Goal: Task Accomplishment & Management: Manage account settings

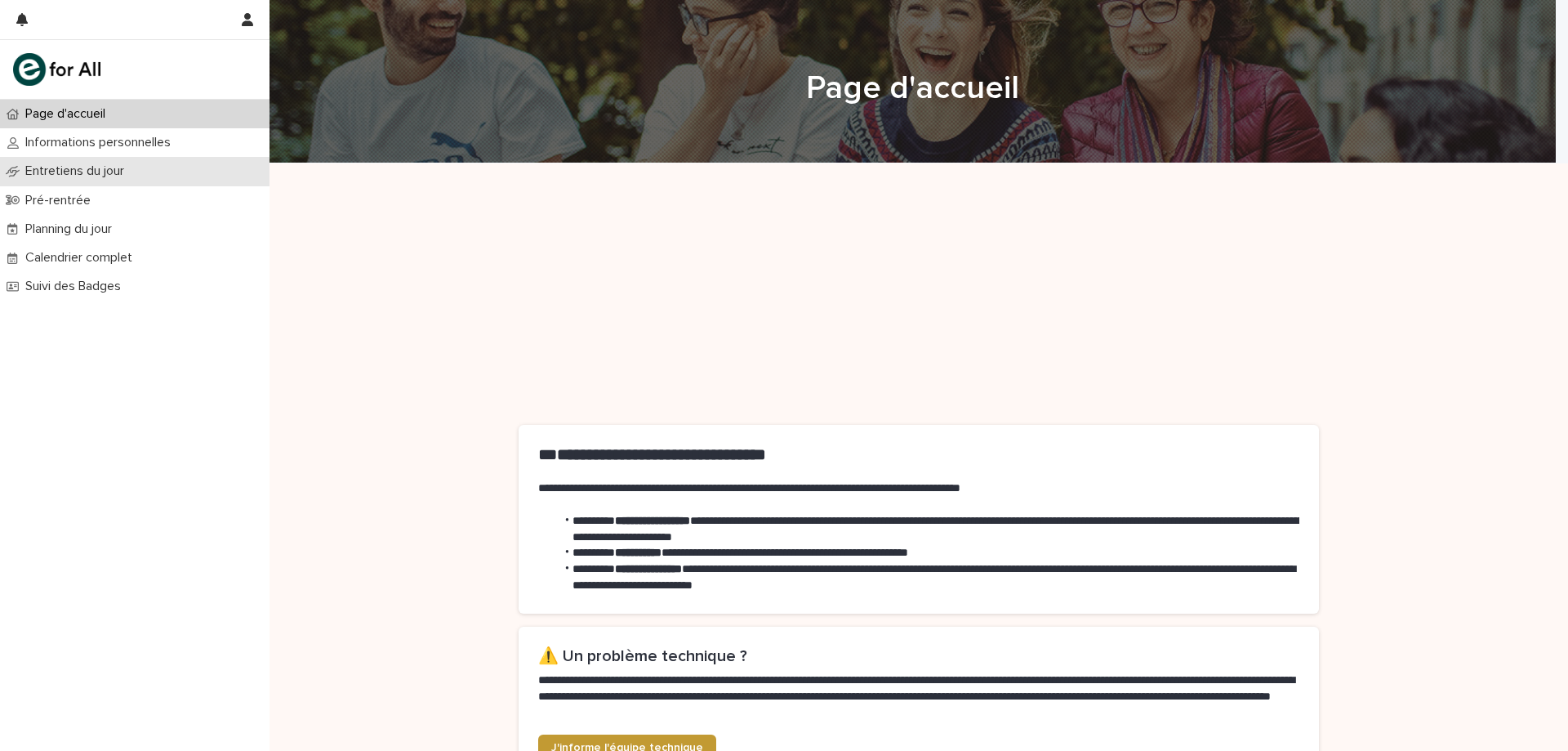
click at [77, 165] on p "Entretiens du jour" at bounding box center [78, 171] width 119 height 15
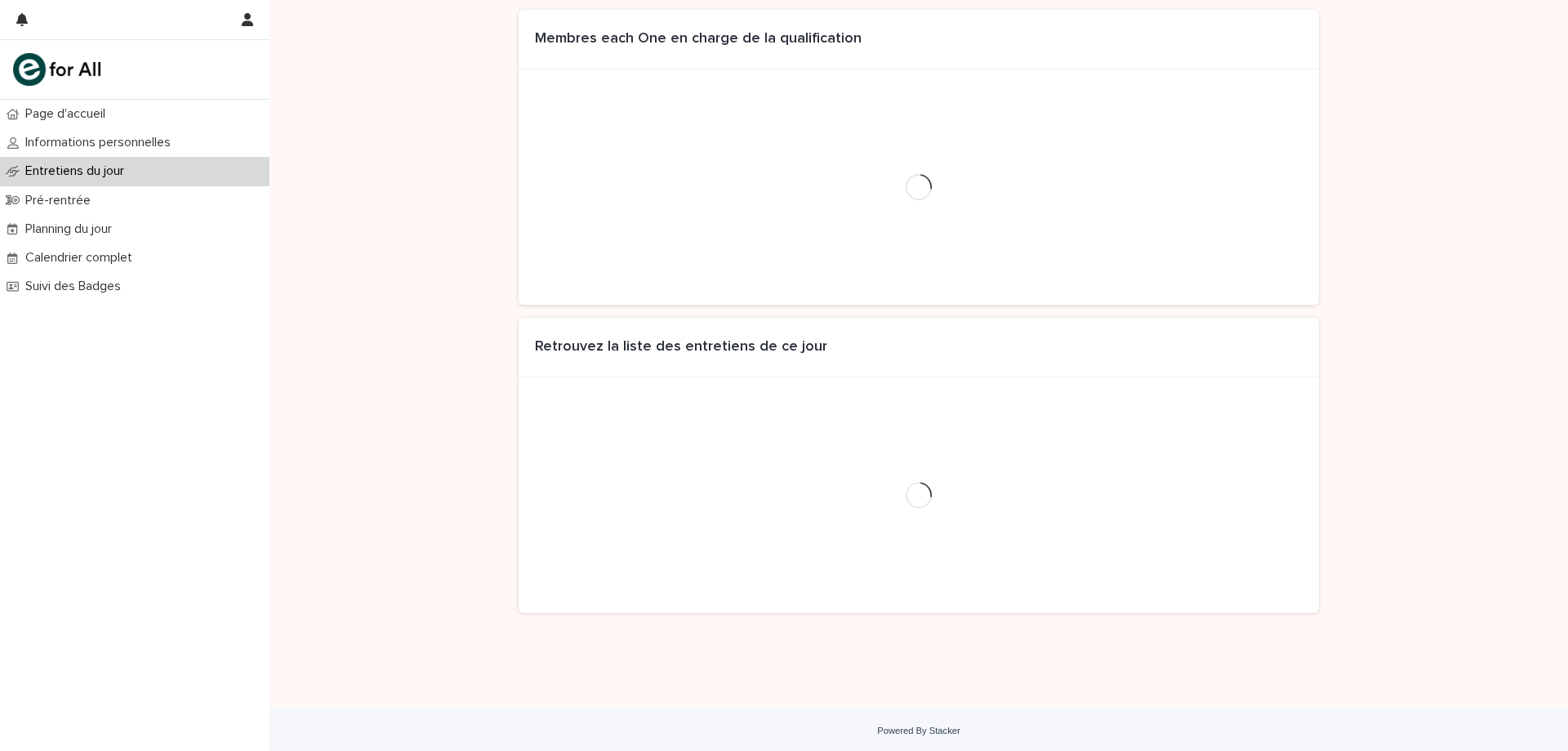
scroll to position [173, 0]
click at [154, 165] on div "Entretiens du jour" at bounding box center [134, 171] width 269 height 28
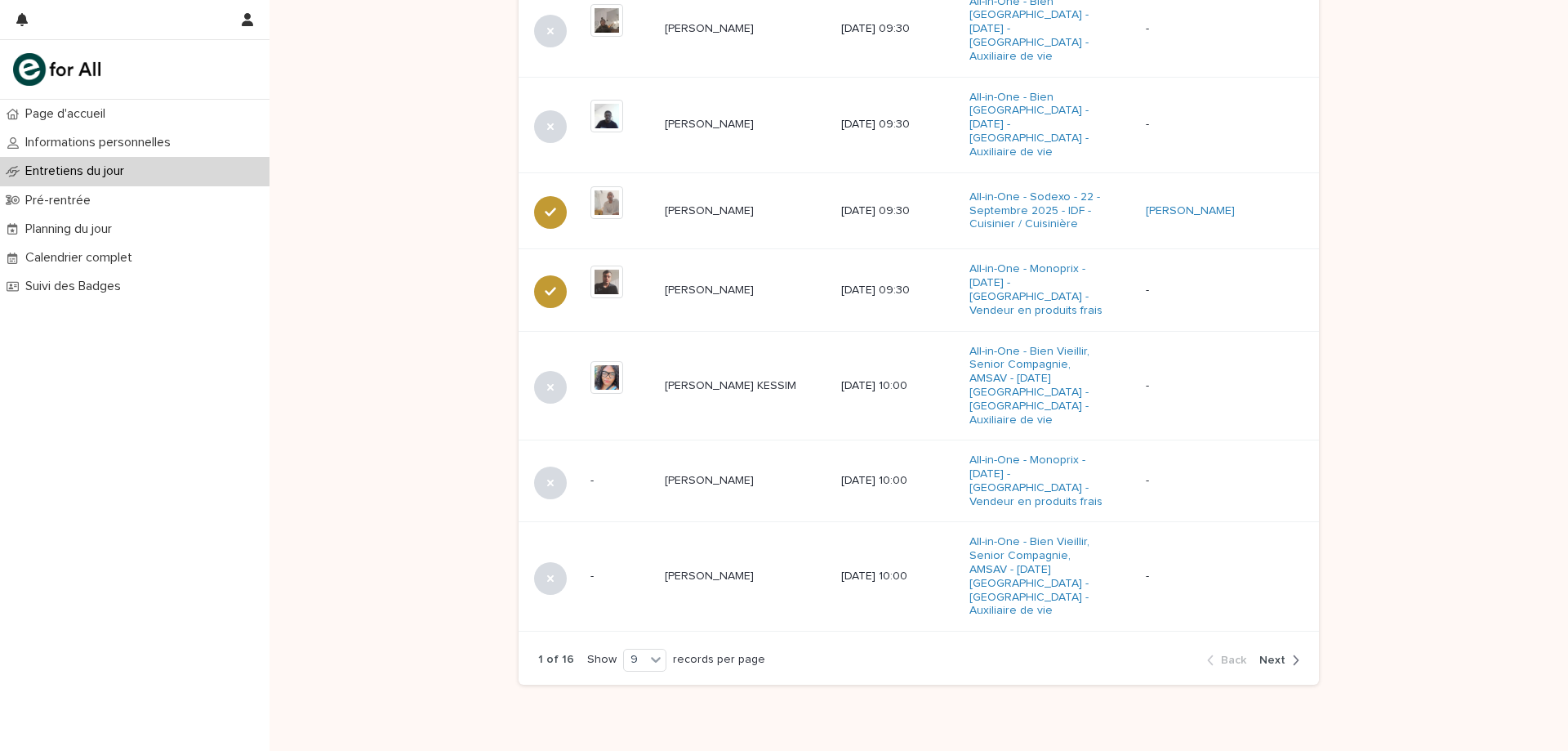
scroll to position [918, 0]
click at [1279, 654] on span "Next" at bounding box center [1272, 659] width 26 height 11
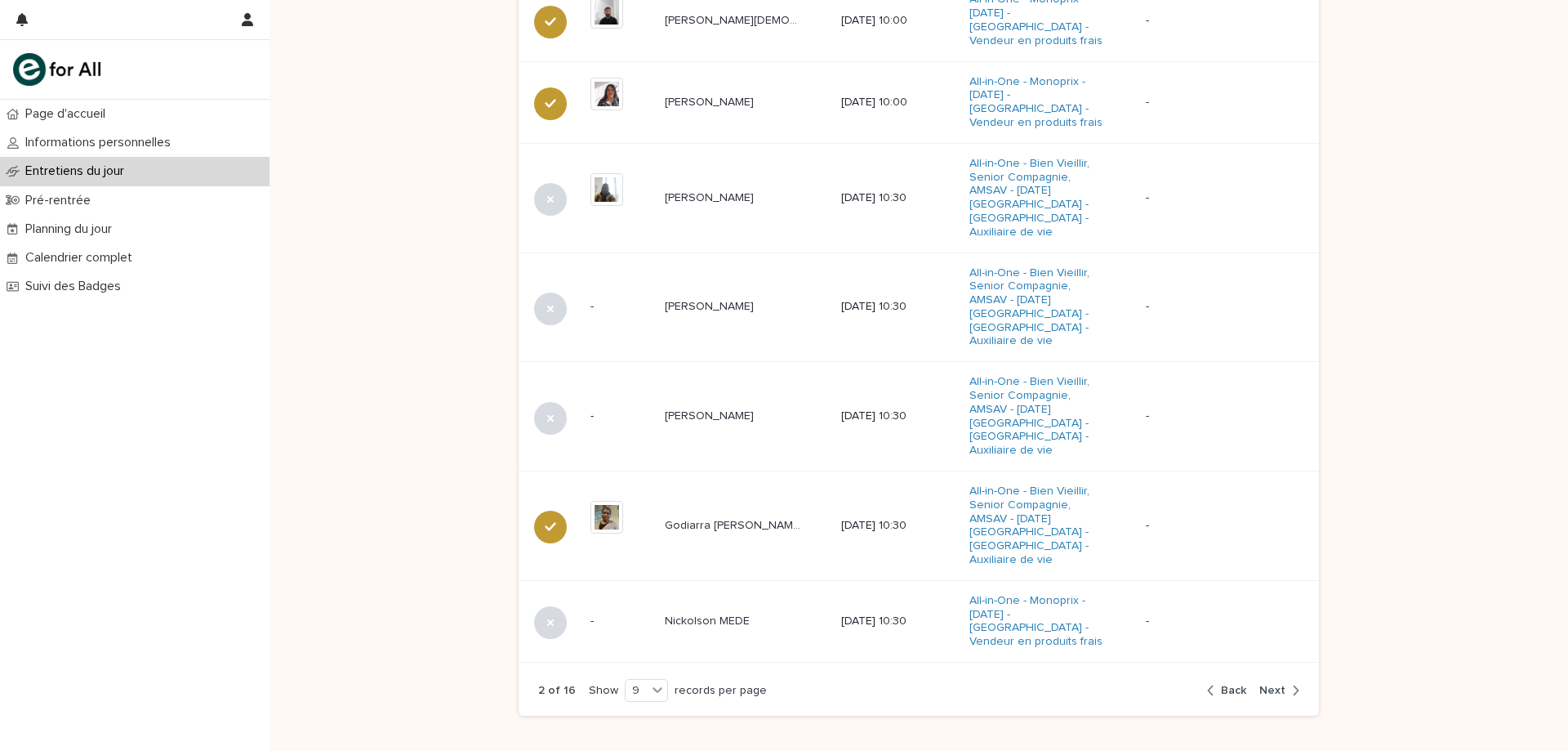
scroll to position [990, 0]
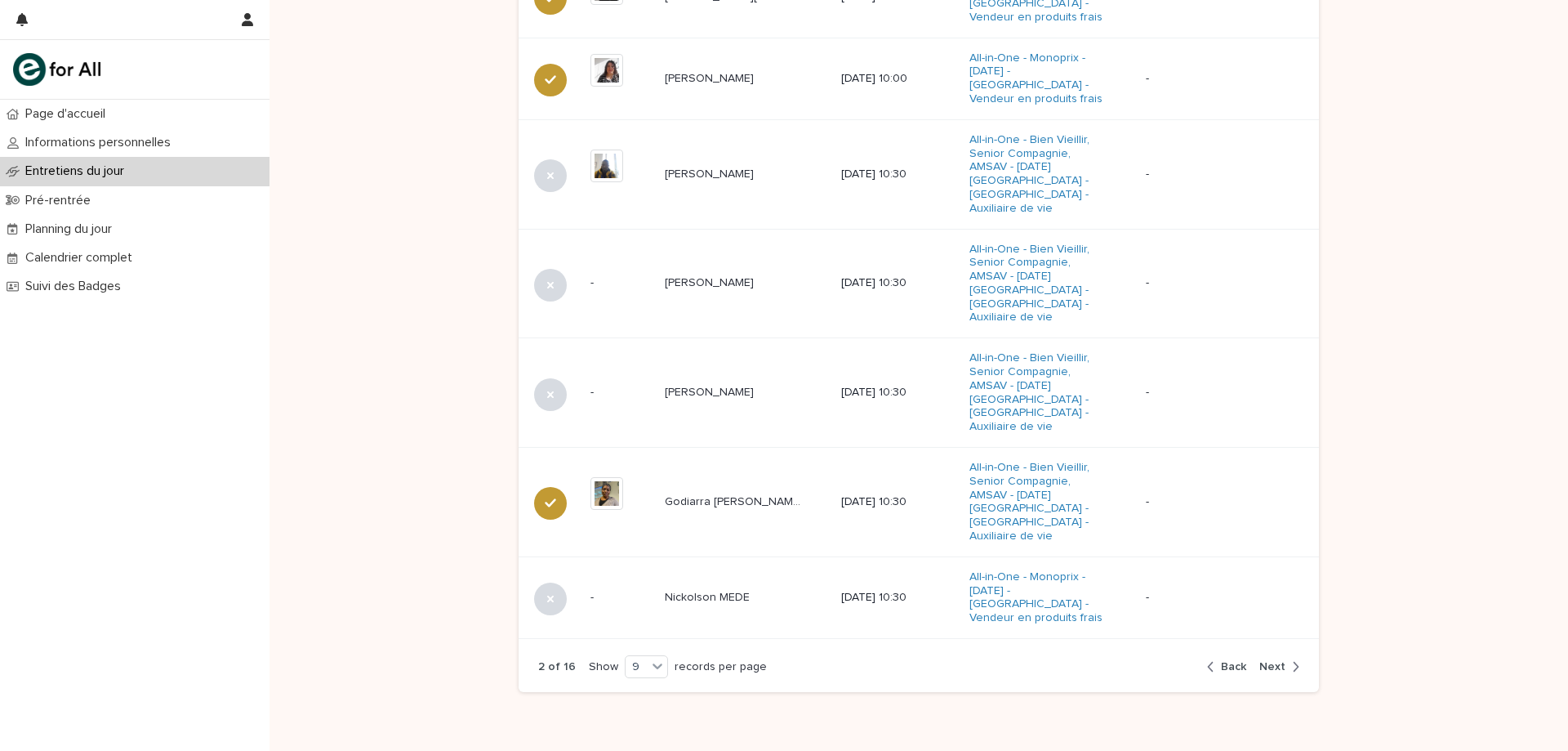
click at [1271, 660] on span "Next" at bounding box center [1272, 666] width 26 height 11
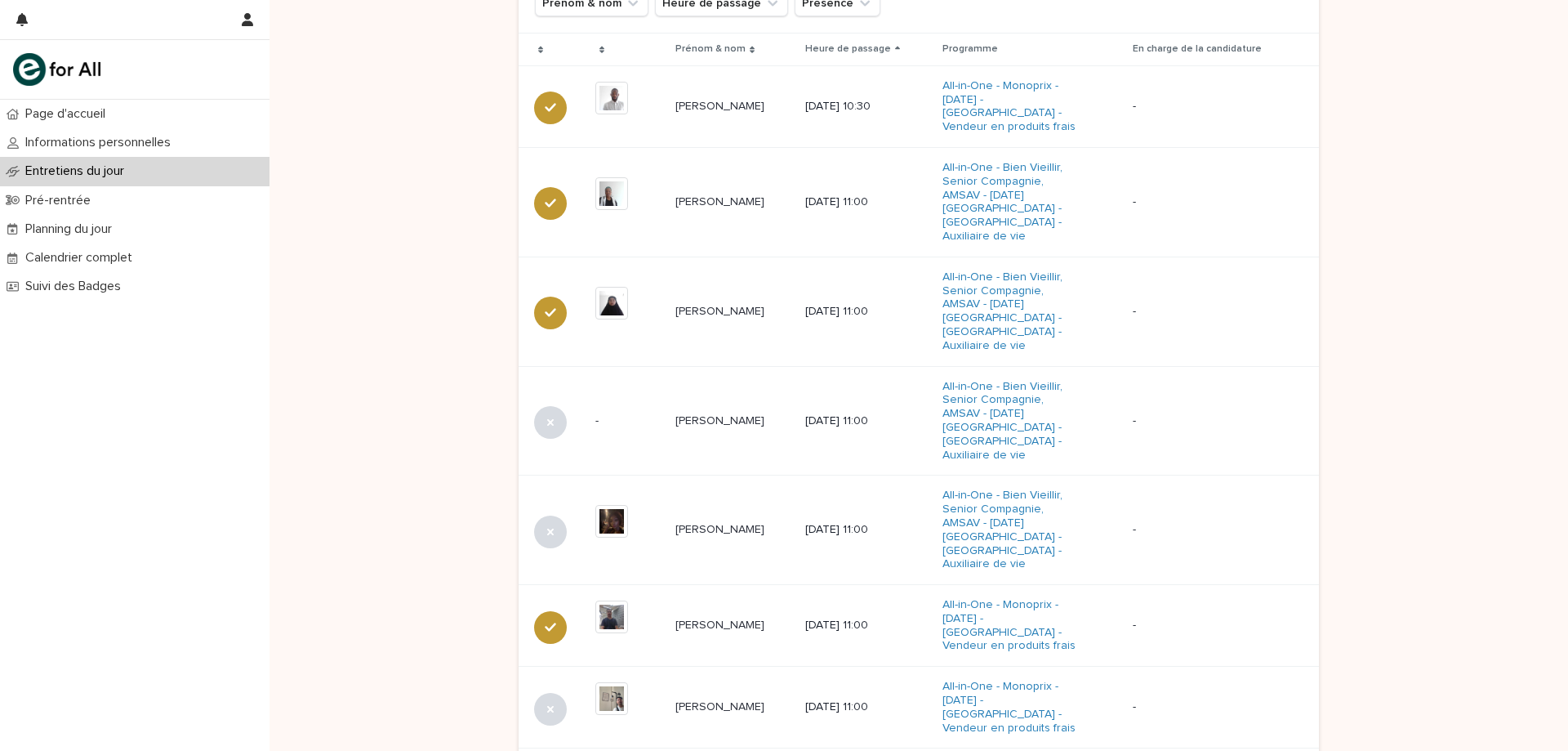
scroll to position [663, 0]
click at [39, 196] on p "Pré-rentrée" at bounding box center [61, 201] width 85 height 15
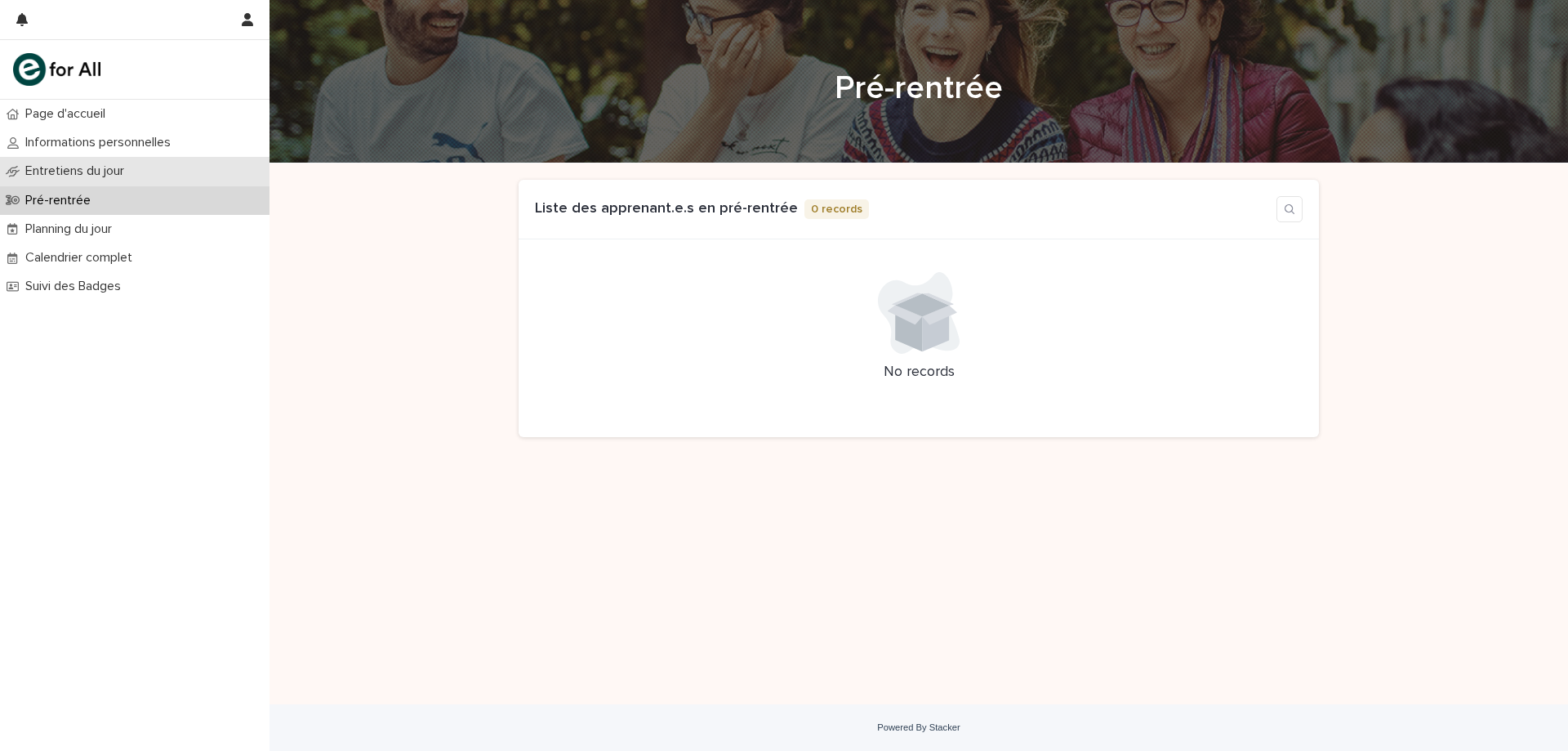
click at [95, 170] on p "Entretiens du jour" at bounding box center [78, 171] width 119 height 15
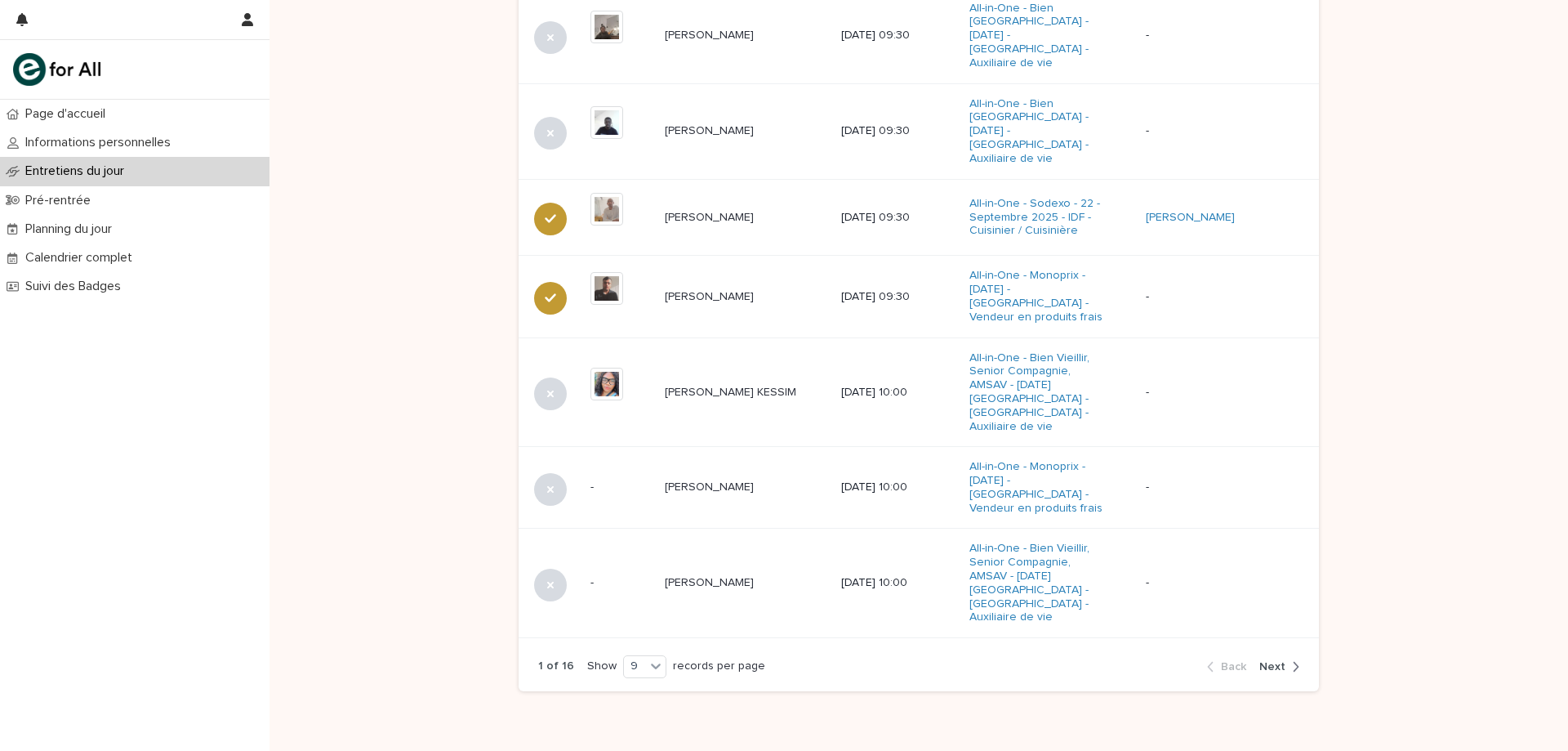
scroll to position [918, 0]
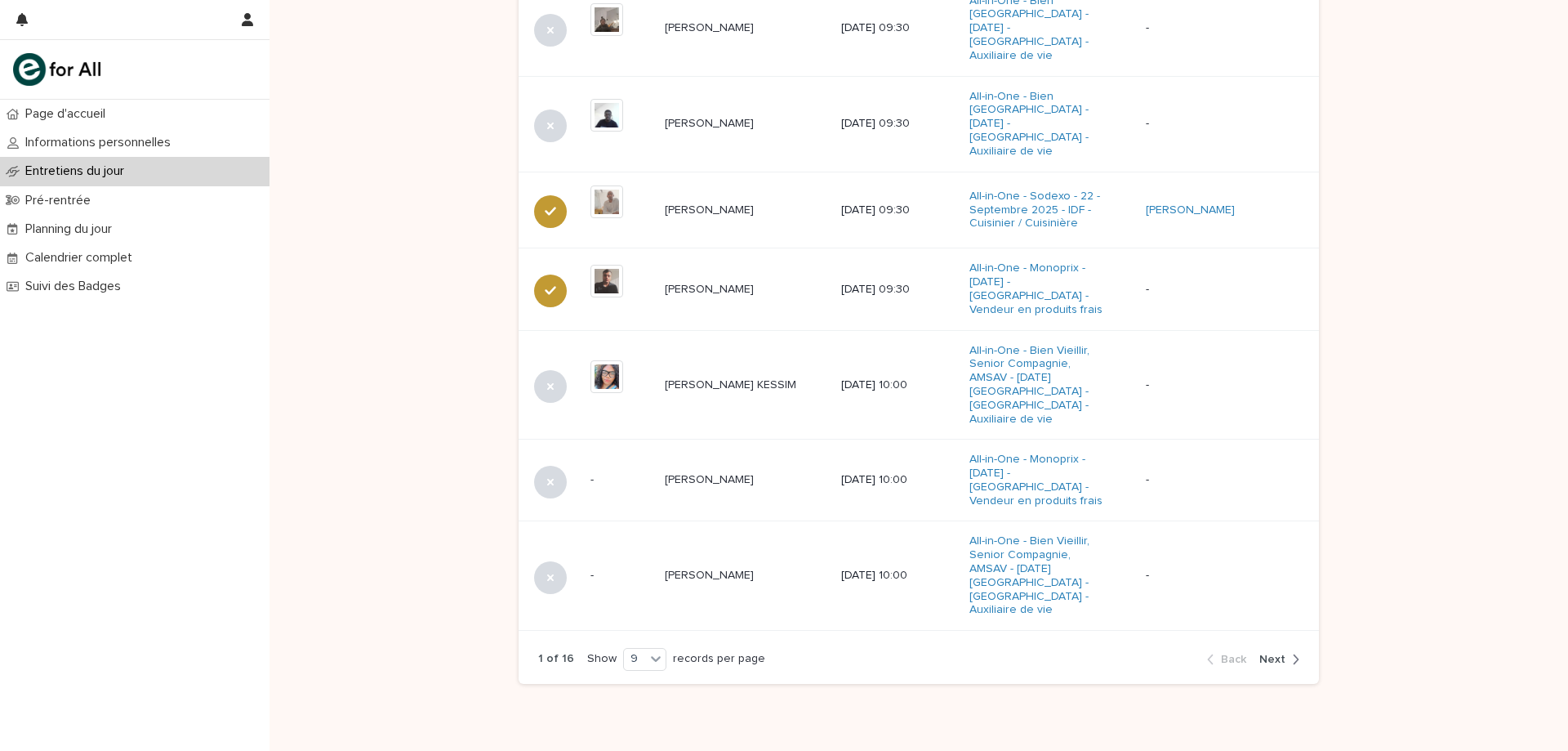
click at [1265, 654] on span "Next" at bounding box center [1272, 659] width 26 height 11
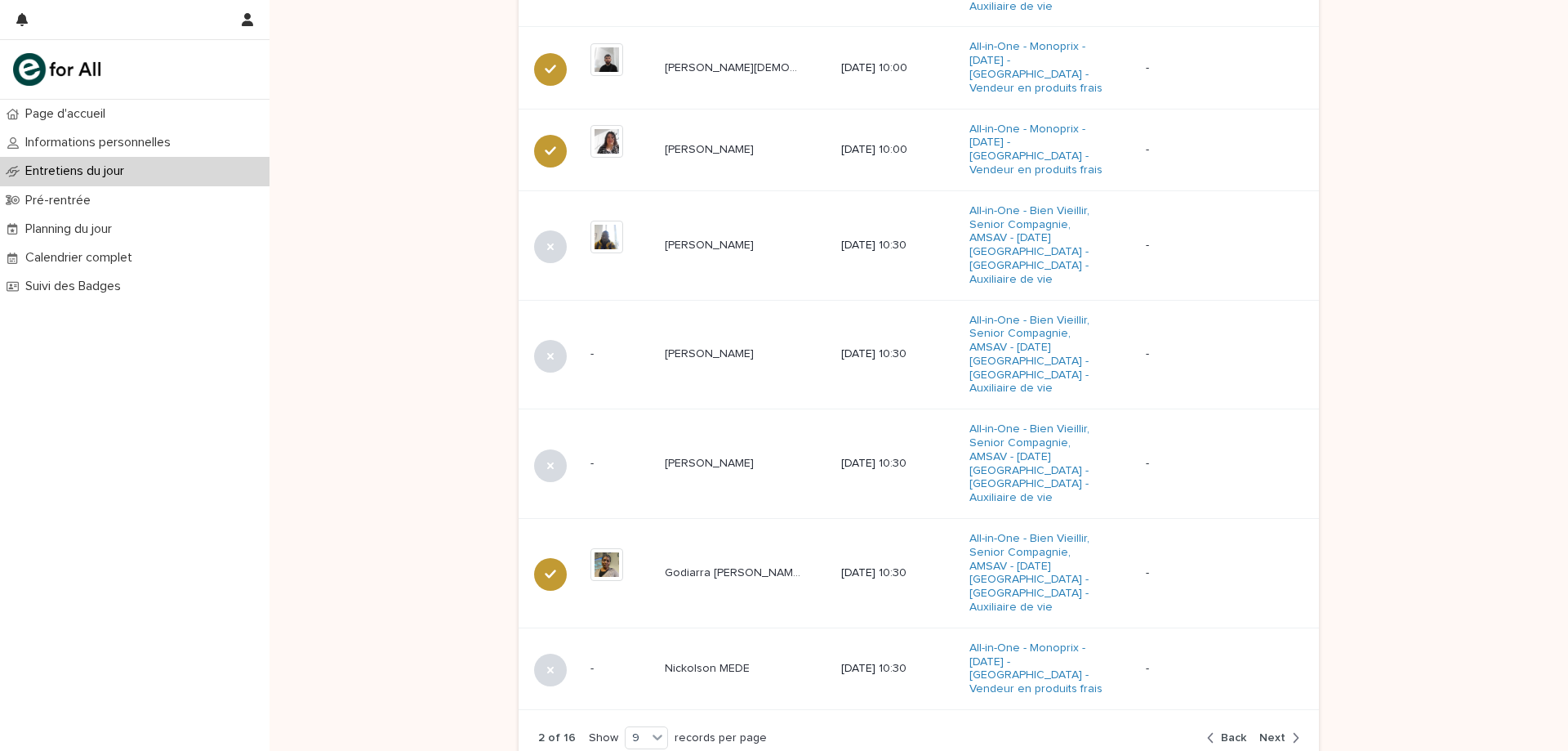
click at [1268, 661] on p "-" at bounding box center [1214, 668] width 137 height 14
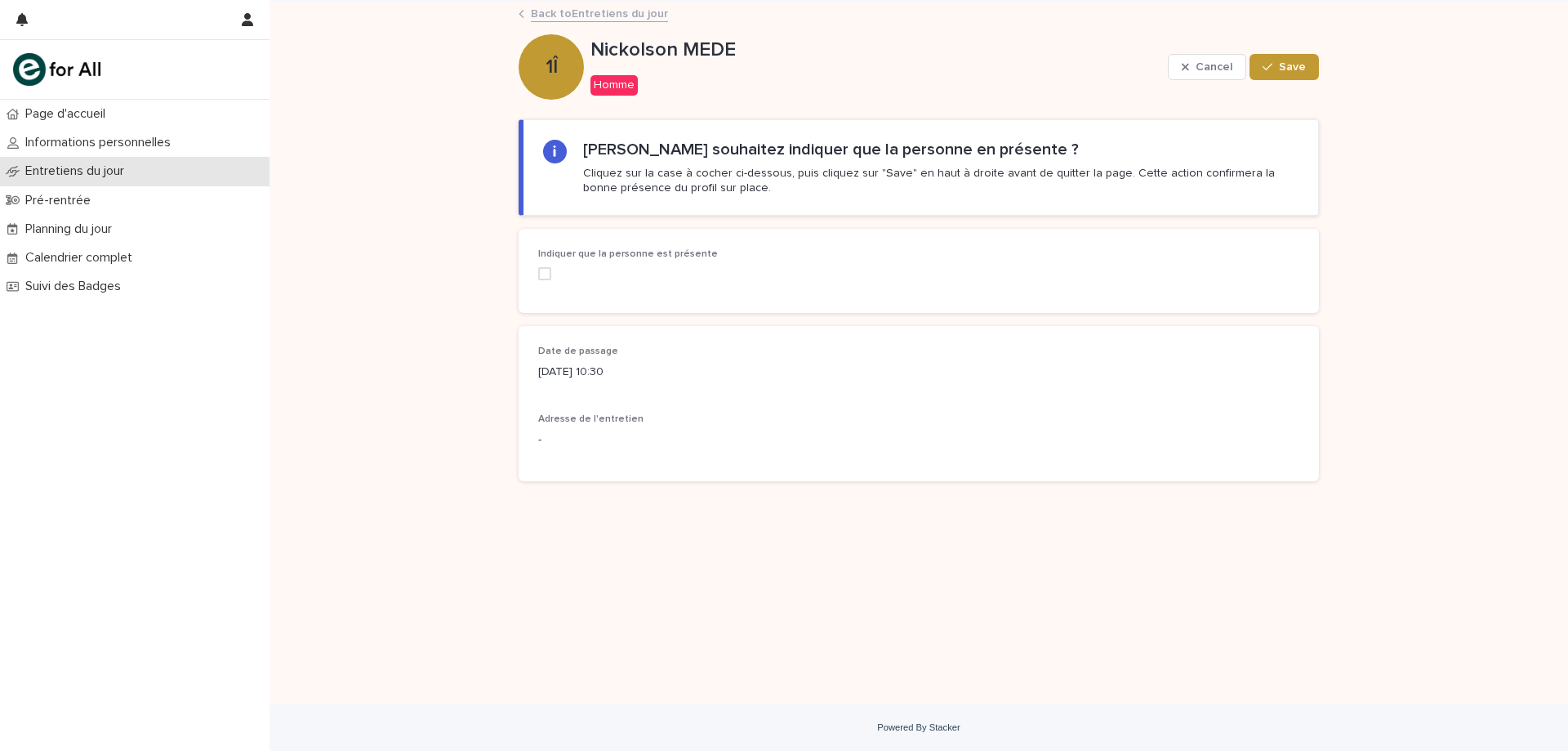
click at [55, 174] on p "Entretiens du jour" at bounding box center [78, 171] width 119 height 15
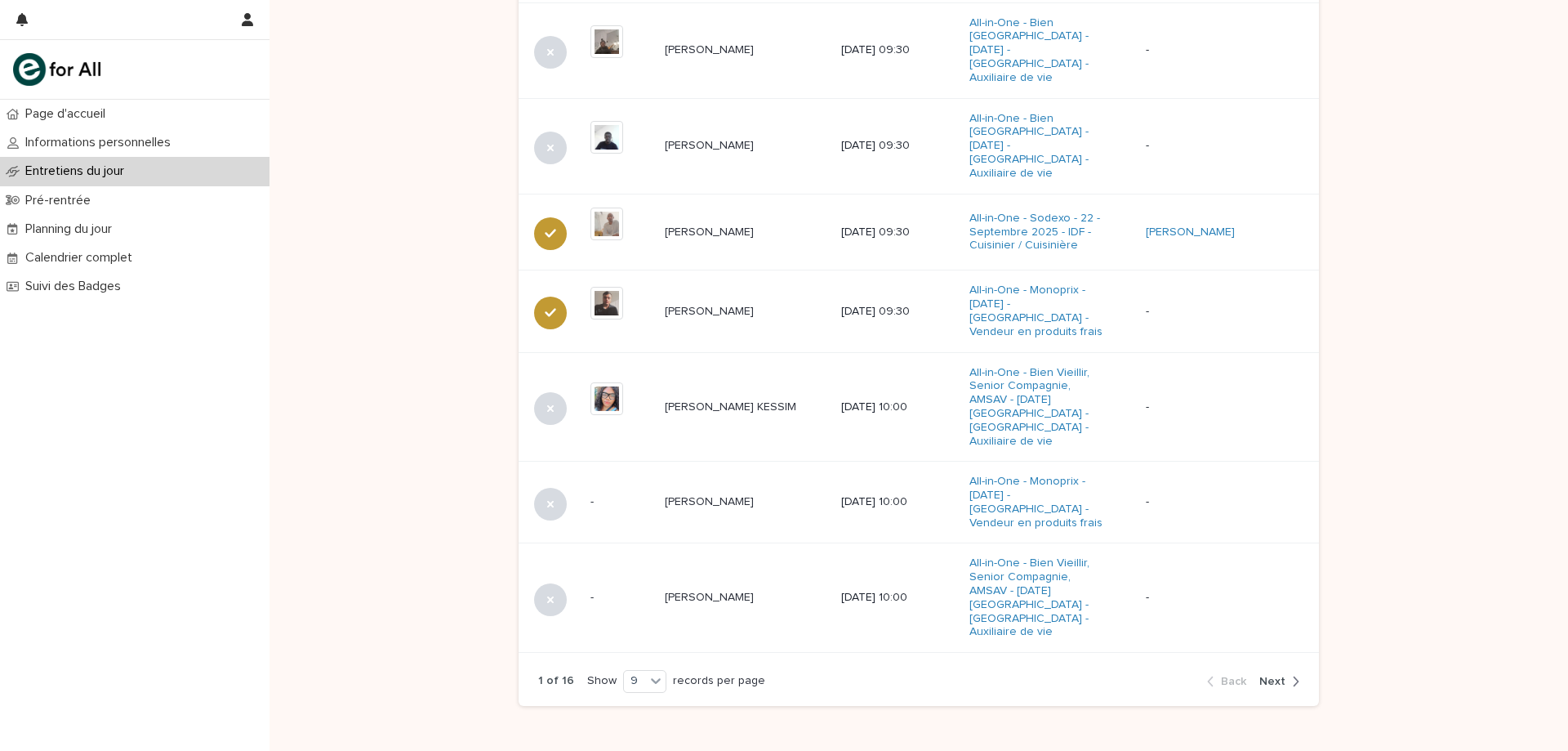
scroll to position [918, 0]
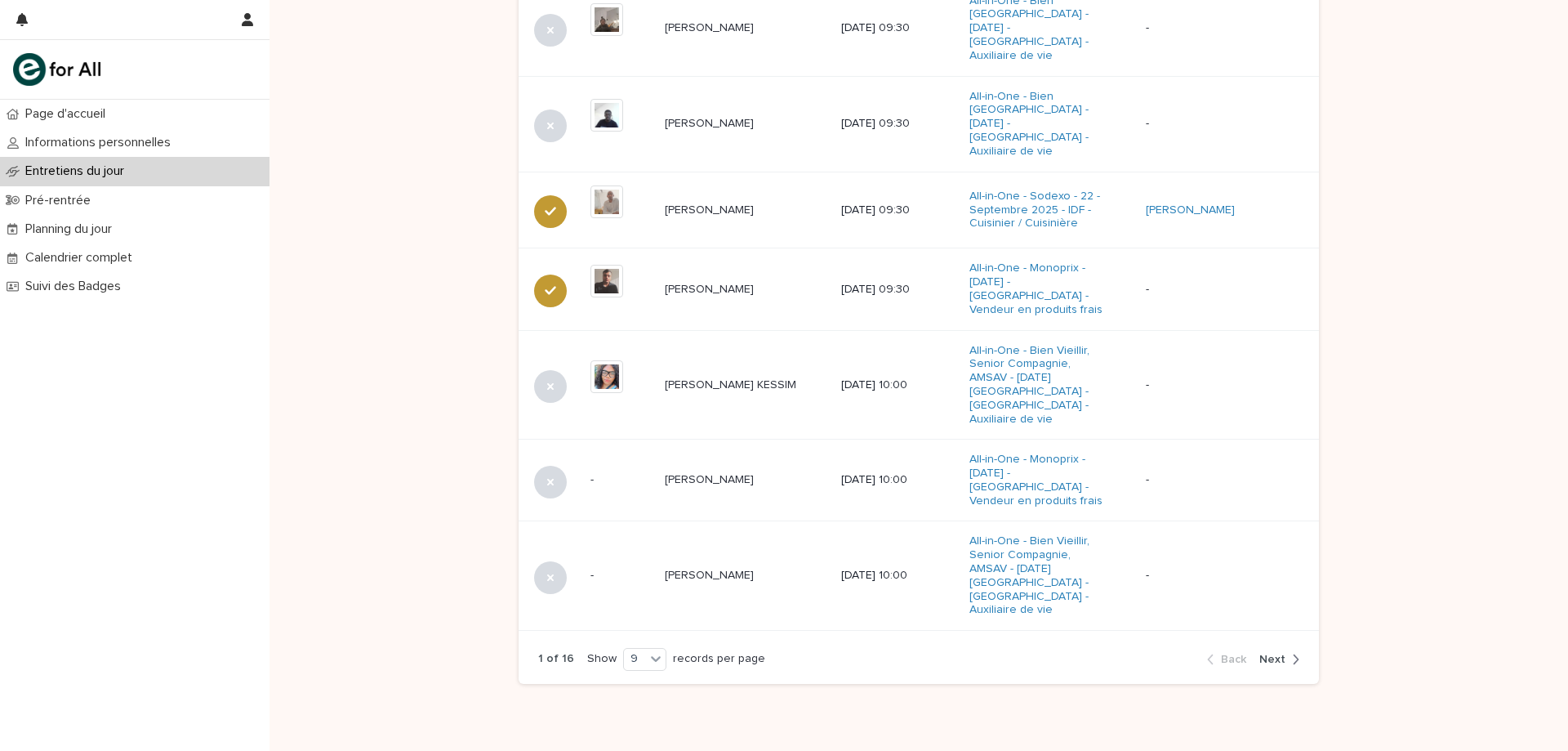
click at [1277, 654] on span "Next" at bounding box center [1272, 659] width 26 height 11
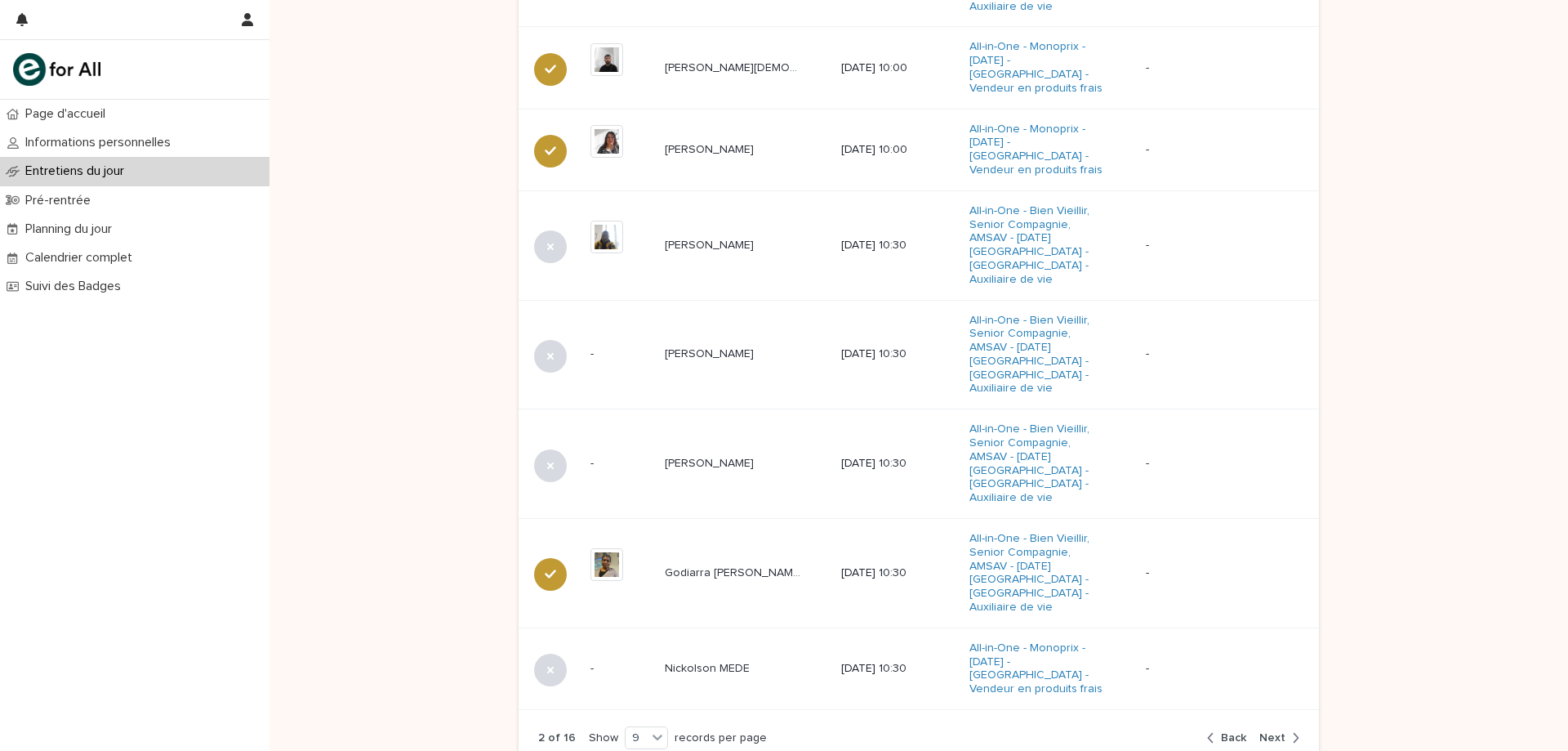
click at [1266, 732] on span "Next" at bounding box center [1272, 737] width 26 height 11
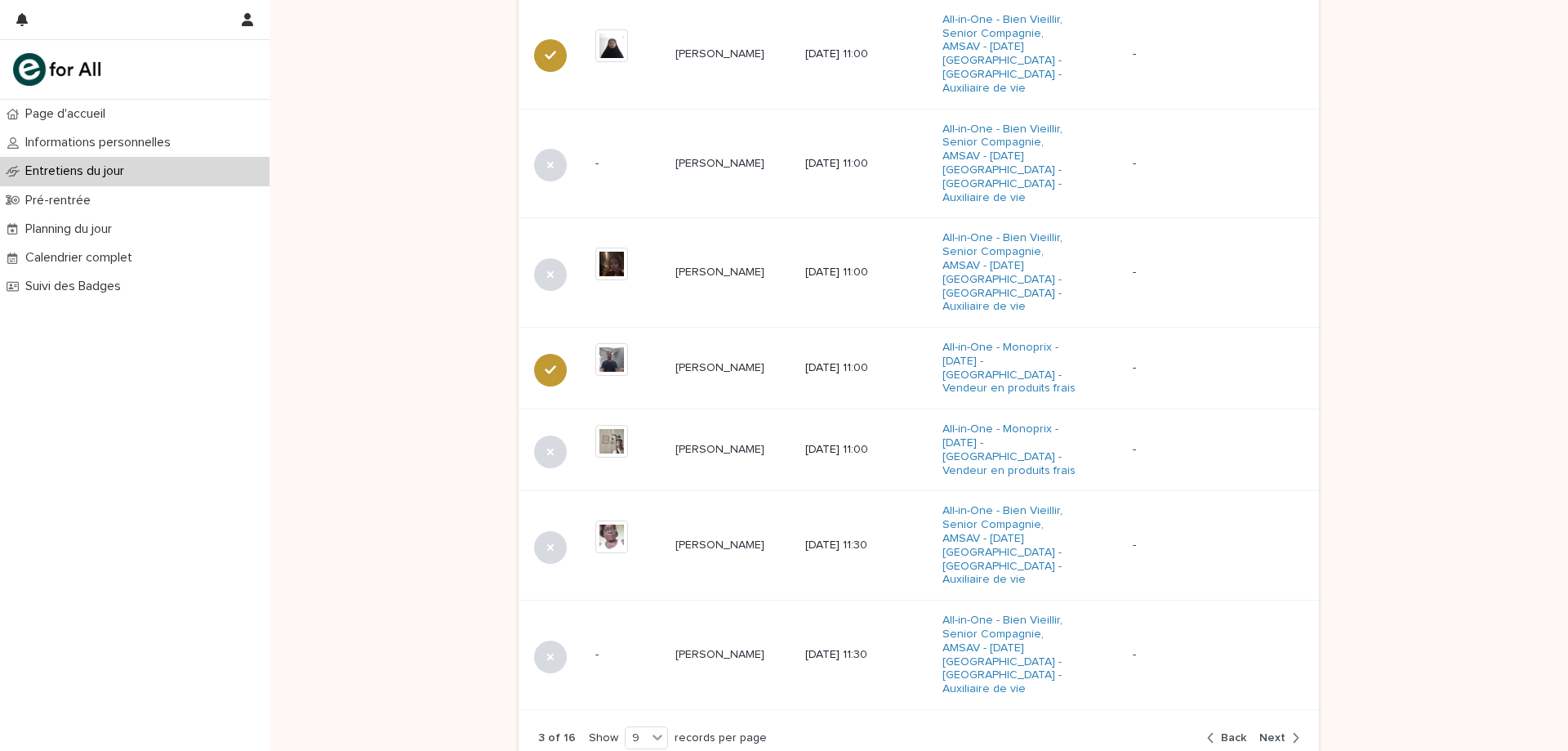
click at [1266, 732] on span "Next" at bounding box center [1272, 737] width 26 height 11
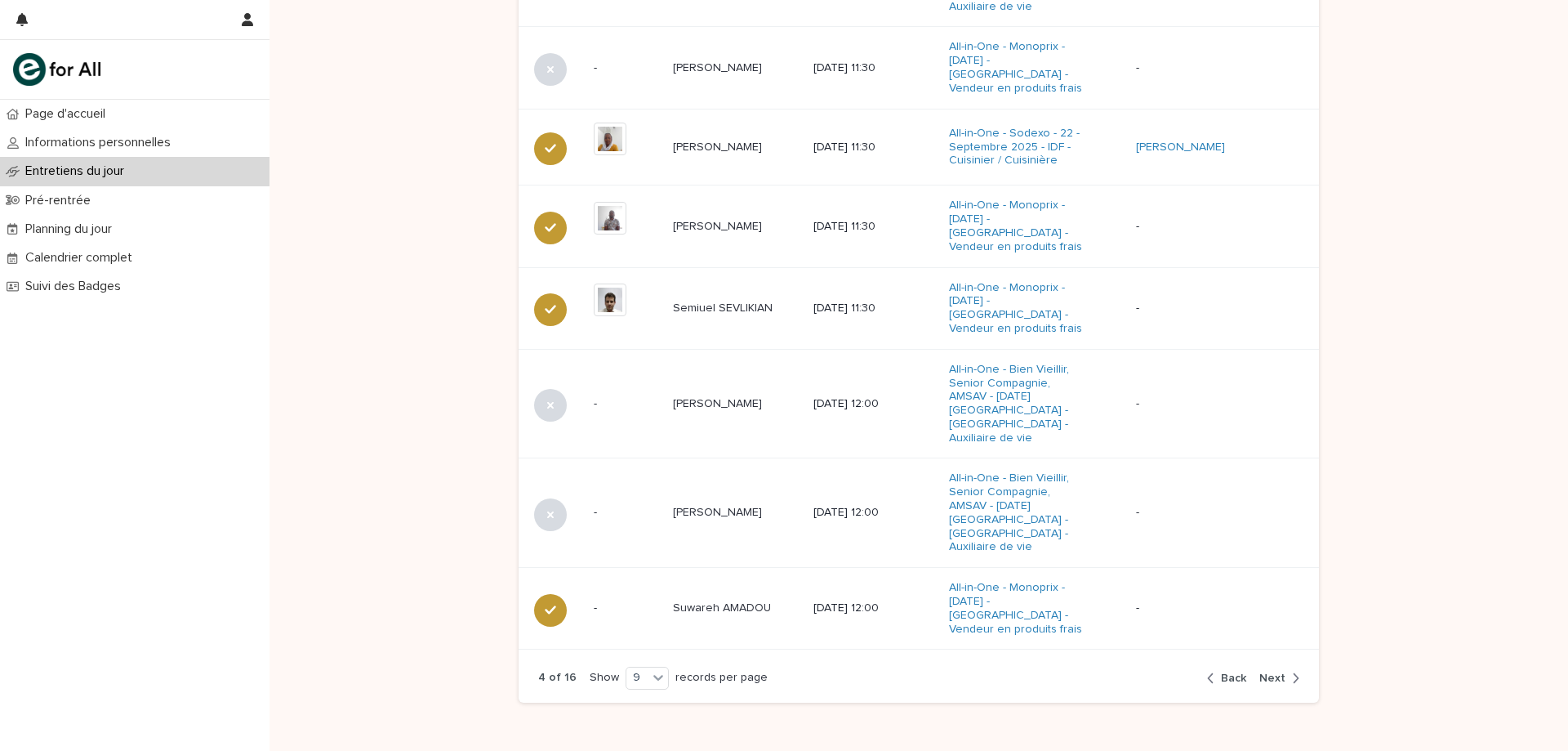
click at [1277, 672] on span "Next" at bounding box center [1272, 678] width 26 height 11
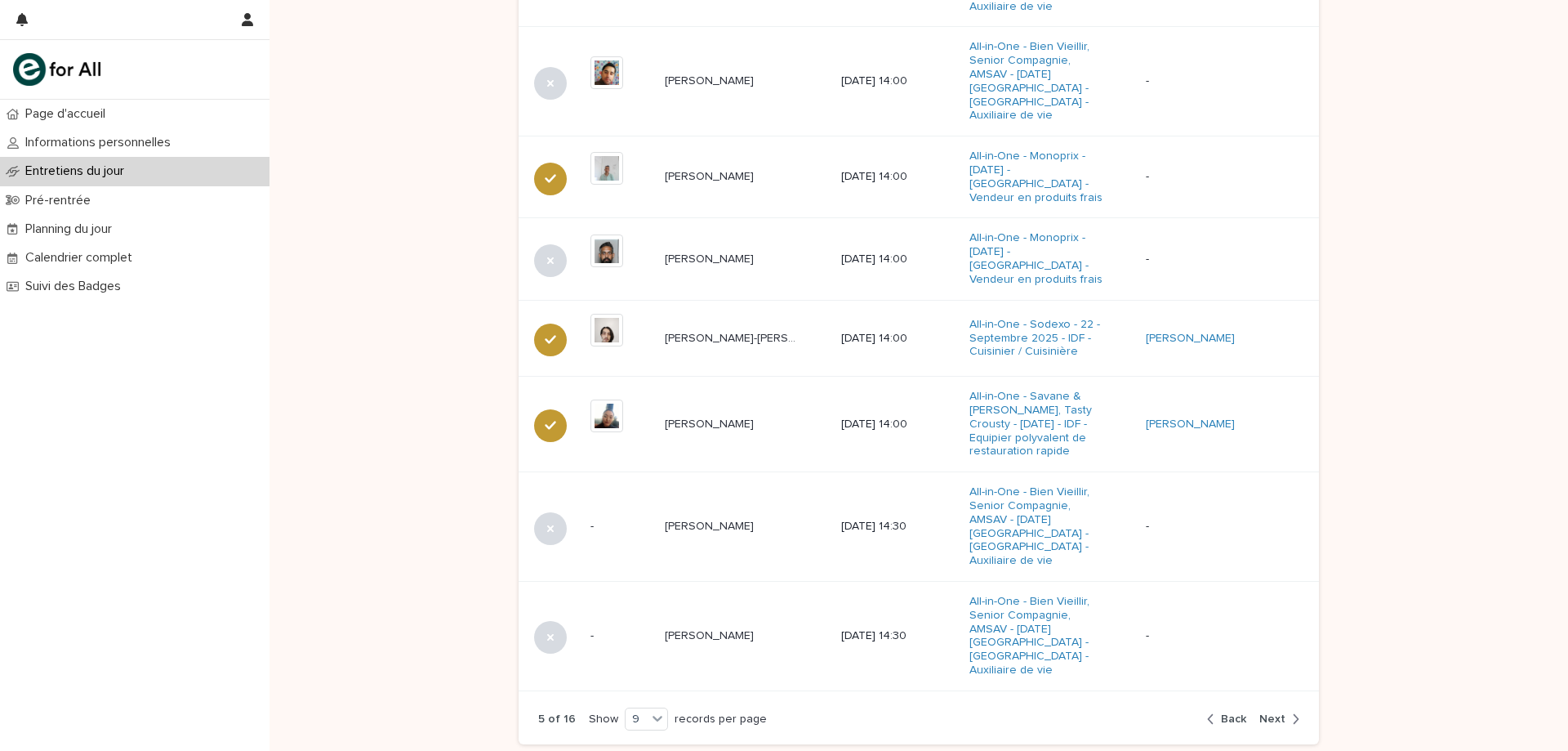
click at [1277, 622] on div "Prénom & nom Heure de passage Programme En charge de la candidature - Mahady SY…" at bounding box center [919, 235] width 801 height 918
click at [1271, 713] on span "Next" at bounding box center [1272, 719] width 26 height 11
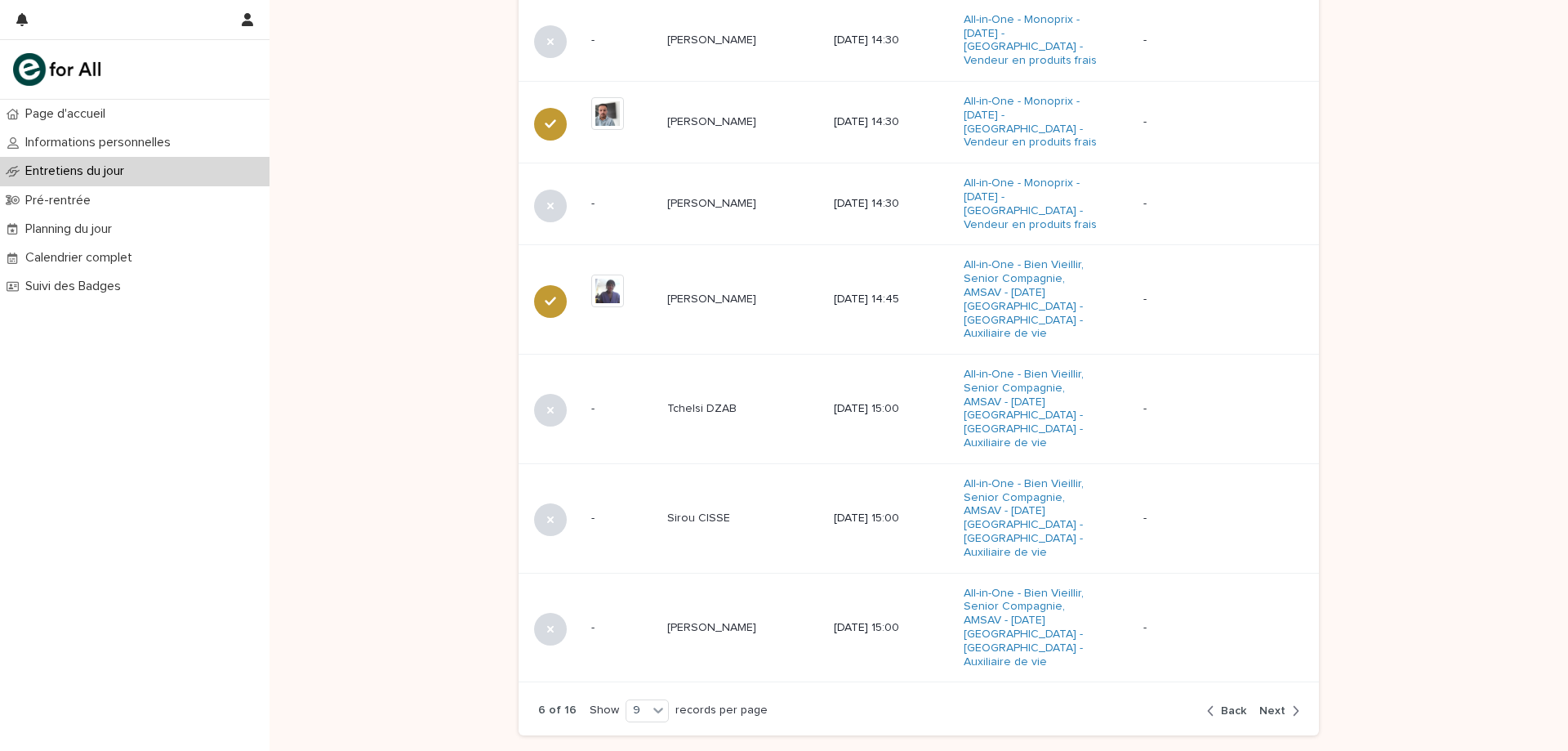
scroll to position [915, 0]
click at [1271, 709] on span "Next" at bounding box center [1272, 714] width 26 height 11
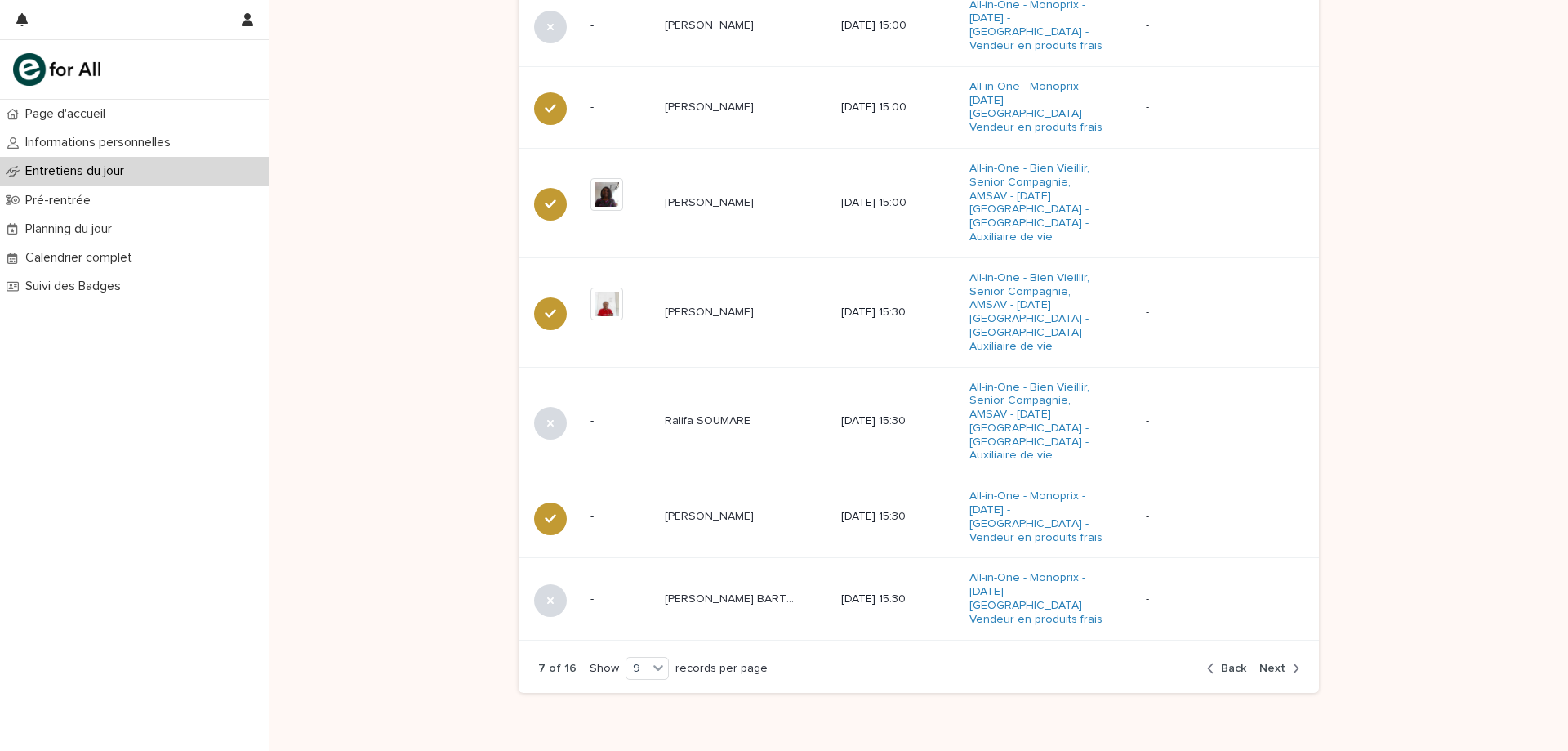
scroll to position [906, 0]
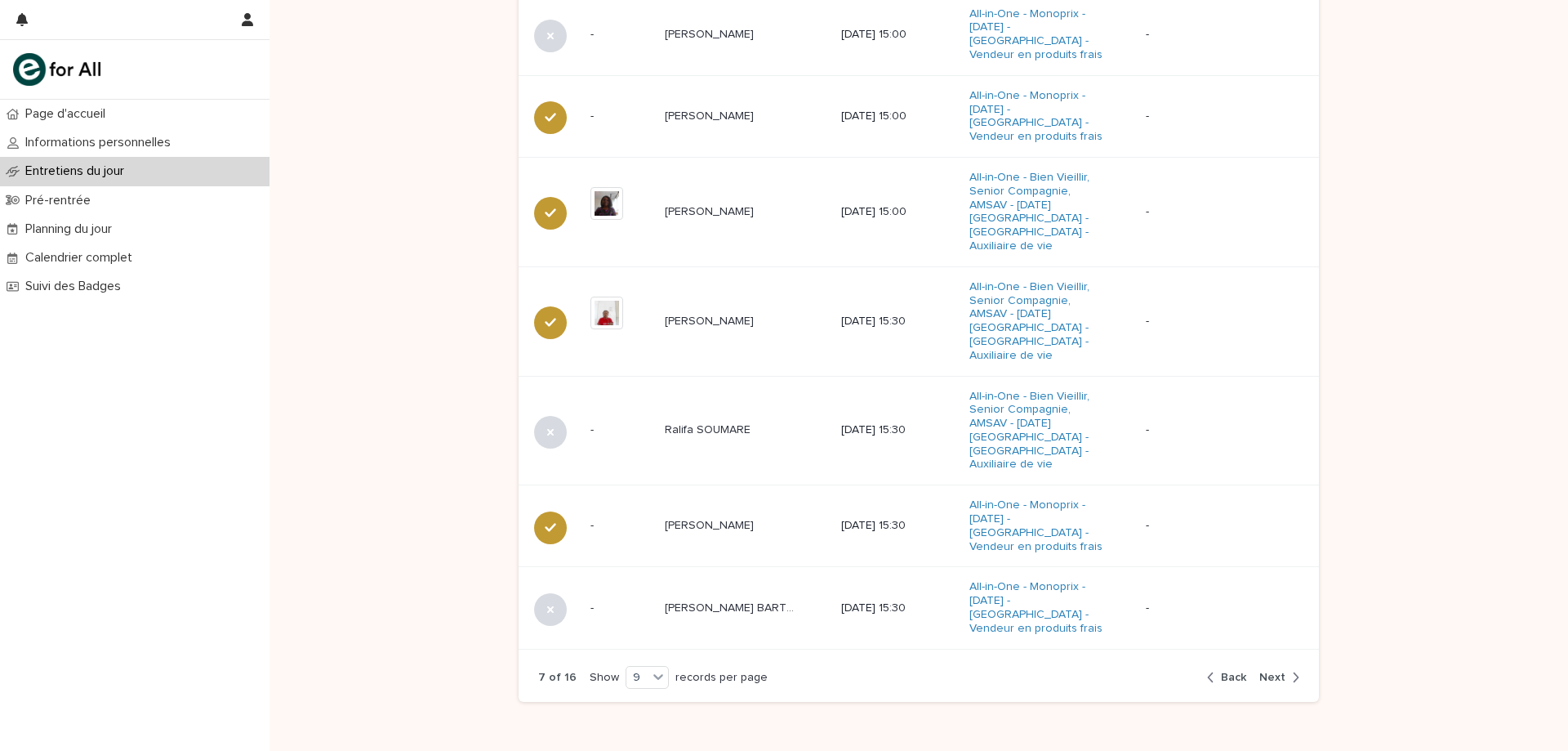
click at [1271, 653] on div "7 of 16 Show 9 records per page Back Next" at bounding box center [919, 678] width 801 height 50
click at [1272, 672] on span "Next" at bounding box center [1272, 677] width 26 height 11
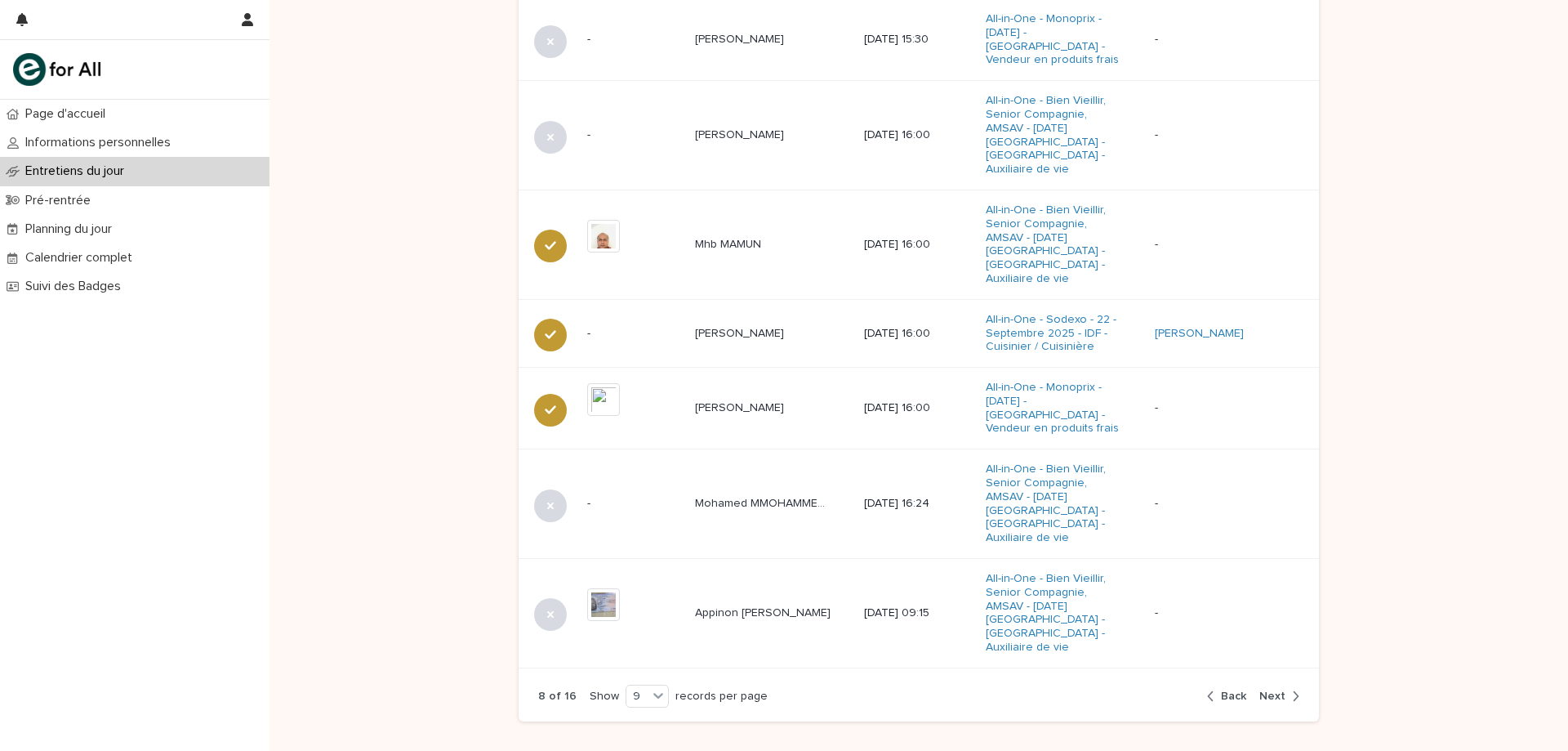
scroll to position [908, 0]
click at [713, 601] on p "Appinon [PERSON_NAME]" at bounding box center [765, 609] width 139 height 17
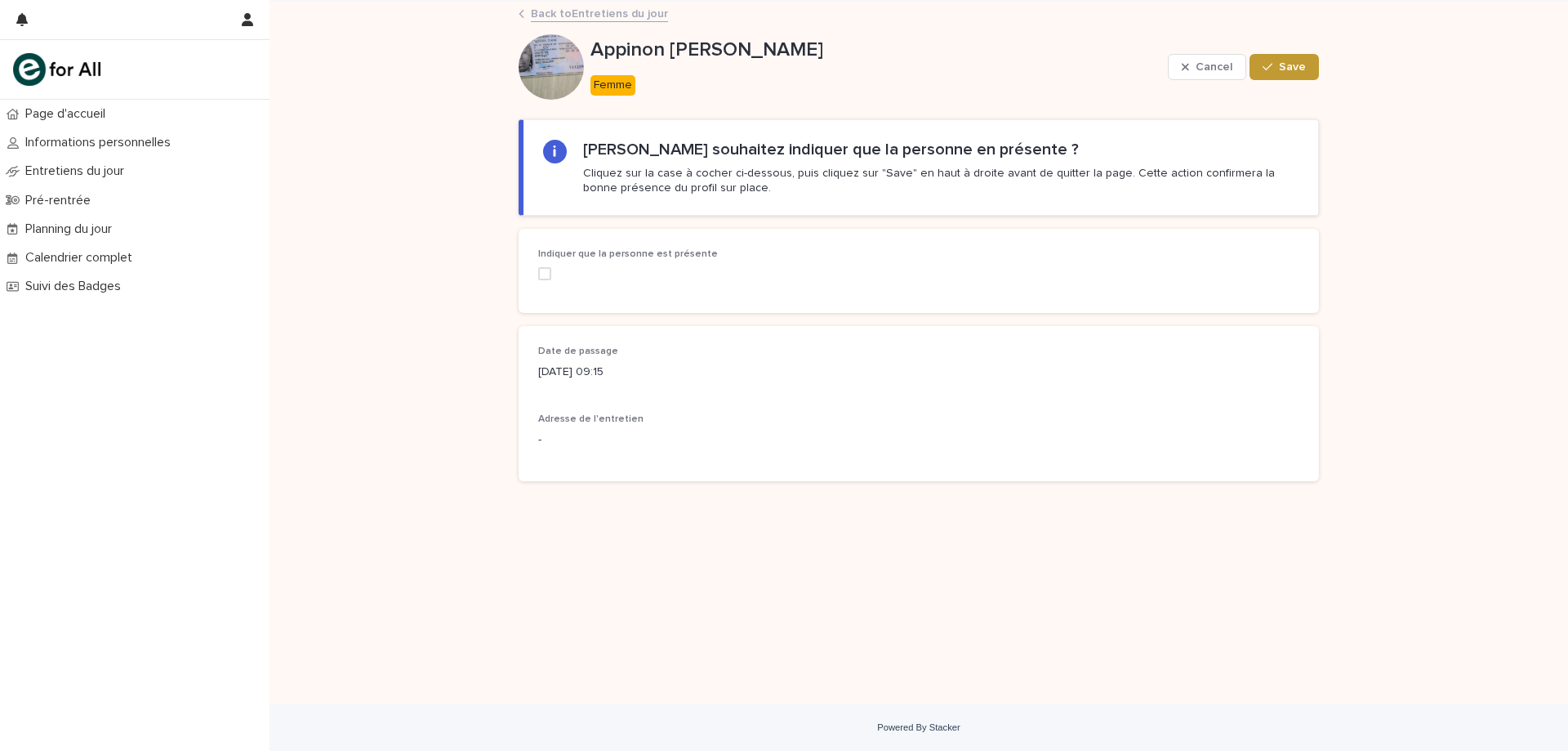
click at [543, 272] on span at bounding box center [544, 273] width 13 height 13
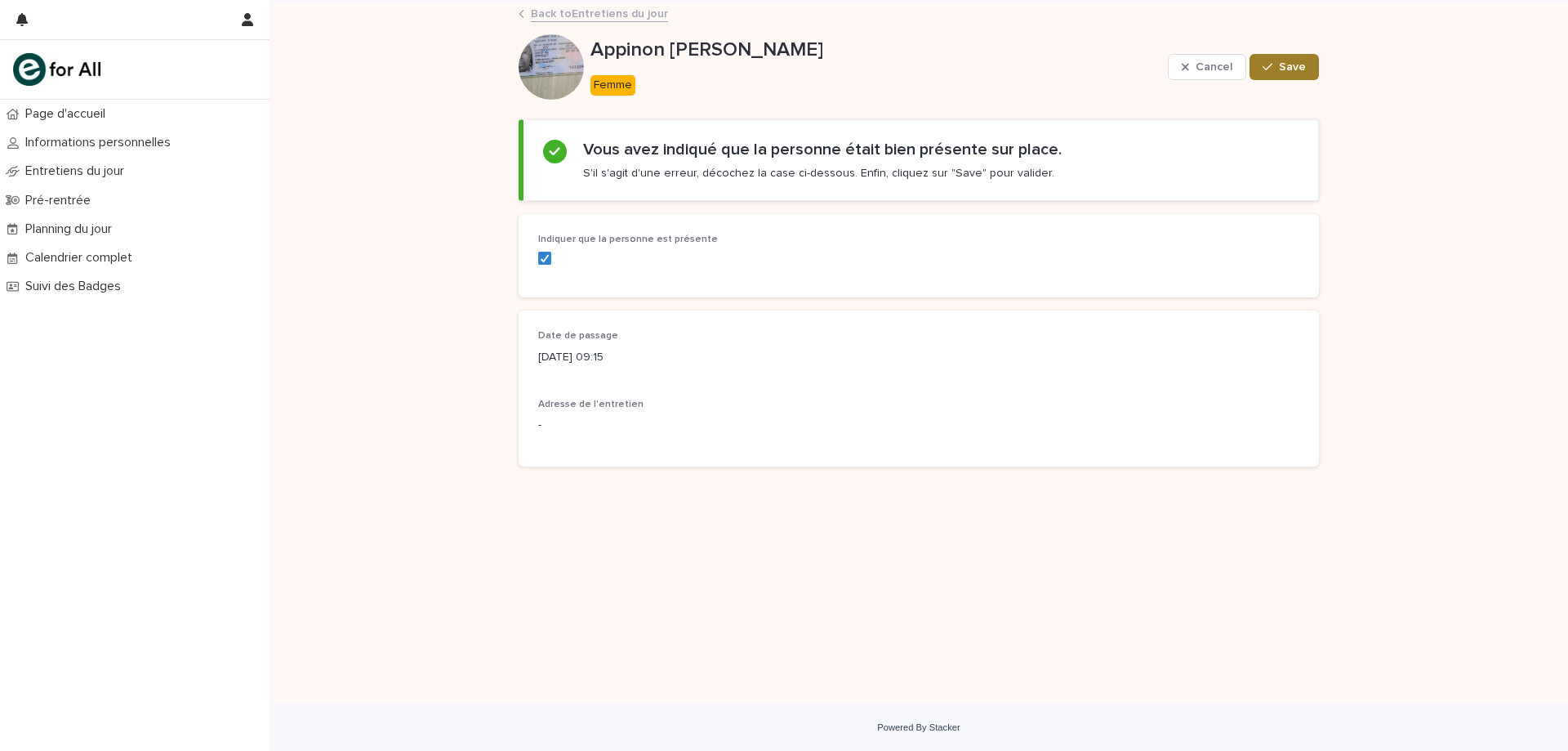
click at [1295, 71] on span "Save" at bounding box center [1293, 67] width 27 height 11
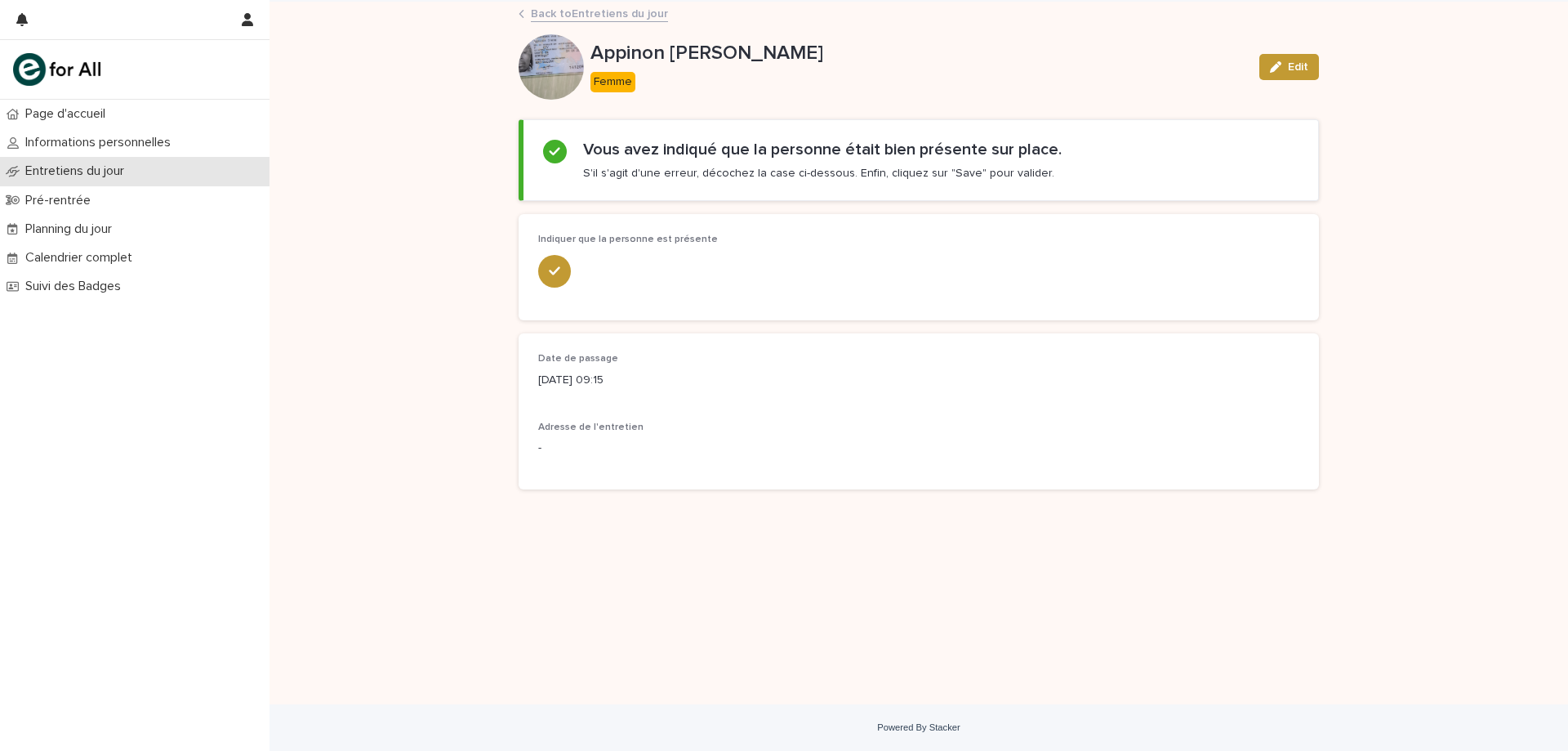
click at [53, 171] on p "Entretiens du jour" at bounding box center [78, 171] width 119 height 15
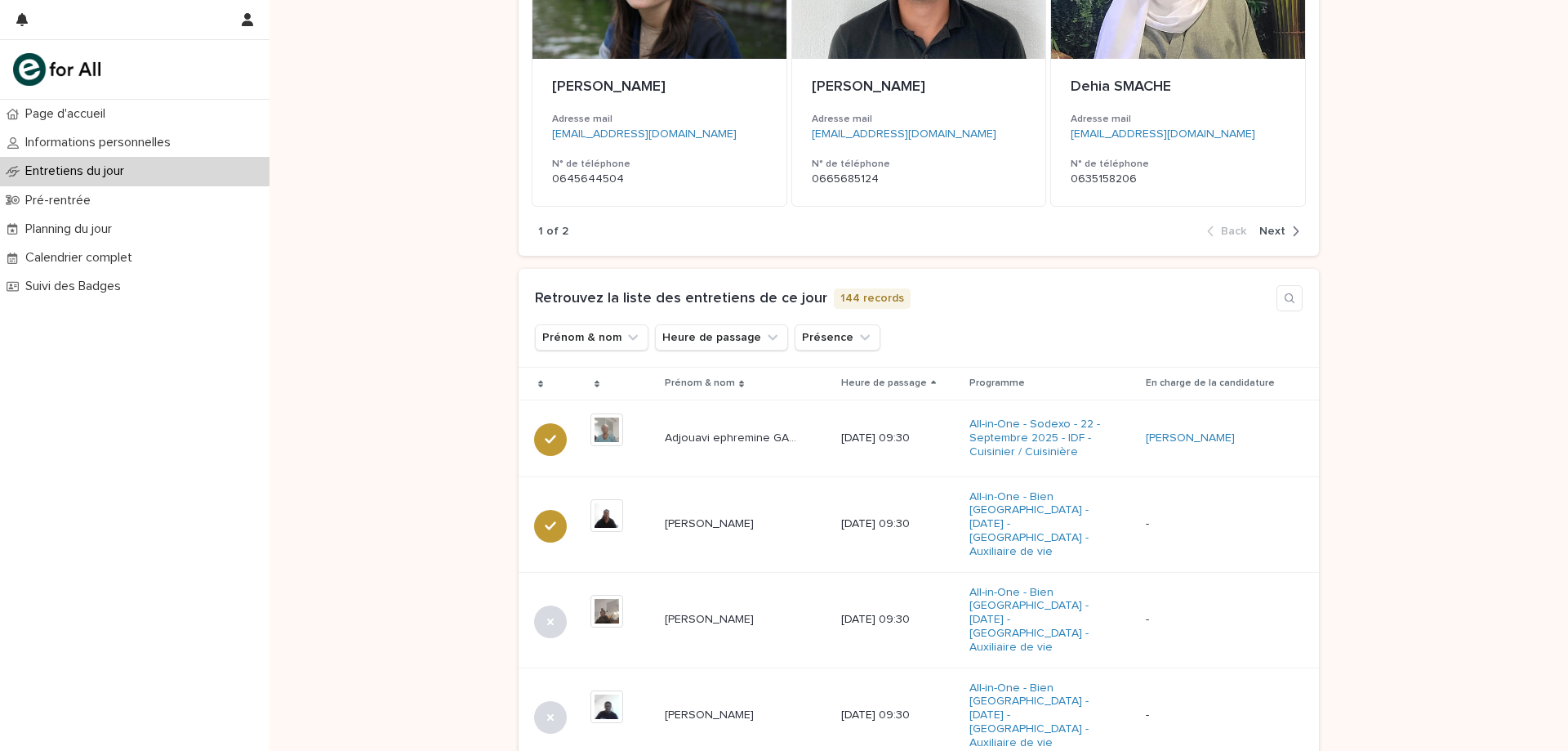
scroll to position [326, 0]
click at [743, 337] on button "Heure de passage" at bounding box center [722, 337] width 133 height 26
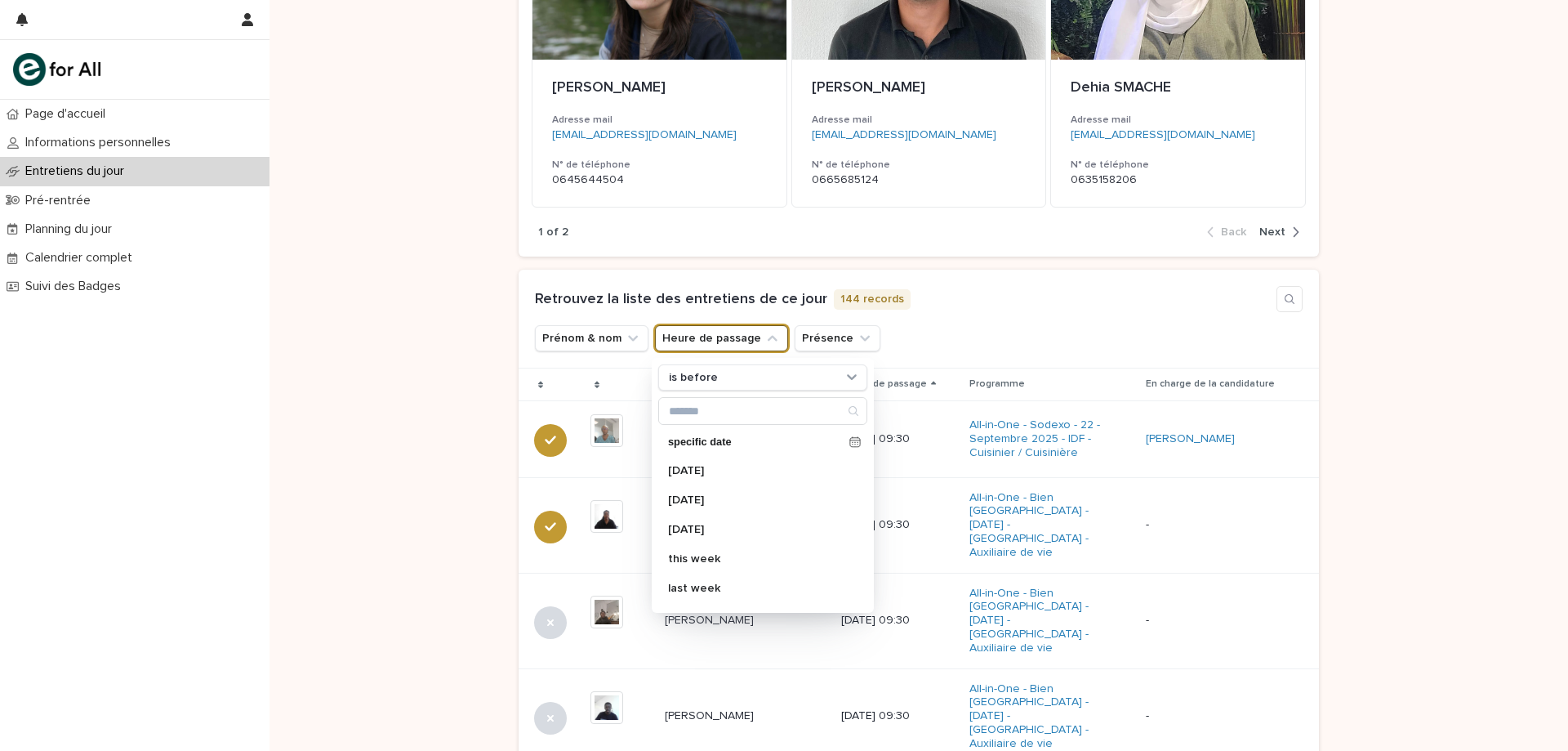
click at [355, 355] on div "Loading... Saving… Loading... Saving… Loading... Saving… Loading... Saving… Loa…" at bounding box center [919, 603] width 1299 height 1534
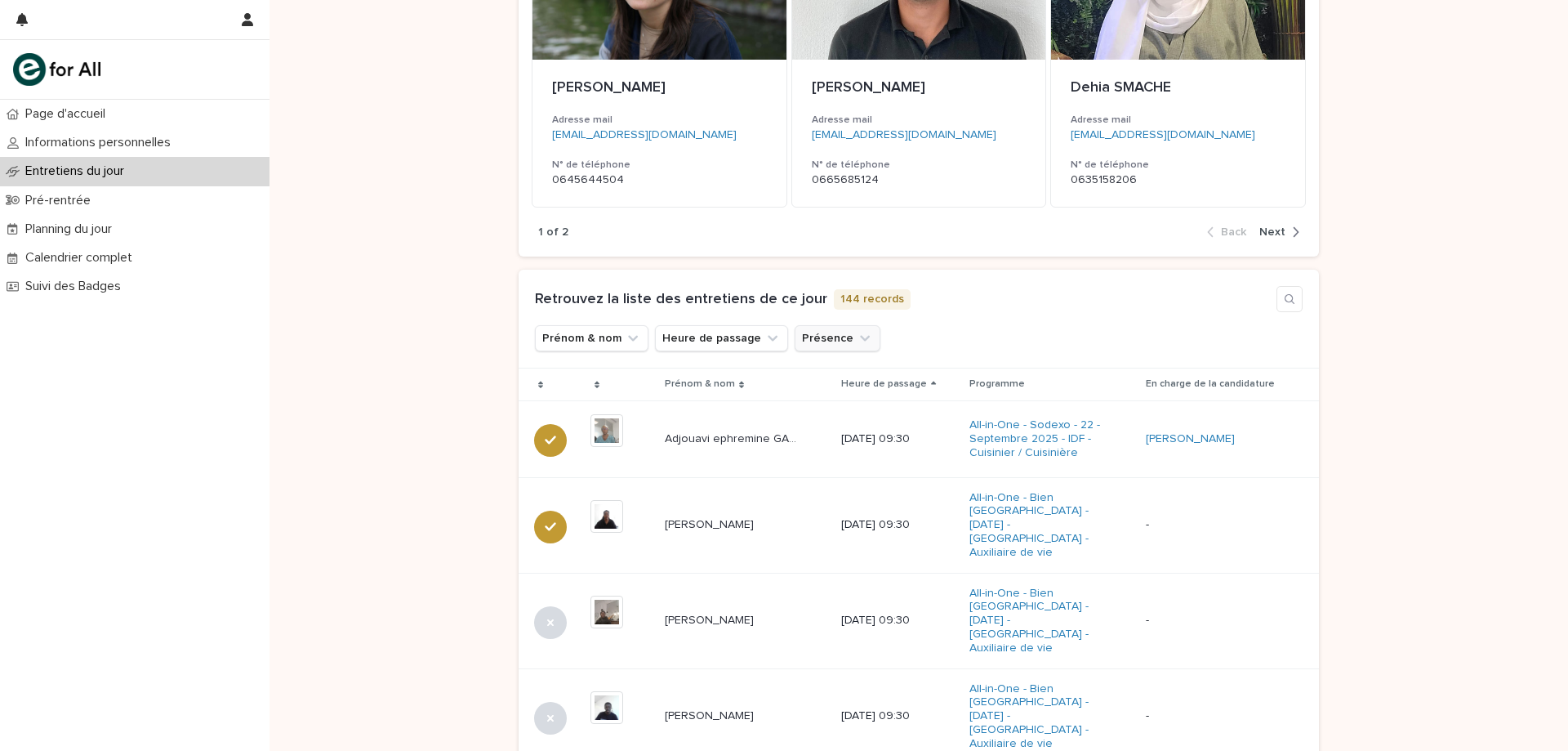
click at [831, 338] on button "Présence" at bounding box center [837, 337] width 85 height 26
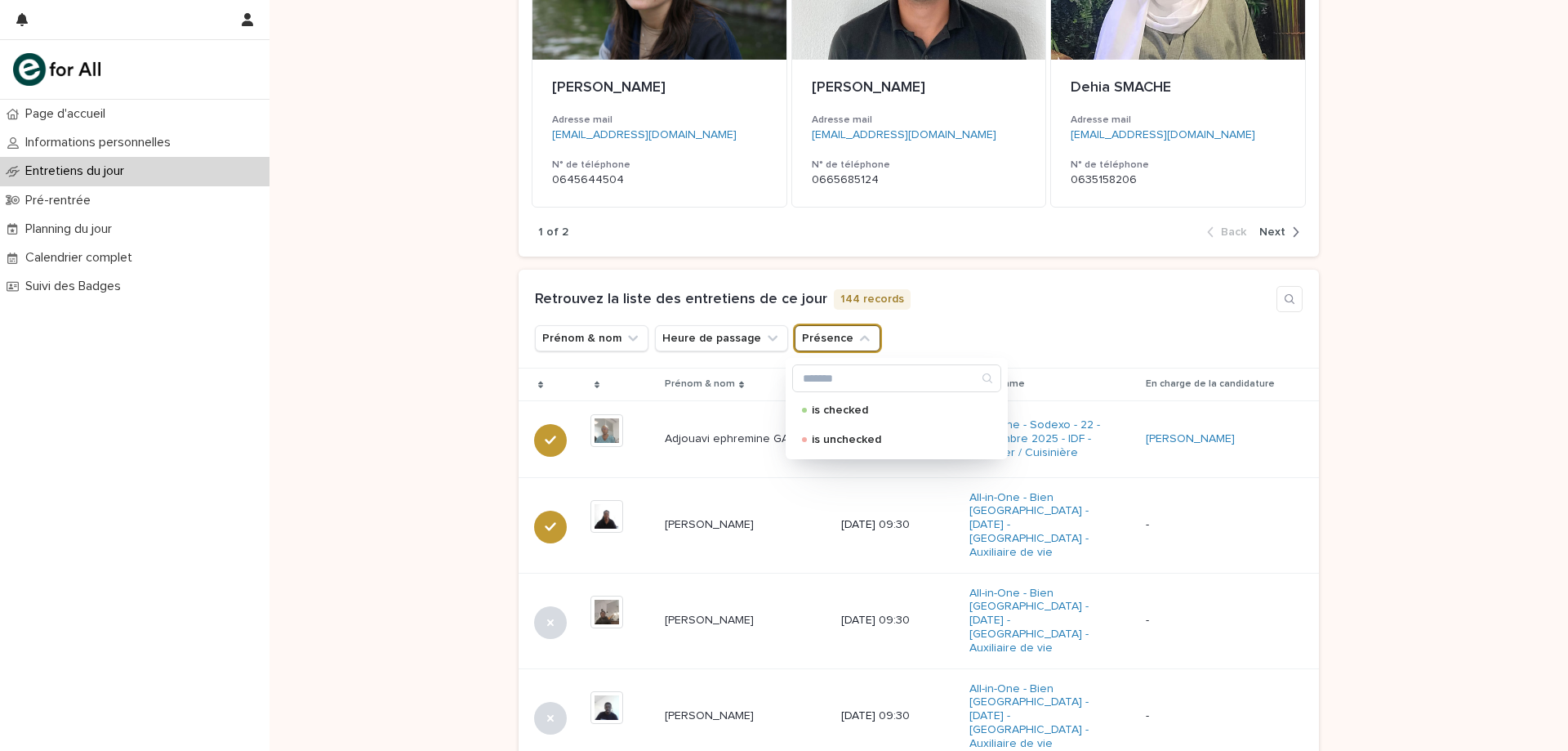
click at [408, 336] on div "Loading... Saving… Loading... Saving… Loading... Saving… Loading... Saving… Loa…" at bounding box center [919, 603] width 1299 height 1534
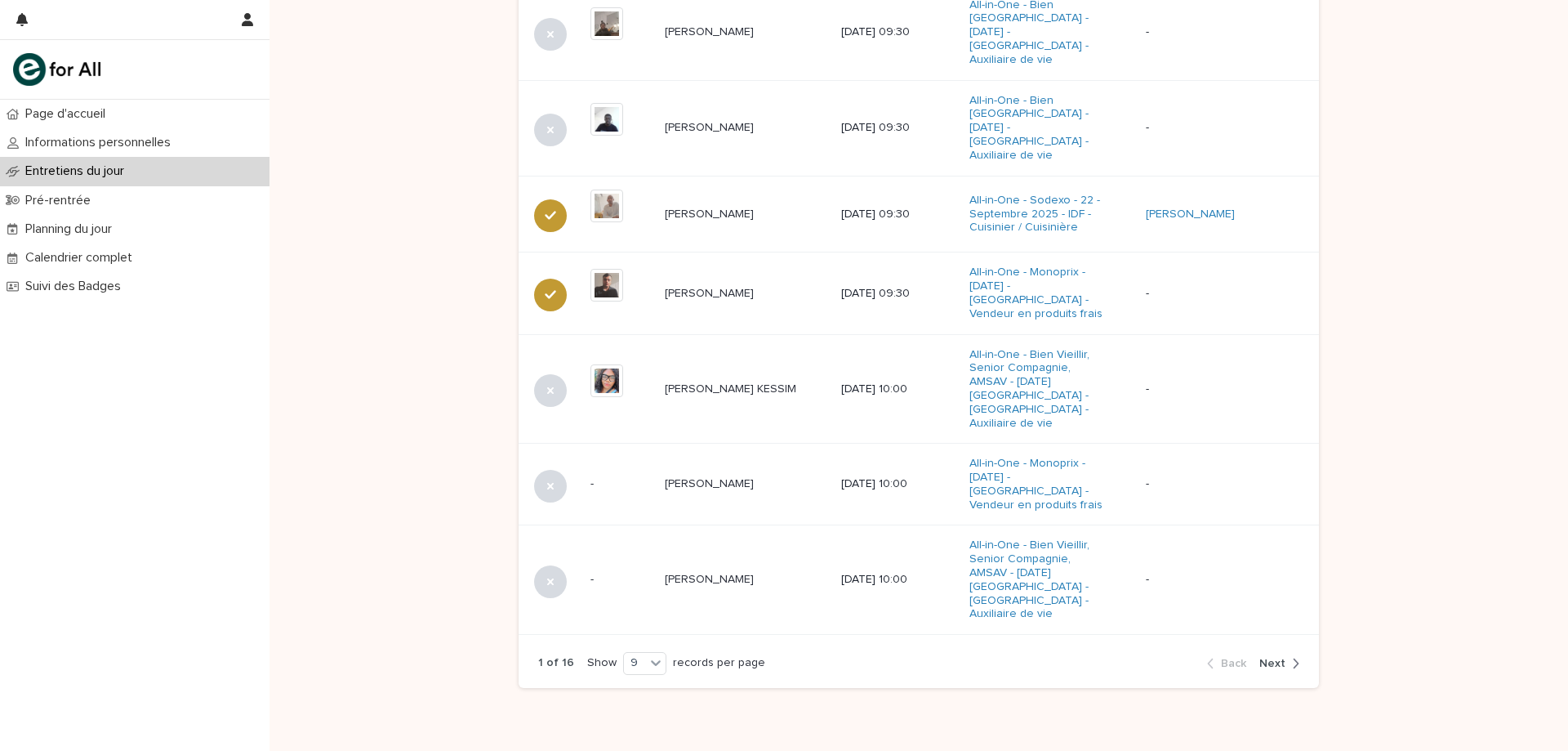
scroll to position [918, 0]
click at [1277, 654] on span "Next" at bounding box center [1272, 659] width 26 height 11
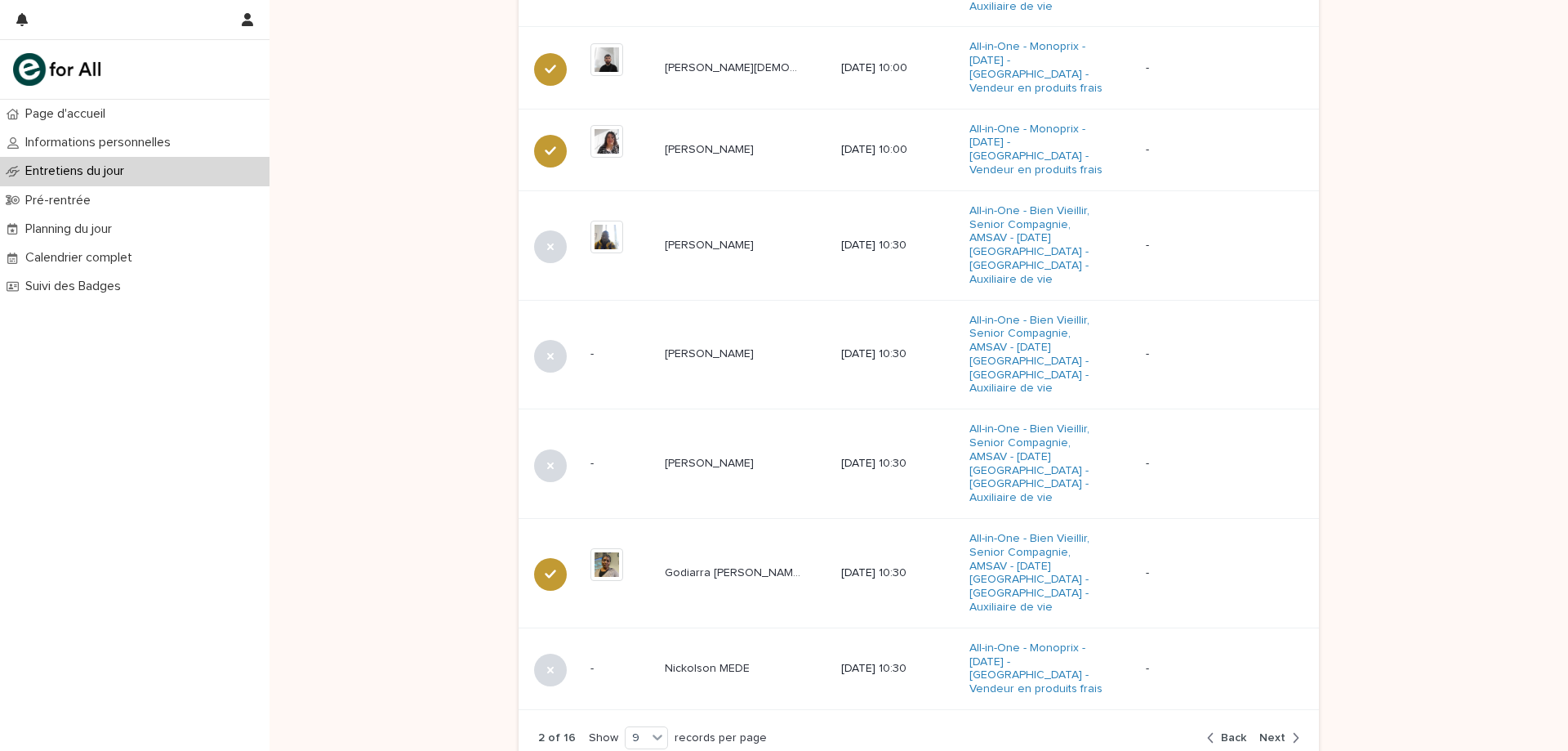
click at [1260, 732] on span "Next" at bounding box center [1272, 737] width 26 height 11
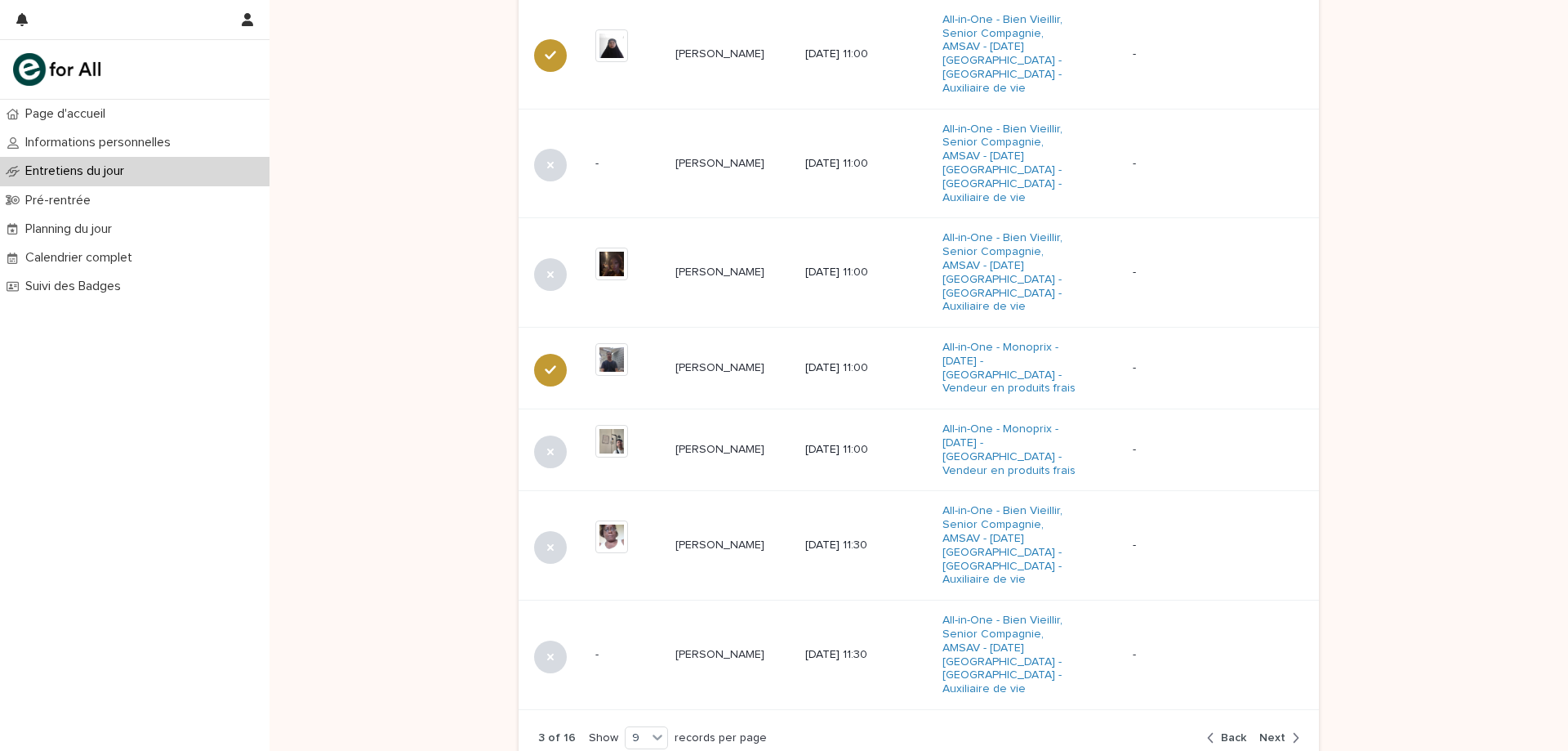
click at [1266, 732] on span "Next" at bounding box center [1272, 737] width 26 height 11
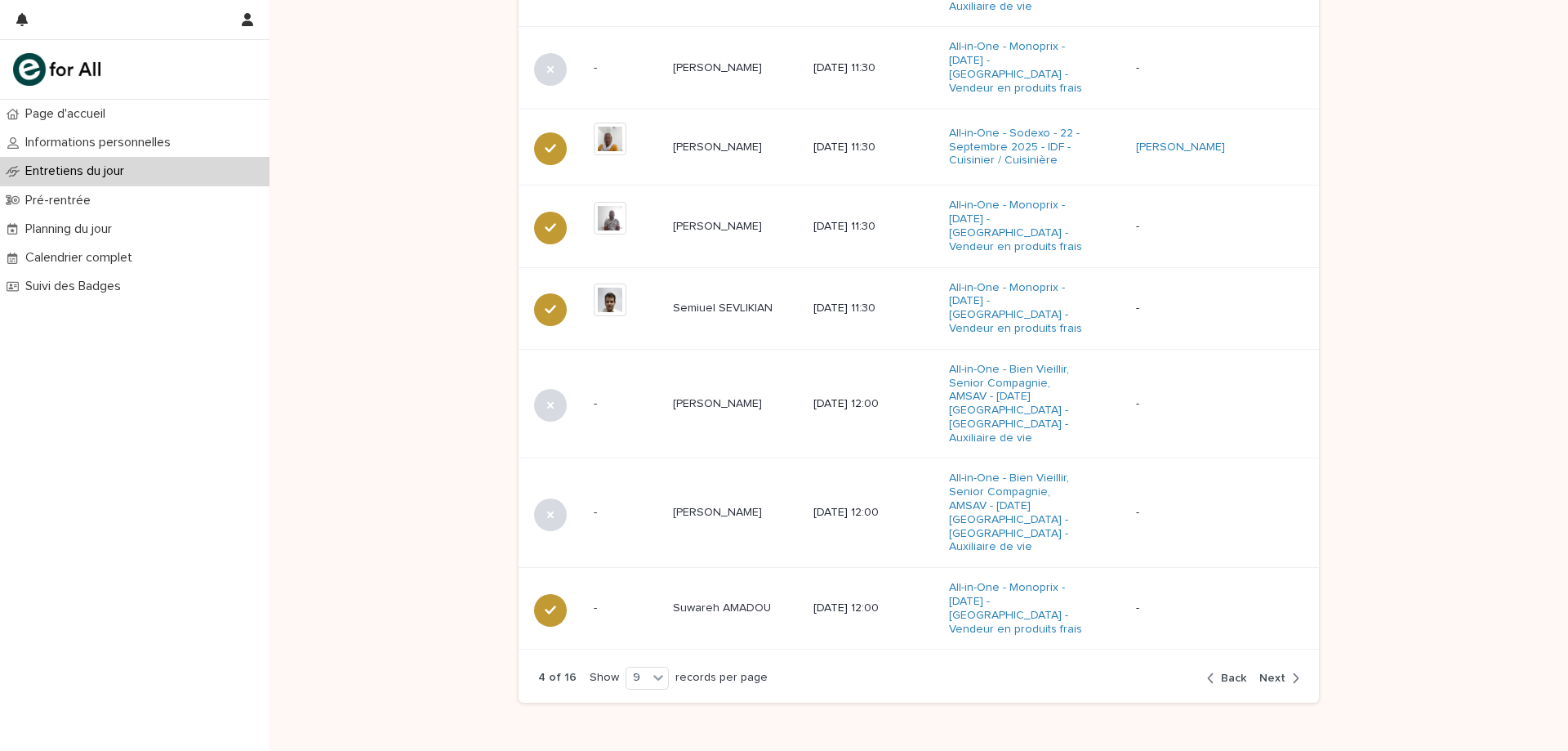
click at [1271, 672] on span "Next" at bounding box center [1272, 678] width 26 height 11
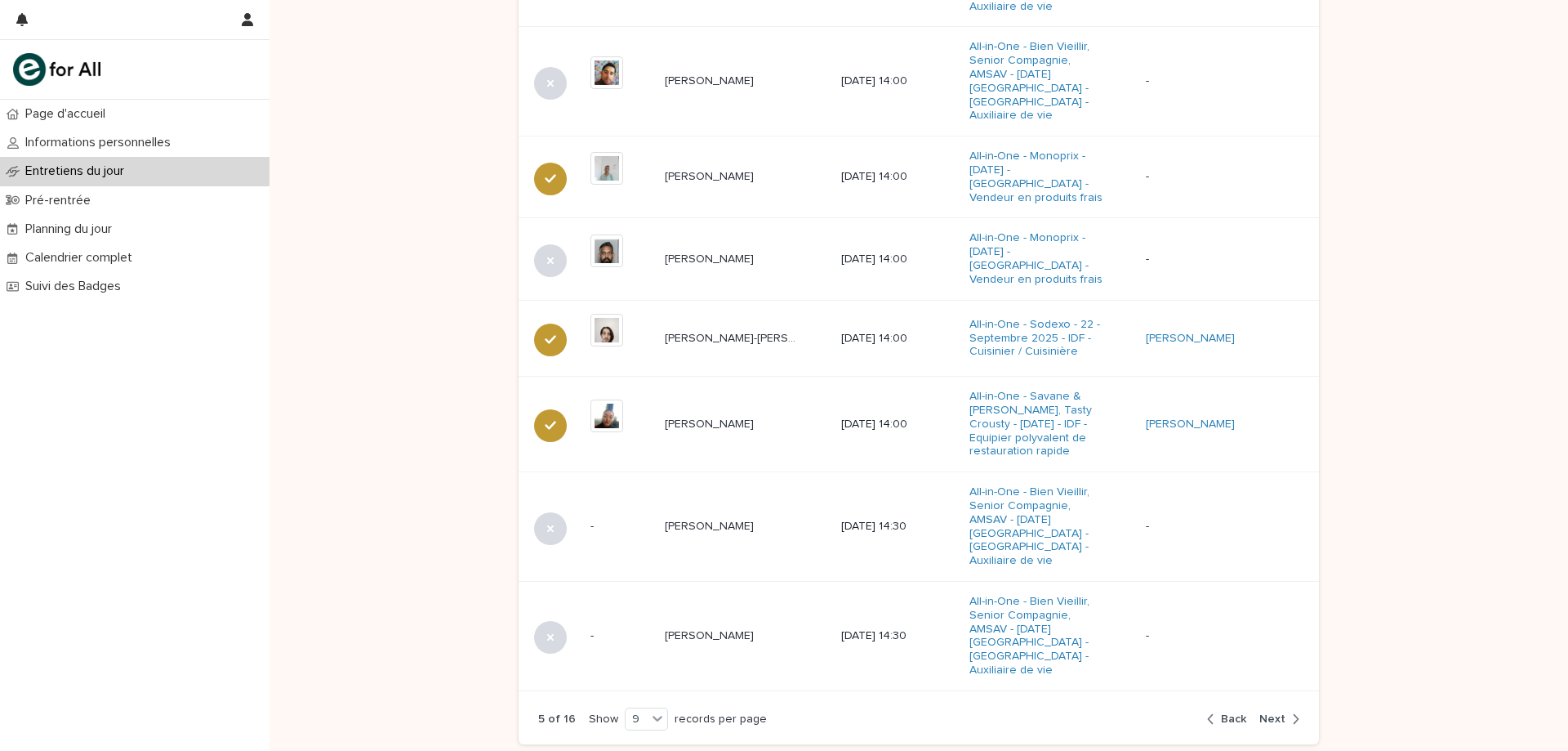
click at [1266, 713] on span "Next" at bounding box center [1272, 719] width 26 height 11
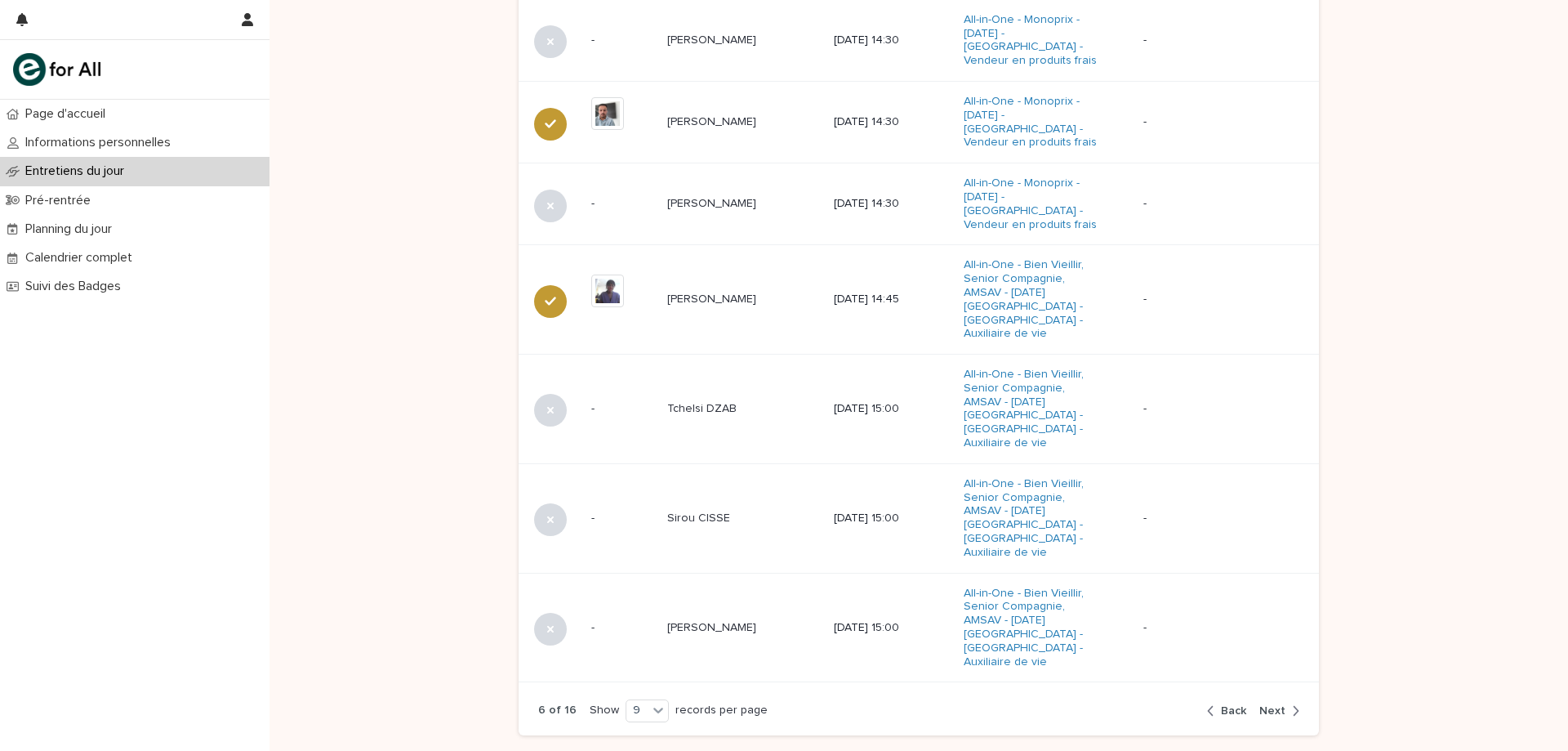
click at [1266, 705] on span "Next" at bounding box center [1272, 710] width 26 height 11
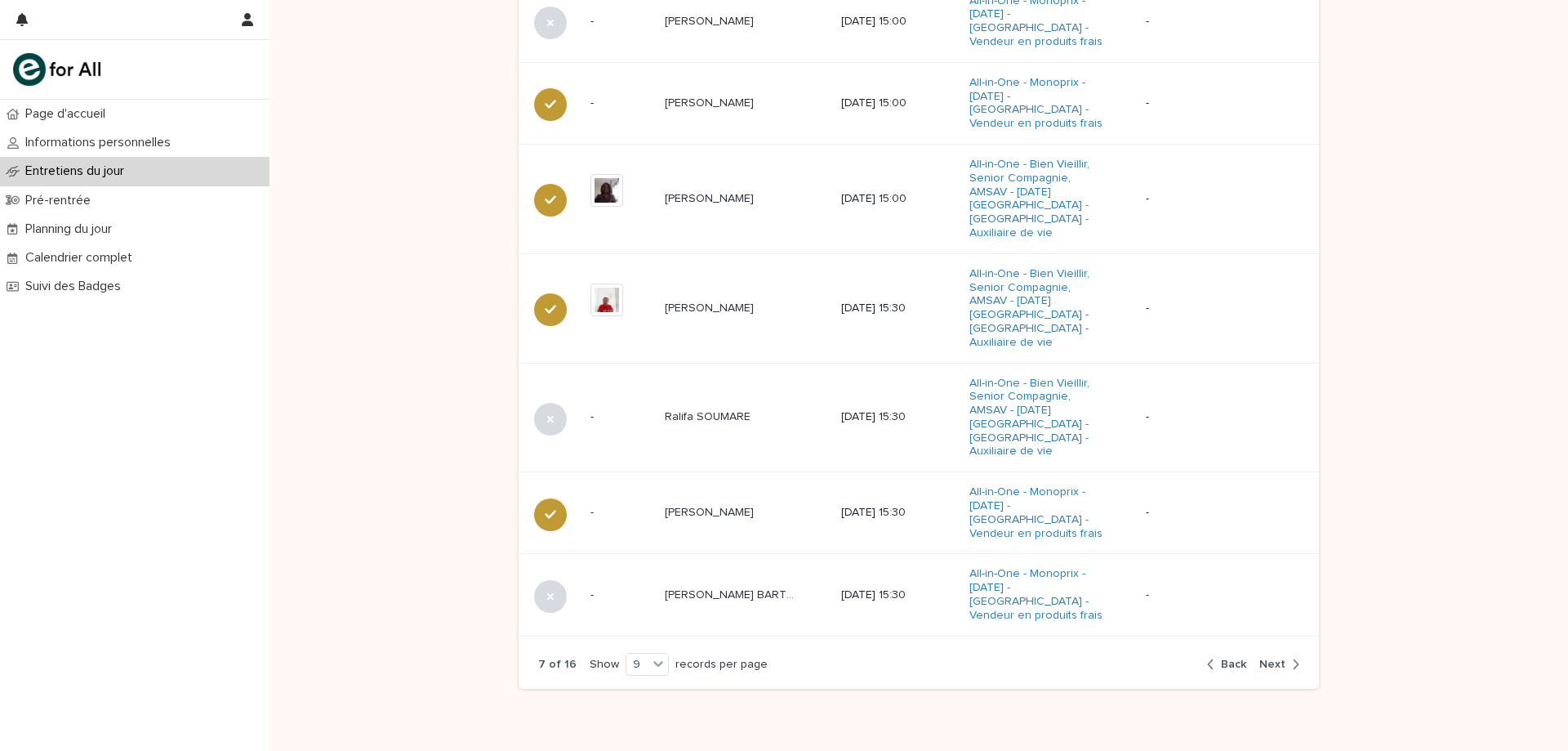
click at [1268, 659] on span "Next" at bounding box center [1272, 664] width 26 height 11
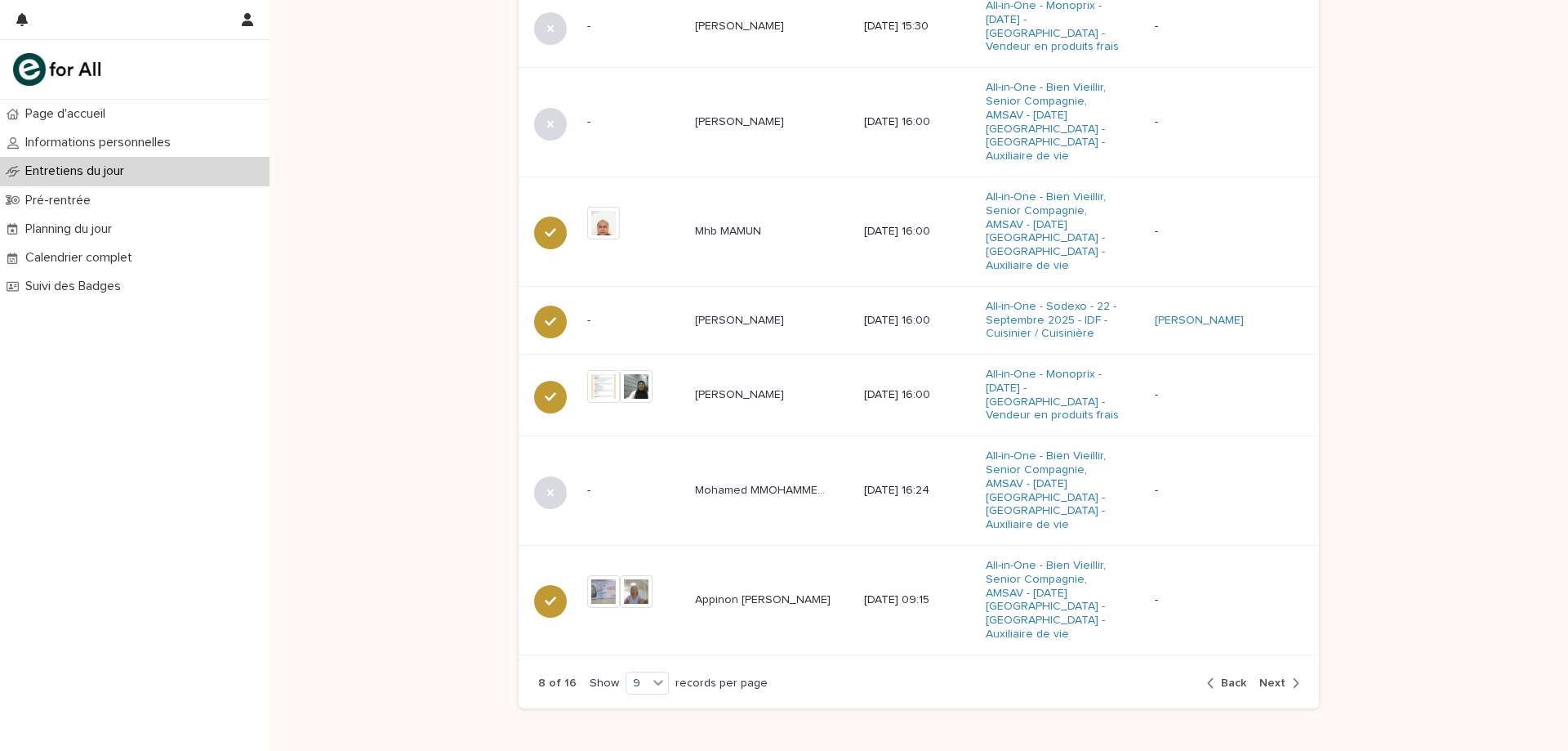
click at [1263, 678] on span "Next" at bounding box center [1272, 683] width 26 height 11
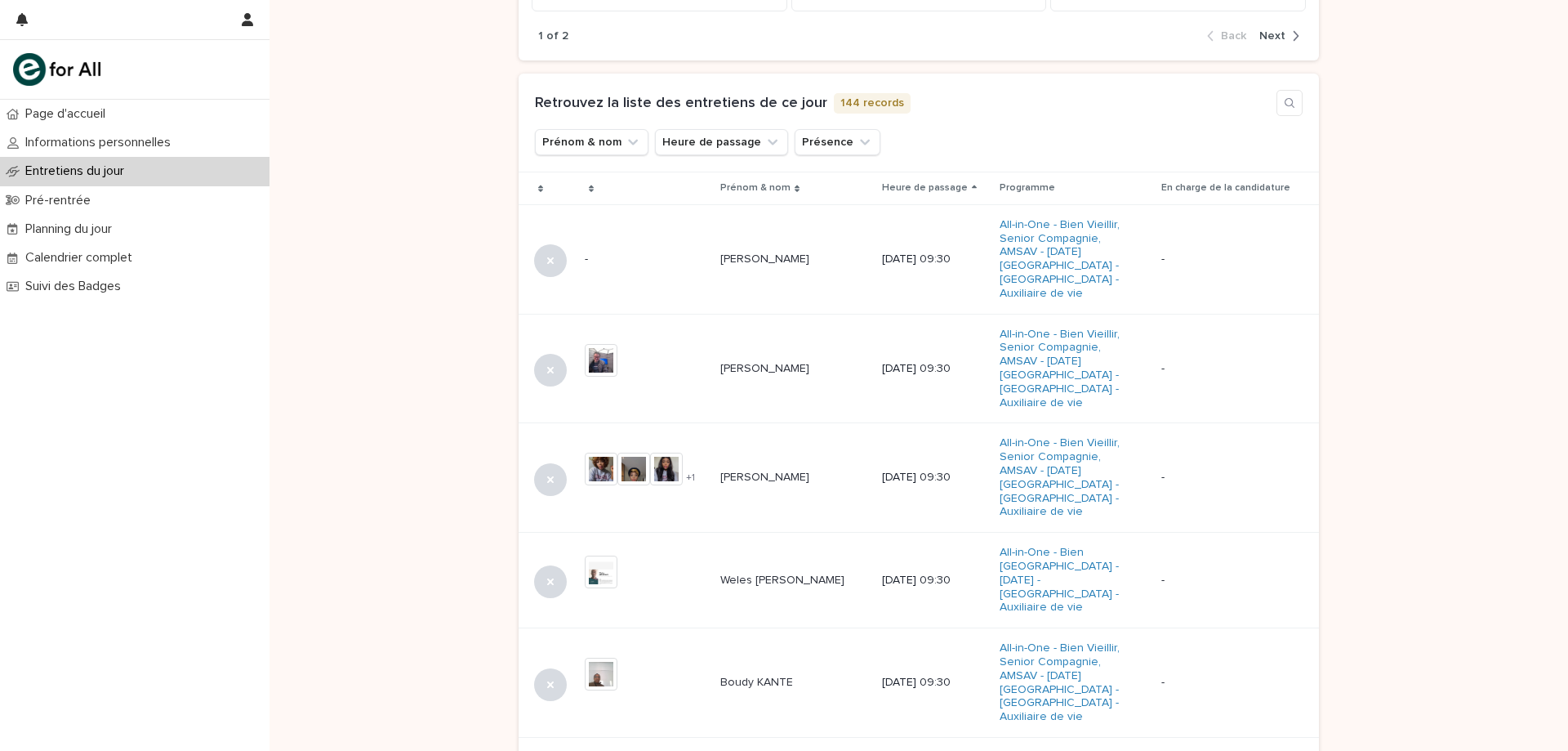
scroll to position [522, 0]
click at [128, 210] on div "Pré-rentrée" at bounding box center [134, 200] width 269 height 28
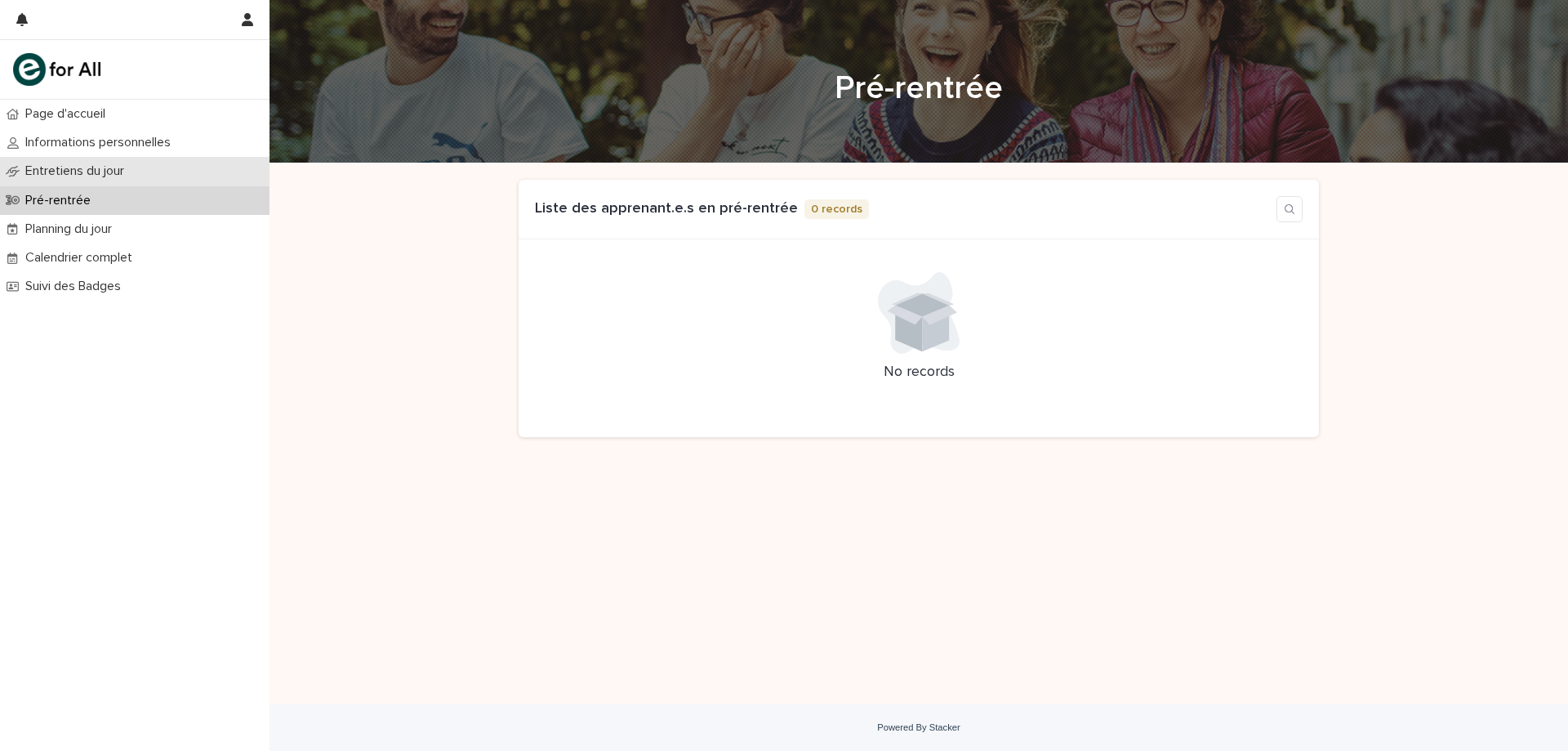
click at [126, 179] on div "Entretiens du jour" at bounding box center [134, 171] width 269 height 28
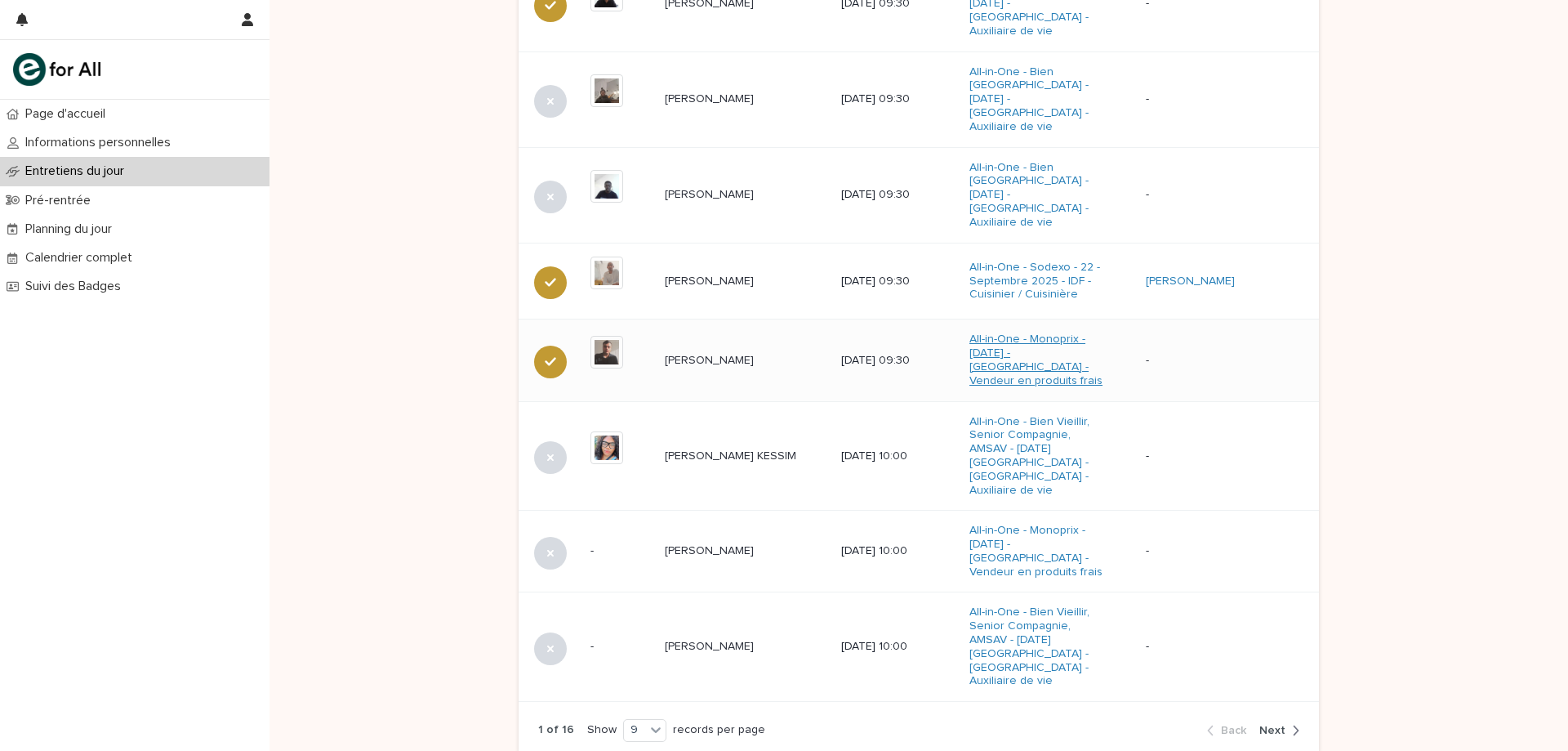
scroll to position [918, 0]
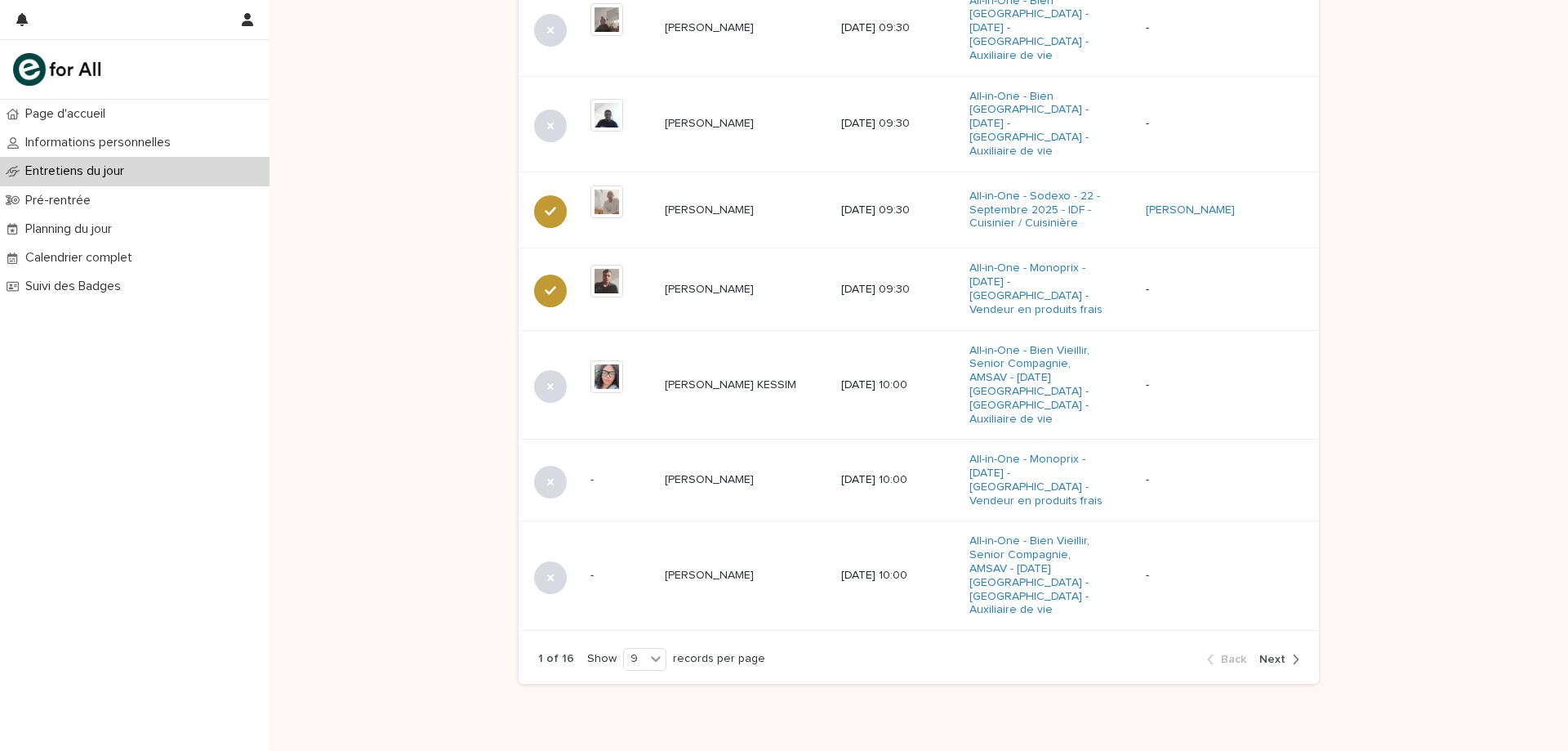
click at [1278, 634] on div "1 of 16 Show 9 records per page Back Next" at bounding box center [919, 659] width 801 height 50
click at [1277, 654] on span "Next" at bounding box center [1272, 659] width 26 height 11
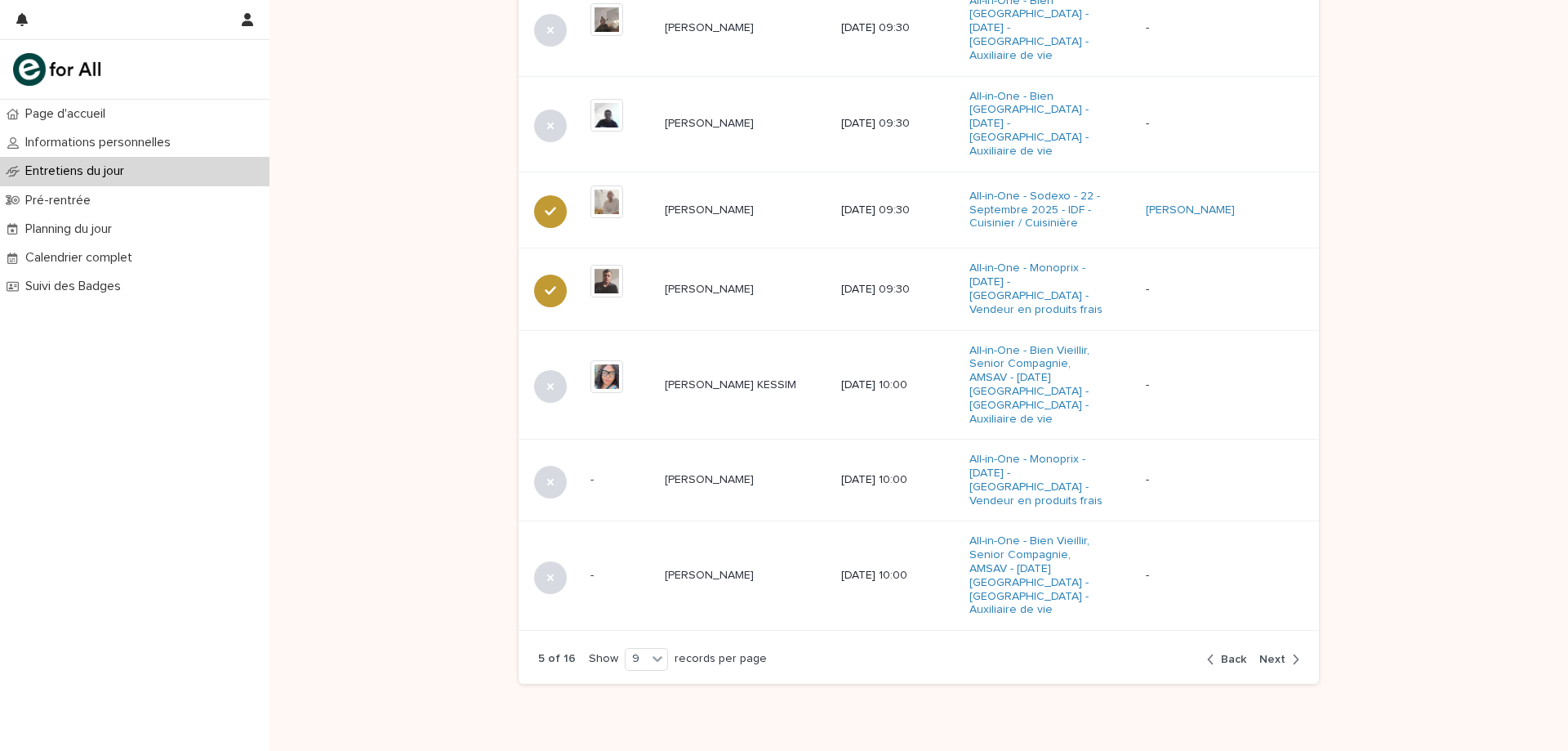
click at [1277, 654] on span "Next" at bounding box center [1272, 659] width 26 height 11
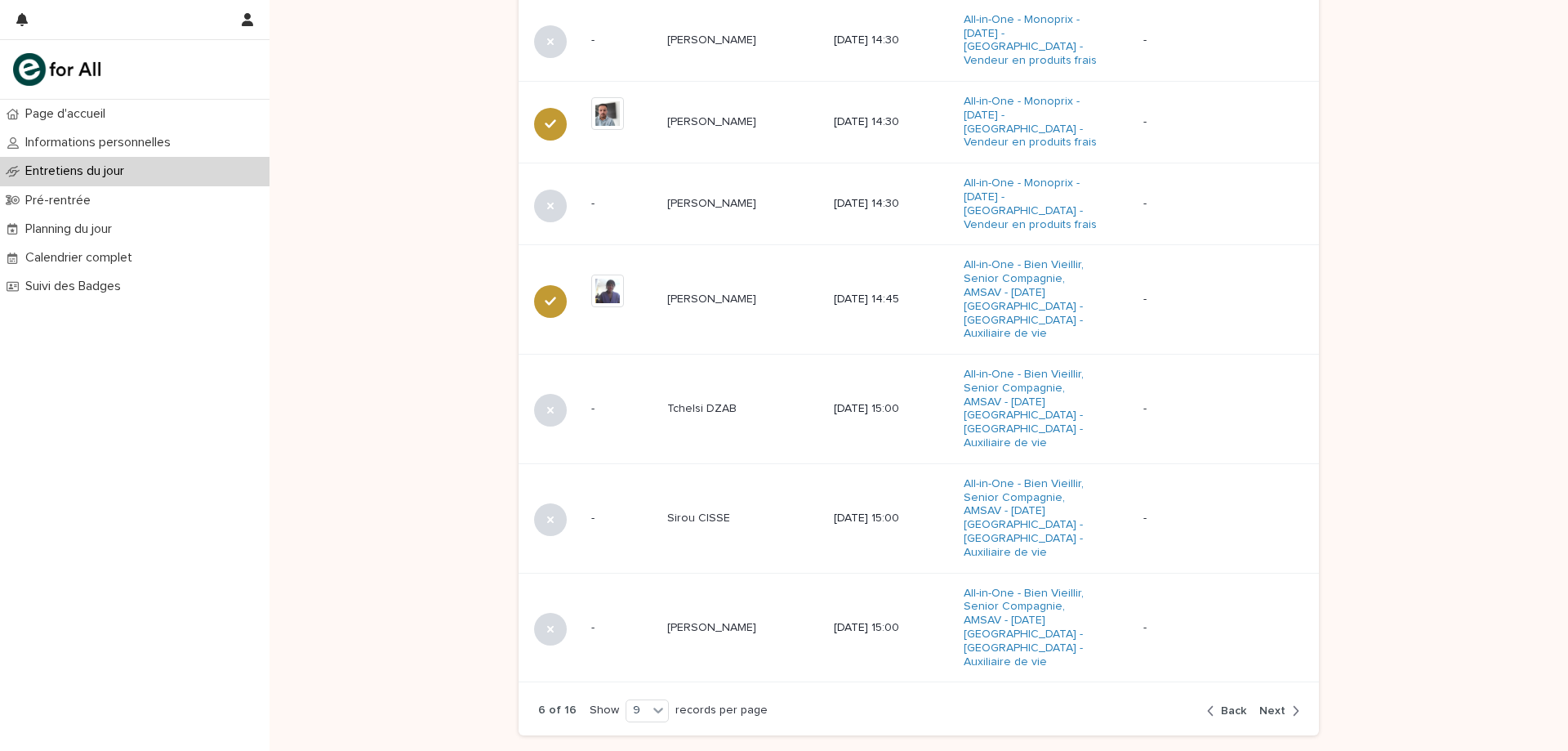
click at [1292, 703] on icon "button" at bounding box center [1295, 710] width 8 height 15
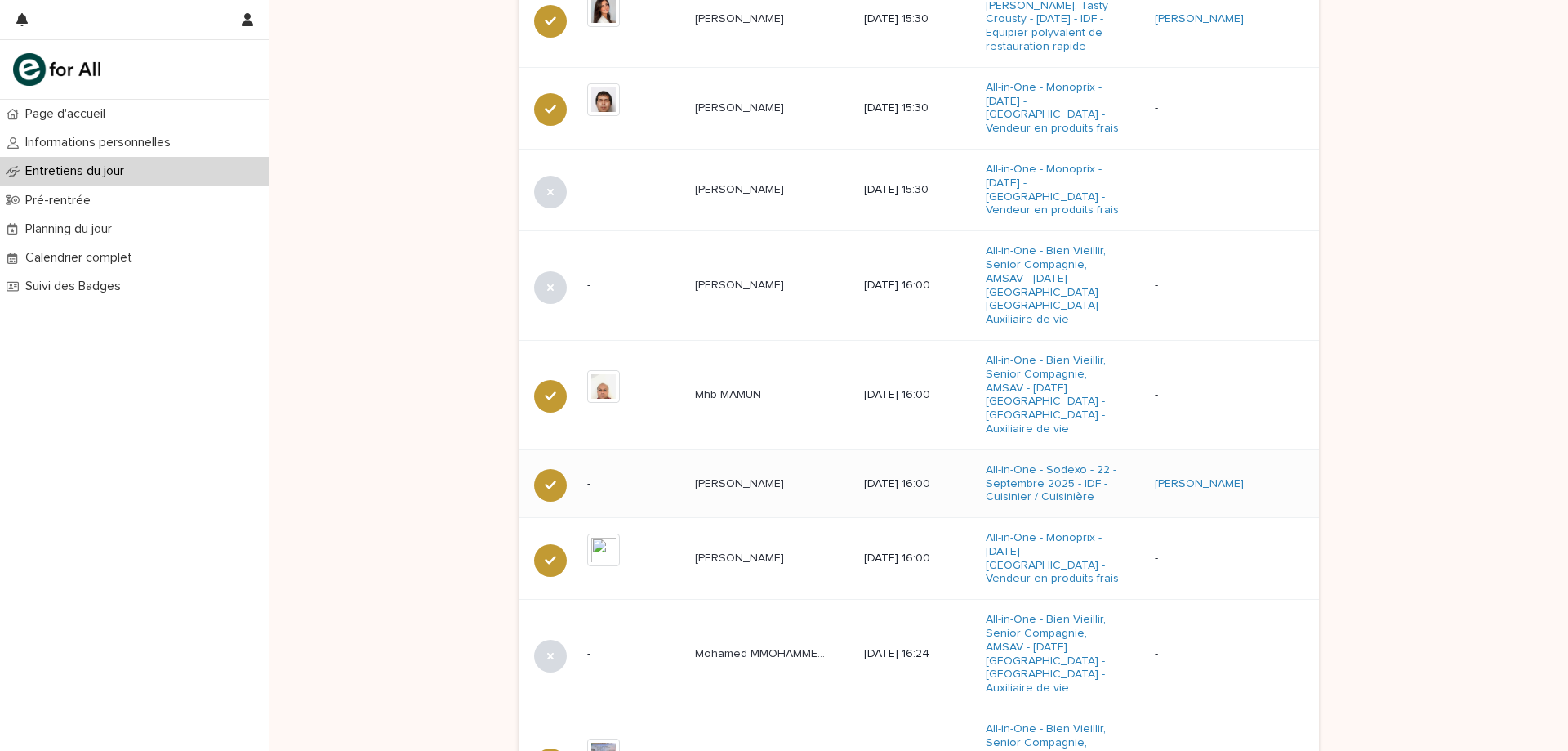
scroll to position [962, 0]
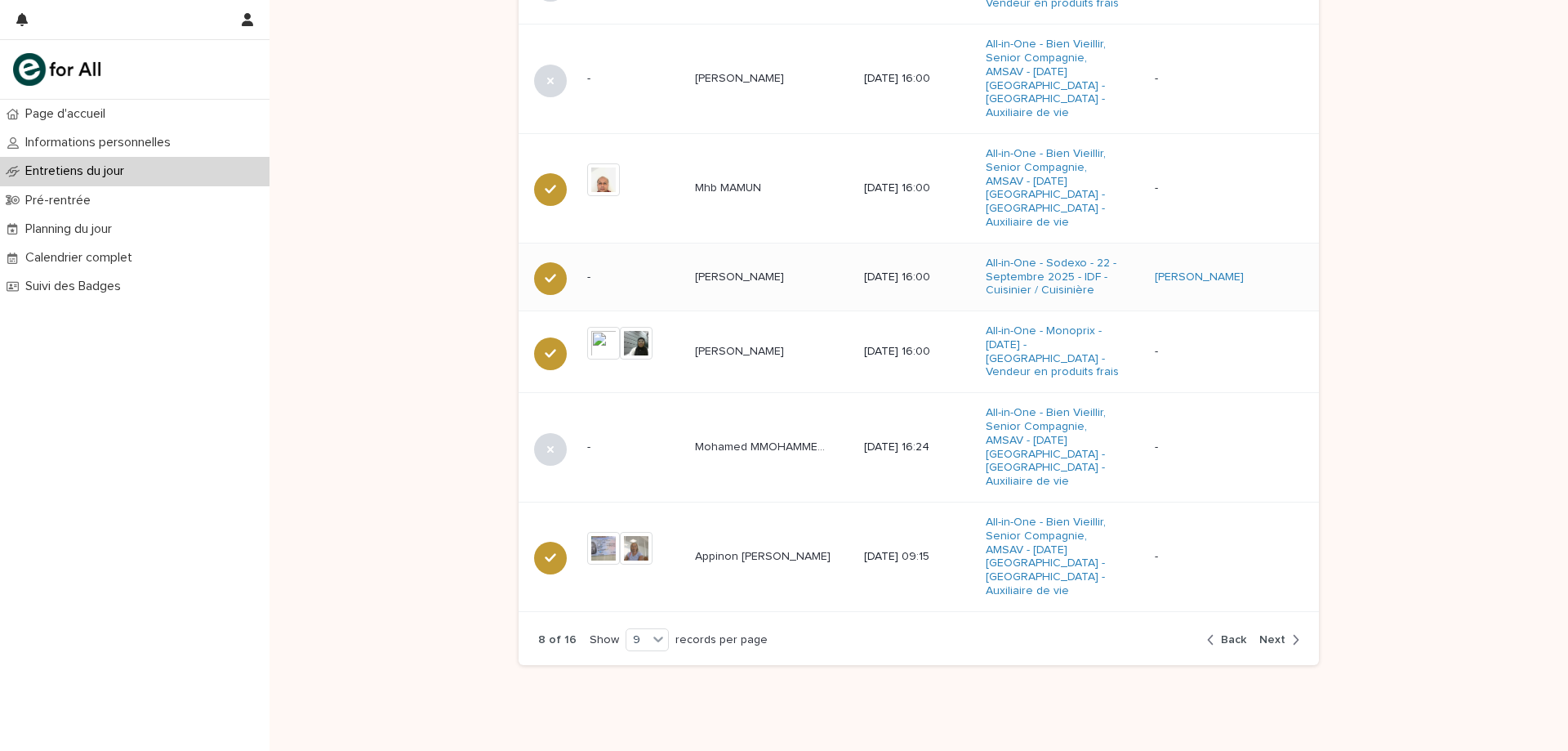
click at [1275, 634] on span "Next" at bounding box center [1272, 639] width 26 height 11
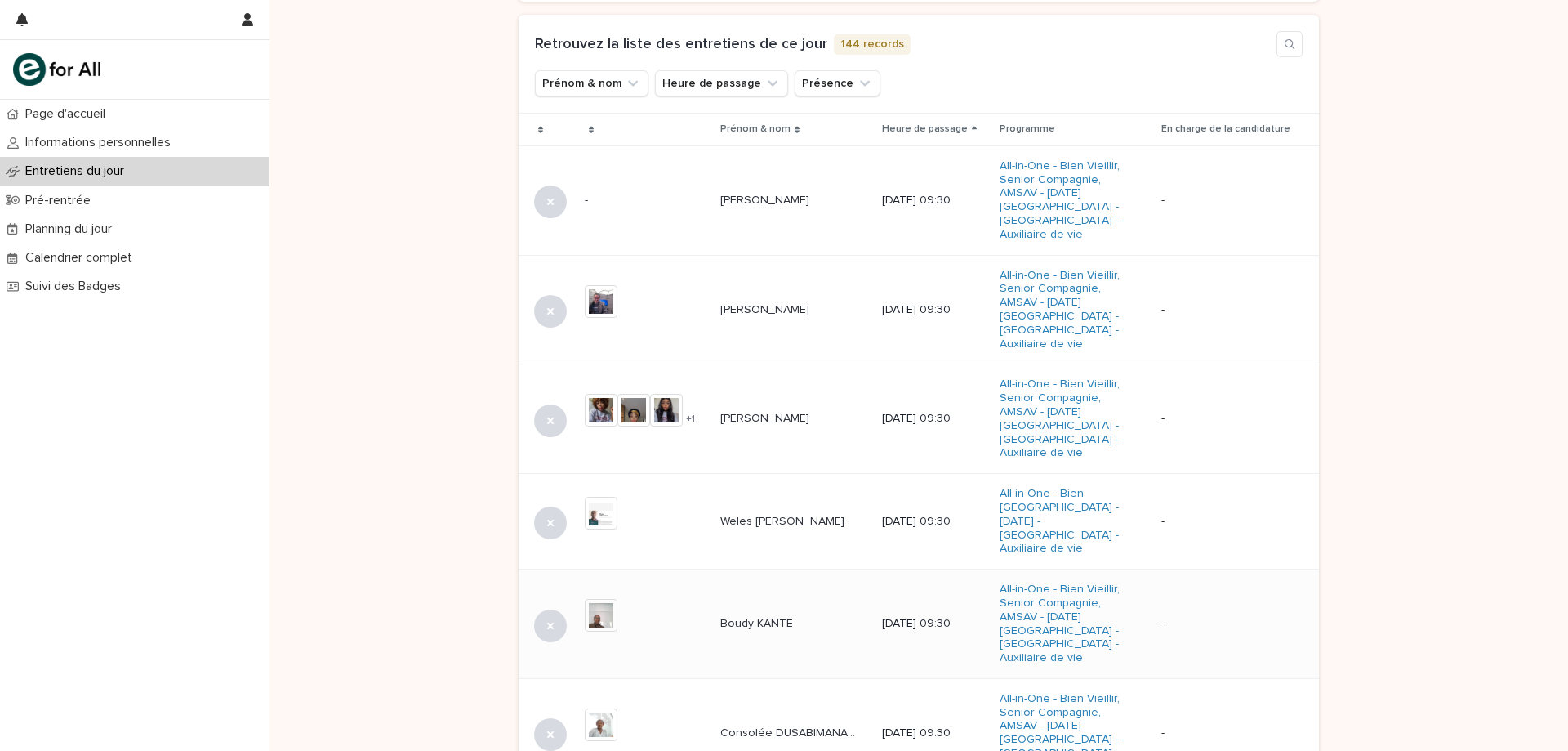
scroll to position [554, 0]
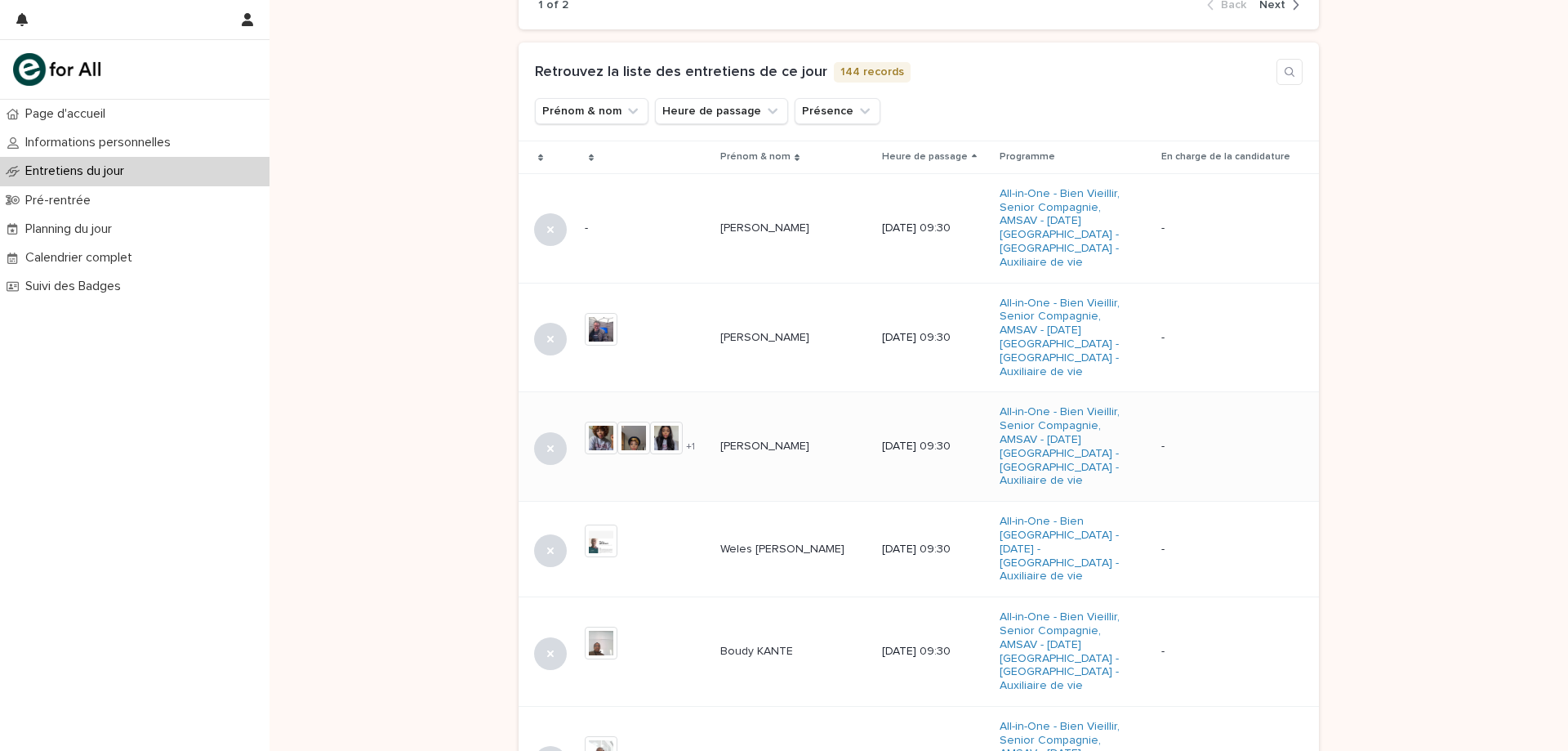
click at [790, 433] on div "Laurence KOFFI Laurence KOFFI" at bounding box center [795, 447] width 149 height 27
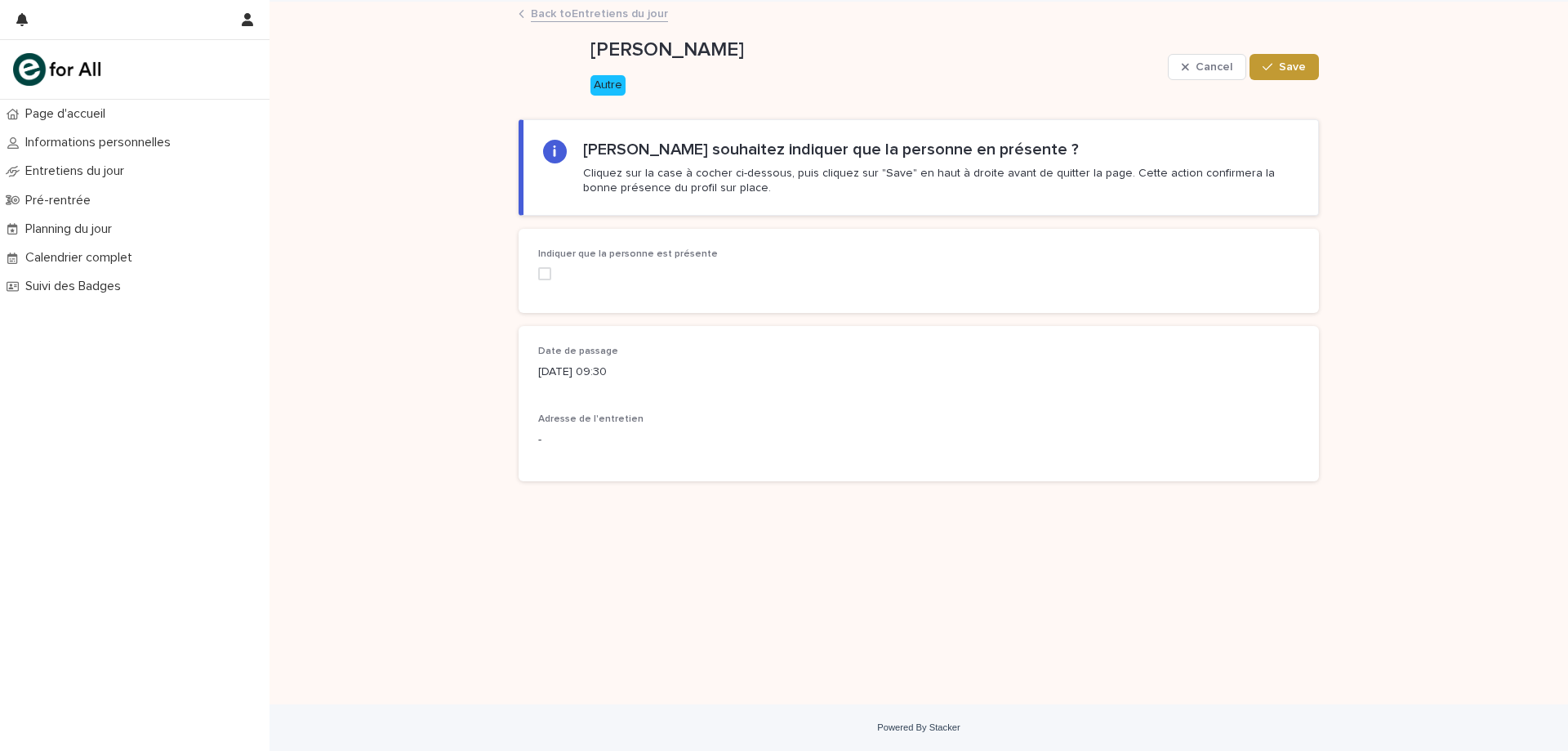
click at [560, 273] on label at bounding box center [659, 273] width 241 height 13
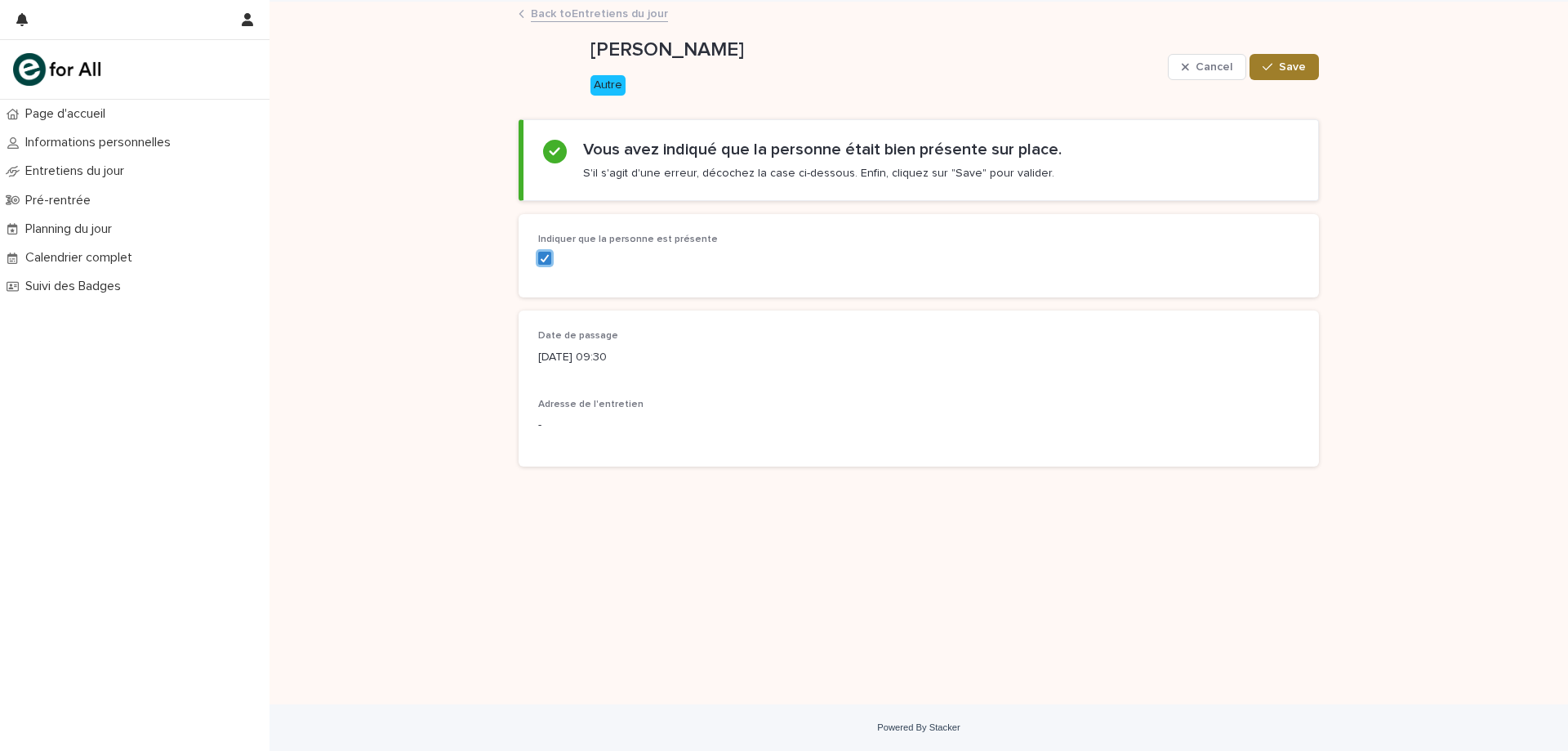
click at [1295, 74] on button "Save" at bounding box center [1284, 67] width 69 height 26
click at [1298, 54] on button "Save" at bounding box center [1284, 67] width 69 height 26
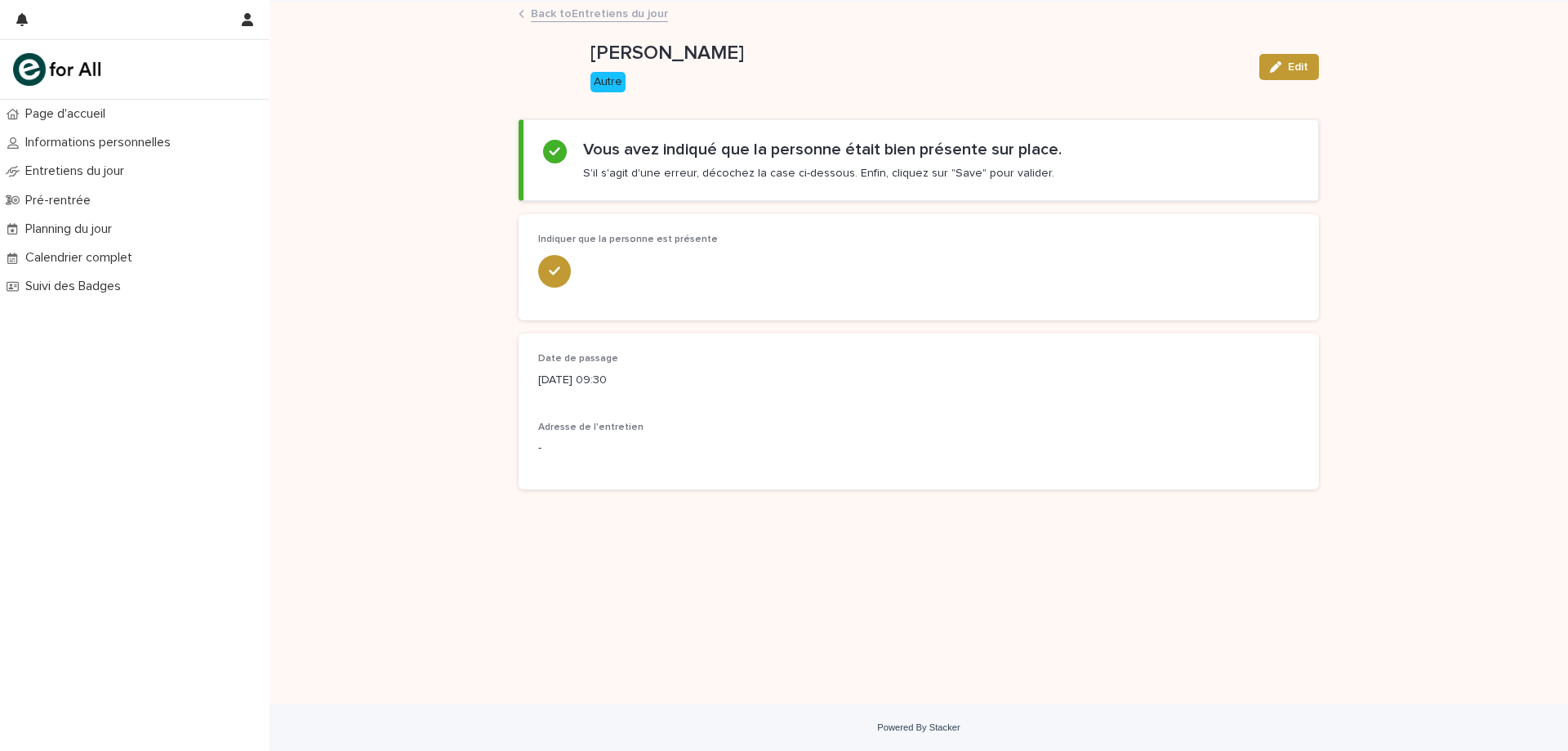
click at [535, 10] on link "Back to Entretiens du jour" at bounding box center [599, 13] width 138 height 19
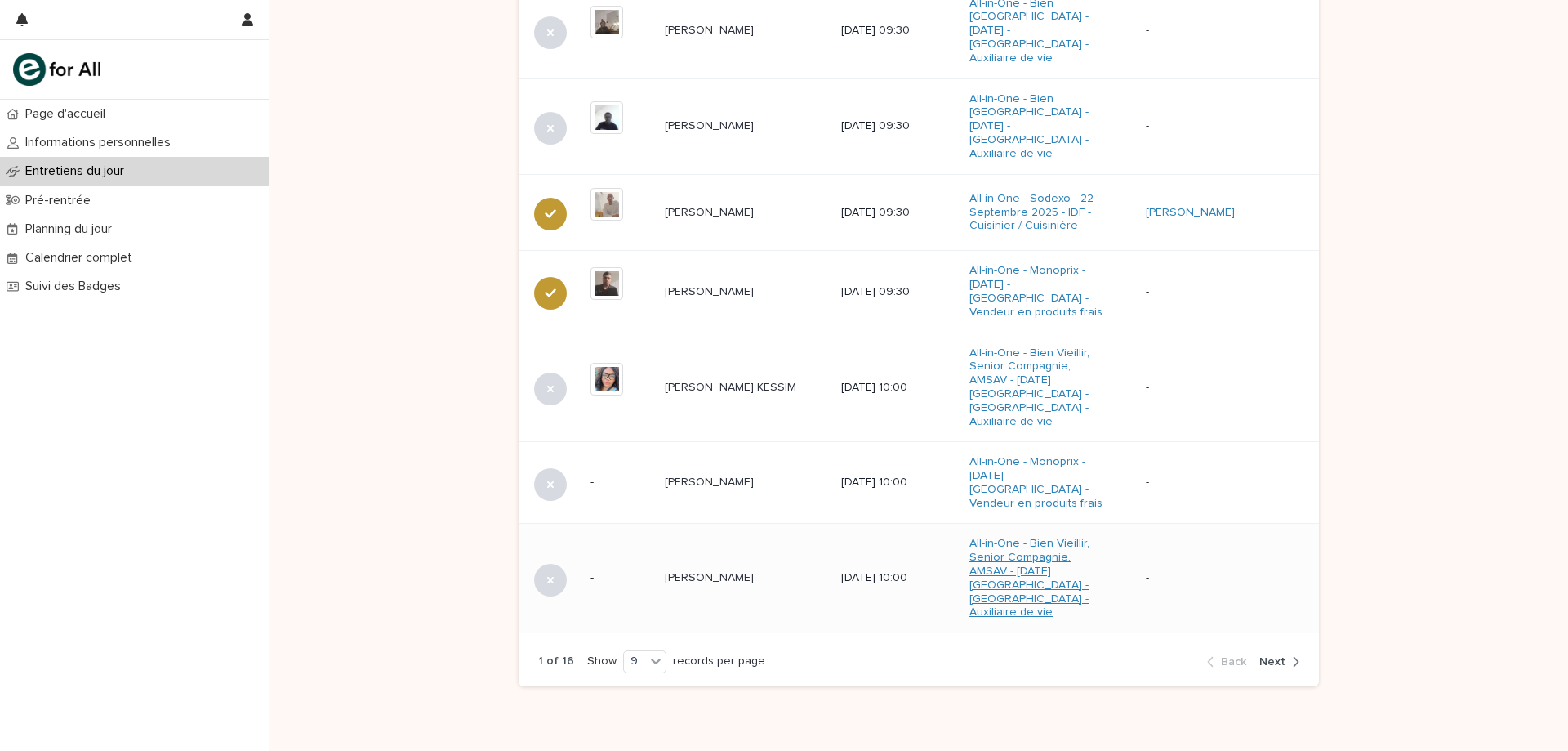
scroll to position [918, 0]
click at [1281, 634] on div "1 of 16 Show 9 records per page Back Next" at bounding box center [919, 659] width 801 height 50
click at [1272, 652] on button "Next" at bounding box center [1276, 659] width 46 height 15
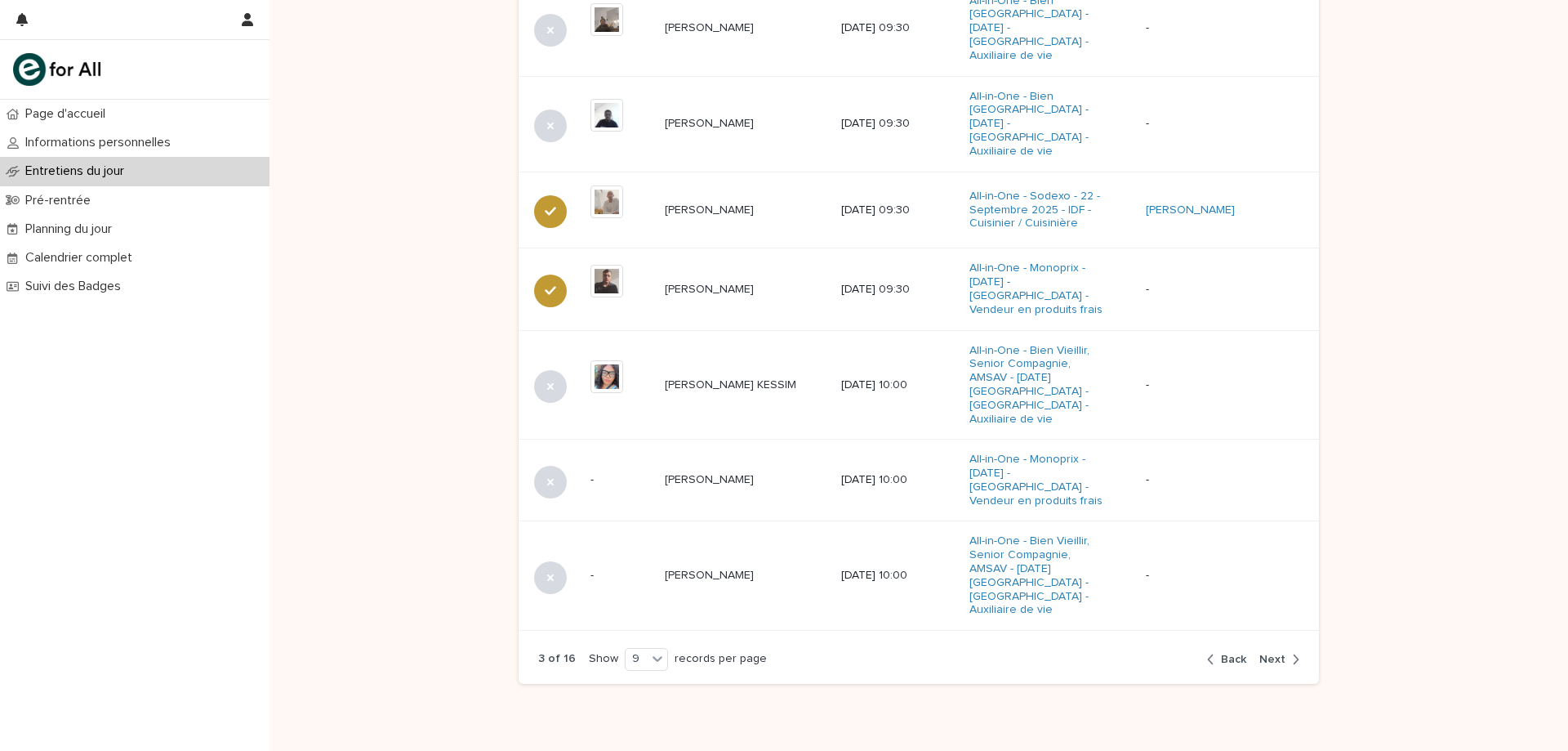
click at [1272, 652] on button "Next" at bounding box center [1276, 659] width 46 height 15
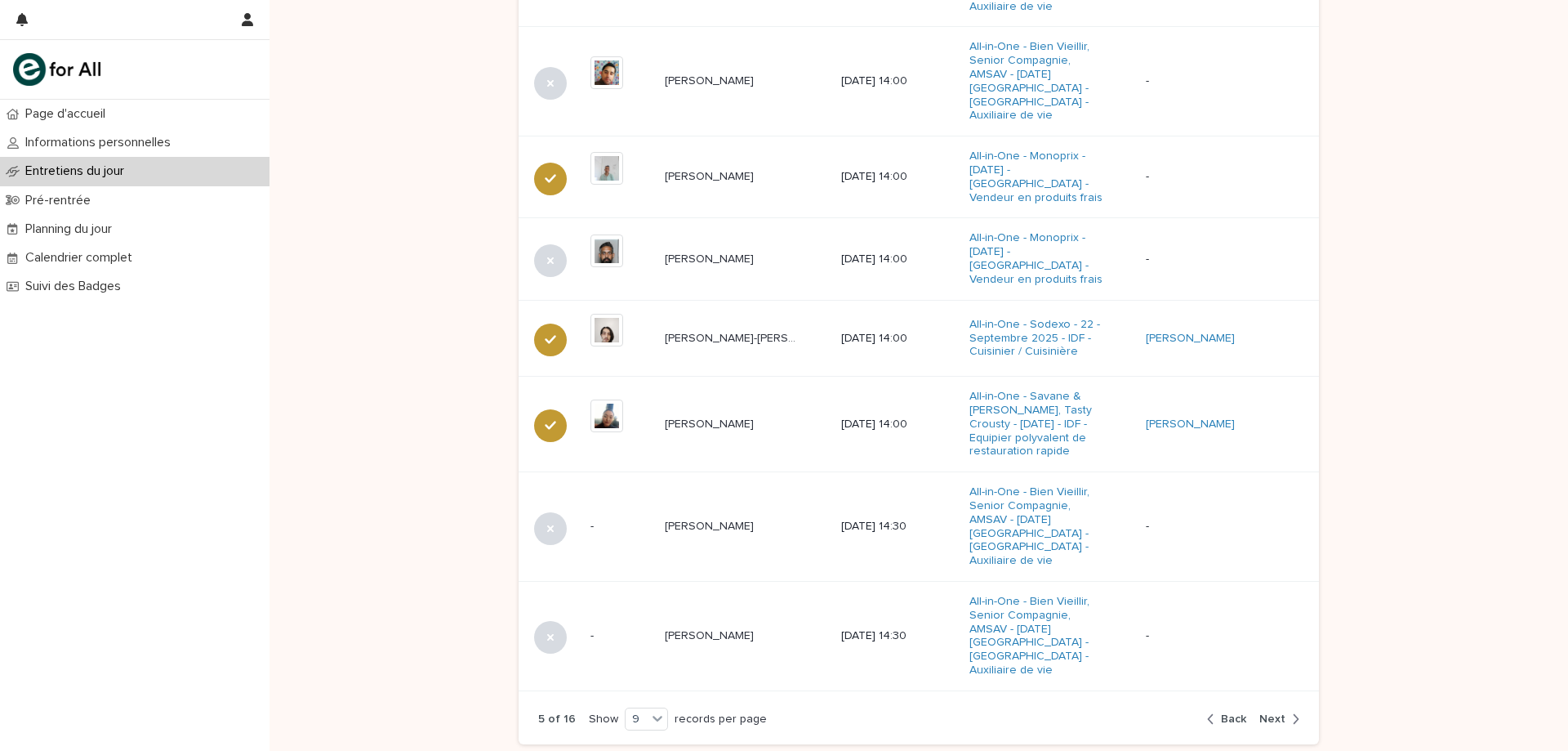
click at [1266, 713] on span "Next" at bounding box center [1272, 719] width 26 height 11
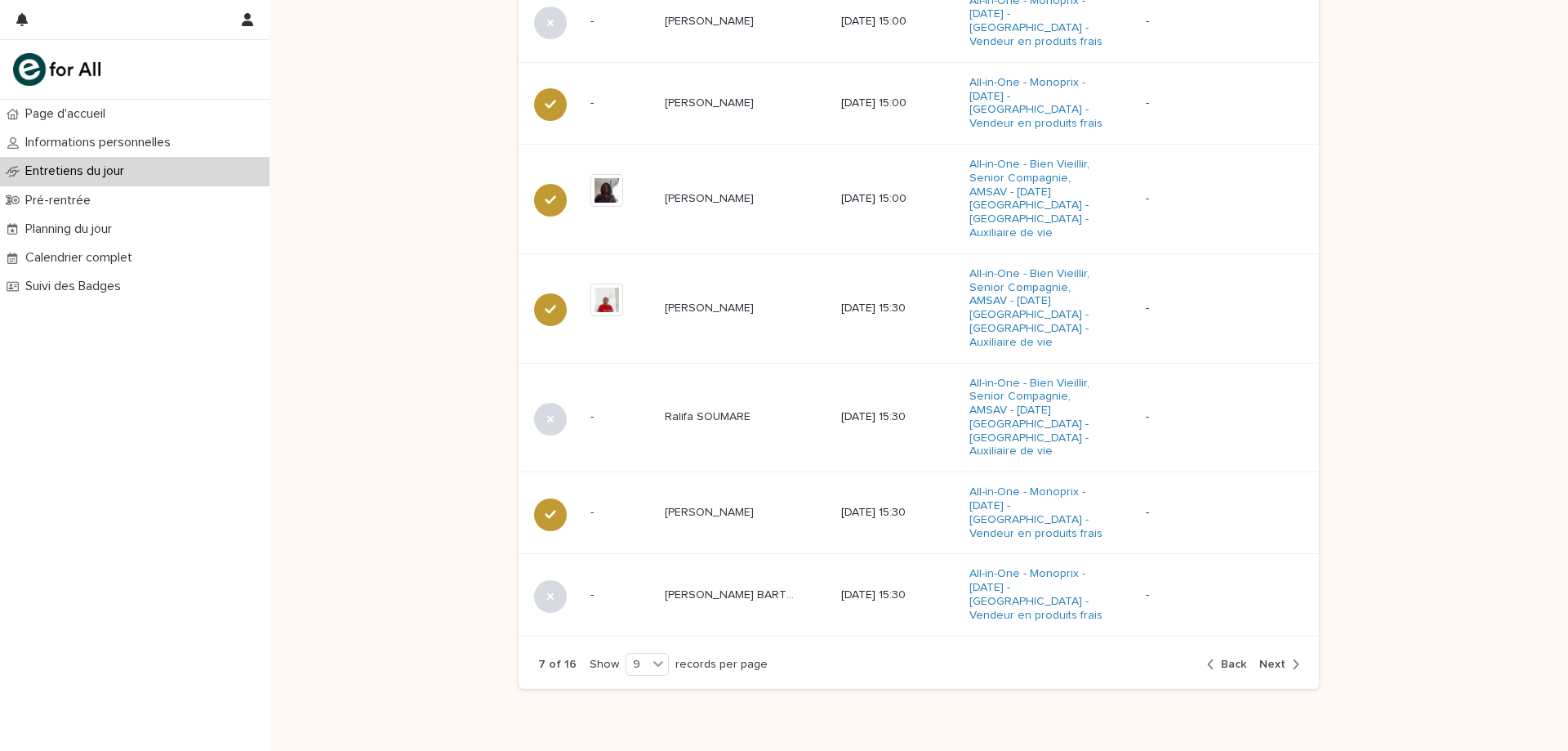
click at [1292, 657] on icon "button" at bounding box center [1295, 664] width 8 height 15
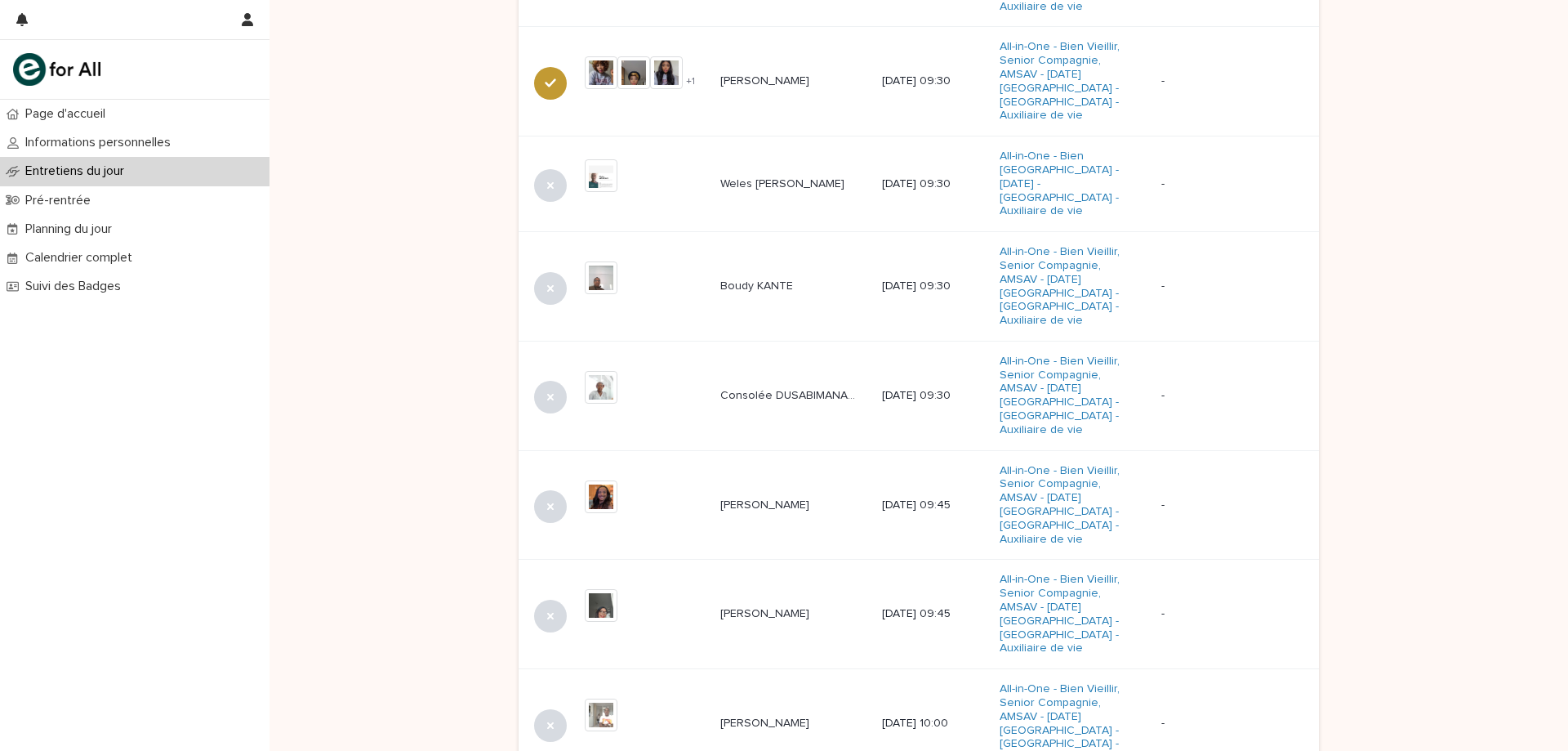
click at [436, 251] on div "Loading... Saving… Loading... Saving… Loading... Saving… Loading... Saving… Loa…" at bounding box center [919, 85] width 1299 height 1681
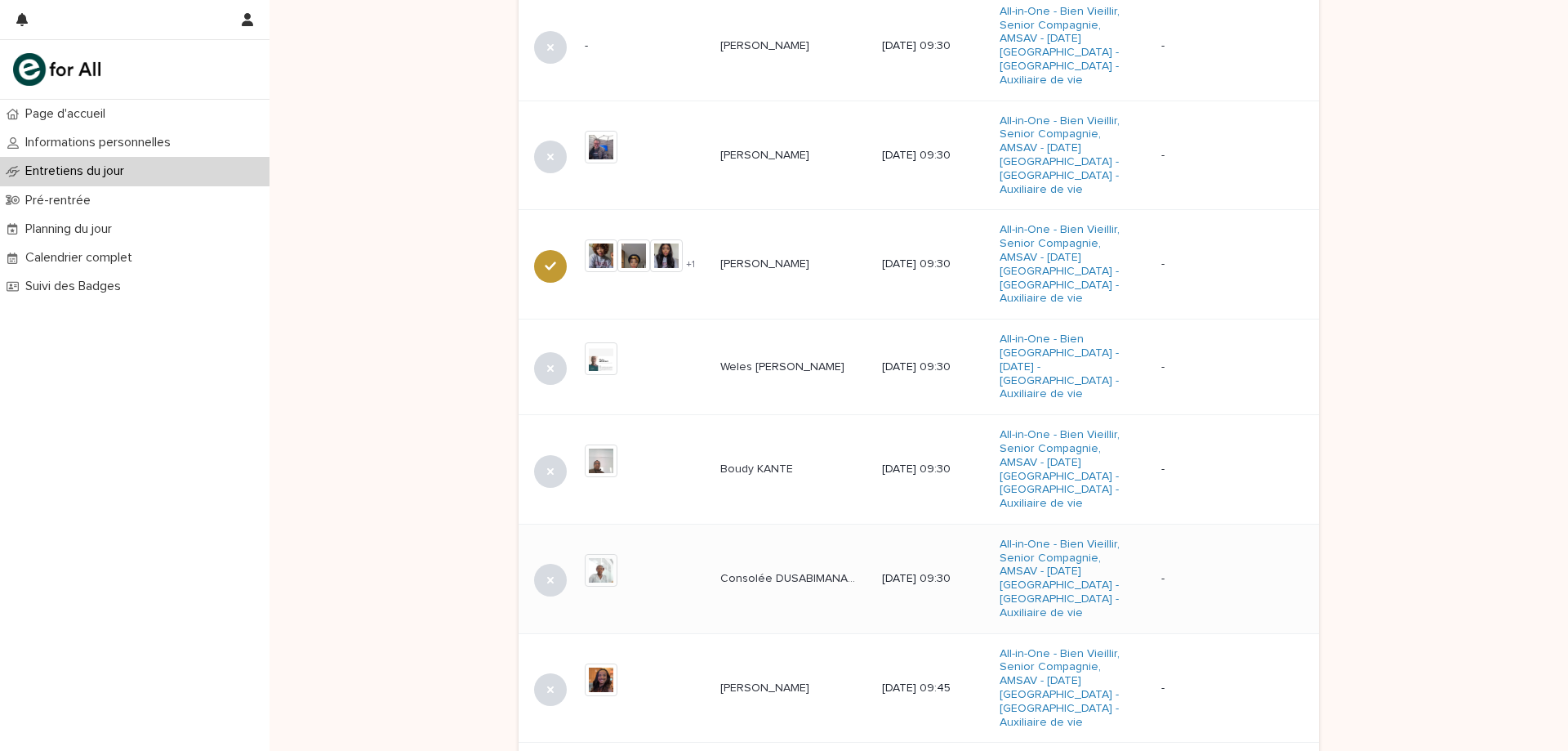
scroll to position [735, 0]
click at [791, 159] on td "[PERSON_NAME]" at bounding box center [795, 156] width 161 height 109
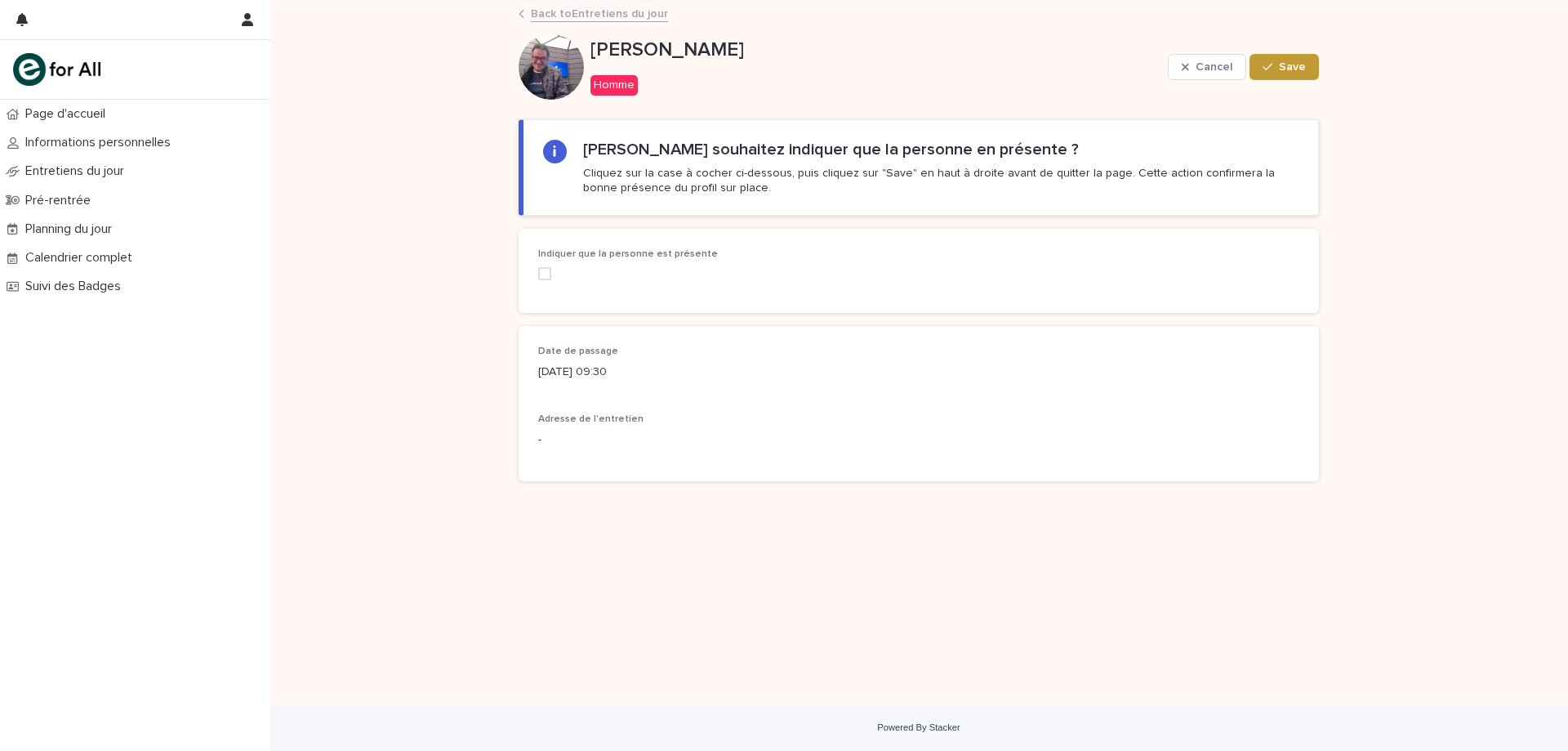
click at [550, 273] on span at bounding box center [544, 273] width 13 height 13
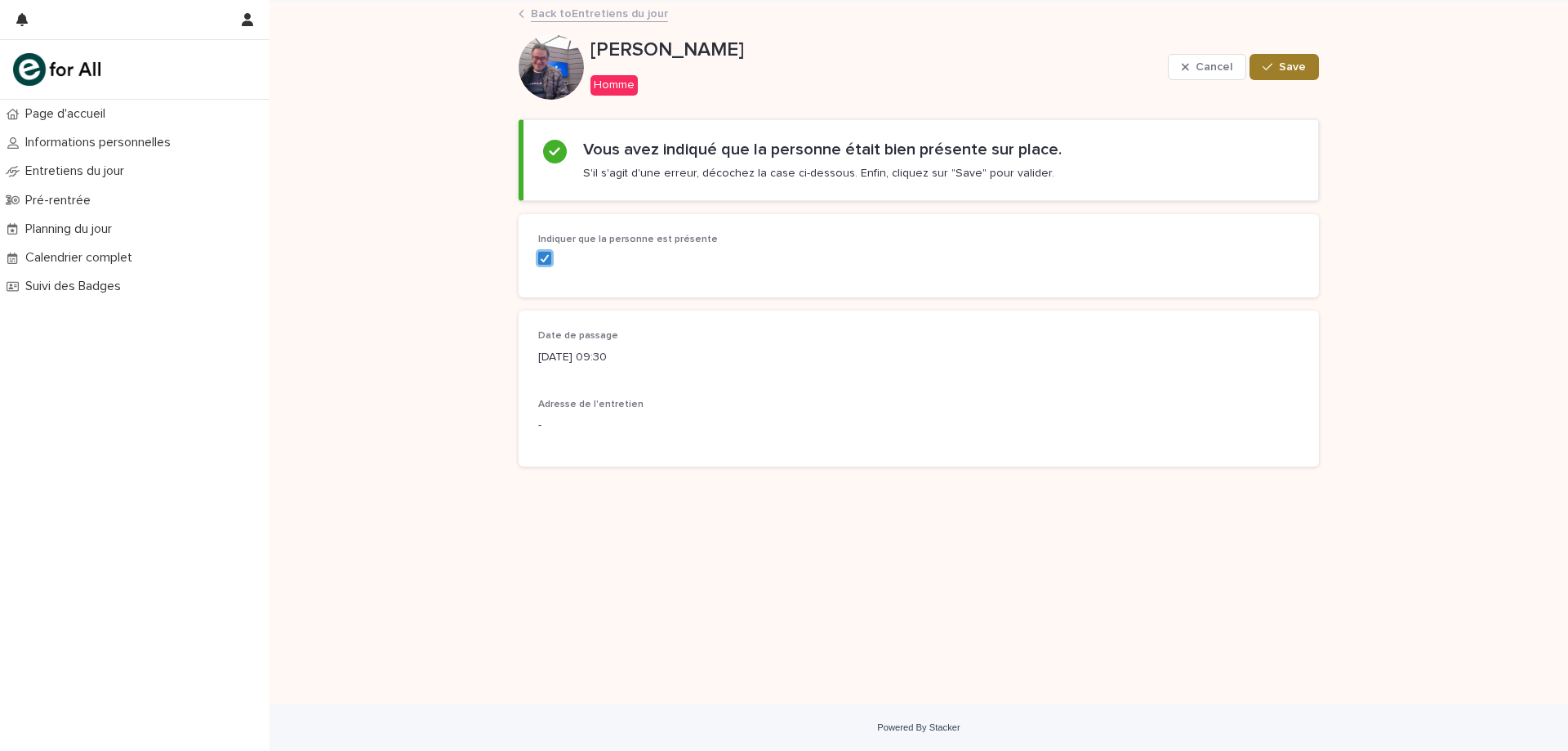
click at [1312, 73] on button "Save" at bounding box center [1284, 67] width 69 height 26
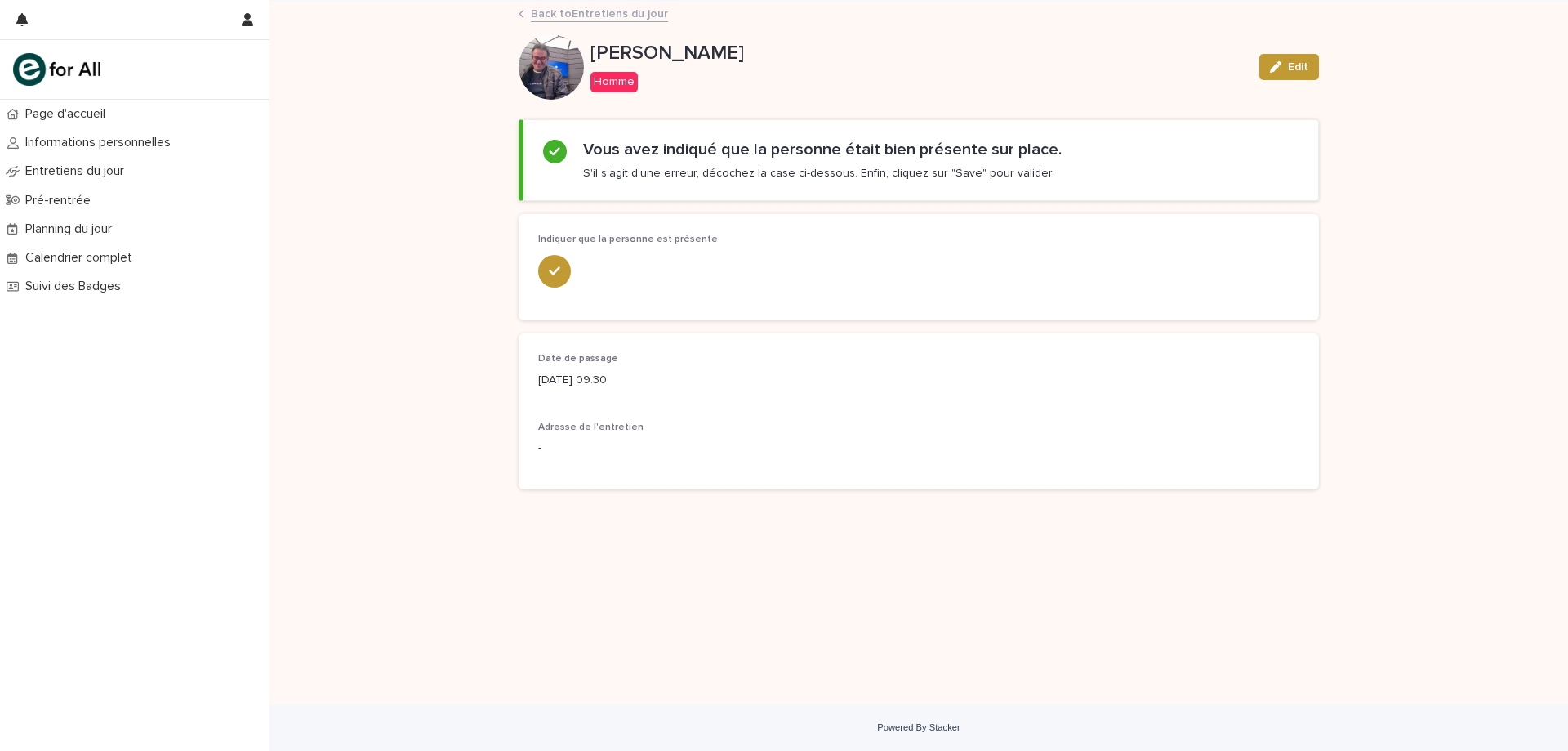
click at [563, 20] on link "Back to Entretiens du jour" at bounding box center [599, 13] width 138 height 19
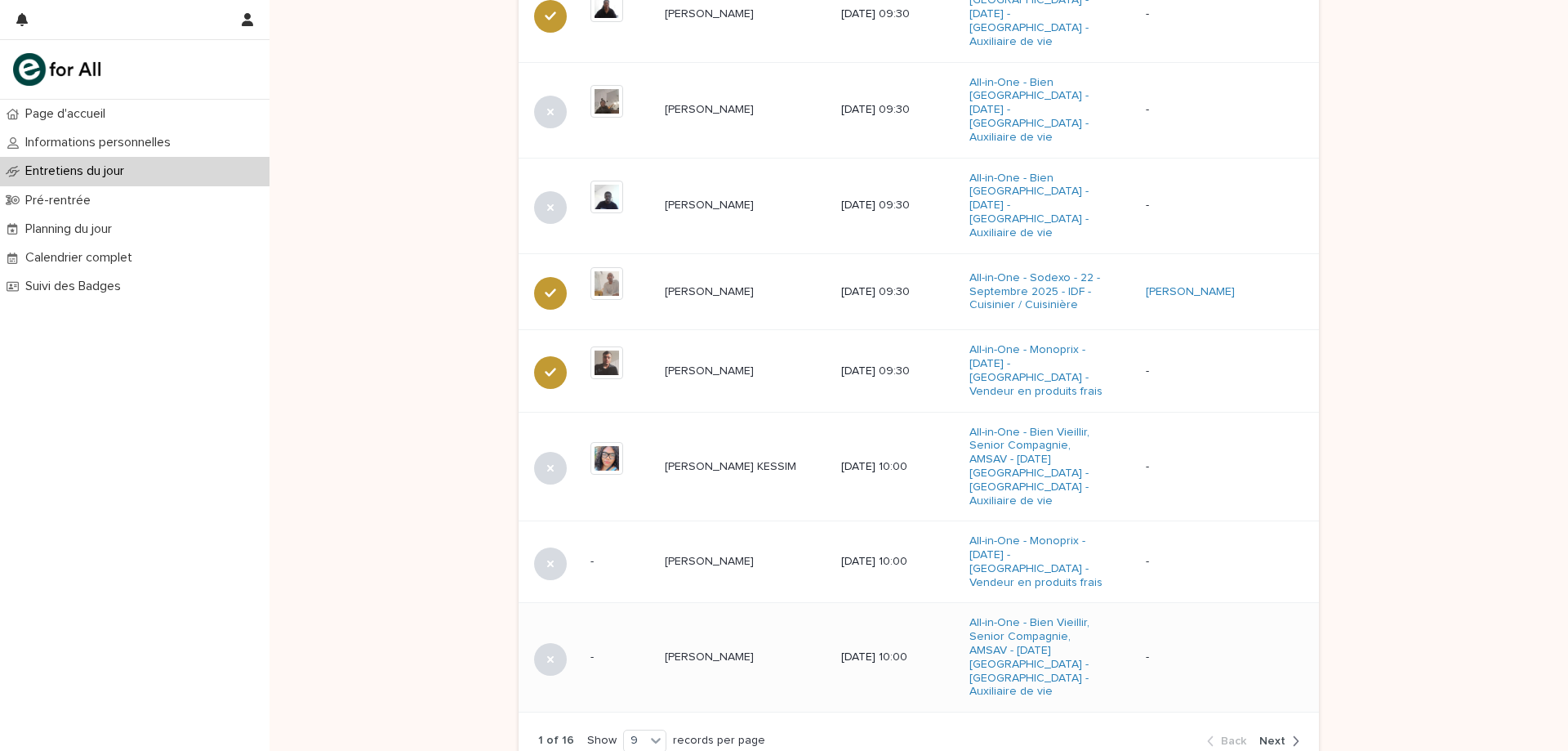
scroll to position [918, 0]
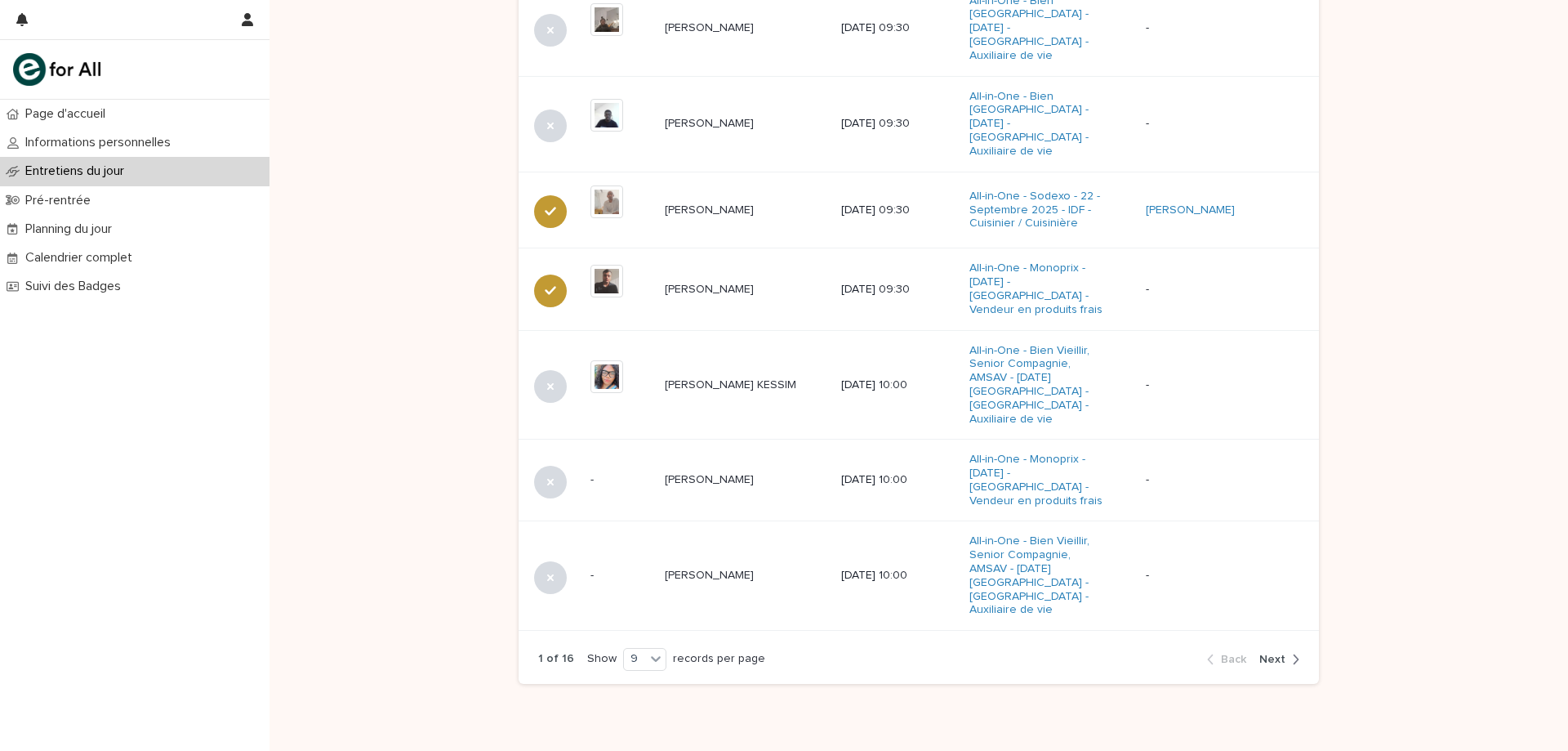
click at [1274, 654] on span "Next" at bounding box center [1272, 659] width 26 height 11
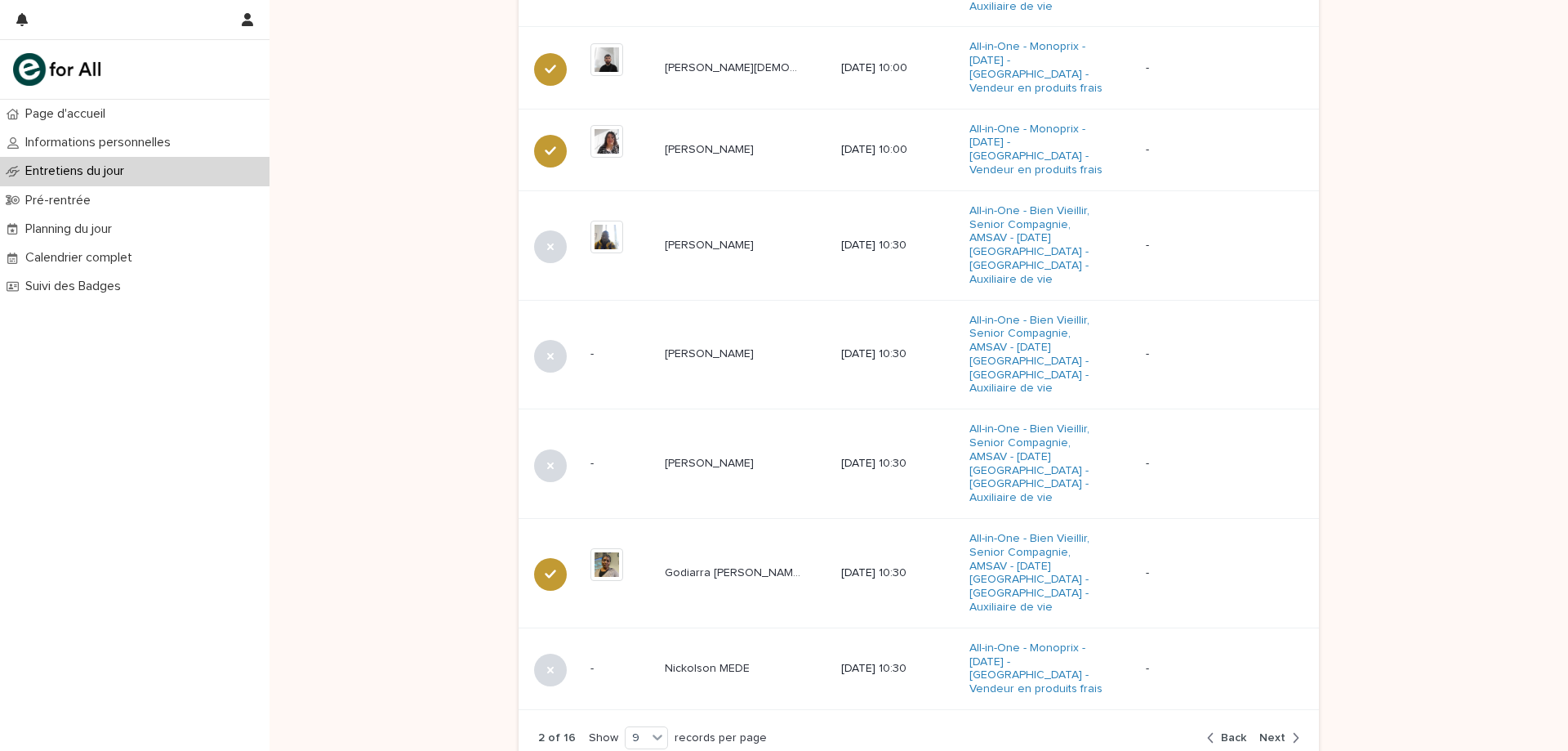
click at [1279, 732] on span "Next" at bounding box center [1272, 737] width 26 height 11
click at [1277, 732] on span "Next" at bounding box center [1272, 737] width 26 height 11
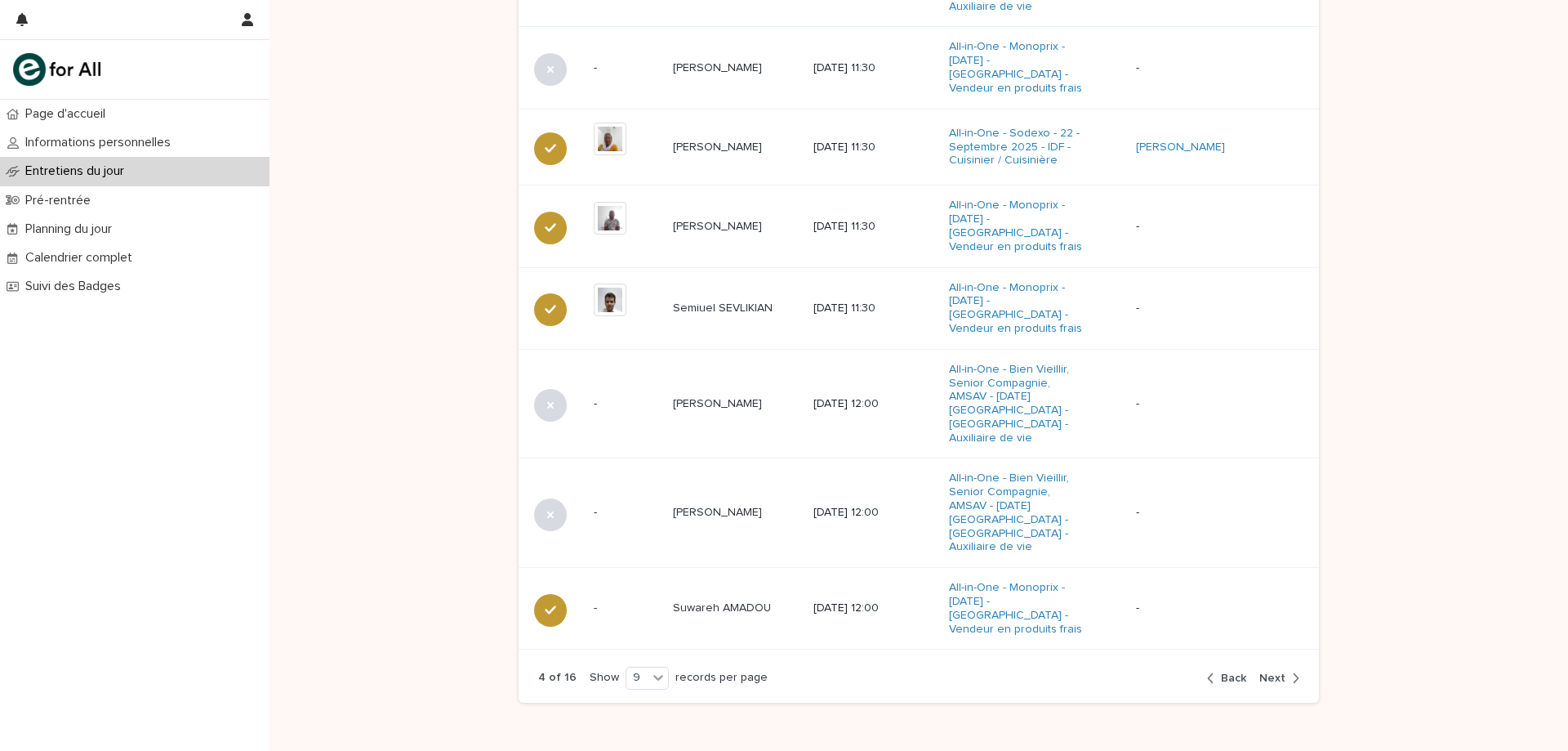
click at [1279, 672] on span "Next" at bounding box center [1272, 678] width 26 height 11
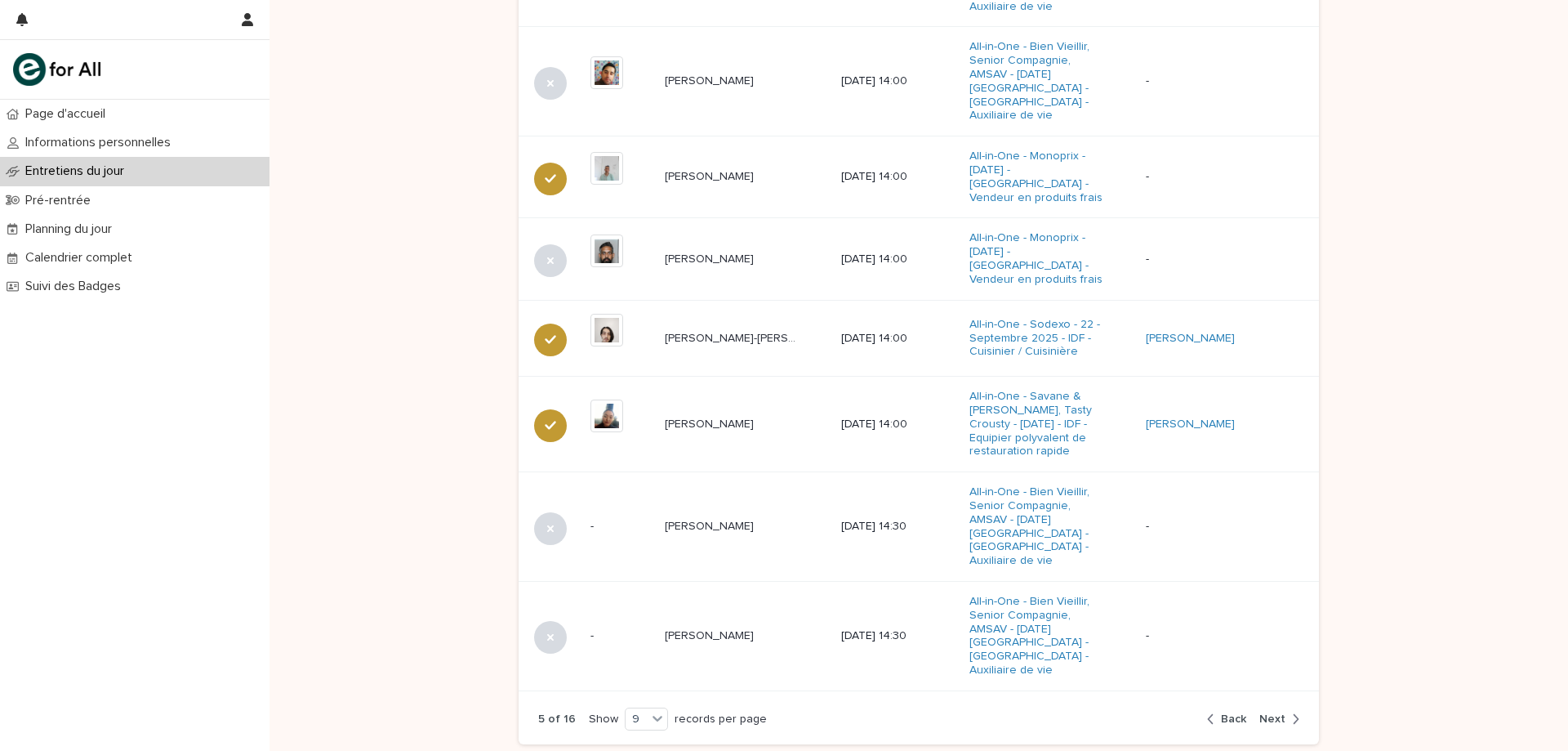
click at [1281, 712] on button "Next" at bounding box center [1276, 719] width 46 height 15
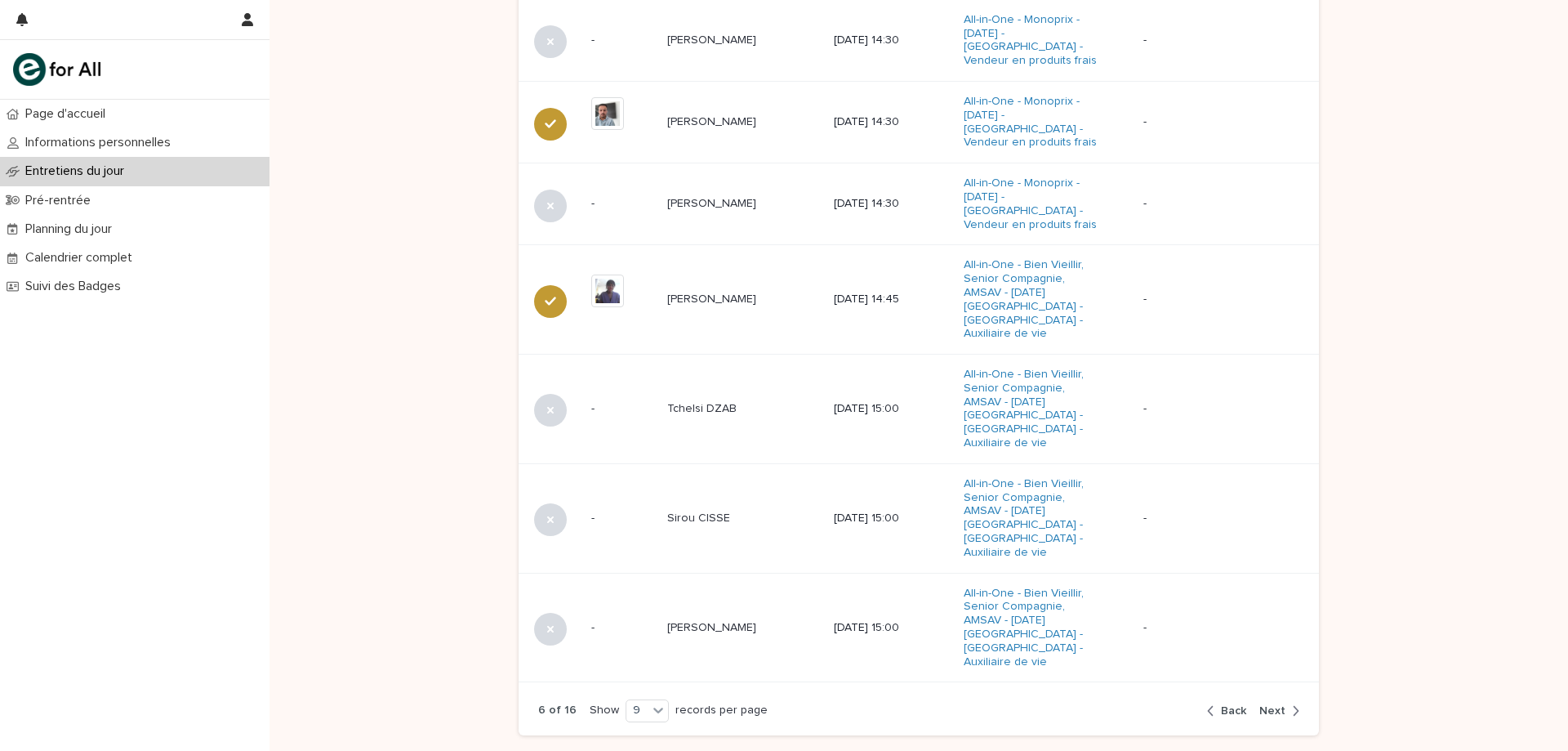
click at [1281, 703] on button "Next" at bounding box center [1276, 710] width 46 height 15
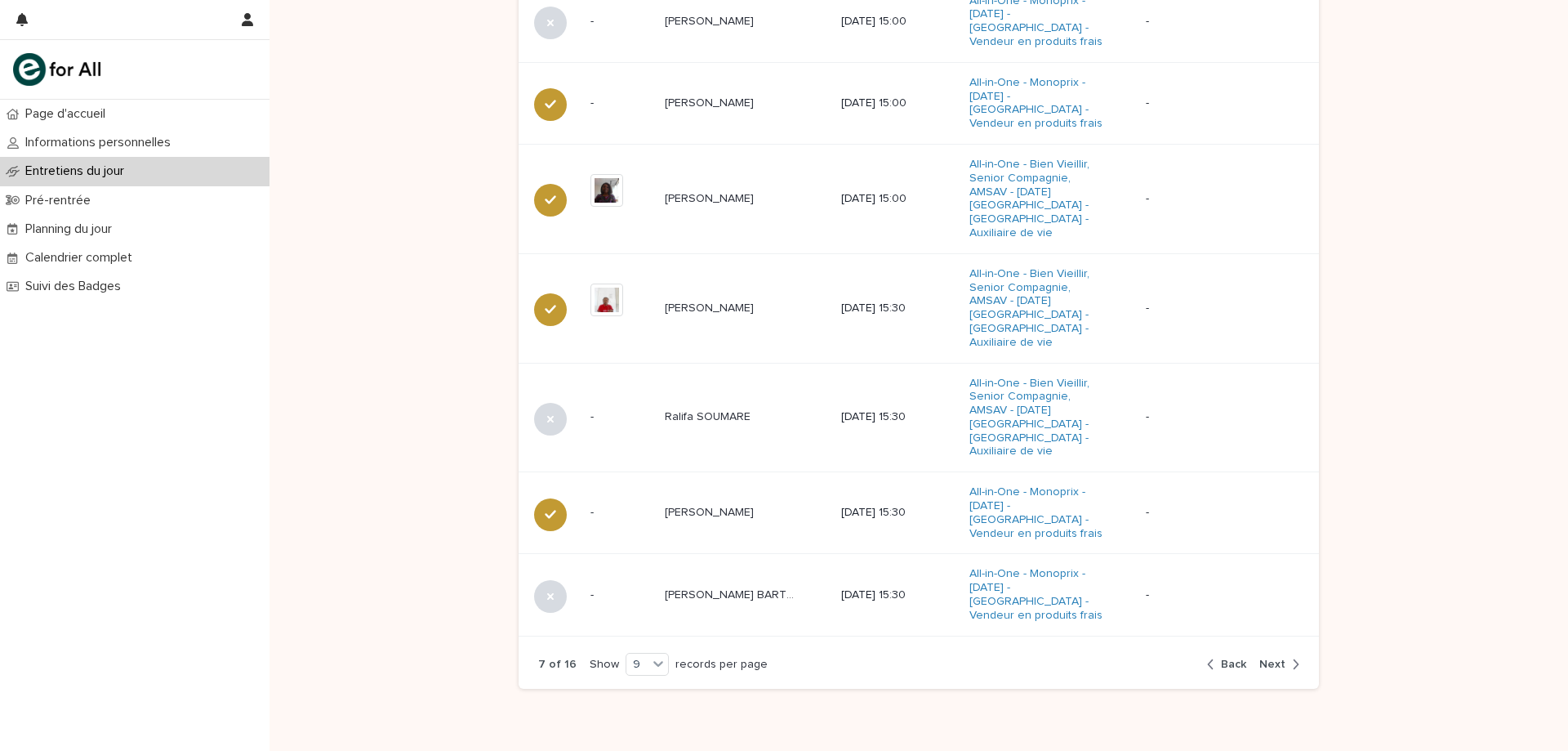
click at [1283, 657] on button "Next" at bounding box center [1276, 664] width 46 height 15
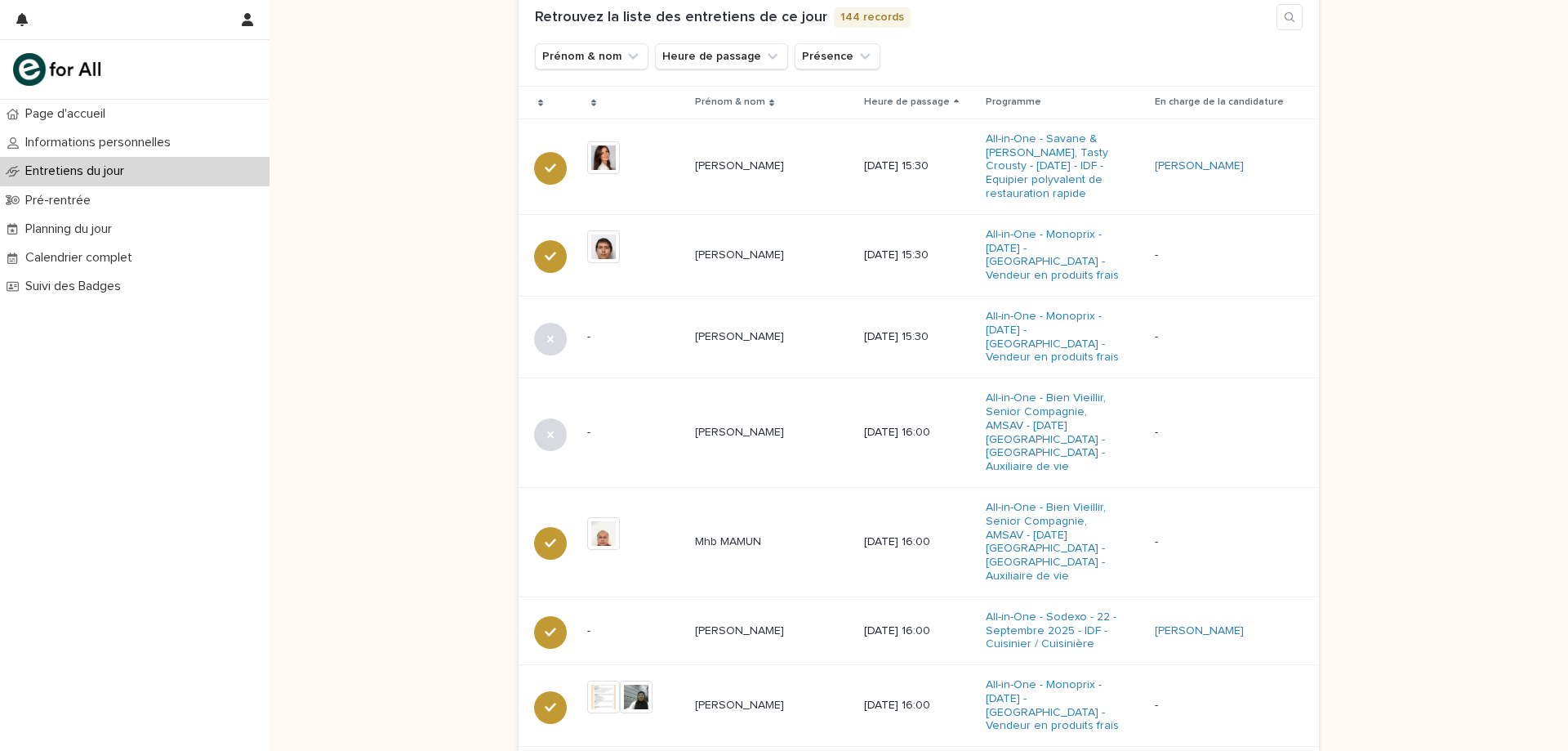
scroll to position [837, 0]
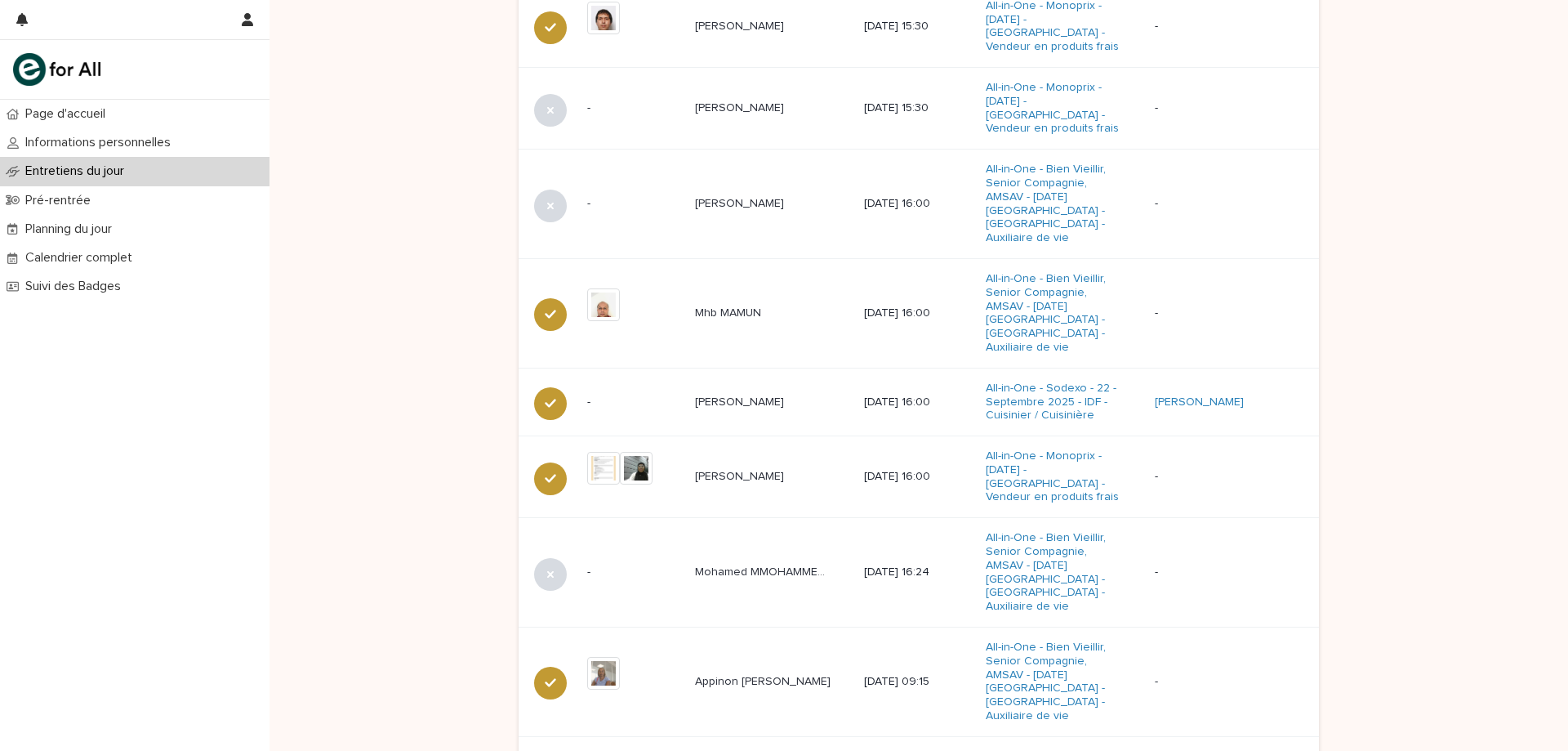
click at [1275, 750] on span "Next" at bounding box center [1272, 764] width 26 height 11
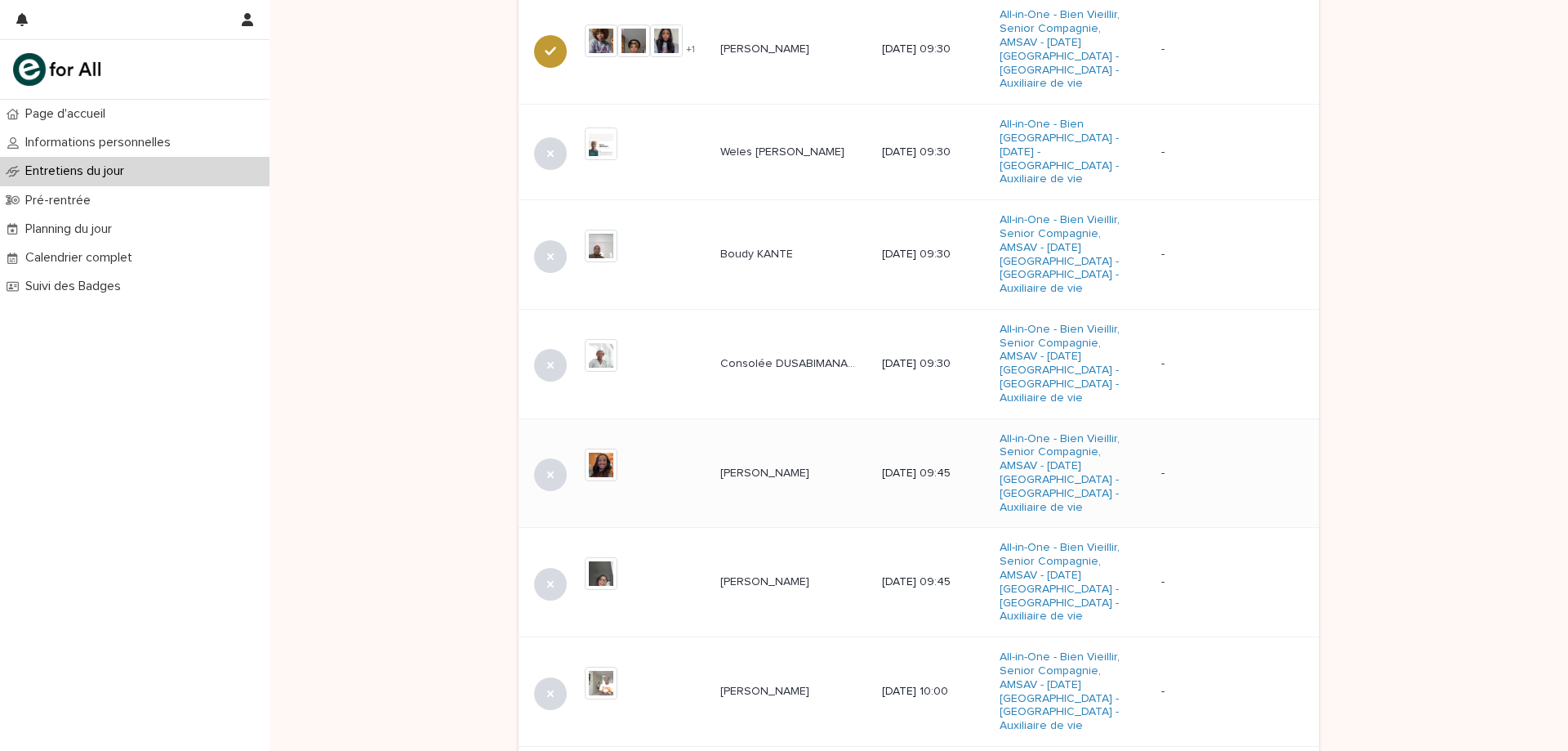
scroll to position [1012, 0]
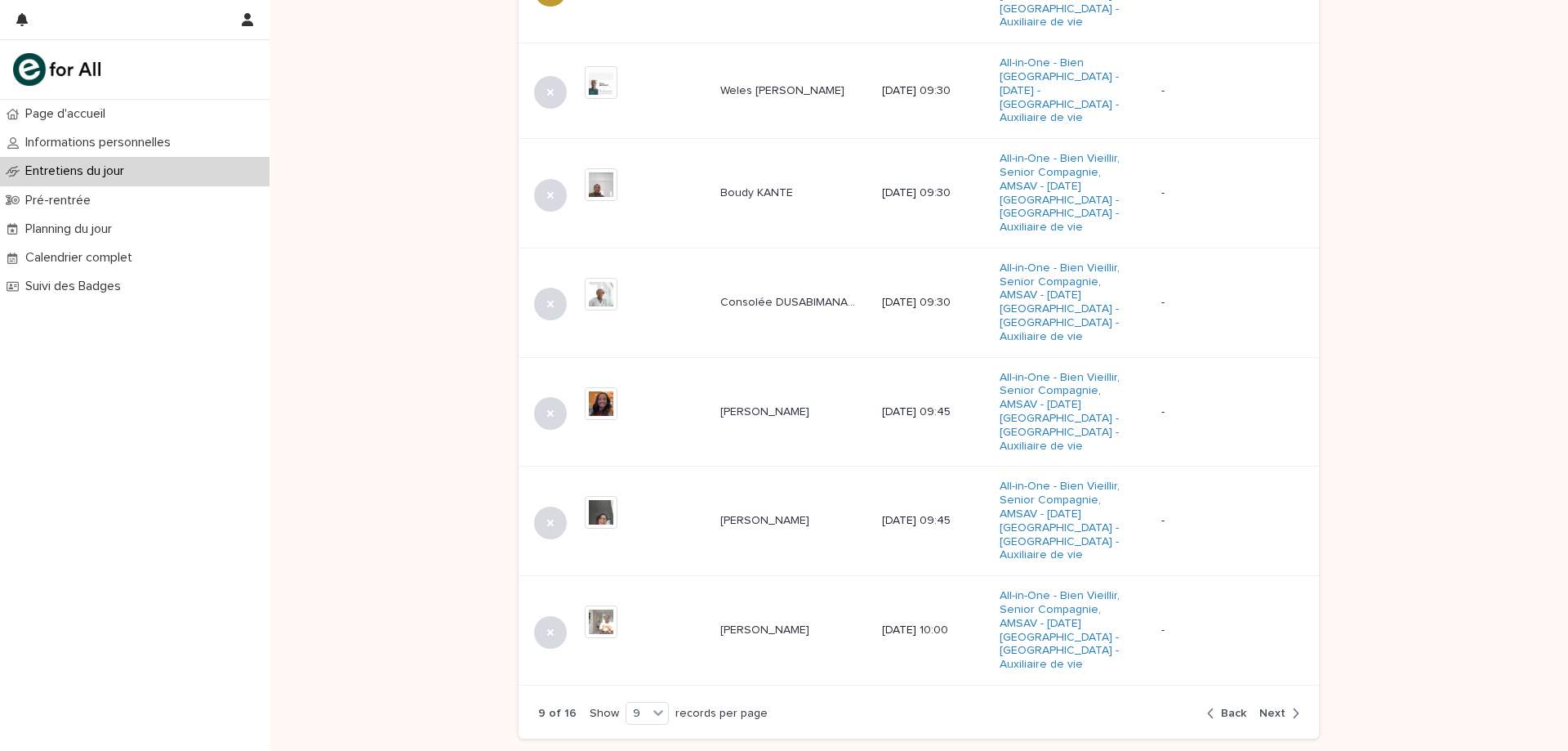
click at [1292, 706] on icon "button" at bounding box center [1295, 713] width 8 height 15
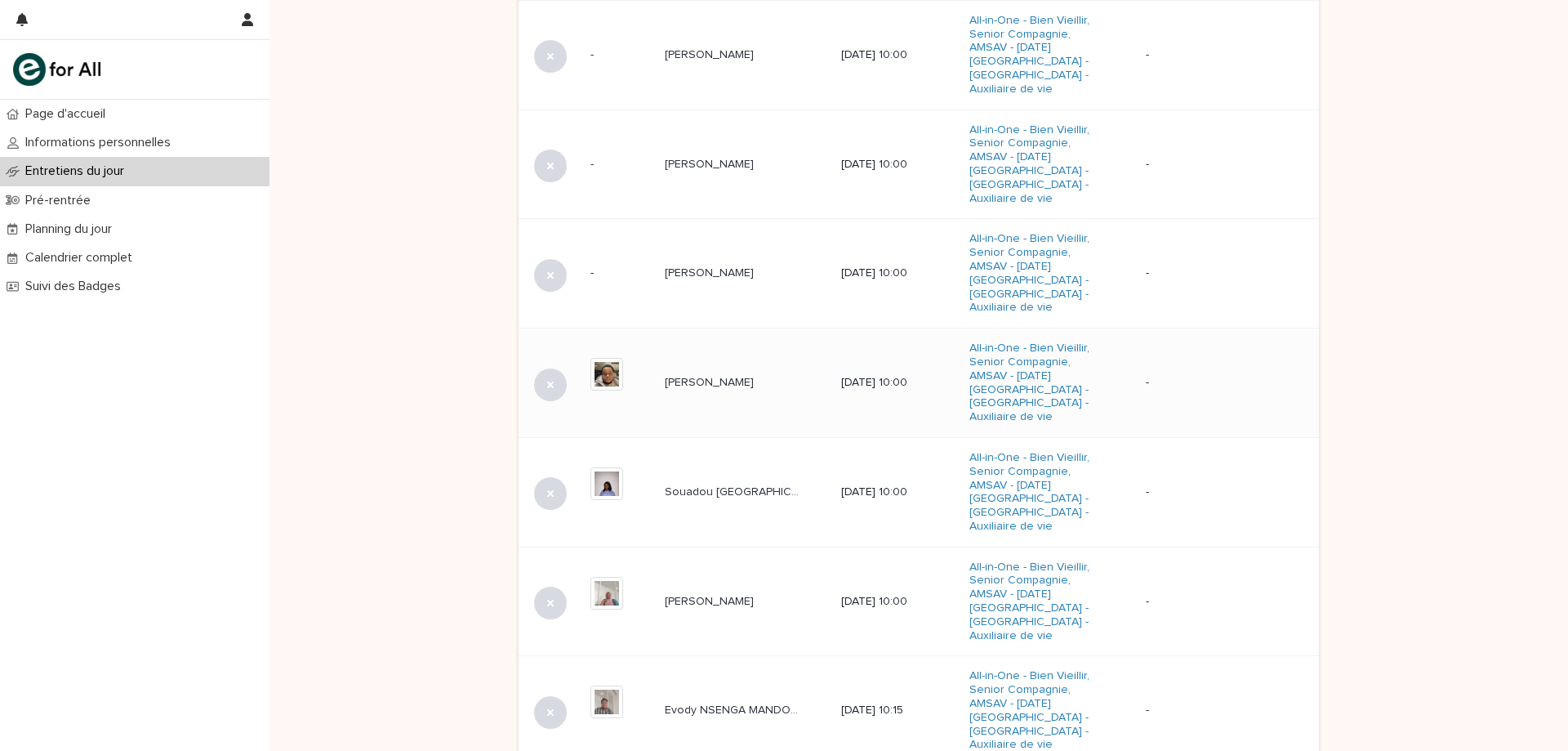
scroll to position [767, 0]
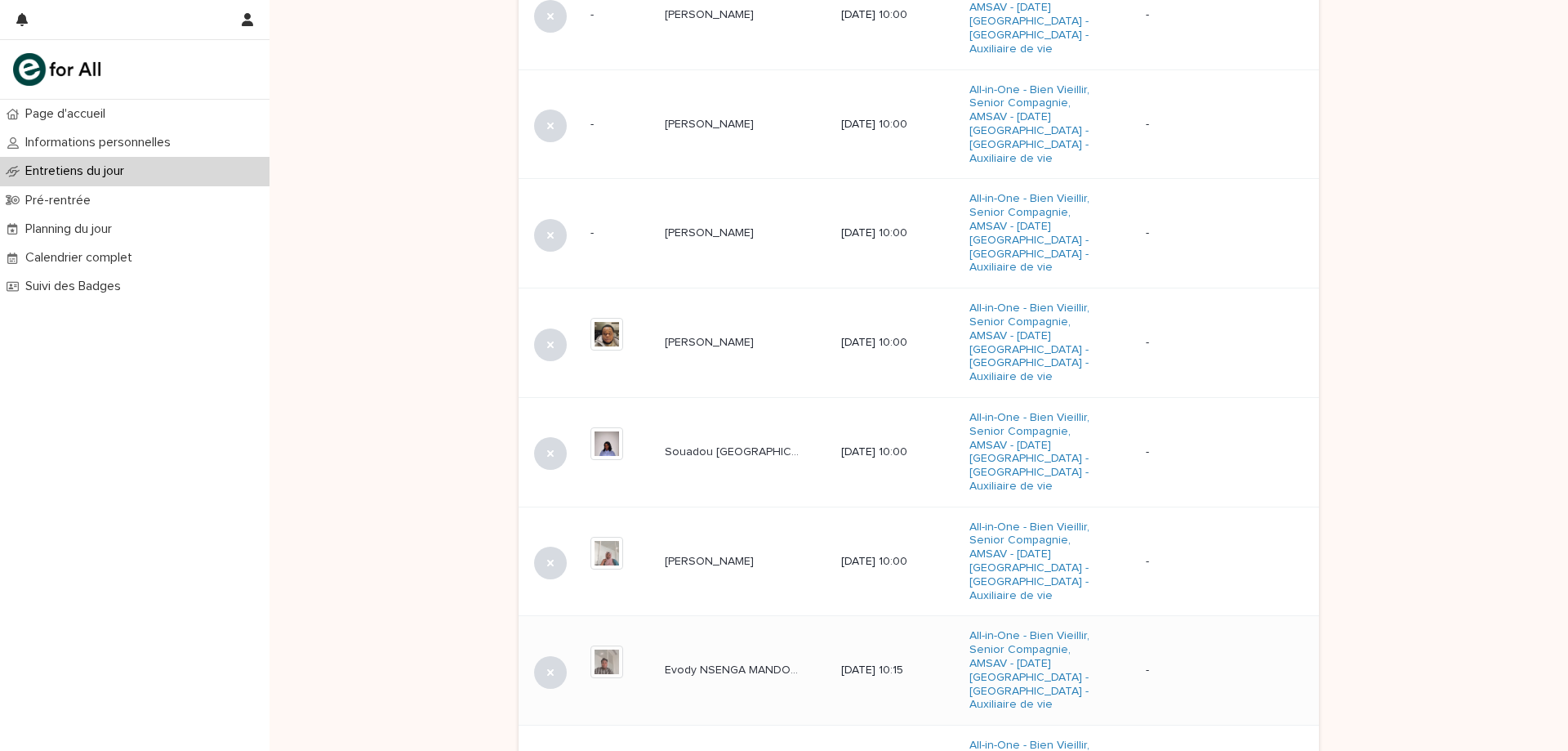
click at [753, 660] on p "Evody NSENGA MANDONA" at bounding box center [734, 668] width 139 height 17
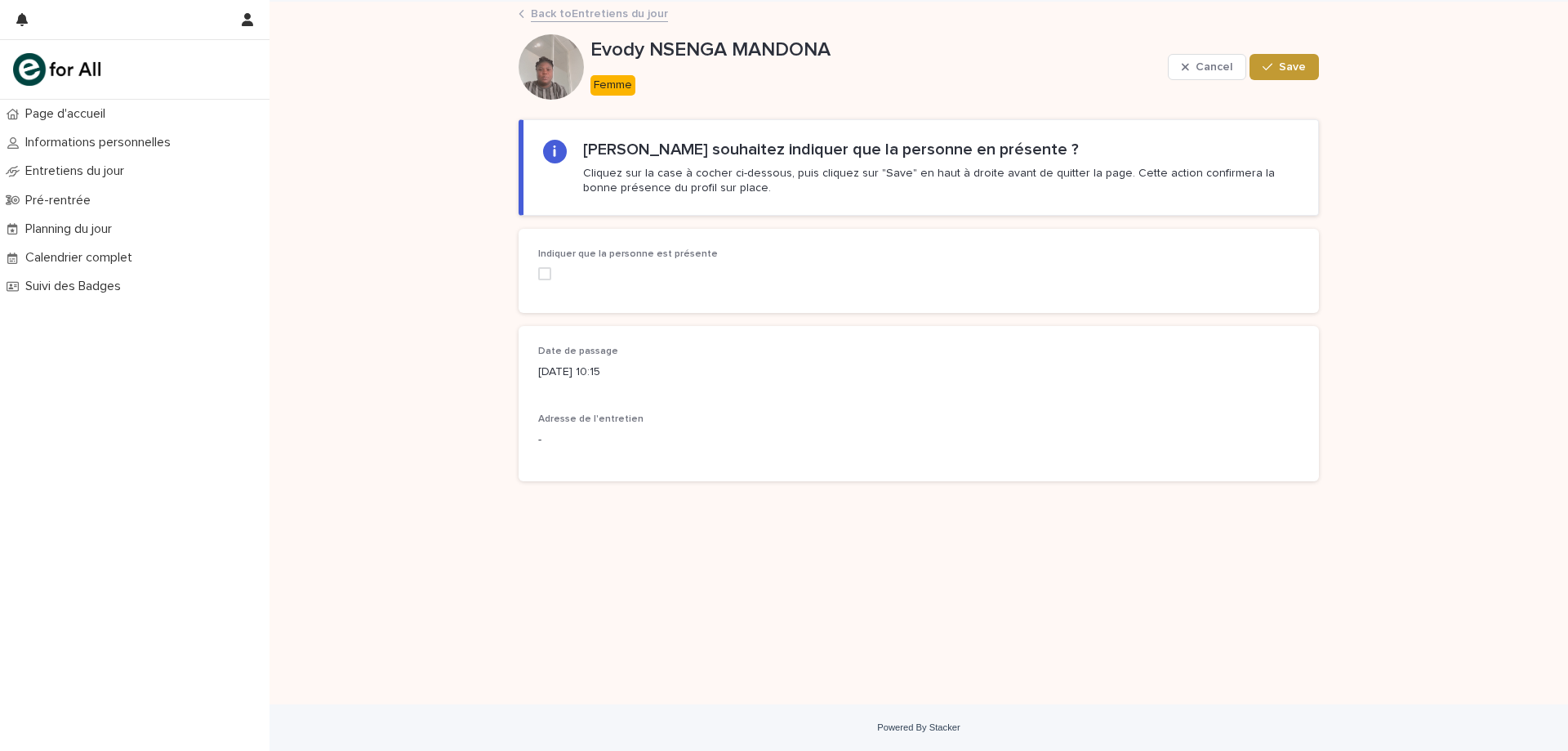
click at [549, 273] on span at bounding box center [544, 273] width 13 height 13
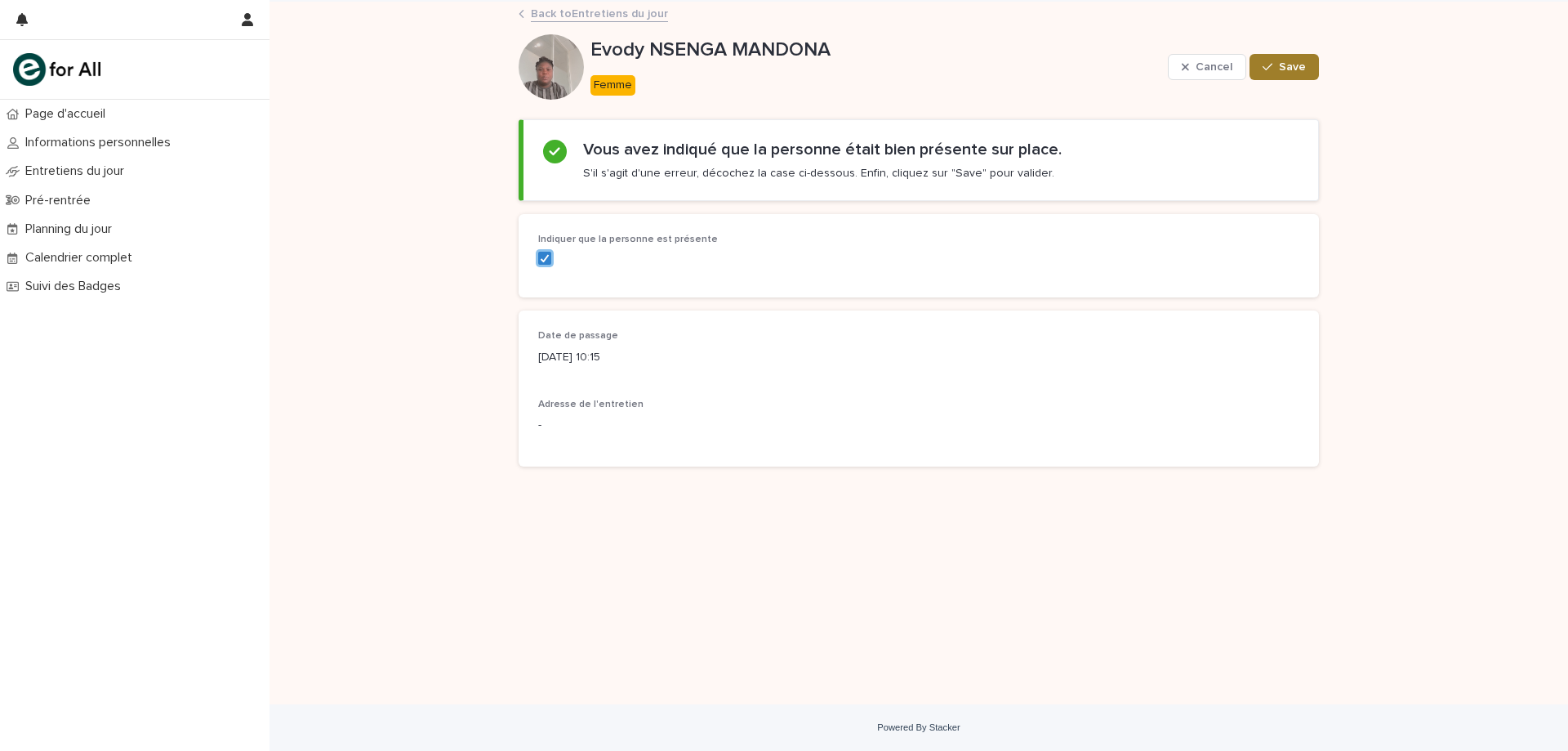
click at [1291, 71] on span "Save" at bounding box center [1293, 67] width 27 height 11
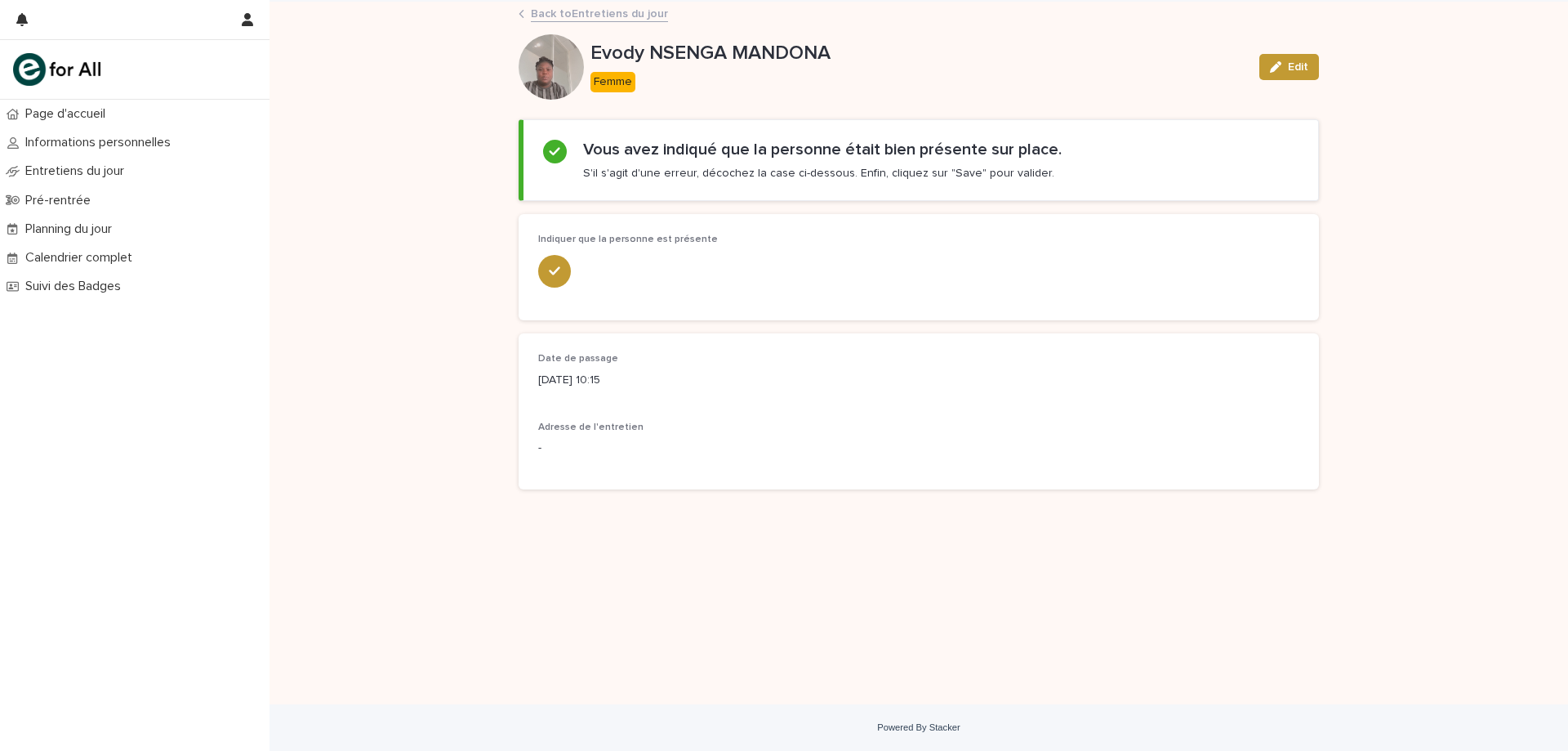
click at [545, 9] on link "Back to Entretiens du jour" at bounding box center [599, 13] width 138 height 19
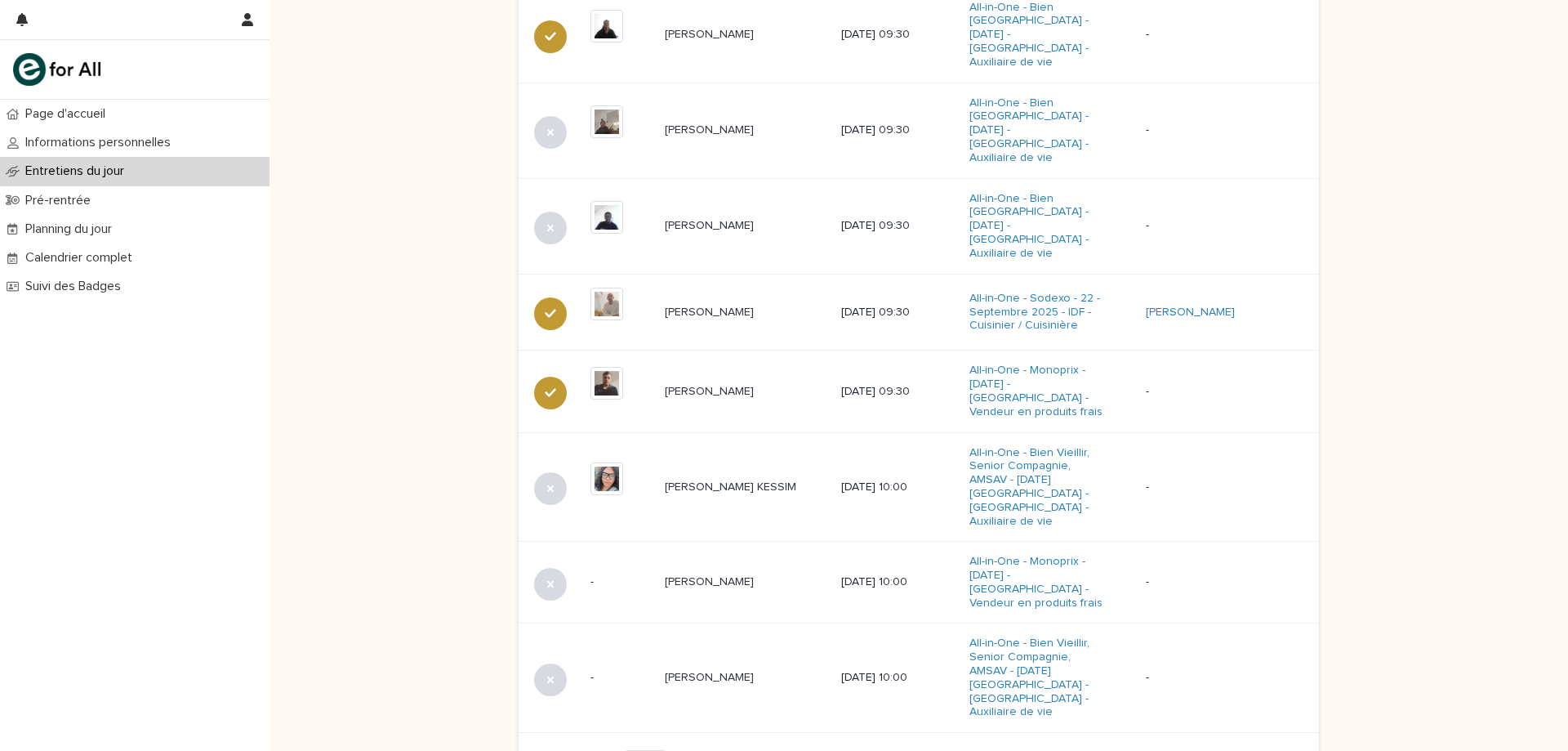
scroll to position [918, 0]
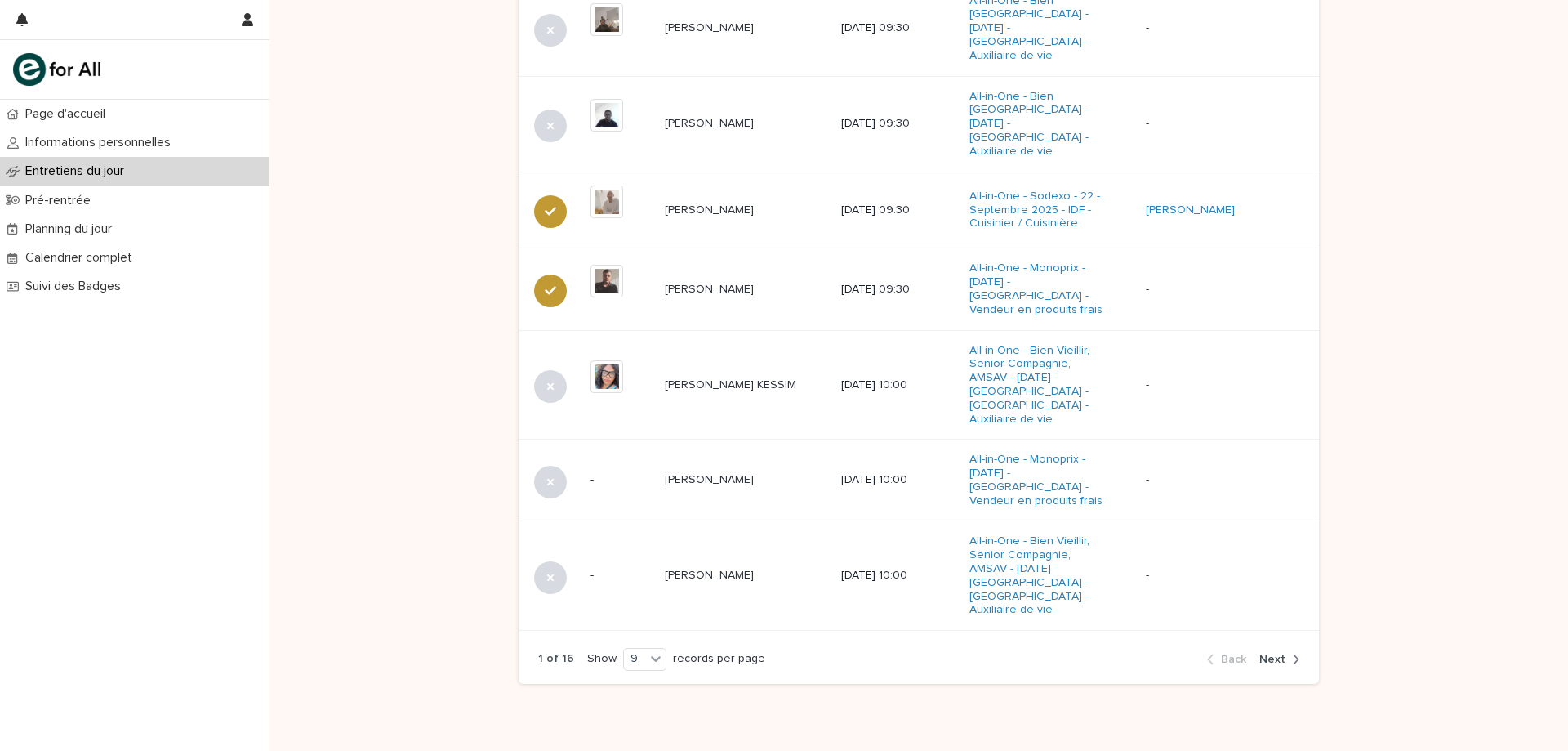
click at [1281, 652] on button "Next" at bounding box center [1276, 659] width 46 height 15
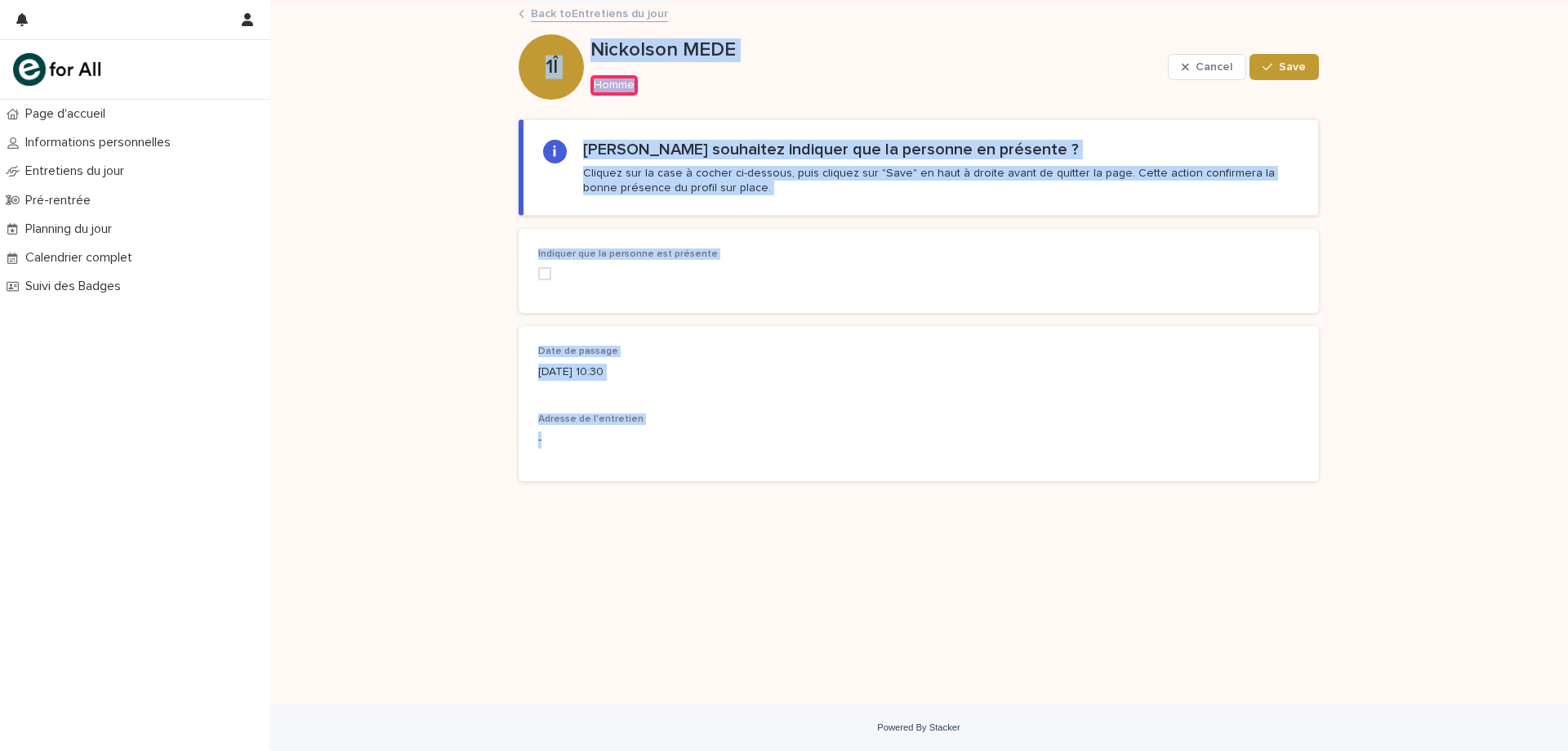
click at [582, 12] on link "Back to Entretiens du jour" at bounding box center [599, 13] width 138 height 19
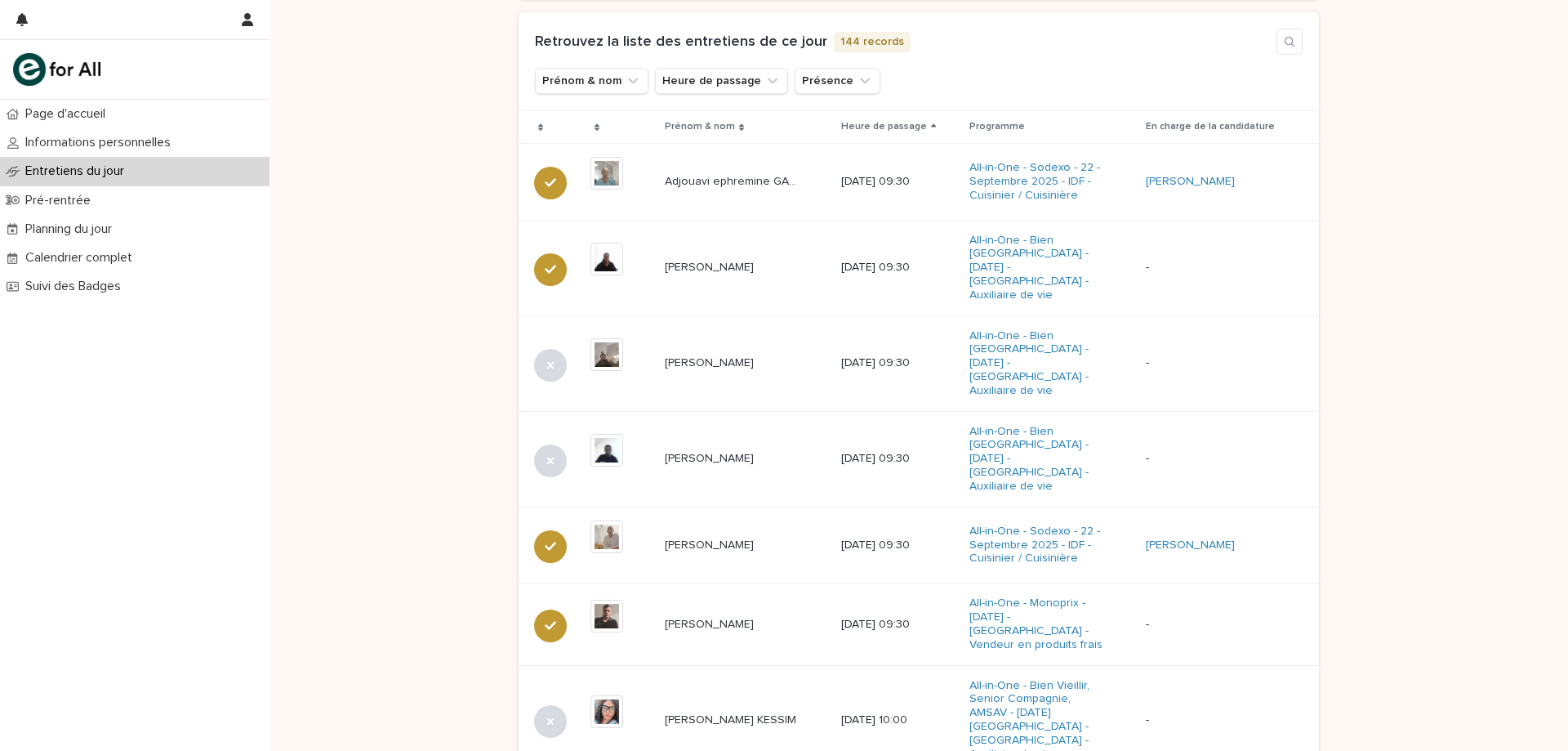
scroll to position [918, 0]
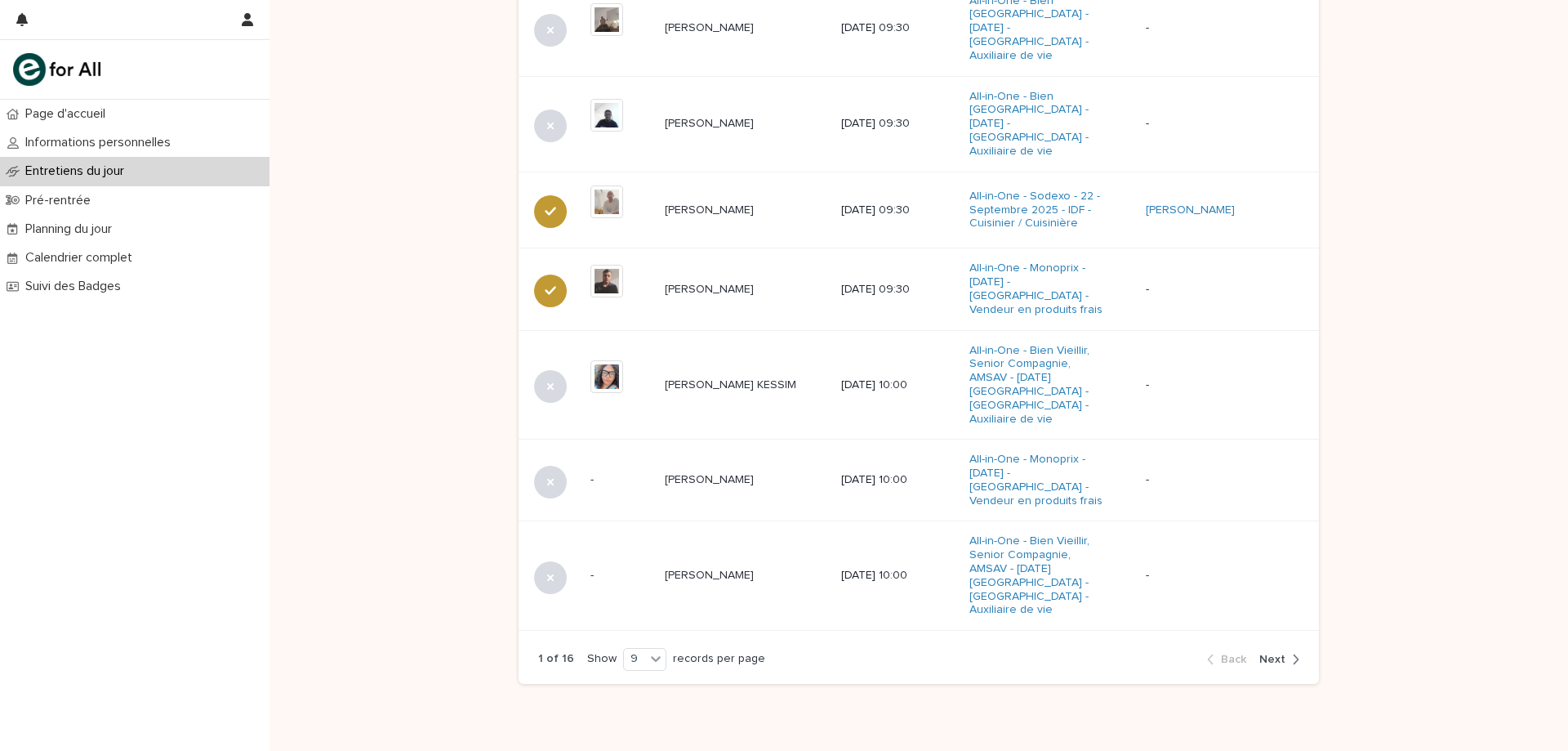
click at [1270, 654] on span "Next" at bounding box center [1272, 659] width 26 height 11
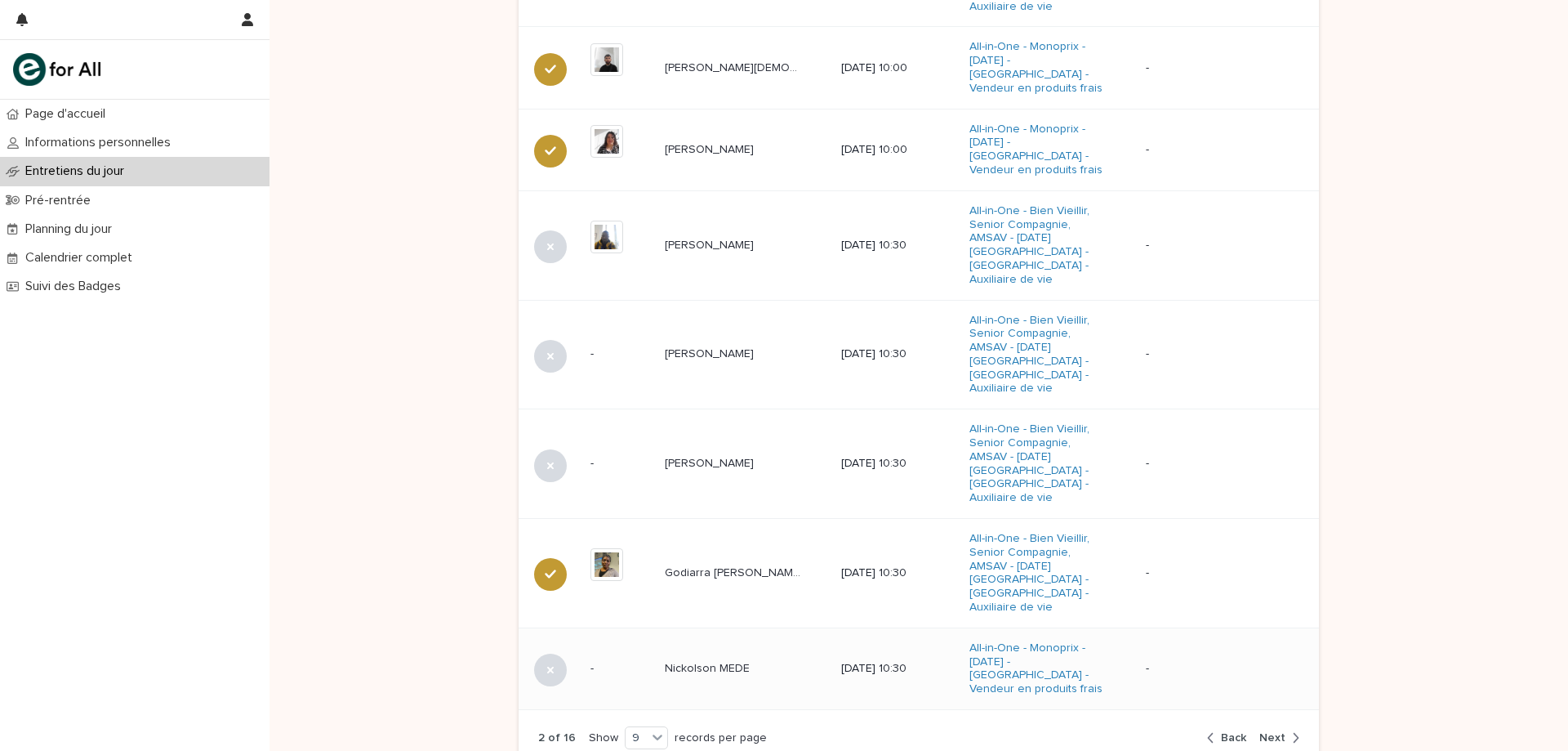
scroll to position [990, 0]
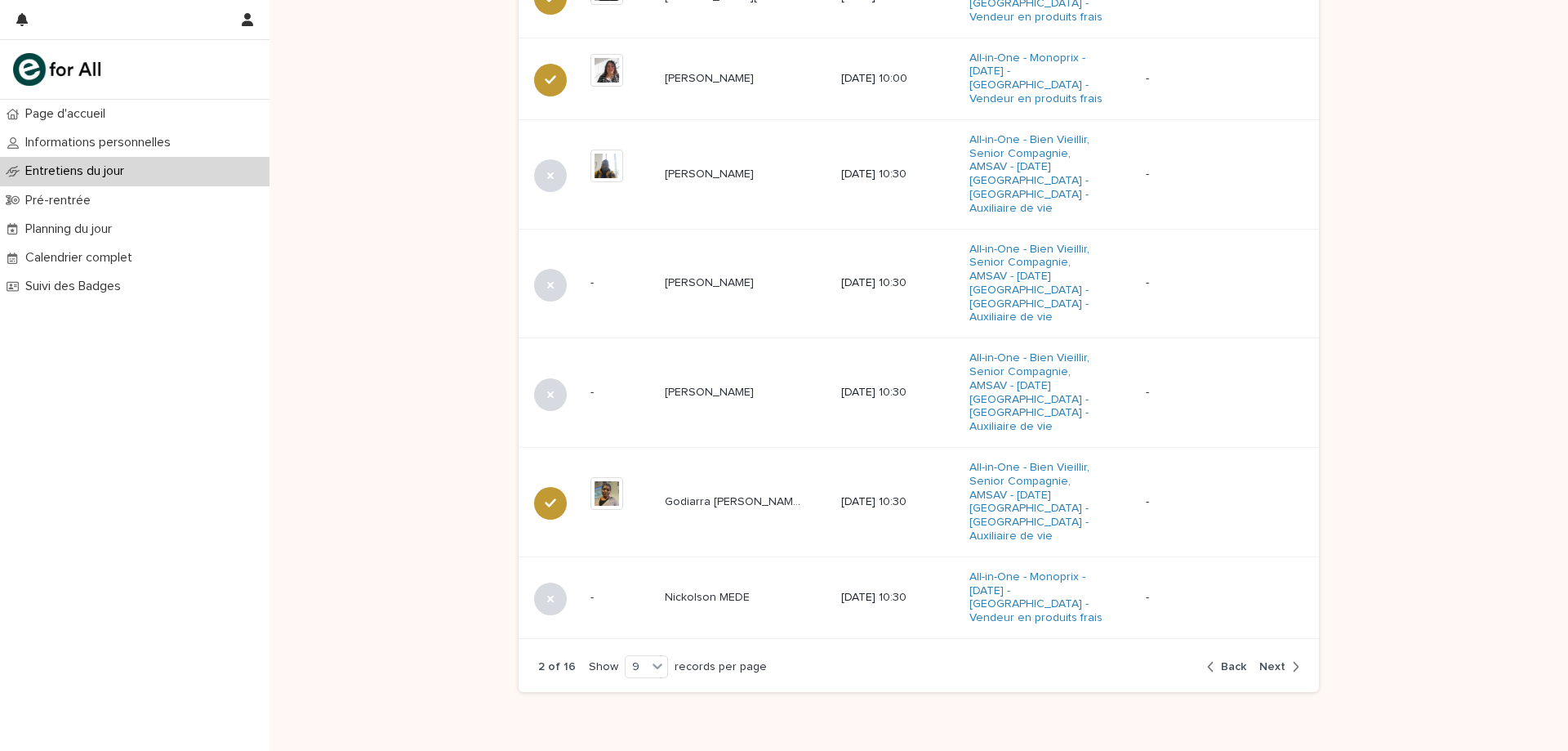
click at [1277, 660] on span "Next" at bounding box center [1272, 666] width 26 height 11
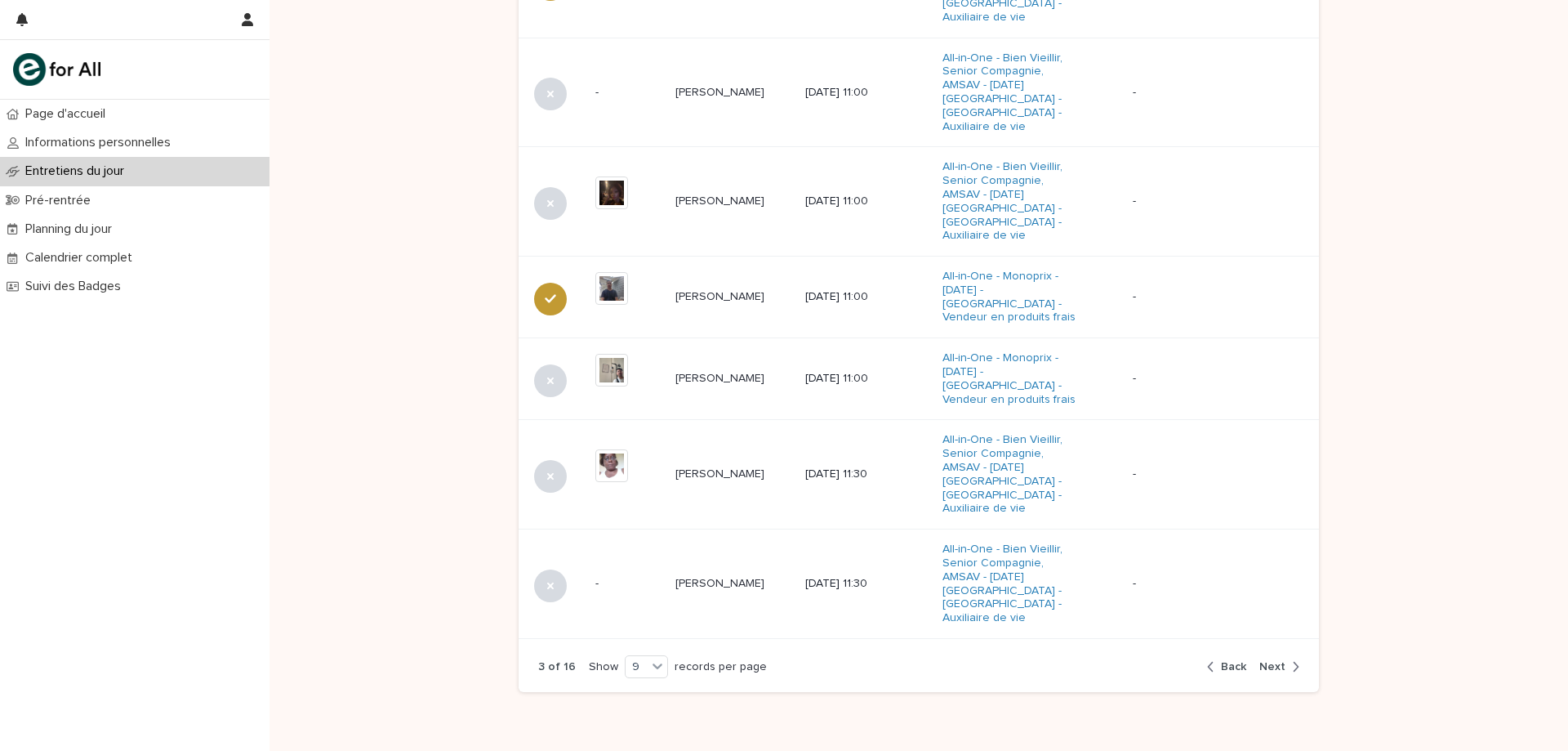
click at [1286, 659] on div "button" at bounding box center [1293, 666] width 14 height 15
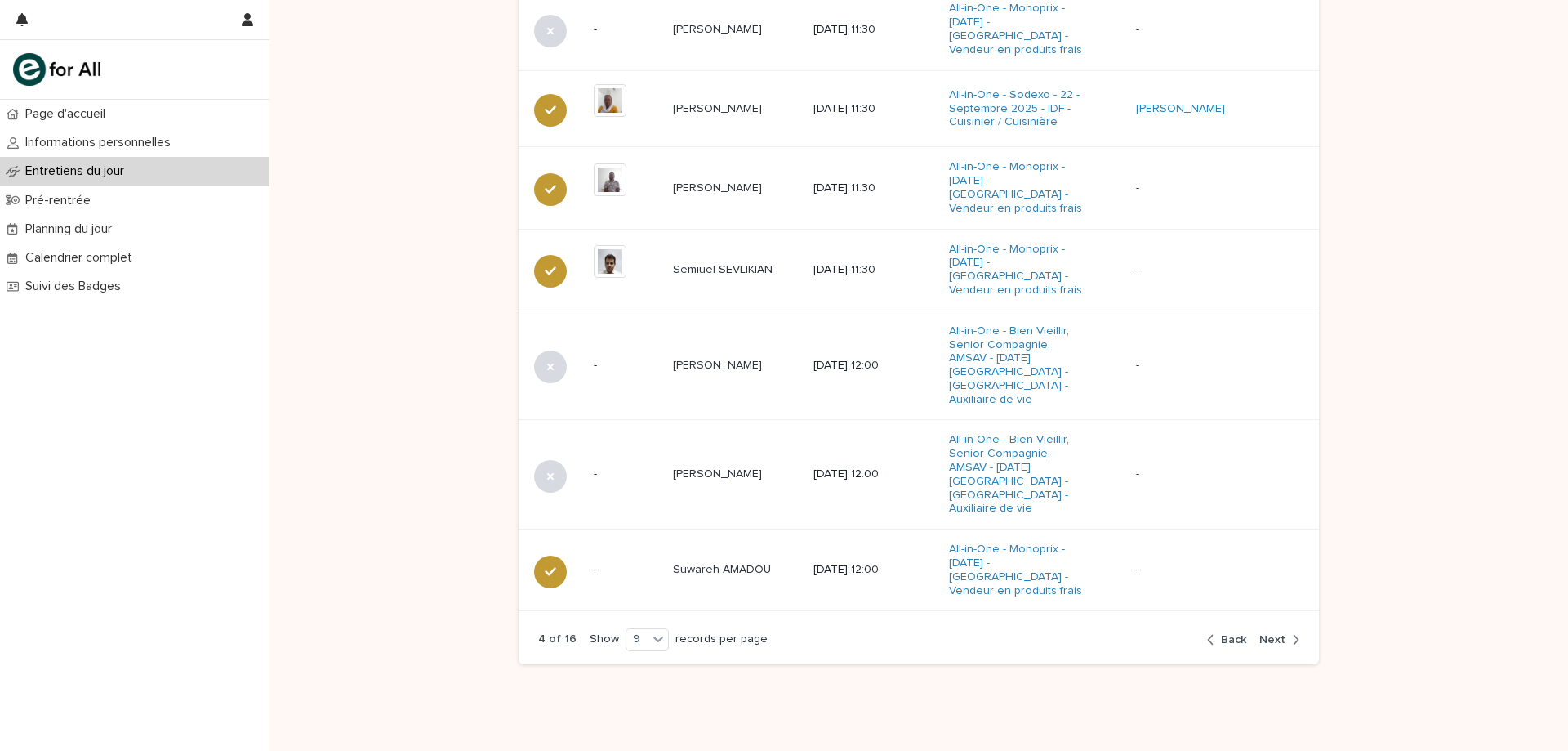
click at [1286, 632] on div "button" at bounding box center [1293, 639] width 14 height 15
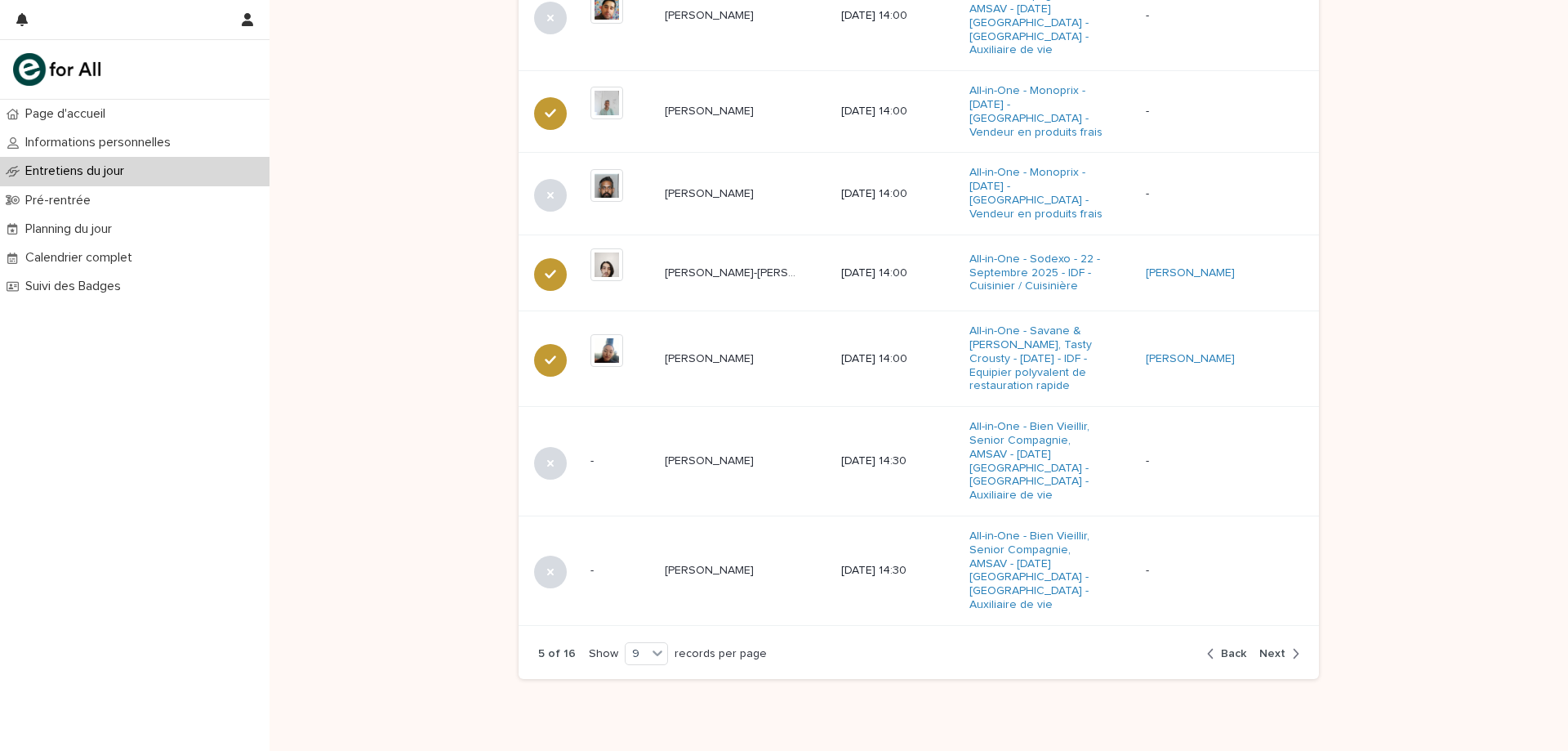
click at [1286, 646] on div "button" at bounding box center [1293, 653] width 14 height 15
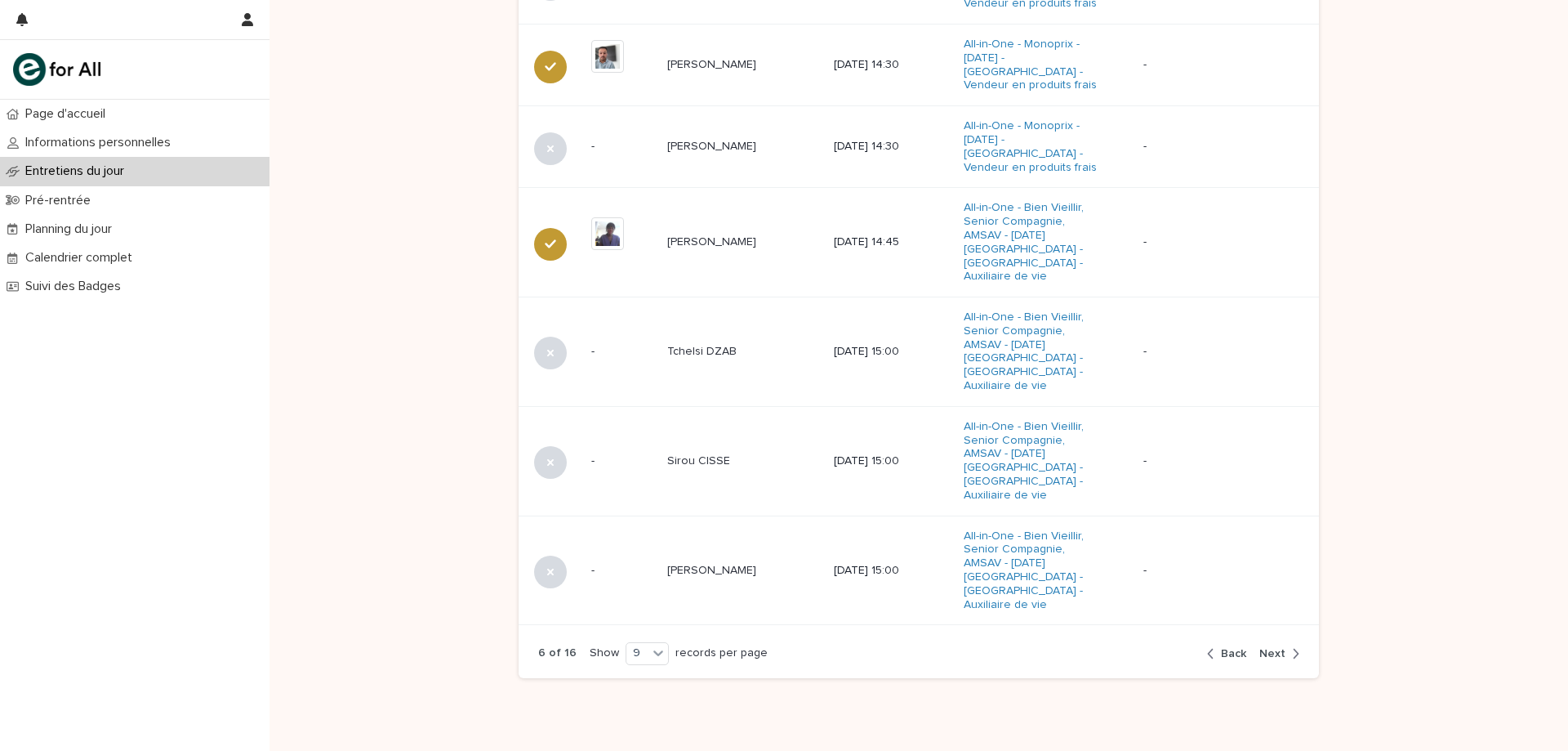
click at [1286, 646] on div "button" at bounding box center [1293, 653] width 14 height 15
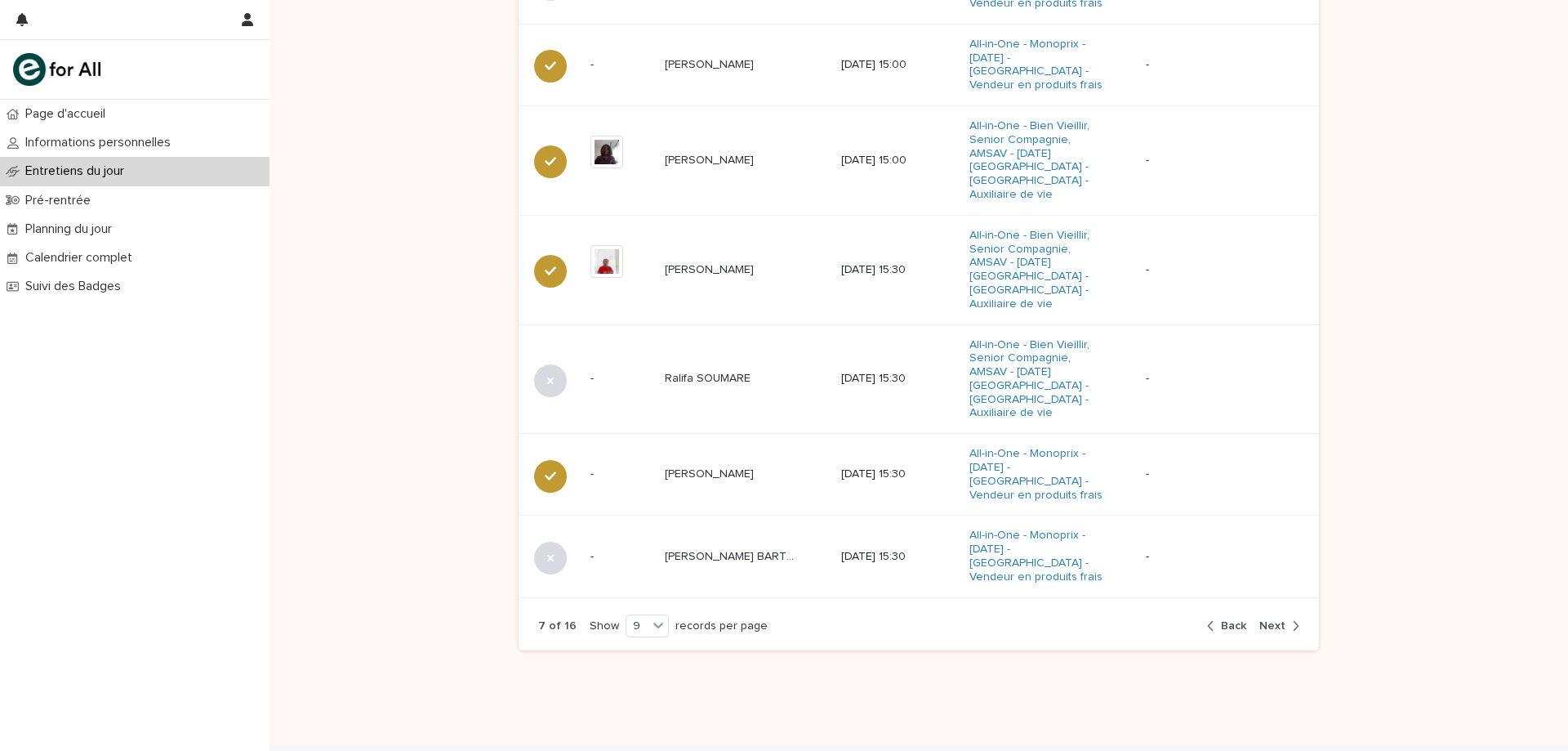
click at [1286, 619] on div "button" at bounding box center [1293, 625] width 14 height 15
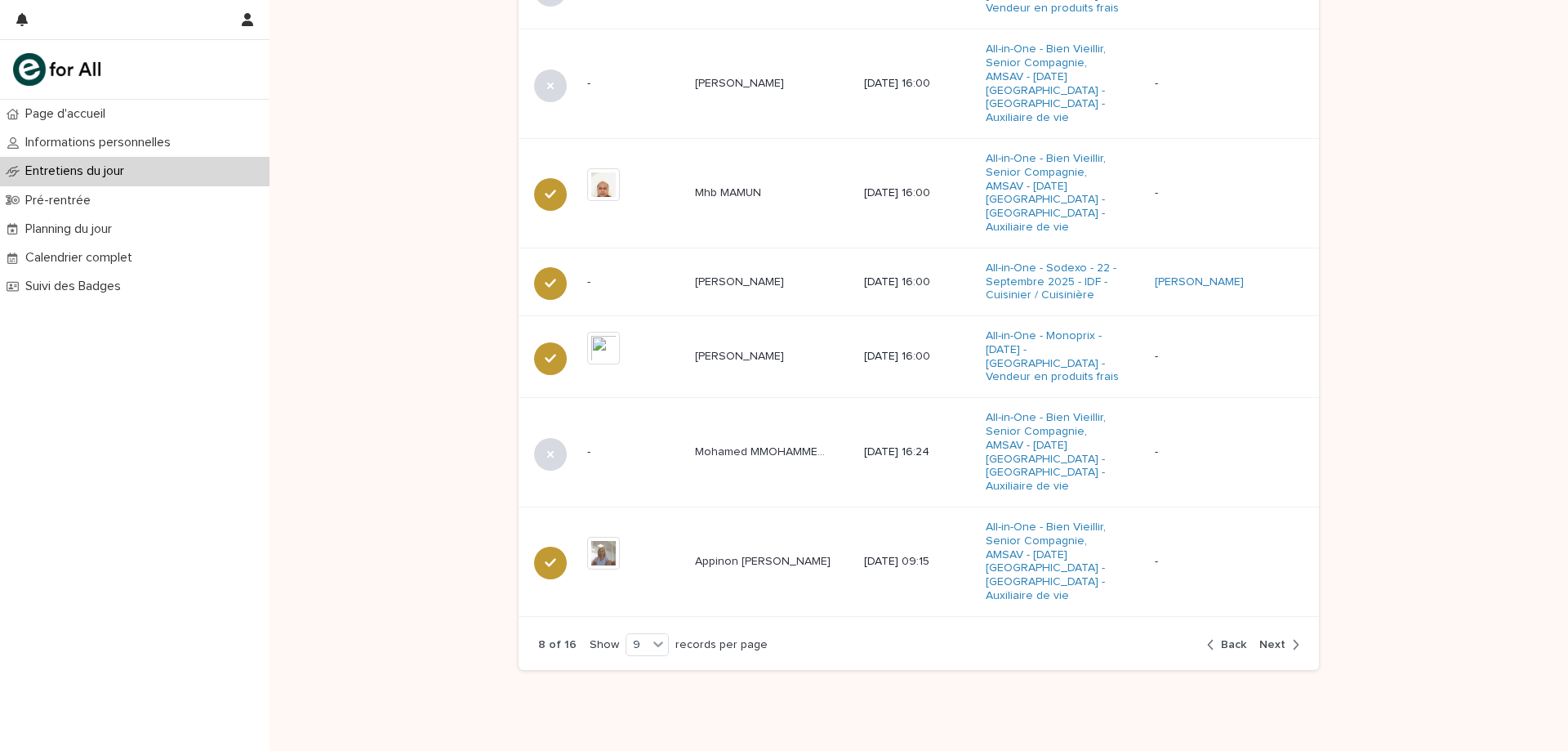
scroll to position [962, 0]
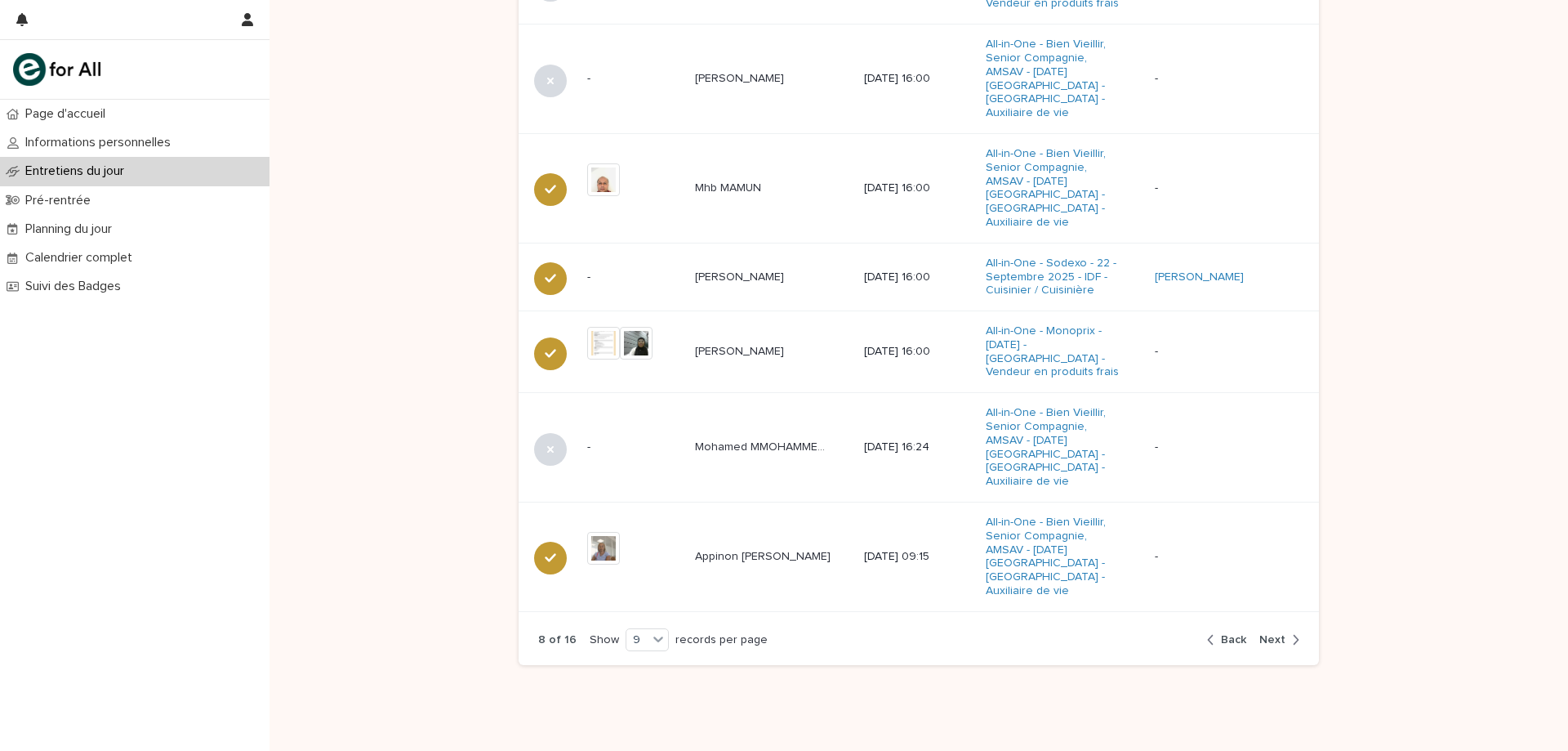
click at [1286, 632] on div "button" at bounding box center [1293, 639] width 14 height 15
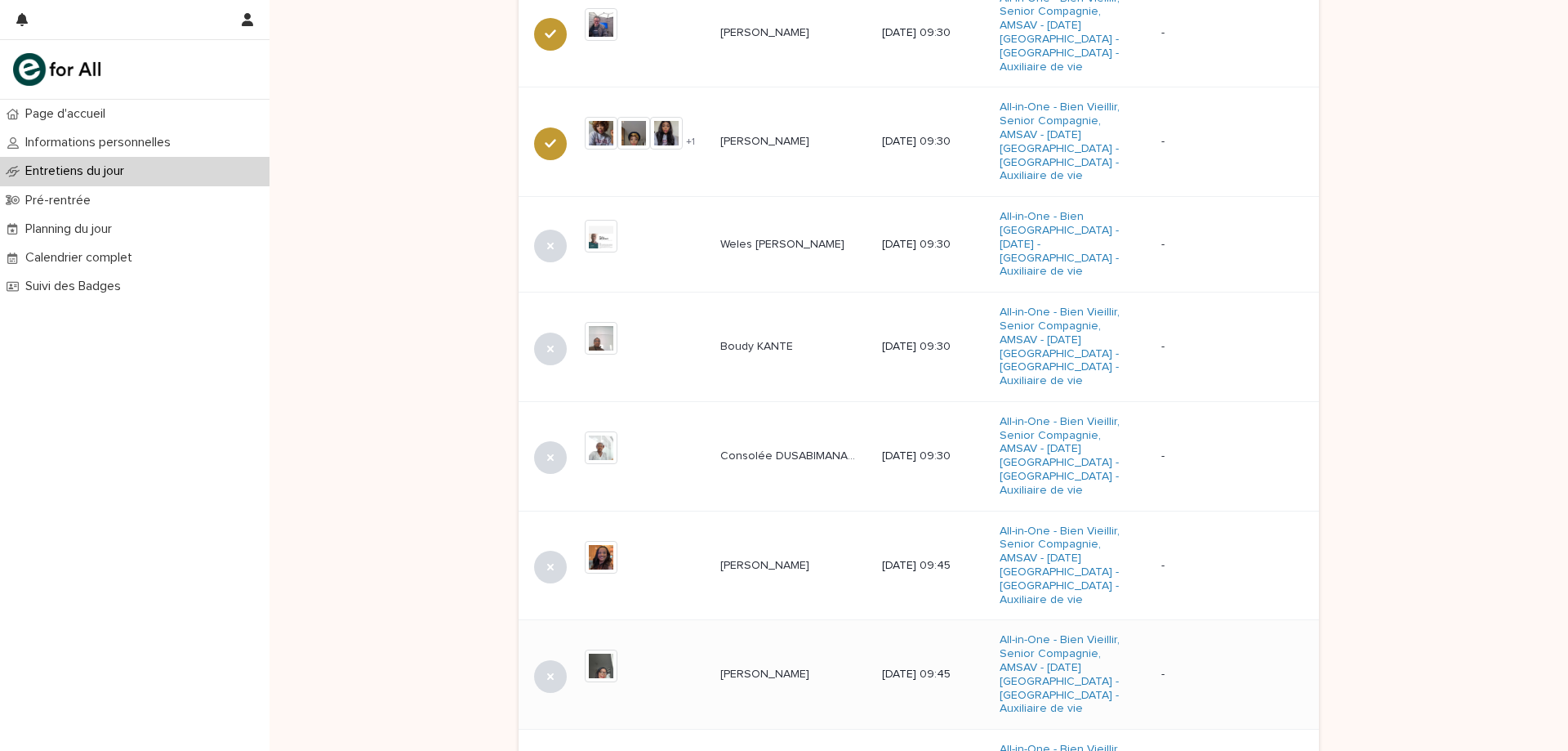
scroll to position [848, 0]
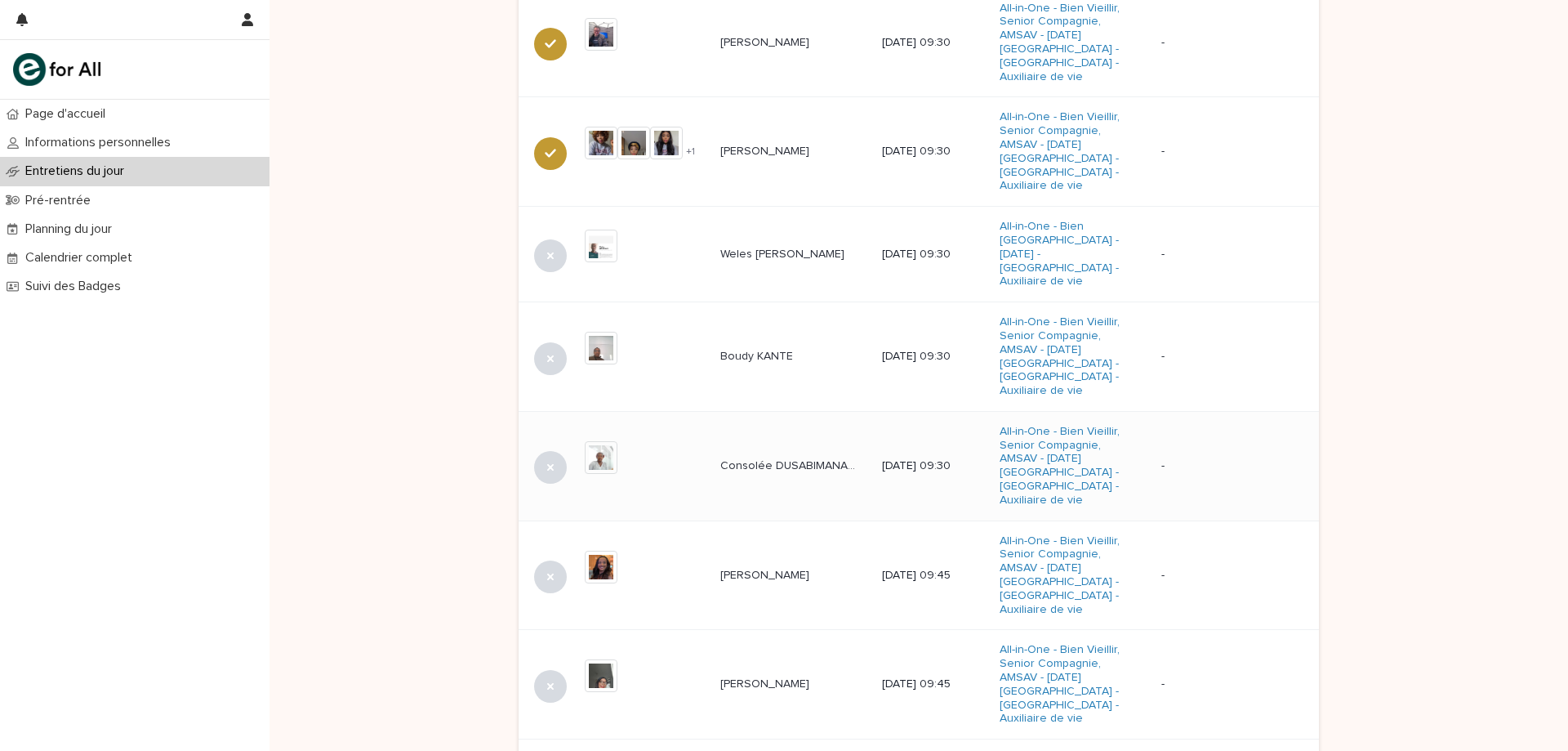
click at [812, 411] on td "Consolée DUSABIMANA KWITONDA Consolée DUSABIMANA KWITONDA" at bounding box center [795, 466] width 161 height 109
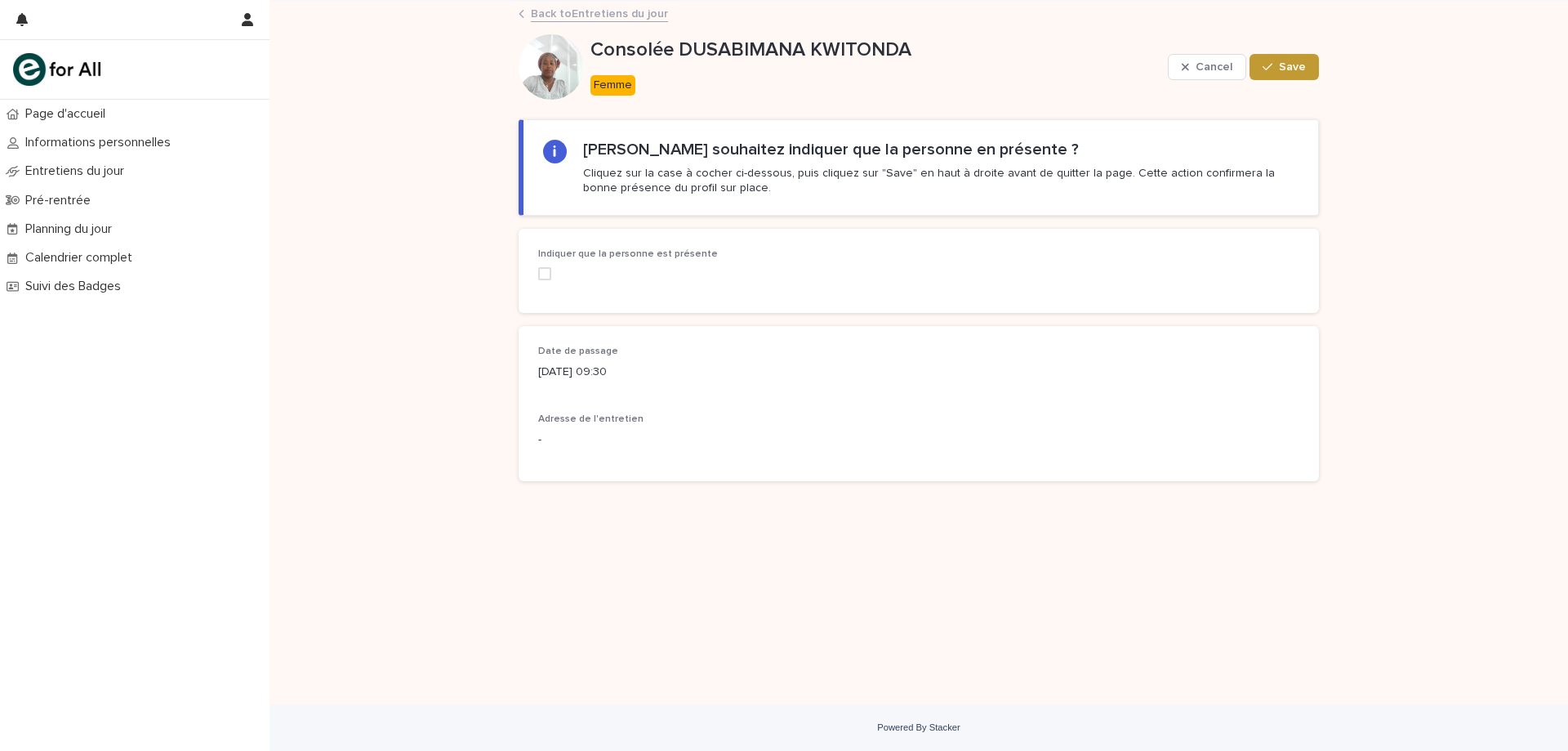
click at [554, 263] on div "Indiquer que la personne est présente" at bounding box center [659, 271] width 241 height 44
click at [552, 266] on div "Indiquer que la personne est présente" at bounding box center [659, 271] width 241 height 44
click at [548, 273] on span at bounding box center [544, 273] width 13 height 13
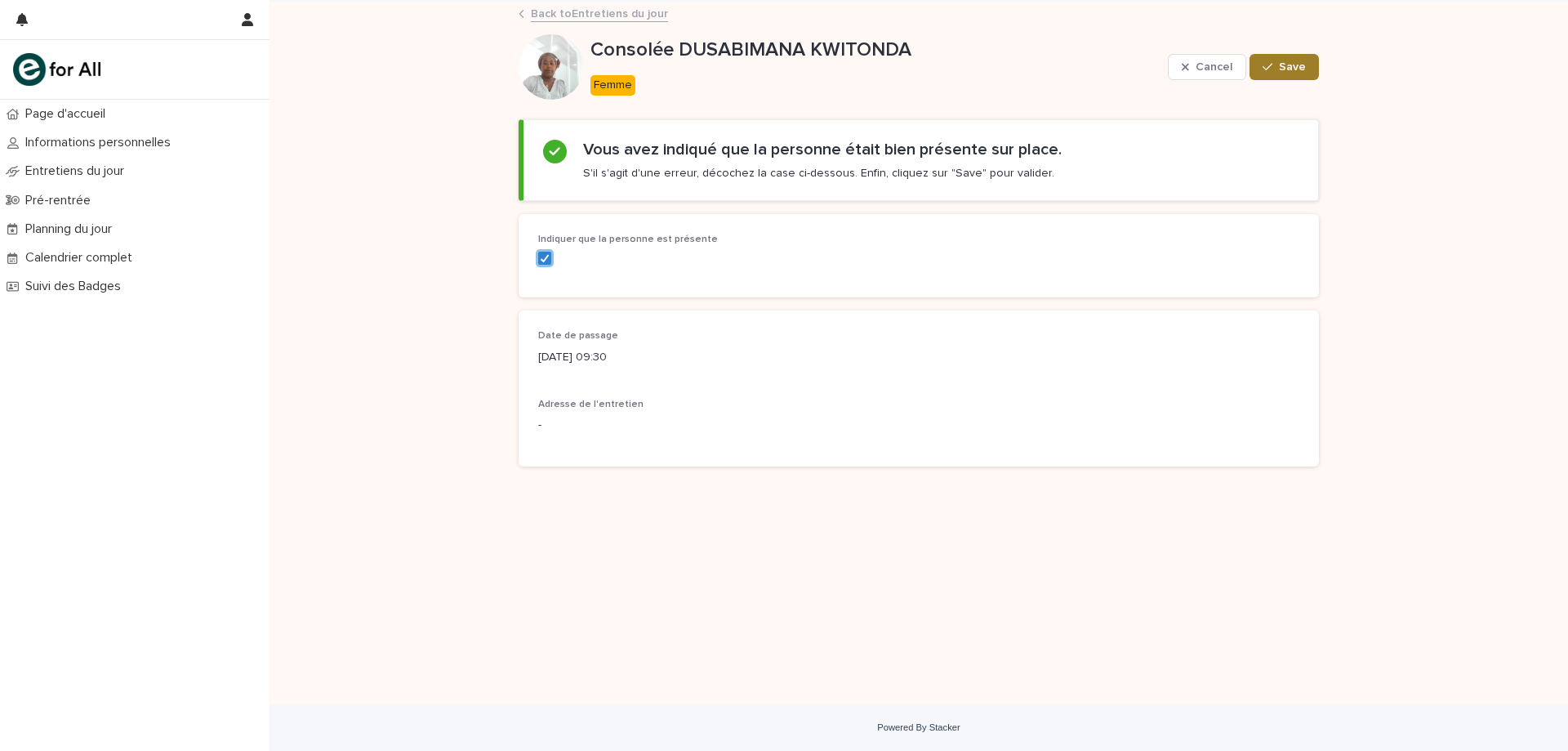
click at [1306, 65] on span "Save" at bounding box center [1293, 67] width 27 height 11
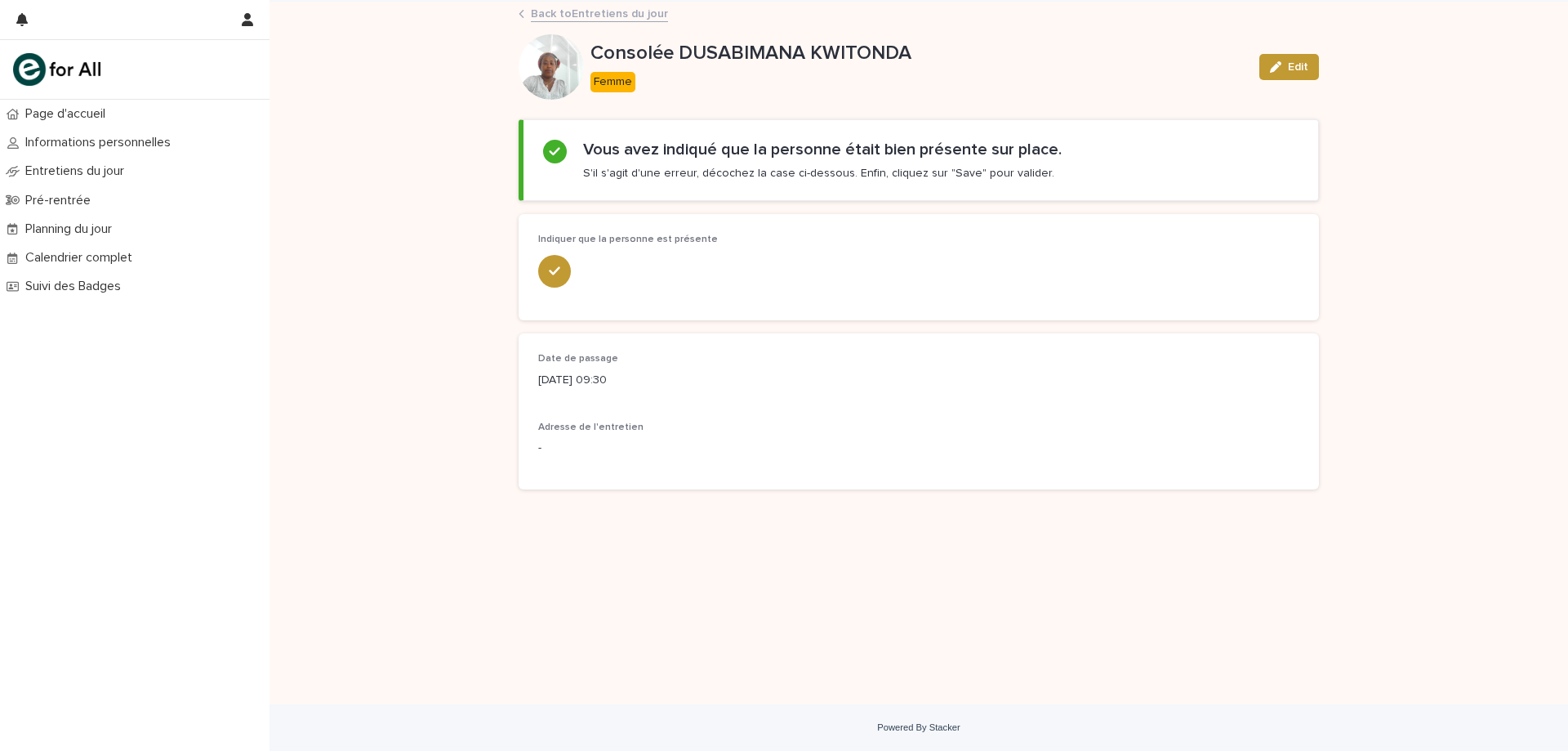
click at [626, 8] on link "Back to Entretiens du jour" at bounding box center [599, 13] width 138 height 19
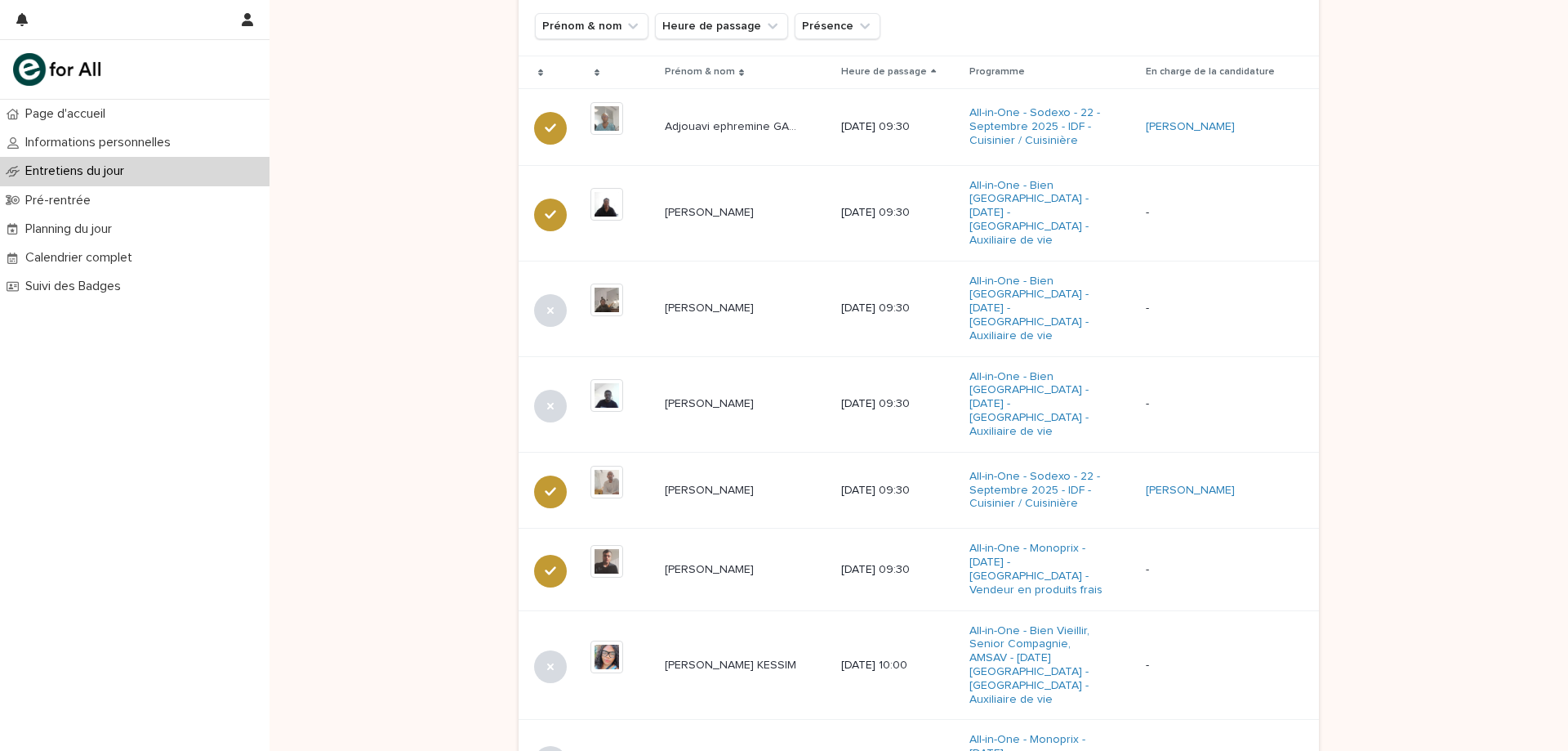
scroll to position [347, 0]
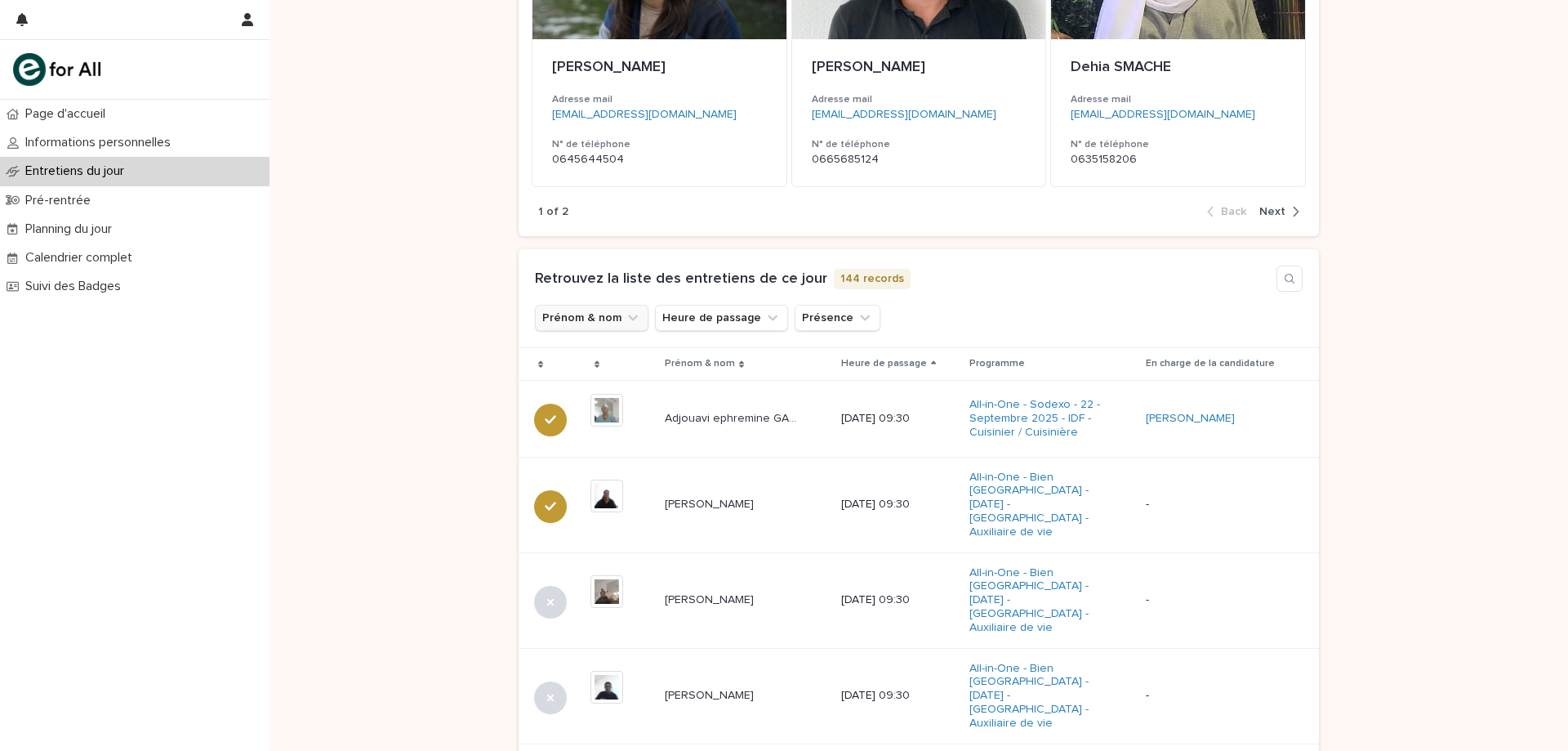
click at [603, 317] on button "Prénom & nom" at bounding box center [591, 318] width 114 height 26
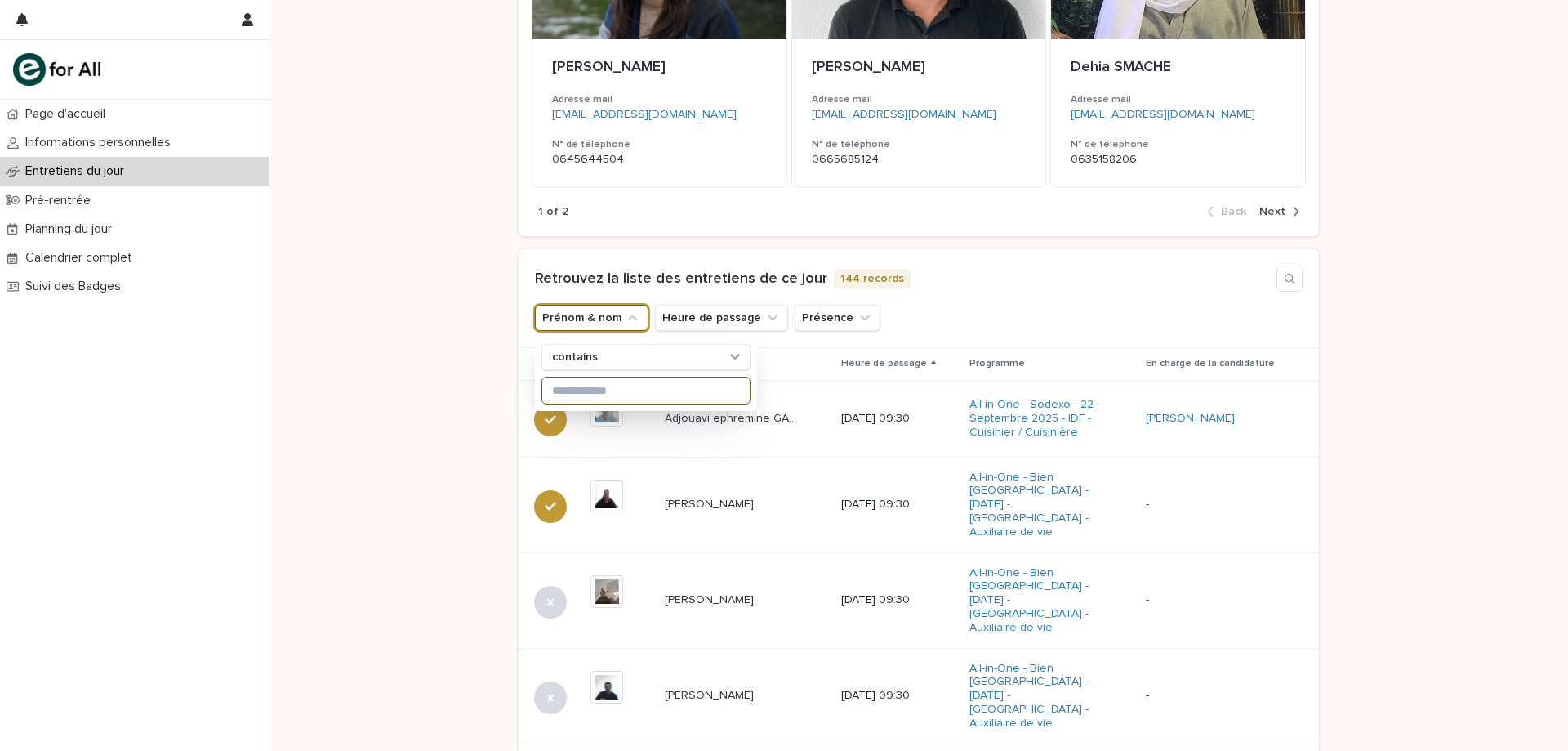
click at [612, 384] on input at bounding box center [646, 390] width 208 height 26
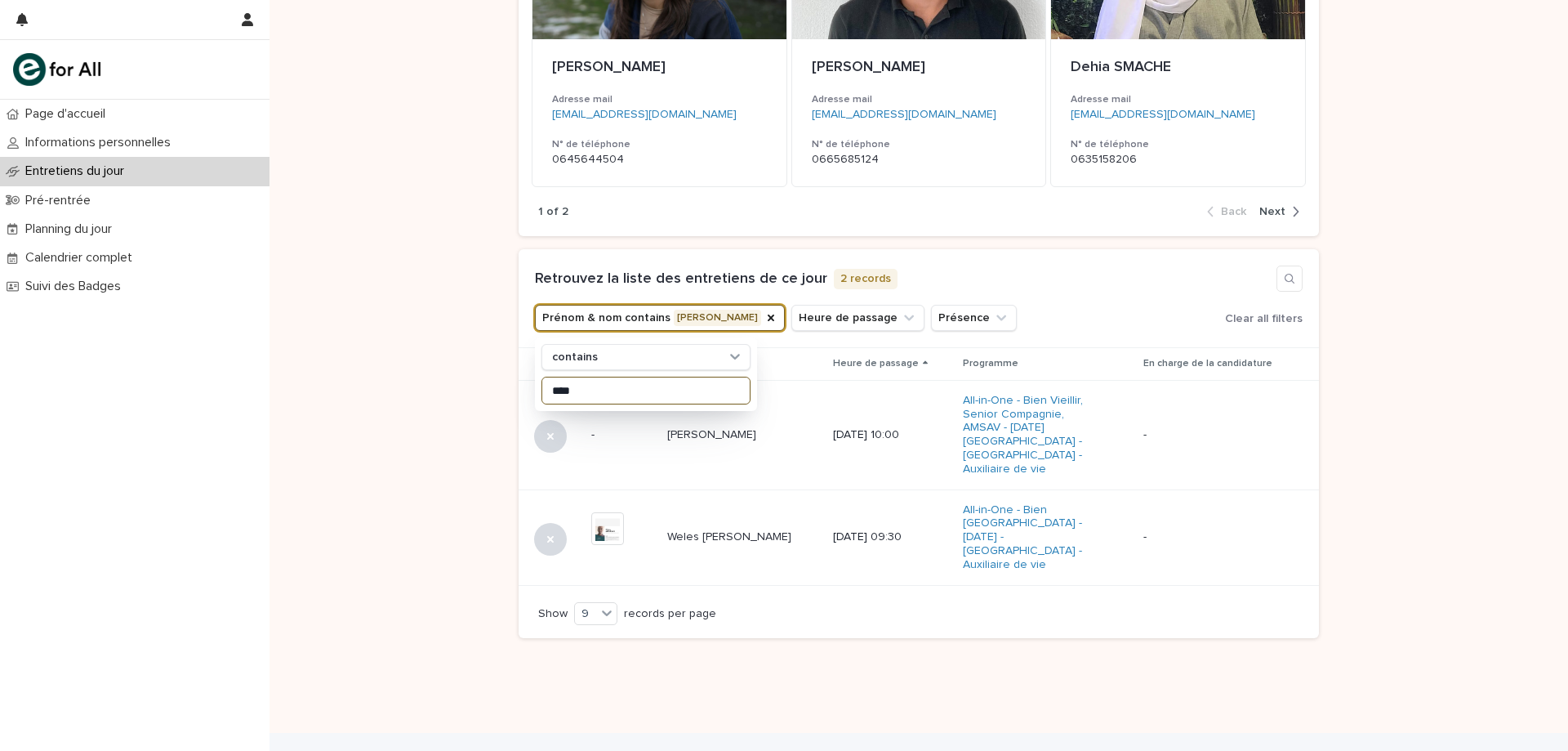
scroll to position [343, 0]
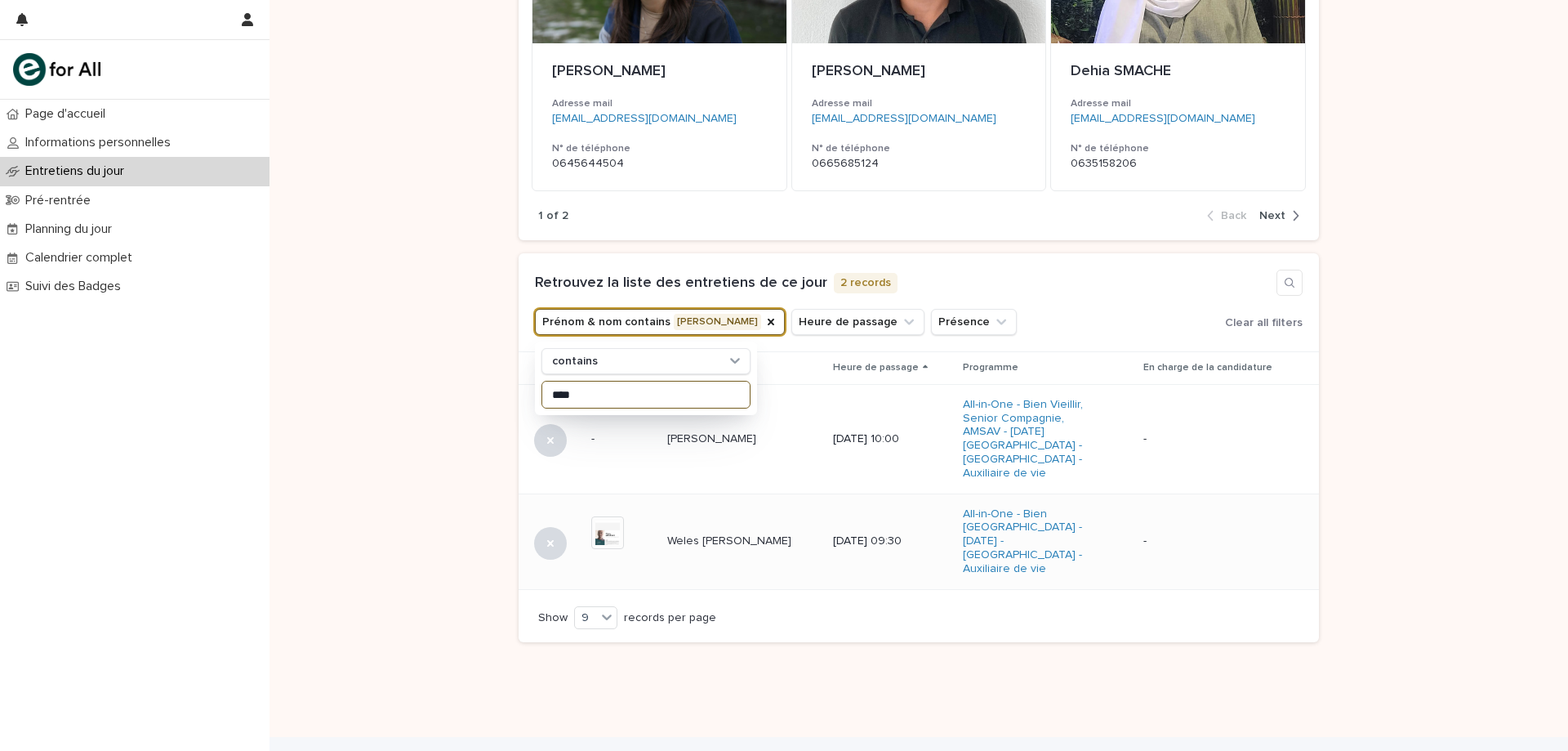
type input "****"
click at [664, 532] on td "Weles [PERSON_NAME] Weles [PERSON_NAME]" at bounding box center [743, 541] width 166 height 96
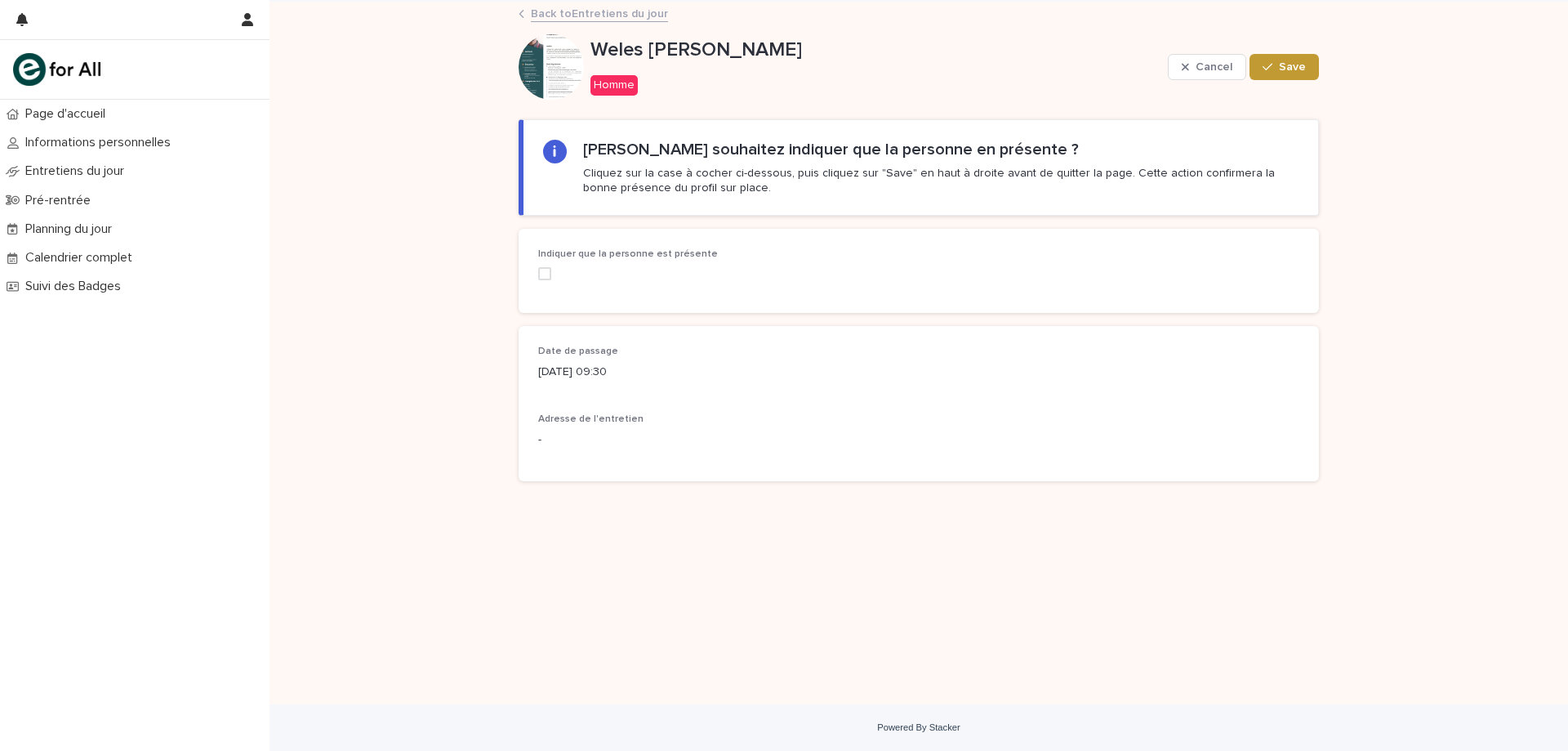
click at [543, 268] on span at bounding box center [544, 273] width 13 height 13
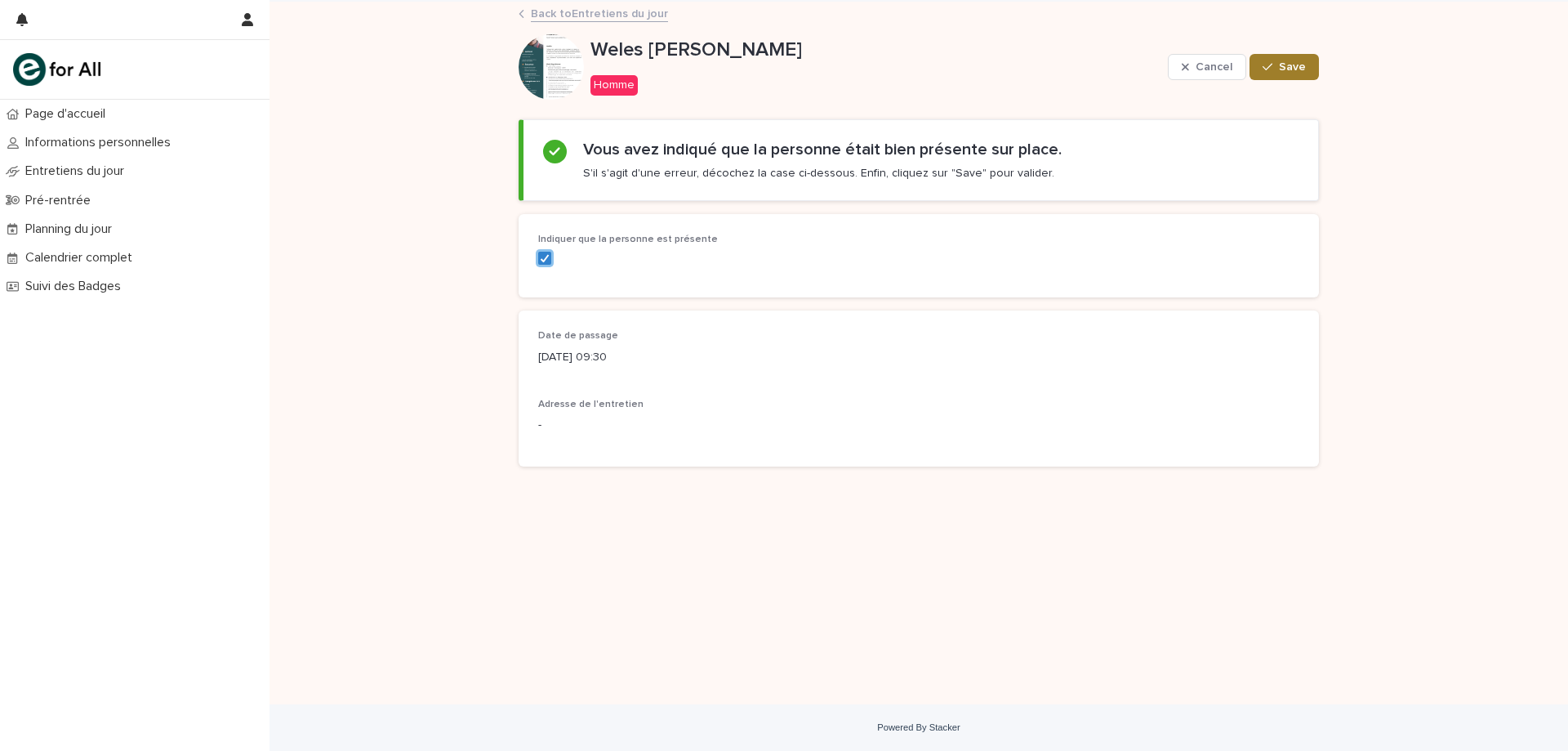
click at [1296, 76] on button "Save" at bounding box center [1284, 67] width 69 height 26
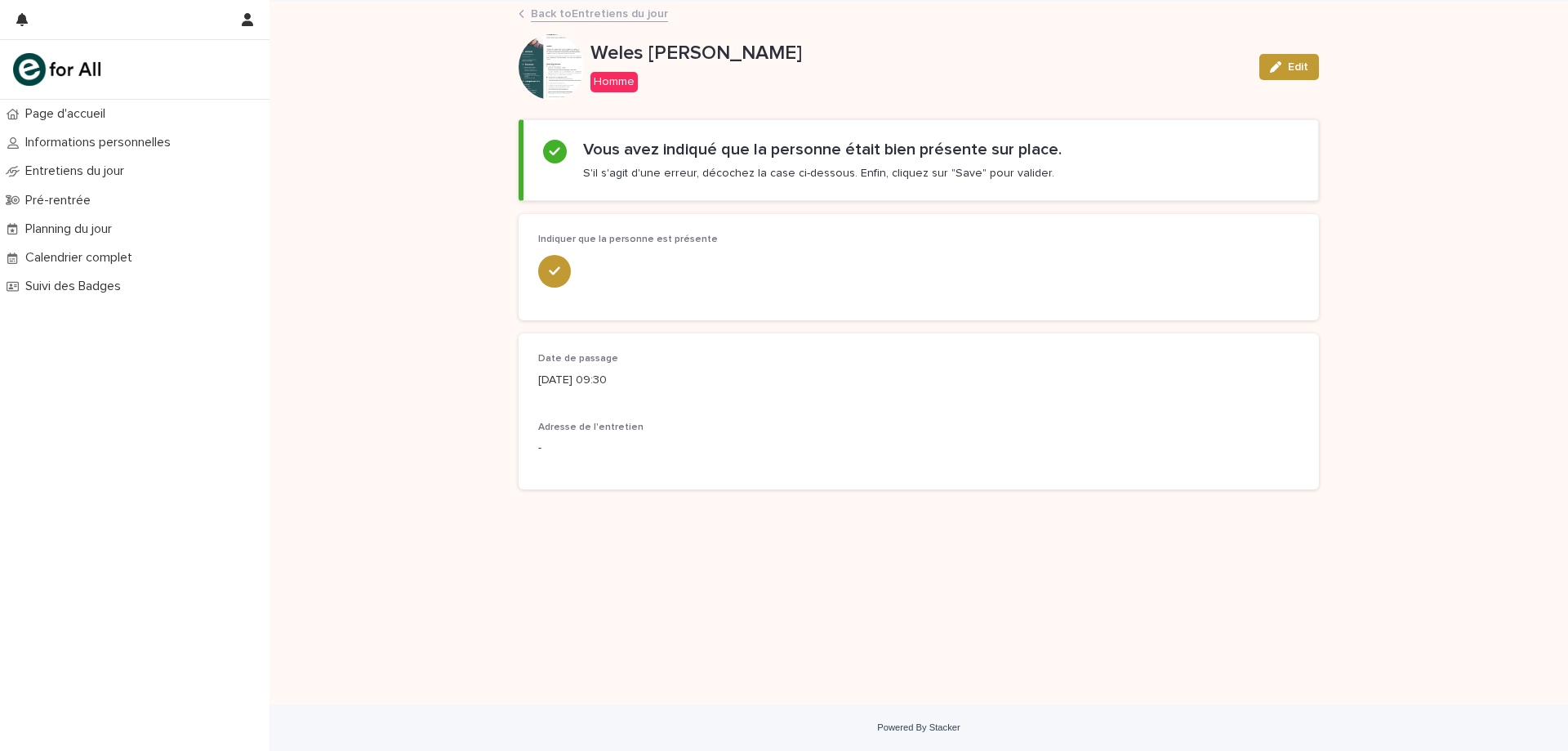
click at [596, 10] on link "Back to Entretiens du jour" at bounding box center [599, 13] width 138 height 19
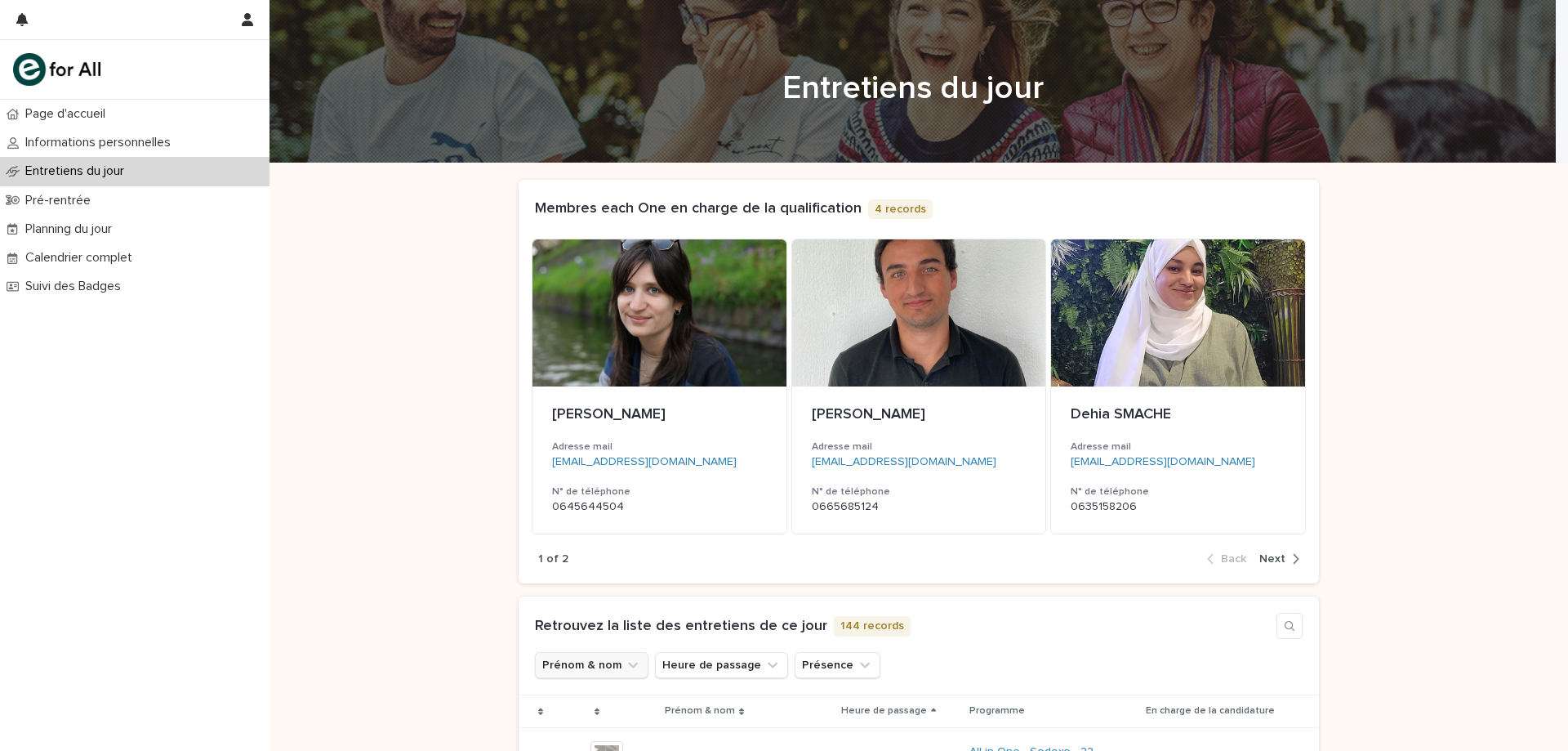
click at [611, 666] on button "Prénom & nom" at bounding box center [591, 665] width 114 height 26
click at [587, 686] on input at bounding box center [646, 699] width 208 height 26
type input "*"
type input "**"
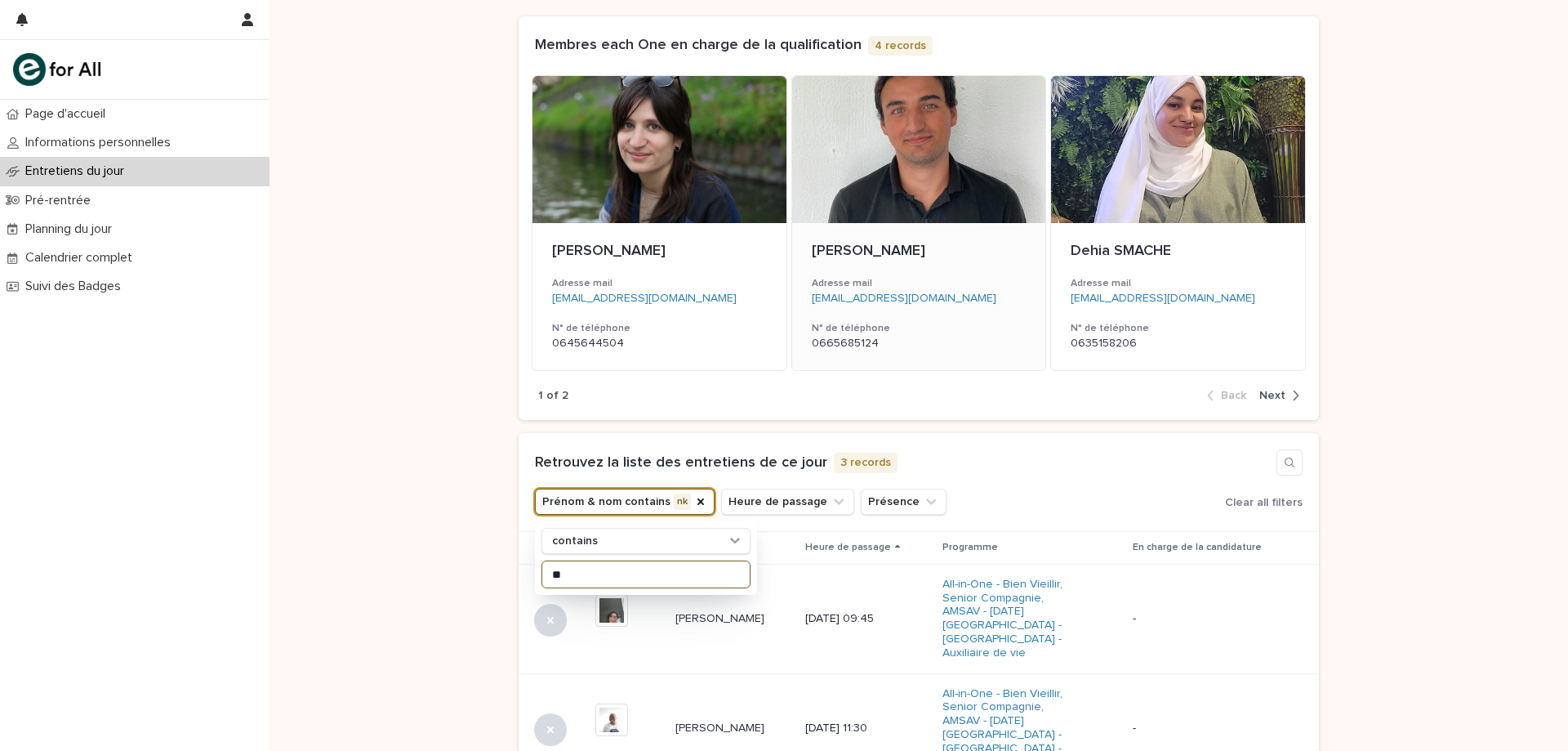
scroll to position [408, 0]
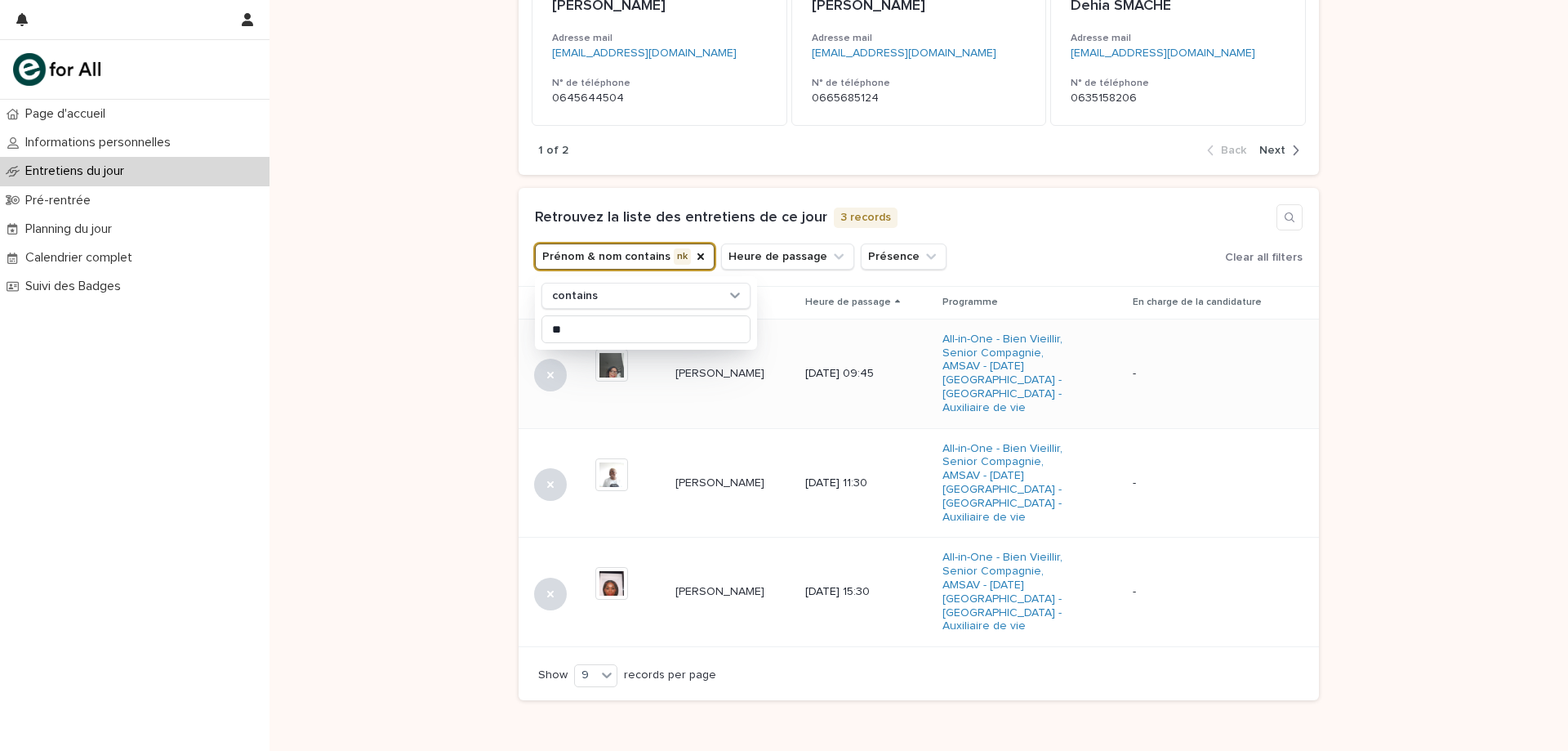
click at [756, 380] on div "[PERSON_NAME] NKENZO [PERSON_NAME] NKENZO BIKOYI" at bounding box center [734, 374] width 117 height 27
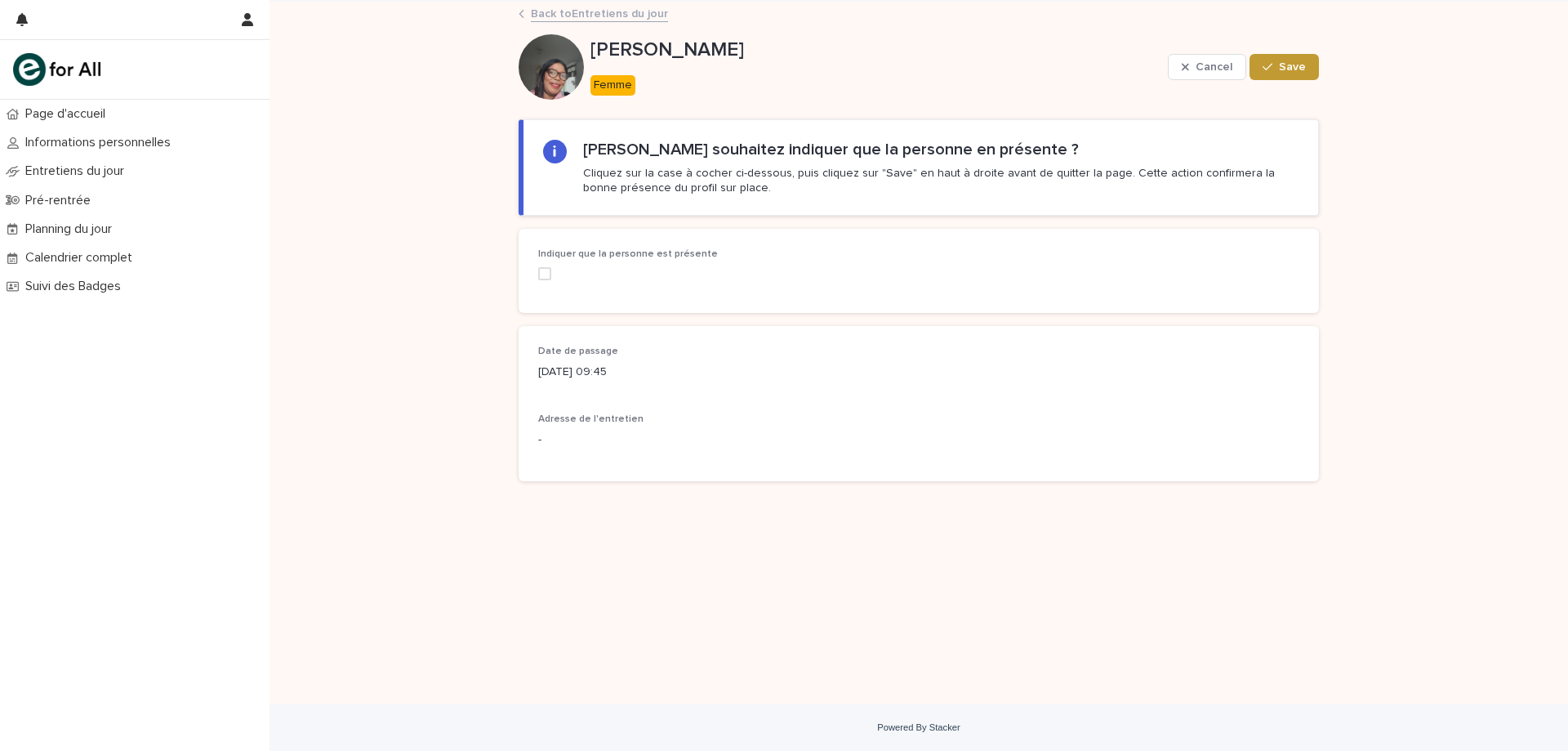
click at [548, 281] on div "Indiquer que la personne est présente" at bounding box center [659, 271] width 241 height 44
click at [549, 276] on span at bounding box center [544, 273] width 13 height 13
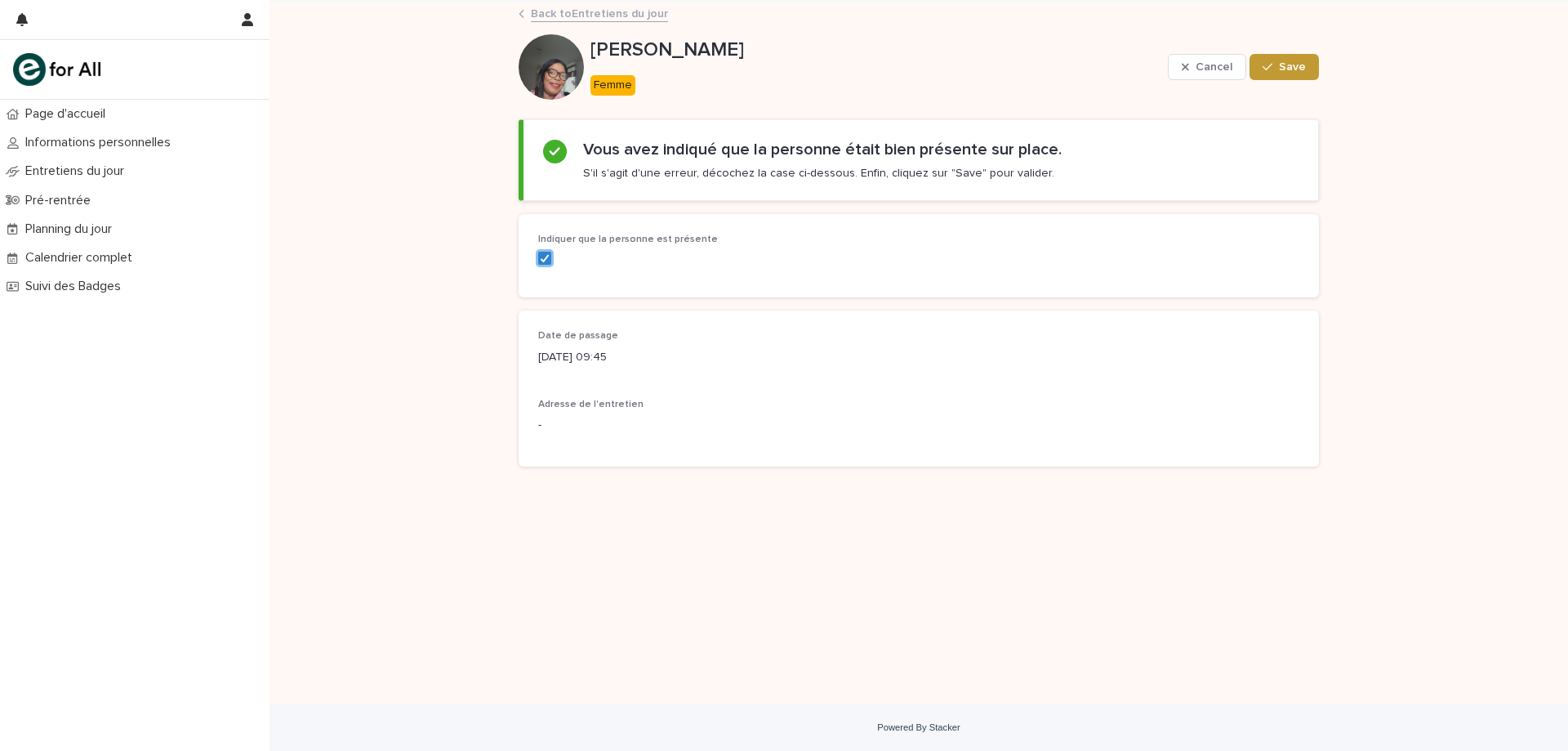
click at [1318, 48] on div "Cancel Save" at bounding box center [1243, 67] width 151 height 65
click at [1313, 55] on button "Save" at bounding box center [1284, 67] width 69 height 26
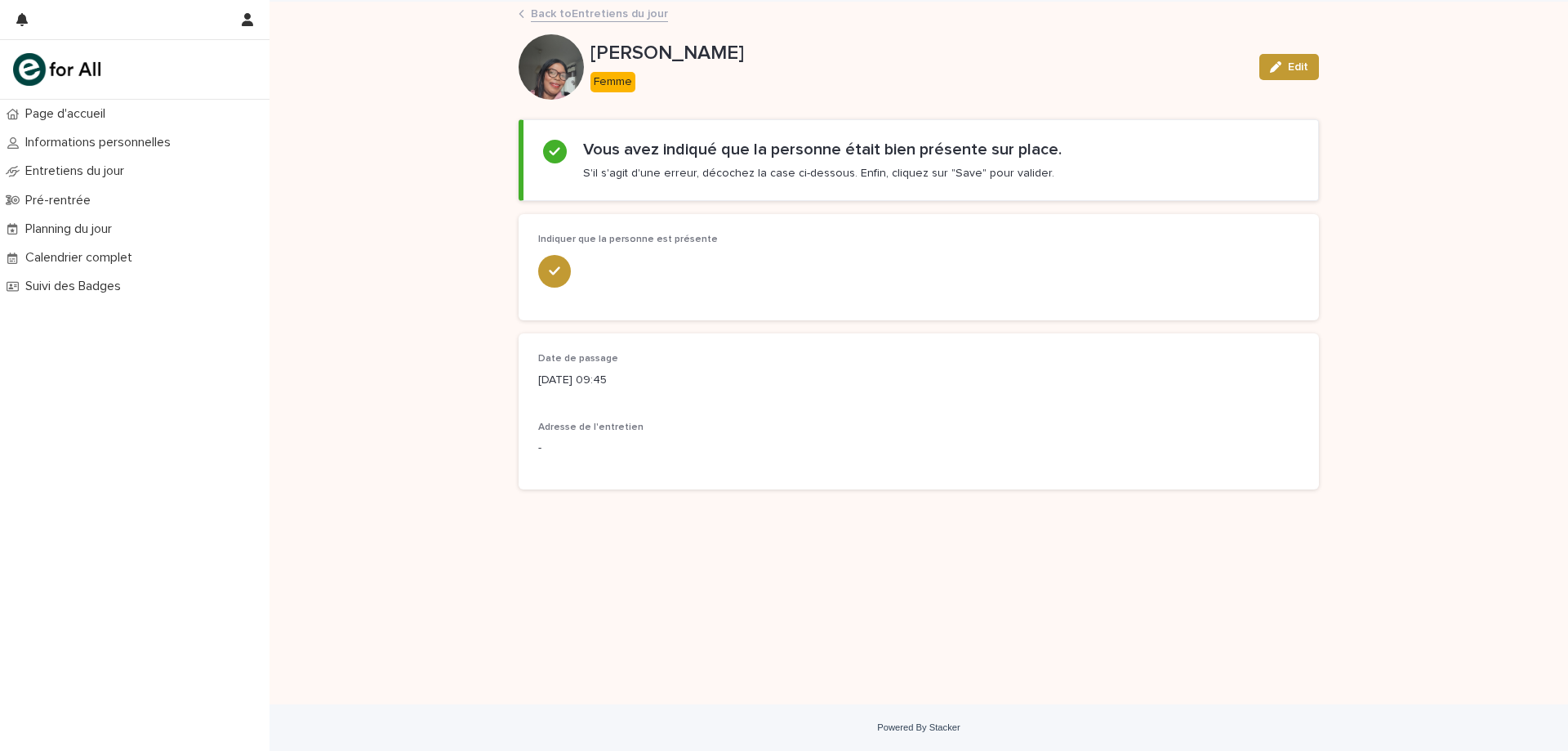
click at [537, 8] on link "Back to Entretiens du jour" at bounding box center [599, 13] width 138 height 19
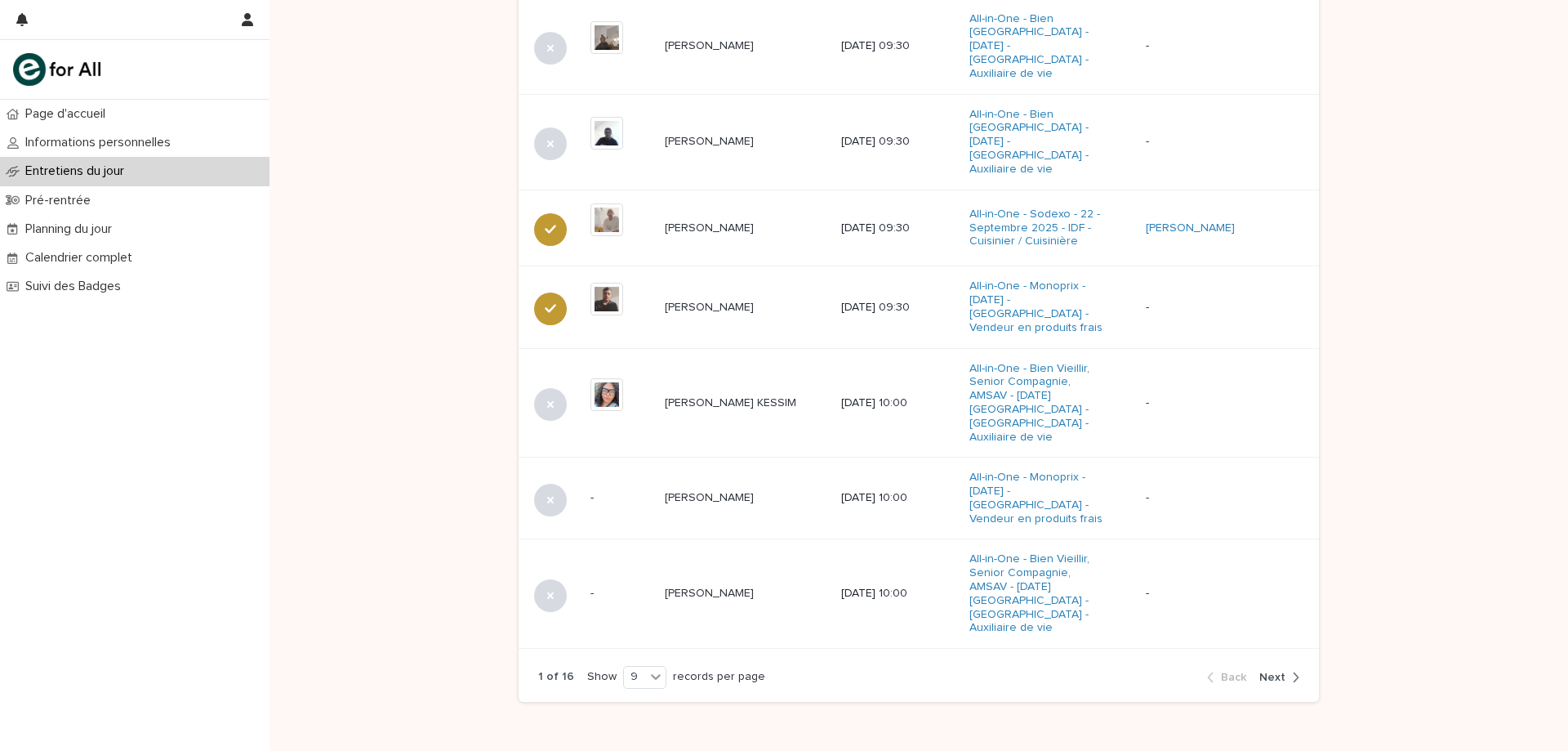
scroll to position [918, 0]
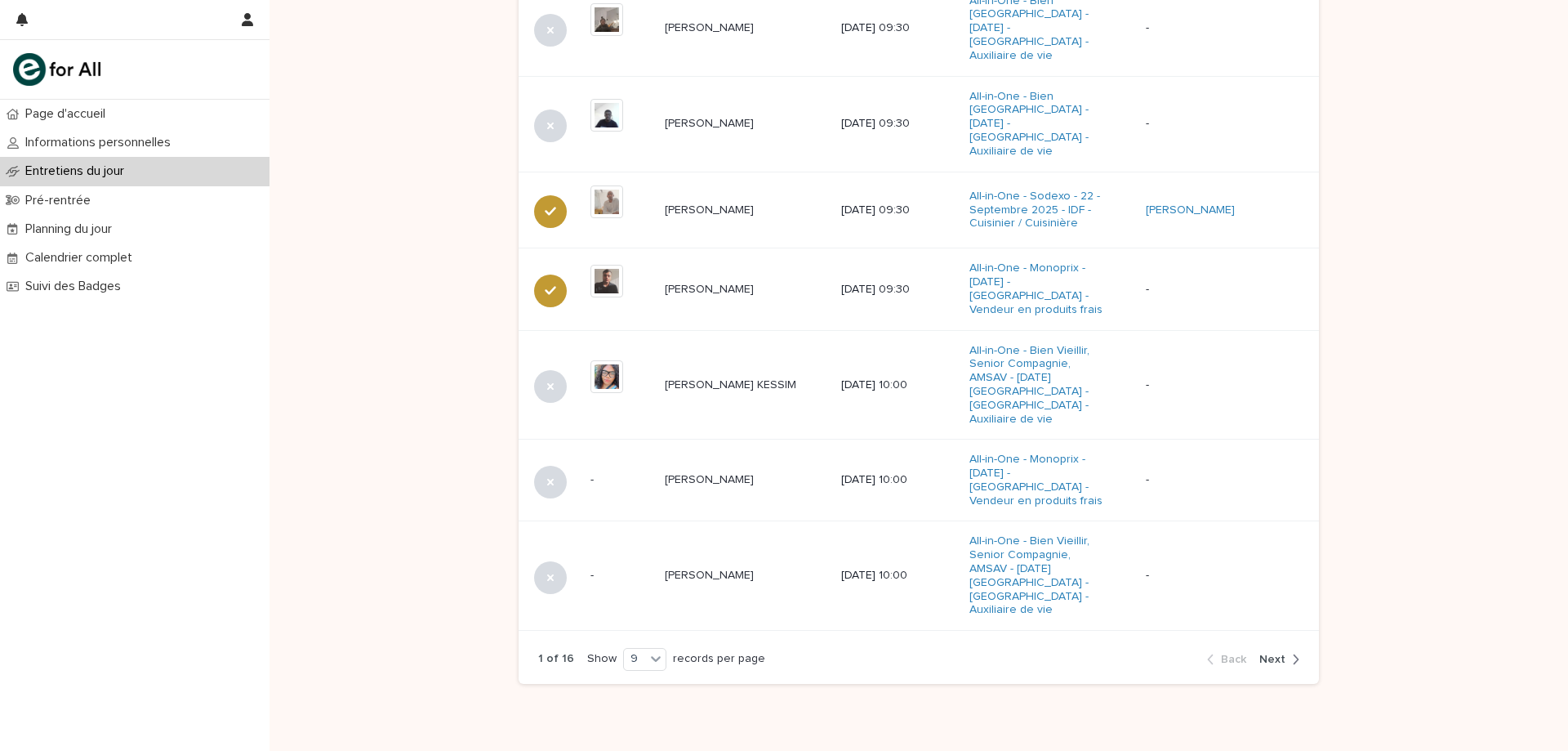
click at [1264, 654] on span "Next" at bounding box center [1272, 659] width 26 height 11
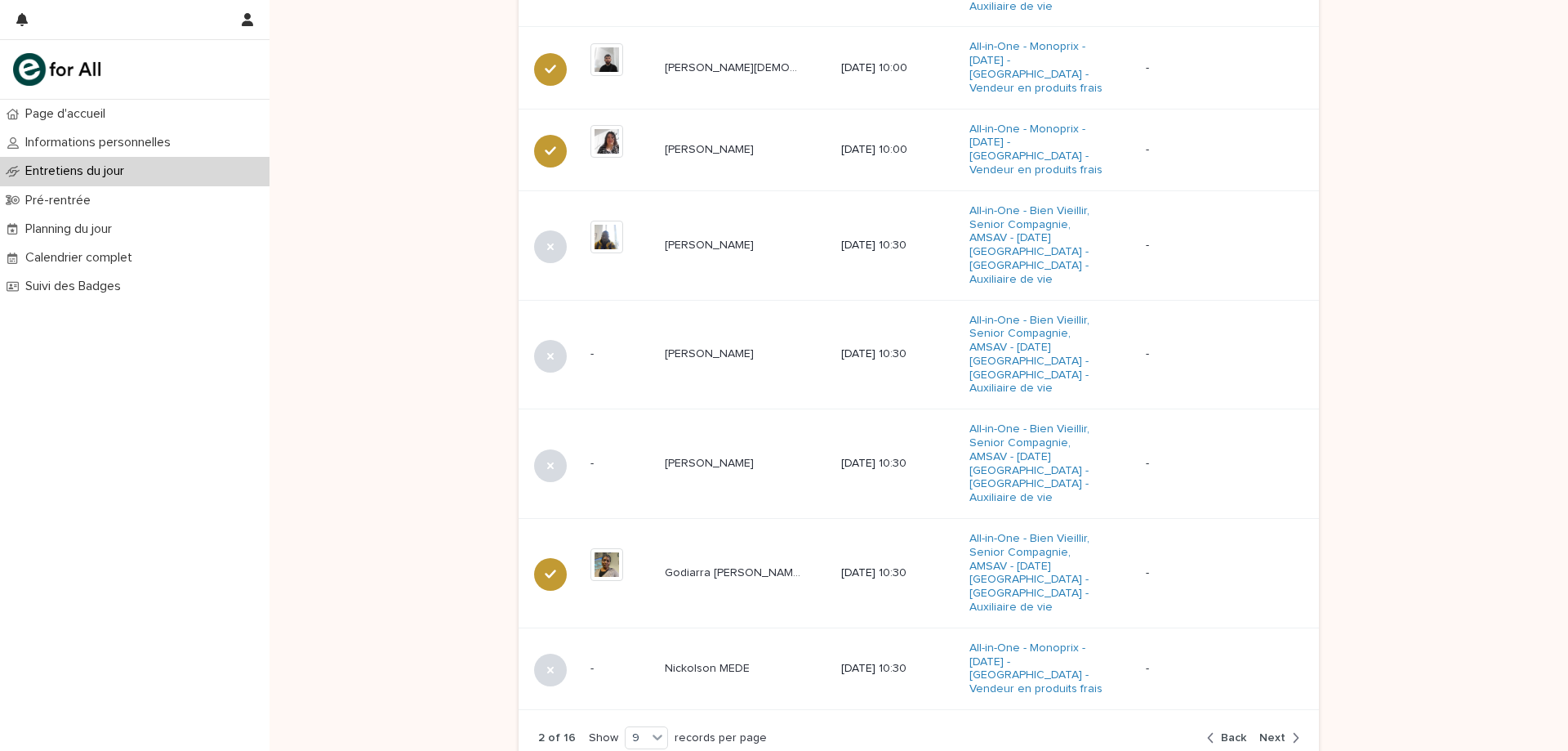
scroll to position [990, 0]
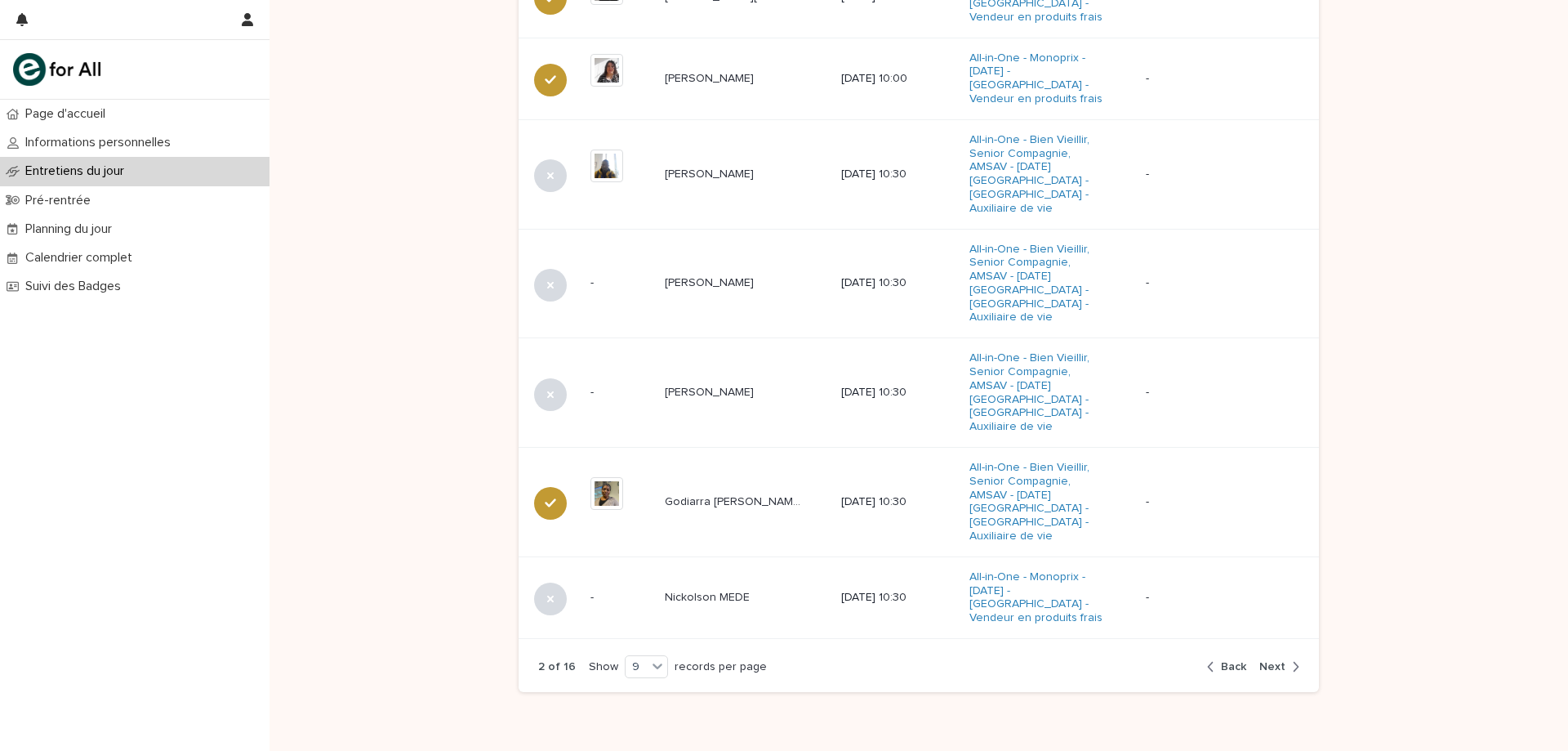
click at [1262, 660] on span "Next" at bounding box center [1272, 666] width 26 height 11
click at [1263, 660] on span "Next" at bounding box center [1272, 666] width 26 height 11
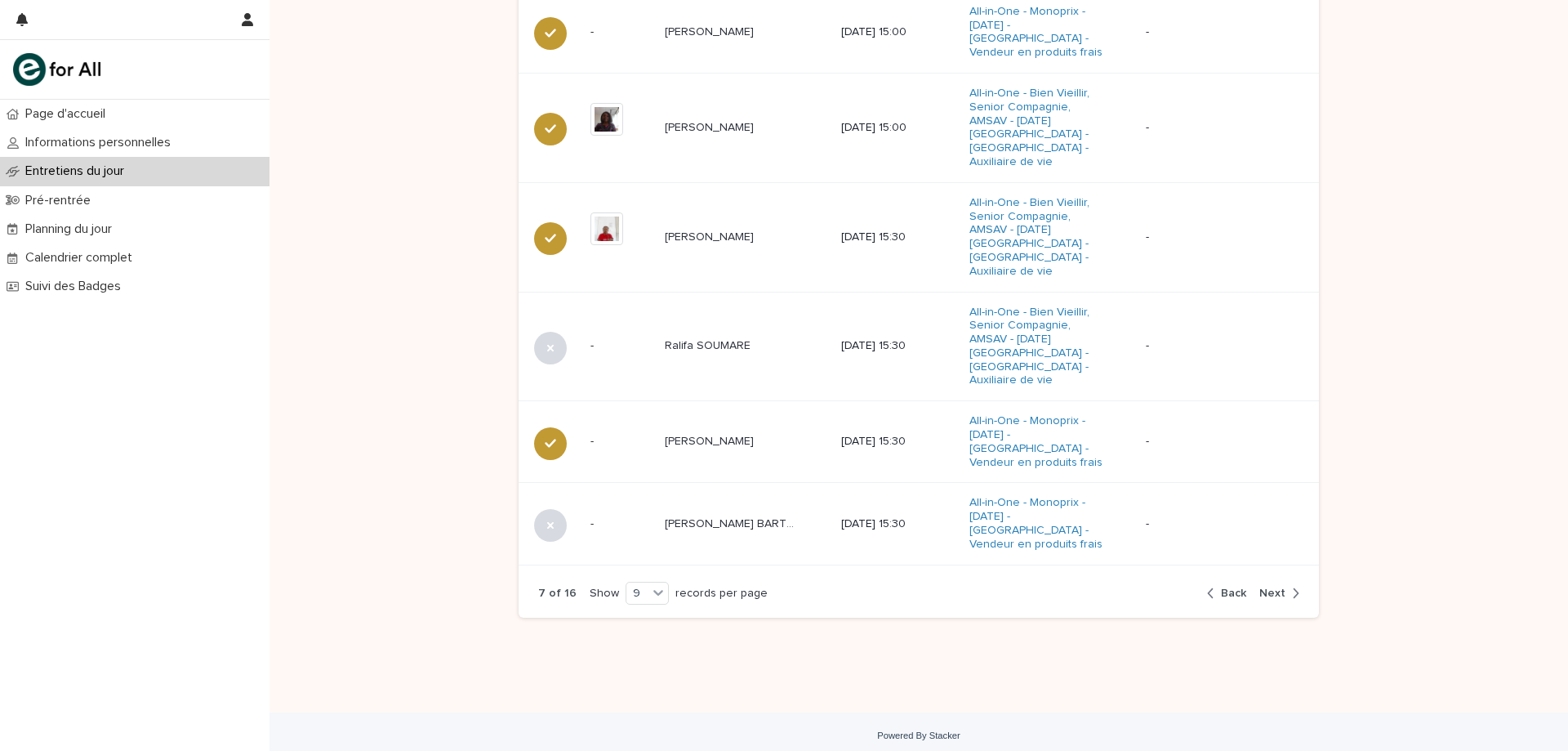
scroll to position [957, 0]
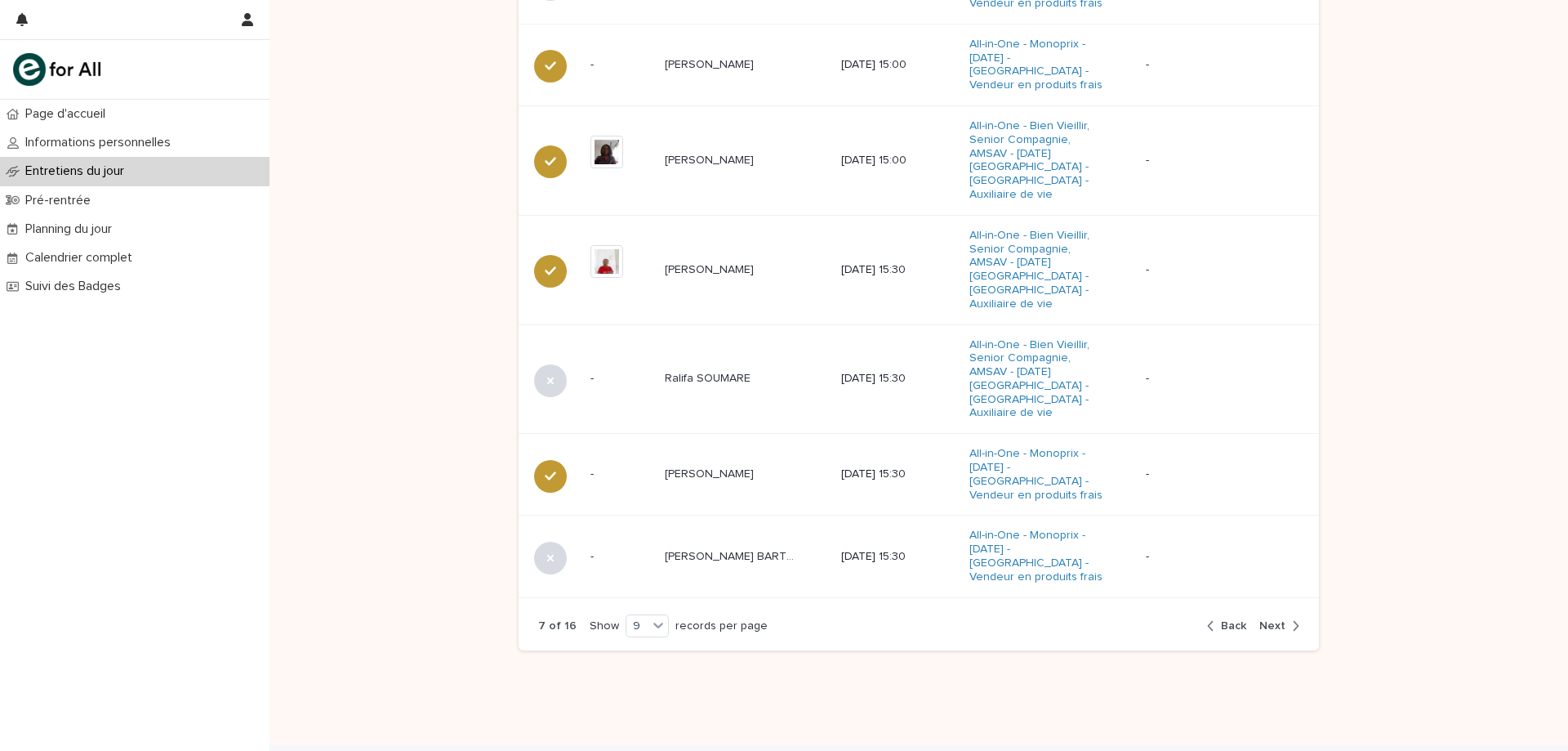
click at [1266, 620] on span "Next" at bounding box center [1272, 625] width 26 height 11
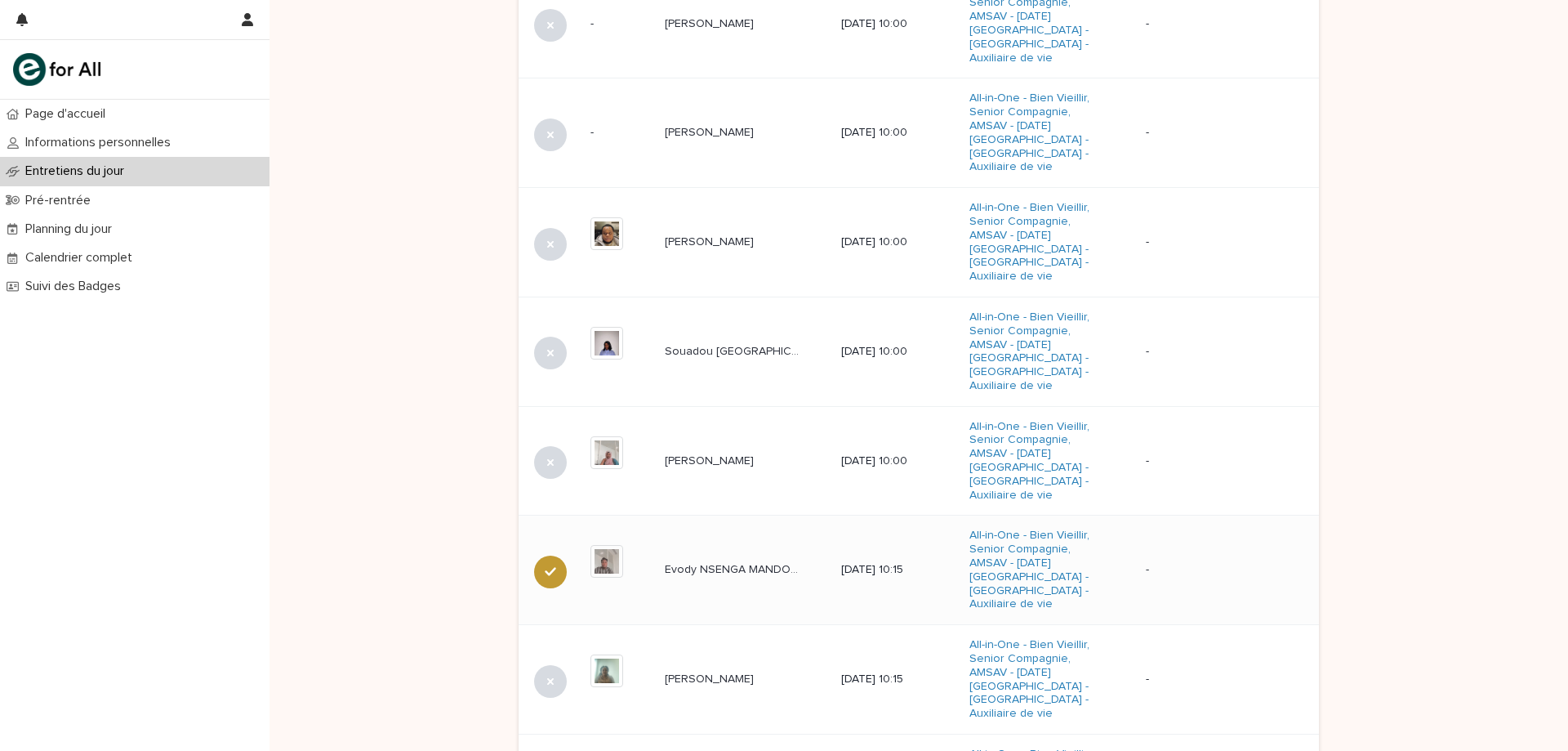
scroll to position [786, 0]
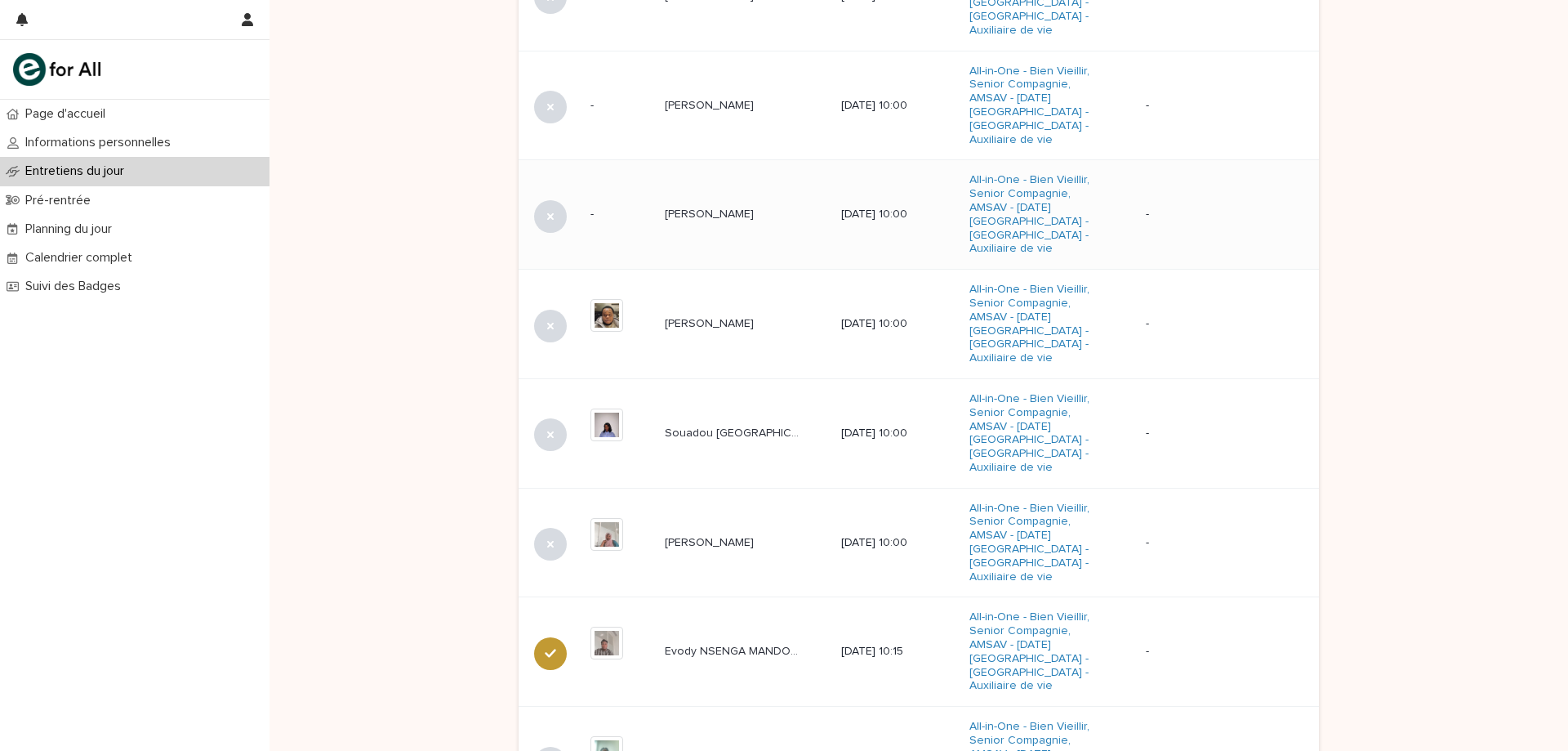
click at [771, 208] on p at bounding box center [733, 214] width 137 height 14
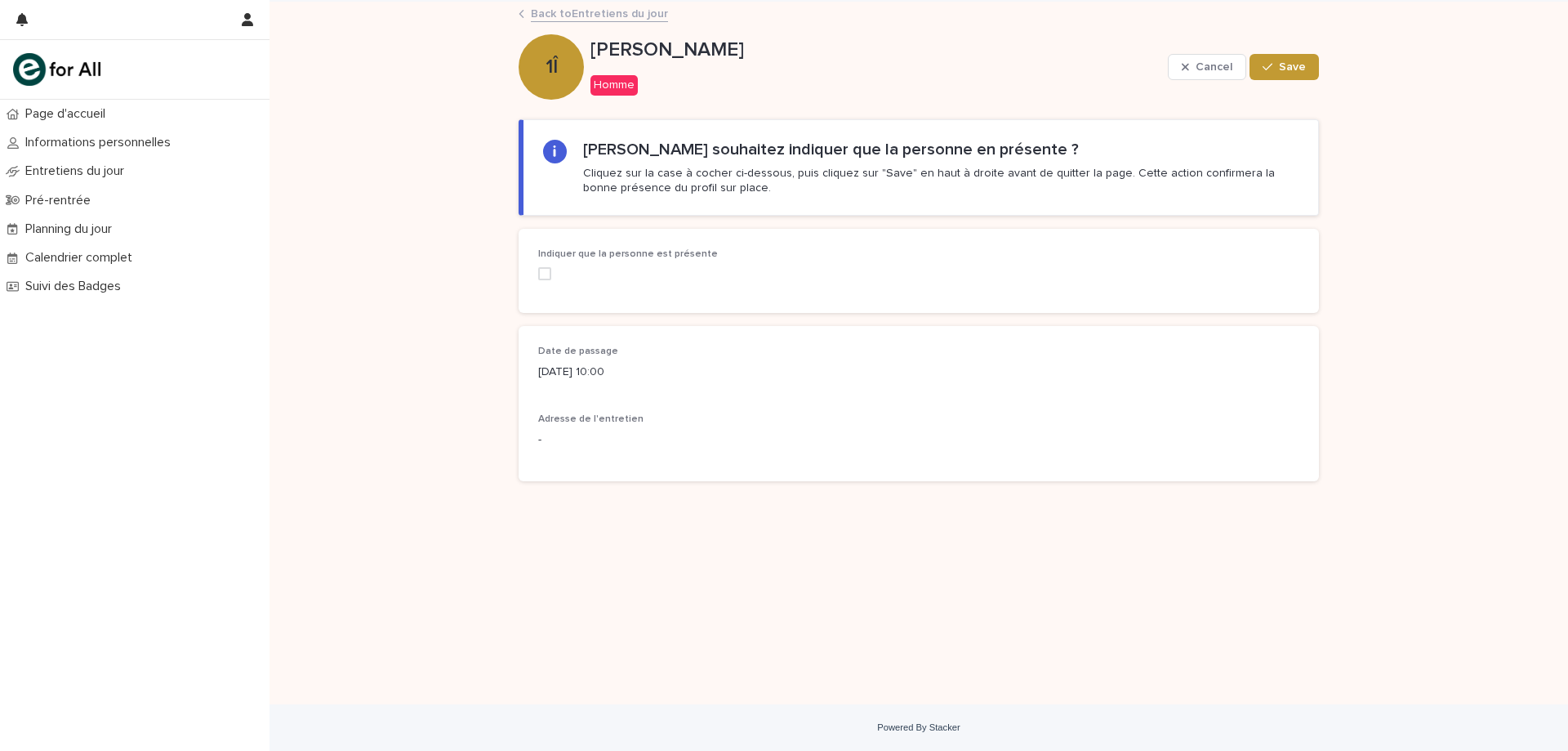
click at [543, 268] on span at bounding box center [544, 273] width 13 height 13
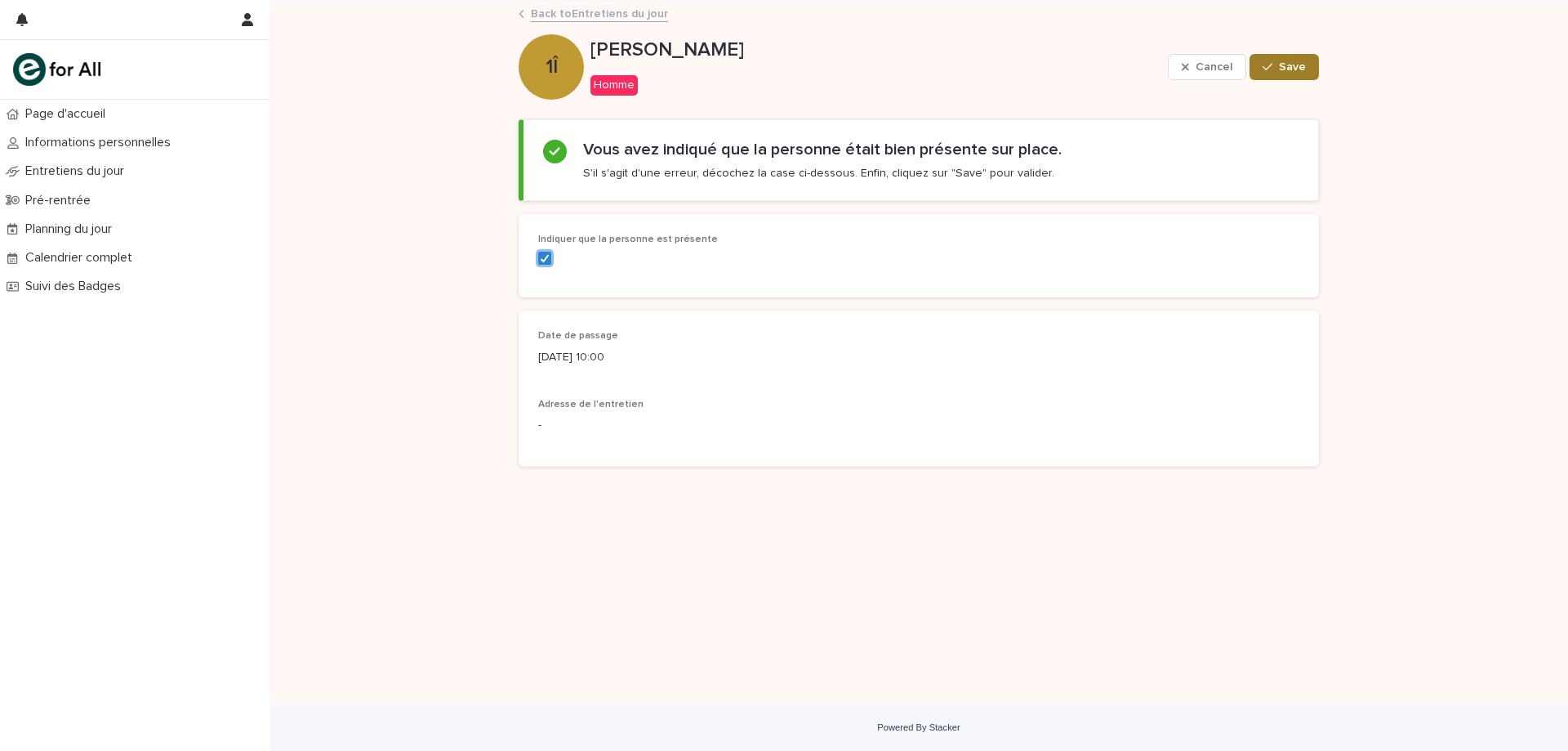
click at [1313, 71] on button "Save" at bounding box center [1284, 67] width 69 height 26
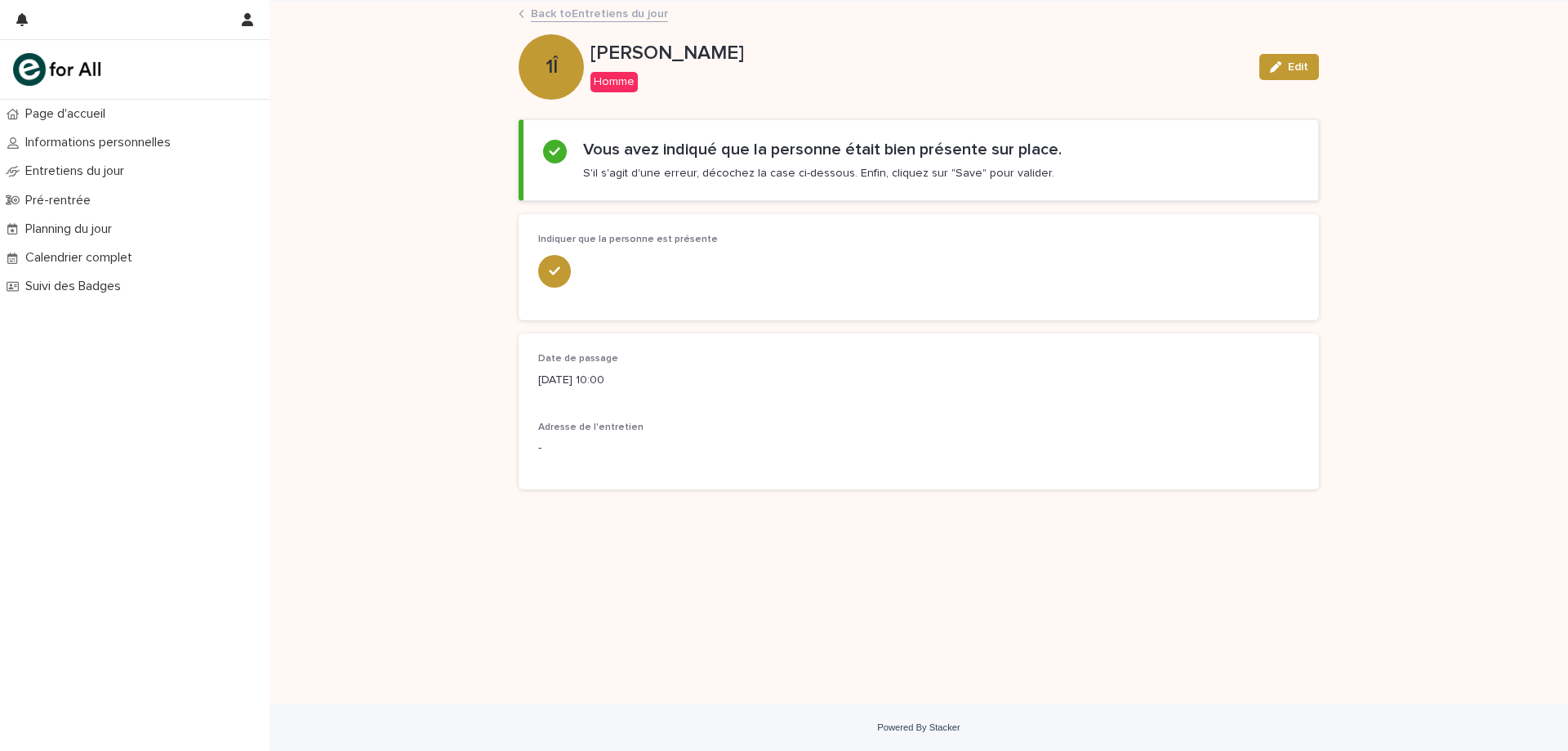
click at [603, 21] on link "Back to Entretiens du jour" at bounding box center [599, 13] width 138 height 19
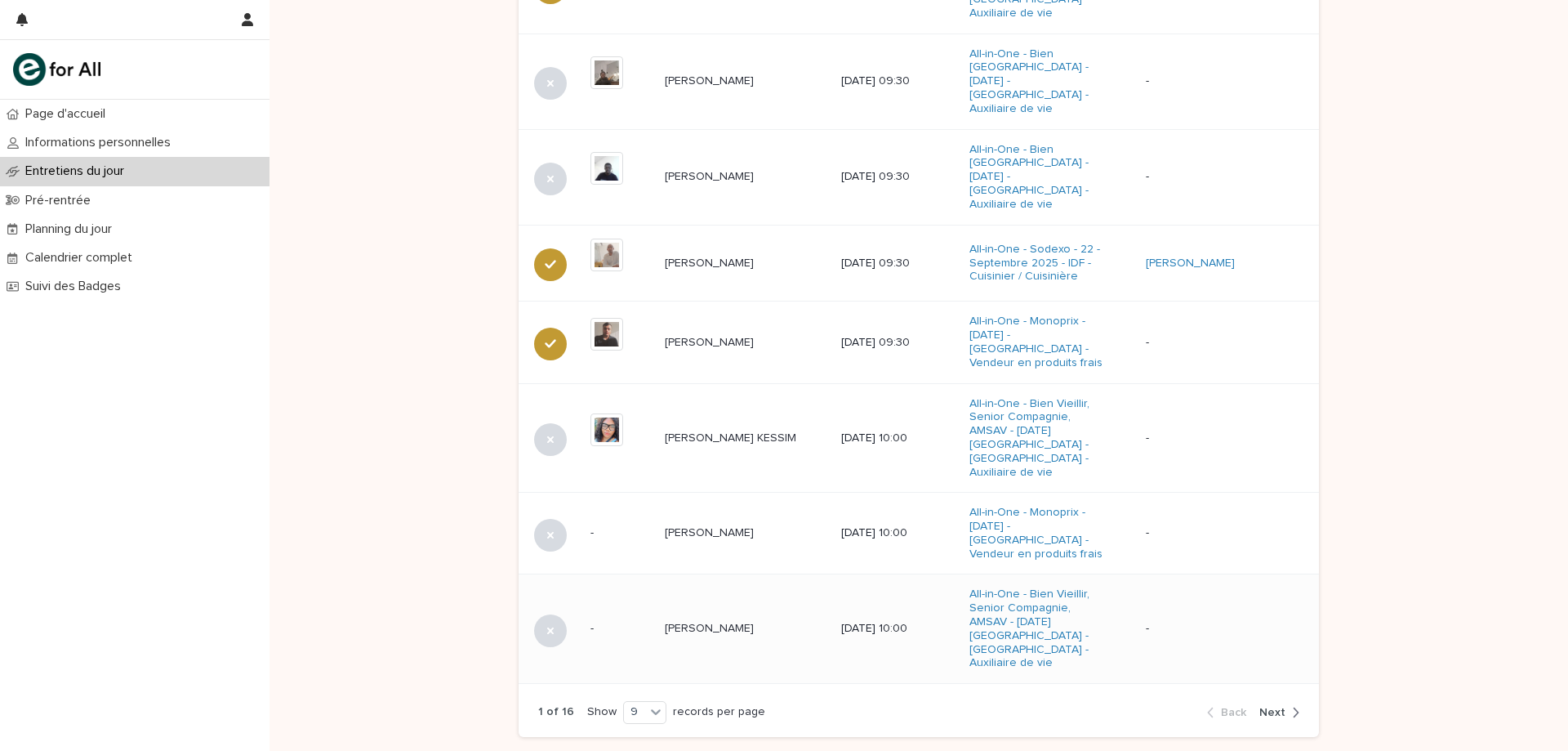
scroll to position [918, 0]
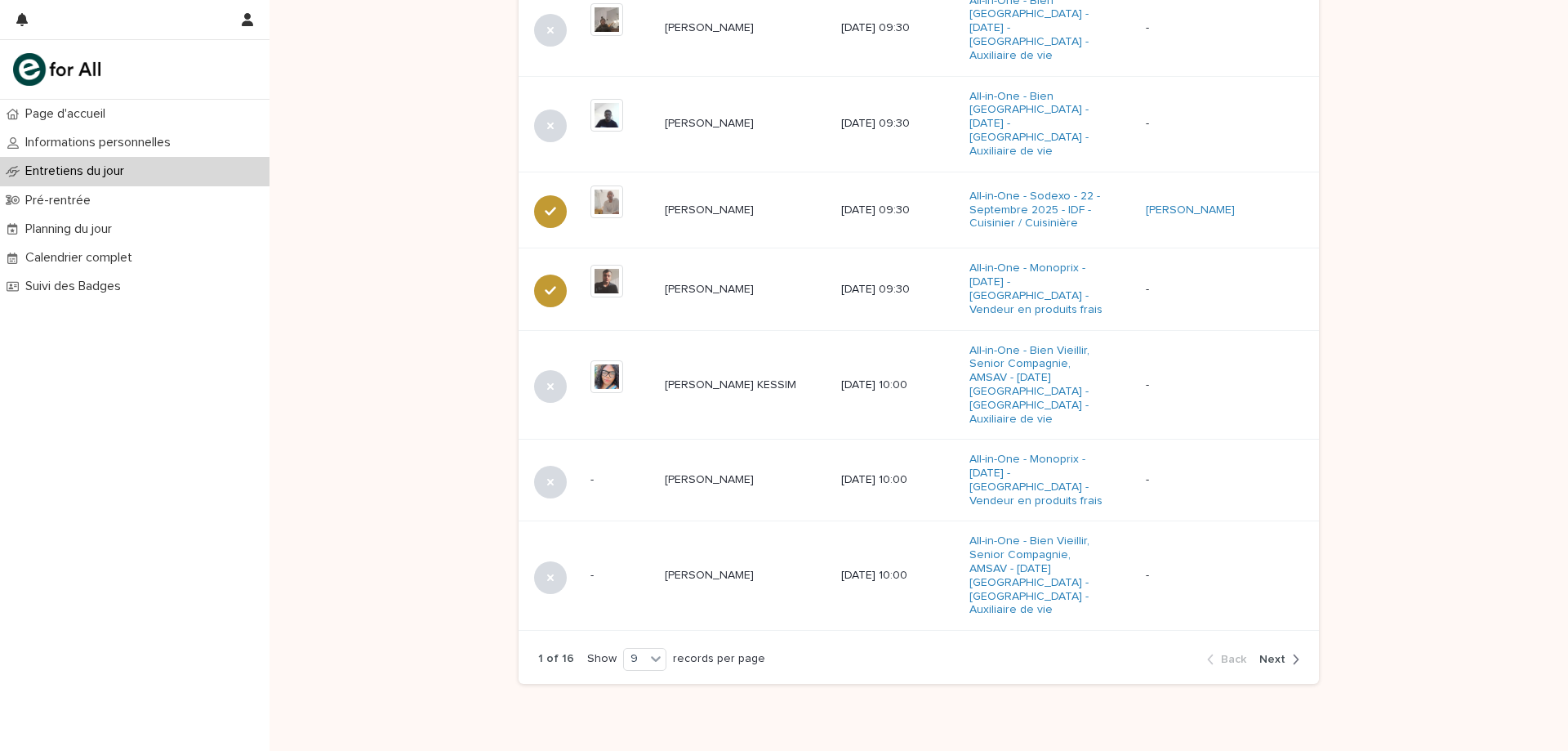
click at [1286, 652] on div "button" at bounding box center [1293, 659] width 14 height 15
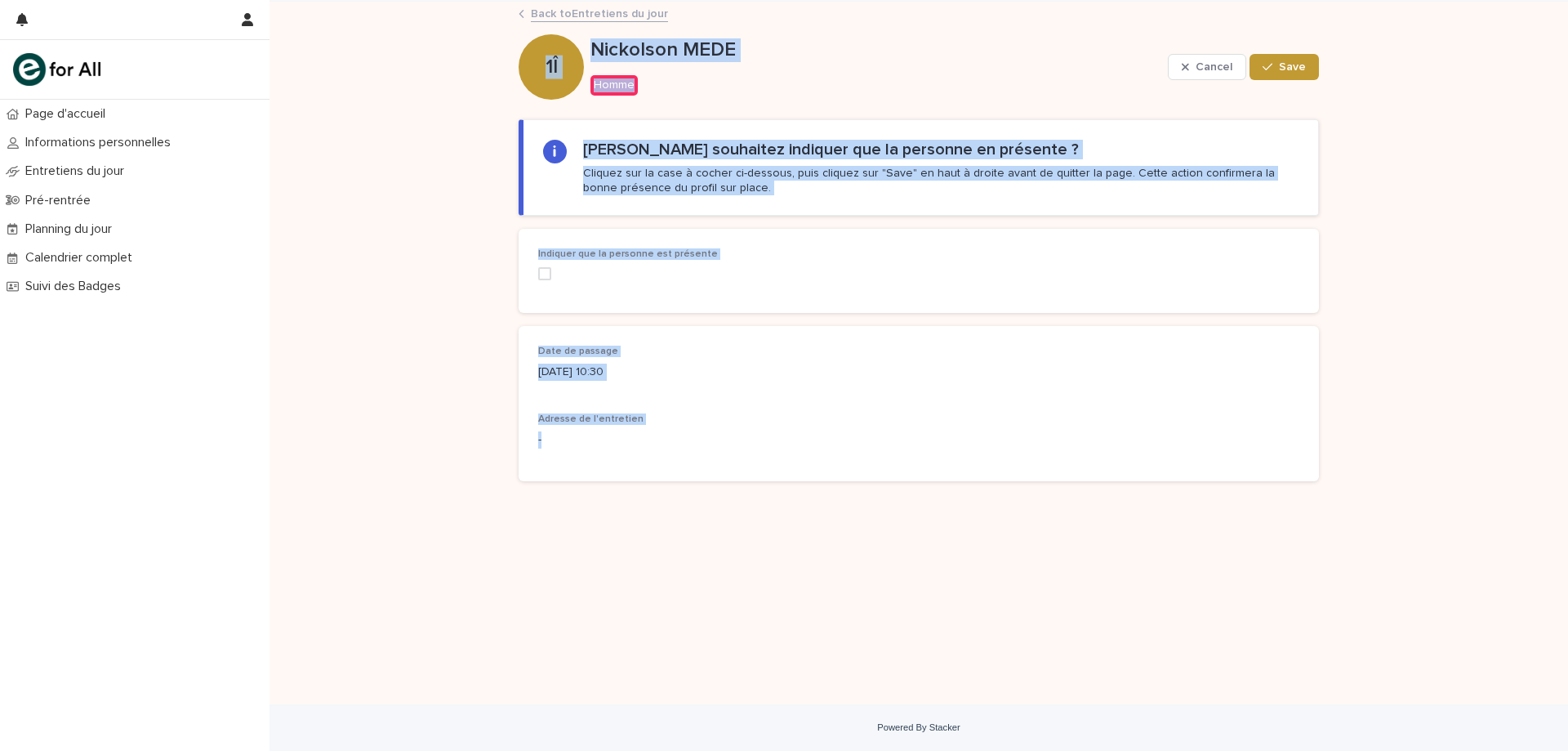
click at [648, 14] on link "Back to Entretiens du jour" at bounding box center [599, 13] width 138 height 19
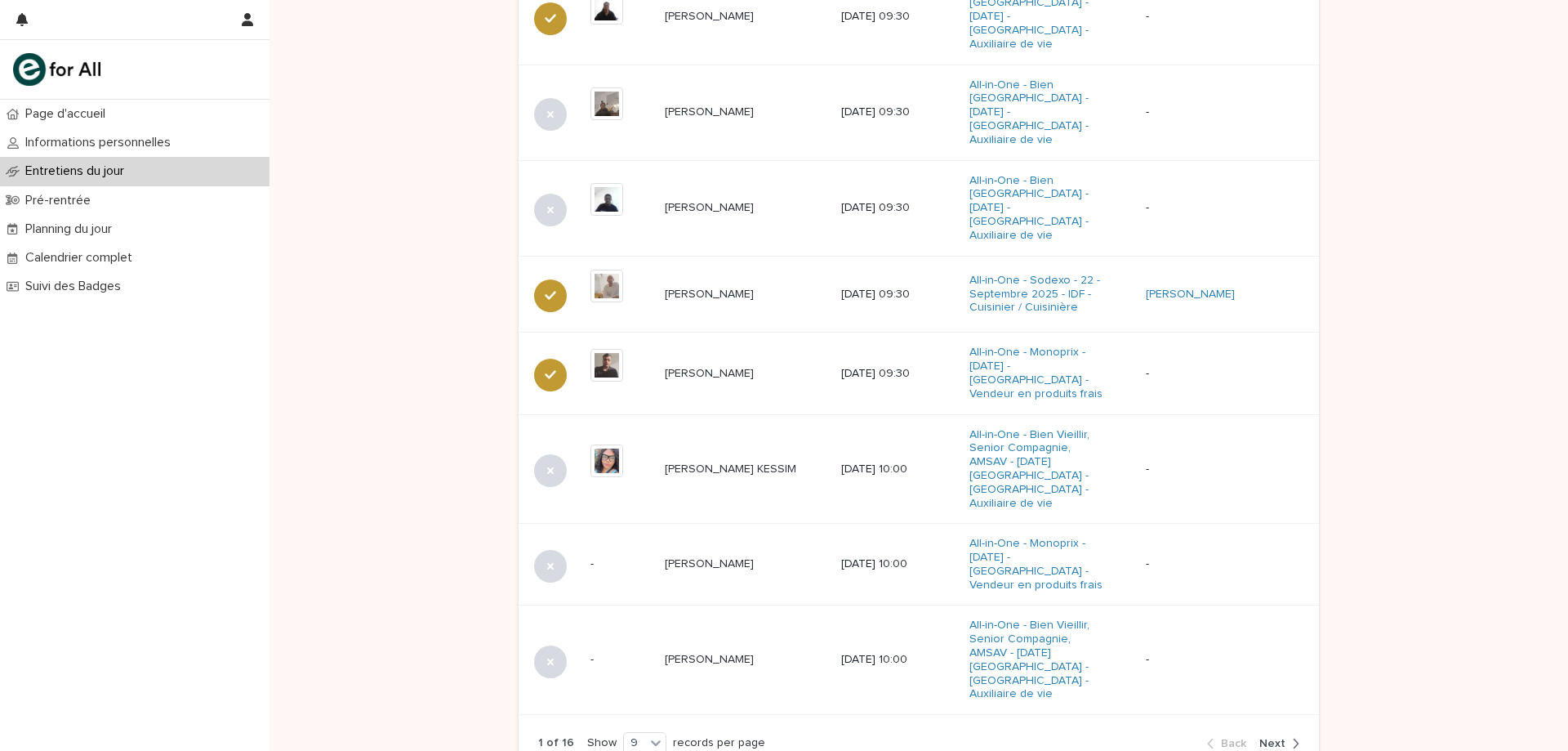
scroll to position [918, 0]
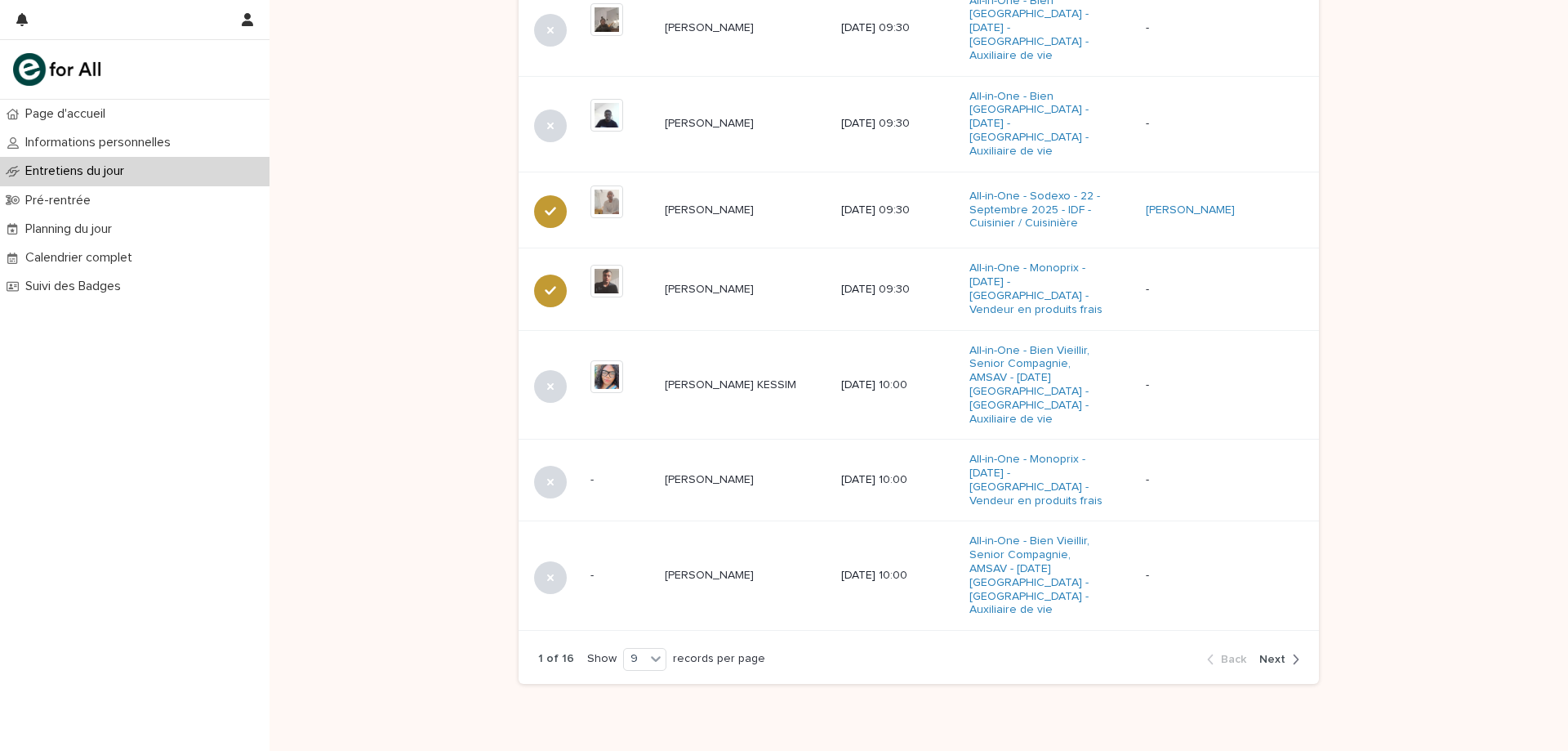
click at [1265, 654] on span "Next" at bounding box center [1272, 659] width 26 height 11
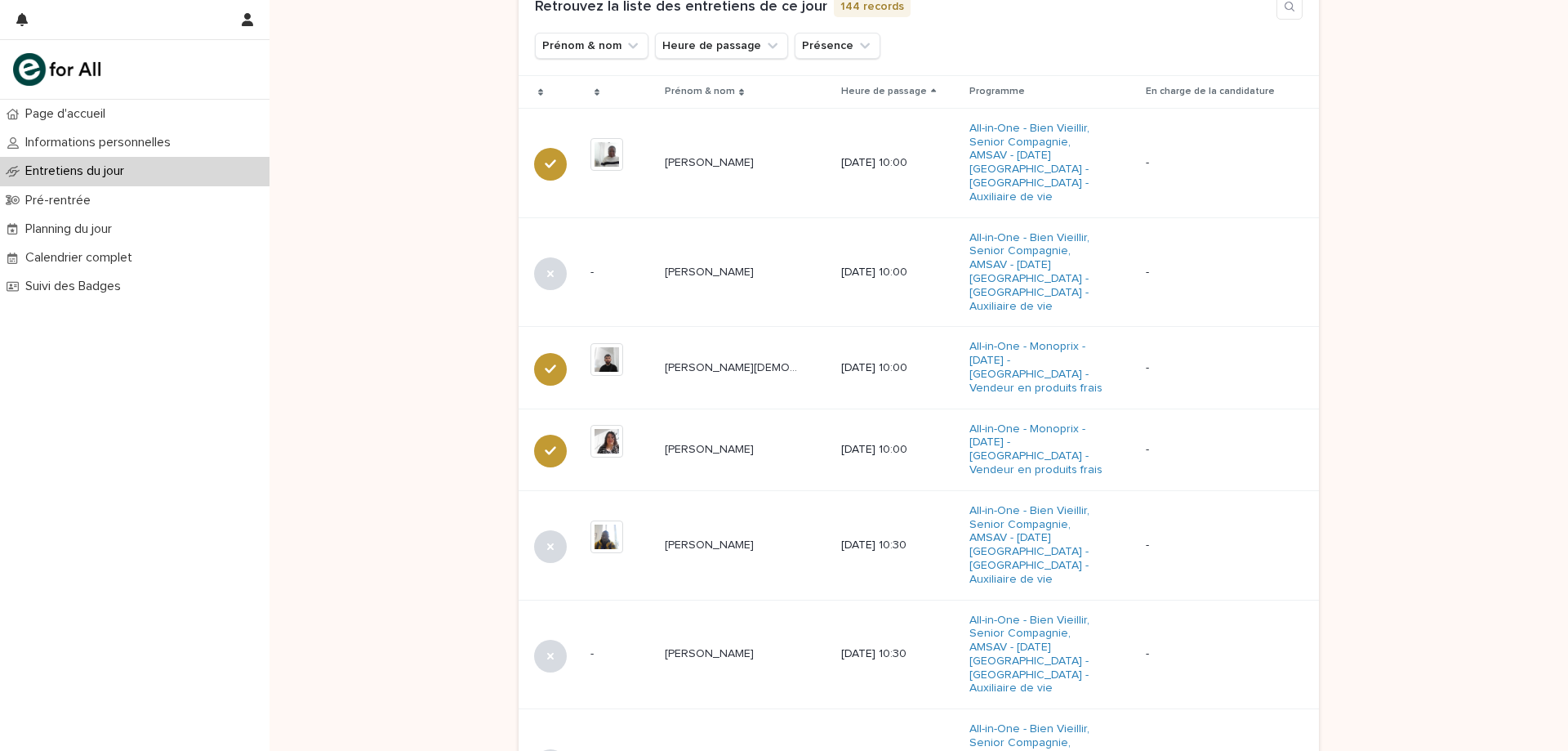
scroll to position [418, 0]
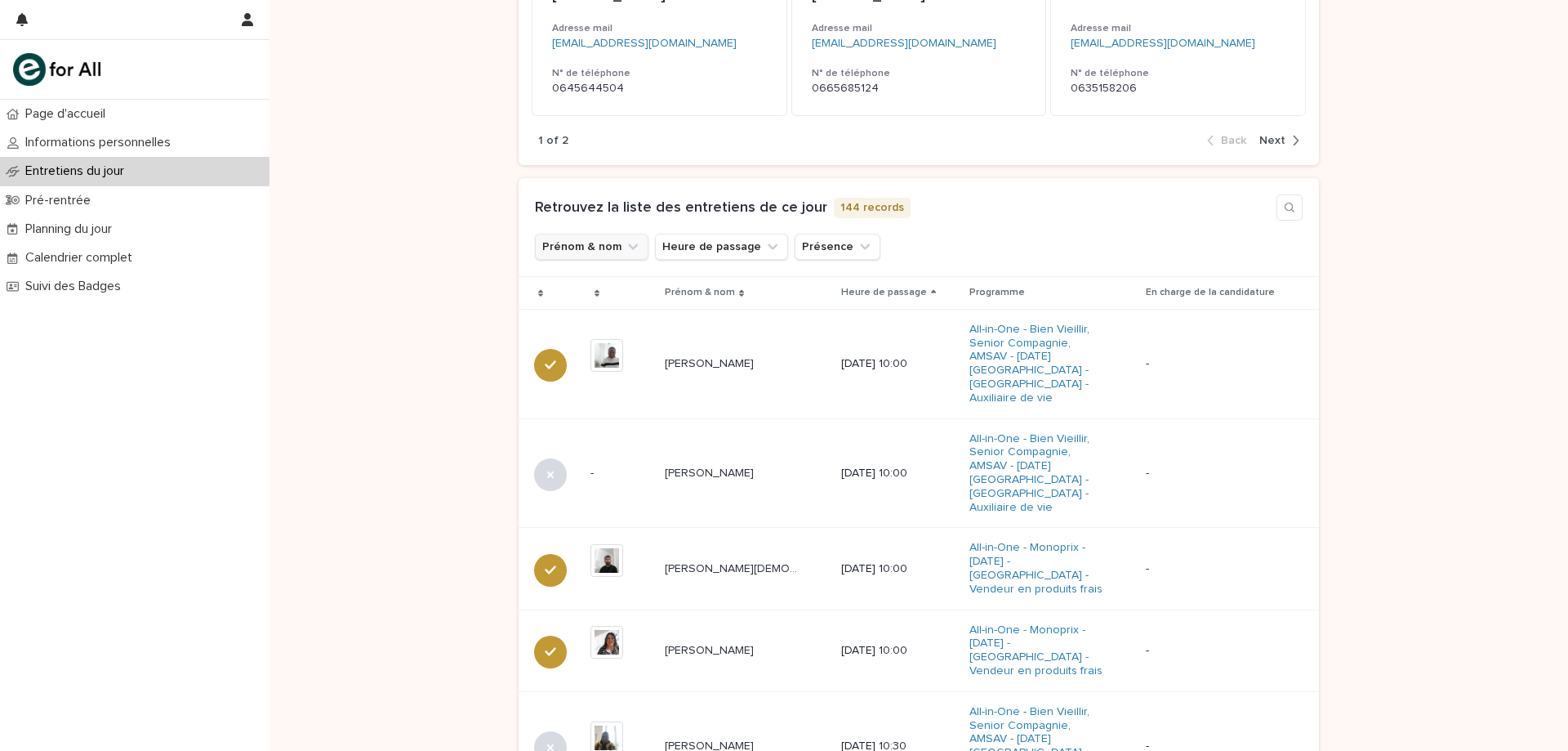
click at [594, 240] on button "Prénom & nom" at bounding box center [591, 246] width 114 height 26
click at [623, 305] on div "contains" at bounding box center [646, 303] width 222 height 73
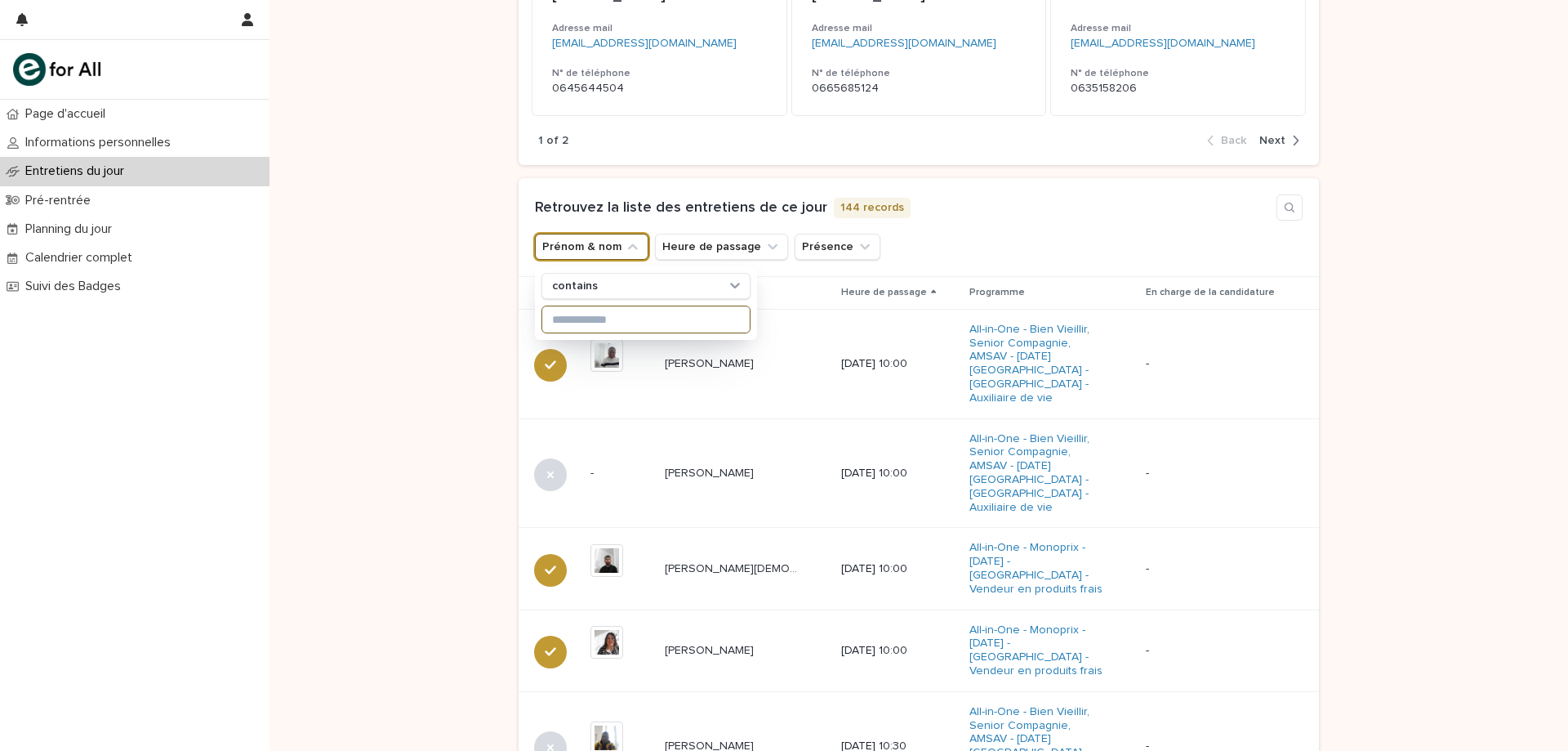
click at [625, 308] on input at bounding box center [646, 319] width 208 height 26
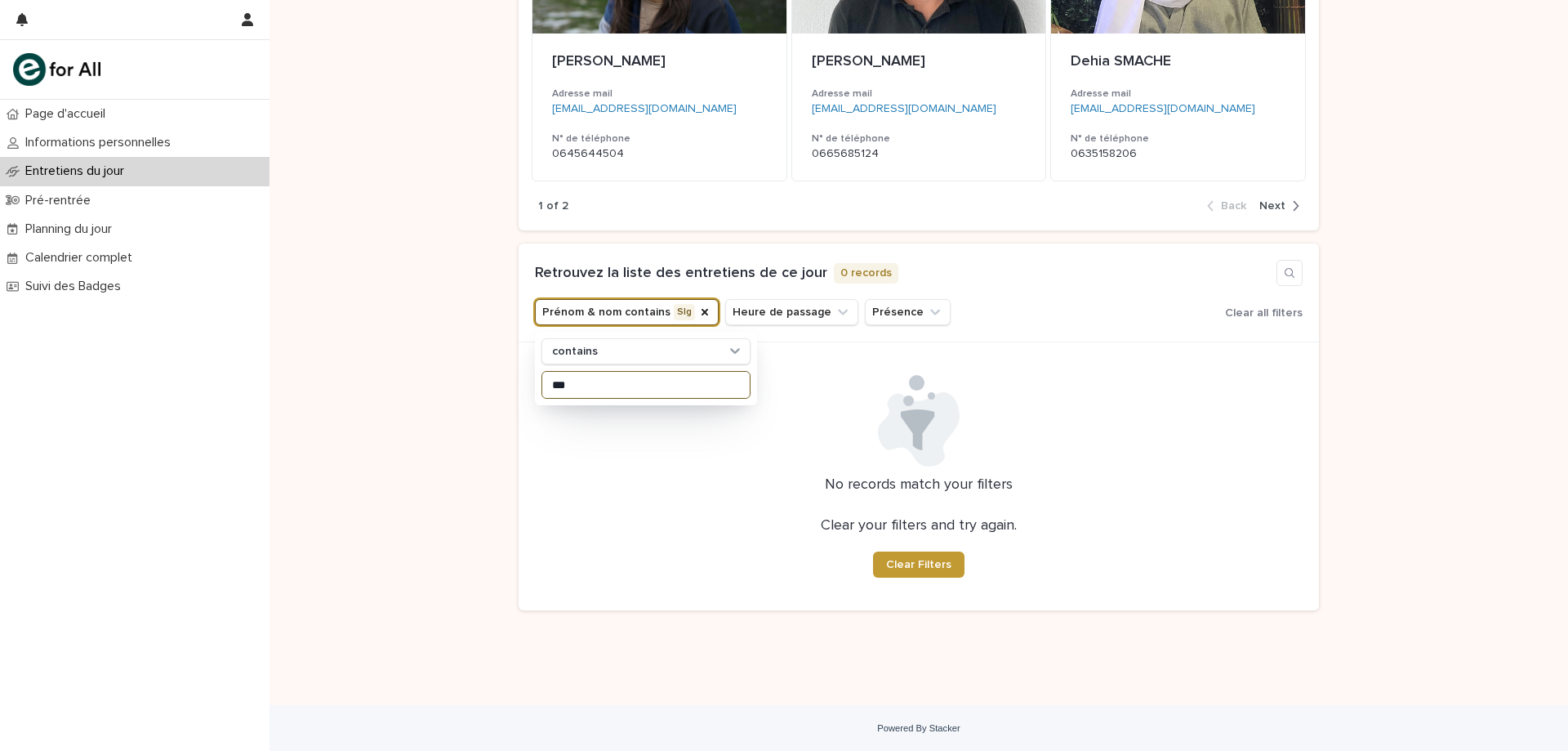
scroll to position [353, 0]
type input "*"
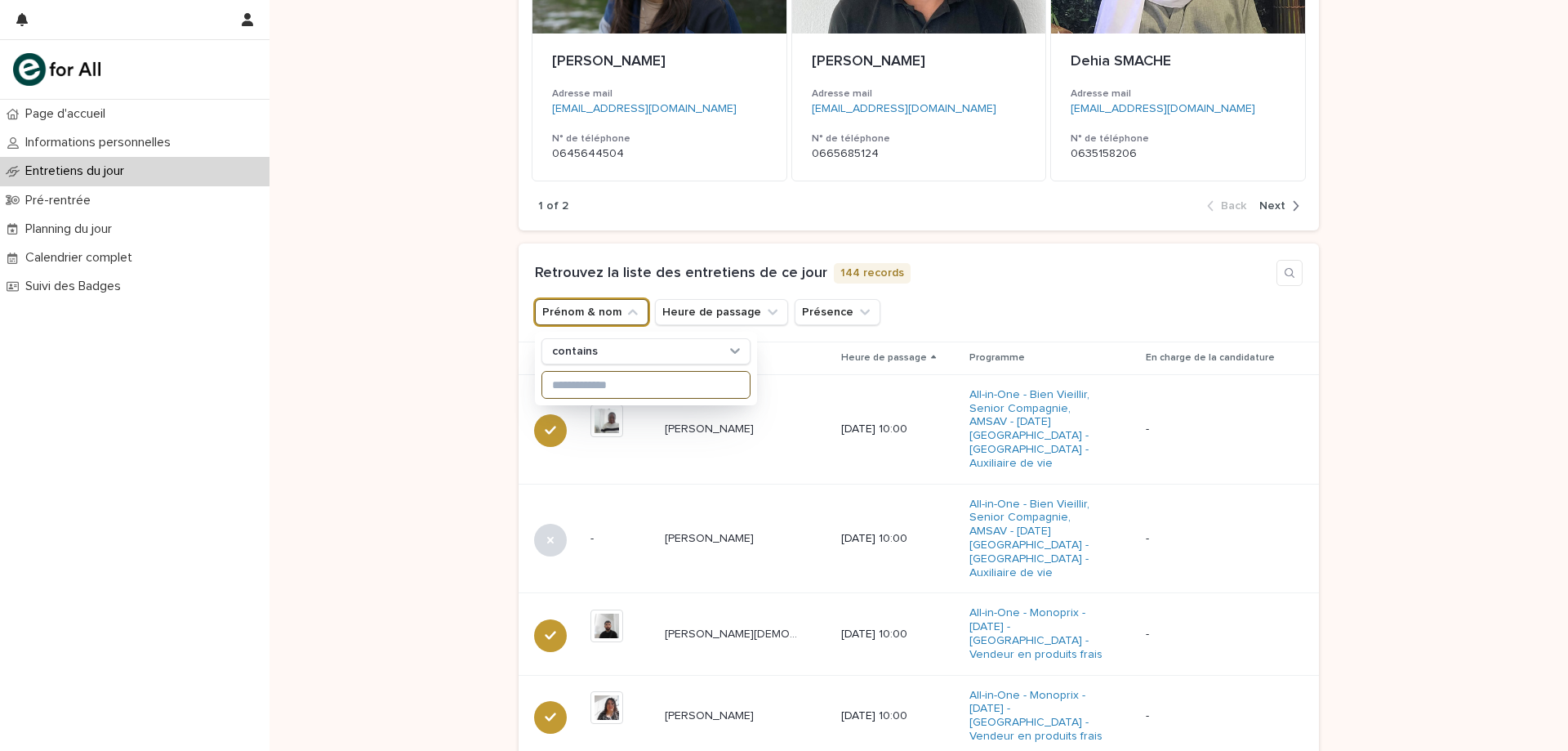
scroll to position [284, 0]
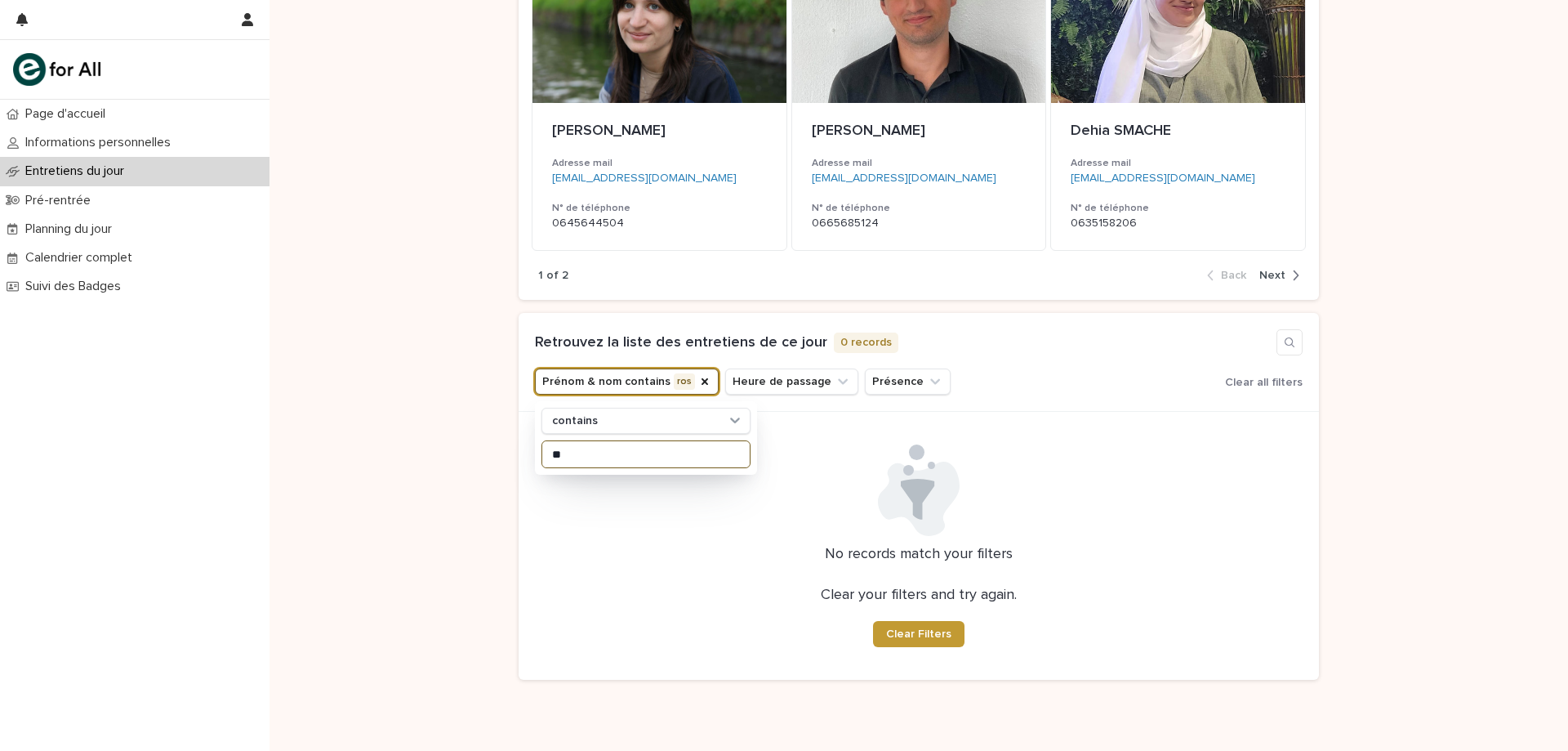
type input "*"
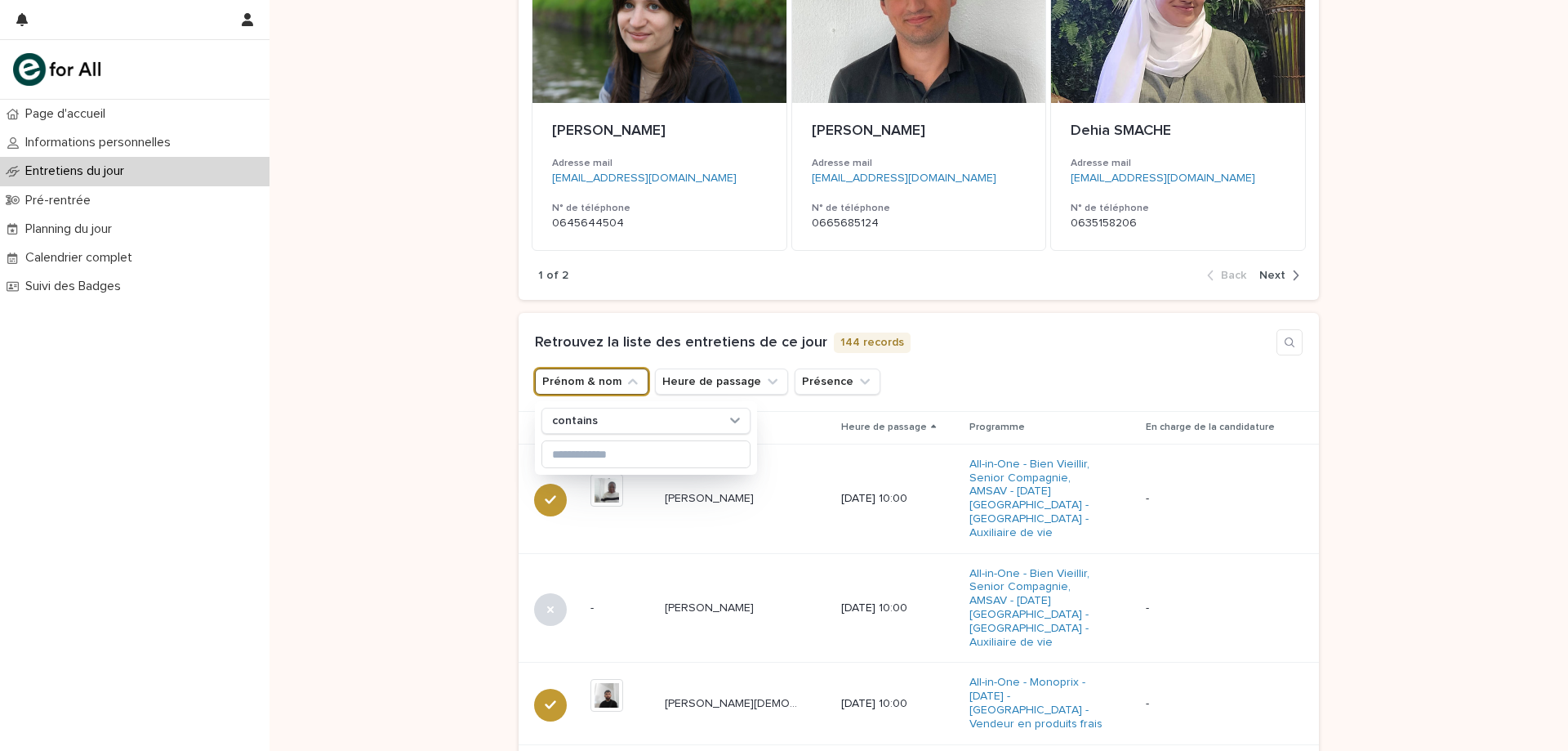
drag, startPoint x: 975, startPoint y: 371, endPoint x: 931, endPoint y: 362, distance: 44.9
click at [975, 370] on div "Prénom & nom contains Heure de passage Présence" at bounding box center [919, 381] width 768 height 26
click at [740, 374] on button "Heure de passage" at bounding box center [722, 381] width 133 height 26
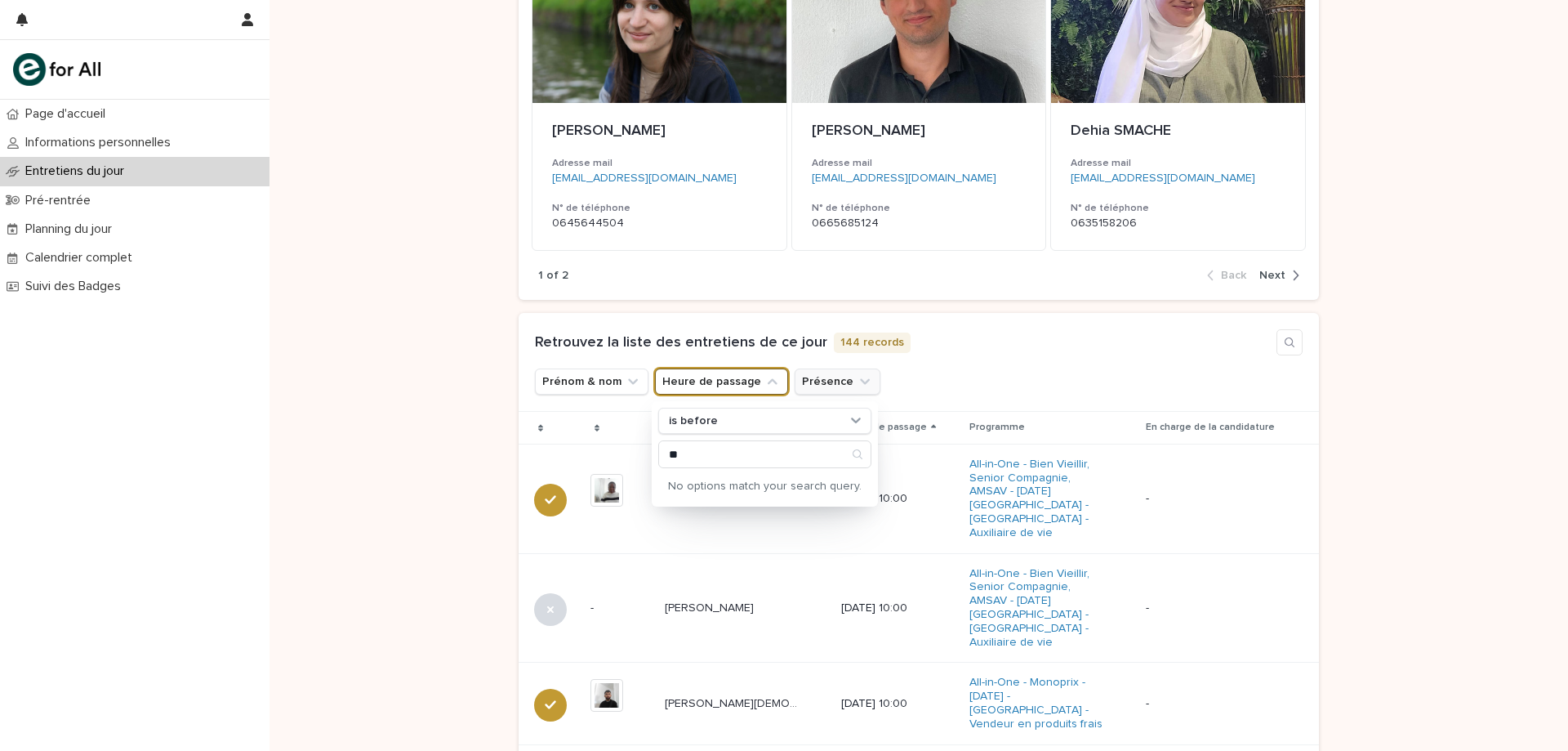
type input "*"
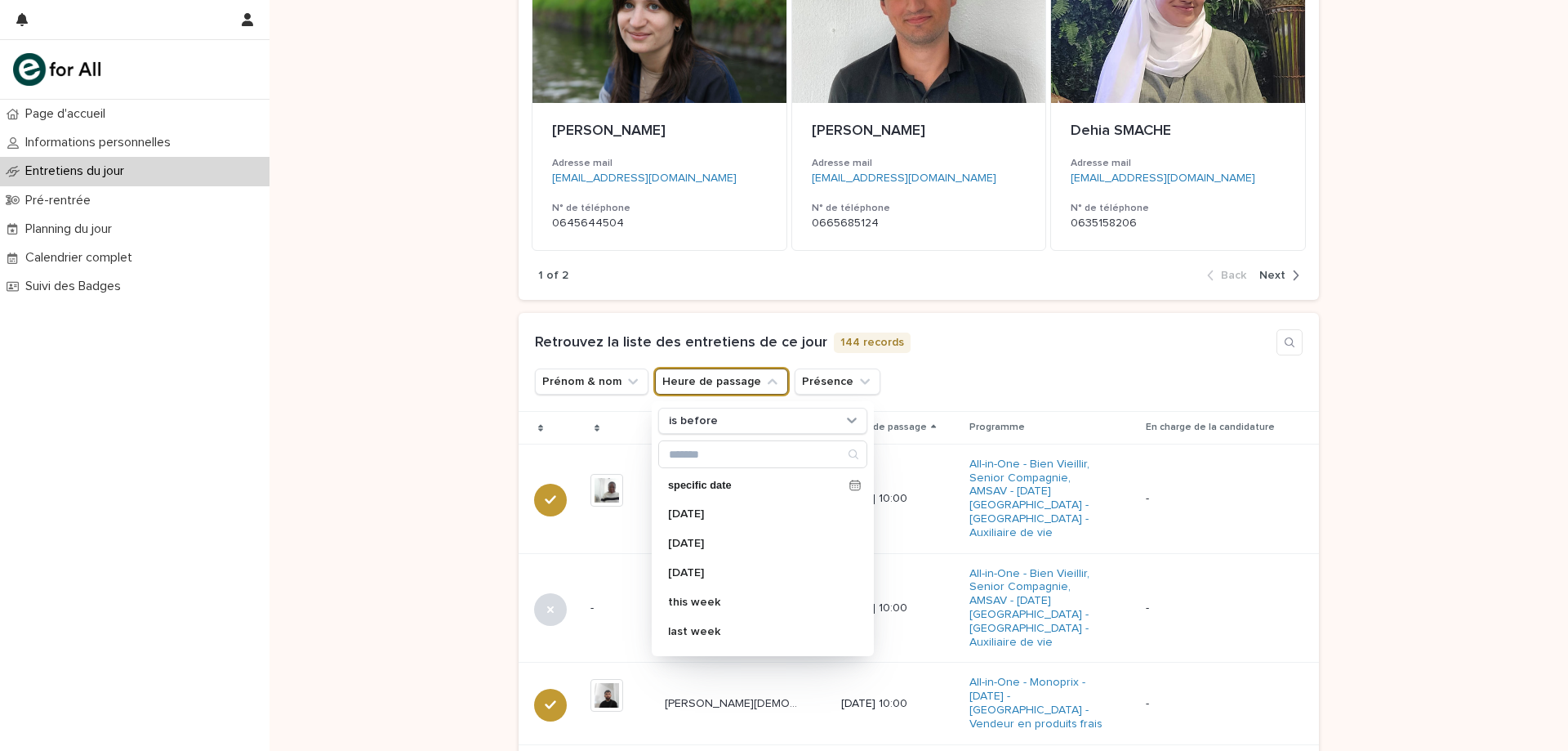
click at [984, 353] on div "Retrouvez la liste des entretiens de ce jour 144 records" at bounding box center [919, 342] width 768 height 26
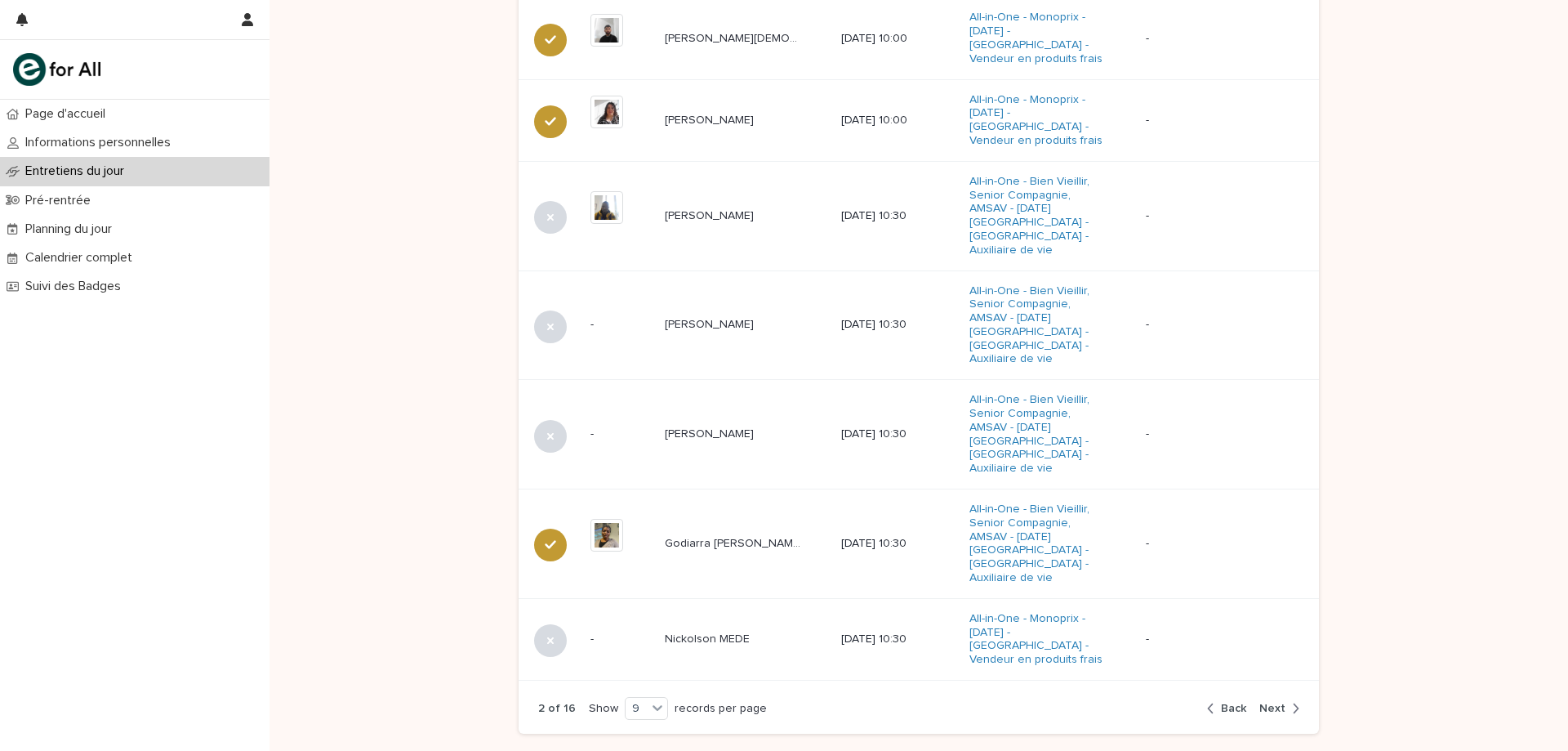
scroll to position [990, 0]
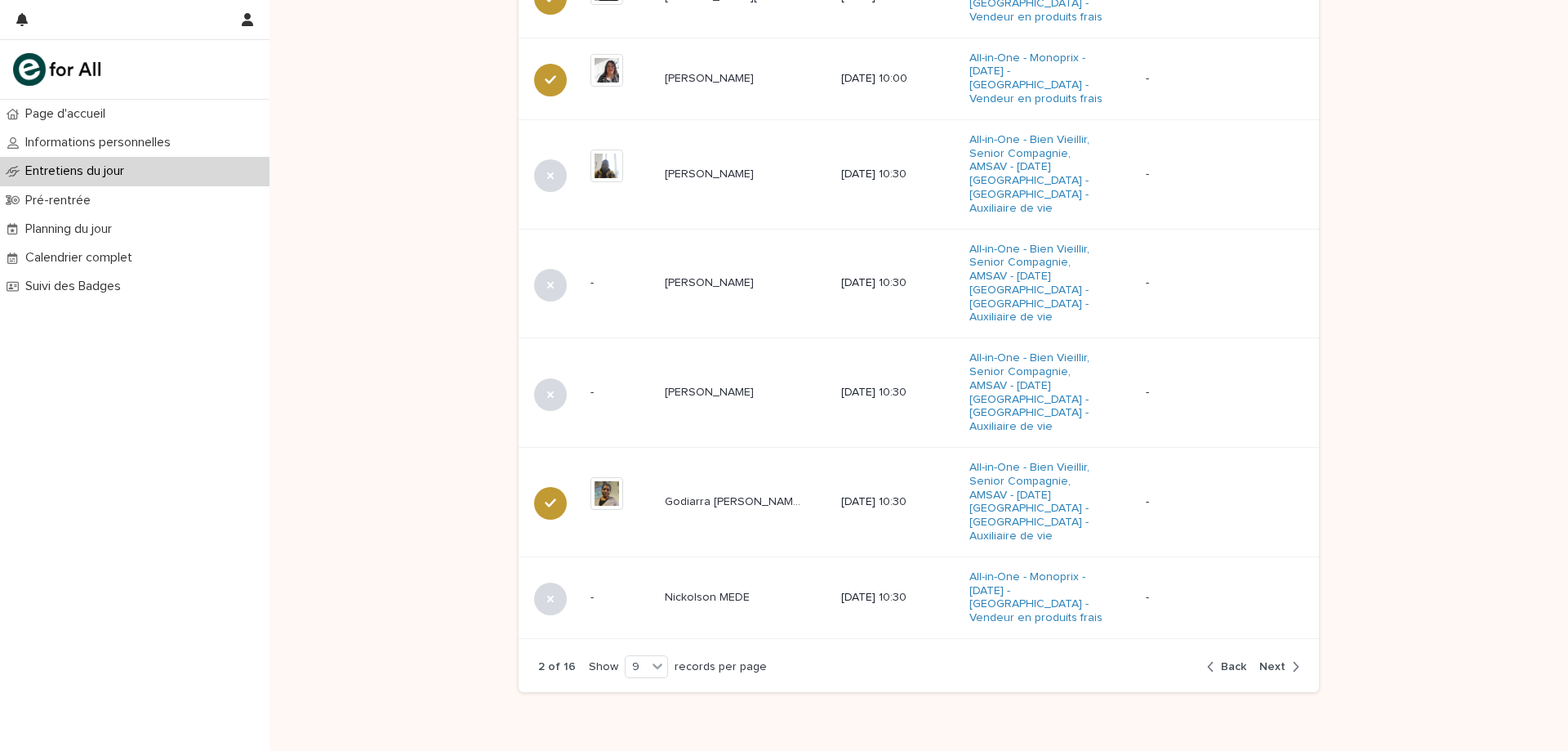
click at [1292, 659] on icon "button" at bounding box center [1295, 666] width 8 height 15
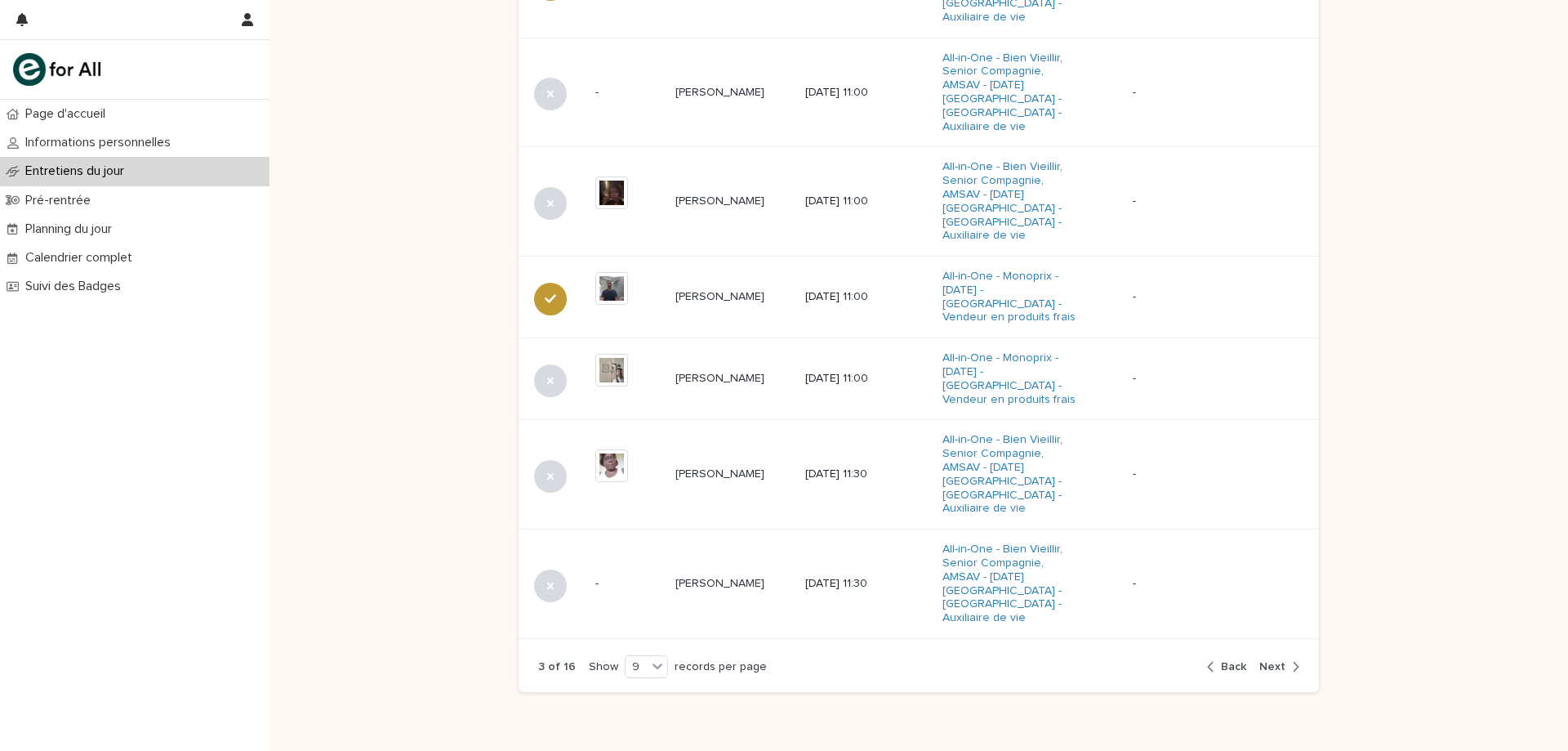
click at [1286, 659] on div "button" at bounding box center [1293, 666] width 14 height 15
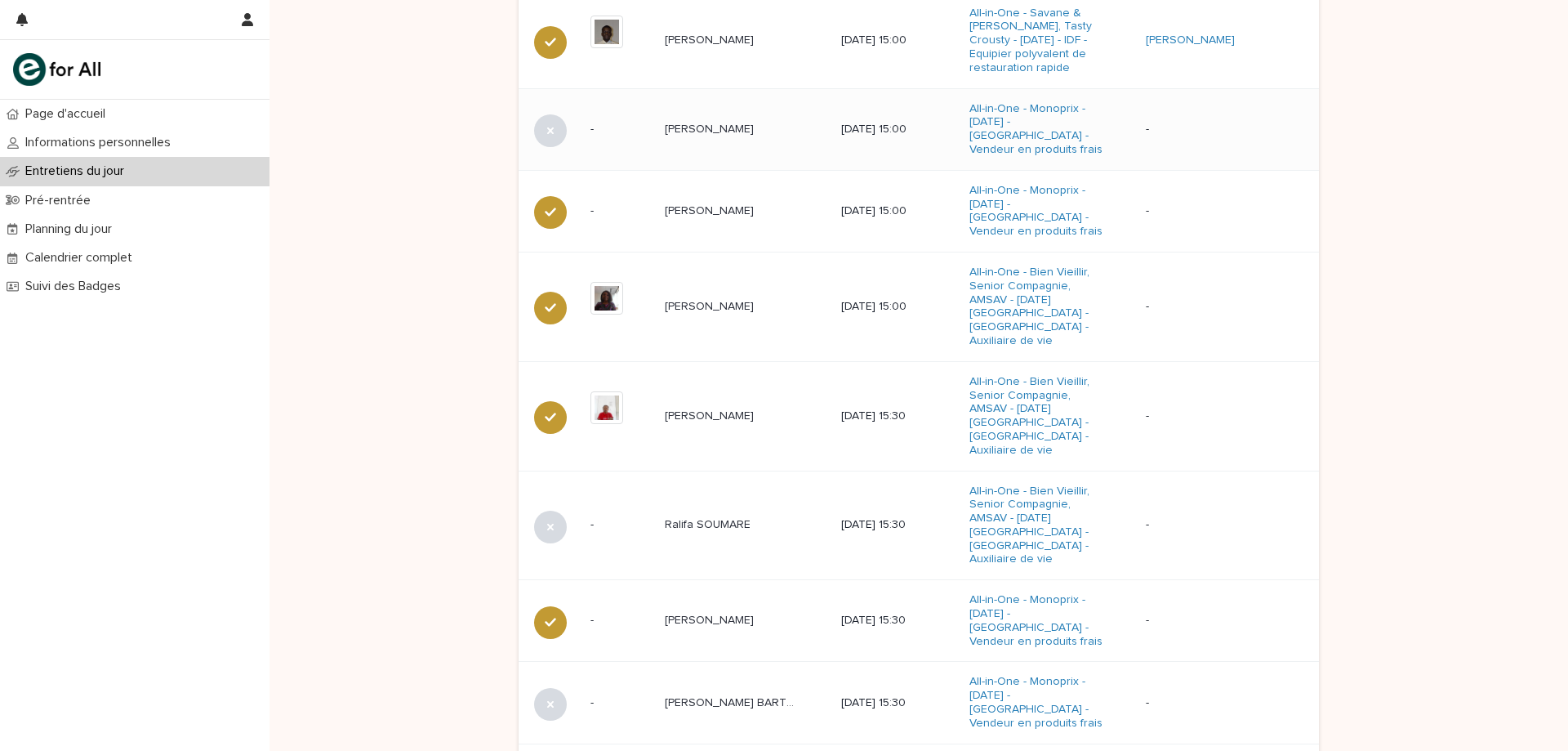
scroll to position [957, 0]
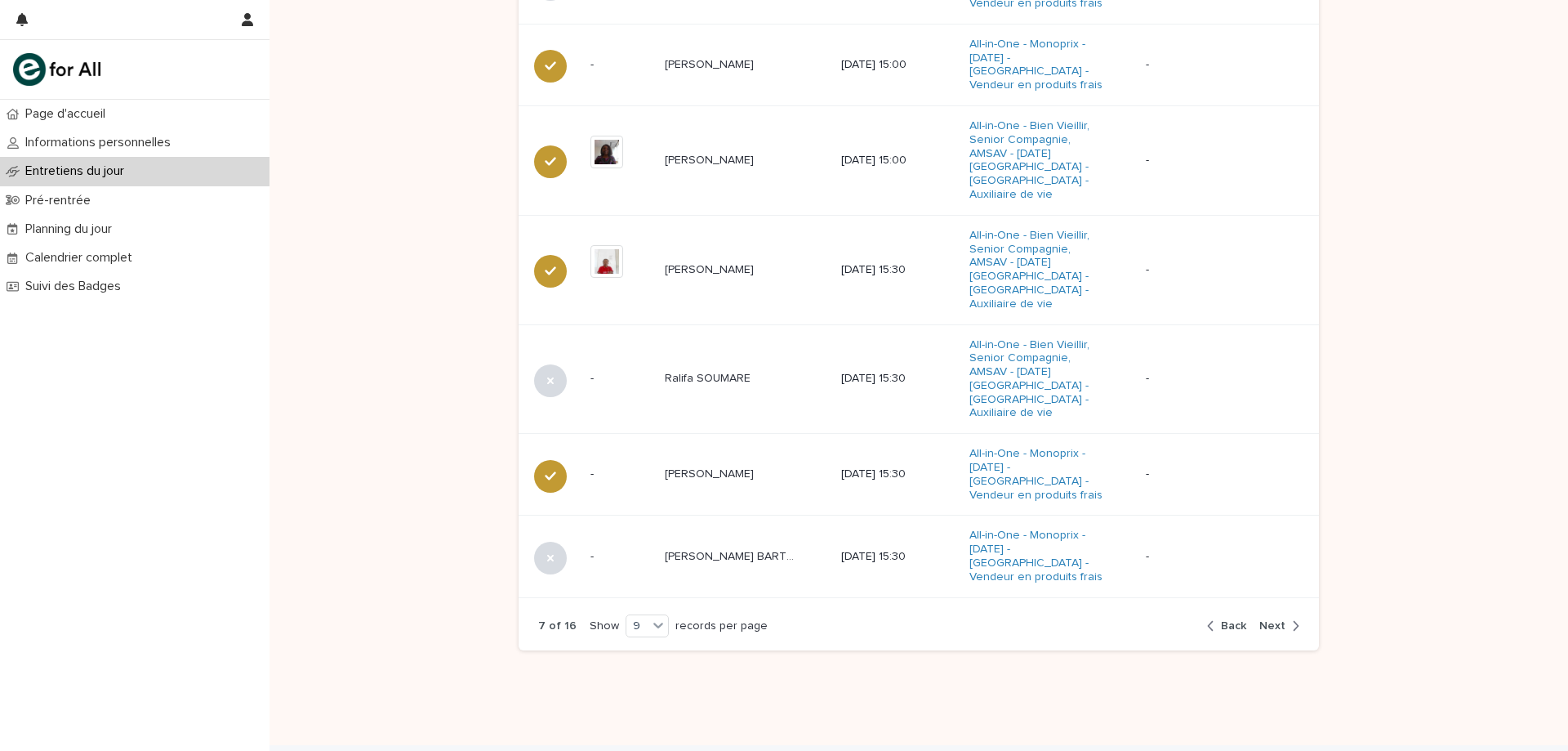
click at [1292, 619] on icon "button" at bounding box center [1295, 625] width 8 height 15
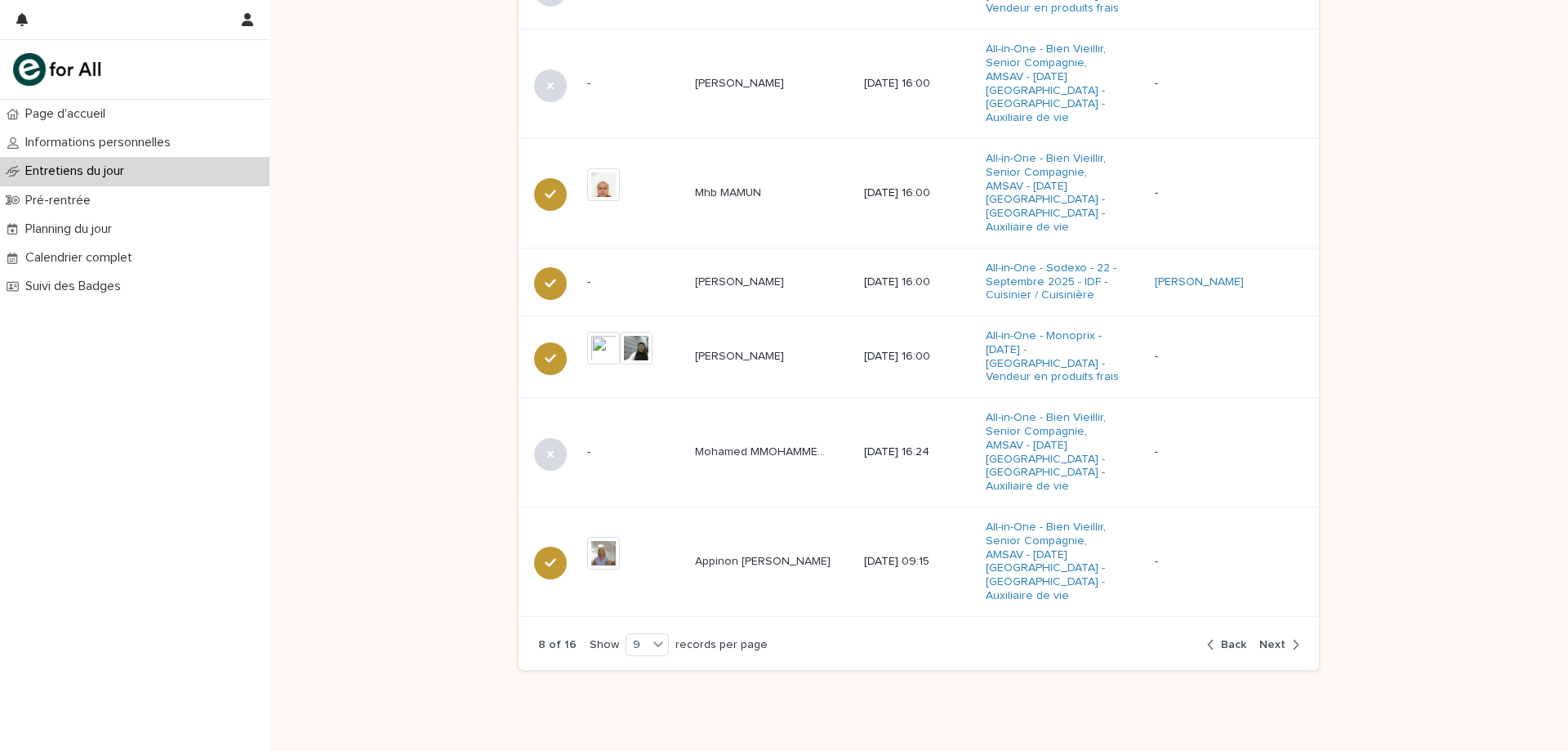
click at [1294, 640] on icon "button" at bounding box center [1296, 644] width 6 height 9
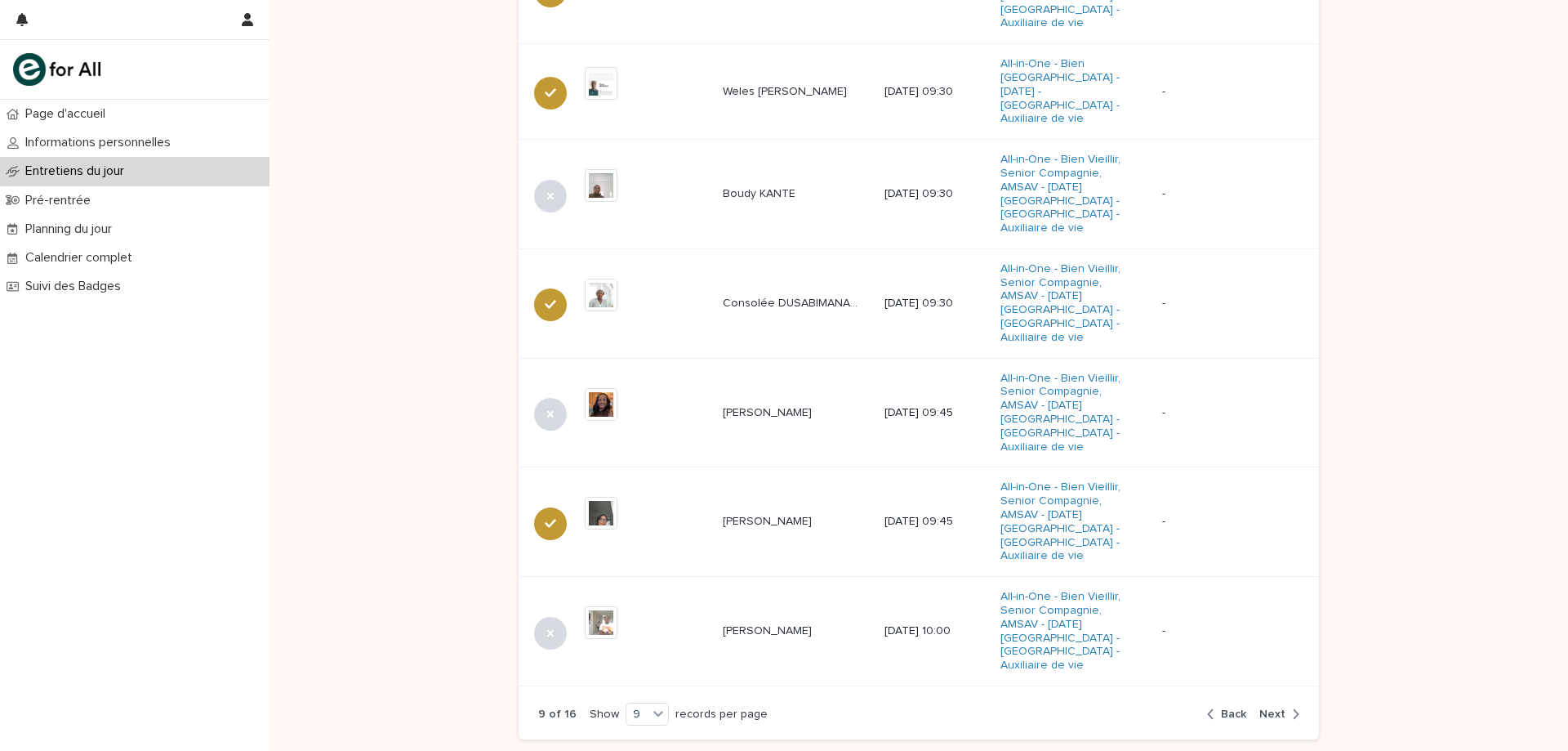
scroll to position [1012, 0]
click at [1286, 706] on div "button" at bounding box center [1293, 713] width 14 height 15
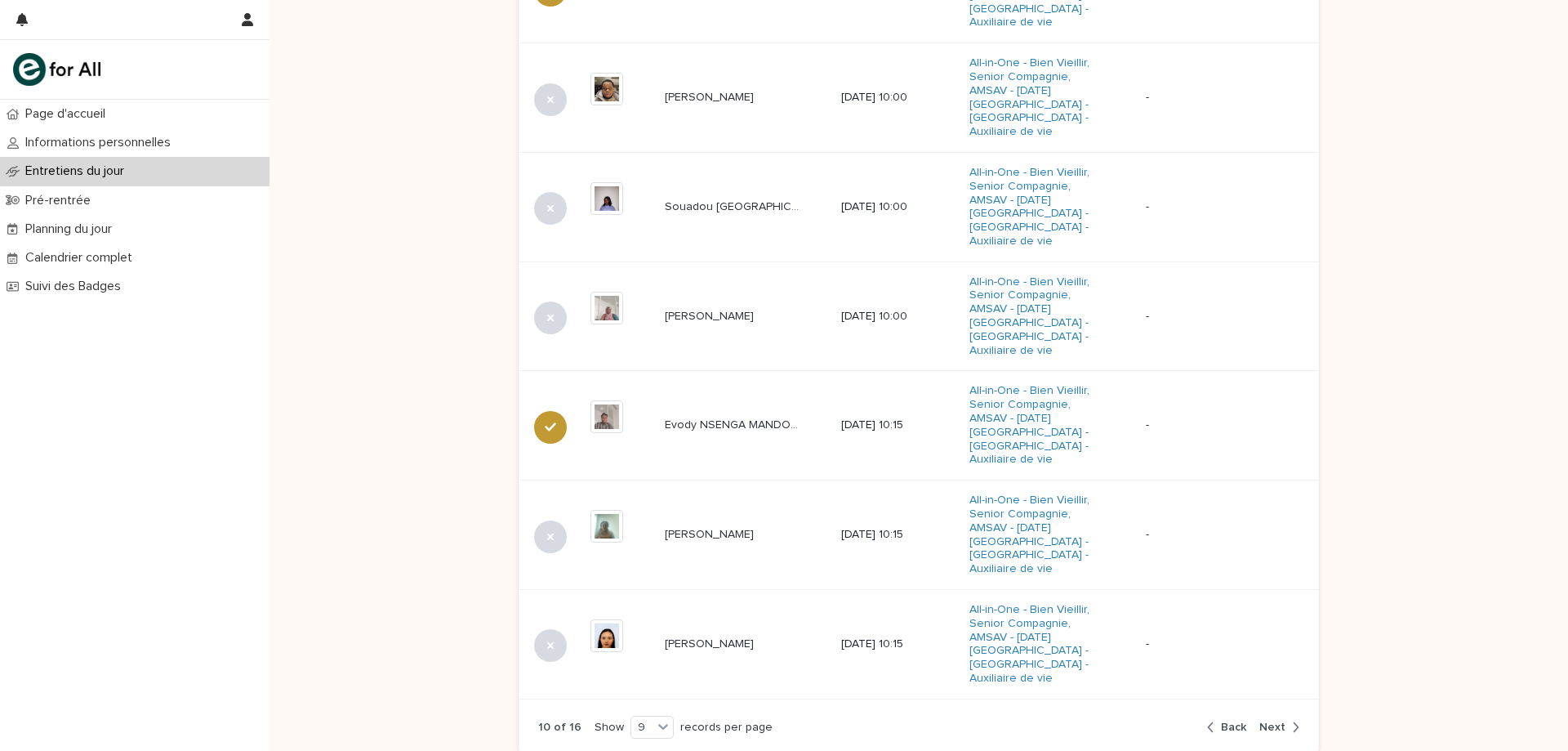
click at [1292, 719] on icon "button" at bounding box center [1295, 726] width 8 height 15
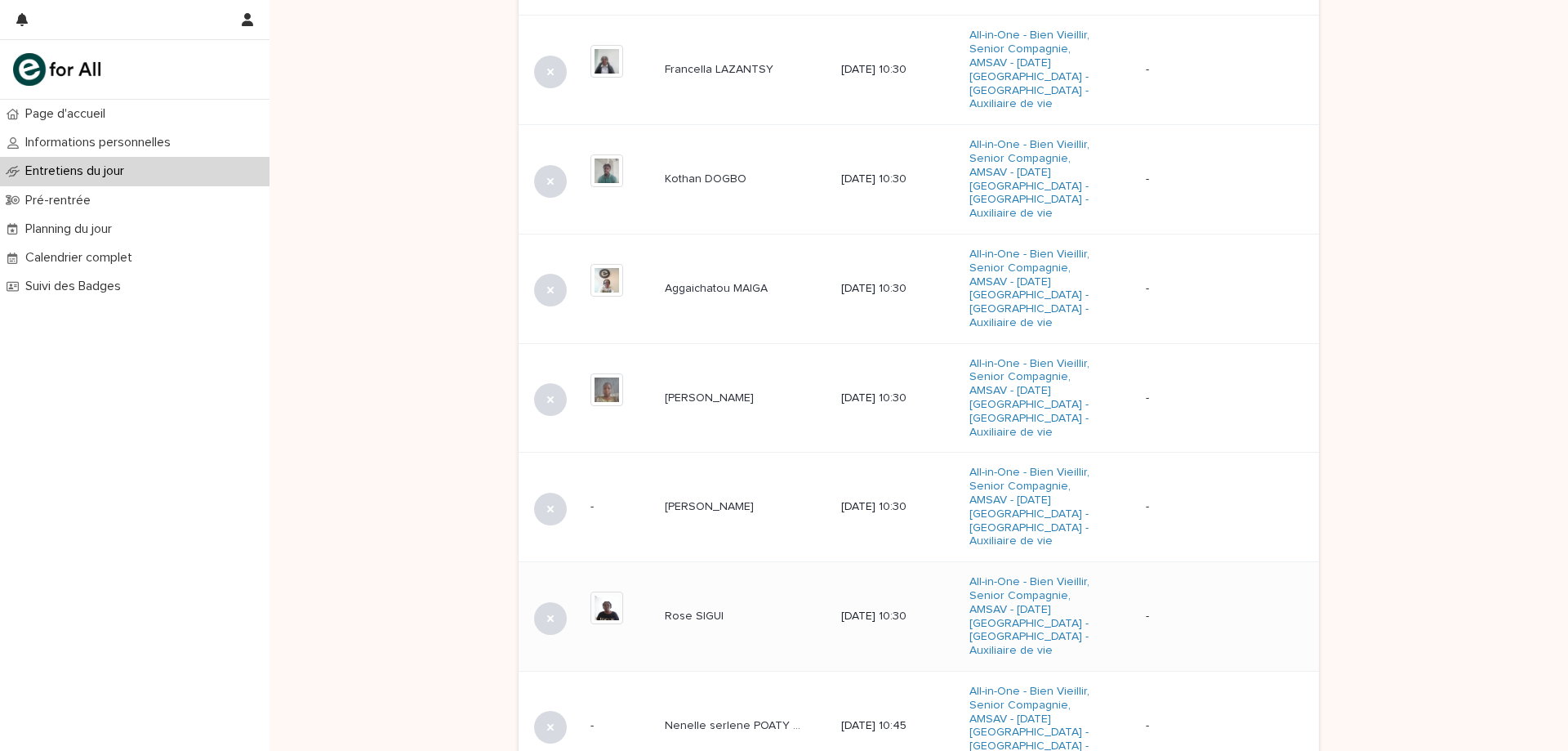
click at [702, 606] on p "Rose SIGUI" at bounding box center [696, 614] width 62 height 17
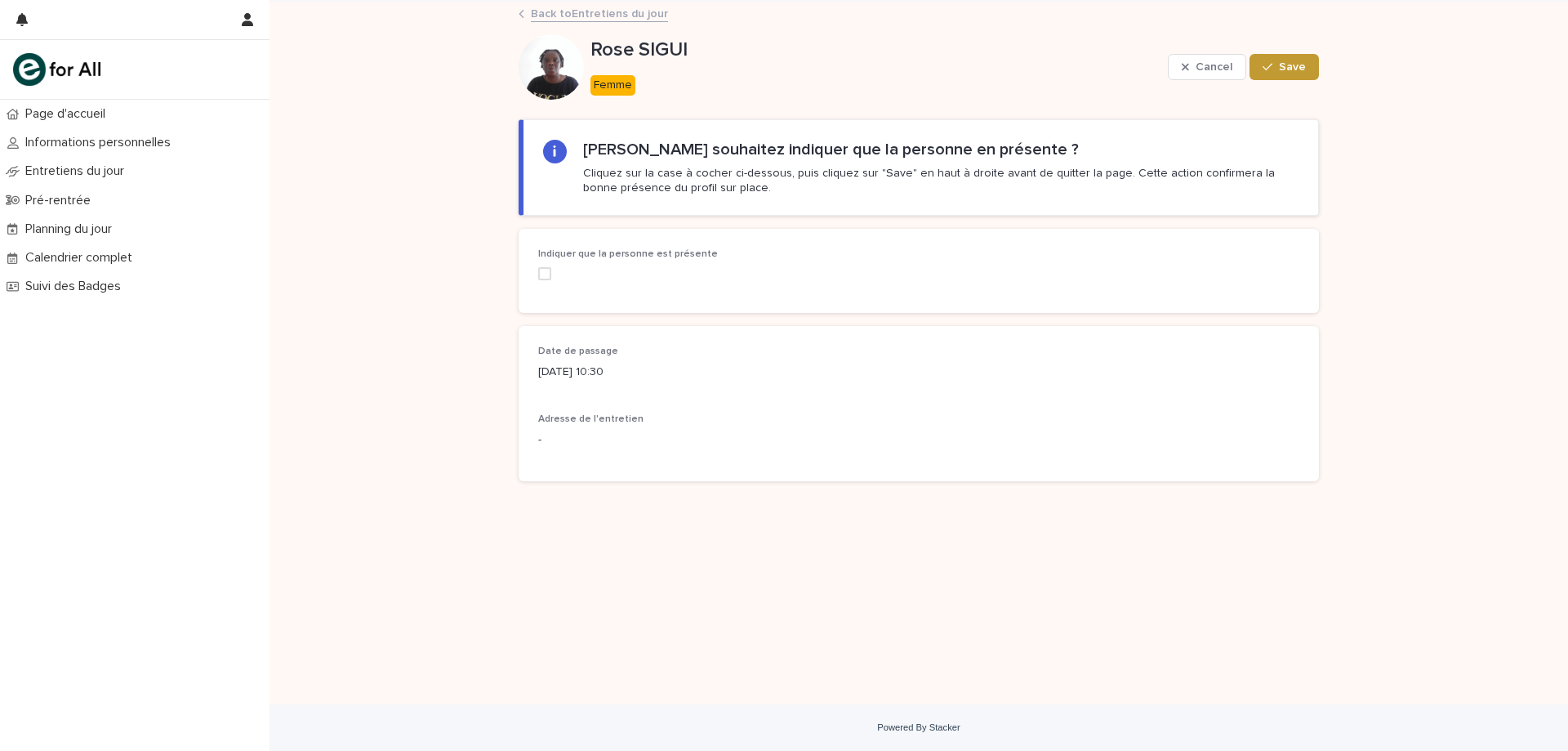
click at [551, 284] on div "Indiquer que la personne est présente" at bounding box center [659, 271] width 241 height 44
click at [550, 277] on span at bounding box center [544, 273] width 13 height 13
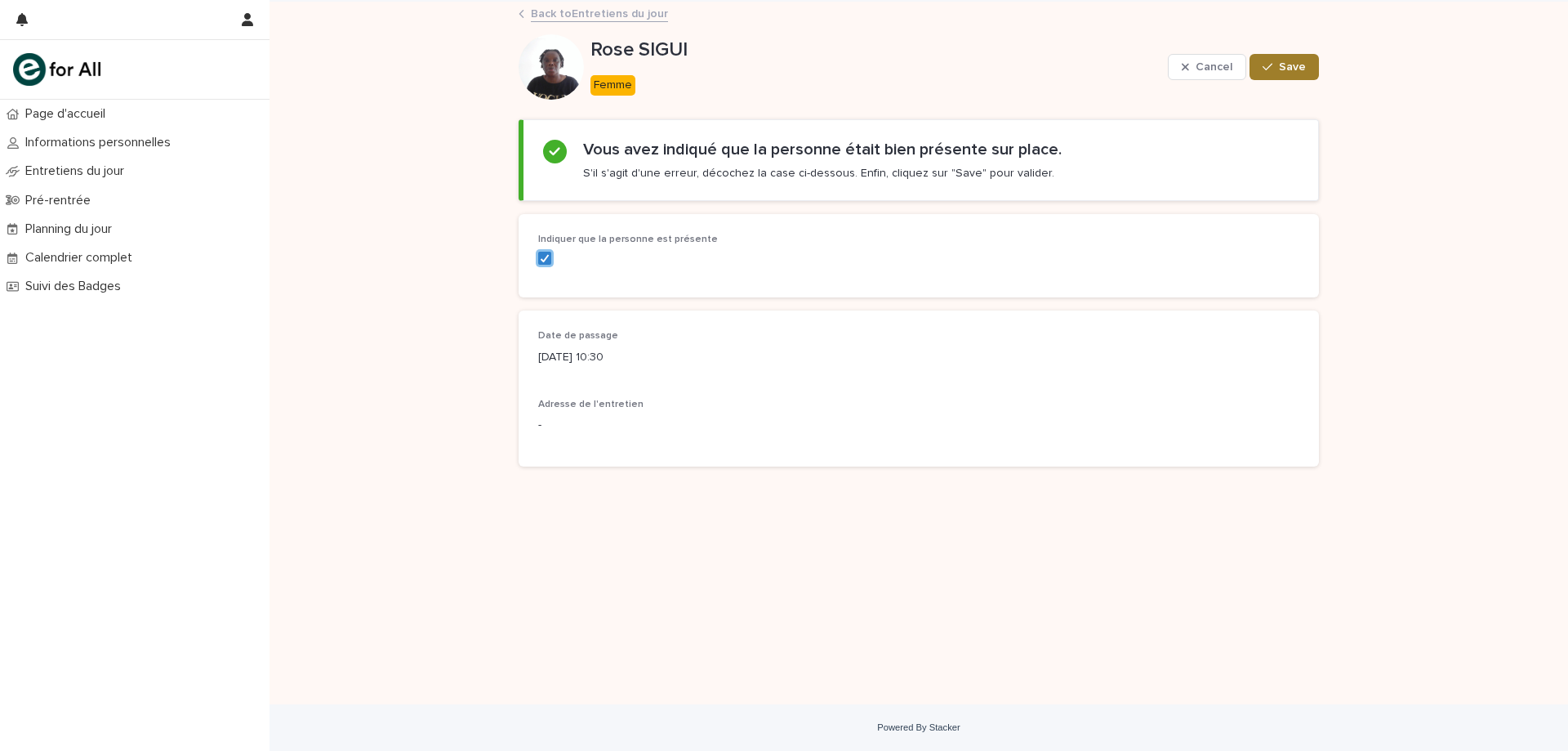
click at [1304, 70] on span "Save" at bounding box center [1293, 67] width 27 height 11
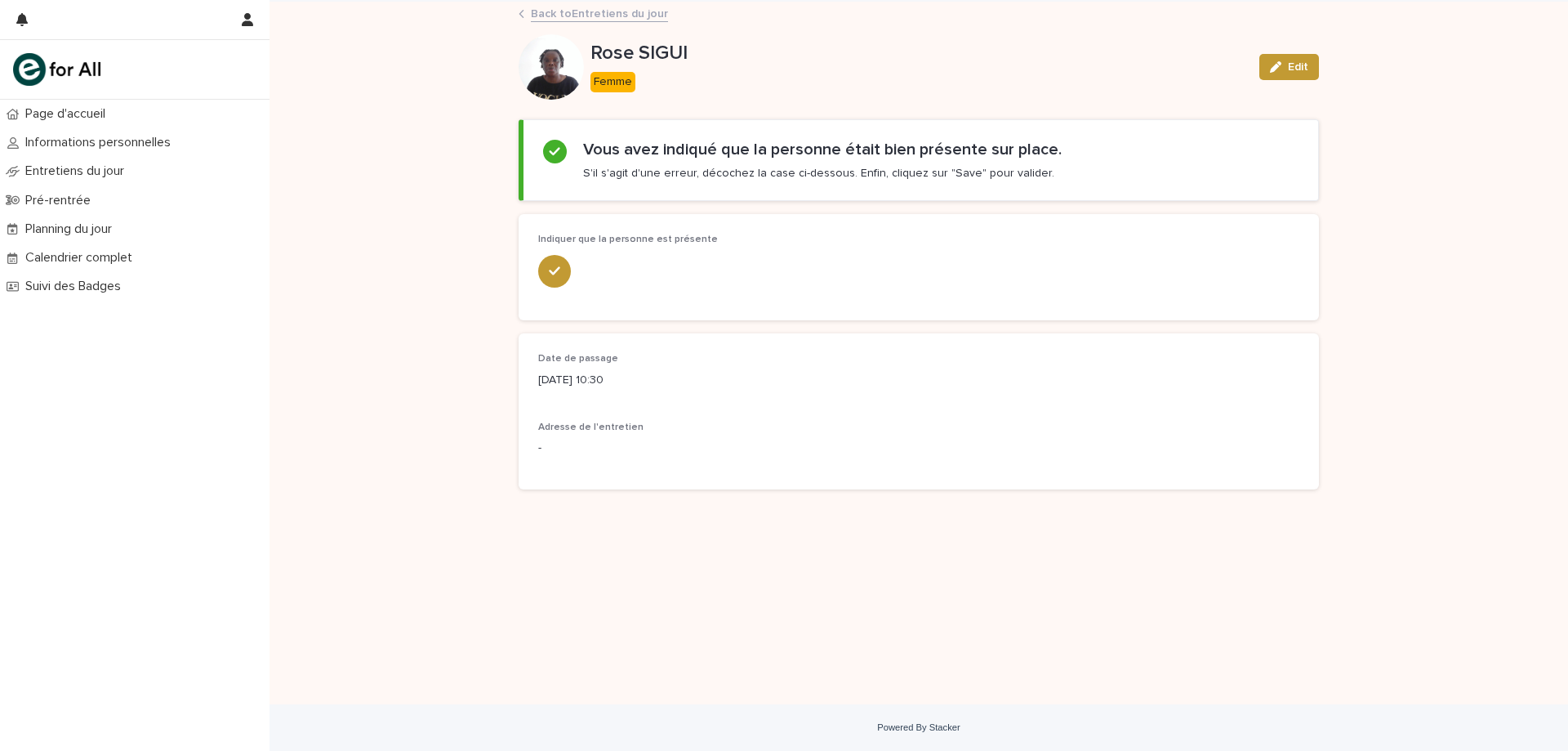
click at [612, 23] on div "Back to Entretiens du jour" at bounding box center [919, 15] width 817 height 23
click at [614, 14] on link "Back to Entretiens du jour" at bounding box center [599, 13] width 138 height 19
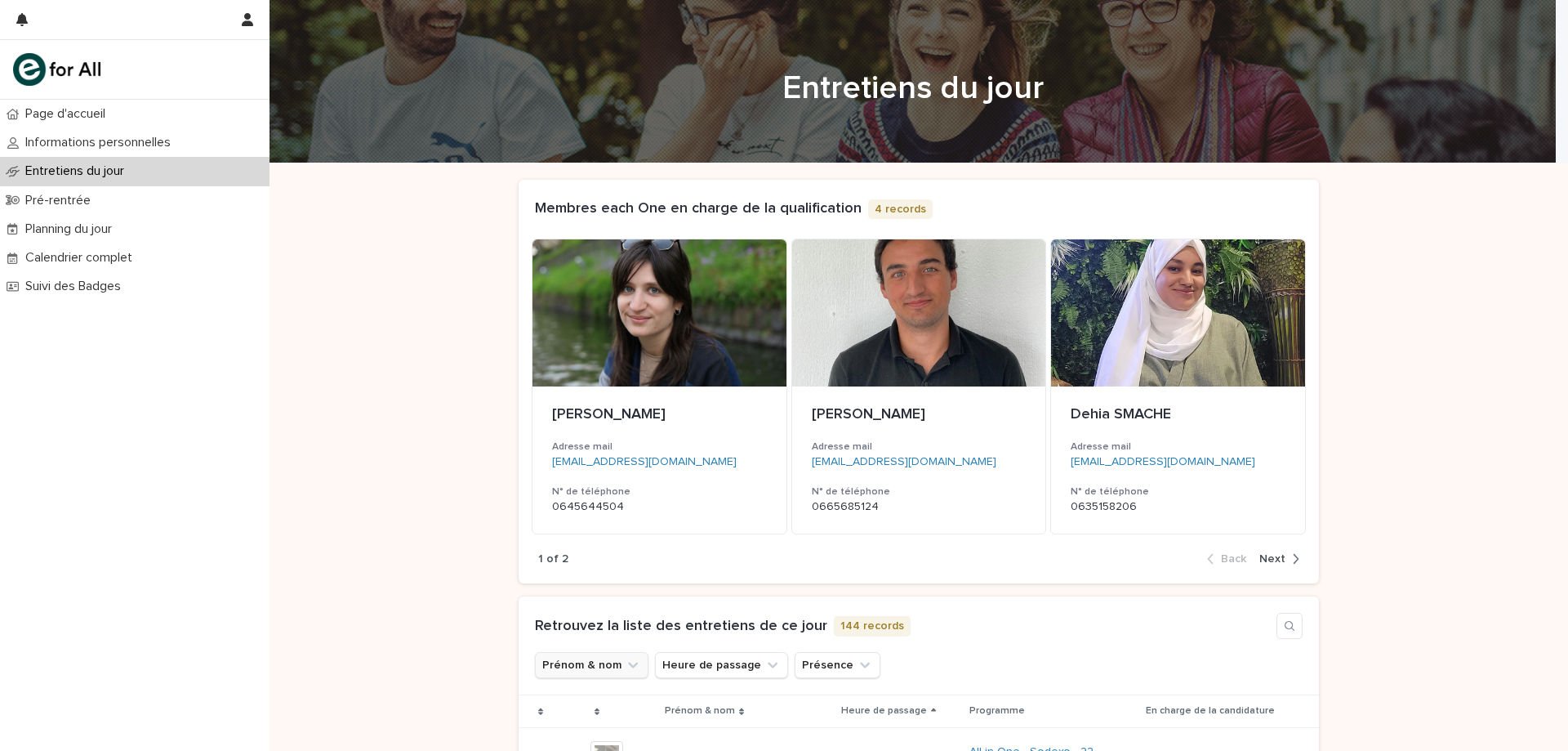
click at [598, 668] on button "Prénom & nom" at bounding box center [591, 665] width 114 height 26
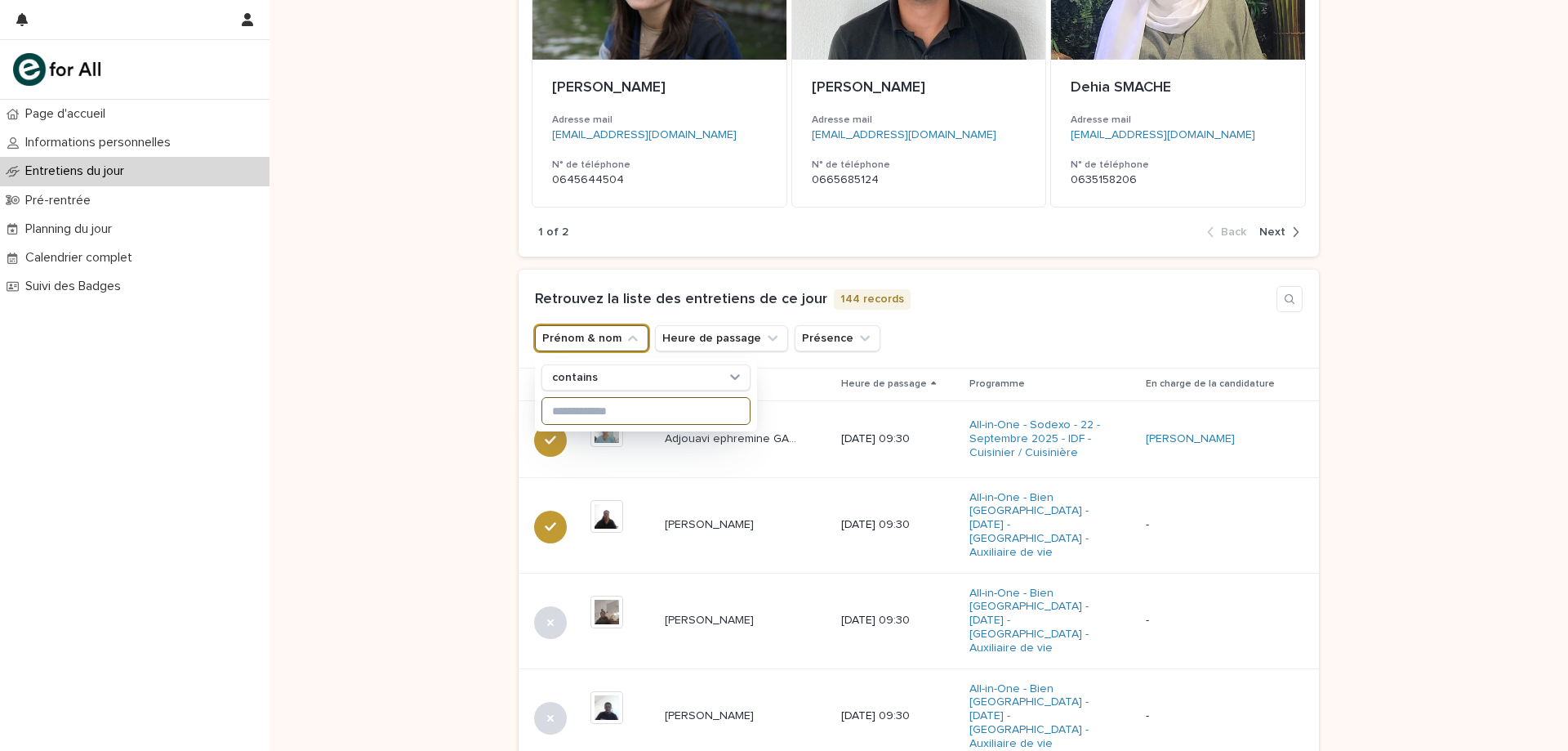
click at [613, 404] on input at bounding box center [646, 411] width 208 height 26
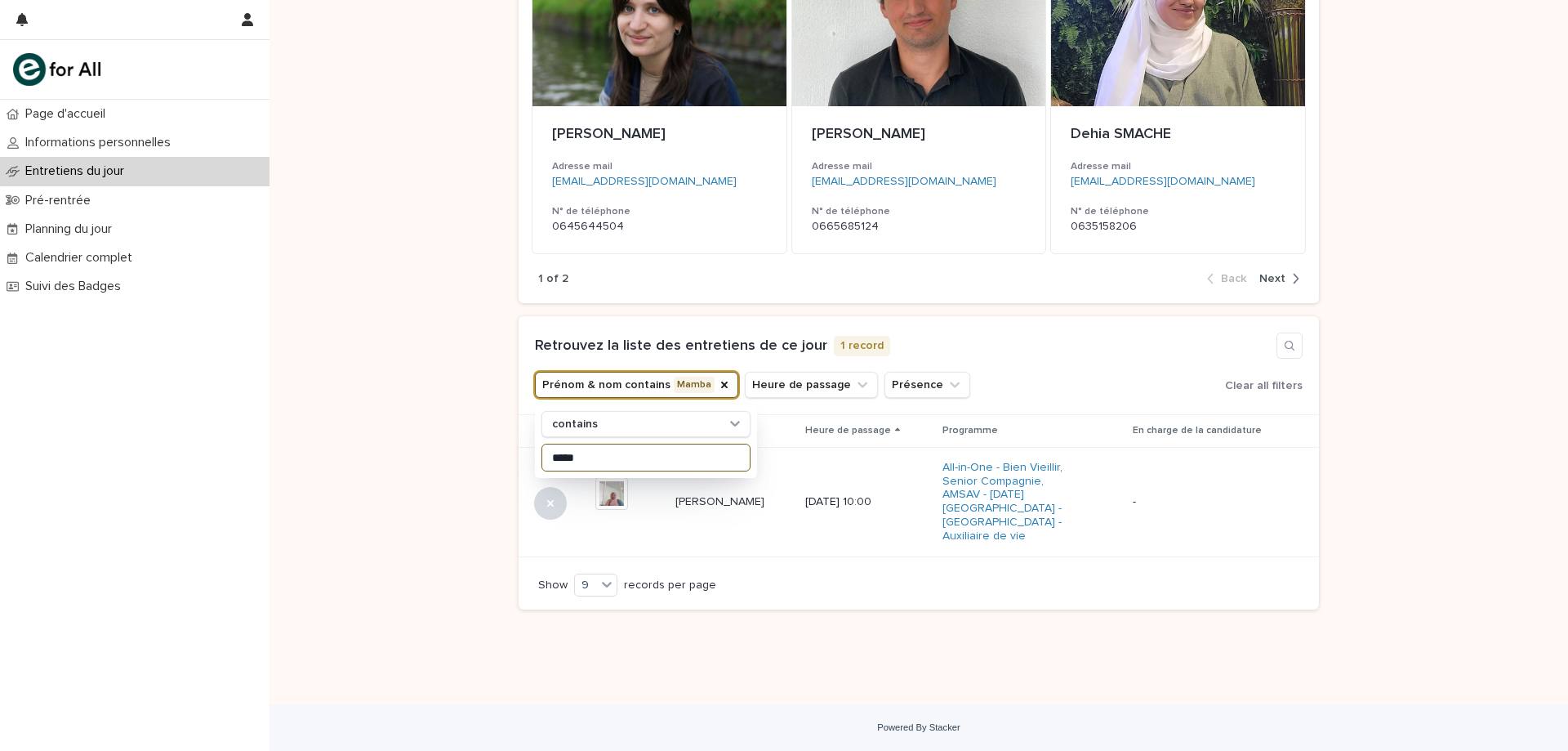
scroll to position [267, 0]
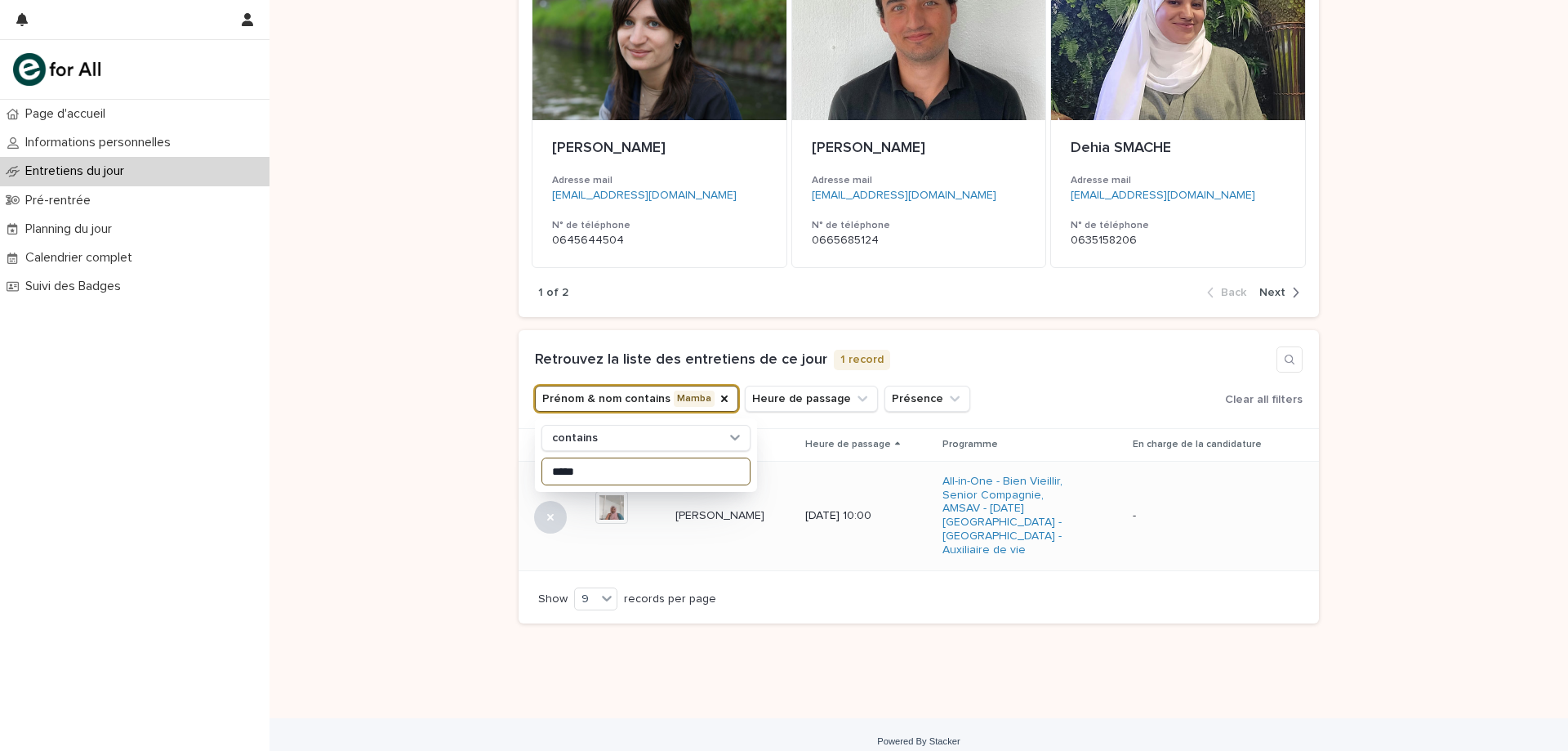
type input "*****"
click at [733, 529] on td "[PERSON_NAME]" at bounding box center [734, 515] width 130 height 109
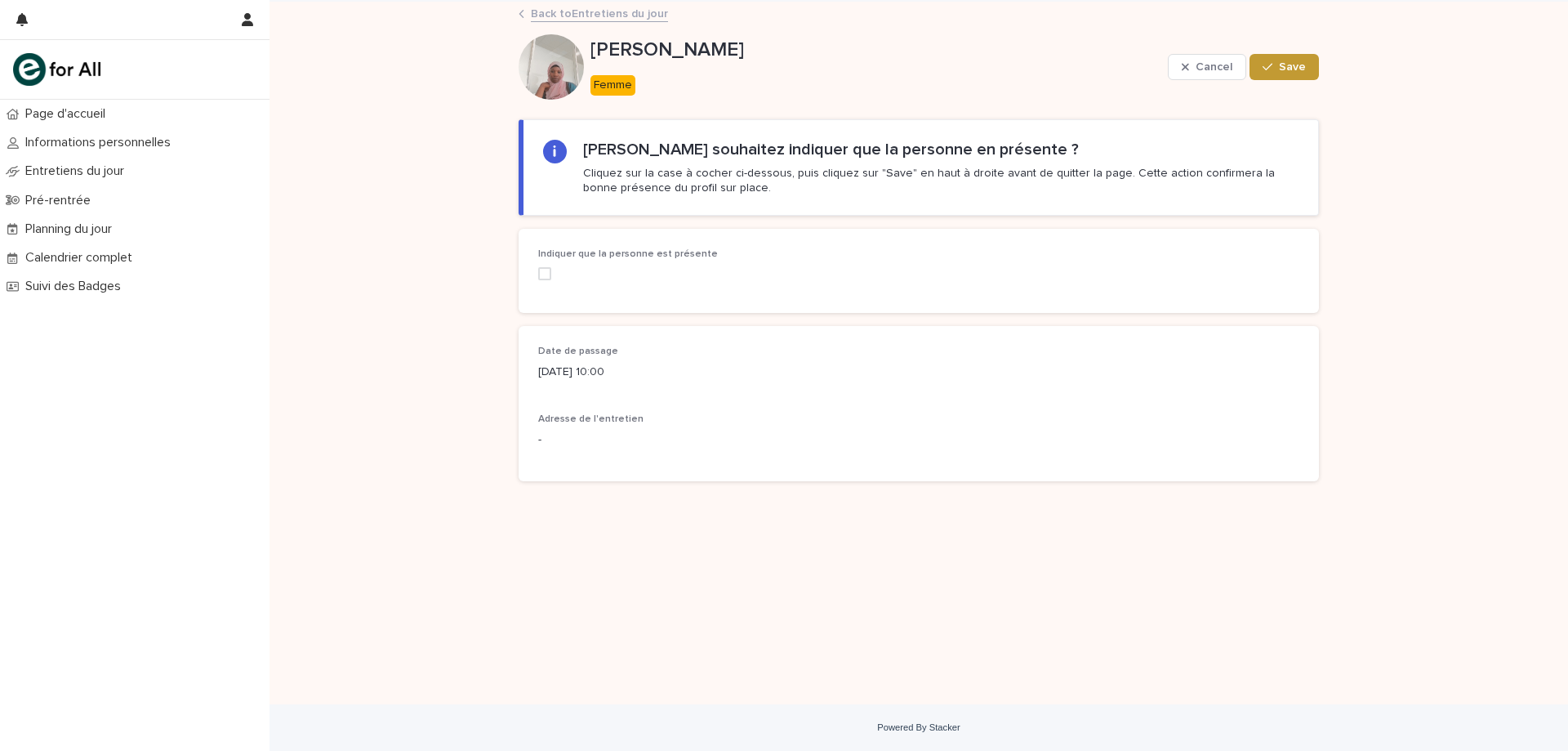
click at [555, 277] on label at bounding box center [659, 273] width 241 height 13
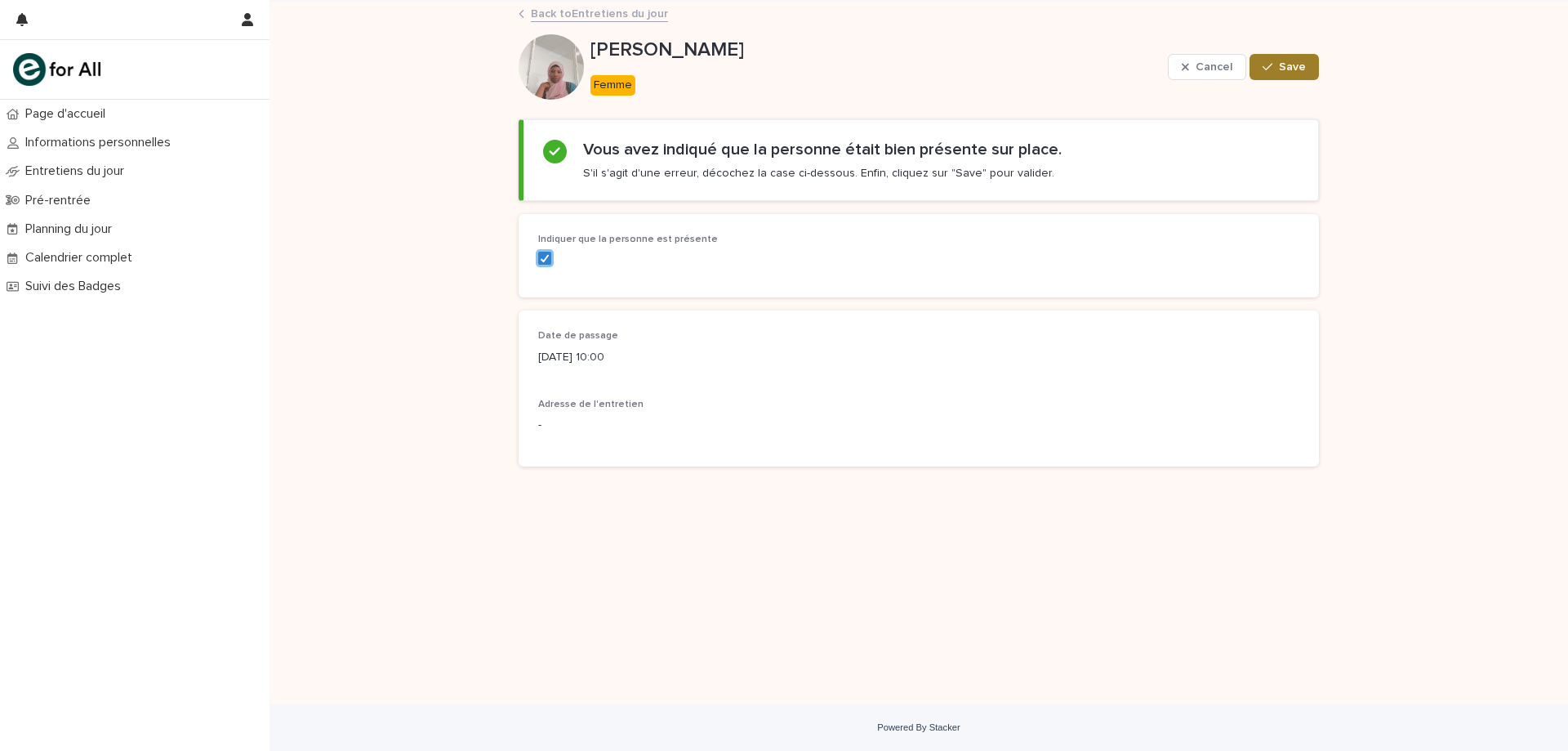
click at [1299, 66] on span "Save" at bounding box center [1293, 67] width 27 height 11
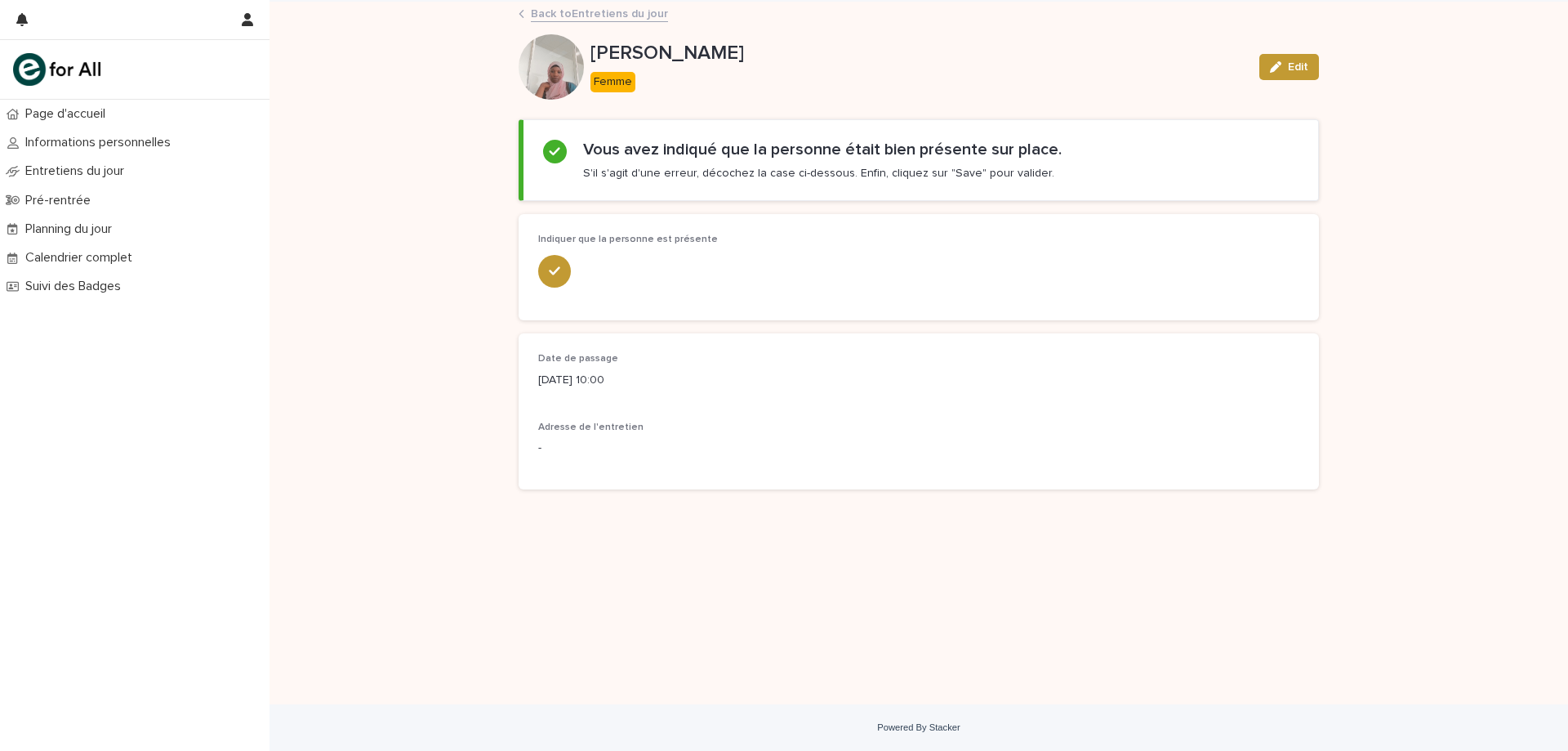
click at [544, 19] on link "Back to Entretiens du jour" at bounding box center [599, 13] width 138 height 19
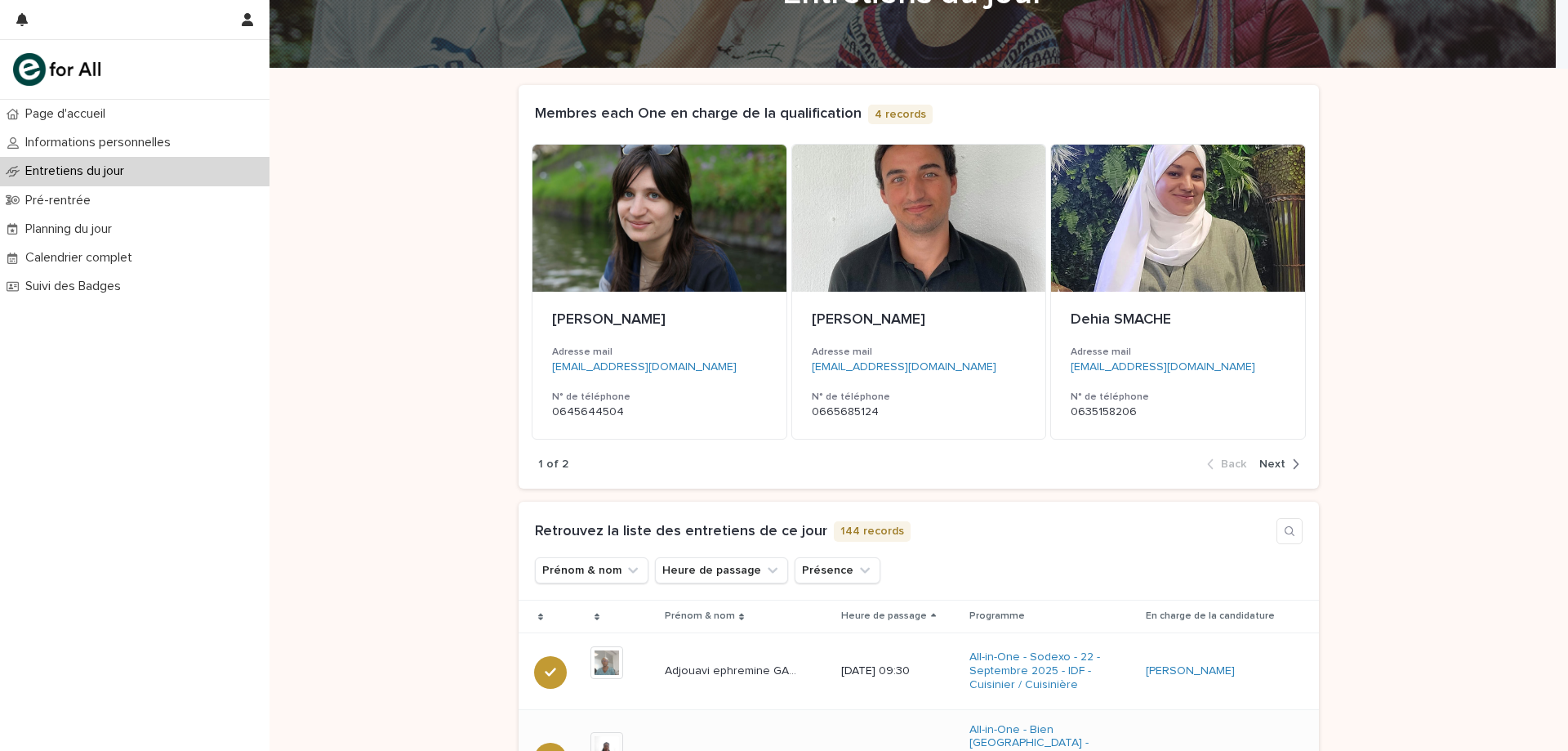
scroll to position [245, 0]
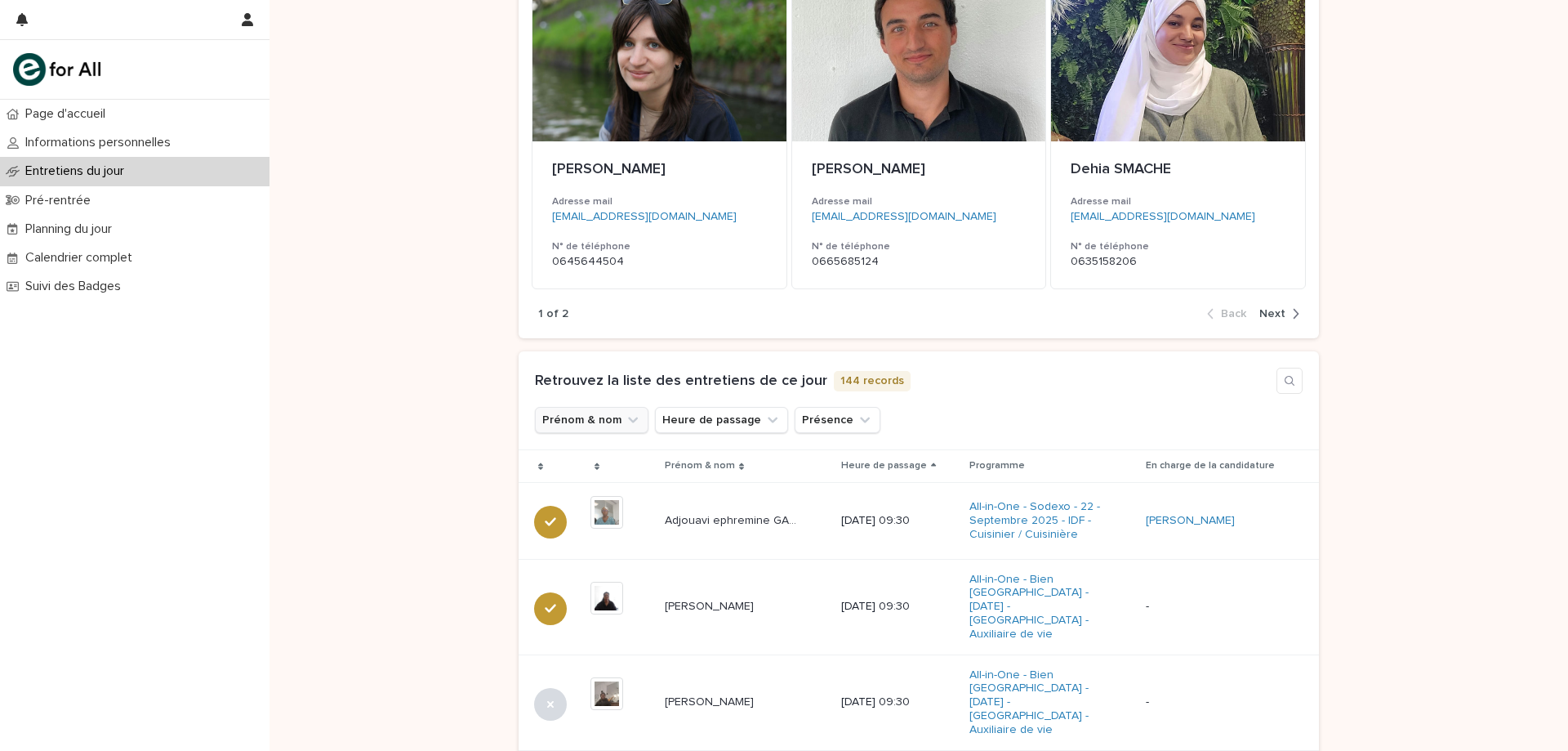
click at [604, 432] on button "Prénom & nom" at bounding box center [591, 420] width 114 height 26
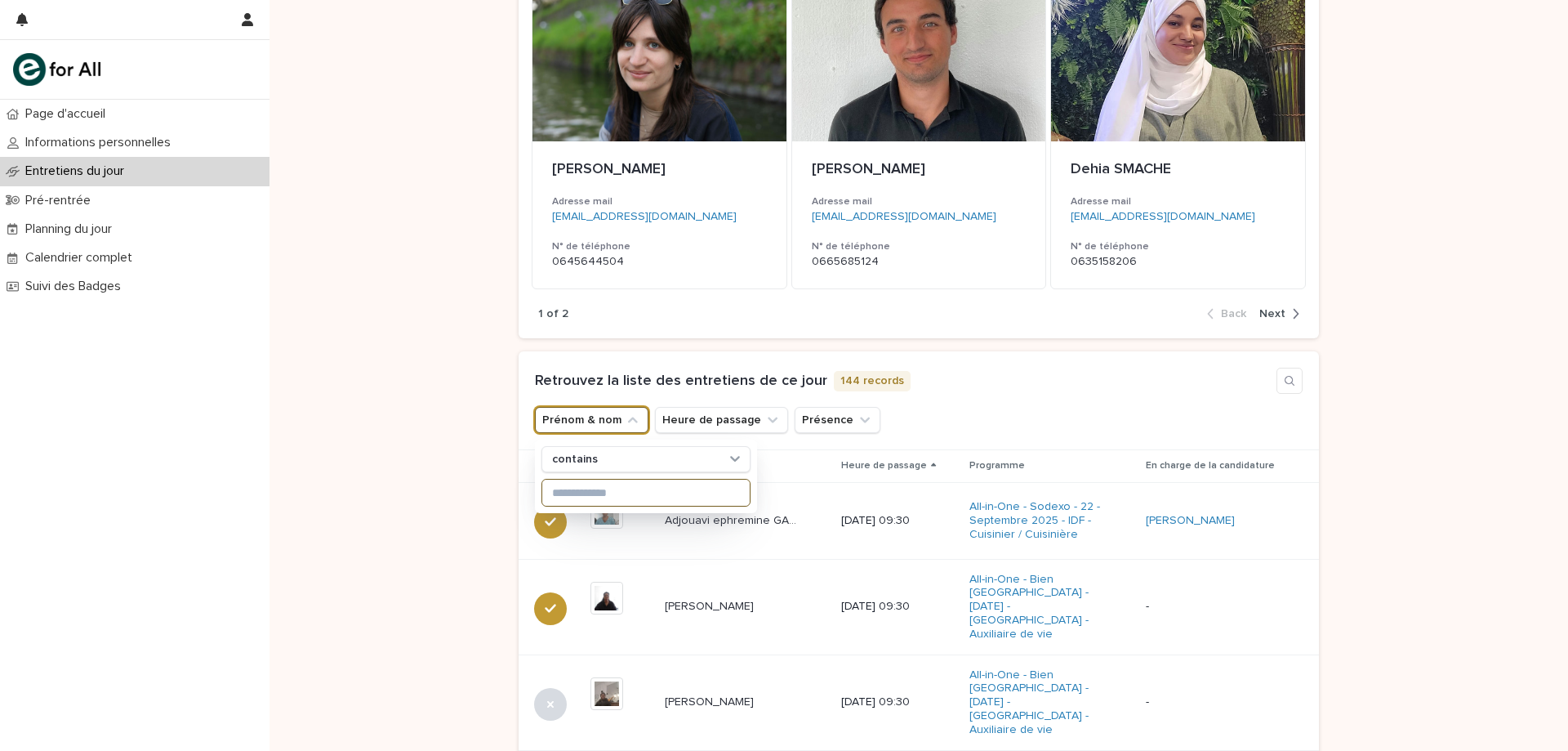
click at [608, 481] on input at bounding box center [646, 492] width 208 height 26
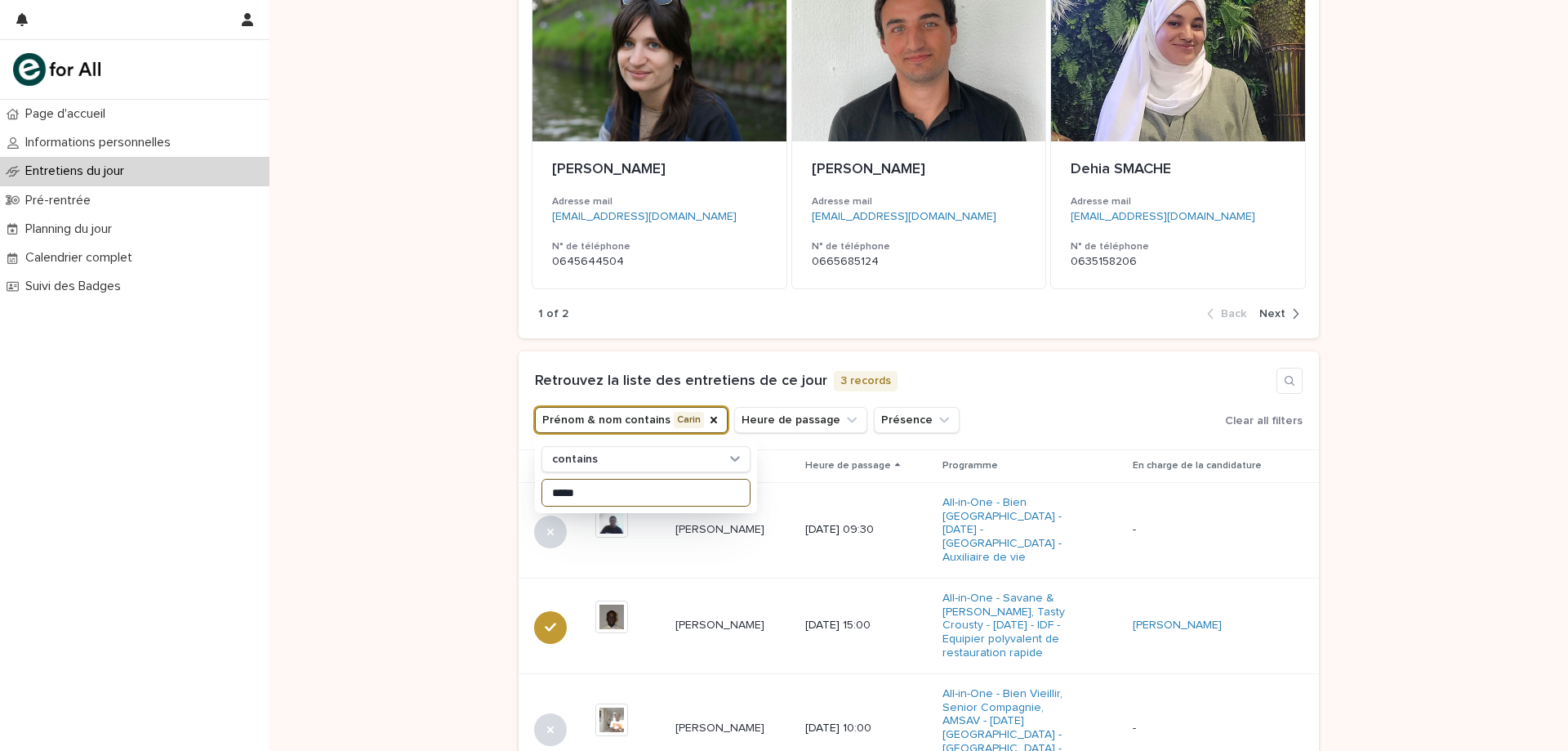
type input "******"
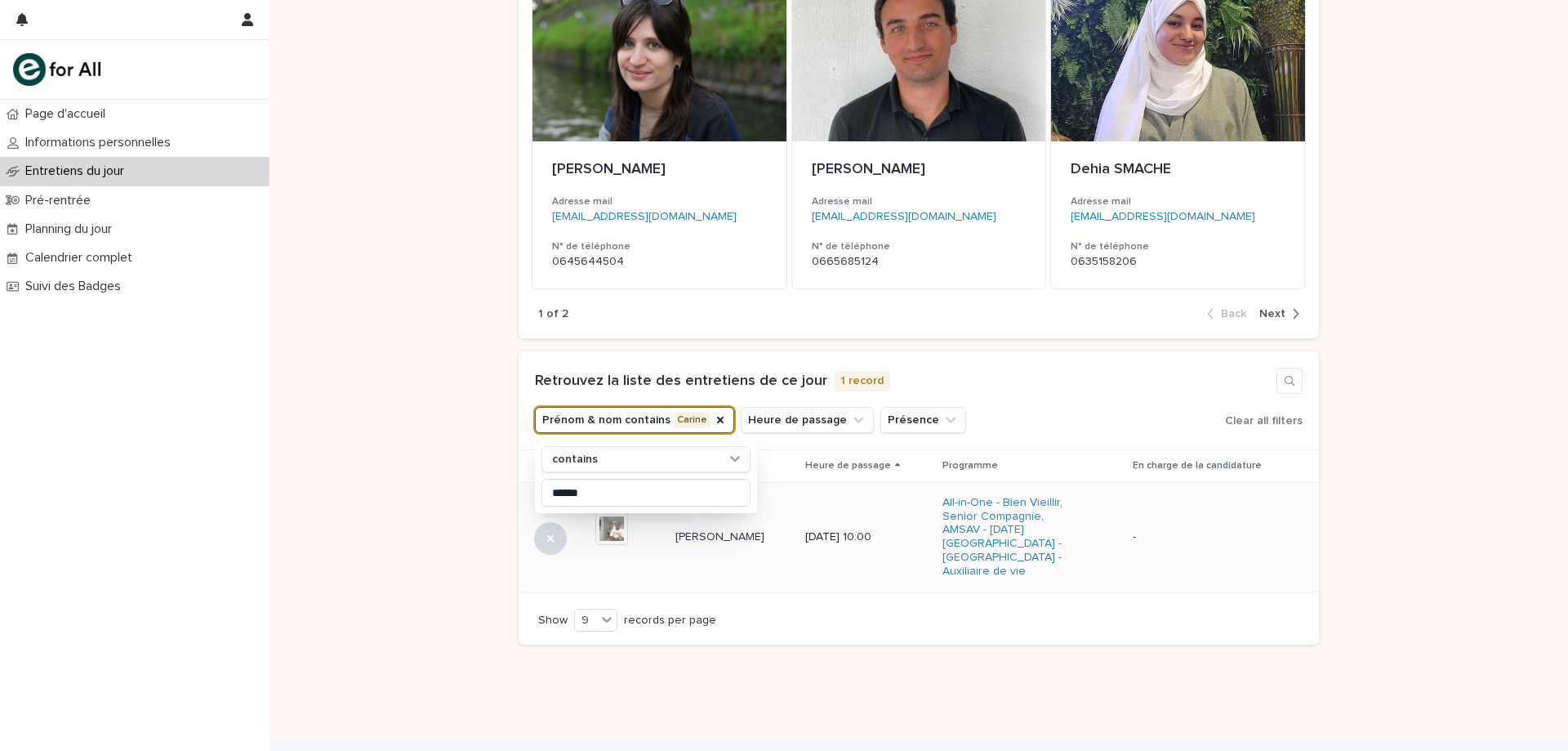
click at [772, 541] on div "[PERSON_NAME] [PERSON_NAME] KAIMA" at bounding box center [734, 537] width 117 height 27
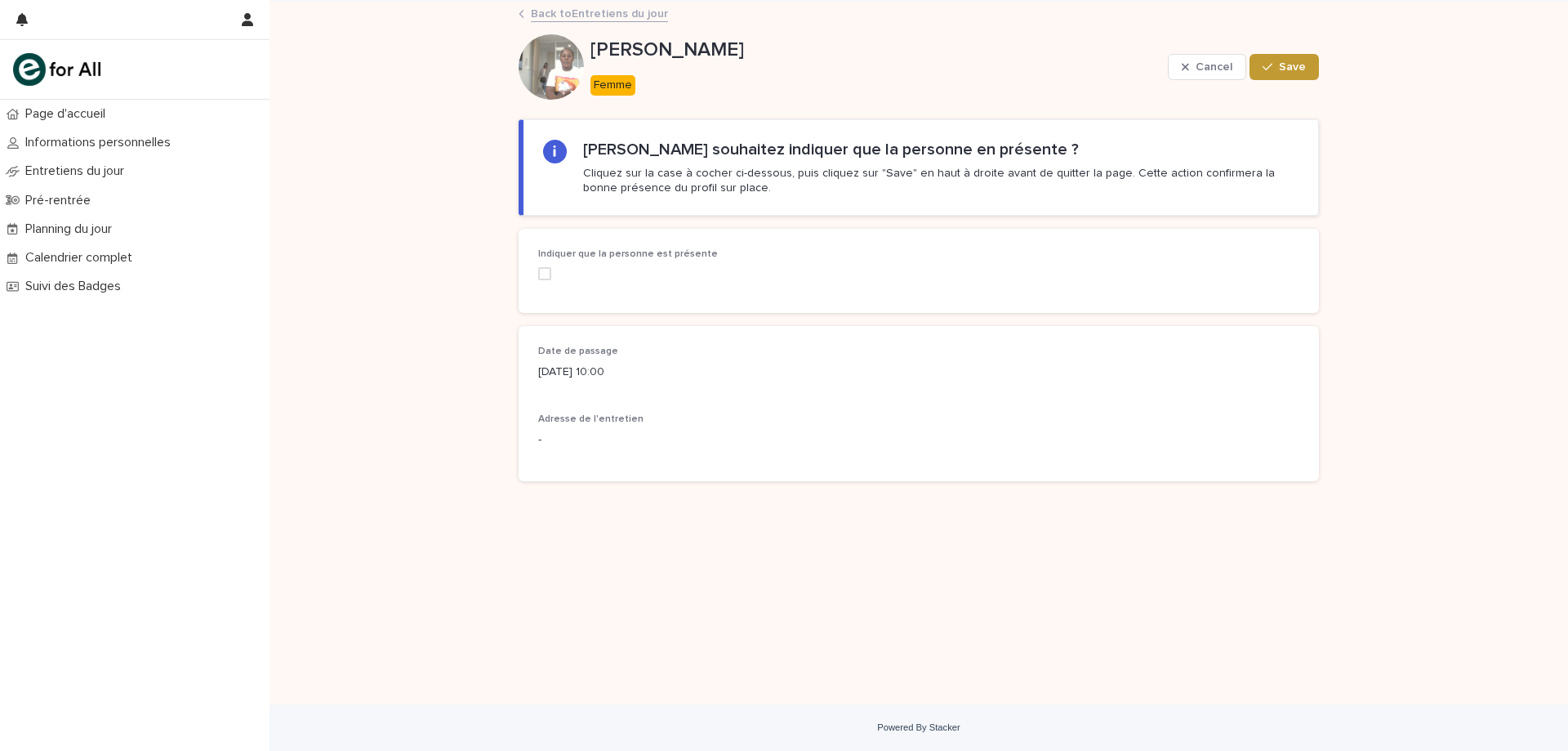
click at [546, 273] on span at bounding box center [544, 273] width 13 height 13
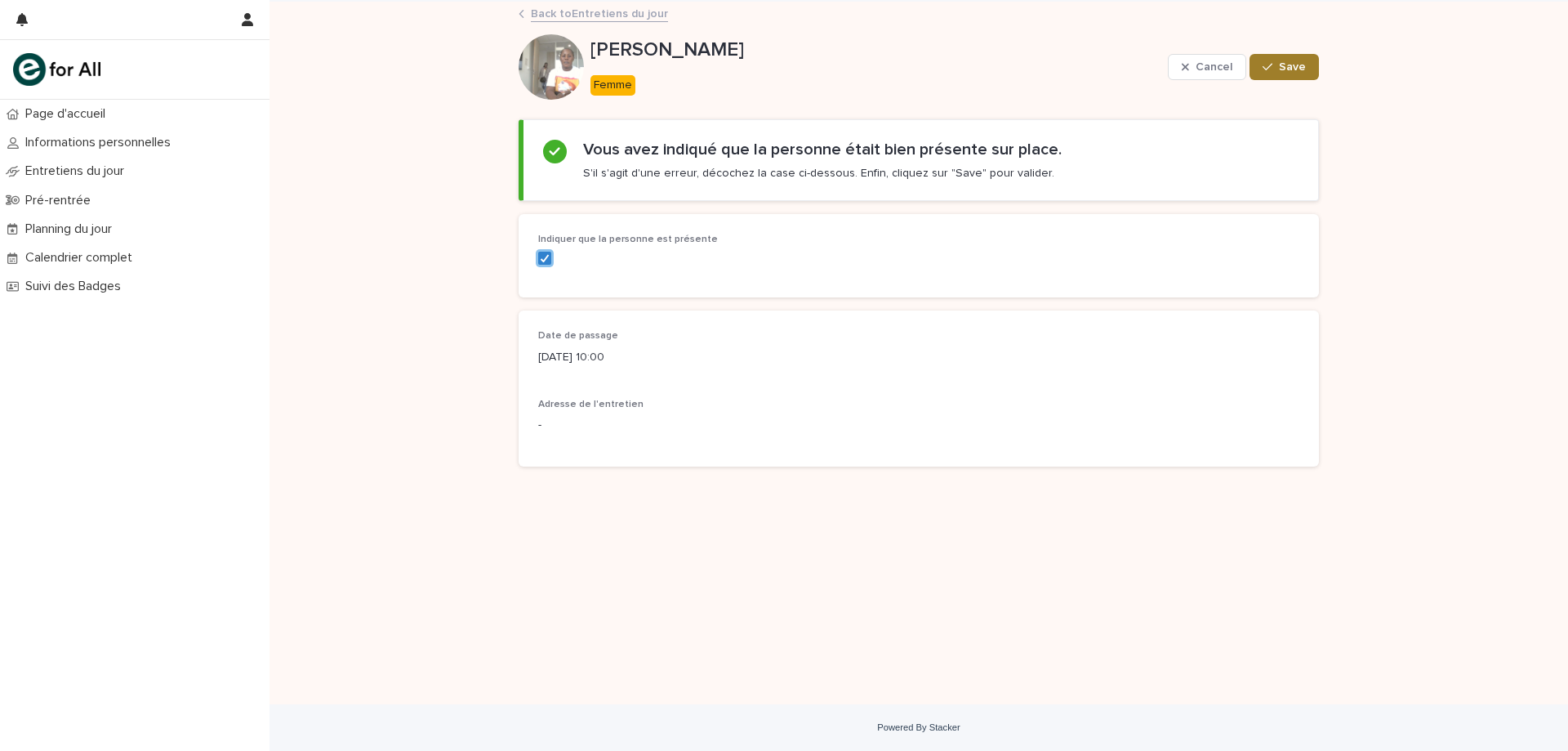
click at [1277, 66] on div "button" at bounding box center [1271, 67] width 16 height 11
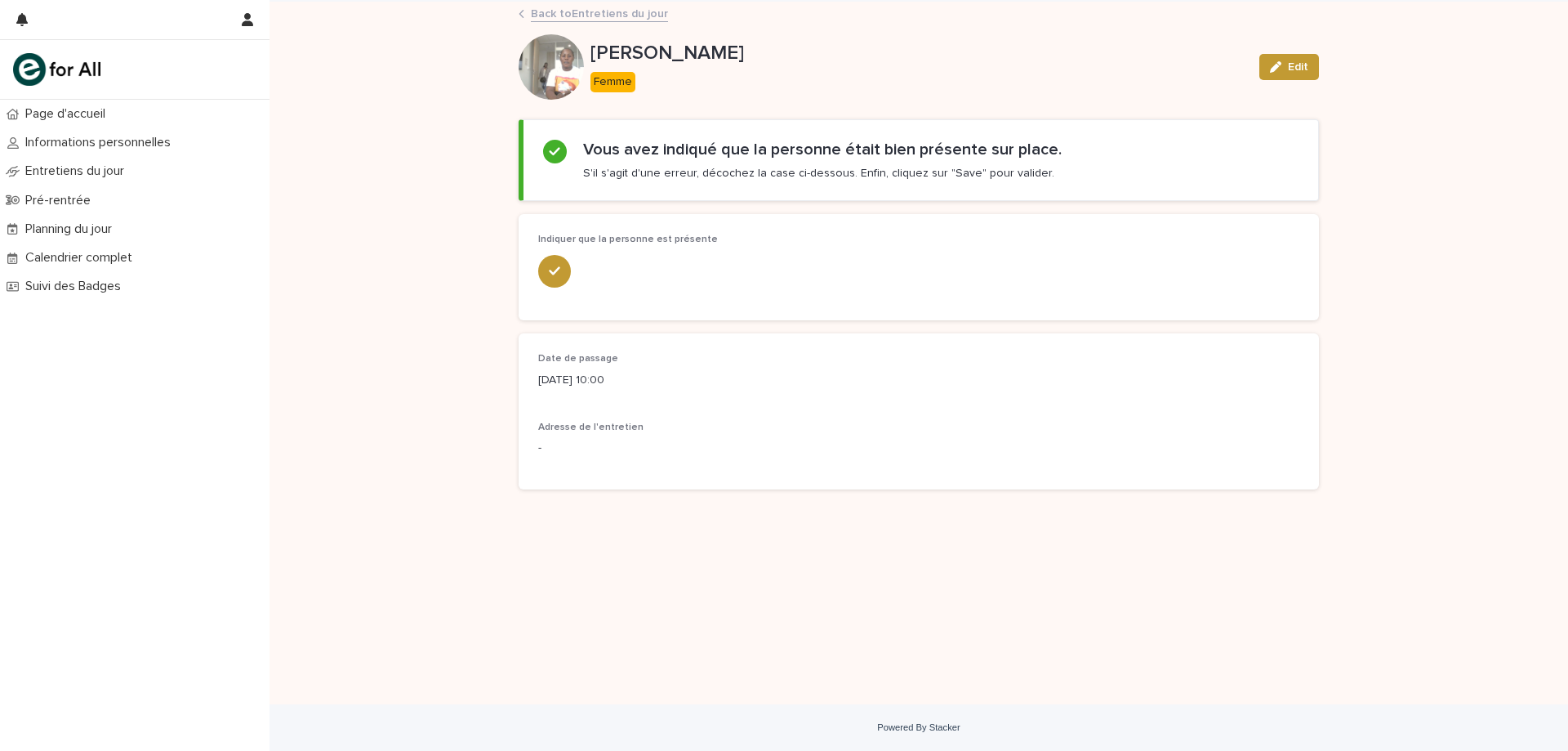
click at [642, 6] on link "Back to Entretiens du jour" at bounding box center [599, 13] width 138 height 19
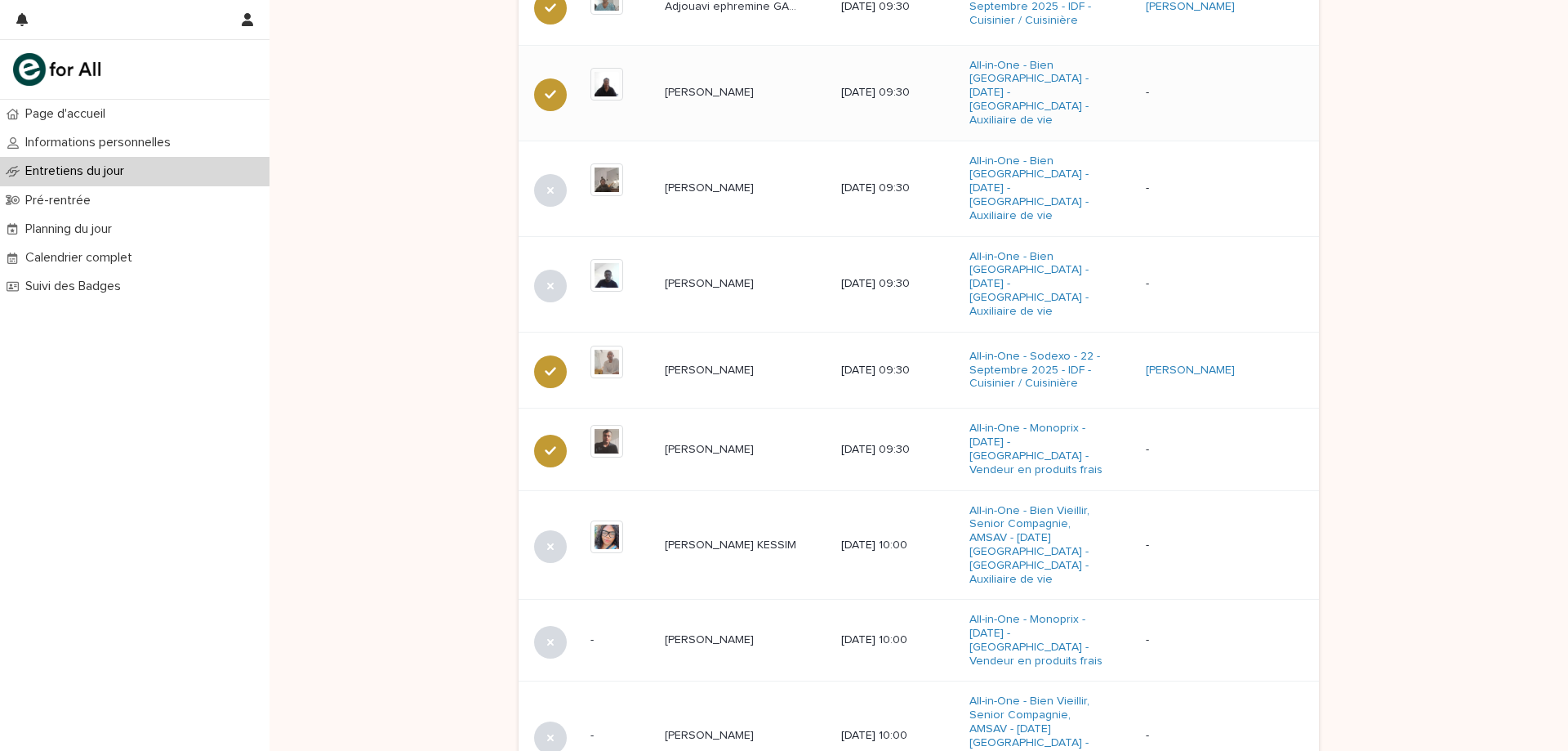
scroll to position [432, 0]
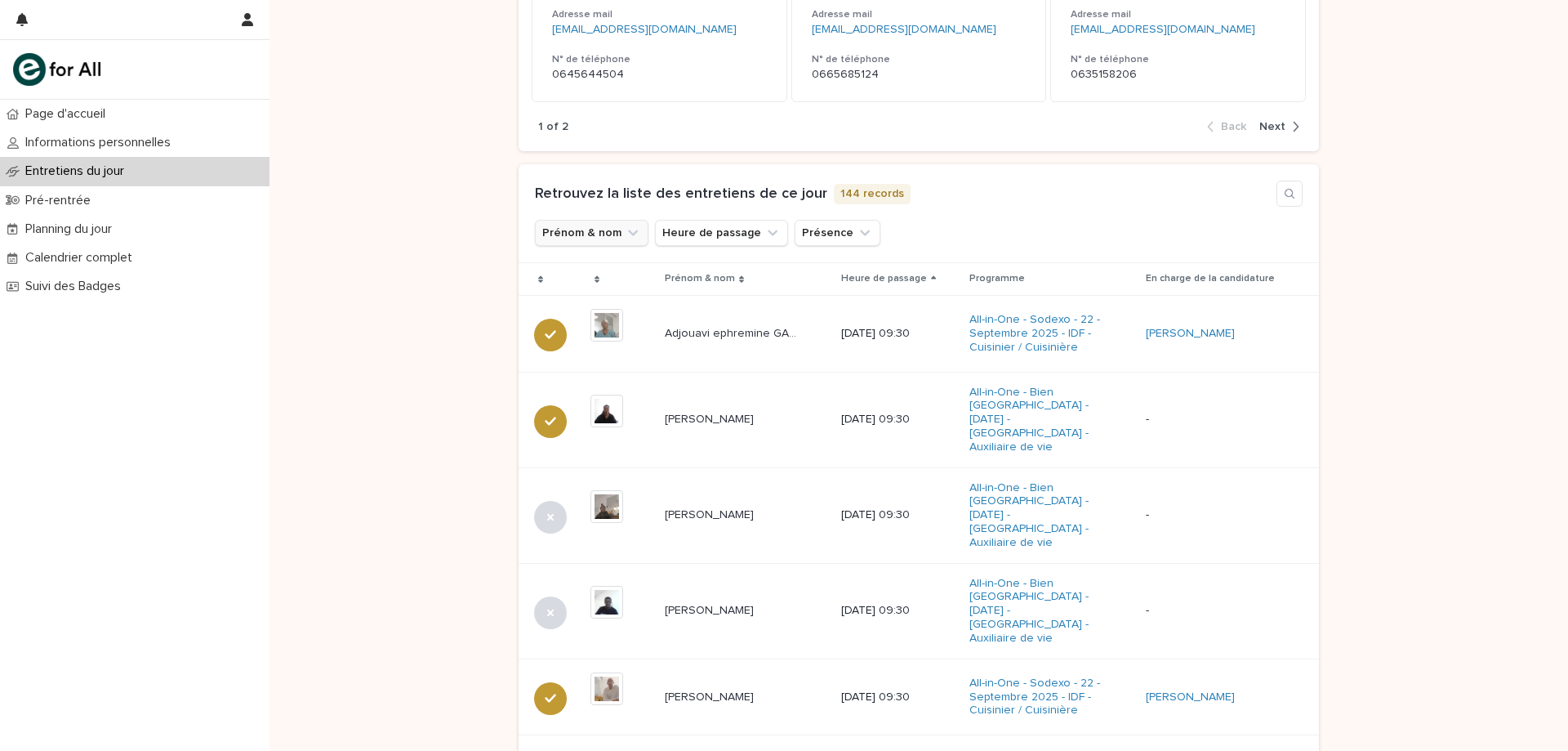
click at [596, 232] on button "Prénom & nom" at bounding box center [591, 232] width 114 height 26
click at [660, 308] on input at bounding box center [646, 305] width 208 height 26
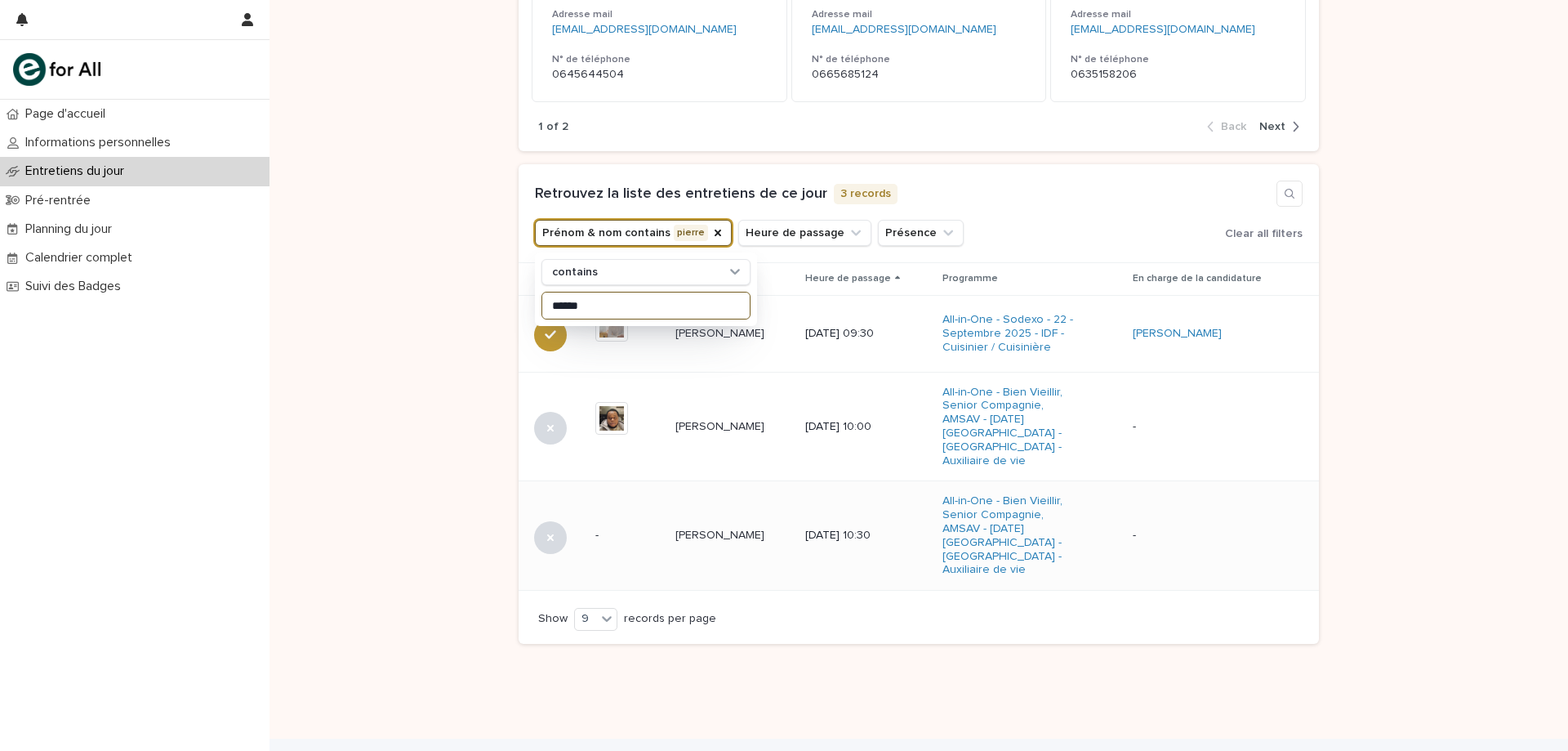
type input "******"
click at [669, 529] on td "[PERSON_NAME] [PERSON_NAME]" at bounding box center [734, 536] width 130 height 109
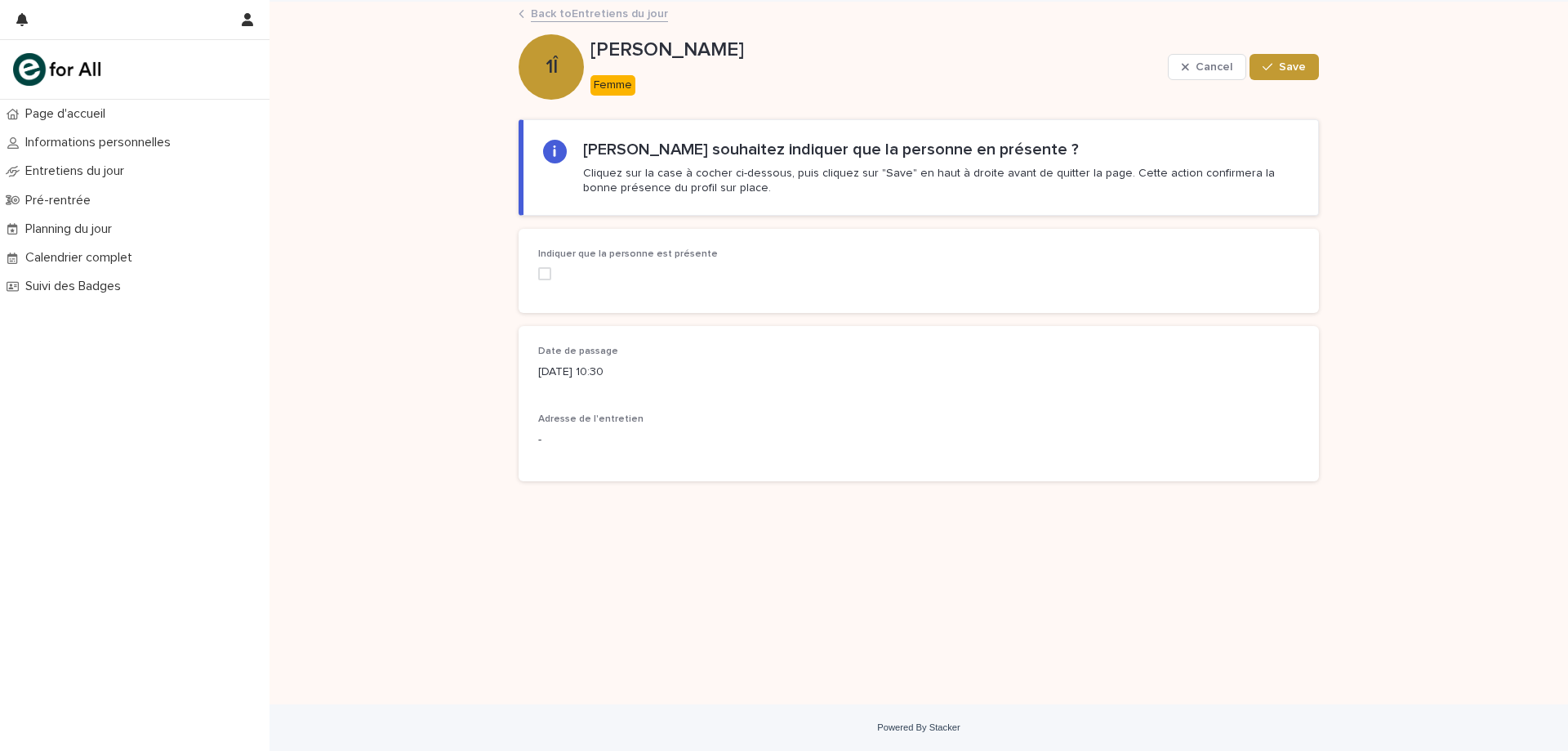
click at [548, 265] on div "Indiquer que la personne est présente" at bounding box center [659, 271] width 241 height 44
click at [548, 267] on span at bounding box center [544, 273] width 13 height 13
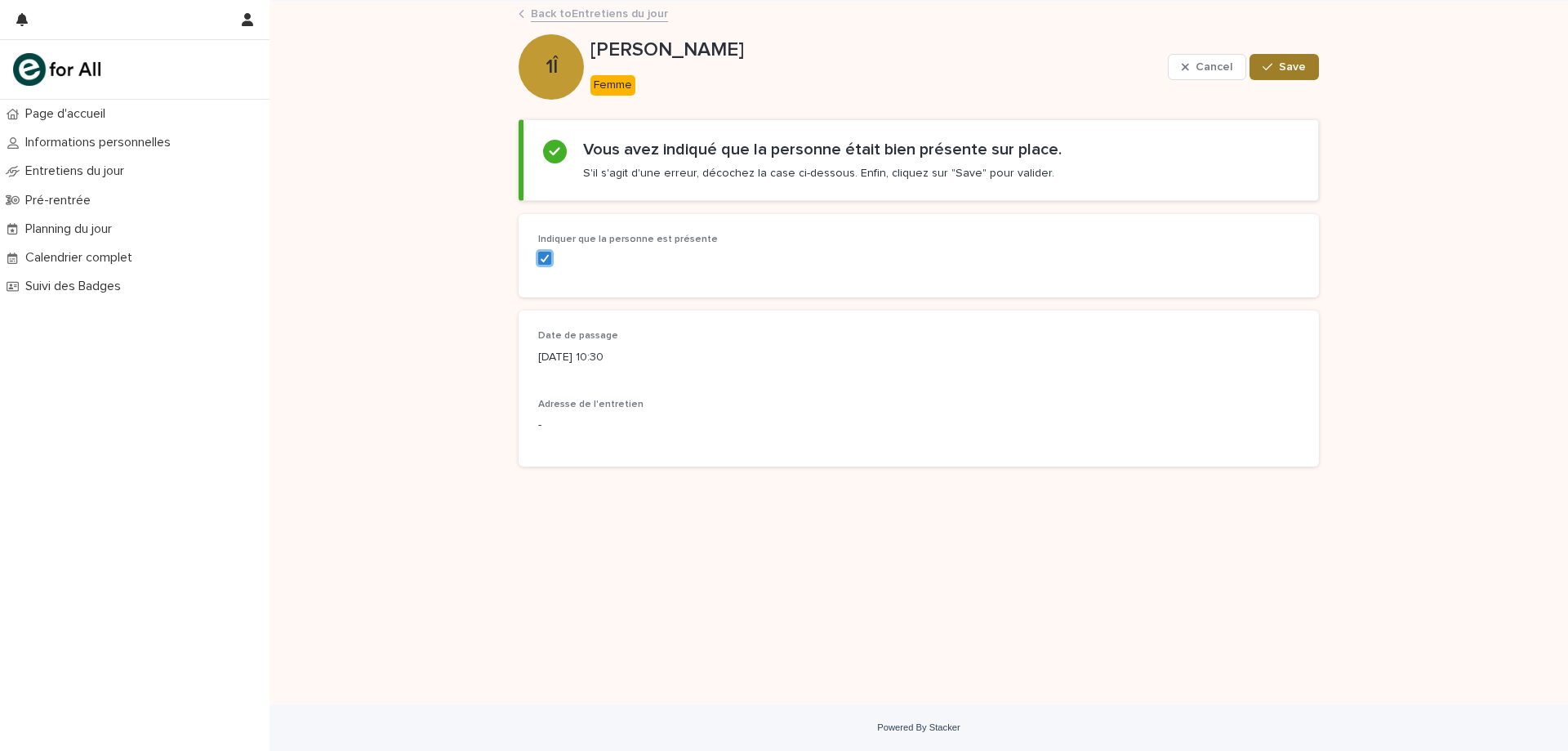
click at [1272, 67] on icon "button" at bounding box center [1267, 67] width 9 height 11
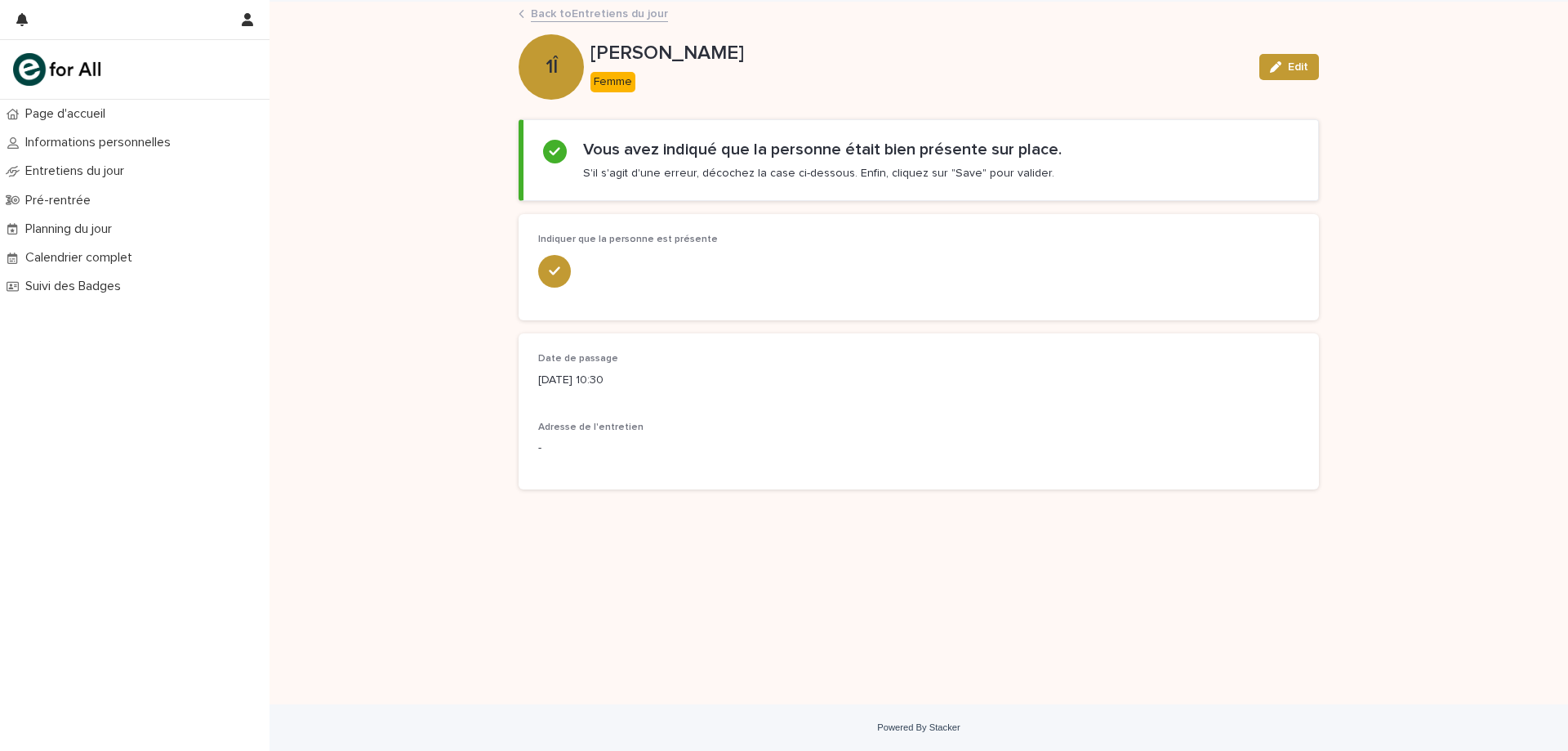
click at [613, 14] on link "Back to Entretiens du jour" at bounding box center [599, 13] width 138 height 19
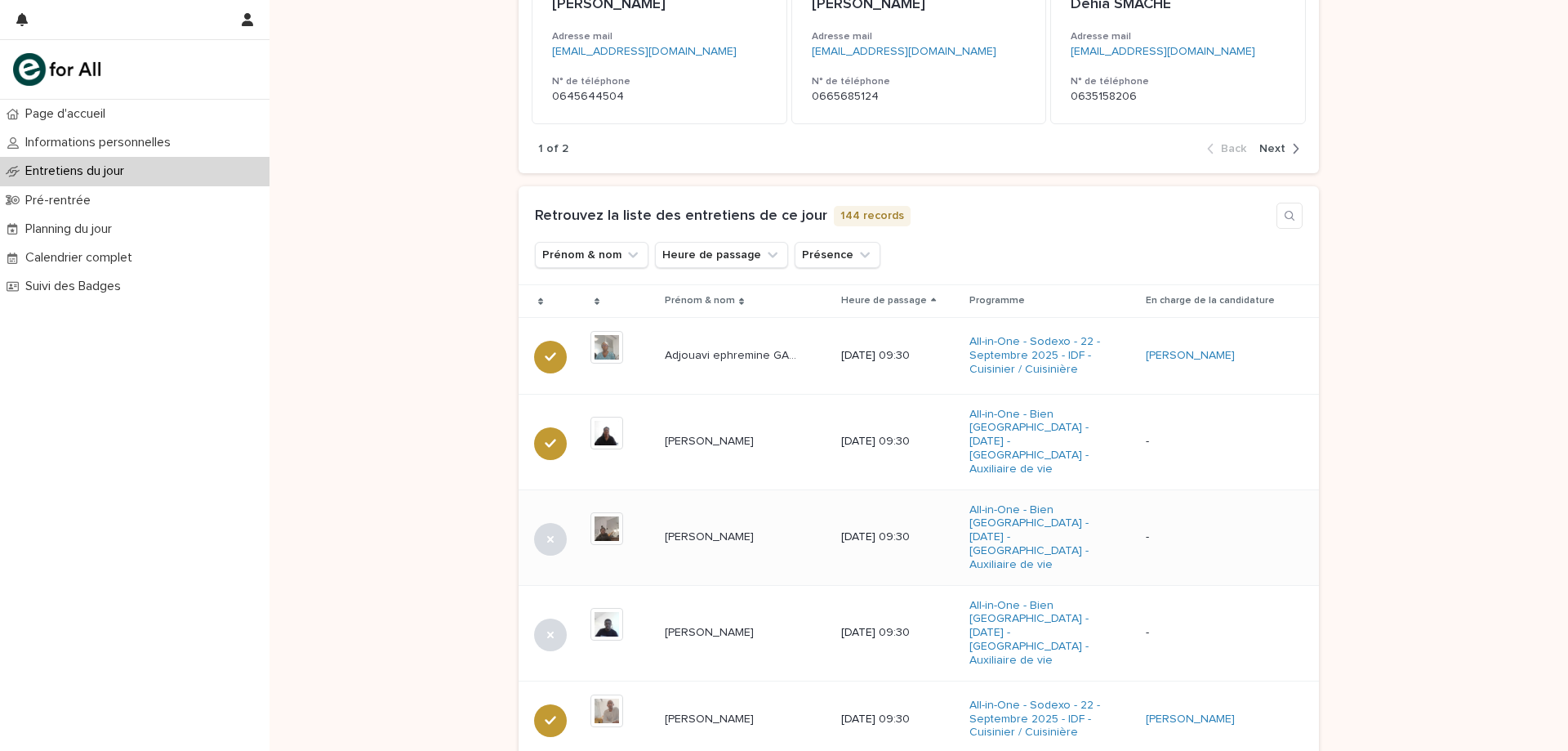
scroll to position [572, 0]
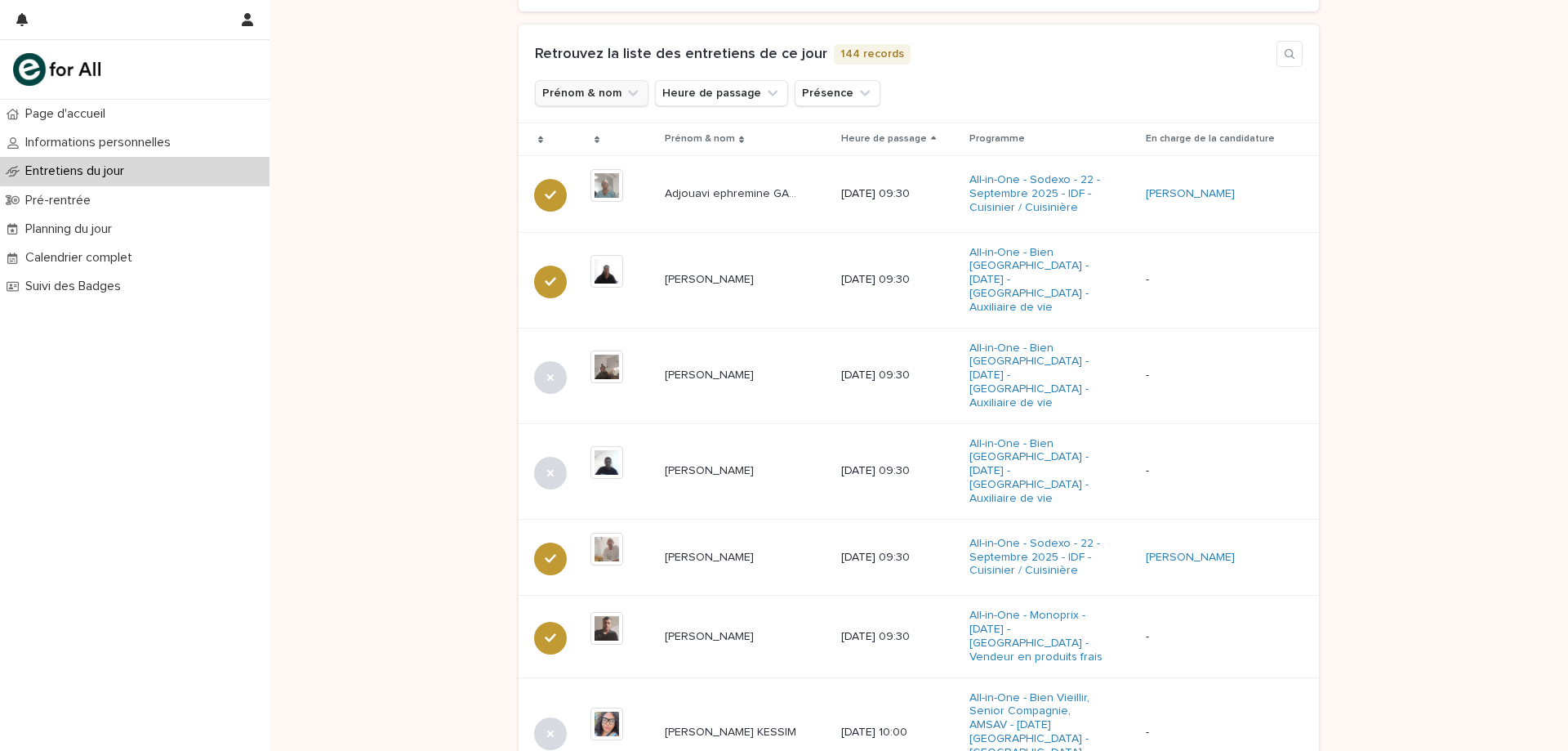
click at [570, 87] on button "Prénom & nom" at bounding box center [591, 93] width 114 height 26
click at [573, 173] on input at bounding box center [646, 166] width 208 height 26
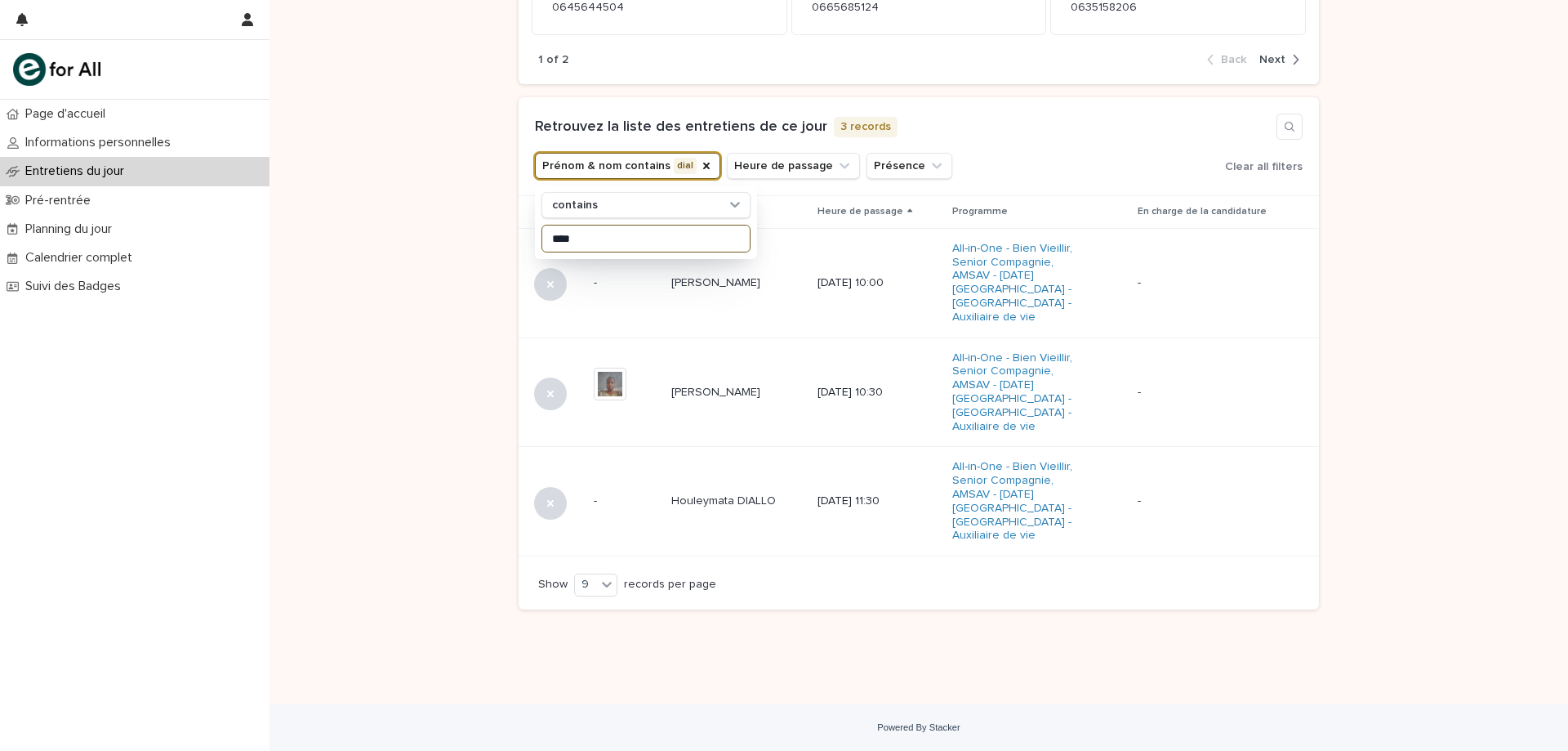
scroll to position [457, 0]
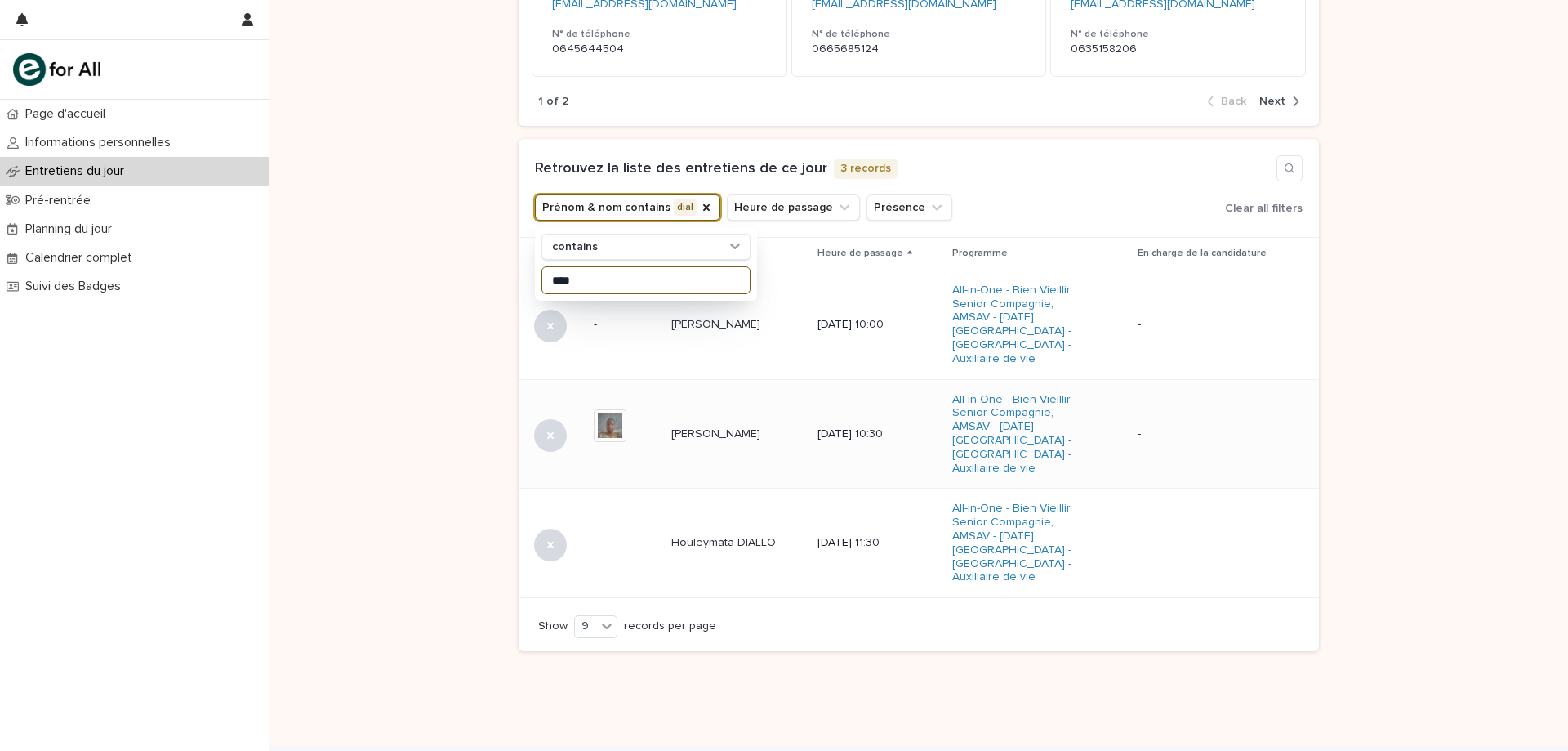
type input "****"
click at [709, 428] on td "[PERSON_NAME] [PERSON_NAME]" at bounding box center [737, 434] width 146 height 109
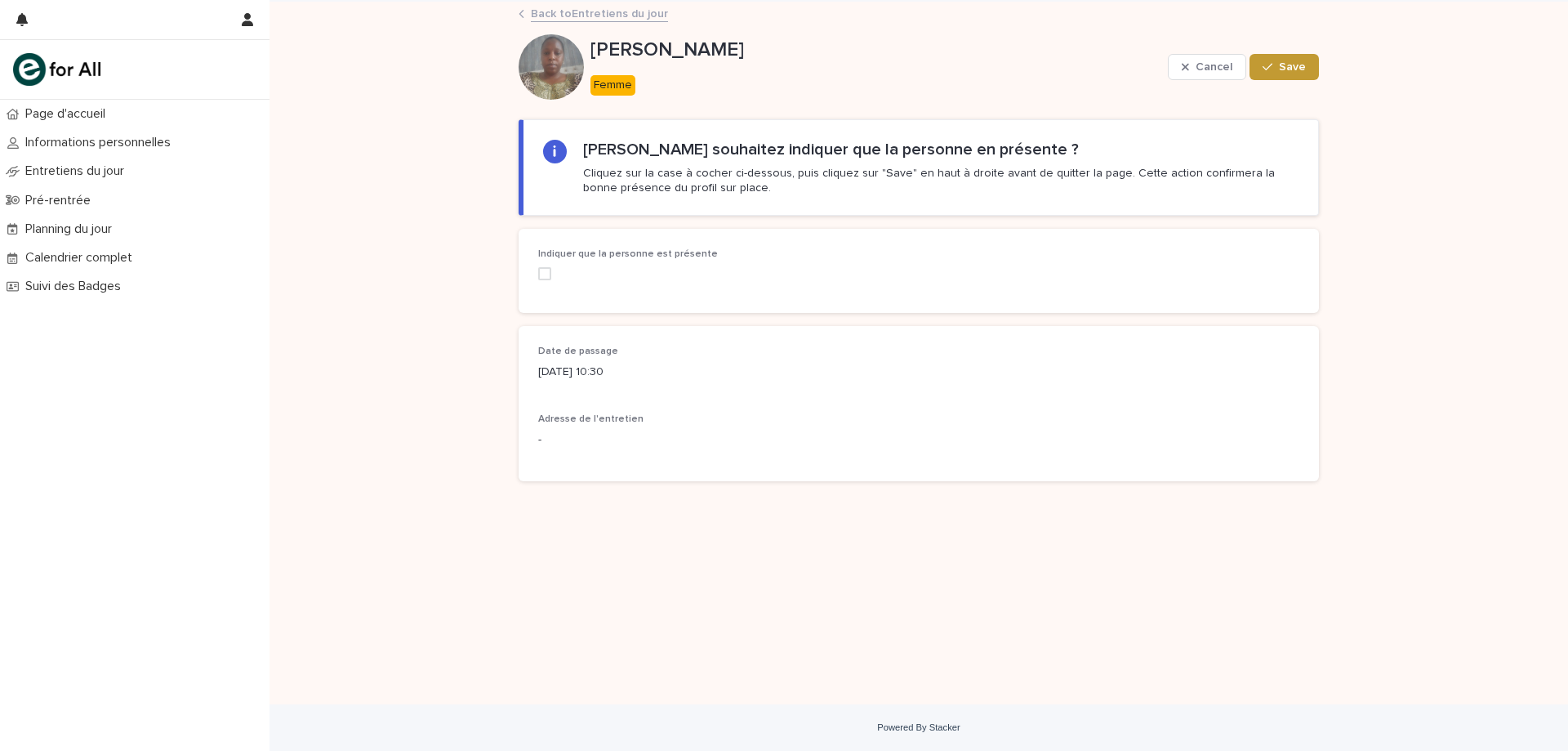
click at [548, 283] on div "Indiquer que la personne est présente" at bounding box center [659, 271] width 241 height 44
click at [544, 276] on span at bounding box center [544, 273] width 13 height 13
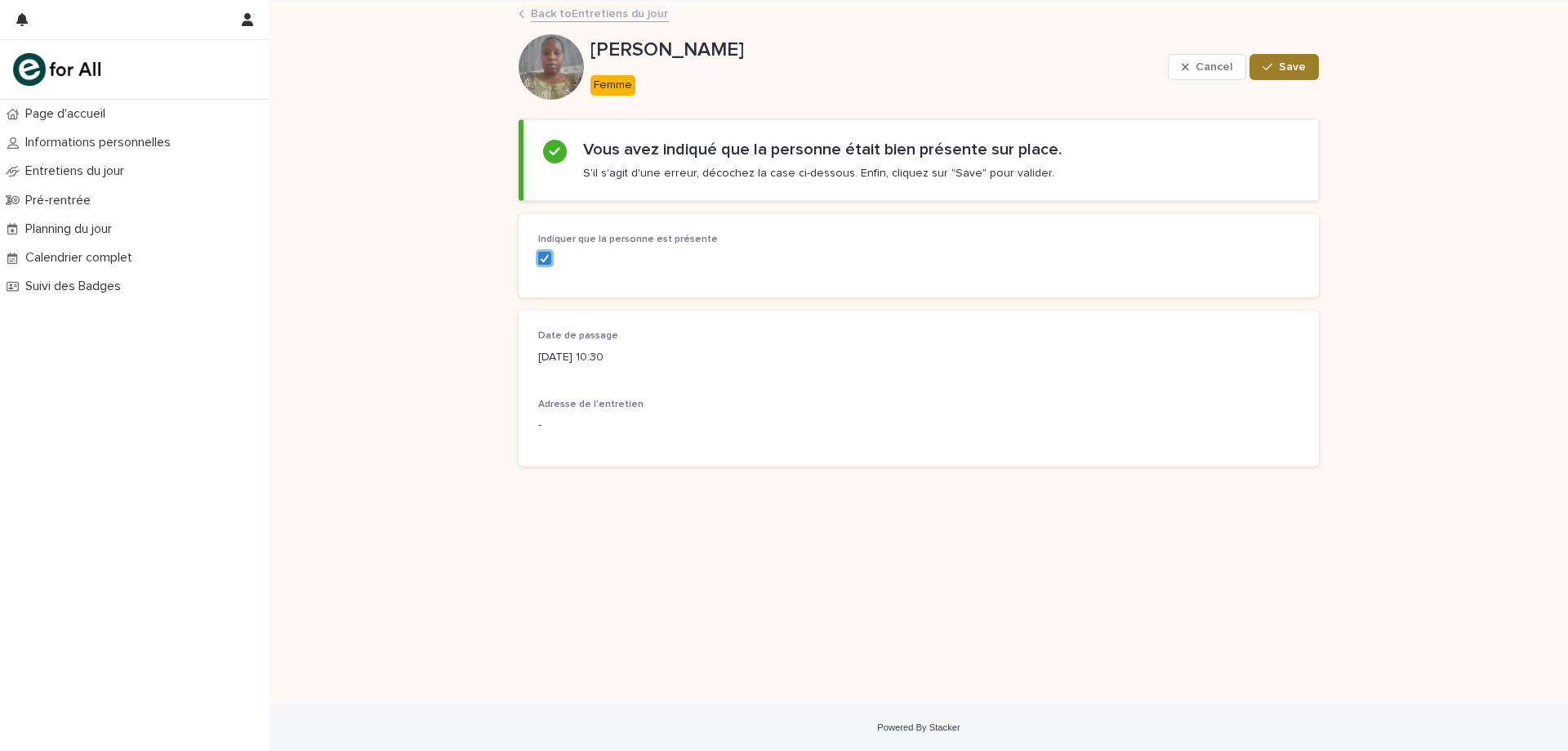
click at [1308, 63] on button "Save" at bounding box center [1284, 67] width 69 height 26
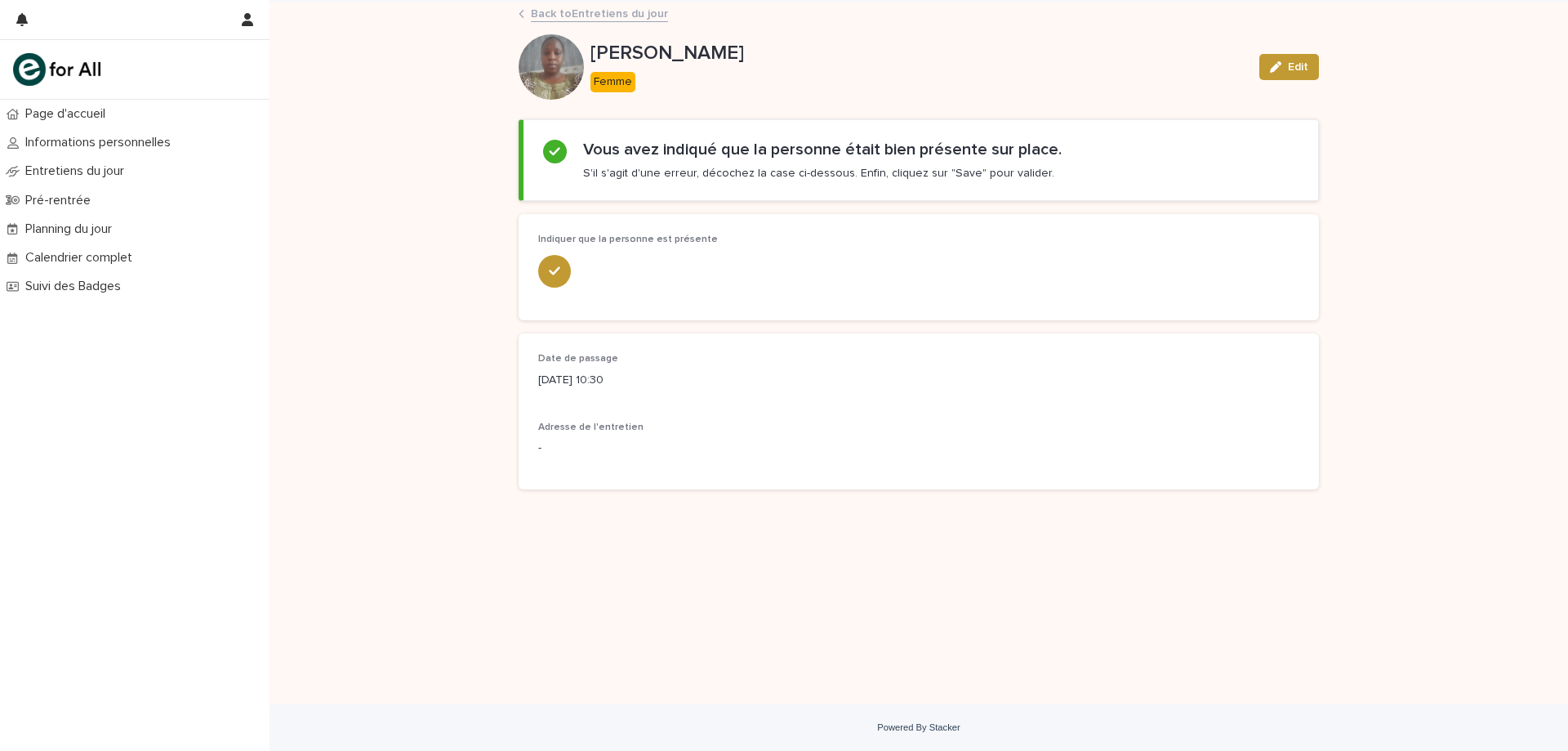
click at [639, 18] on link "Back to Entretiens du jour" at bounding box center [599, 13] width 138 height 19
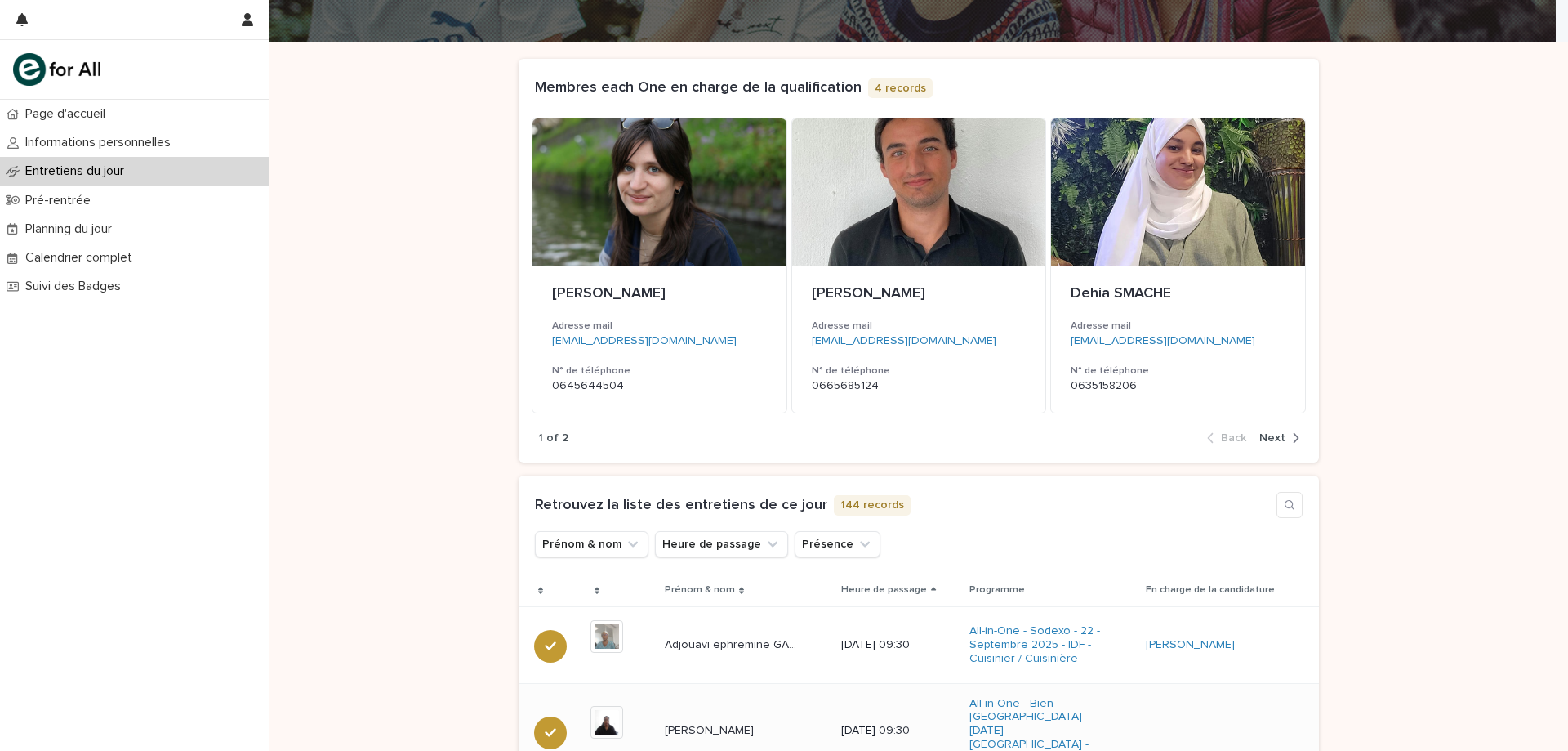
scroll to position [326, 0]
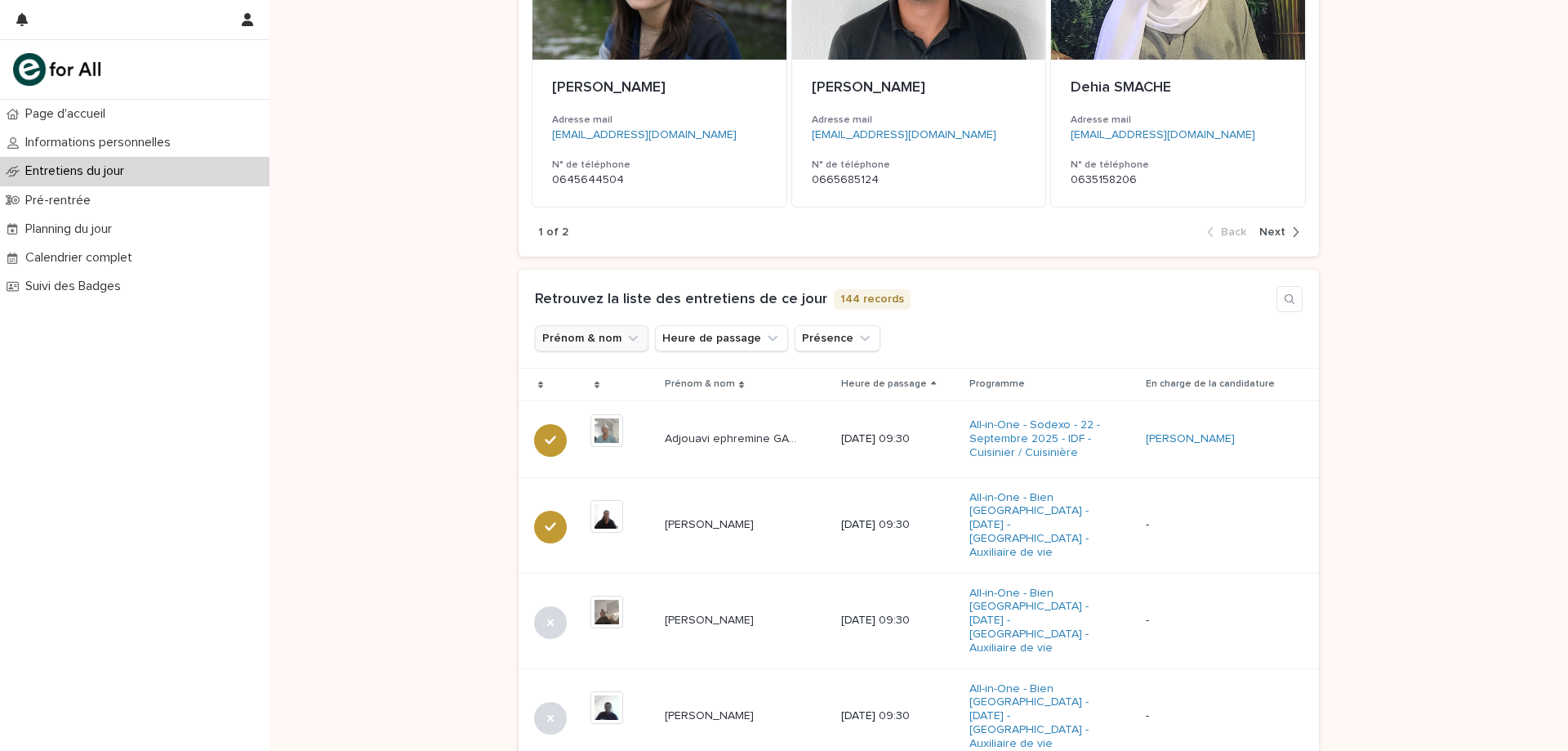
click at [581, 332] on button "Prénom & nom" at bounding box center [591, 337] width 114 height 26
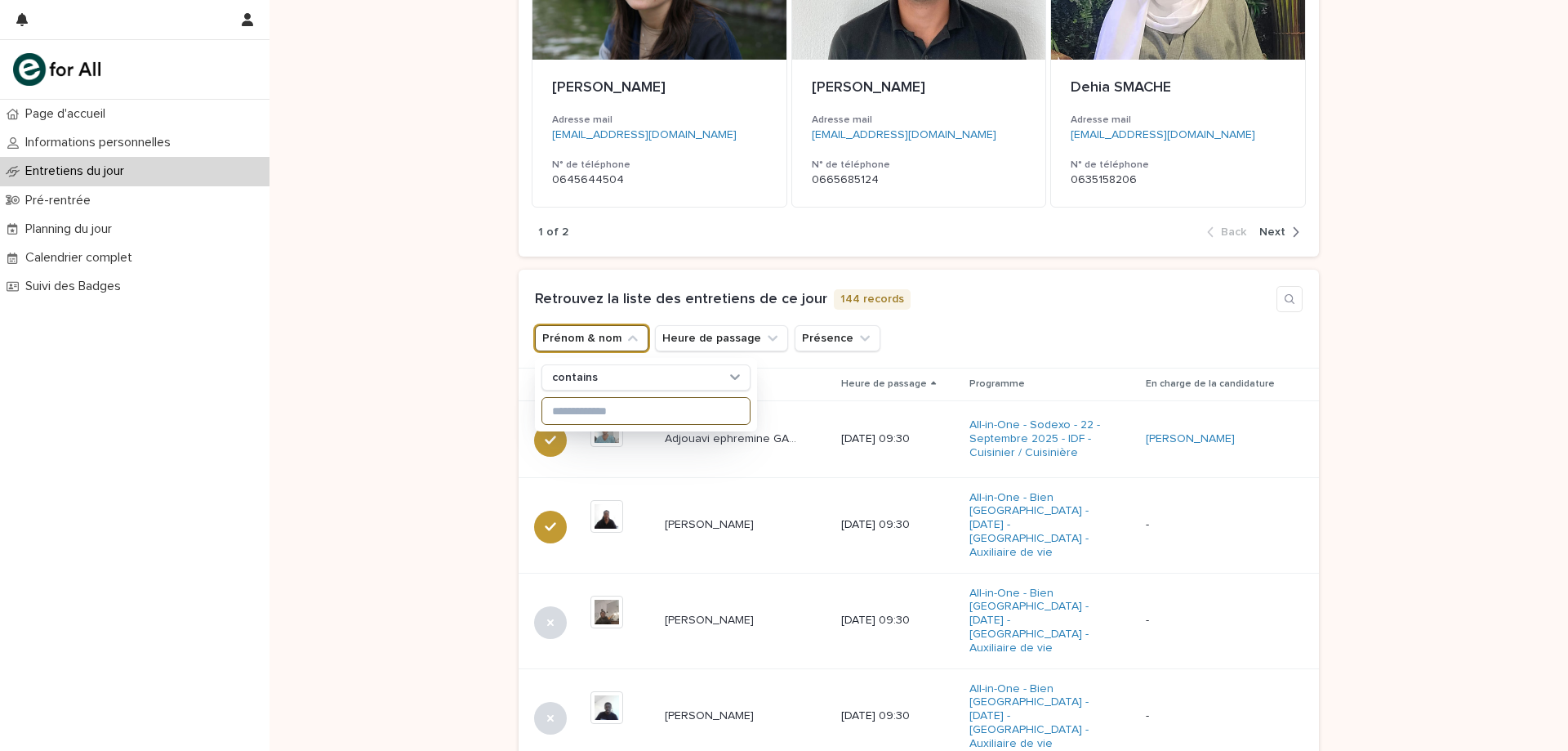
click at [576, 408] on input at bounding box center [646, 411] width 208 height 26
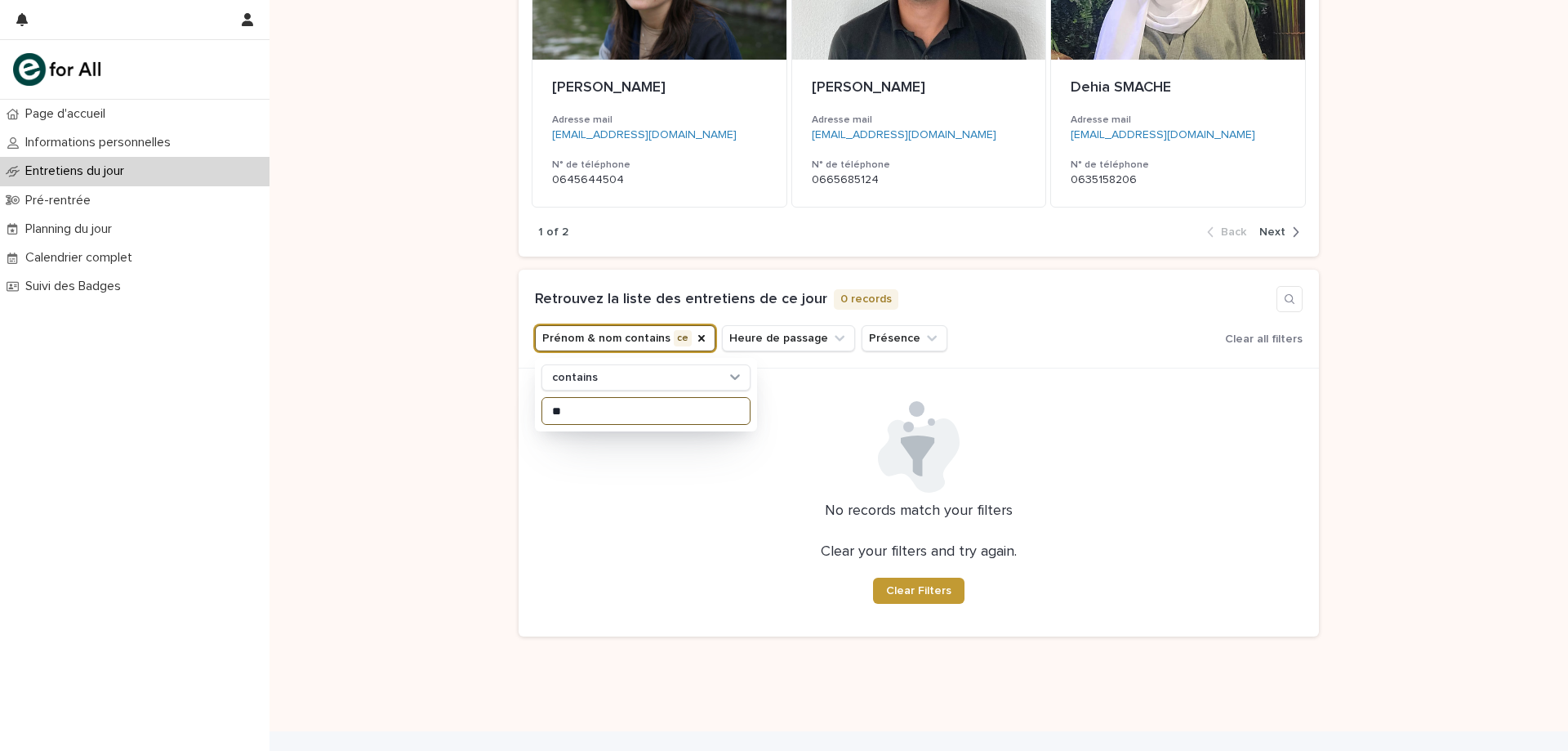
type input "*"
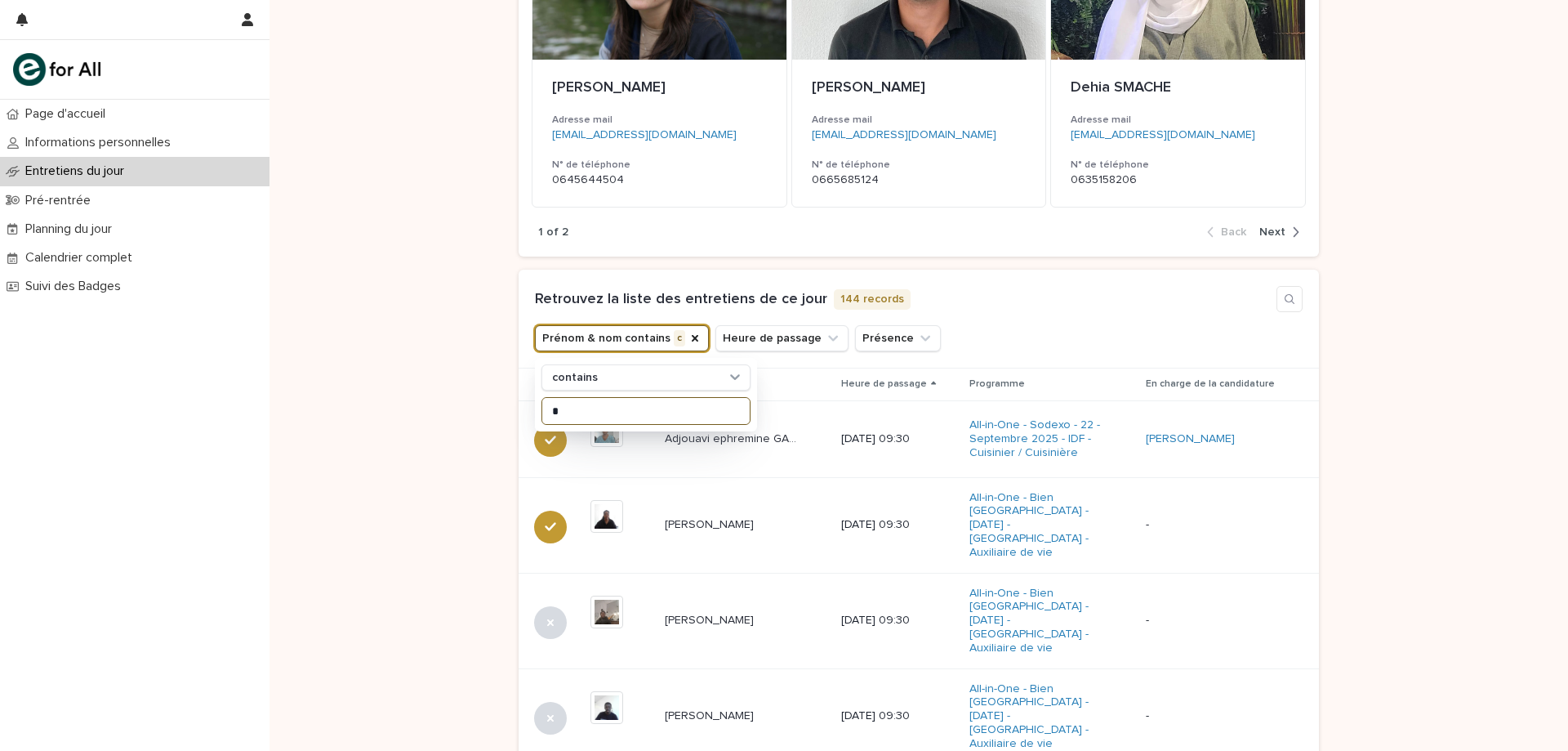
scroll to position [284, 0]
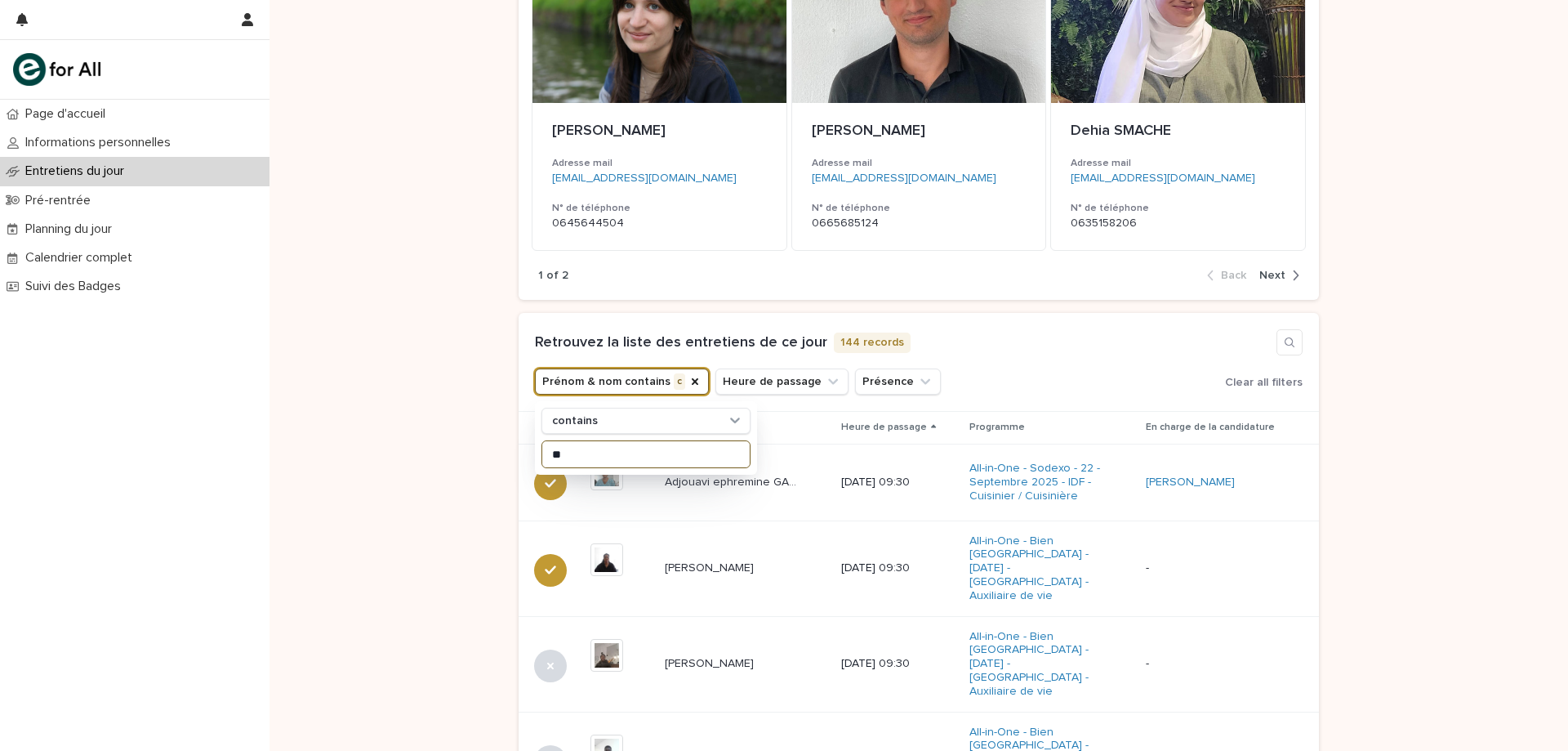
type input "*"
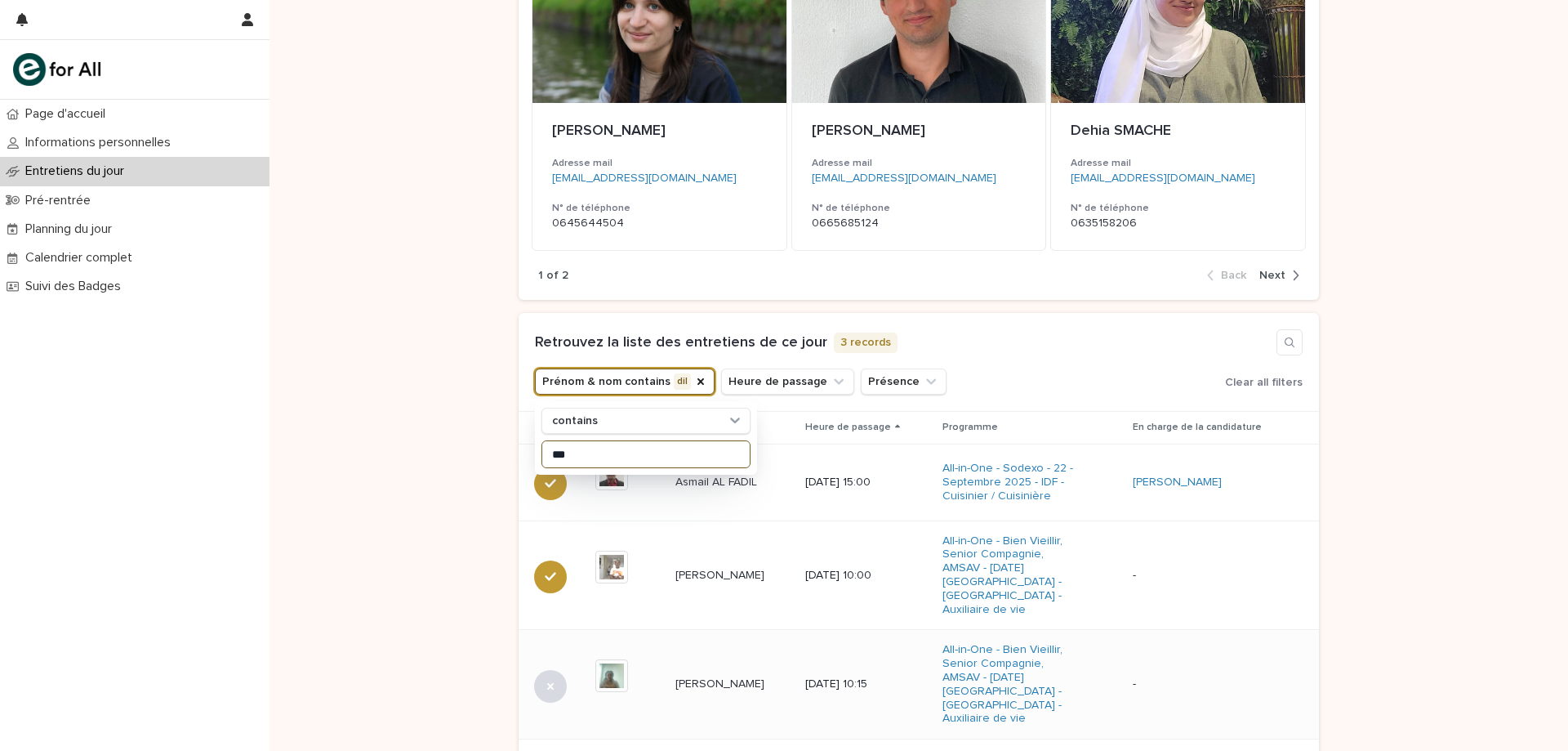
type input "***"
click at [703, 674] on p "[PERSON_NAME]" at bounding box center [722, 683] width 92 height 17
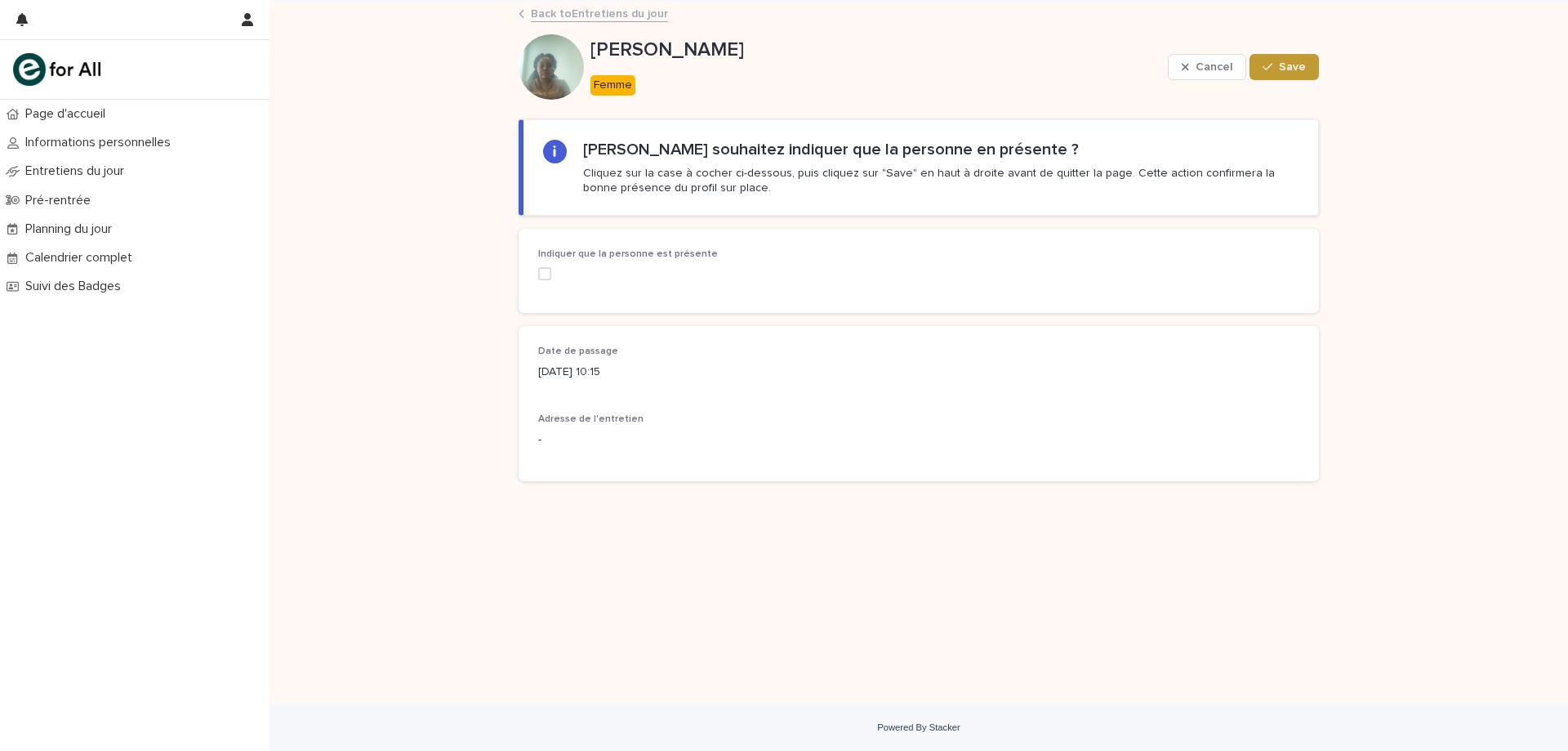
click at [555, 261] on div "Indiquer que la personne est présente" at bounding box center [659, 271] width 241 height 44
click at [546, 271] on span at bounding box center [544, 273] width 13 height 13
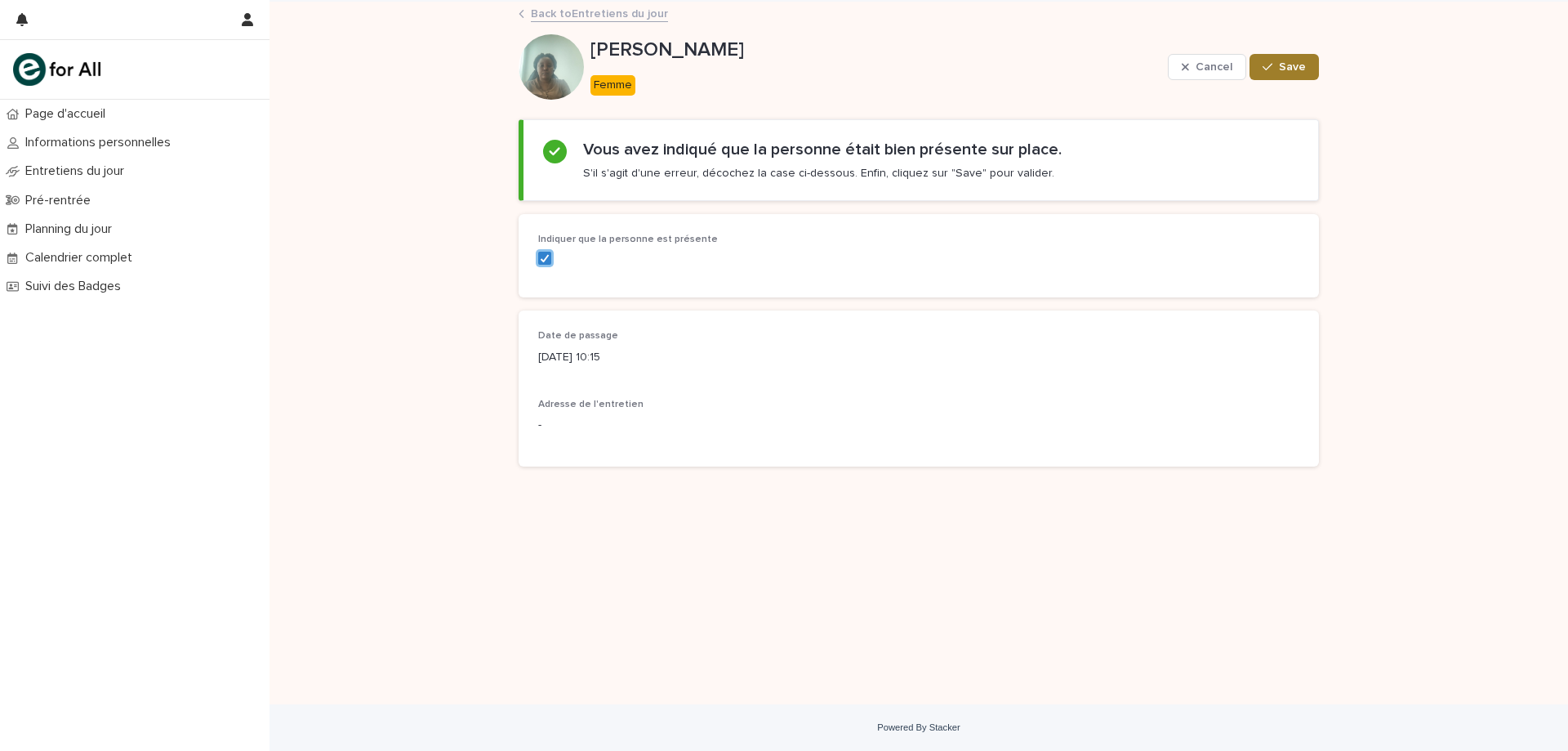
click at [1292, 70] on span "Save" at bounding box center [1293, 67] width 27 height 11
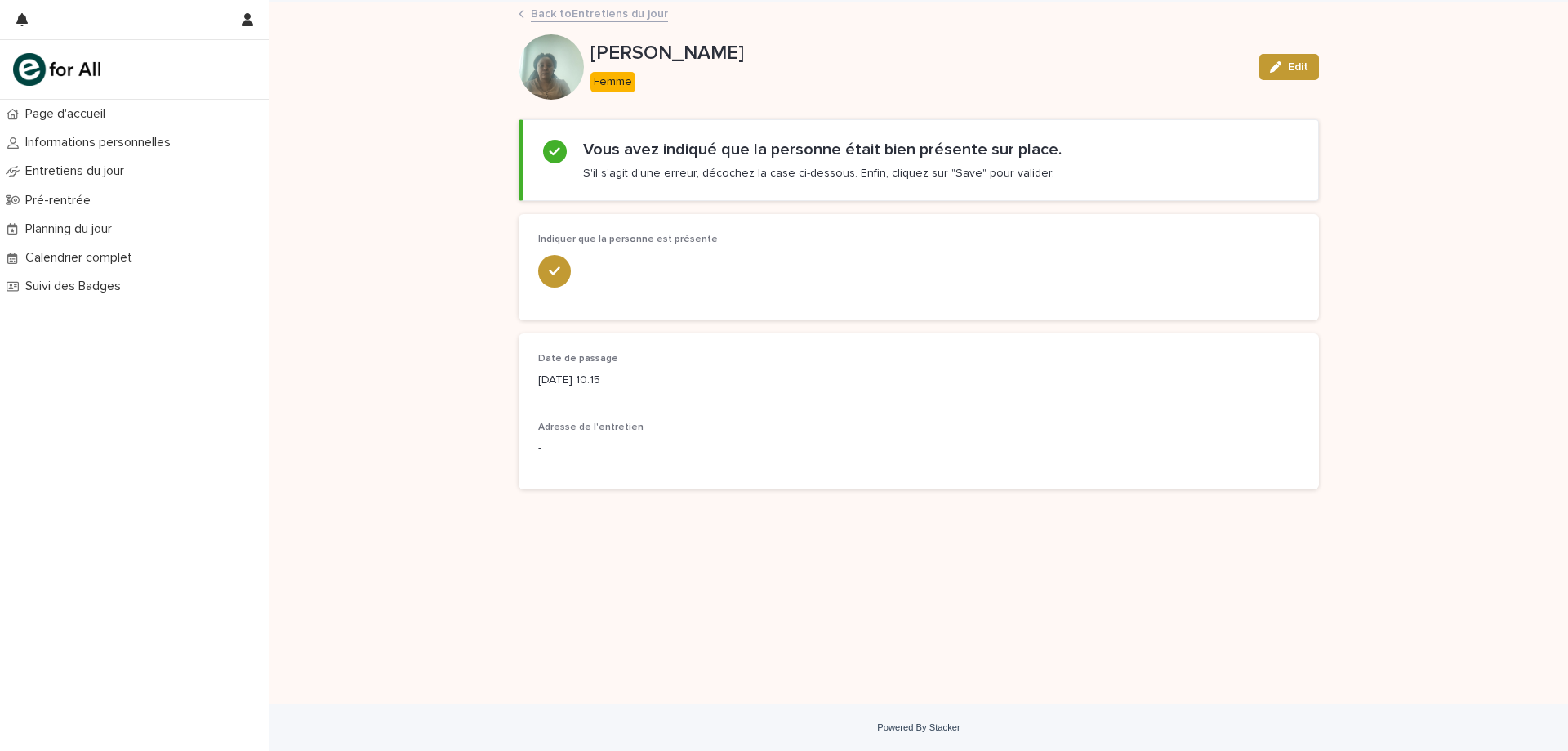
click at [578, 22] on div "Back to Entretiens du jour" at bounding box center [919, 15] width 817 height 23
click at [584, 9] on link "Back to Entretiens du jour" at bounding box center [599, 13] width 138 height 19
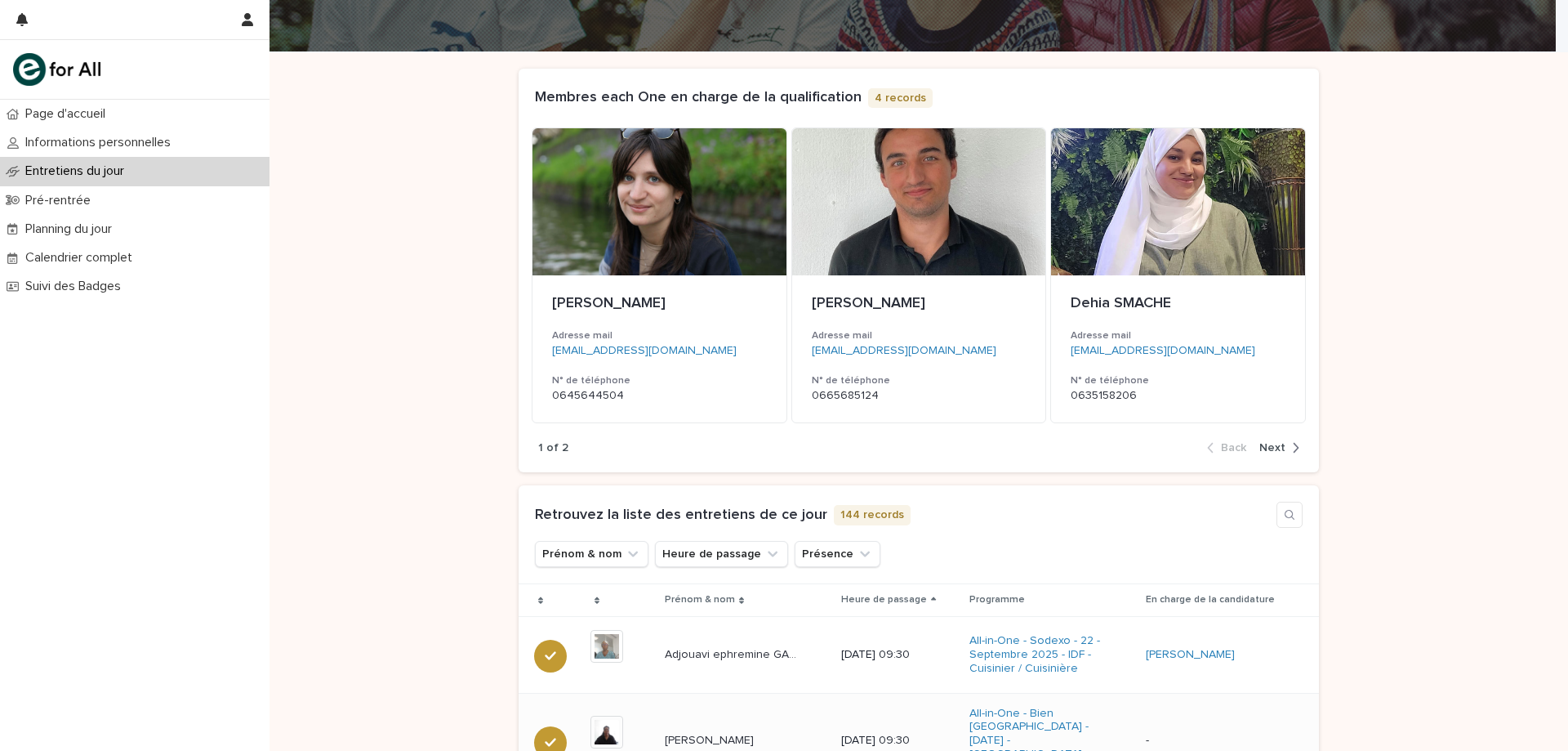
scroll to position [245, 0]
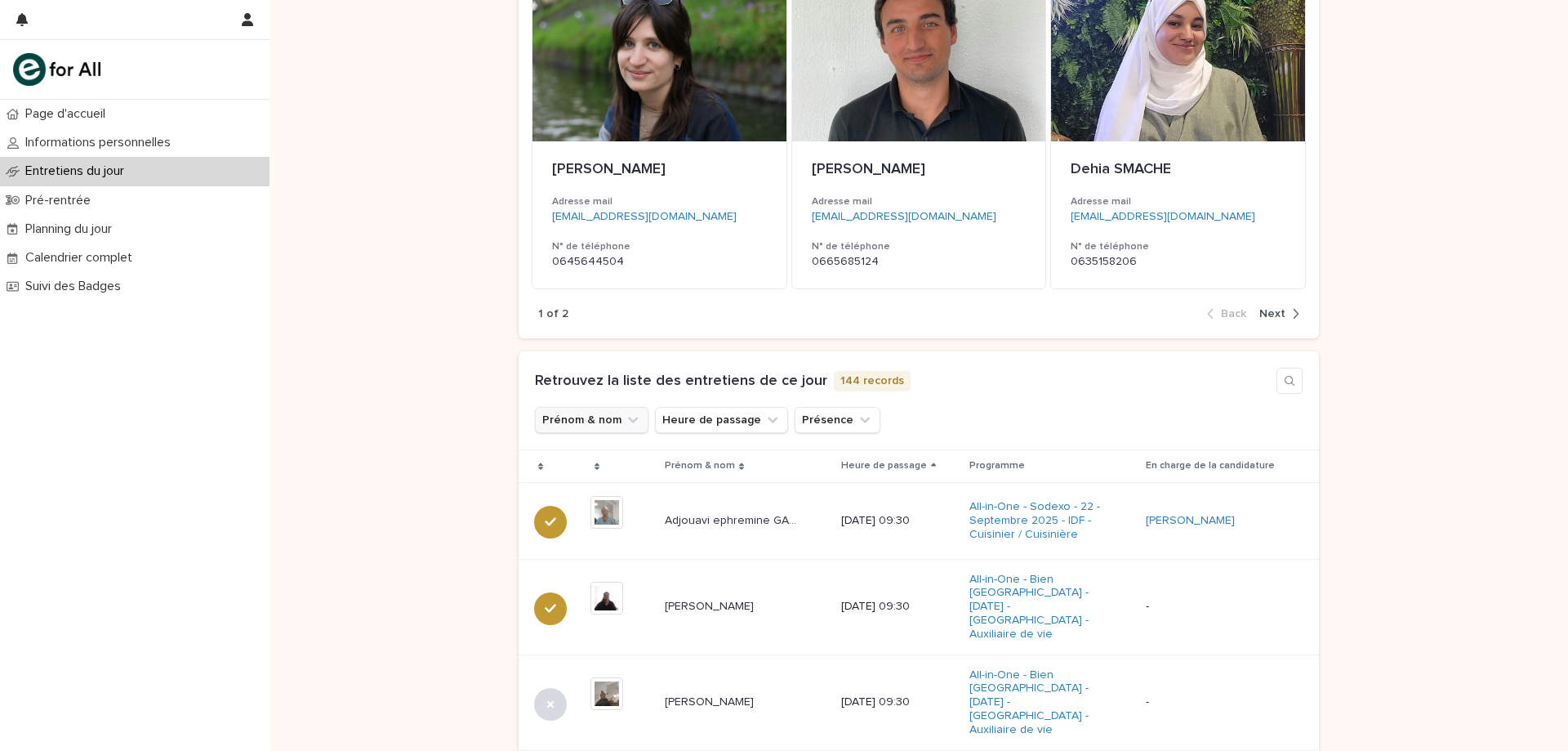
click at [584, 422] on button "Prénom & nom" at bounding box center [591, 420] width 114 height 26
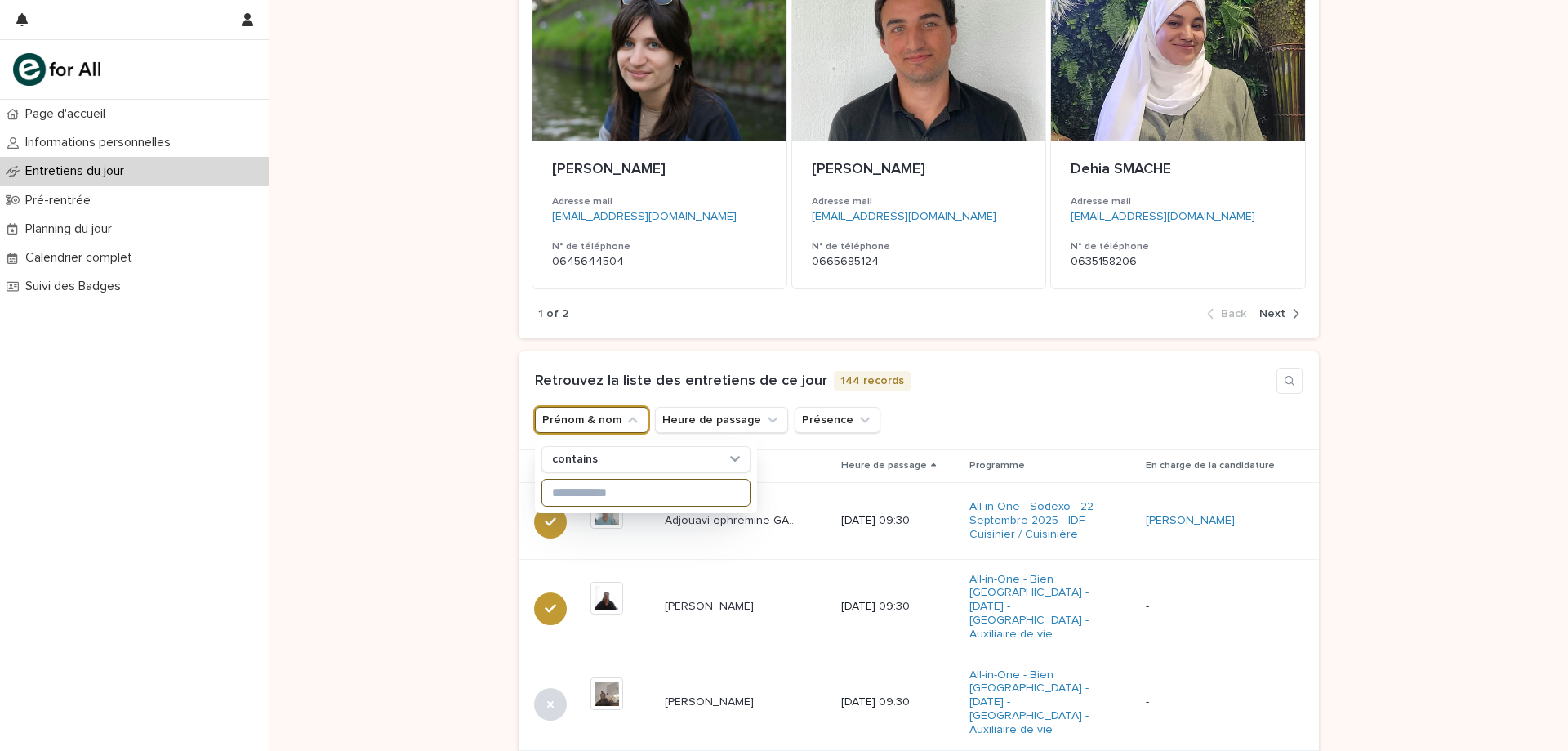
click at [587, 484] on input at bounding box center [646, 492] width 208 height 26
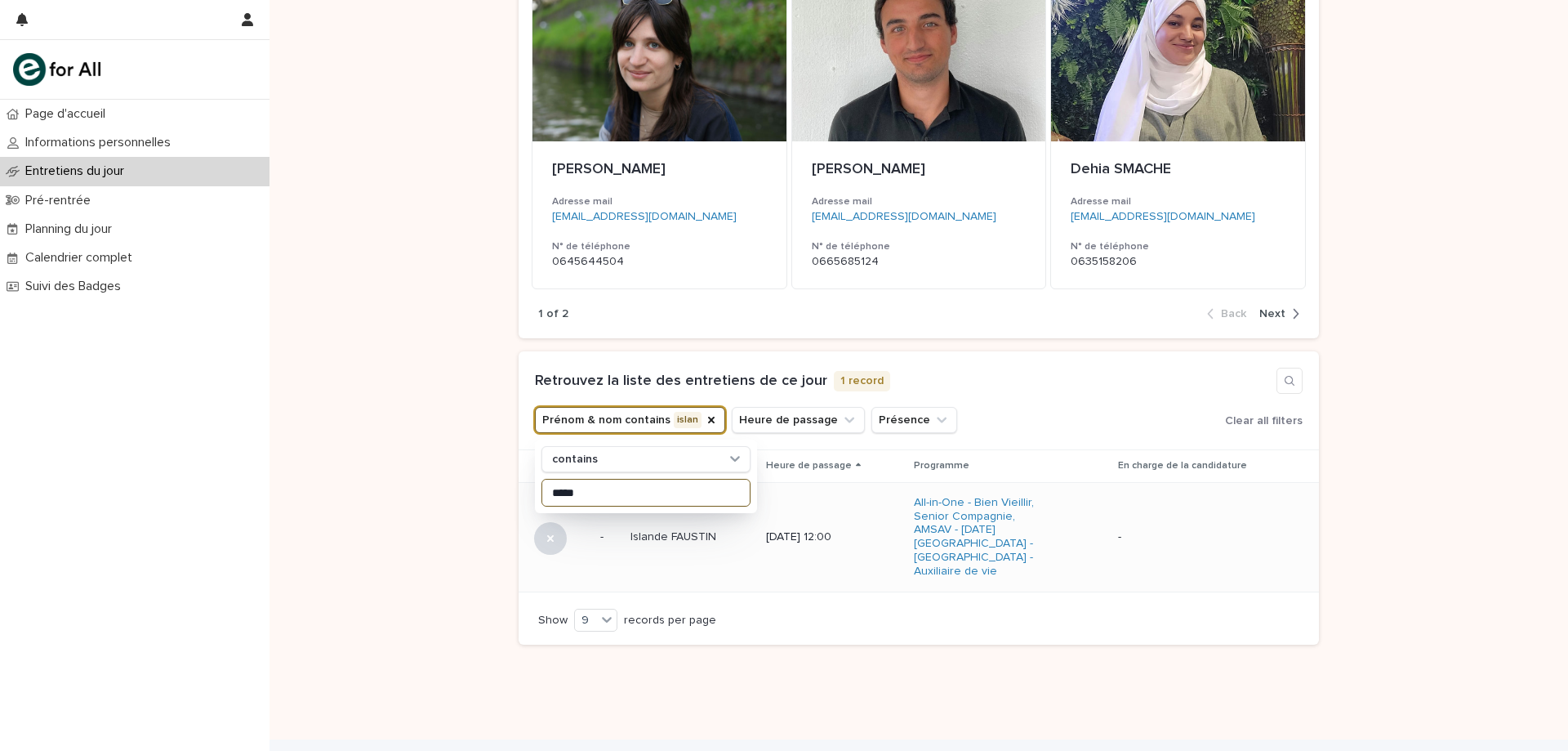
type input "*****"
click at [643, 541] on div "Islande FAUSTIN Islande FAUSTIN" at bounding box center [691, 537] width 122 height 27
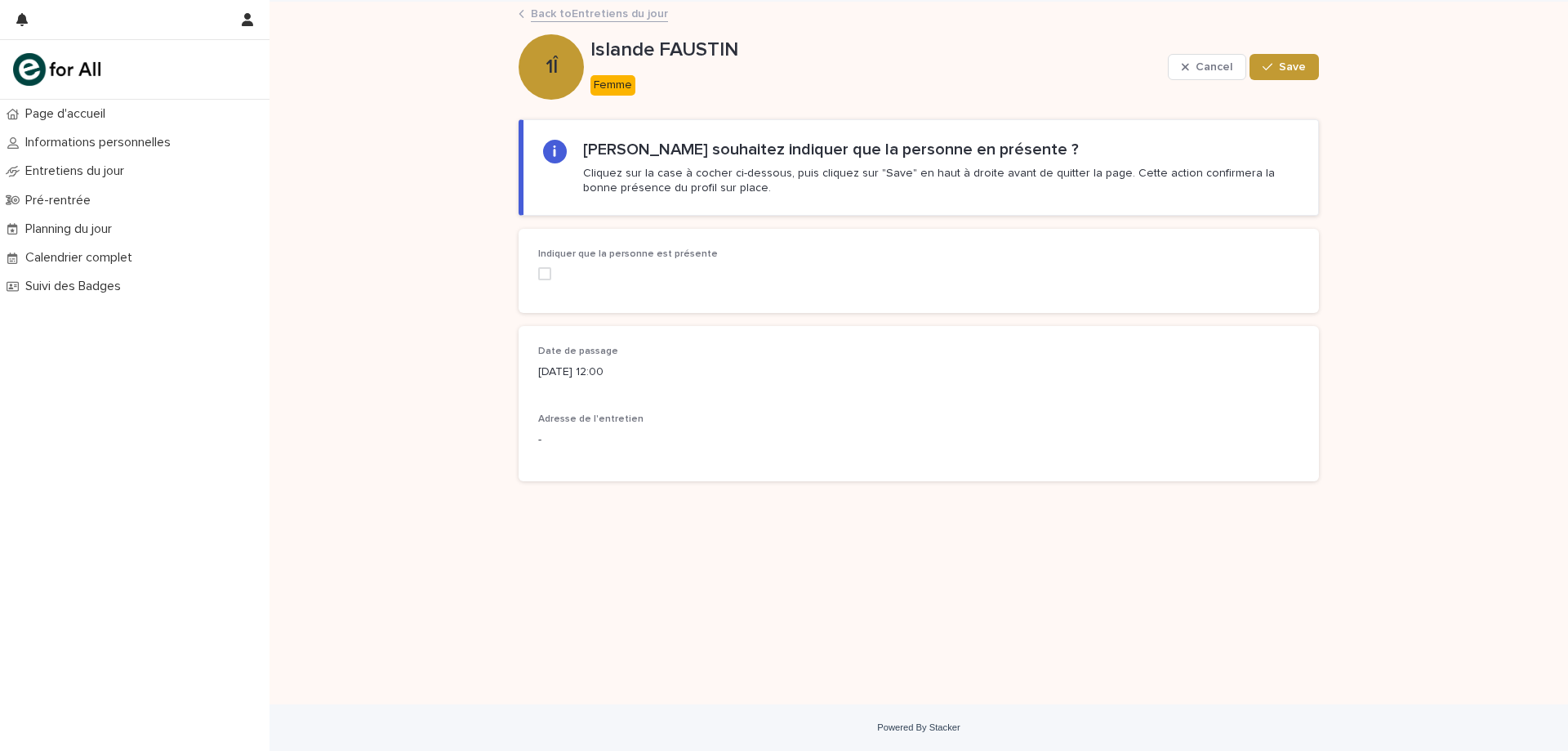
click at [546, 274] on span at bounding box center [544, 273] width 13 height 13
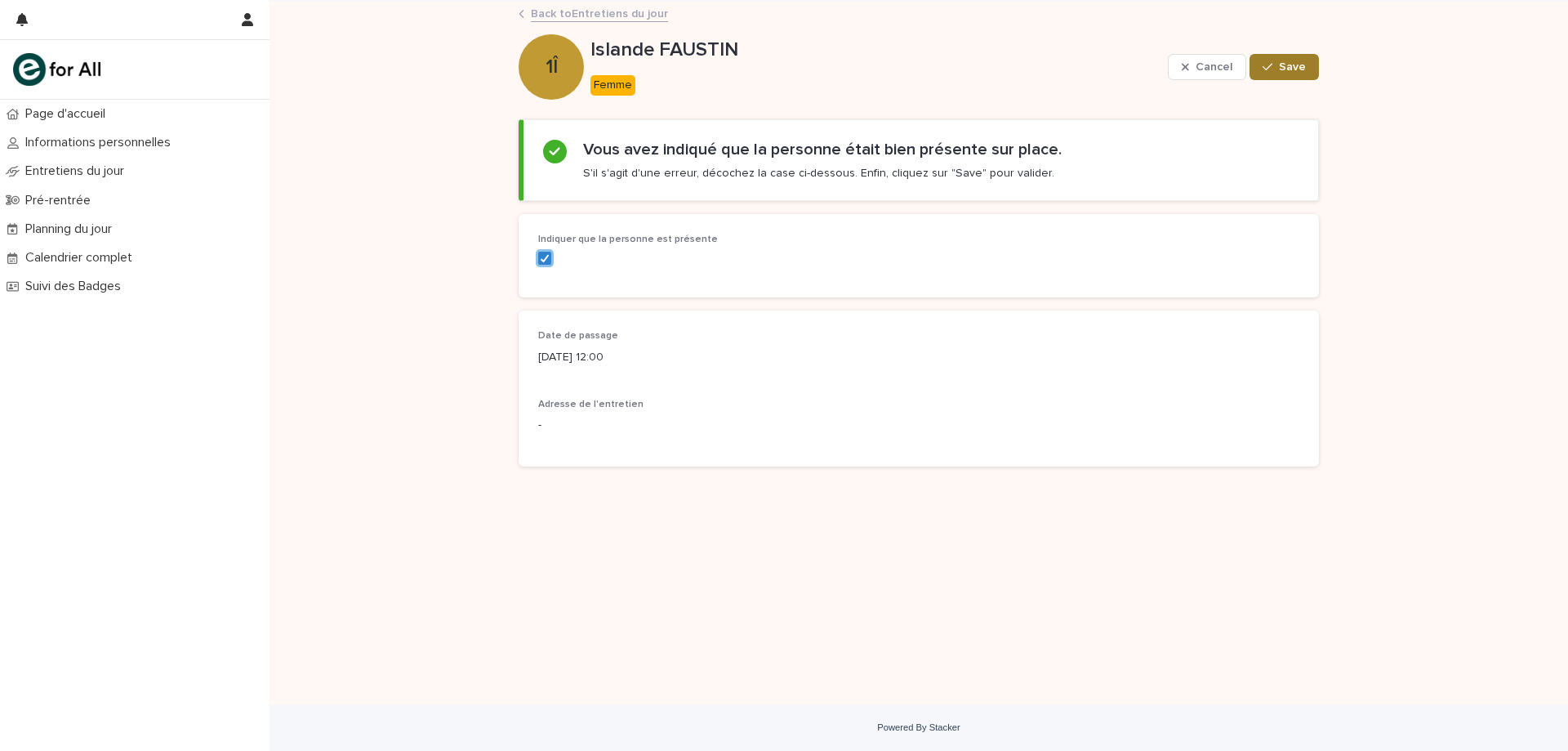
click at [1299, 67] on span "Save" at bounding box center [1293, 67] width 27 height 11
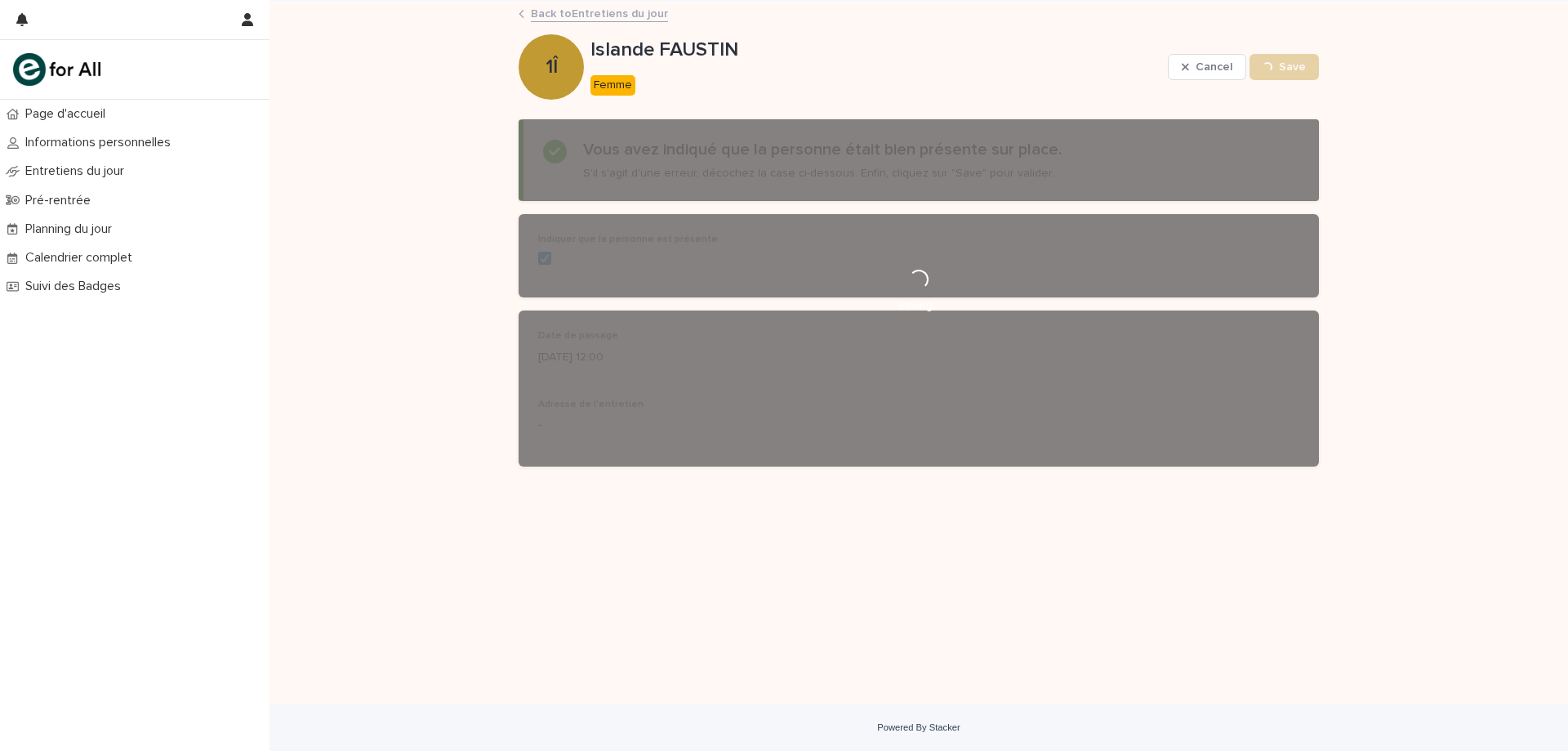
click at [845, 45] on p "Islande FAUSTIN" at bounding box center [876, 50] width 571 height 24
click at [599, 3] on div "Islande FAUSTIN Cancel Save 1Î Islande FAUSTIN Femme Cancel Loading... Save Sor…" at bounding box center [919, 240] width 801 height 478
click at [599, 11] on link "Back to Entretiens du jour" at bounding box center [599, 13] width 138 height 19
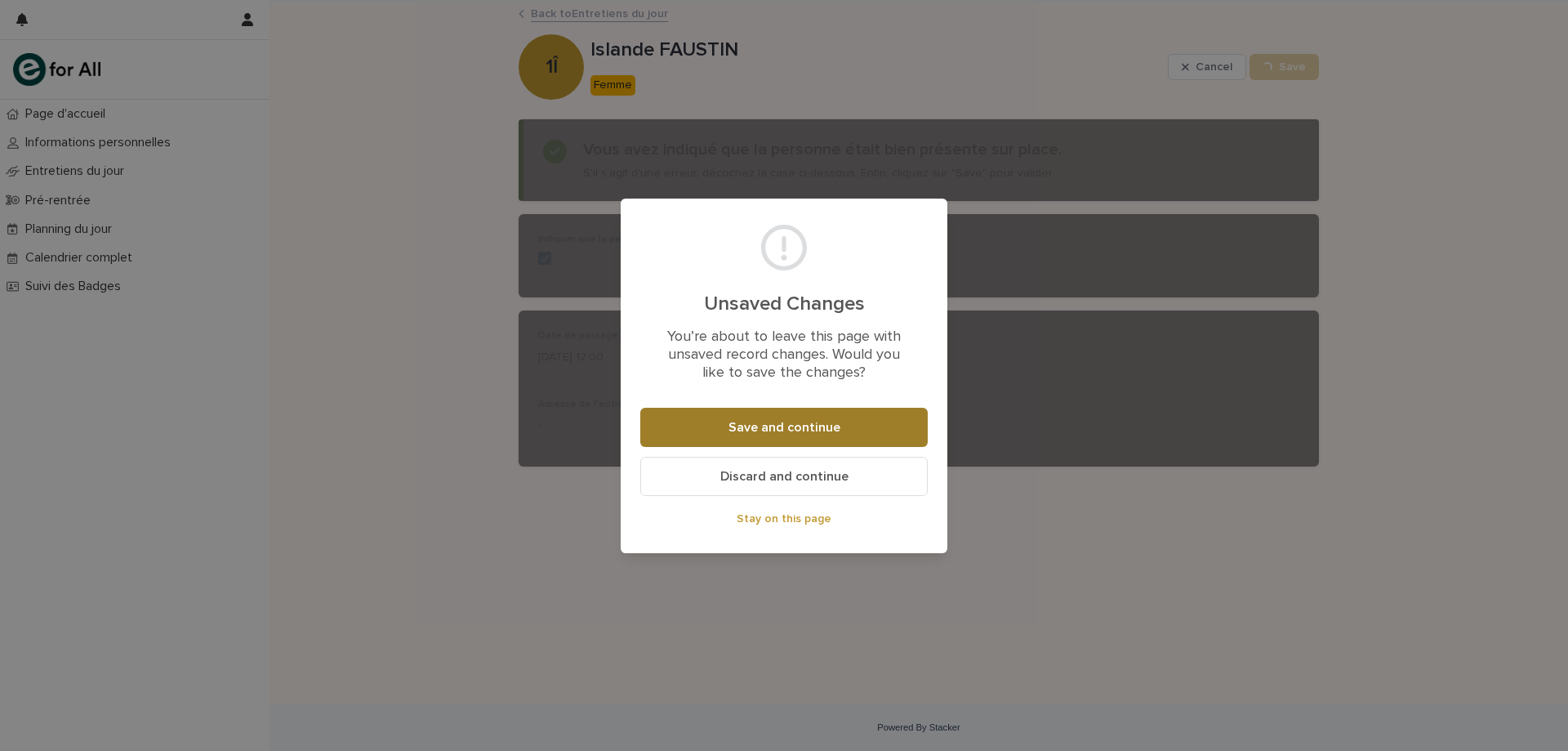
click at [862, 428] on button "Save and continue" at bounding box center [784, 427] width 288 height 39
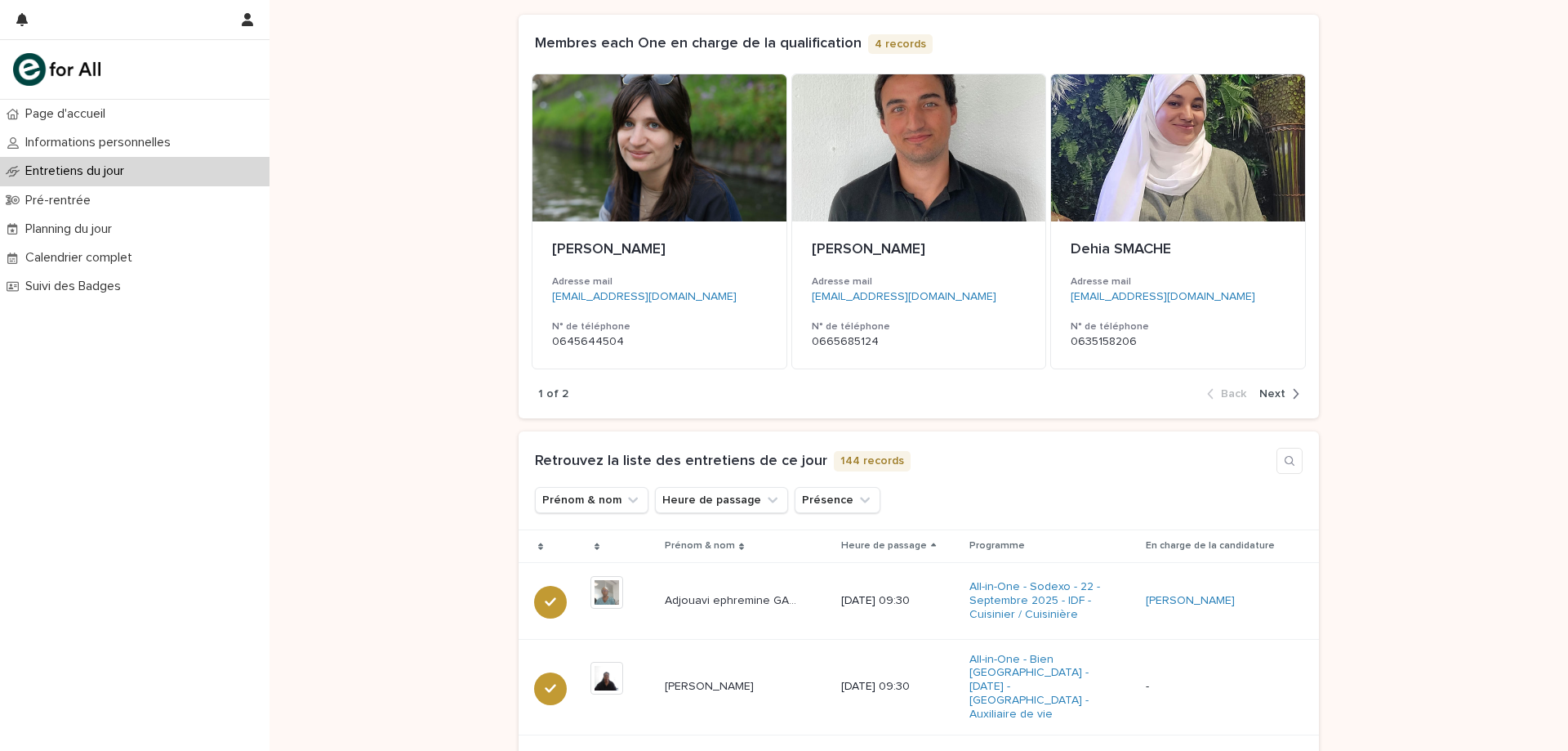
scroll to position [163, 0]
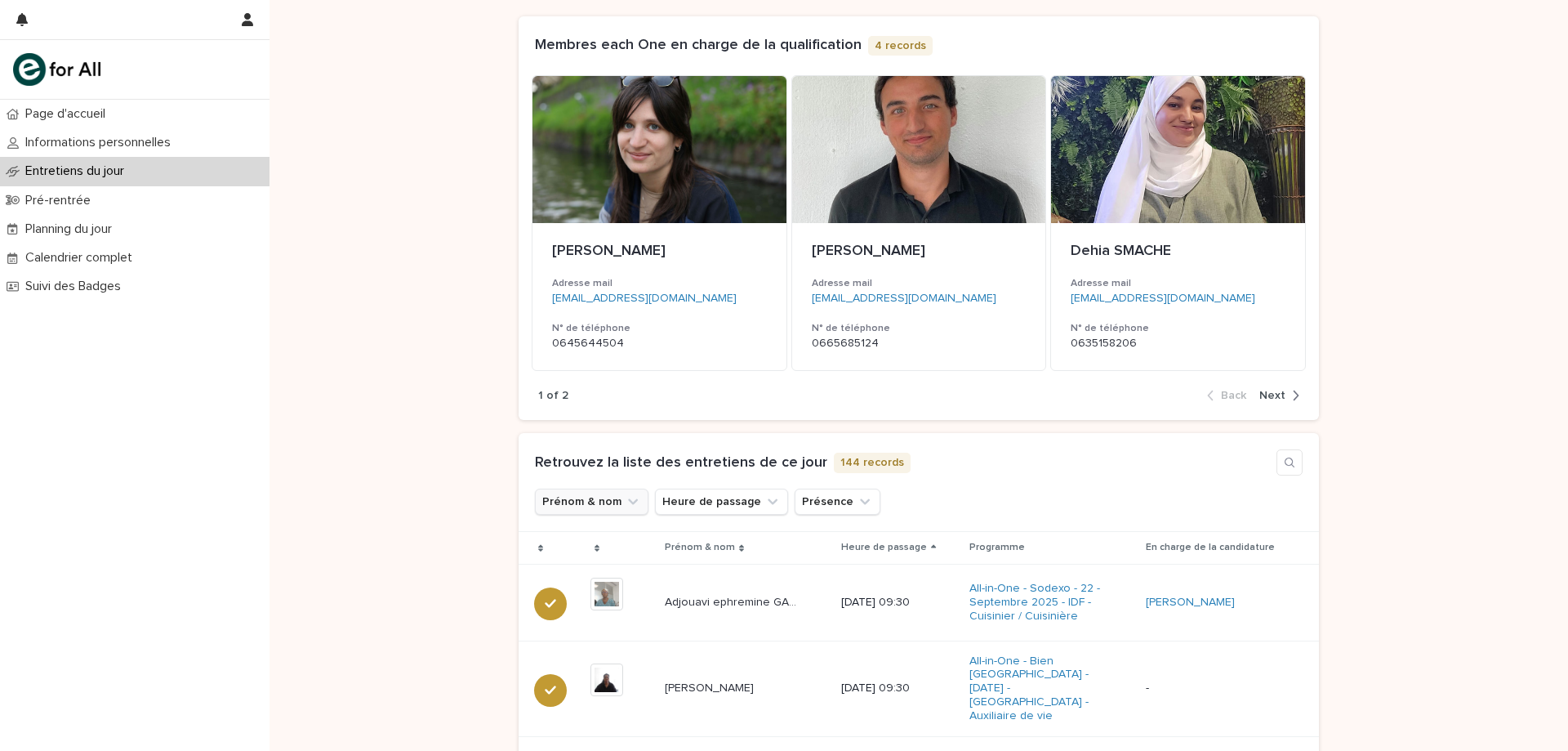
click at [584, 493] on button "Prénom & nom" at bounding box center [591, 502] width 114 height 26
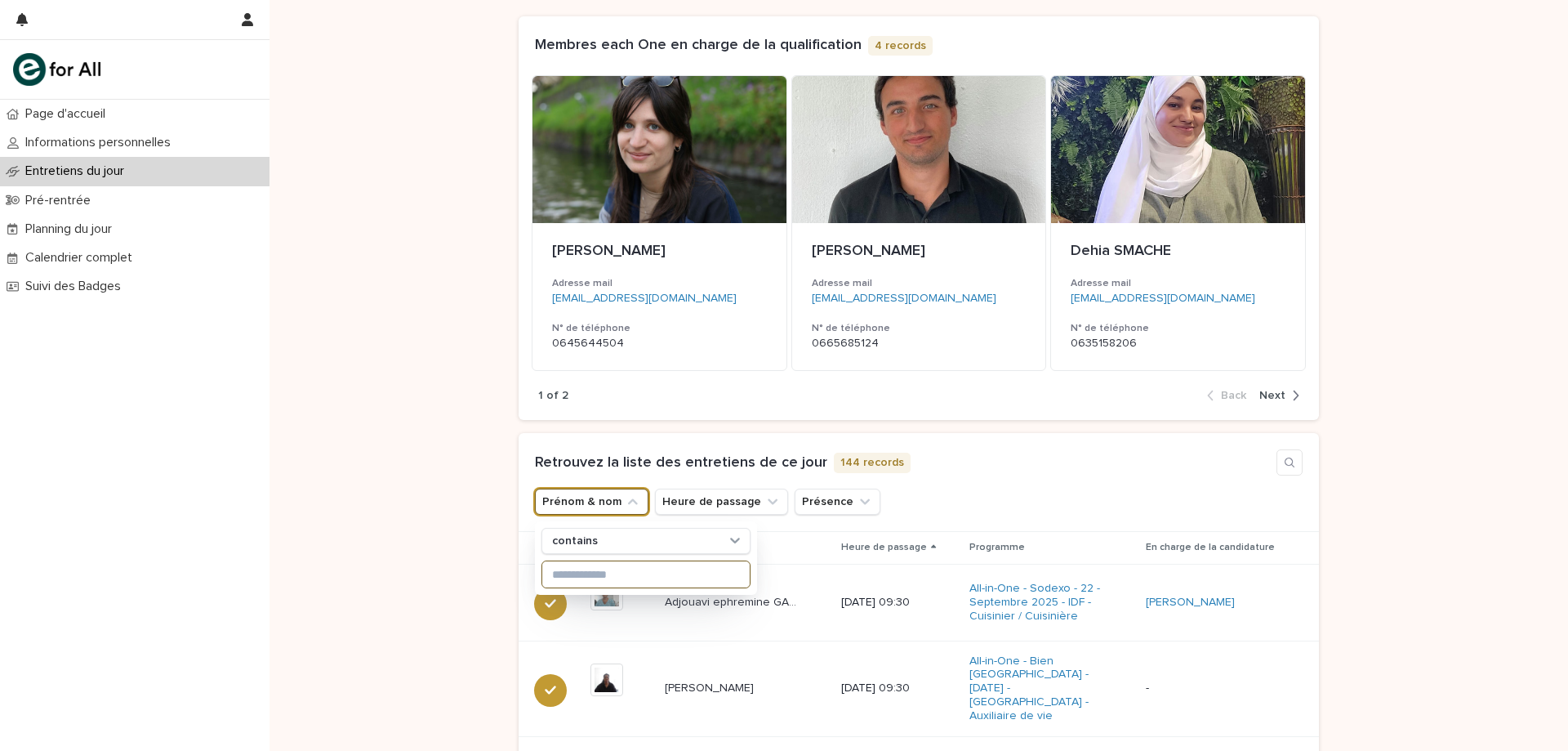
click at [583, 578] on input at bounding box center [646, 574] width 208 height 26
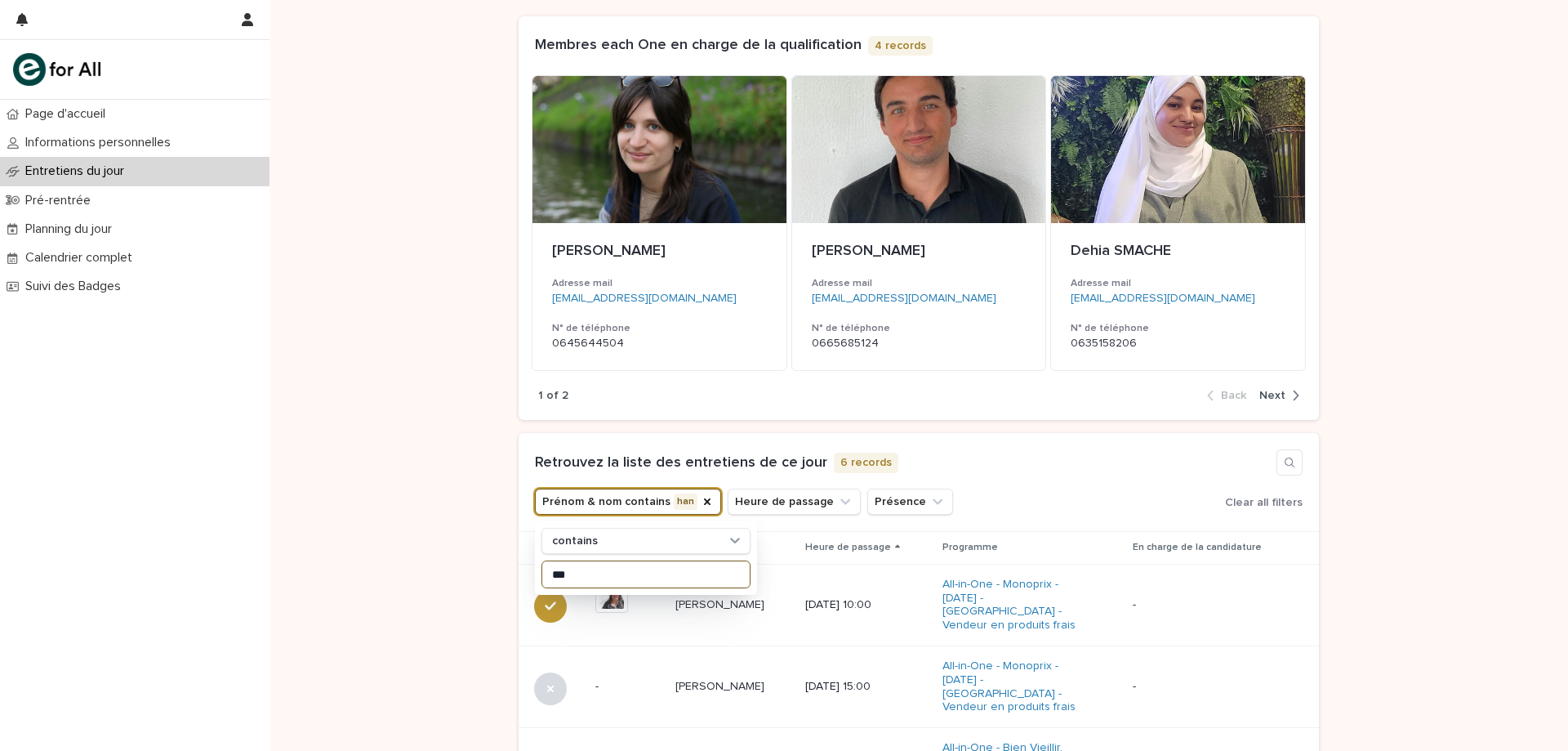
scroll to position [490, 0]
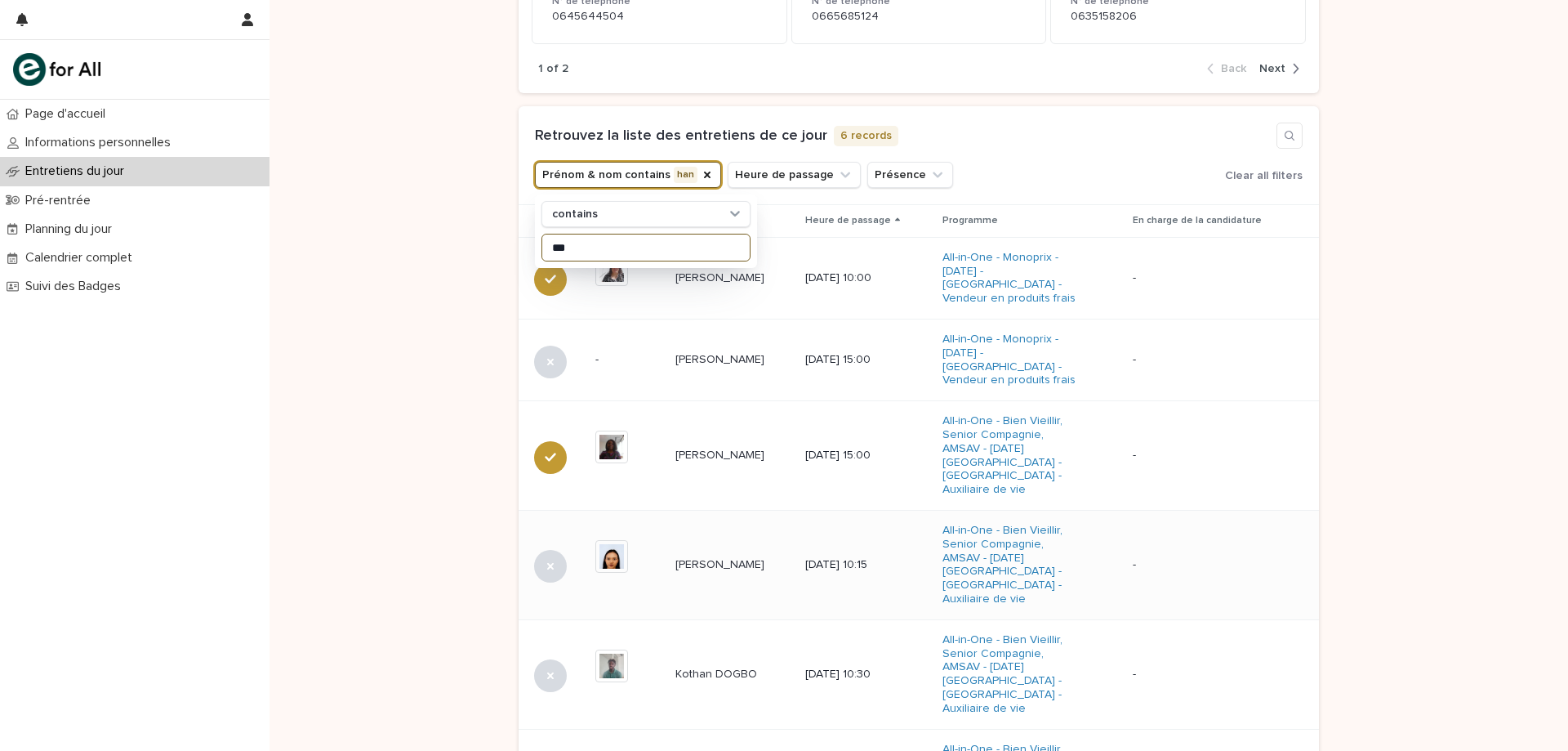
type input "***"
click at [706, 556] on div "[PERSON_NAME] [PERSON_NAME]" at bounding box center [734, 565] width 117 height 27
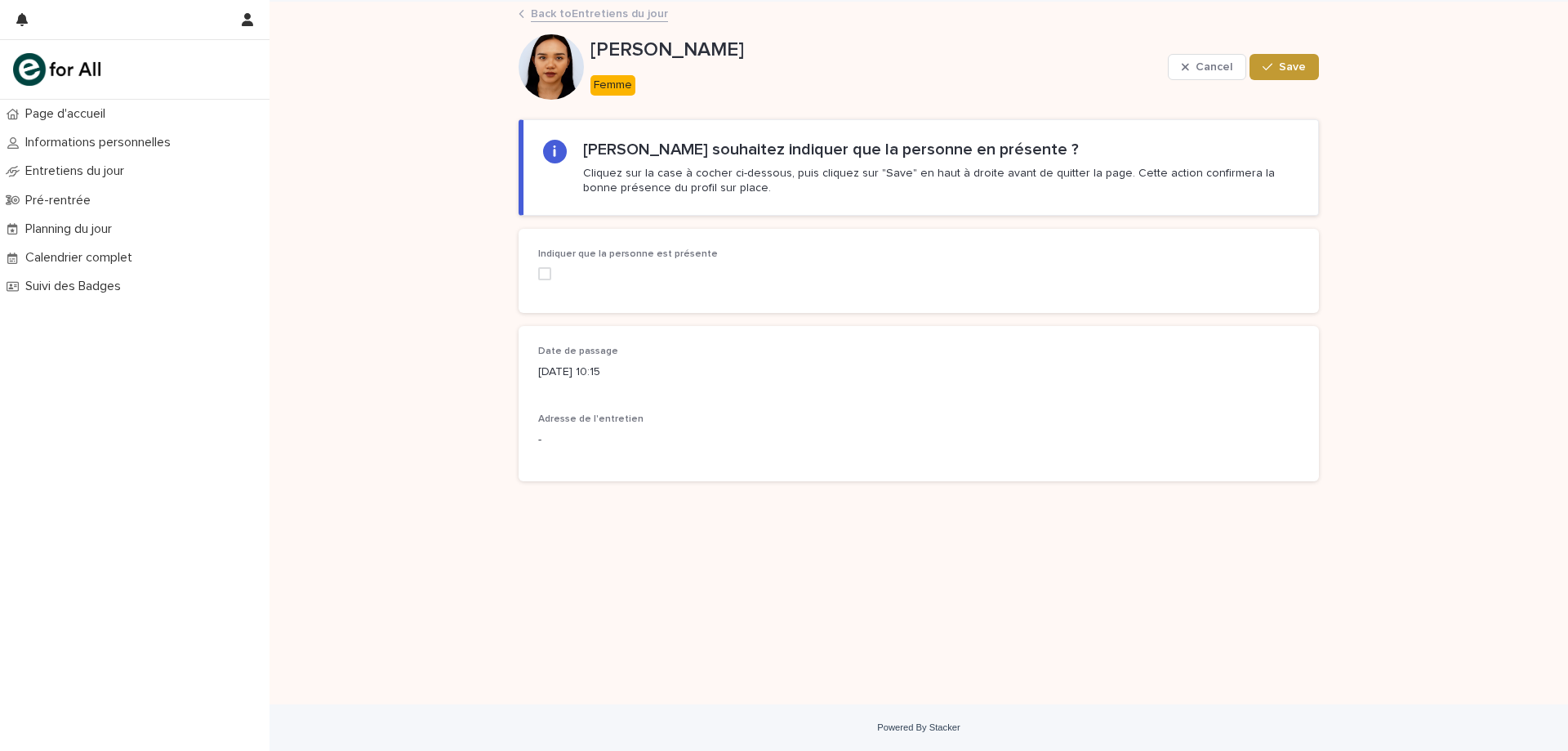
click at [543, 270] on span at bounding box center [544, 273] width 13 height 13
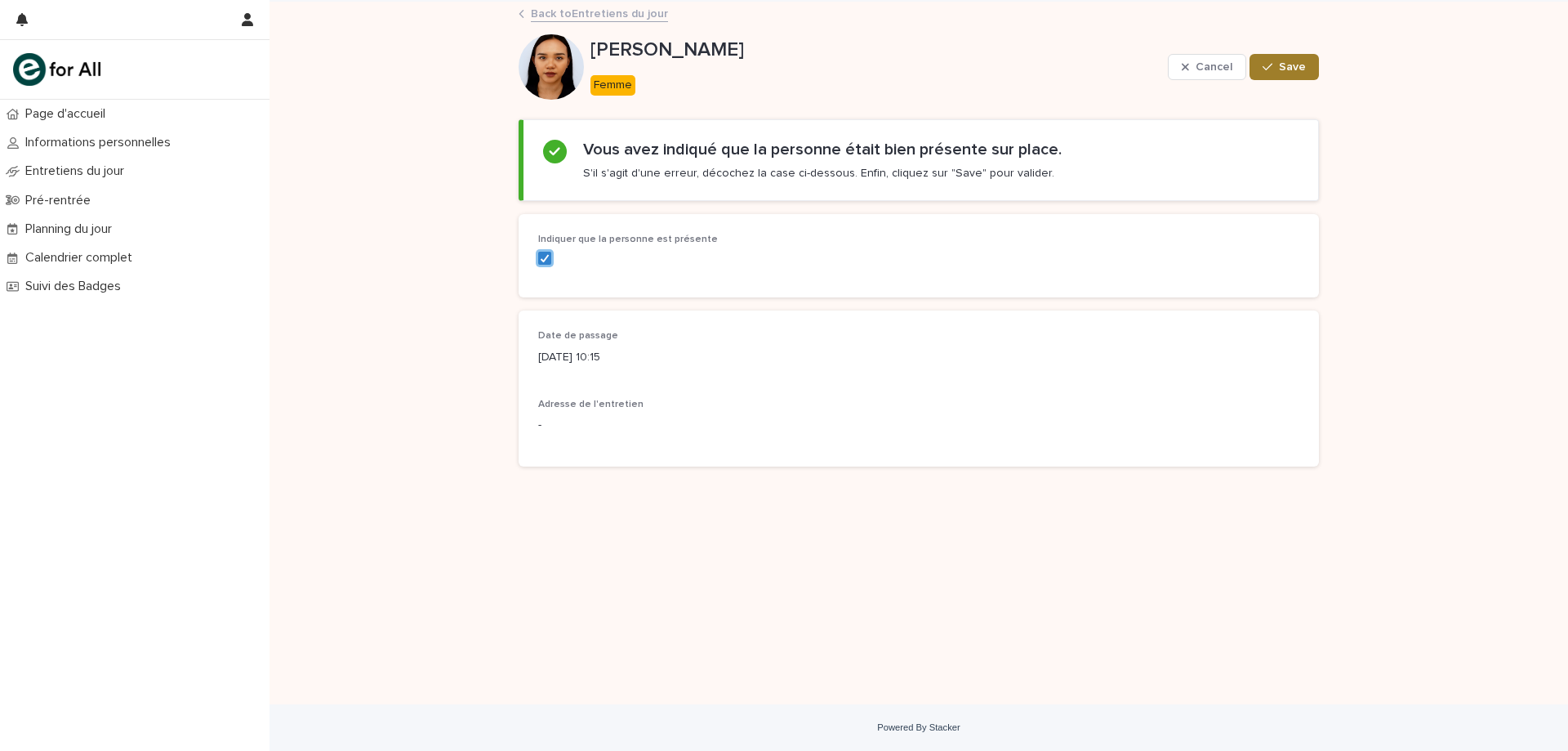
click at [1295, 65] on span "Save" at bounding box center [1293, 67] width 27 height 11
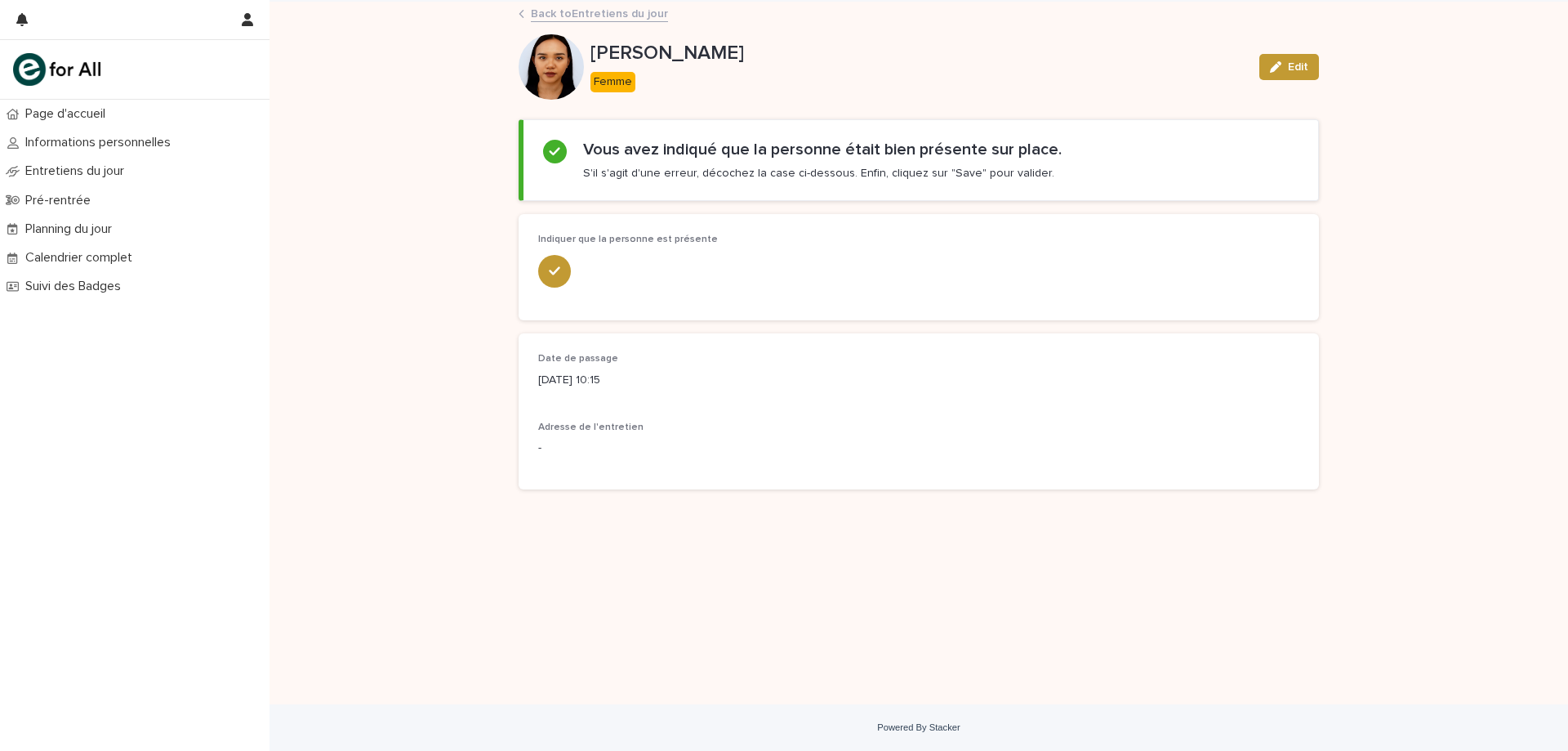
click at [608, 21] on link "Back to Entretiens du jour" at bounding box center [599, 13] width 138 height 19
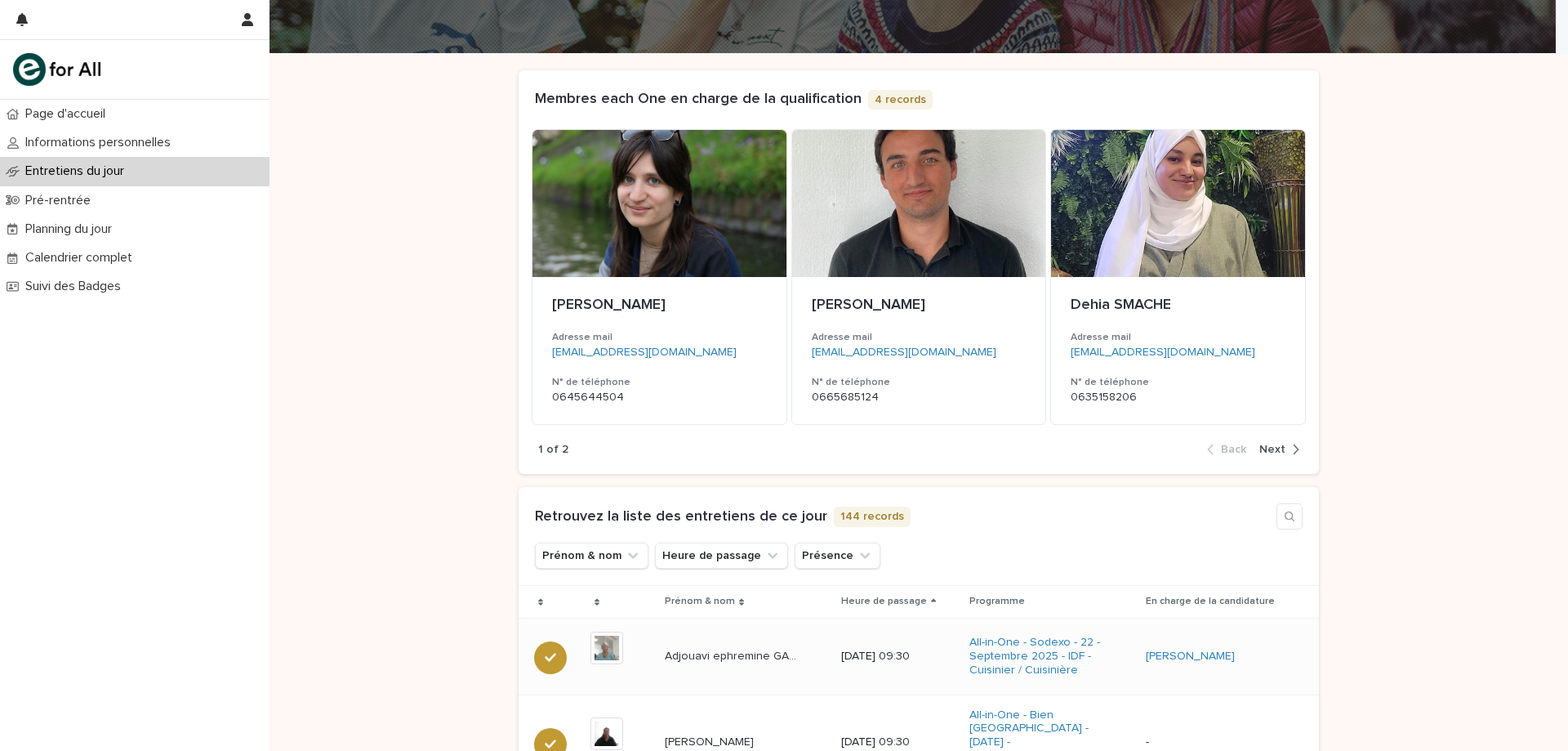
scroll to position [245, 0]
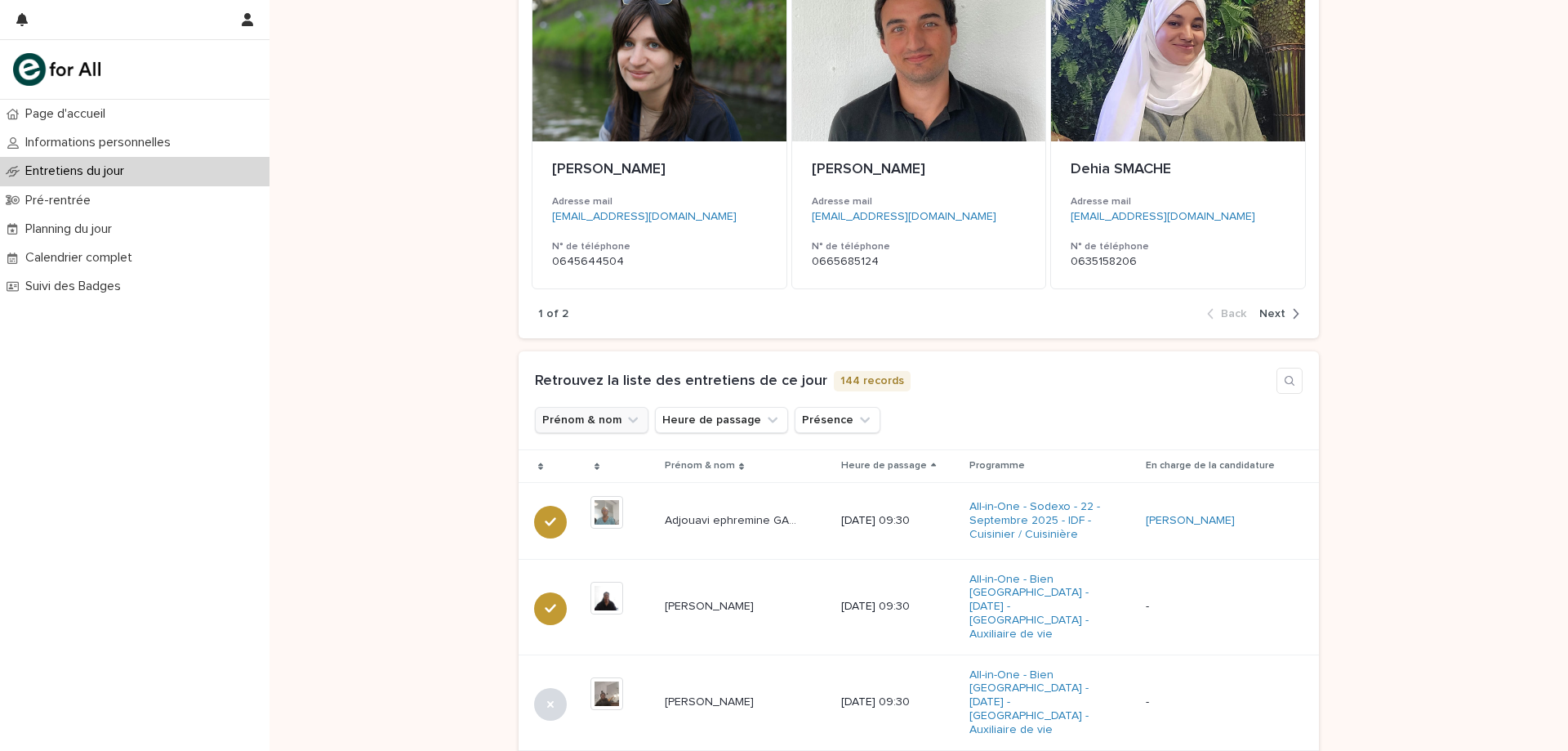
click at [625, 422] on icon "Prénom & nom" at bounding box center [632, 420] width 16 height 16
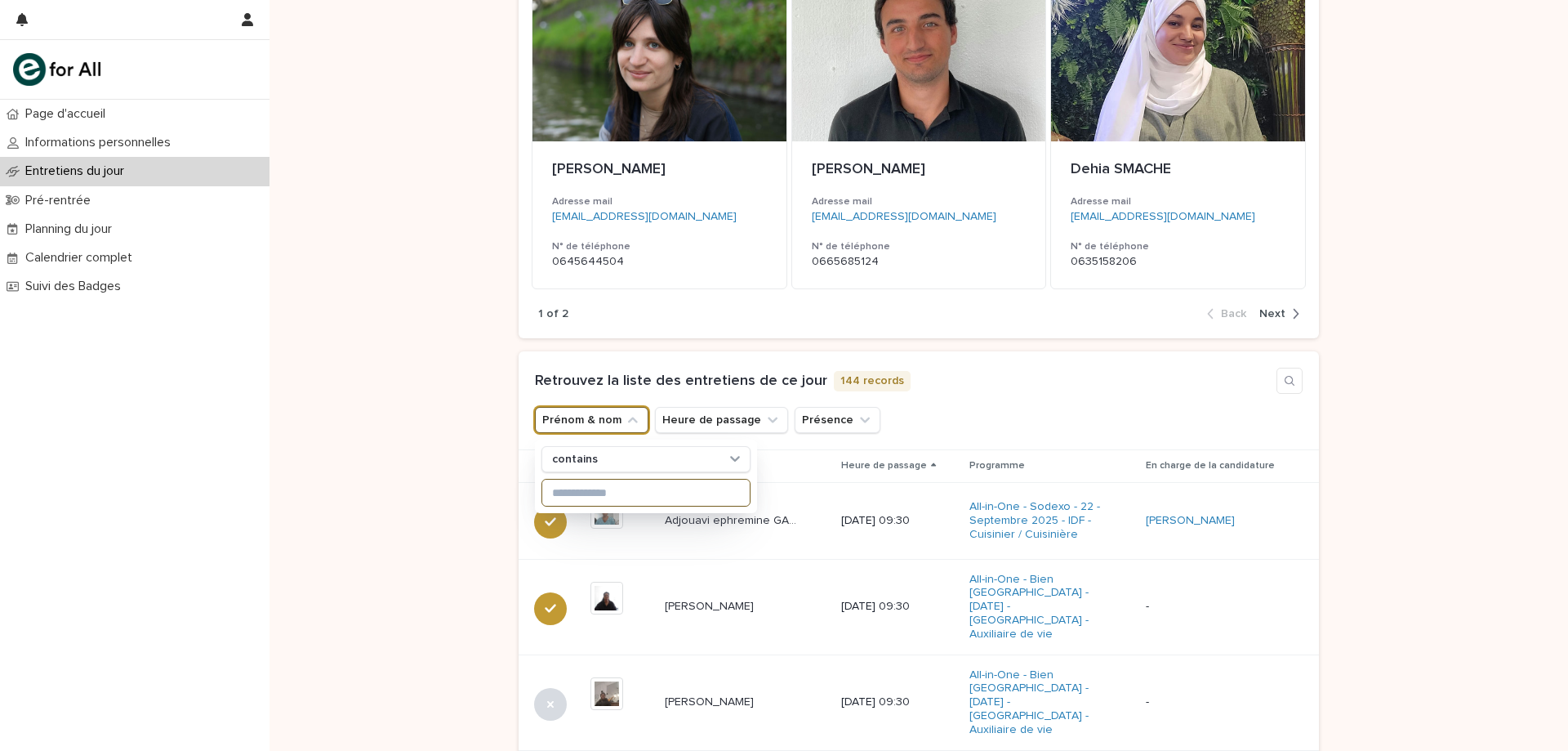
click at [672, 490] on input at bounding box center [646, 492] width 208 height 26
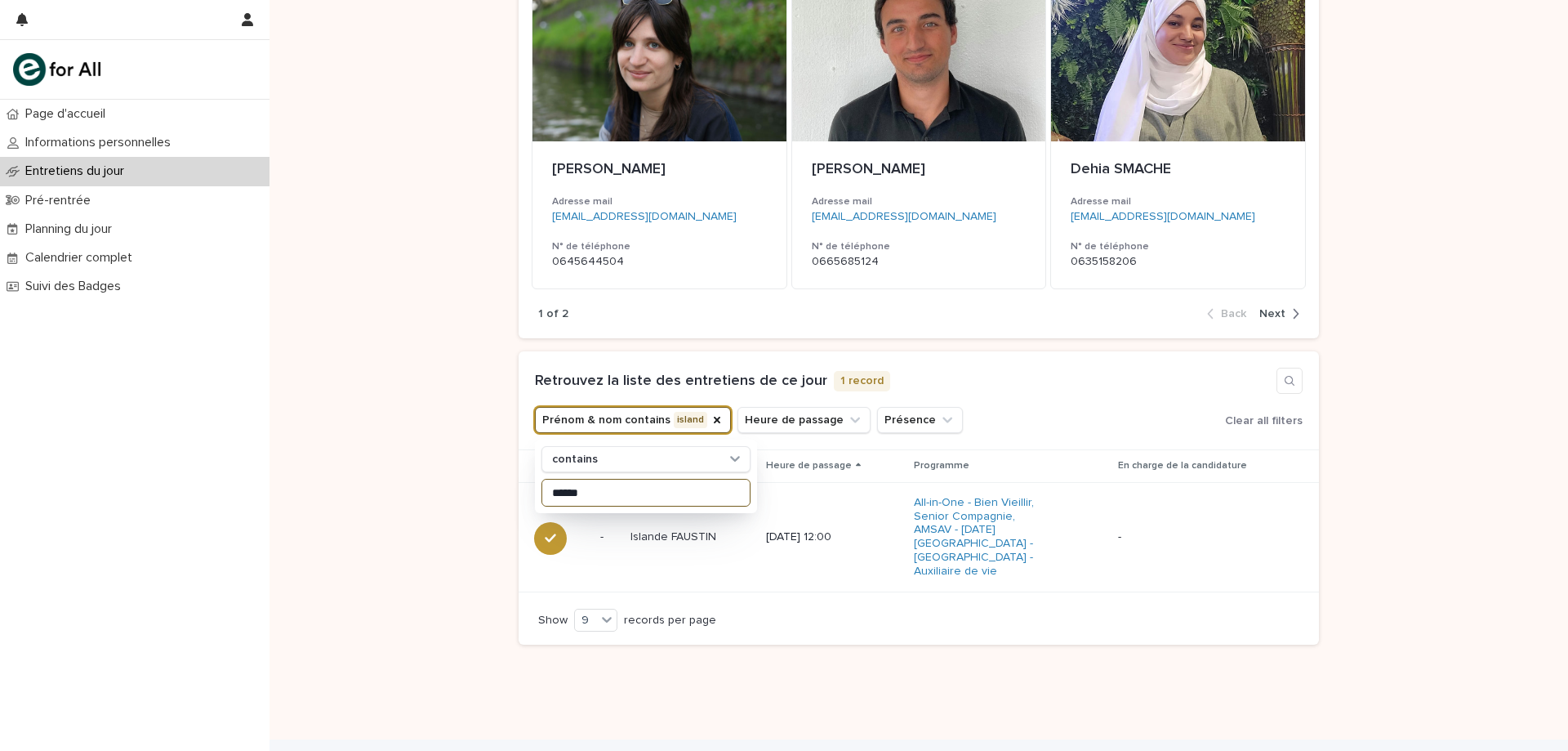
type input "******"
click at [711, 419] on button "Prénom & nom contains island" at bounding box center [632, 420] width 196 height 26
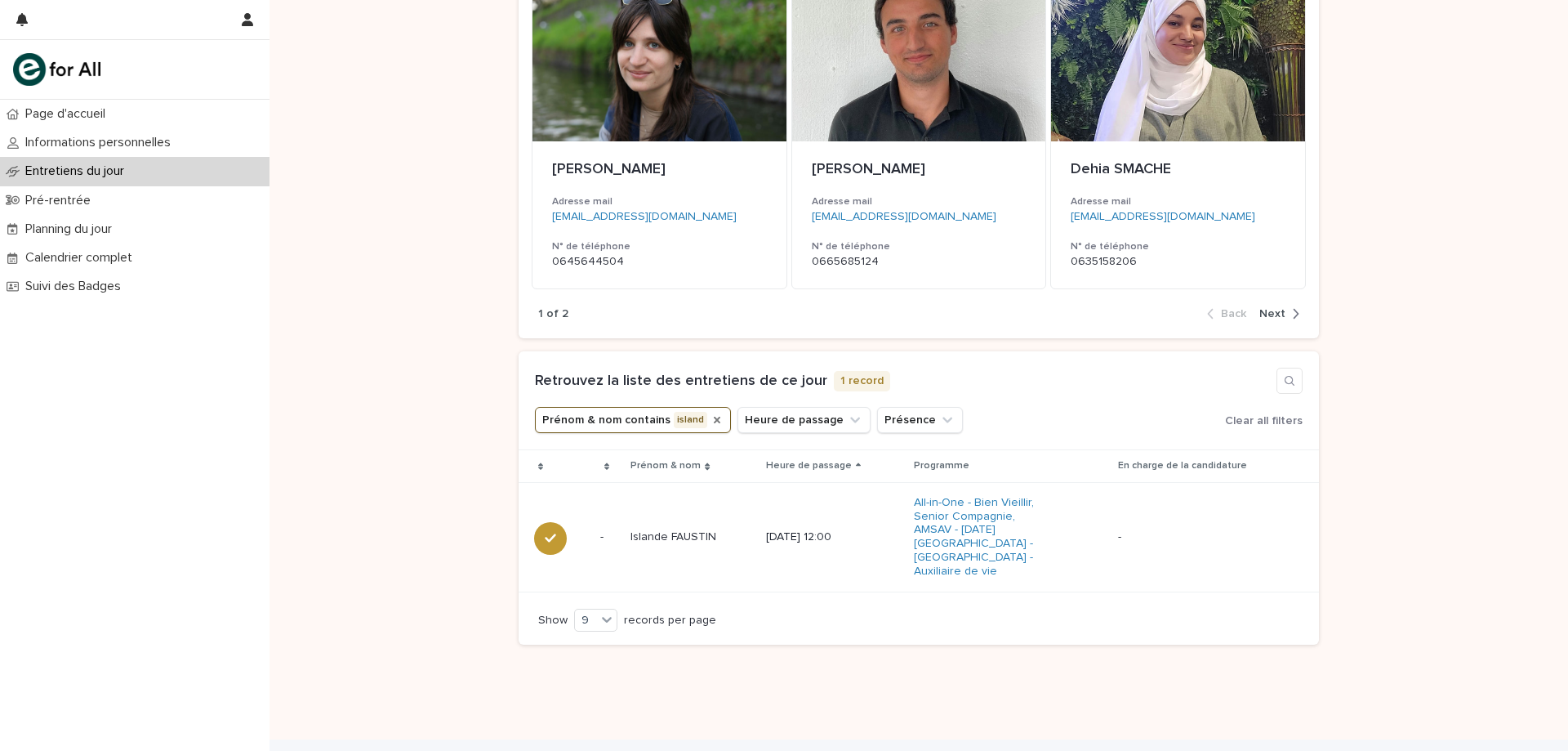
click at [714, 423] on icon "Prénom & nom" at bounding box center [718, 420] width 7 height 7
click at [596, 418] on button "Prénom & nom" at bounding box center [591, 420] width 114 height 26
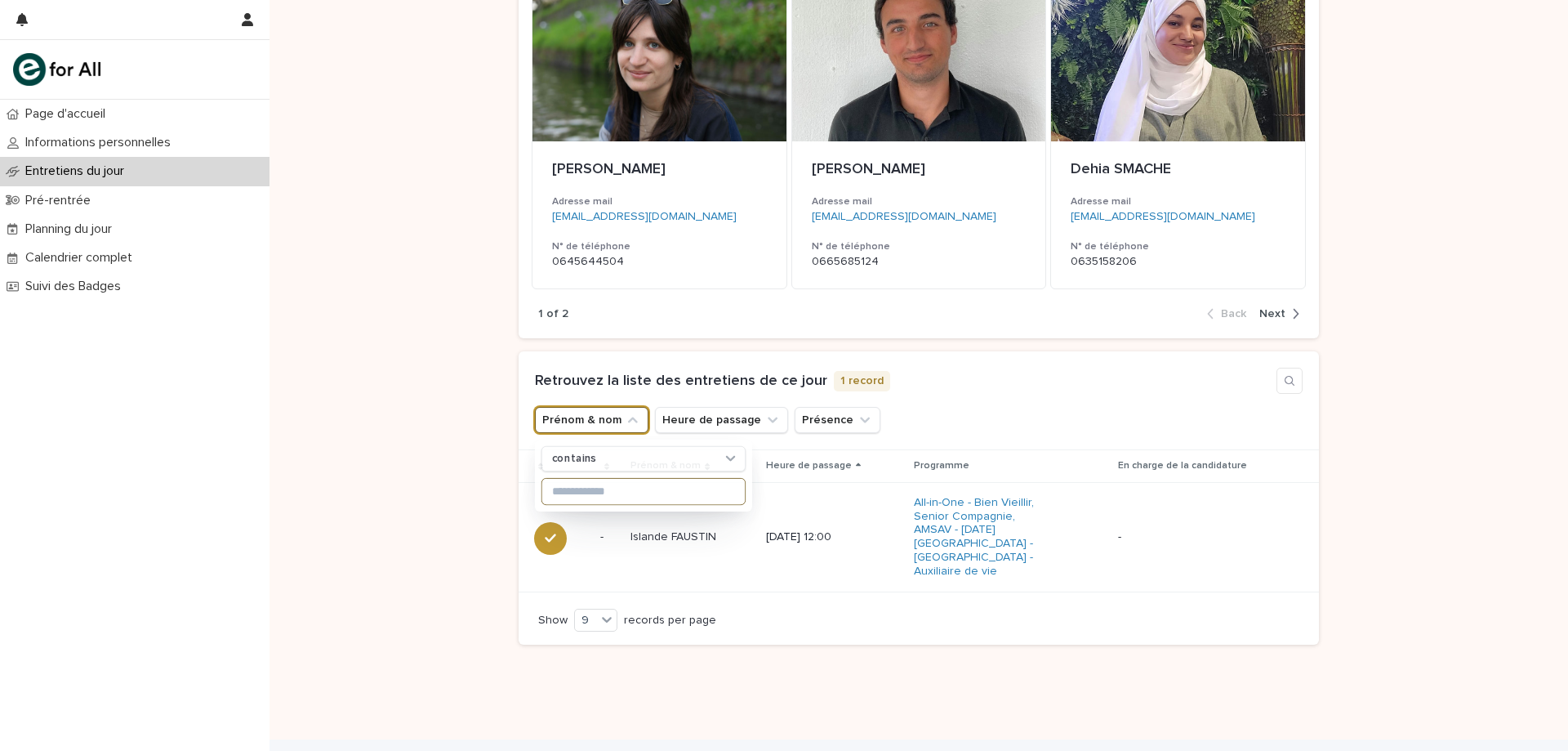
click at [593, 493] on input at bounding box center [643, 491] width 203 height 26
click at [396, 153] on div "Loading... Saving… Loading... Saving… Loading... Saving… Loading... Saving… Loa…" at bounding box center [919, 328] width 1299 height 821
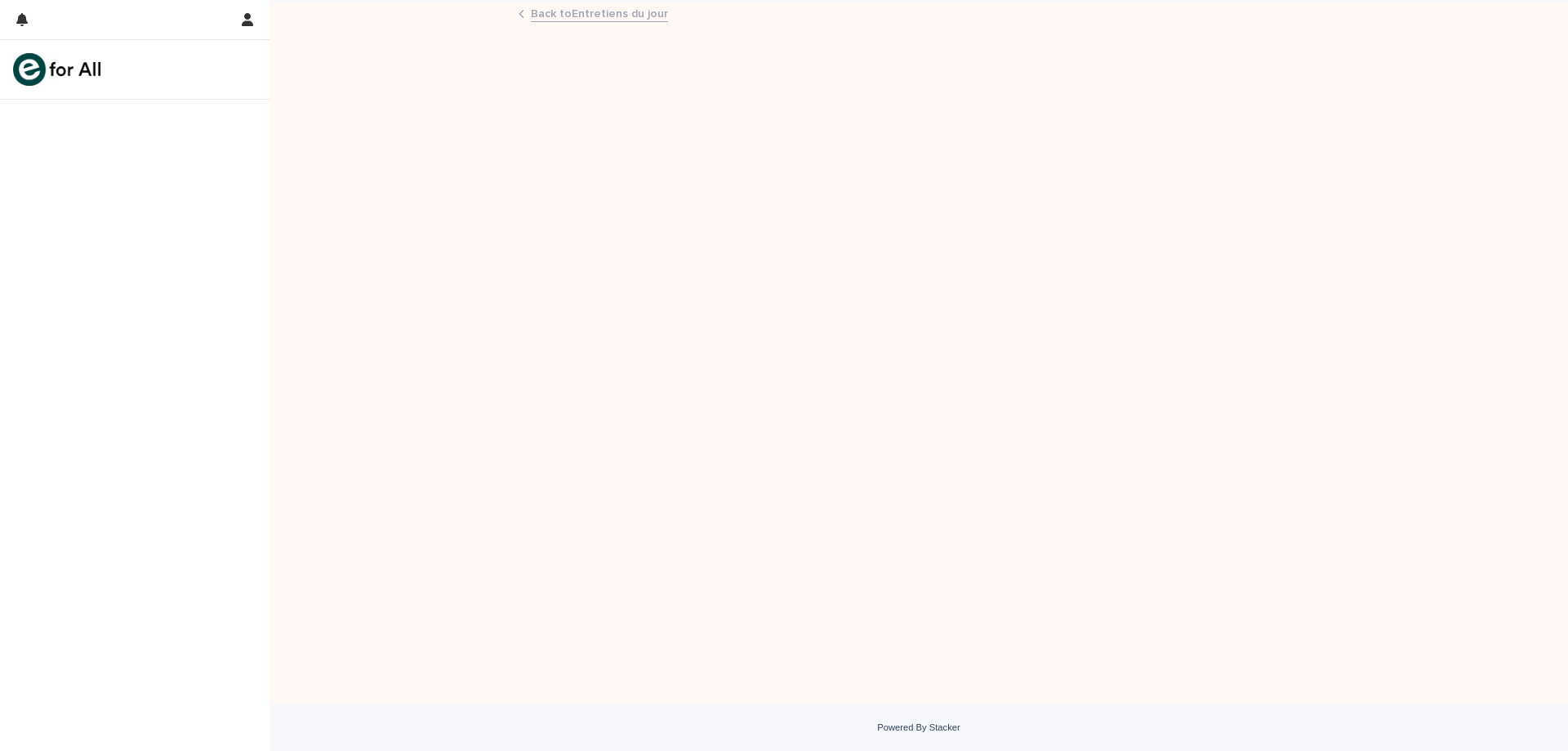
click at [638, 14] on link "Back to Entretiens du jour" at bounding box center [599, 13] width 138 height 19
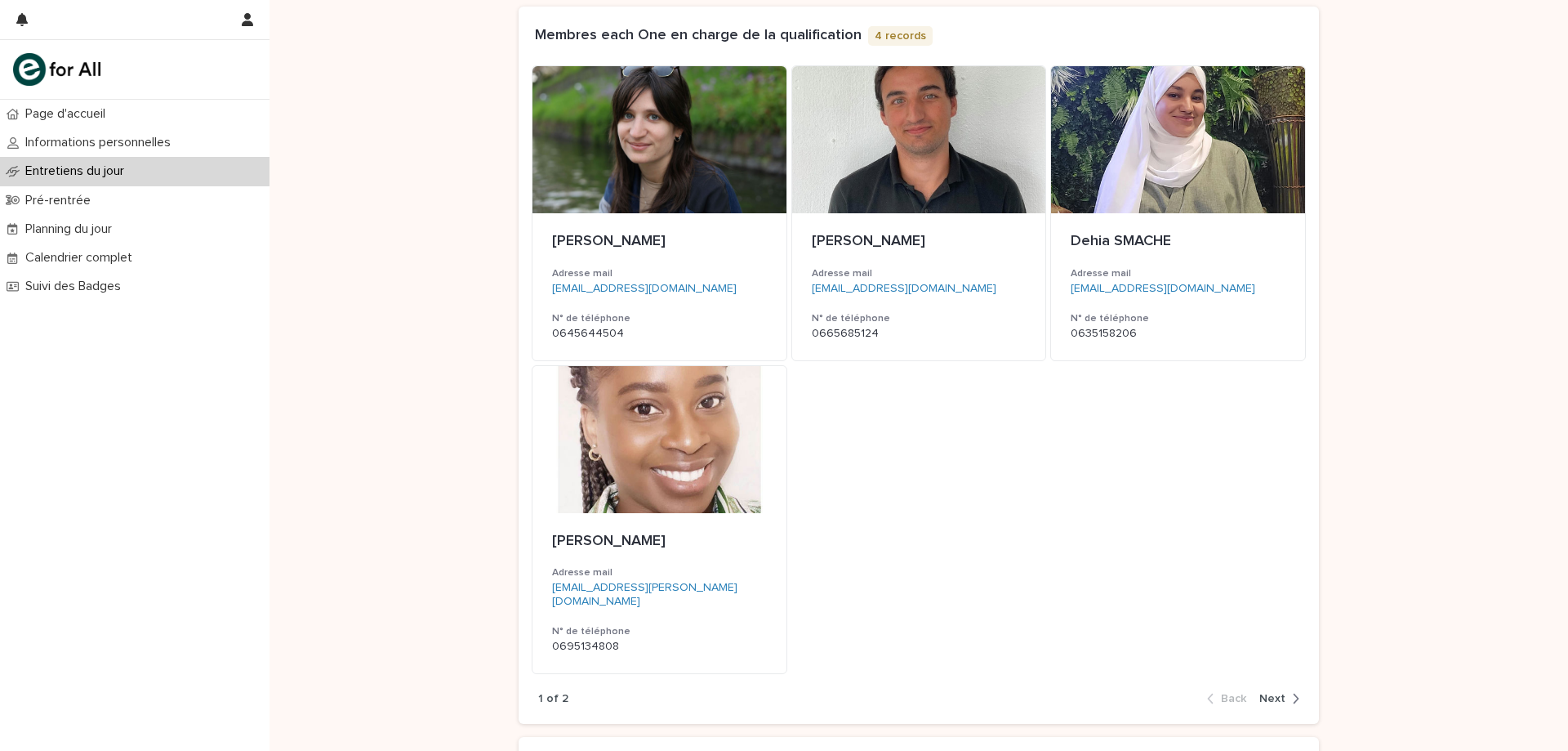
scroll to position [422, 0]
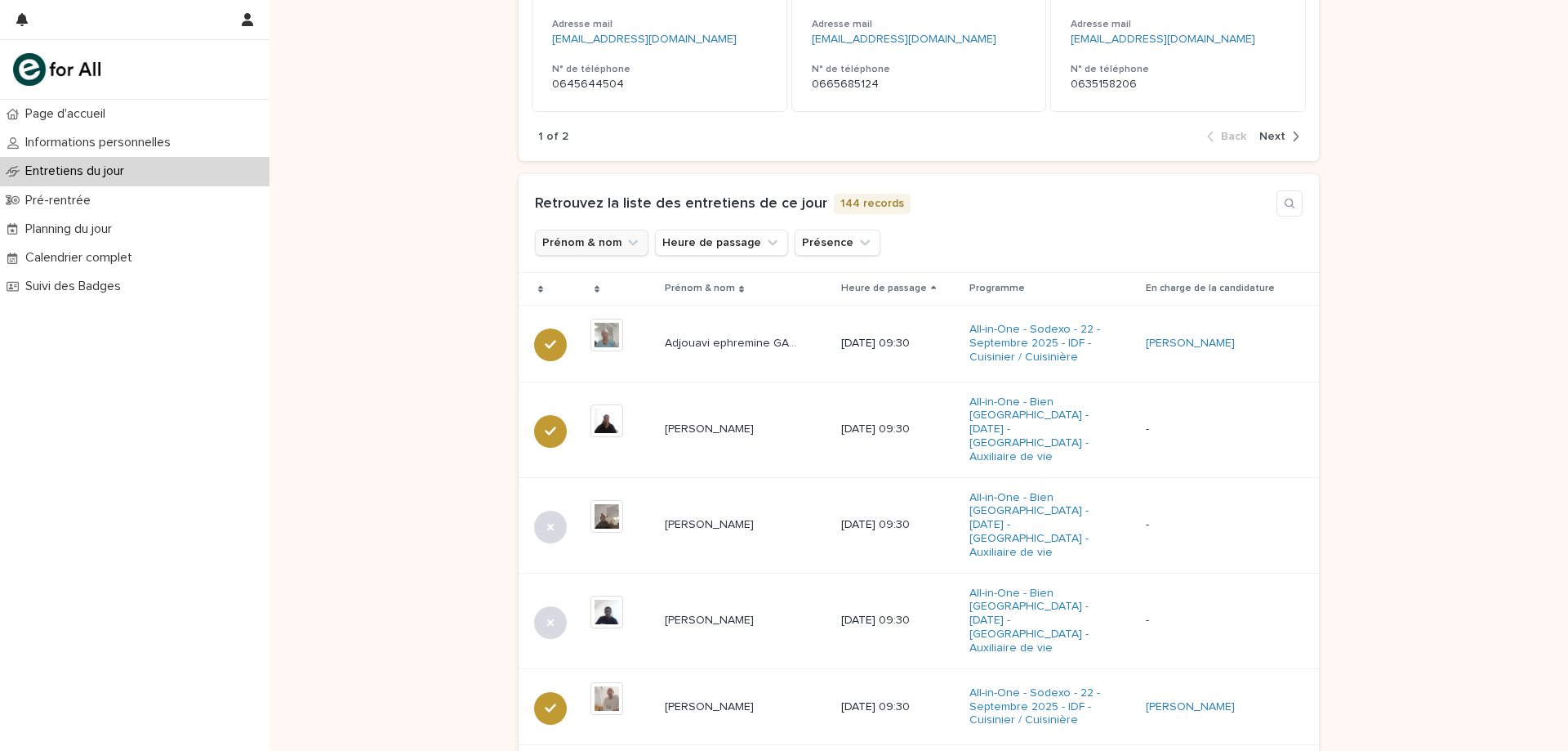
click at [583, 235] on button "Prénom & nom" at bounding box center [591, 243] width 114 height 26
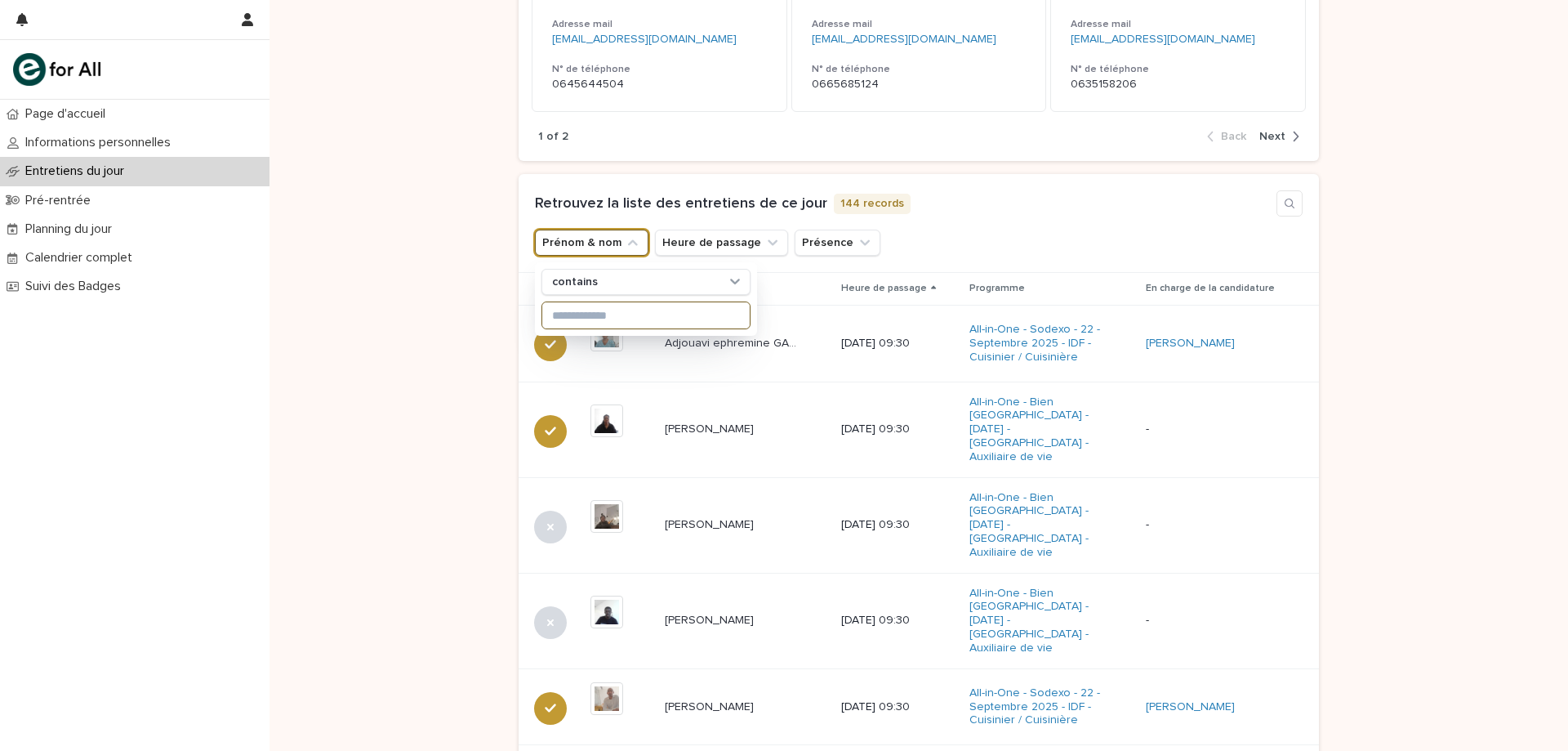
click at [678, 320] on input at bounding box center [646, 315] width 208 height 26
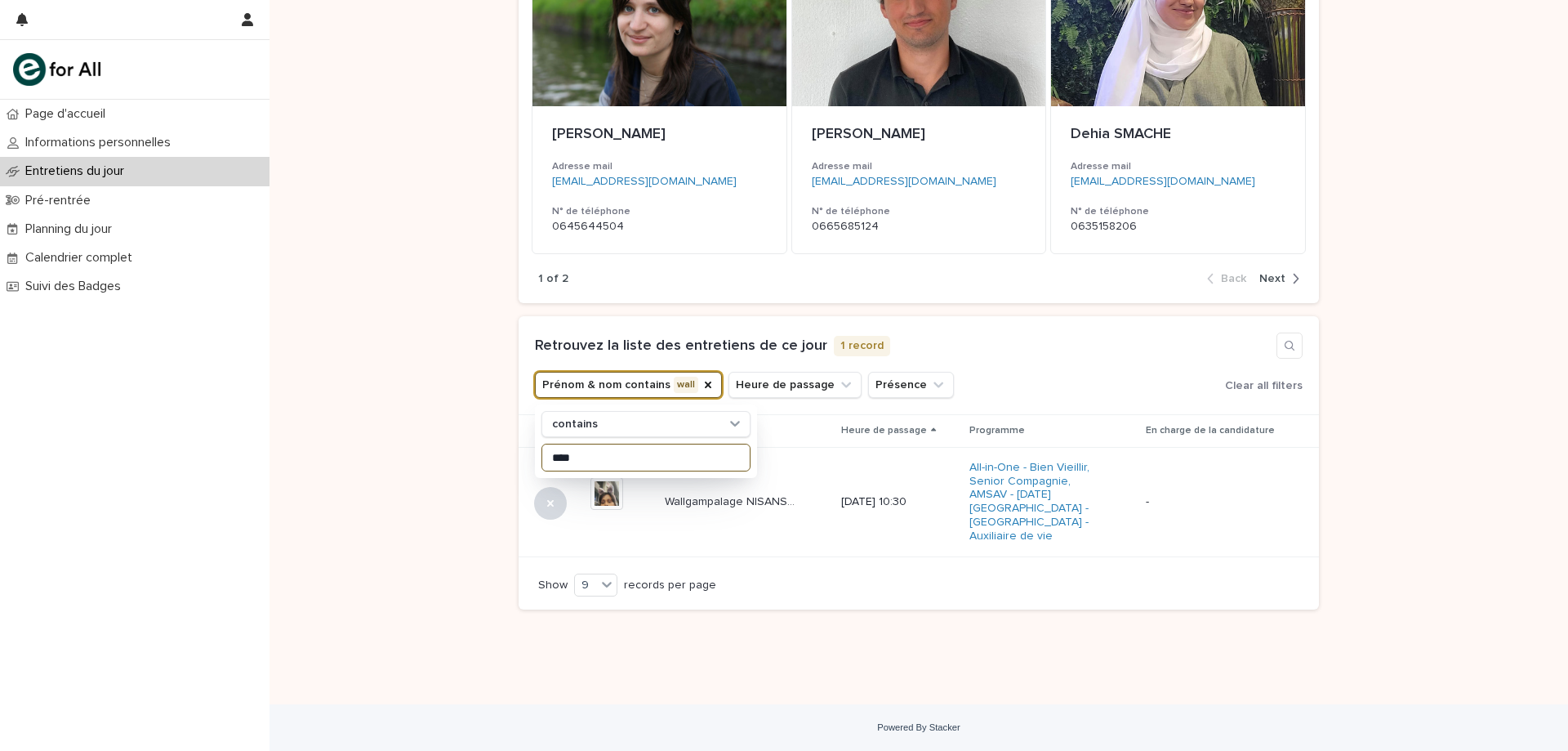
scroll to position [267, 0]
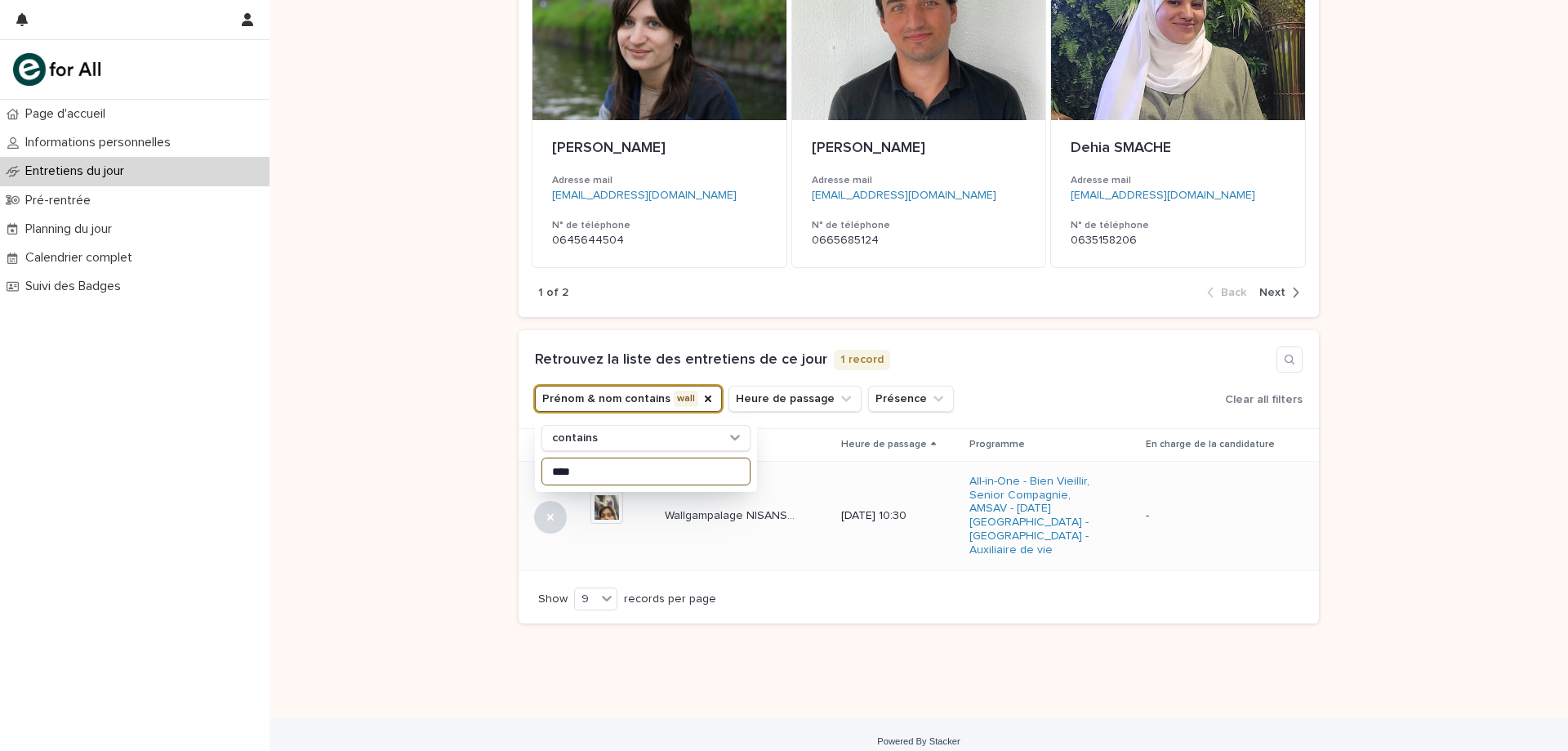
type input "****"
click at [778, 528] on td "Wallgampalage NISANSALA MALKANTHI Wallgampalage NISANSALA MALKANTHI" at bounding box center [747, 515] width 176 height 109
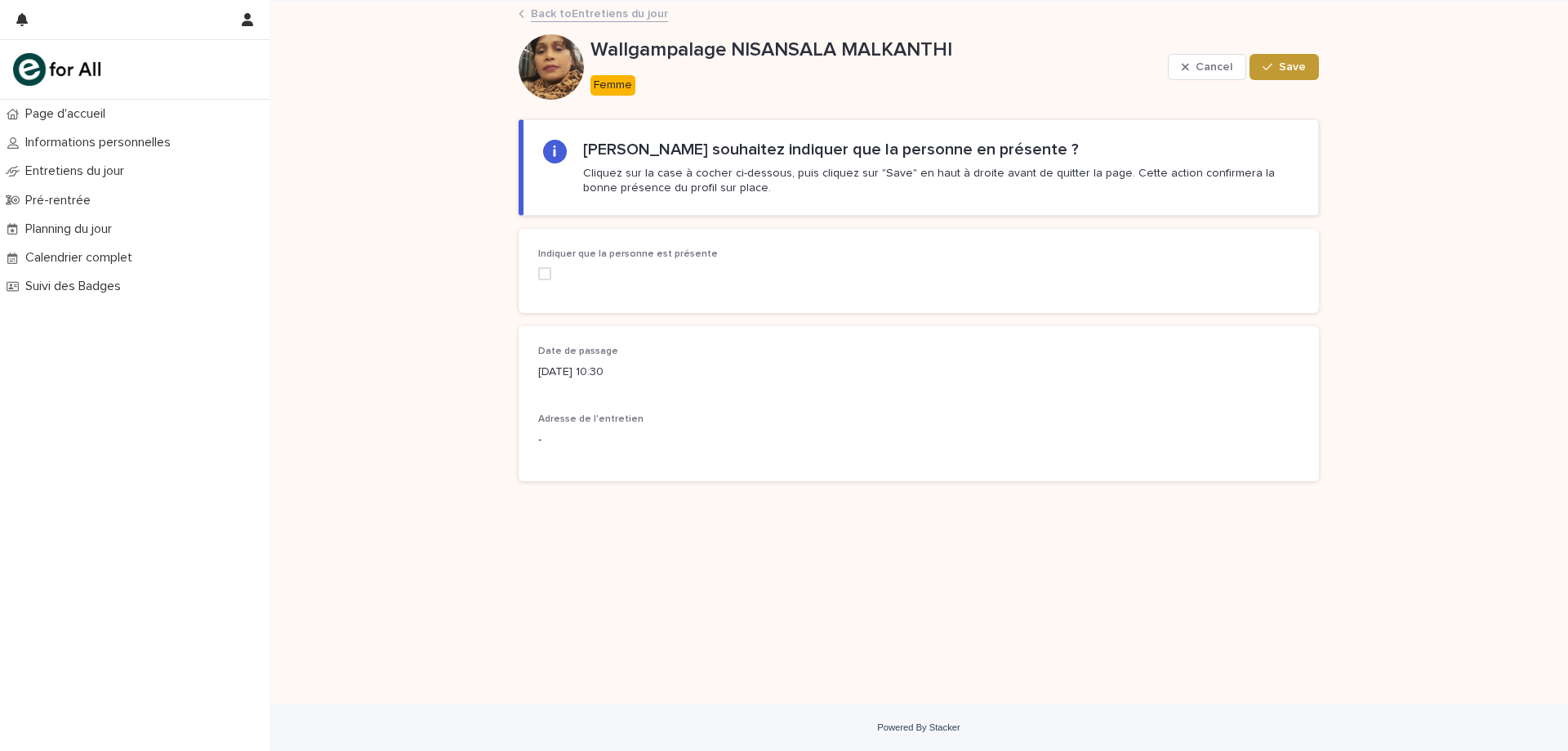
click at [548, 269] on span at bounding box center [544, 273] width 13 height 13
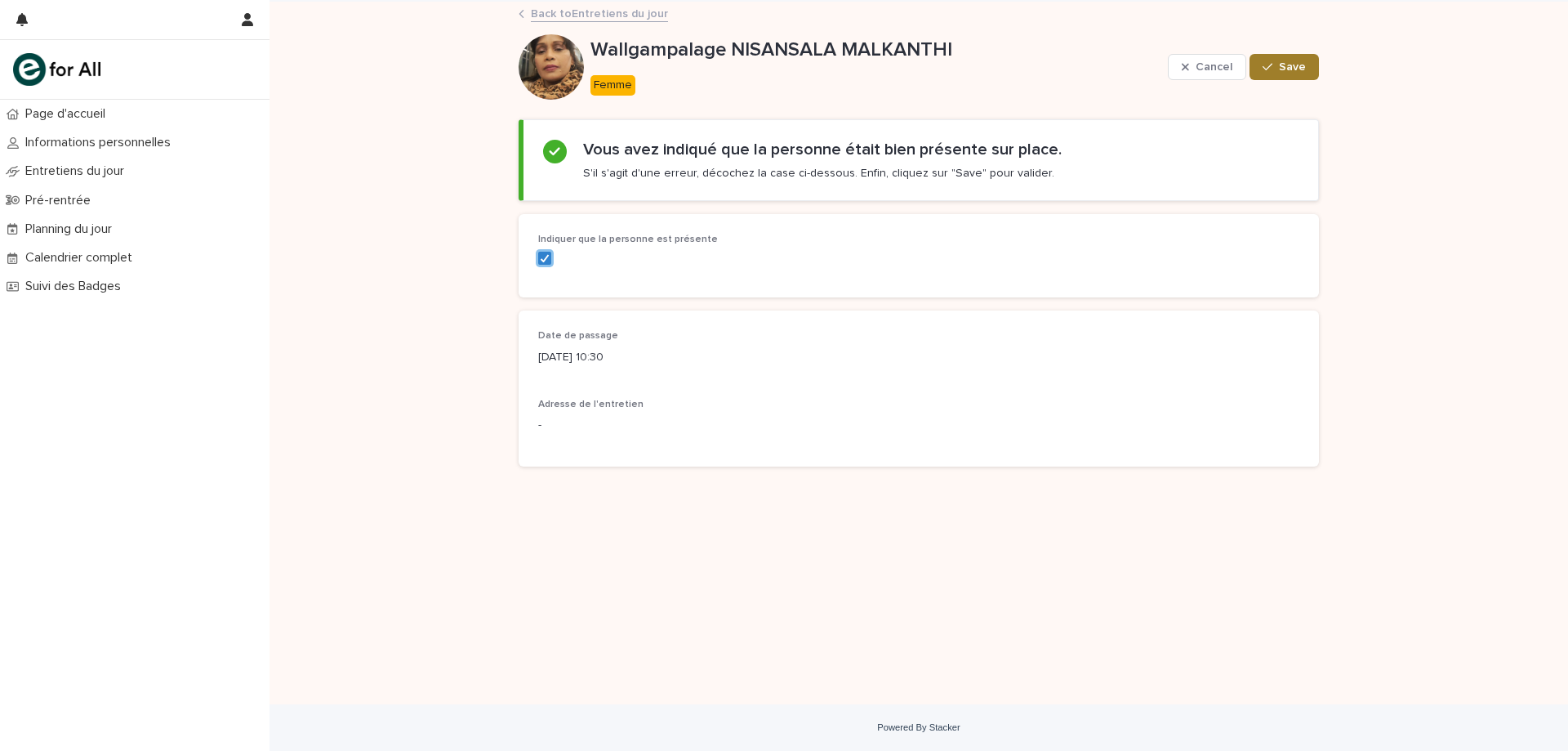
click at [1285, 69] on span "Save" at bounding box center [1293, 67] width 27 height 11
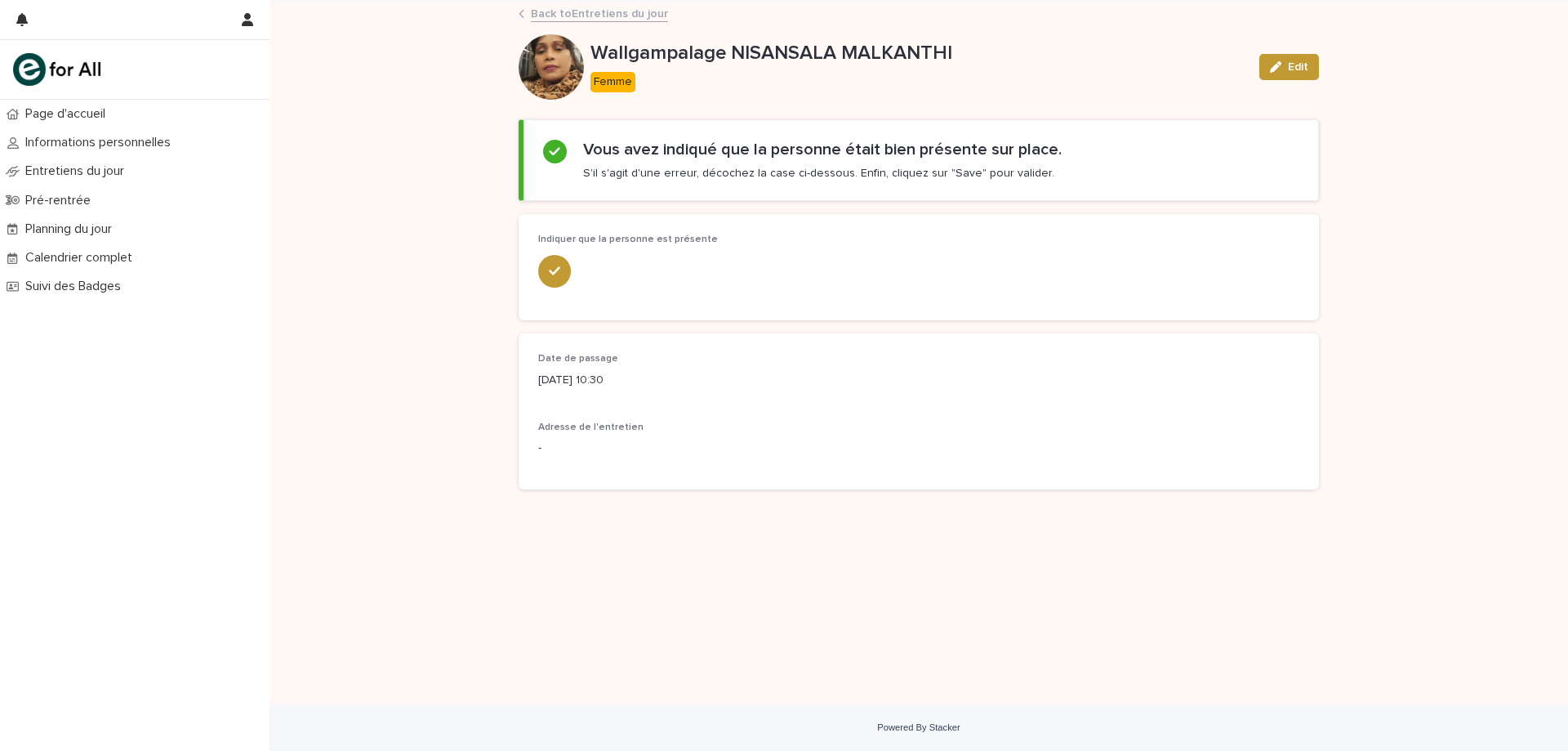
click at [603, 13] on link "Back to Entretiens du jour" at bounding box center [599, 13] width 138 height 19
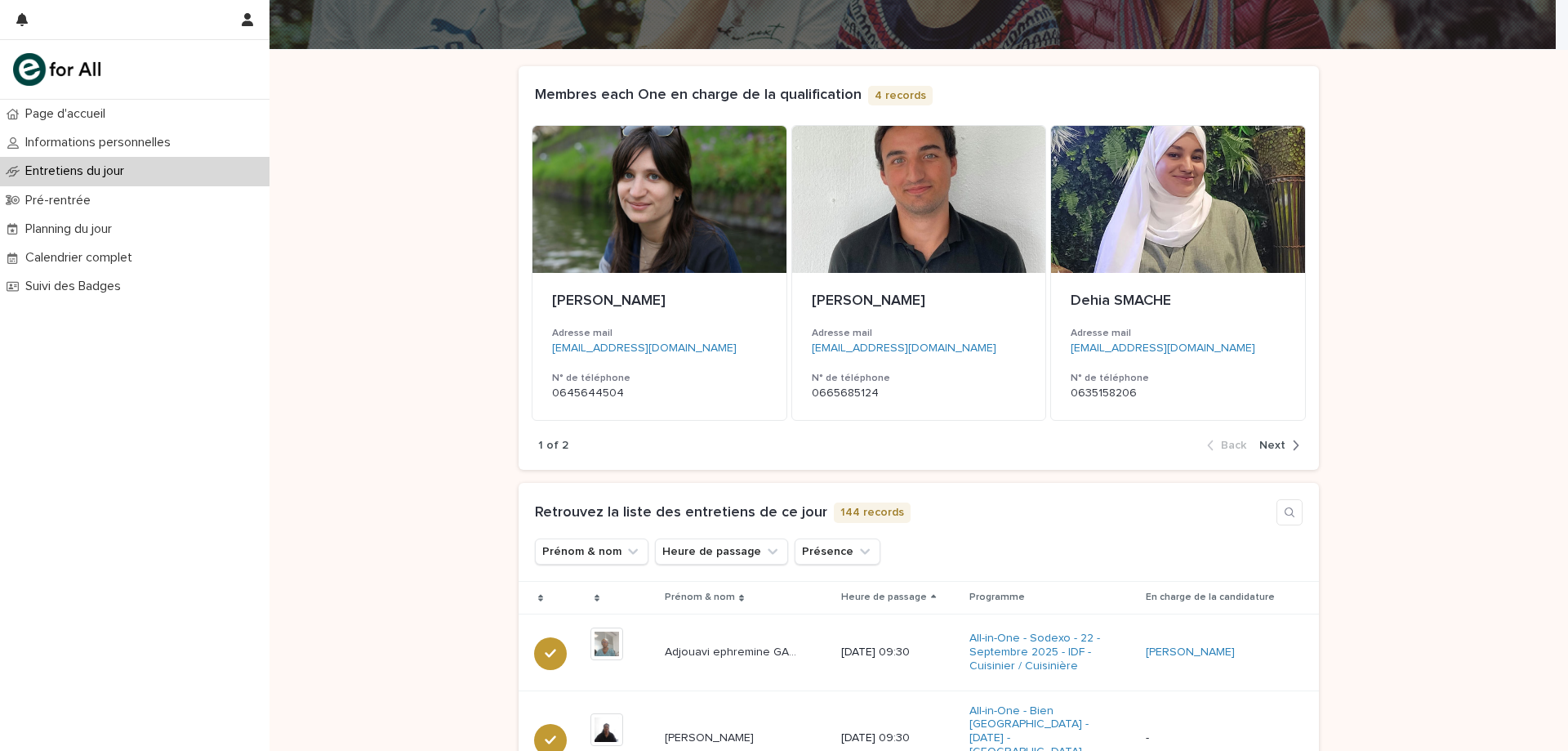
scroll to position [245, 0]
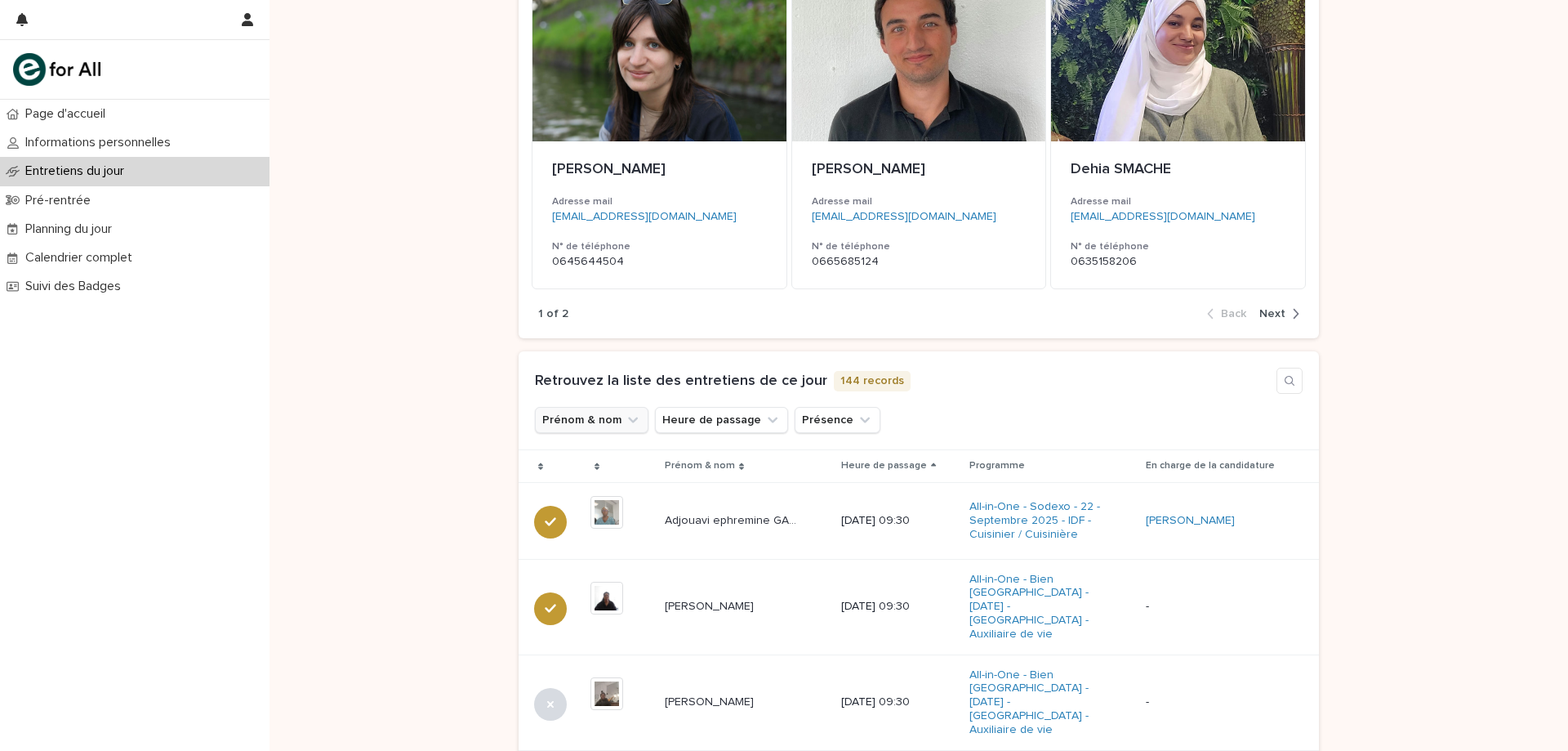
click at [608, 420] on button "Prénom & nom" at bounding box center [591, 420] width 114 height 26
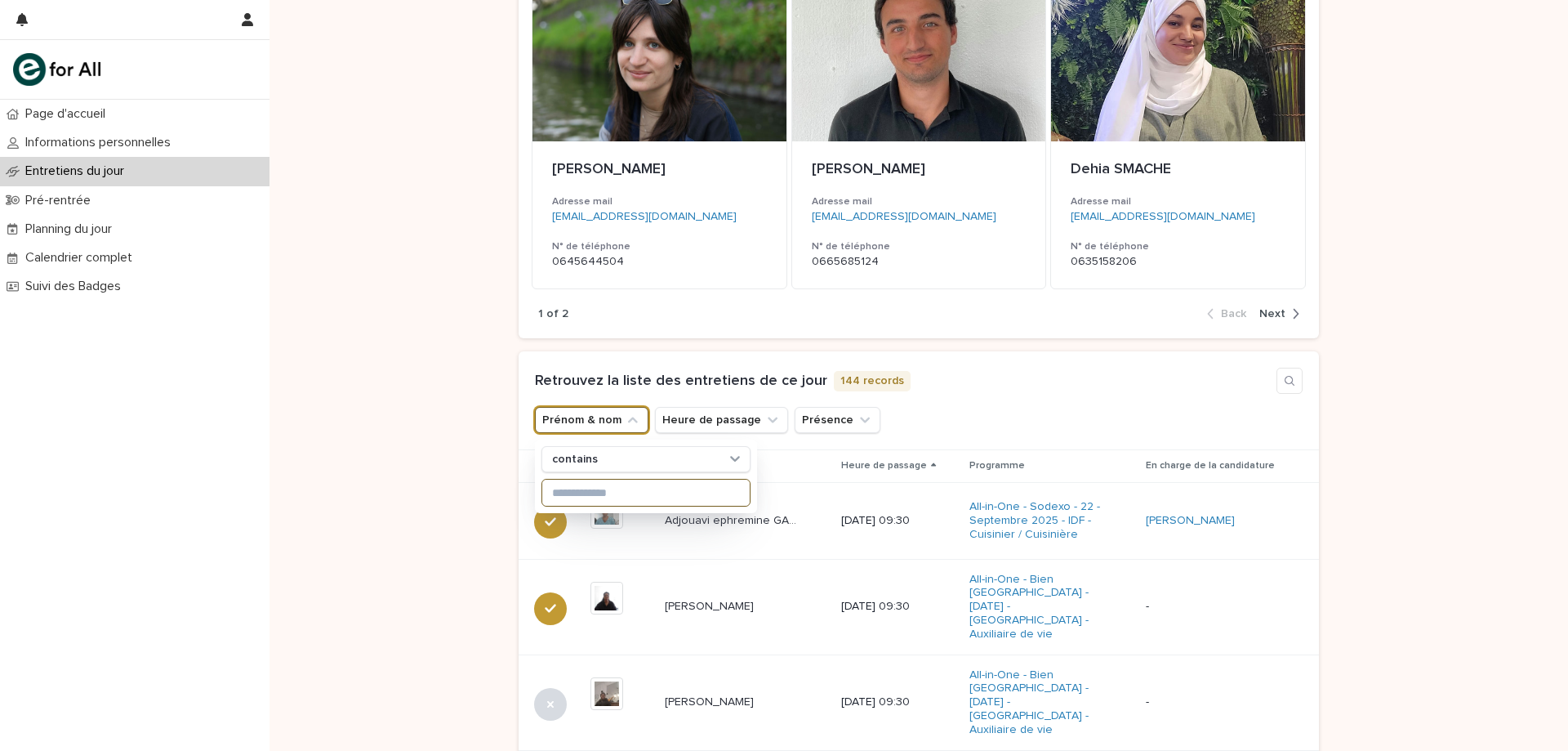
click at [628, 487] on input at bounding box center [646, 492] width 208 height 26
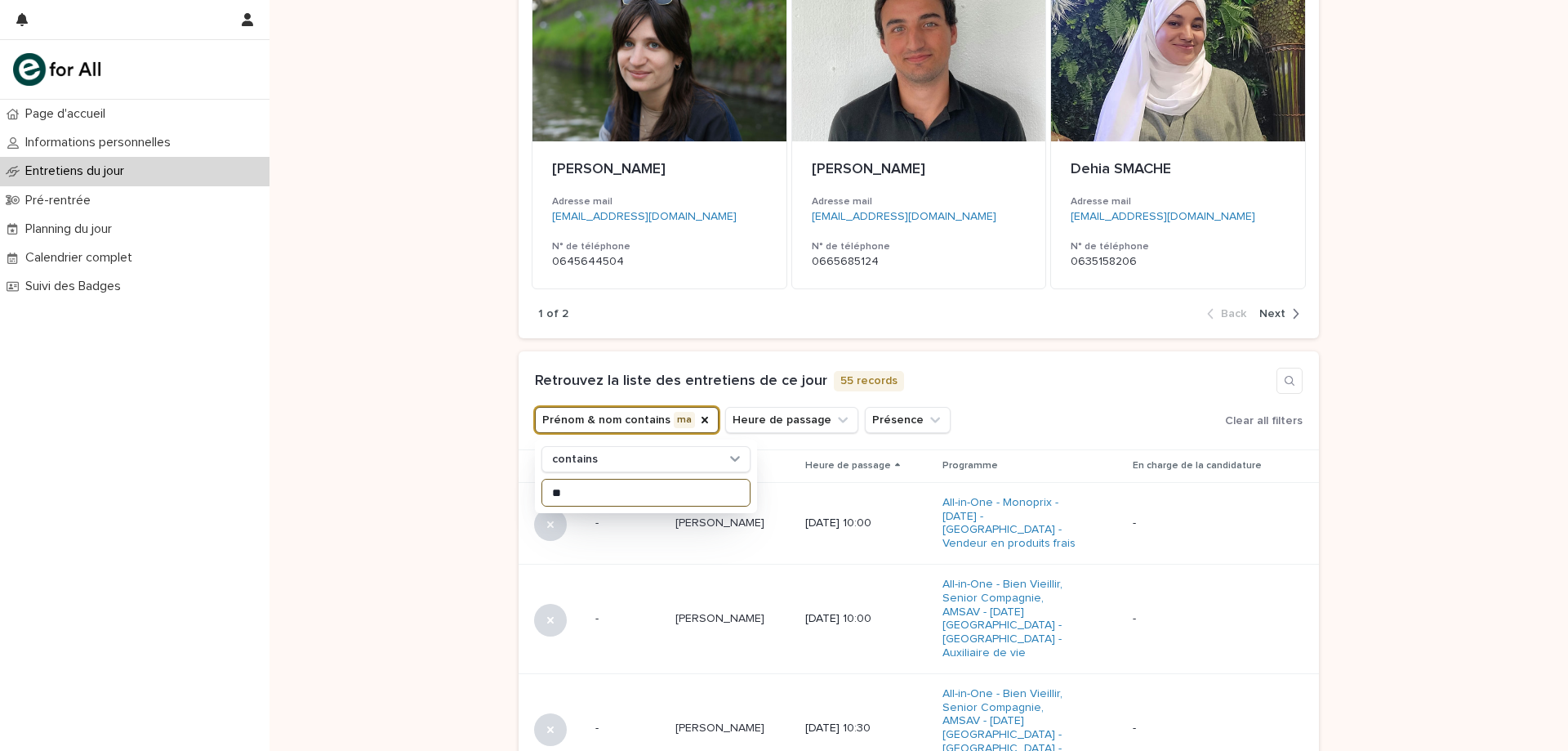
type input "***"
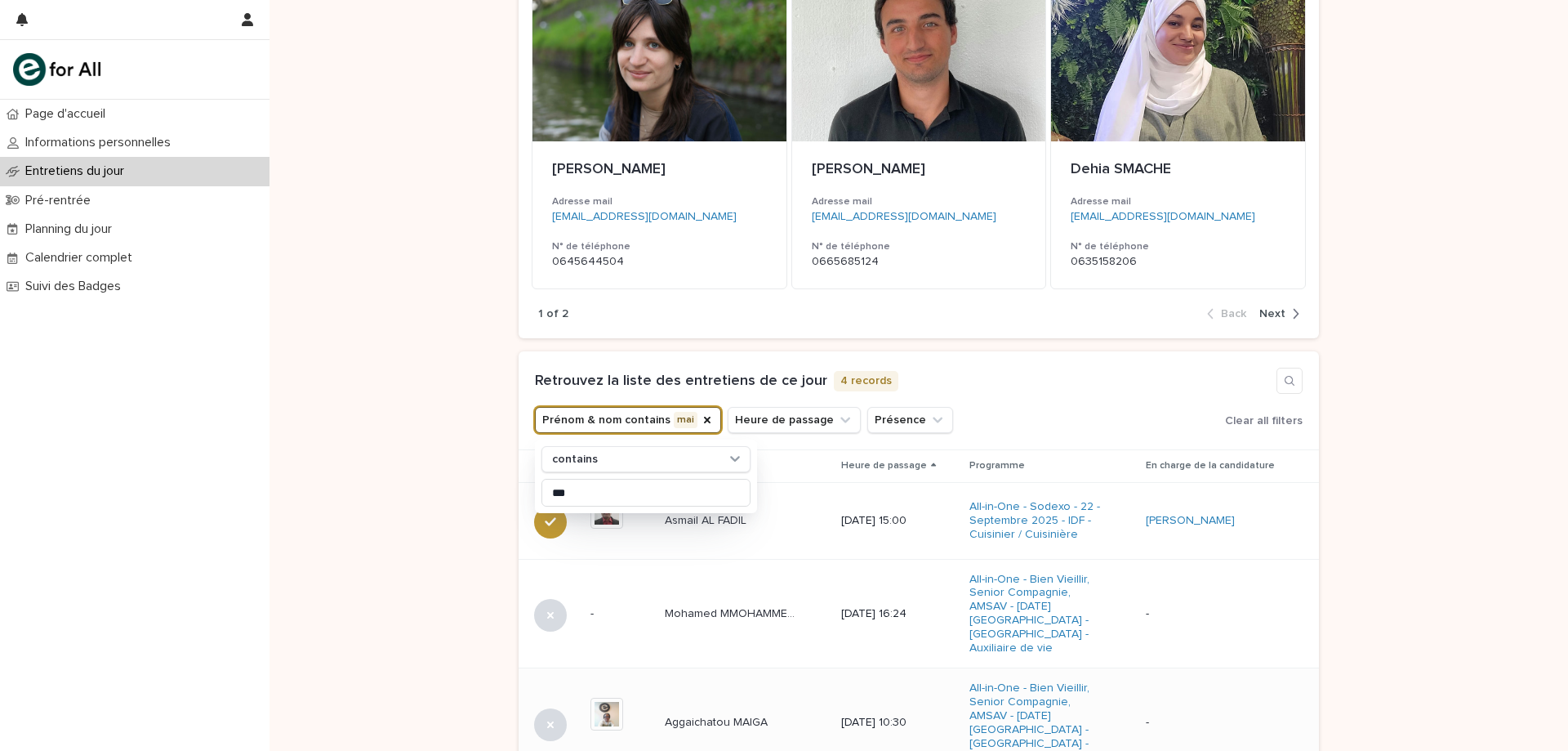
click at [773, 717] on td "Aggaichatou MAIGA Aggaichatou MAIGA" at bounding box center [747, 723] width 176 height 109
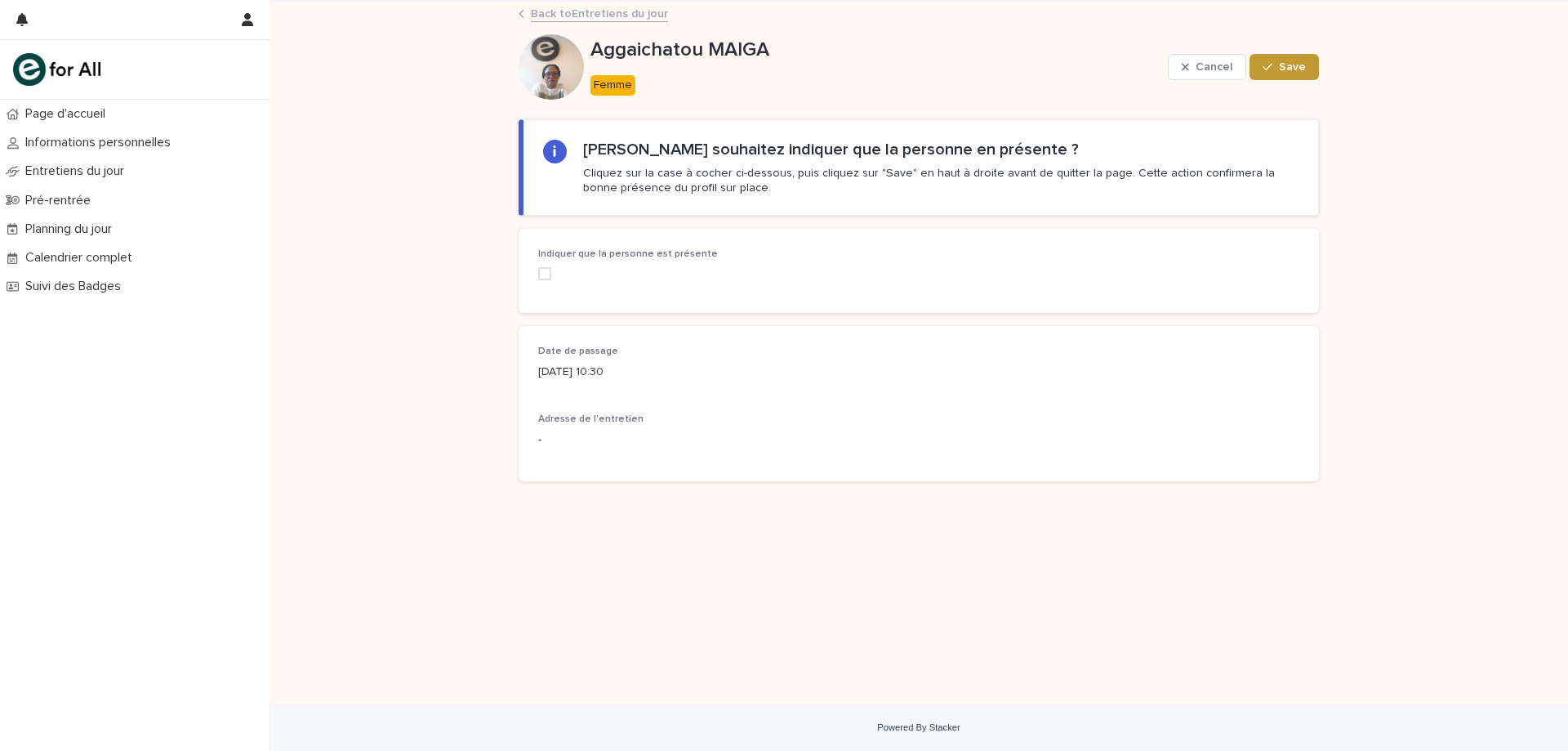
click at [543, 269] on span at bounding box center [544, 273] width 13 height 13
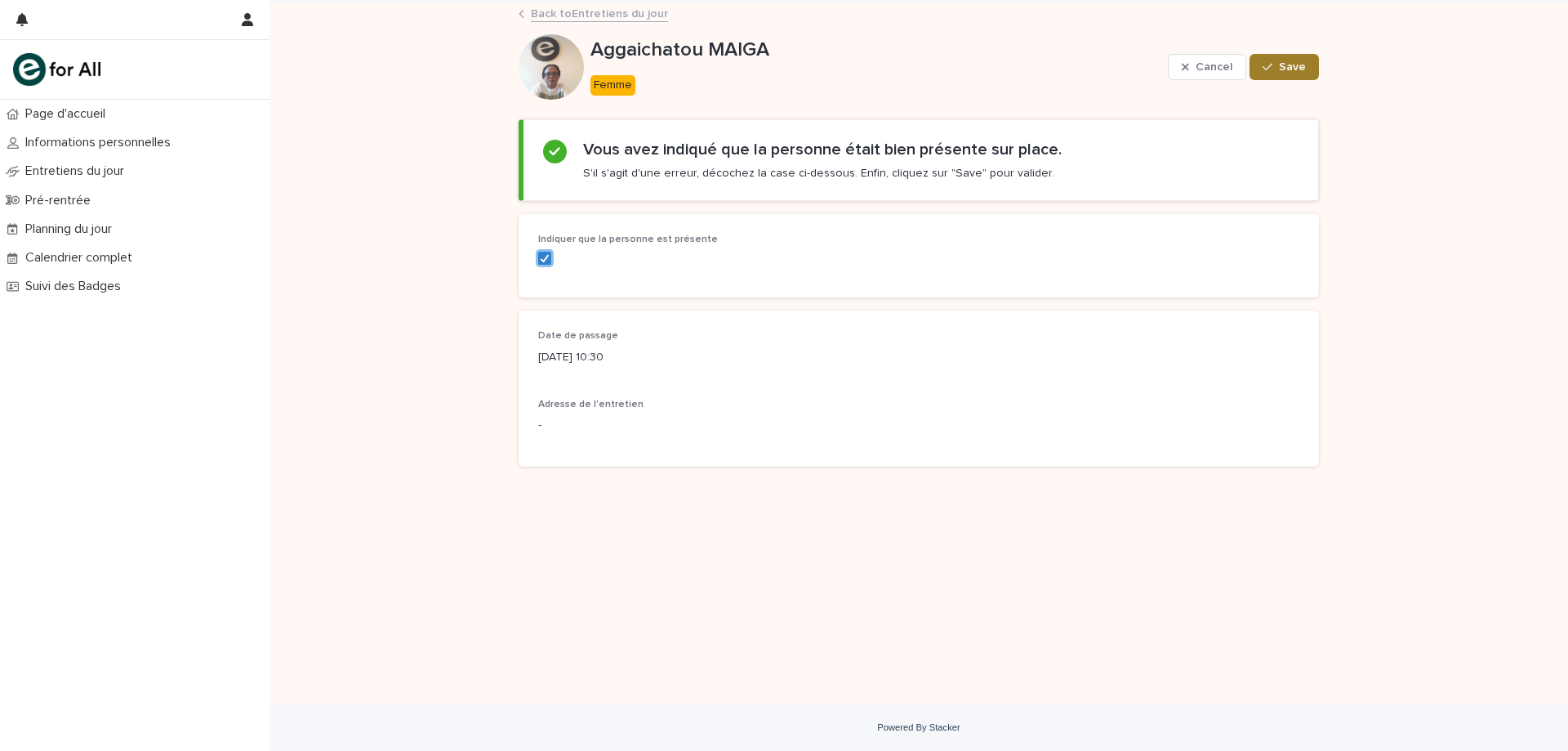
click at [1307, 57] on button "Save" at bounding box center [1284, 67] width 69 height 26
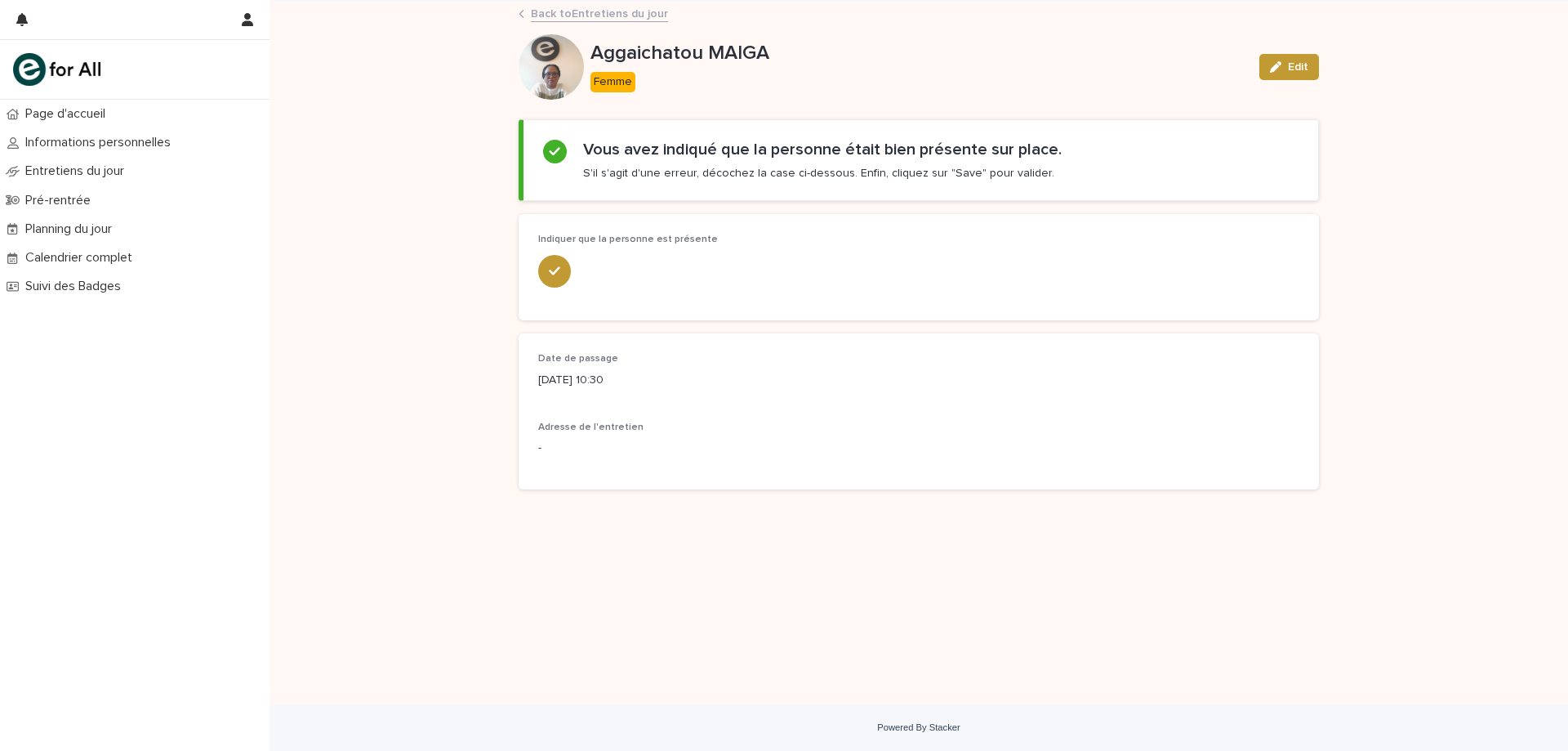
click at [574, 8] on link "Back to Entretiens du jour" at bounding box center [599, 13] width 138 height 19
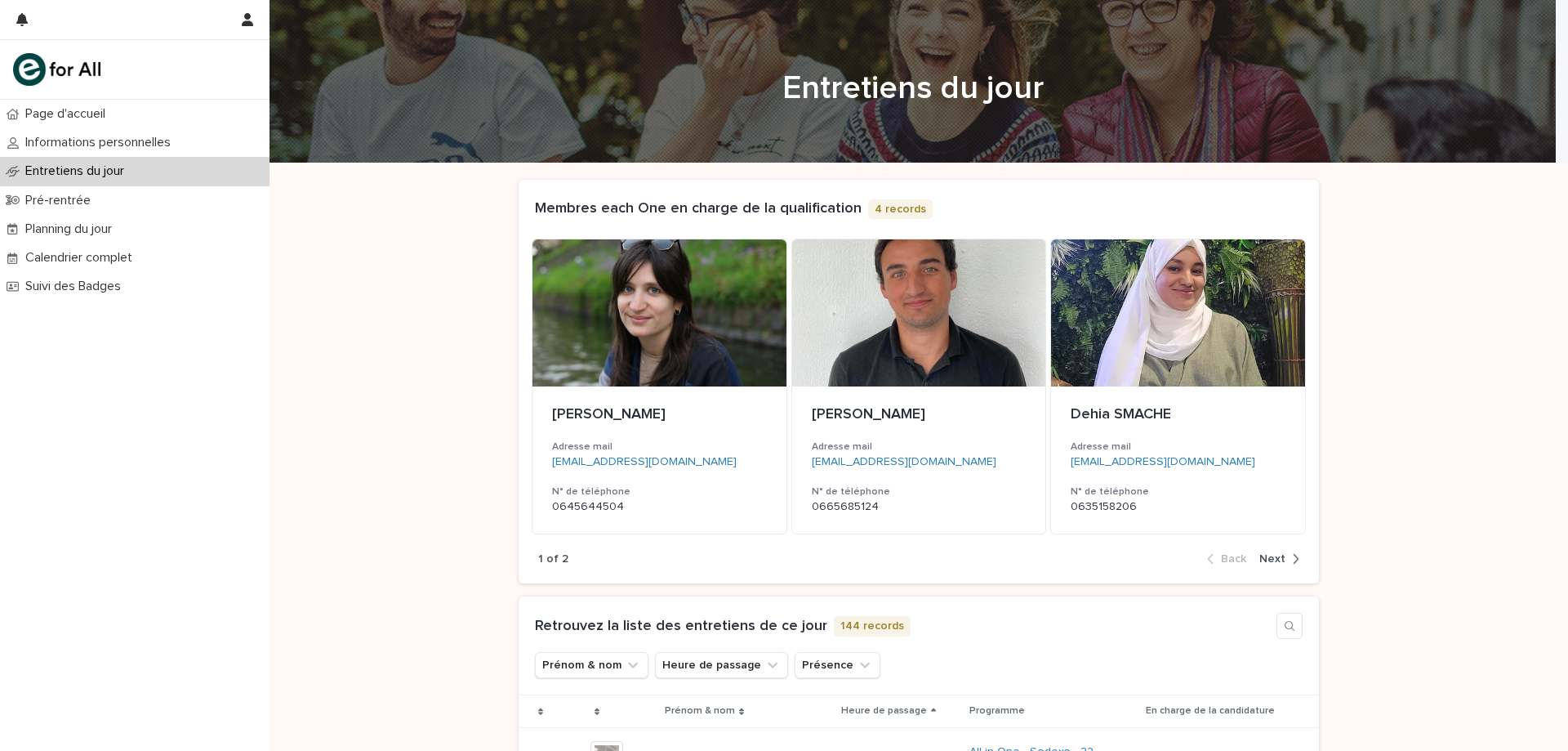
click at [587, 13] on div at bounding box center [913, 80] width 1287 height 163
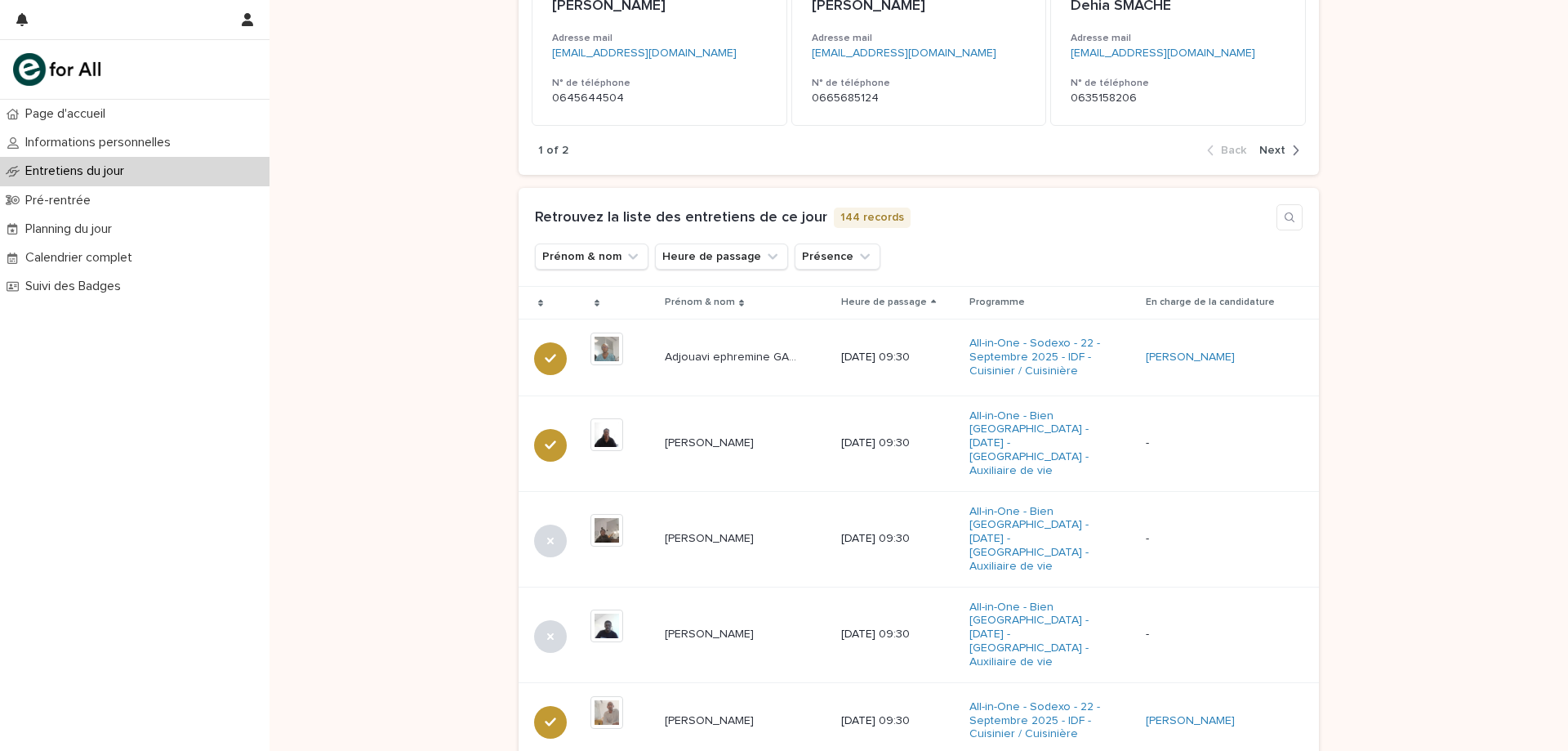
click at [613, 256] on button "Prénom & nom" at bounding box center [591, 256] width 114 height 26
click at [611, 324] on input at bounding box center [646, 329] width 208 height 26
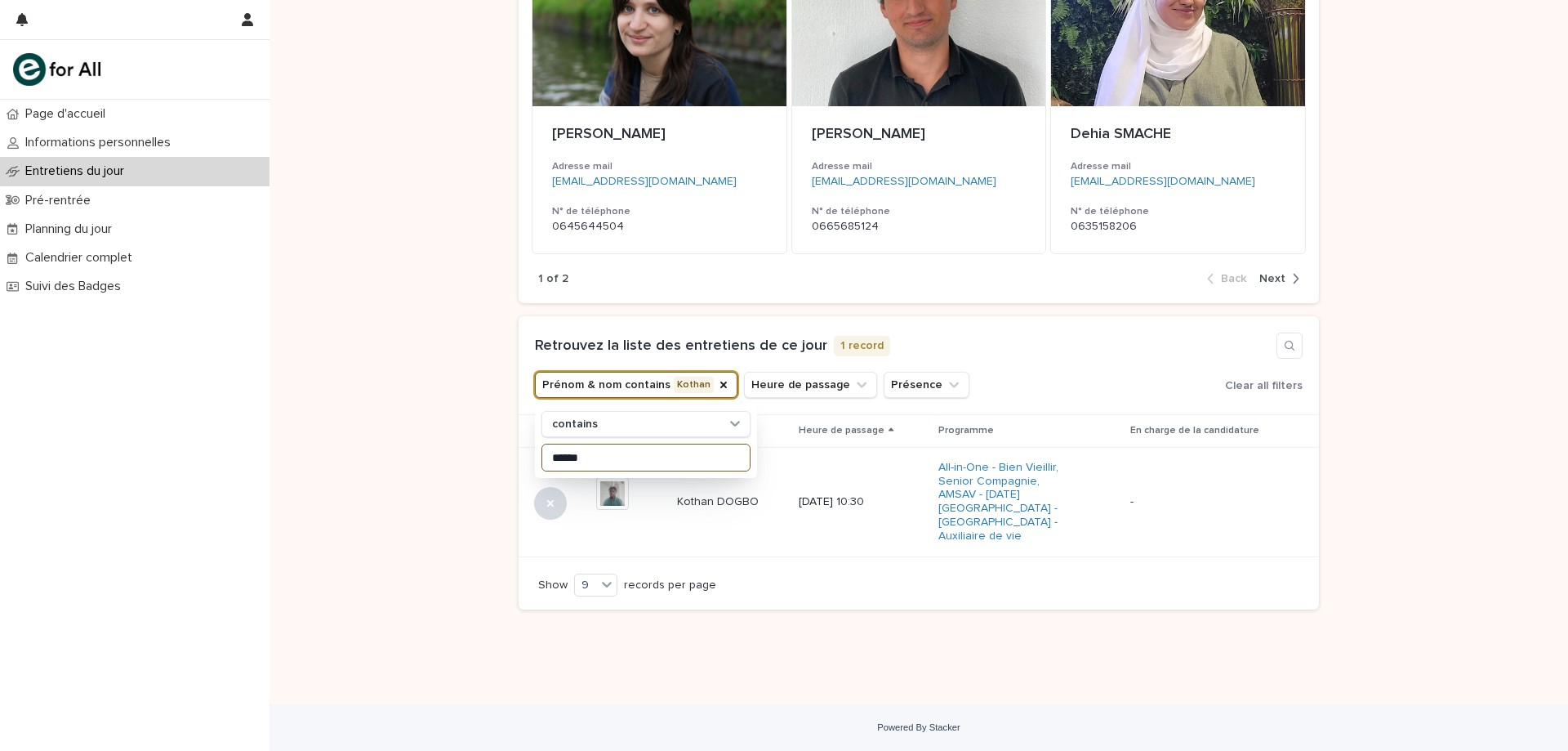
scroll to position [267, 0]
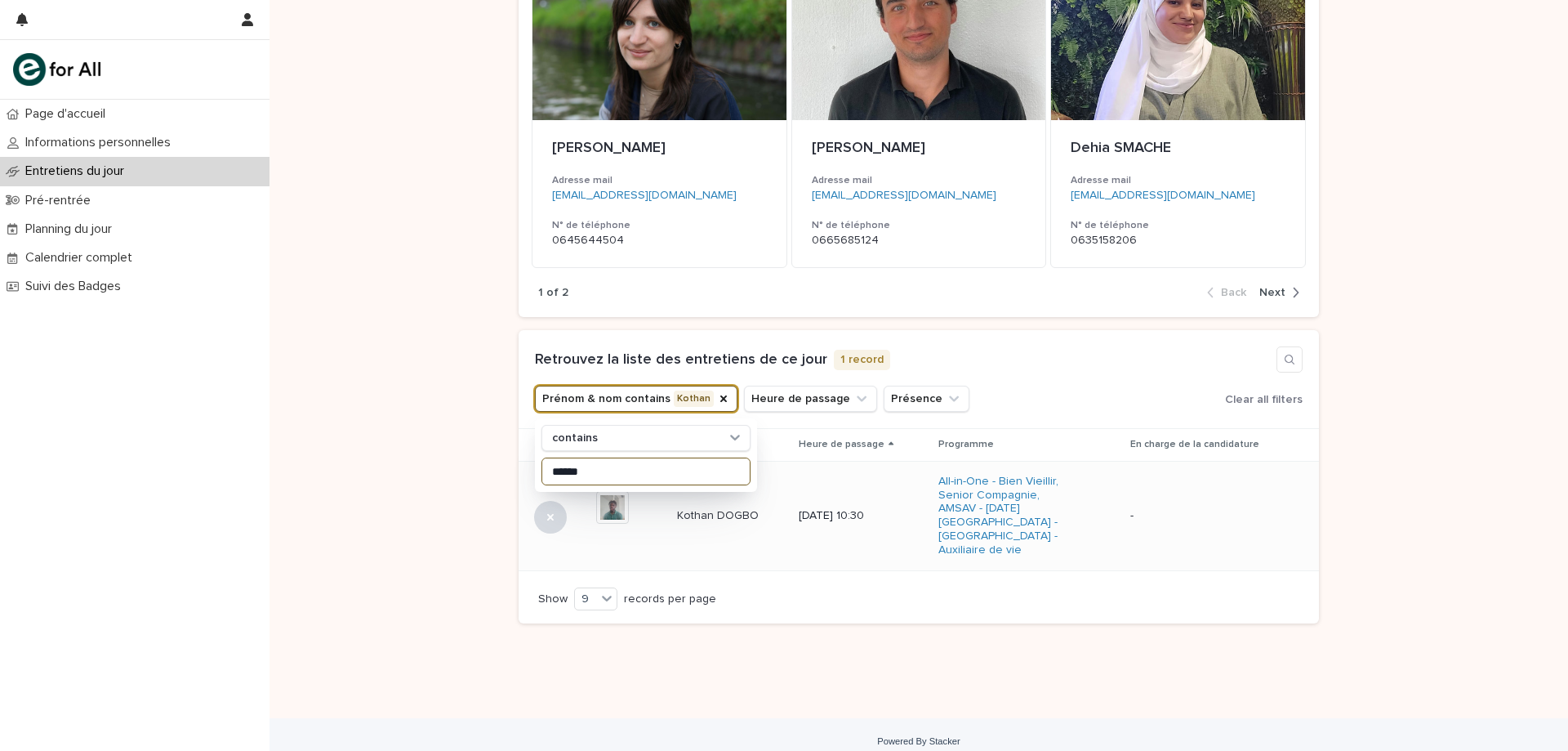
type input "******"
click at [730, 519] on div "Kothan DOGBO Kothan DOGBO" at bounding box center [732, 516] width 109 height 27
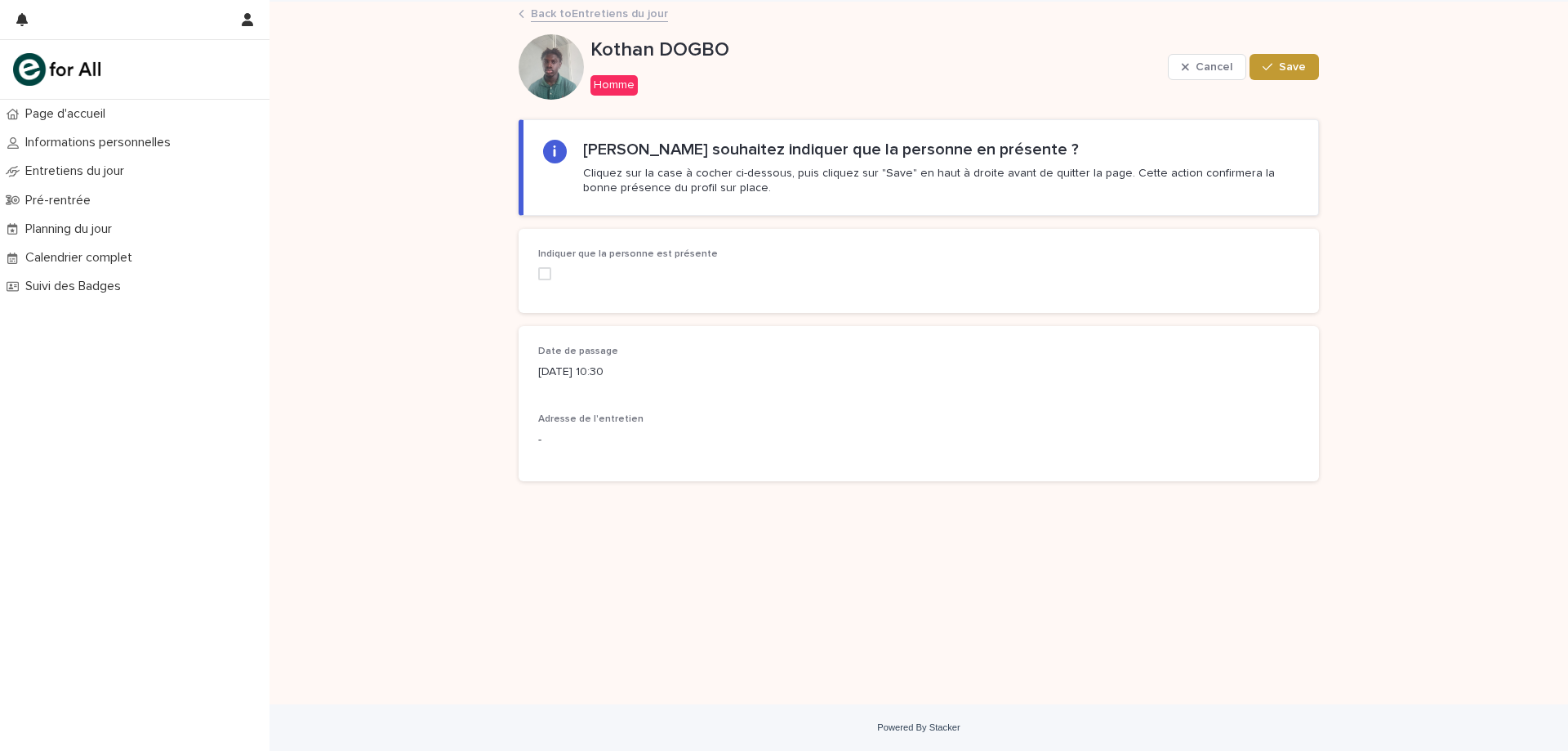
click at [549, 275] on span at bounding box center [544, 273] width 13 height 13
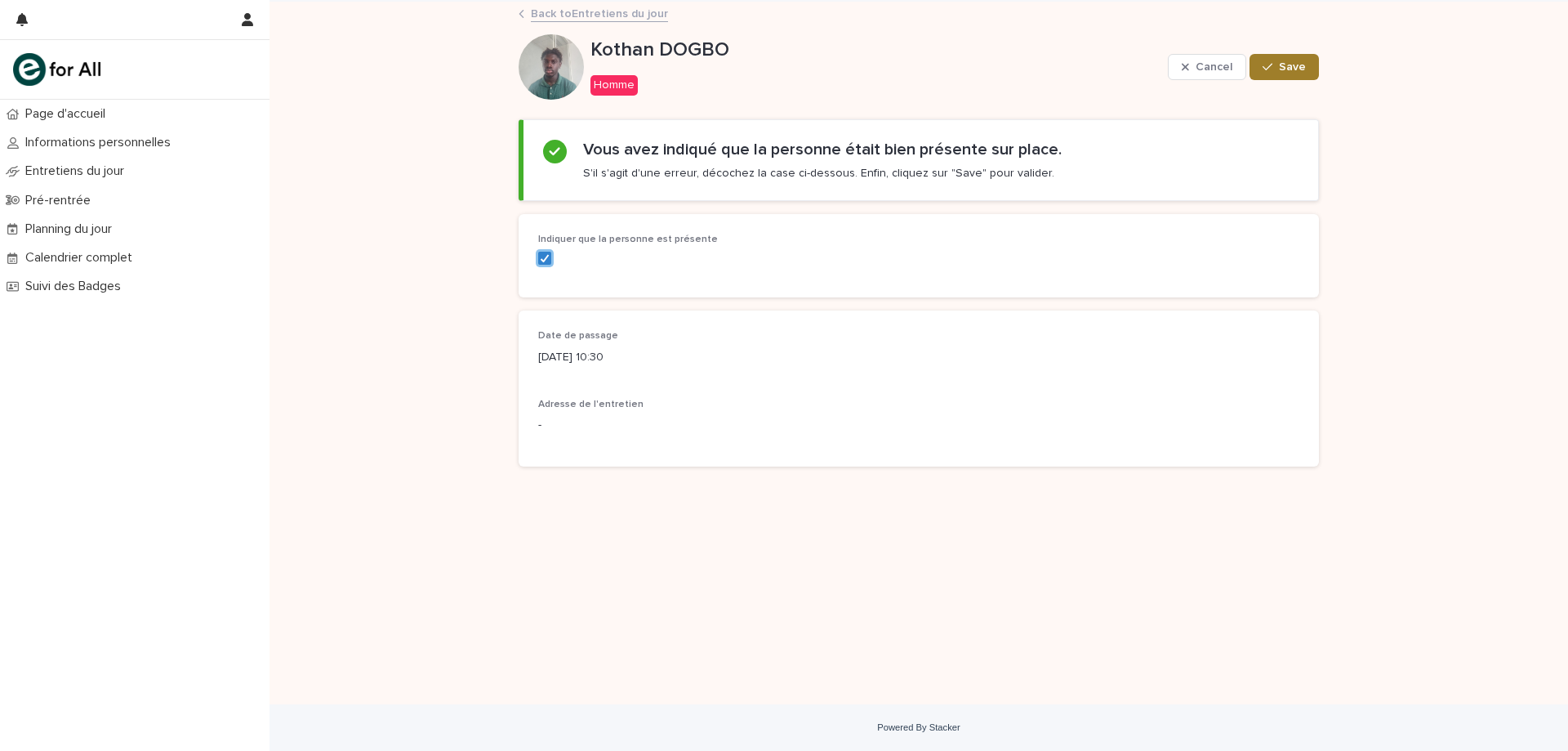
click at [1298, 67] on span "Save" at bounding box center [1293, 67] width 27 height 11
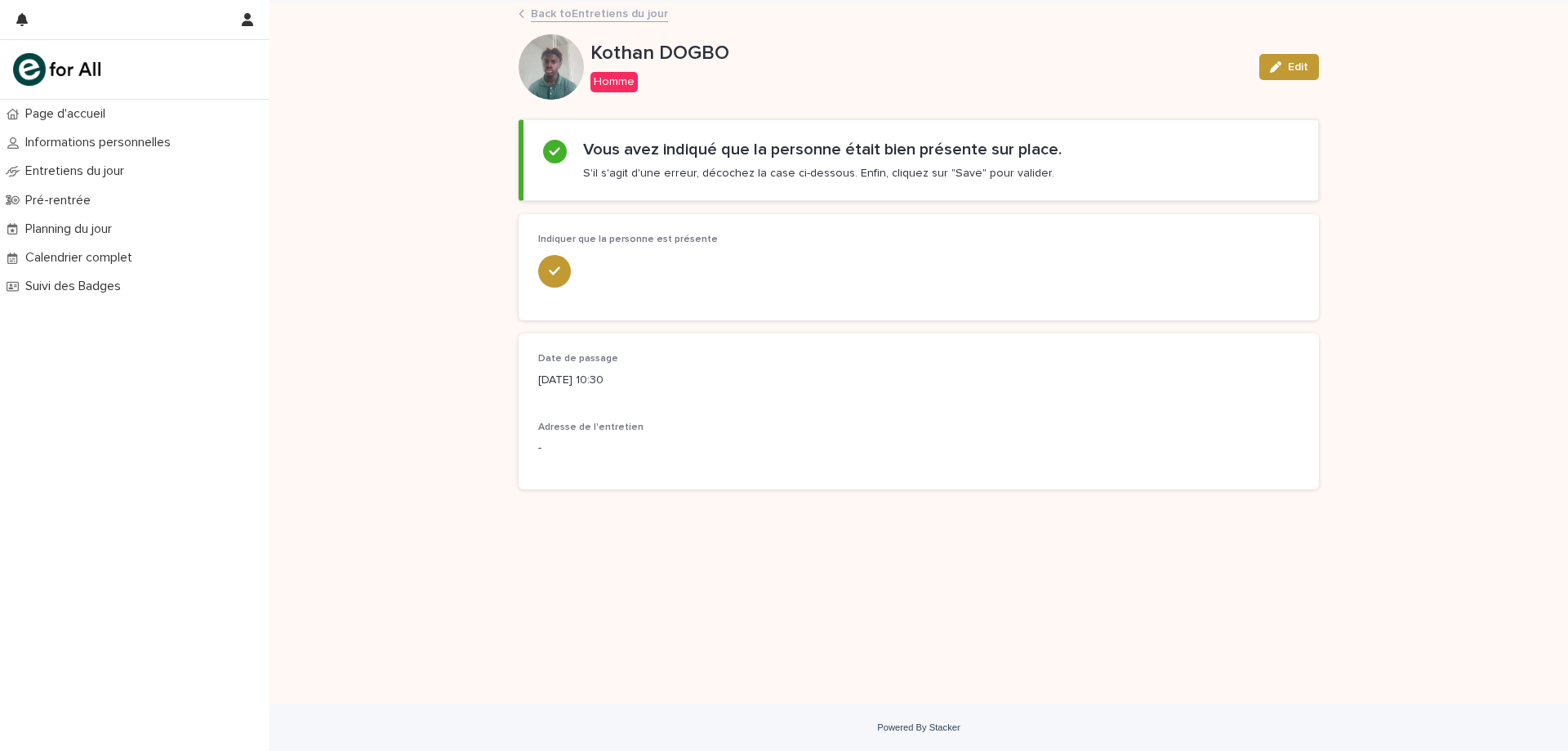
click at [596, 8] on link "Back to Entretiens du jour" at bounding box center [599, 13] width 138 height 19
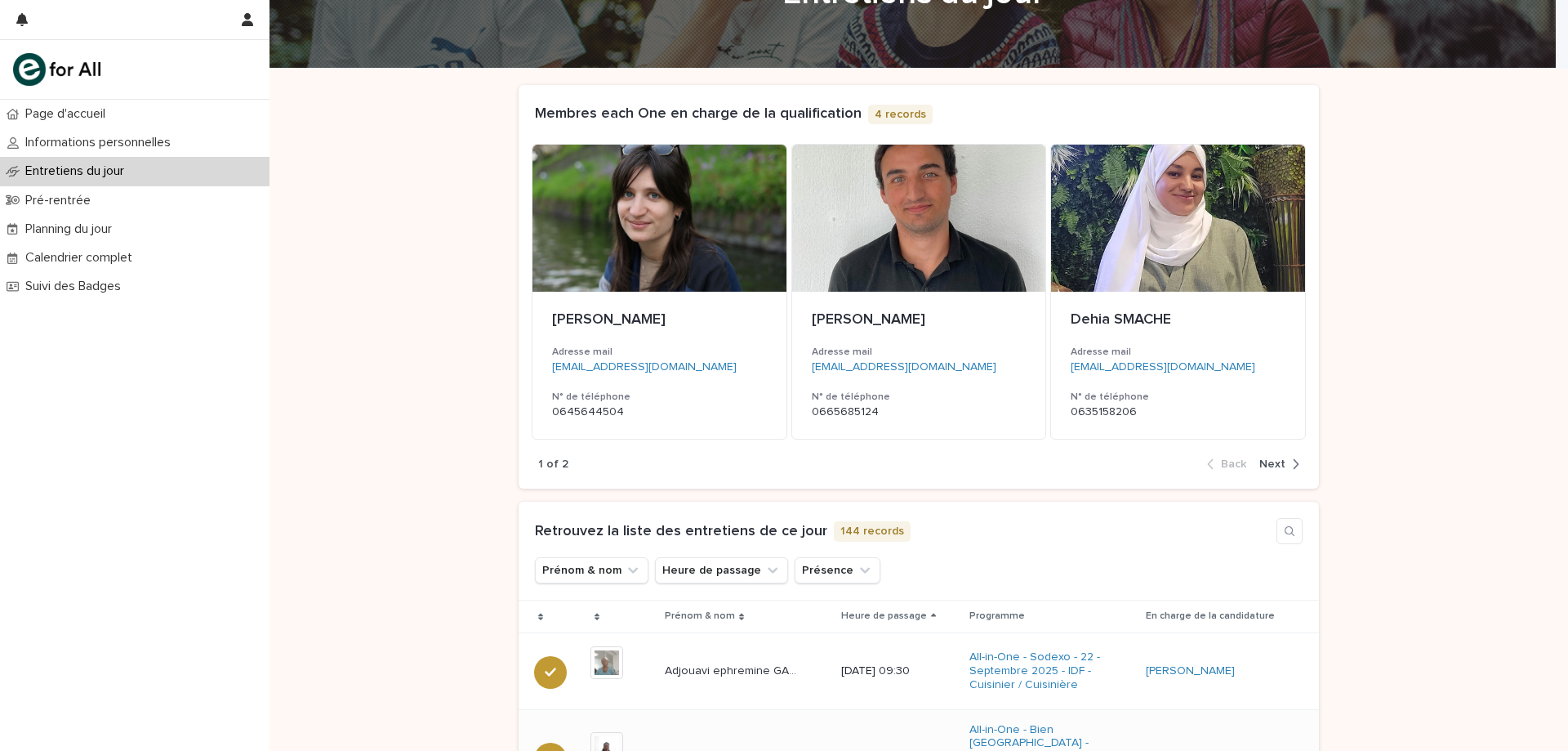
scroll to position [245, 0]
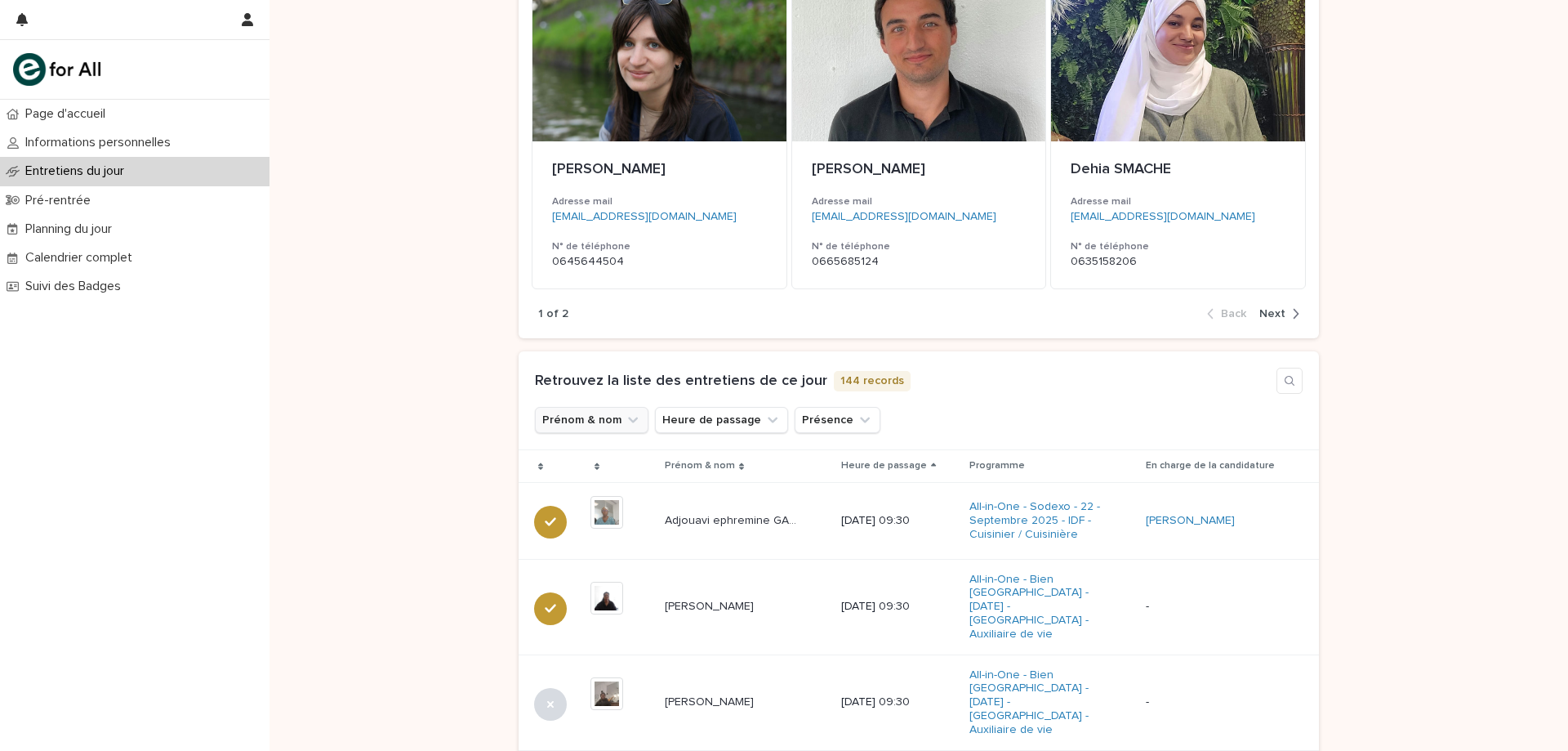
click at [611, 419] on button "Prénom & nom" at bounding box center [591, 420] width 114 height 26
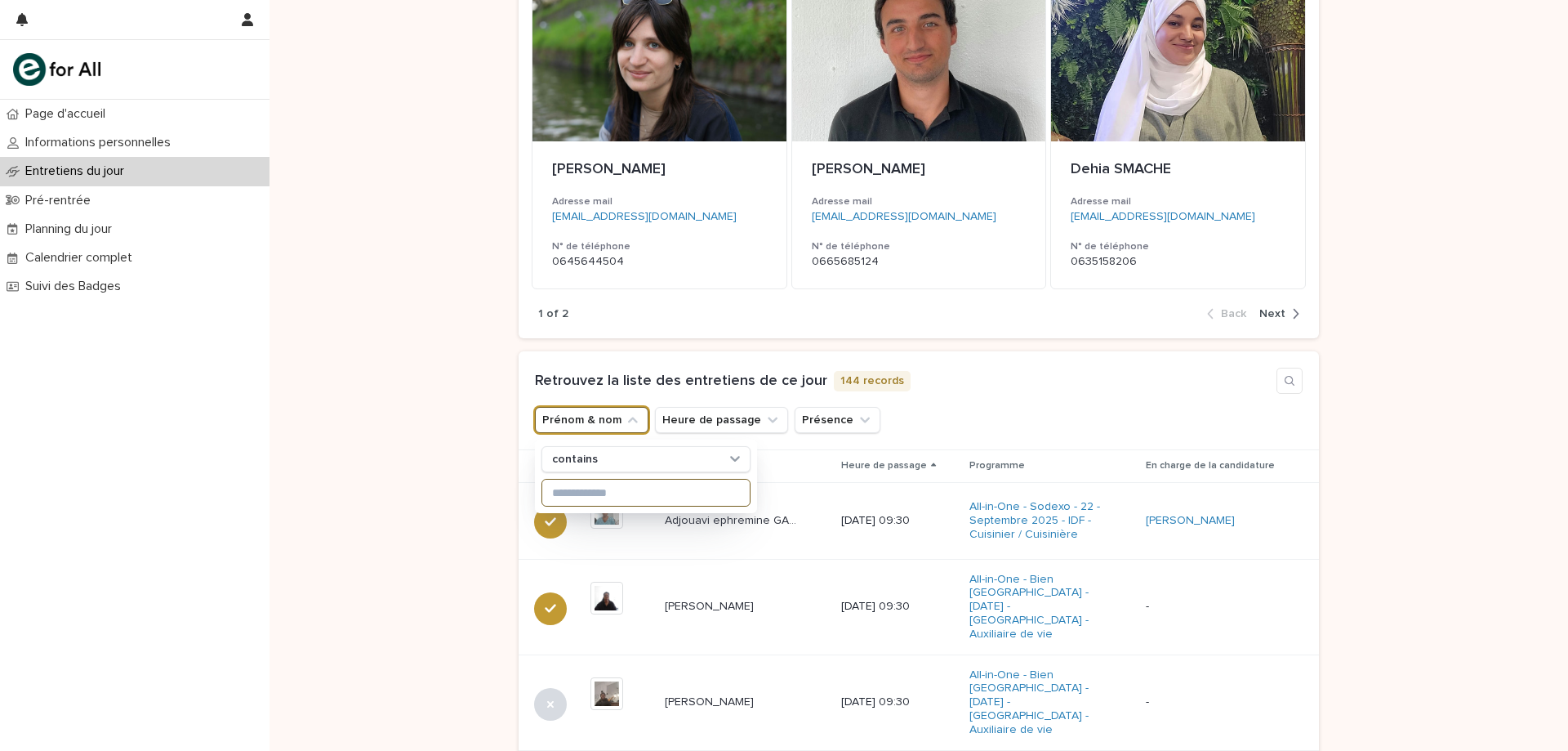
click at [566, 502] on input at bounding box center [646, 492] width 208 height 26
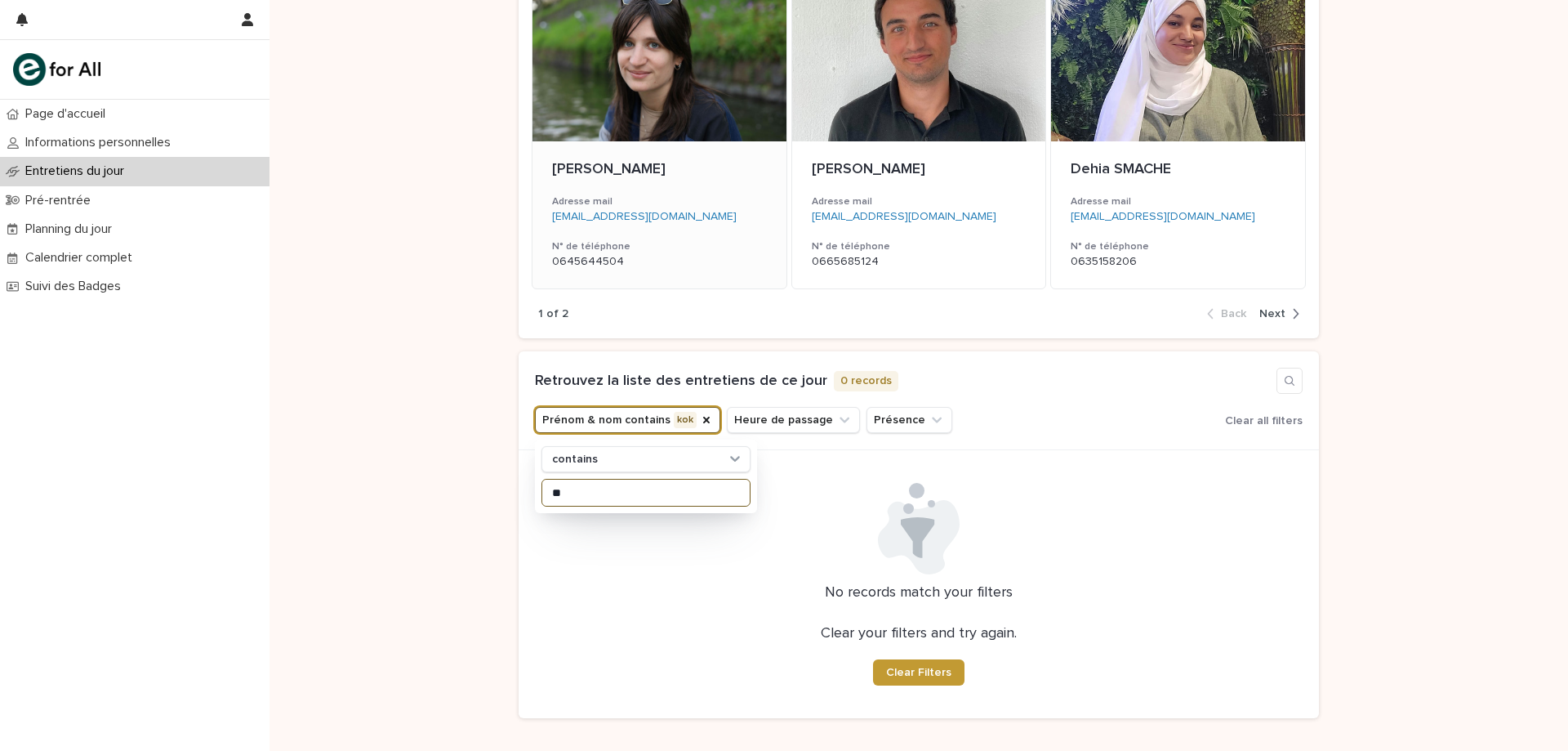
type input "*"
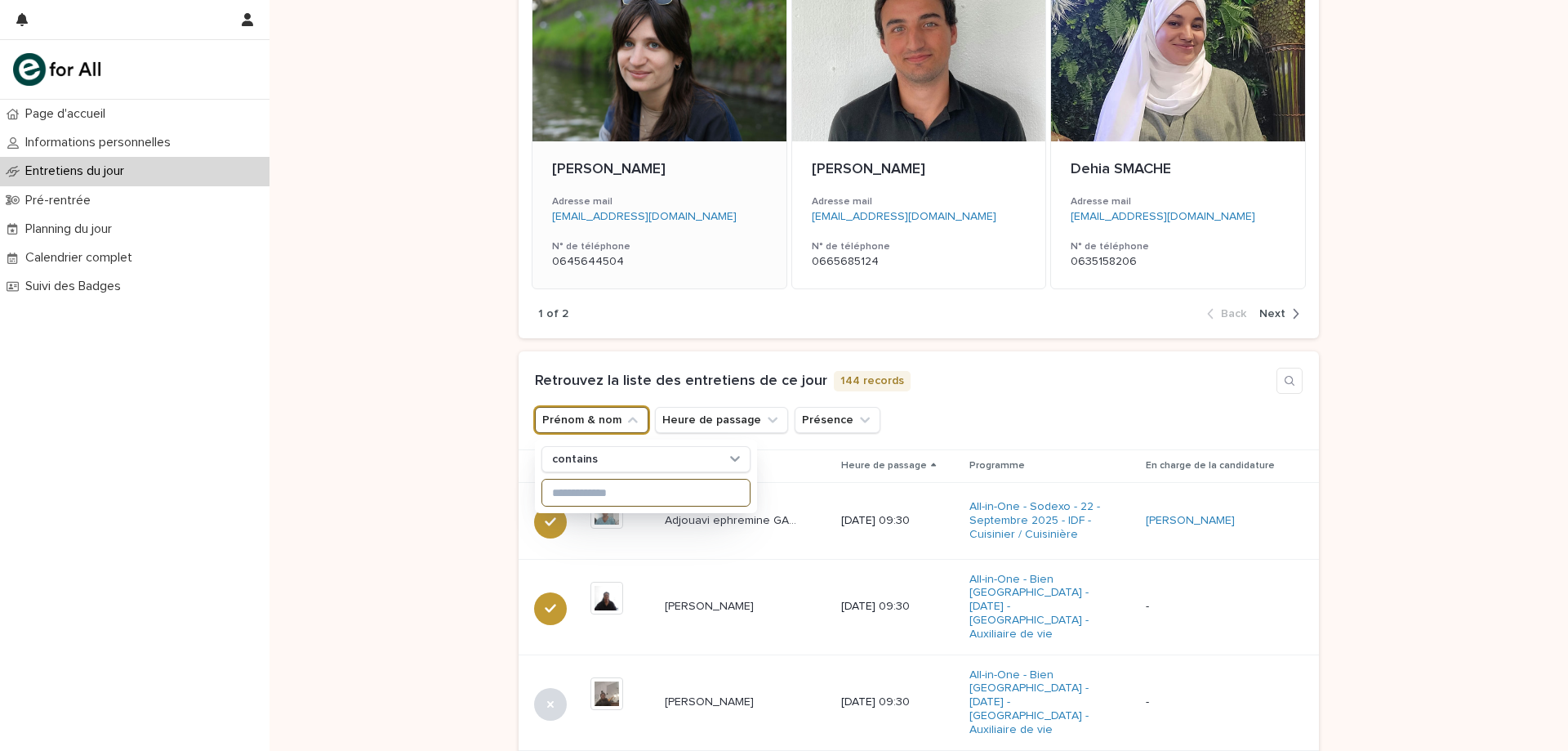
type input "*"
click at [1386, 234] on div "Loading... Saving… Loading... Saving… Loading... Saving… Loading... Saving… Loa…" at bounding box center [919, 684] width 1299 height 1534
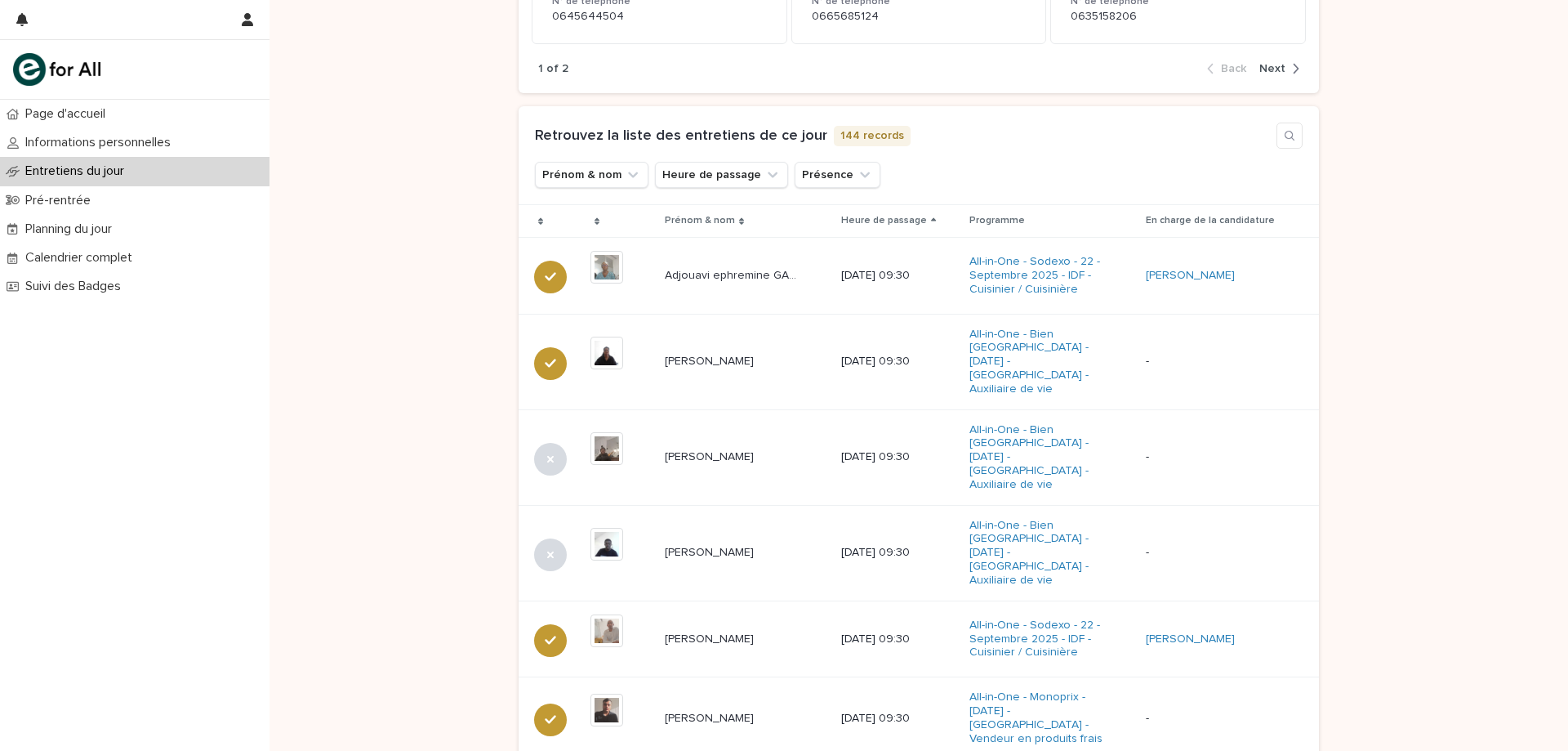
scroll to position [408, 0]
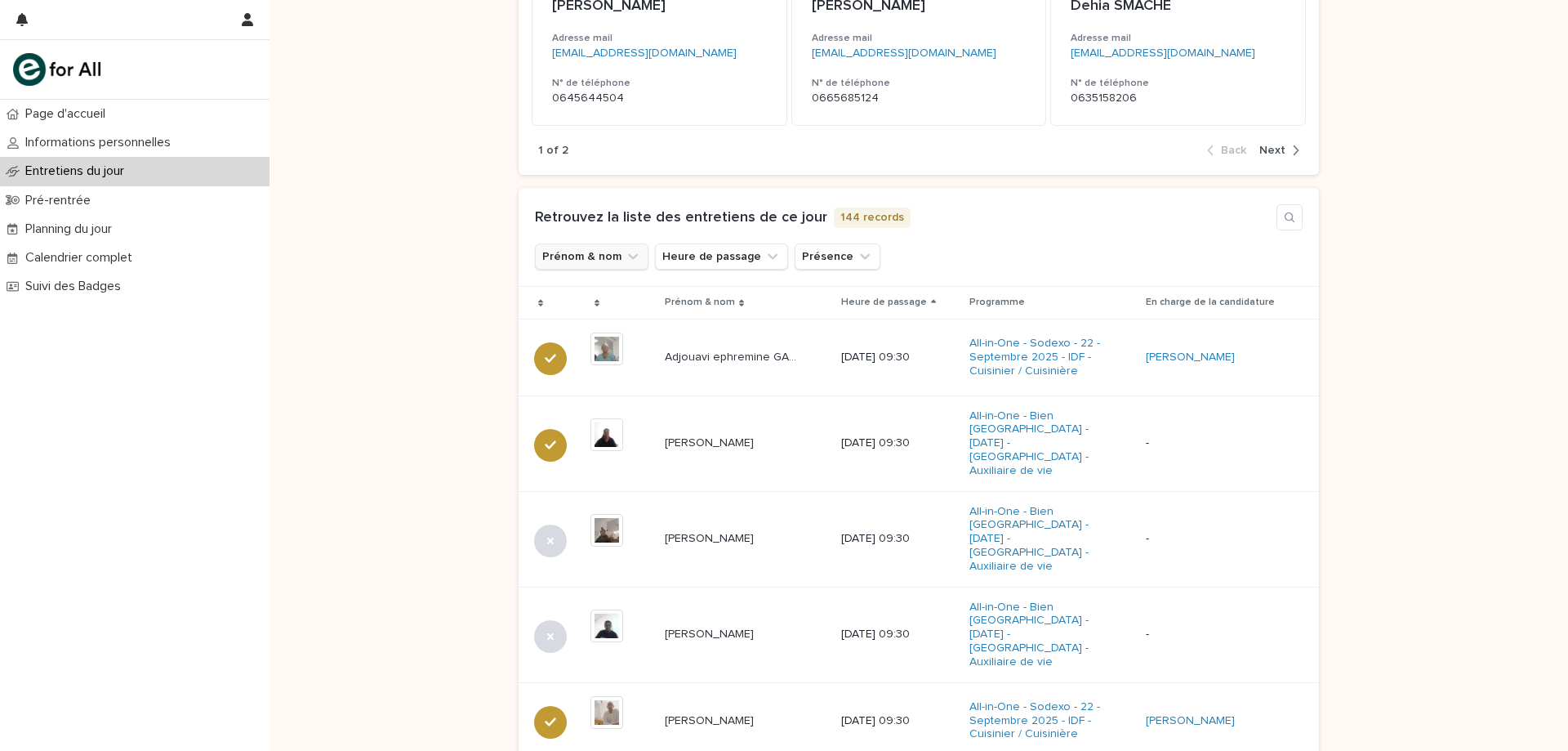
click at [597, 259] on button "Prénom & nom" at bounding box center [591, 256] width 114 height 26
click at [583, 321] on input at bounding box center [646, 329] width 208 height 26
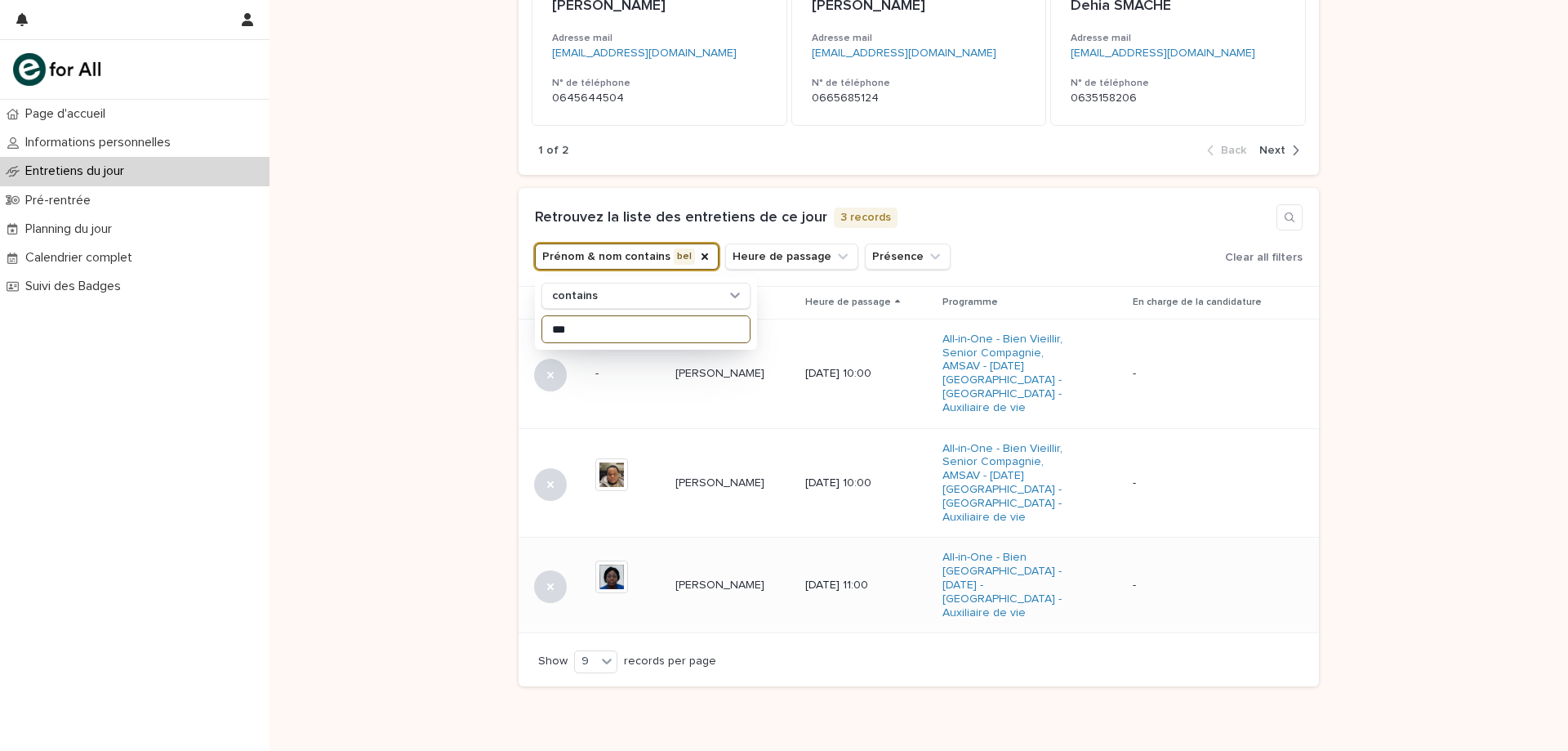
type input "***"
click at [749, 575] on p "Belvidas KUAKUVI" at bounding box center [722, 584] width 92 height 17
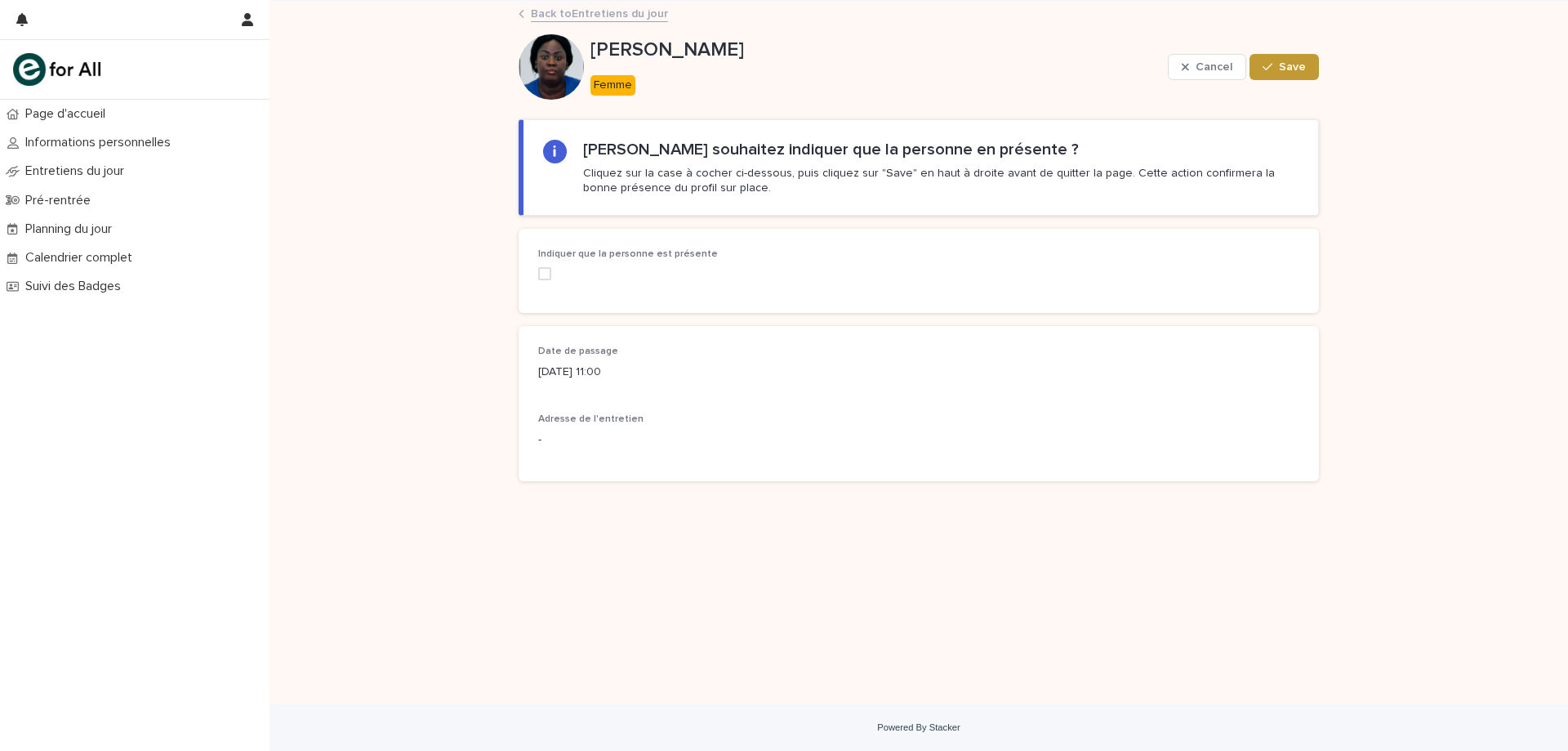
click at [543, 269] on span at bounding box center [544, 273] width 13 height 13
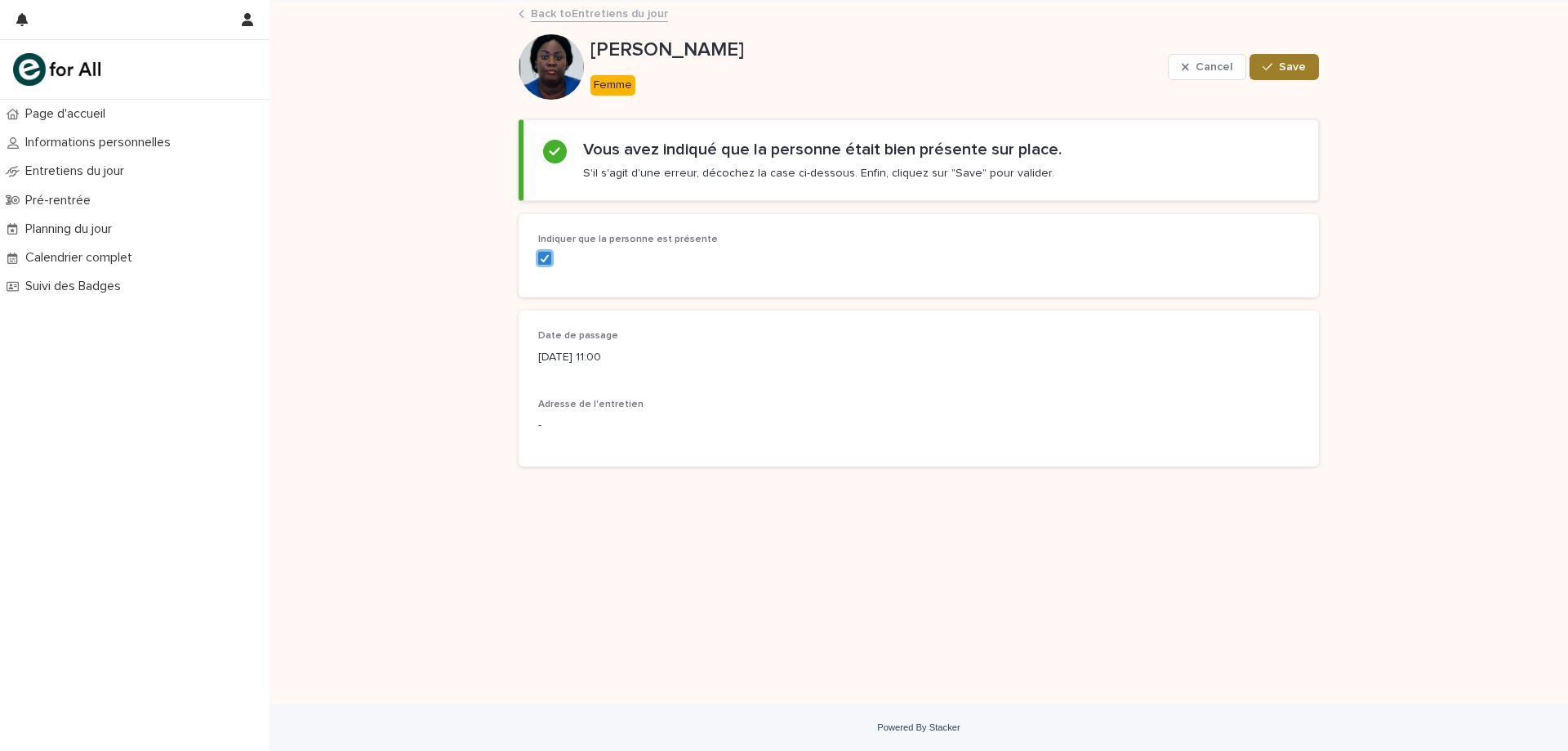
click at [1274, 76] on button "Save" at bounding box center [1284, 67] width 69 height 26
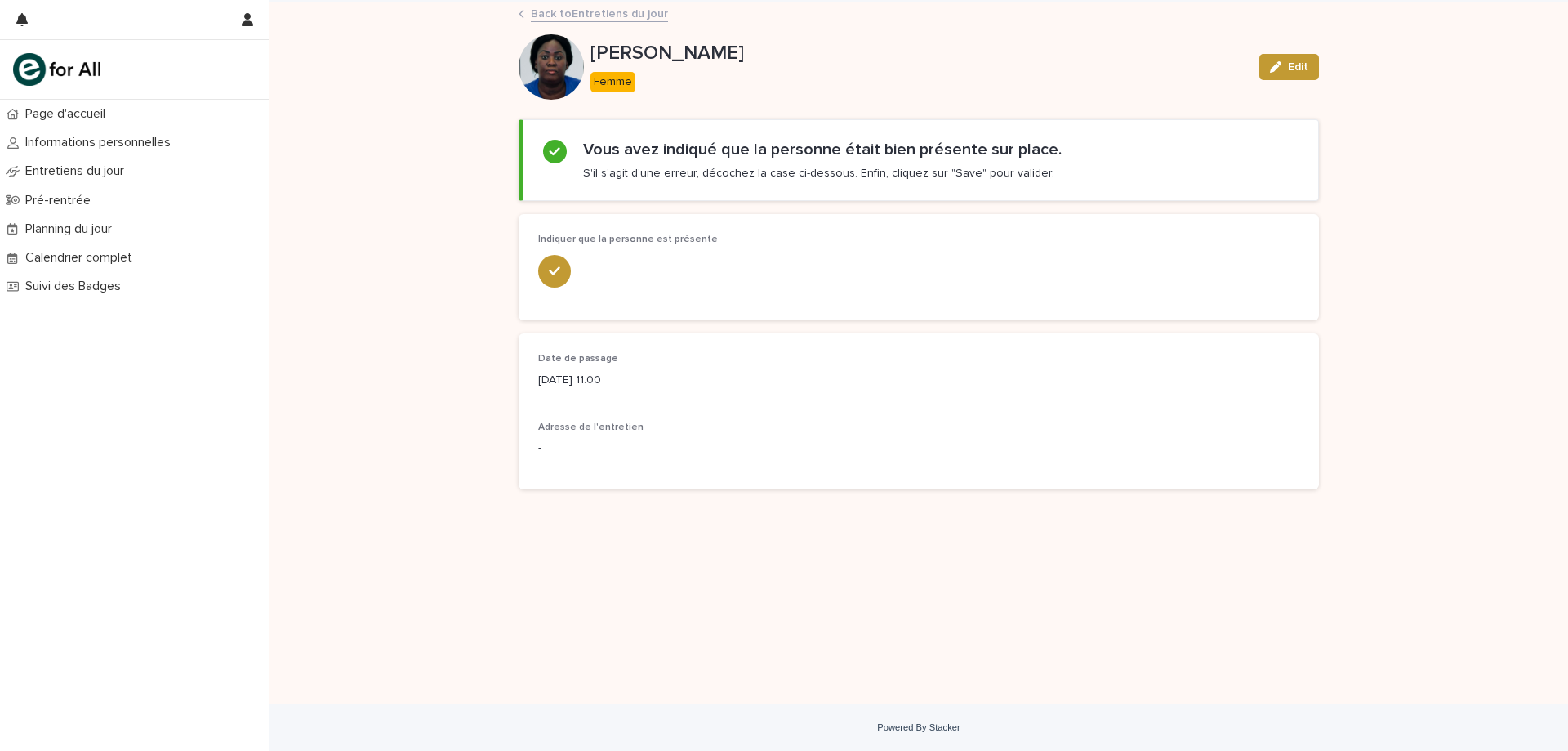
click at [550, 4] on link "Back to Entretiens du jour" at bounding box center [599, 13] width 138 height 19
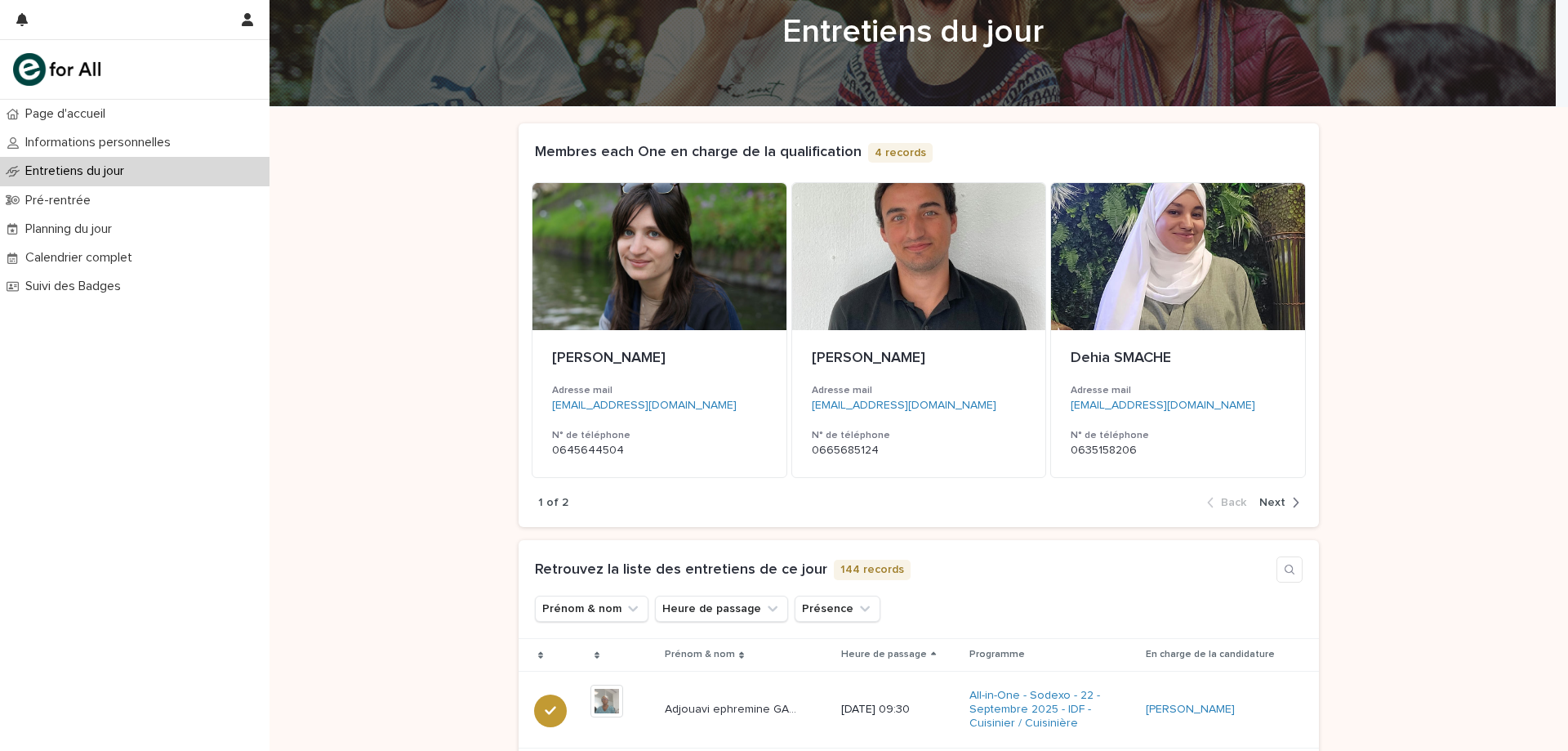
scroll to position [82, 0]
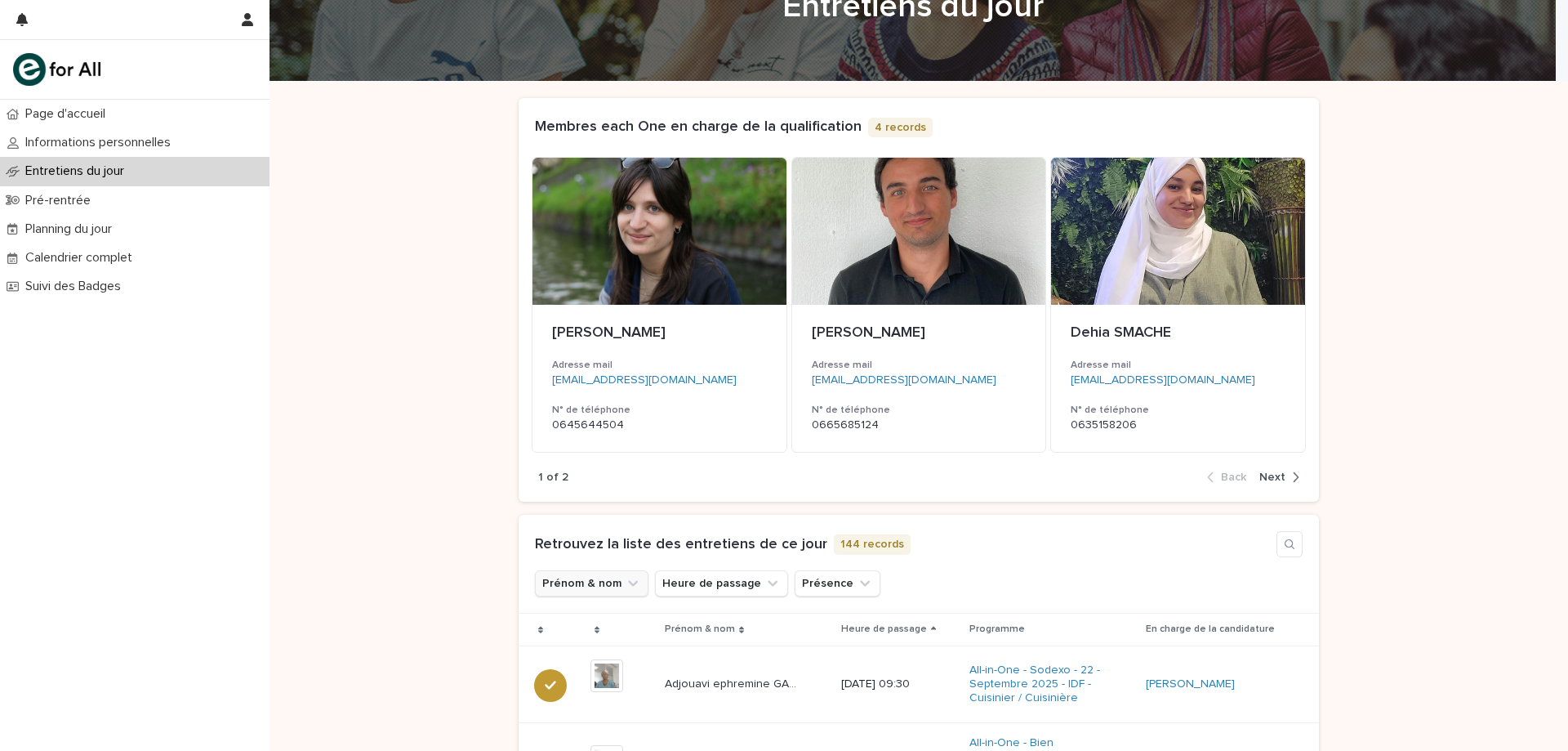
click at [593, 584] on button "Prénom & nom" at bounding box center [591, 583] width 114 height 26
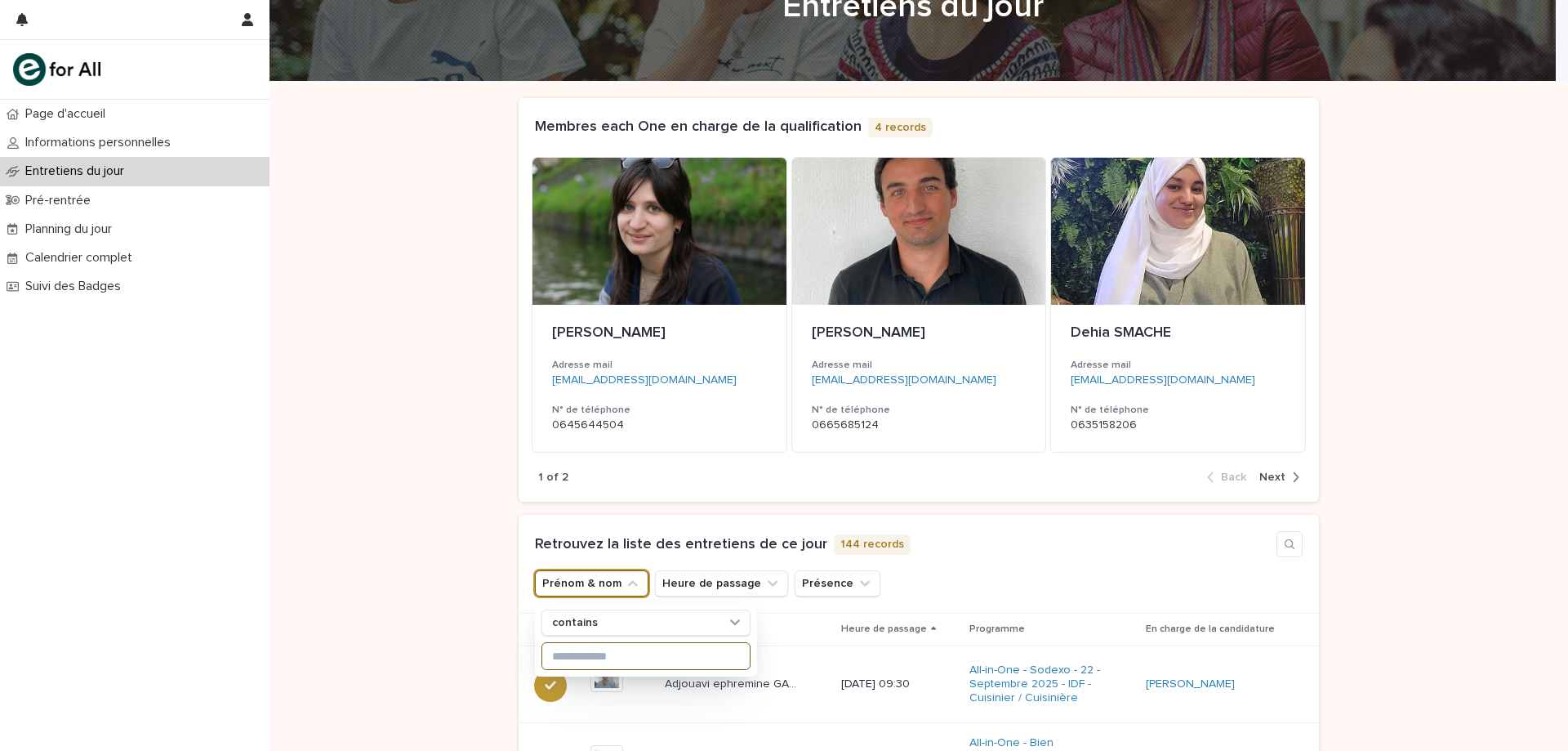
click at [640, 650] on input at bounding box center [646, 655] width 208 height 26
type input "*"
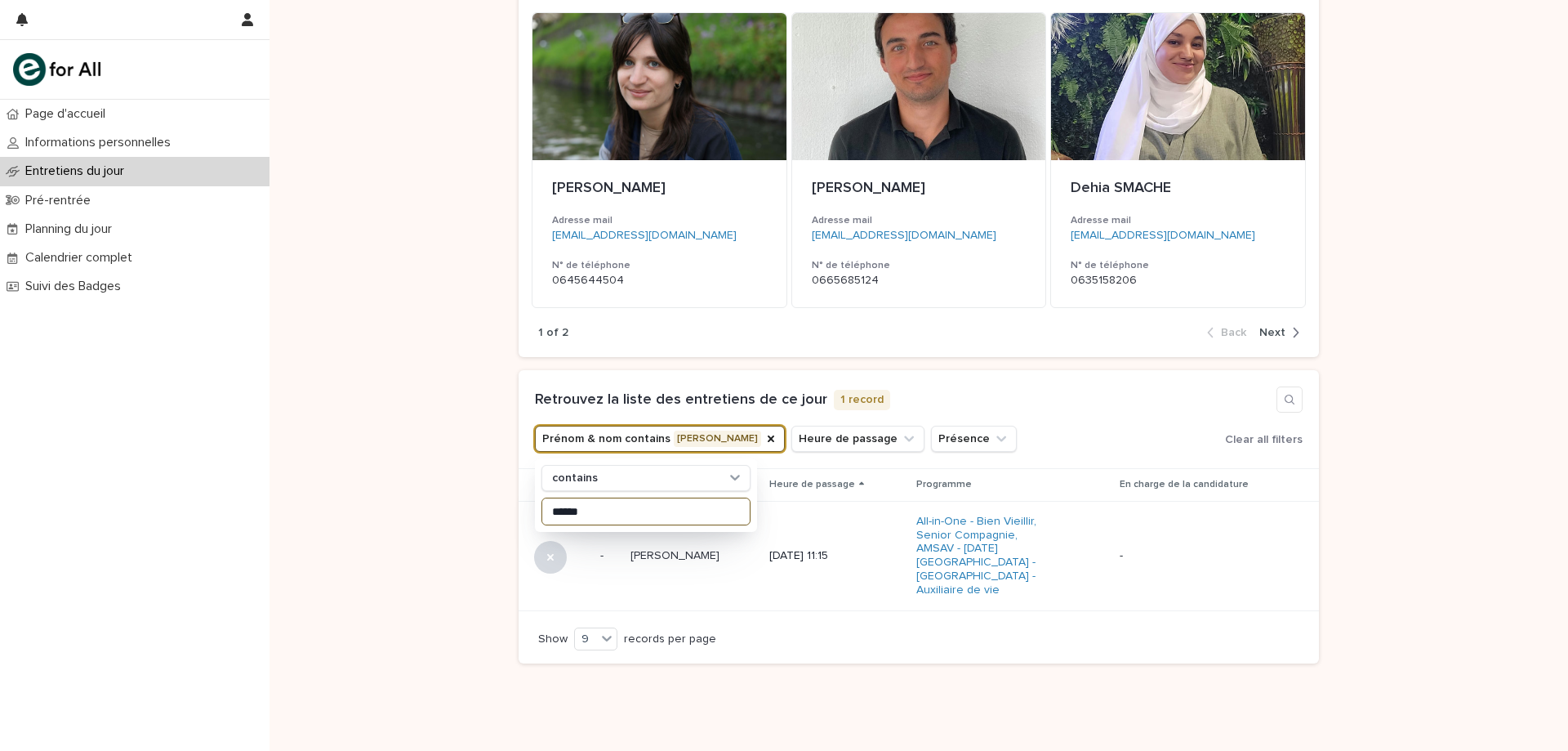
scroll to position [267, 0]
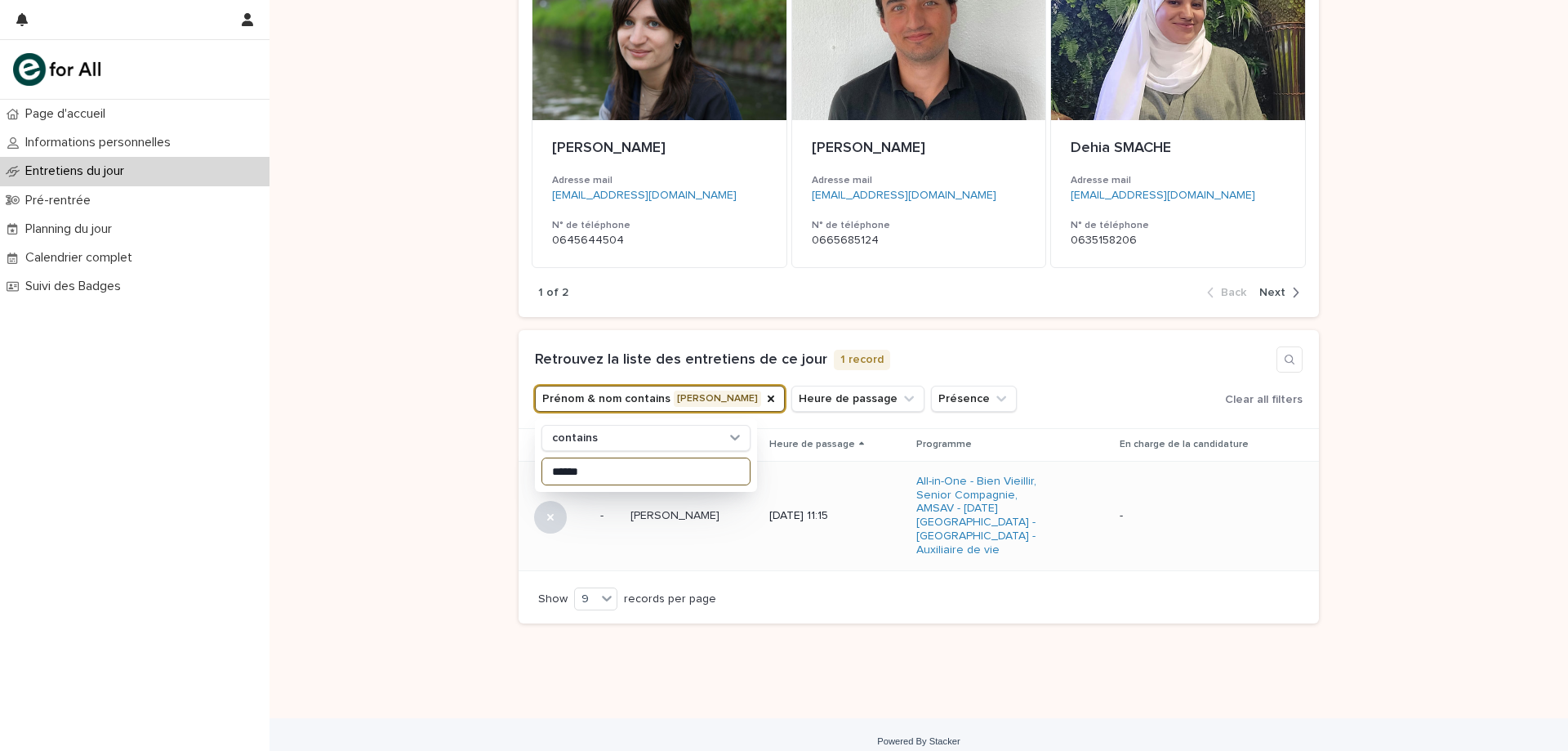
type input "******"
click at [672, 518] on div "Sylvie KEMMENGNE Sylvie KEMMENGNE" at bounding box center [693, 516] width 126 height 27
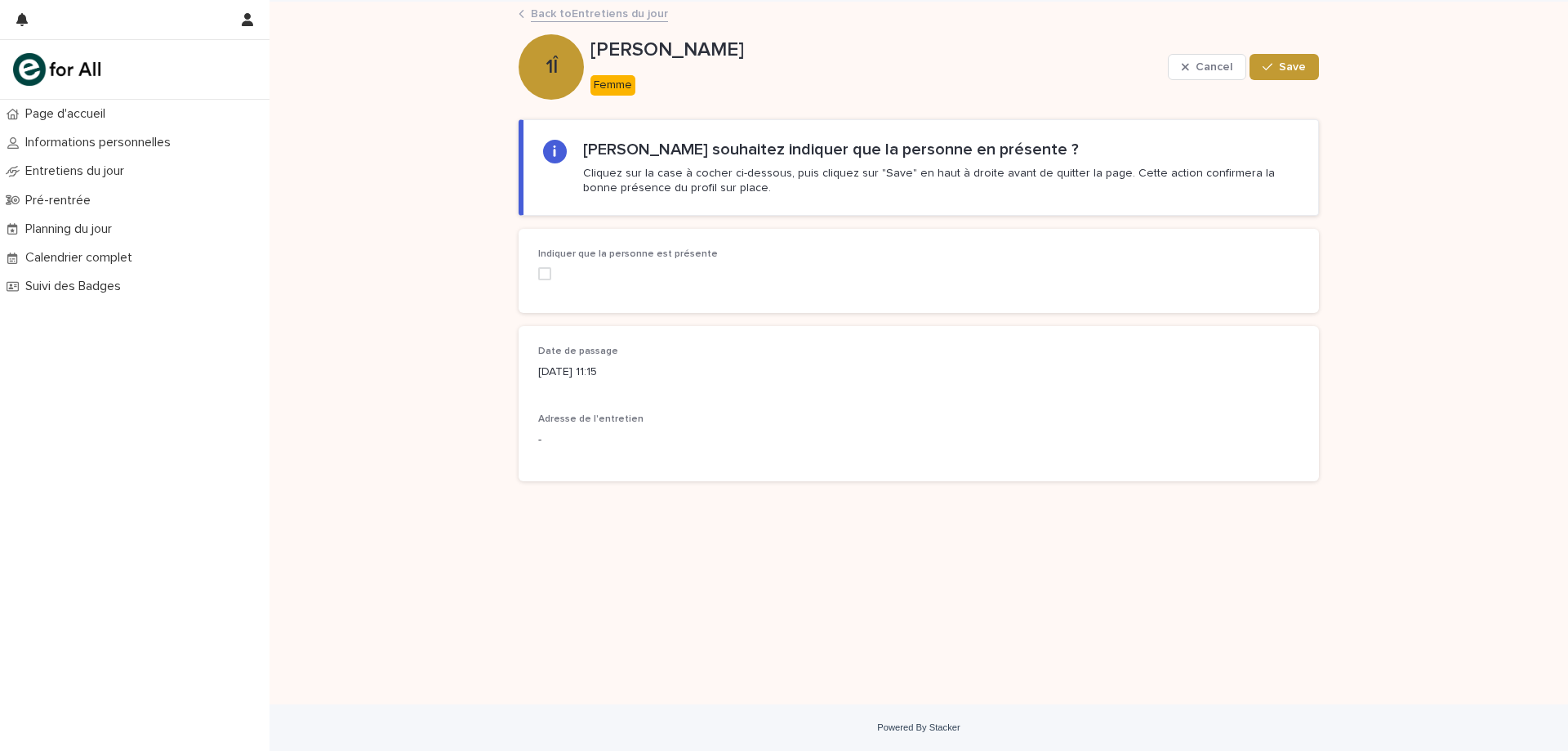
click at [542, 278] on span at bounding box center [544, 273] width 13 height 13
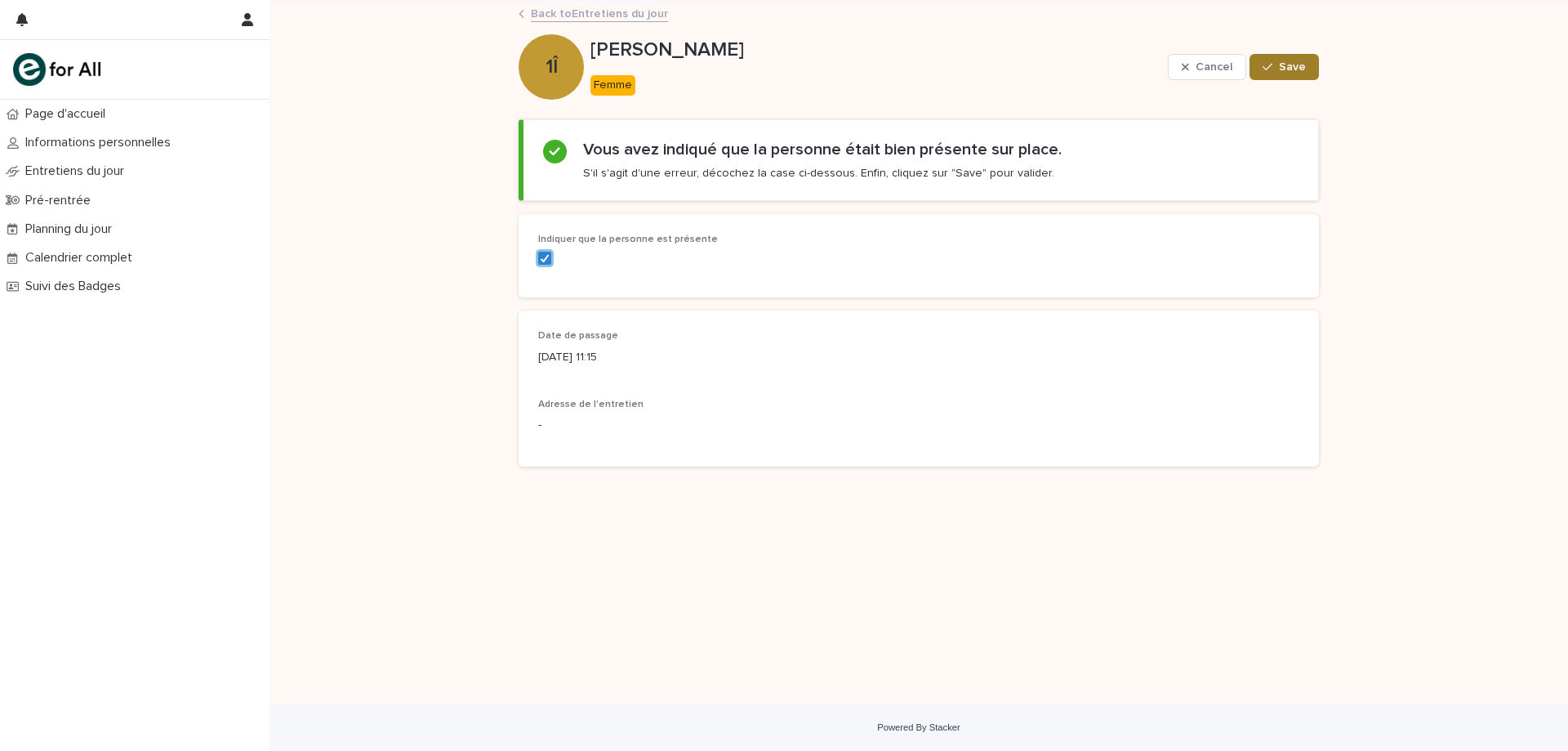
click at [1278, 72] on button "Save" at bounding box center [1284, 67] width 69 height 26
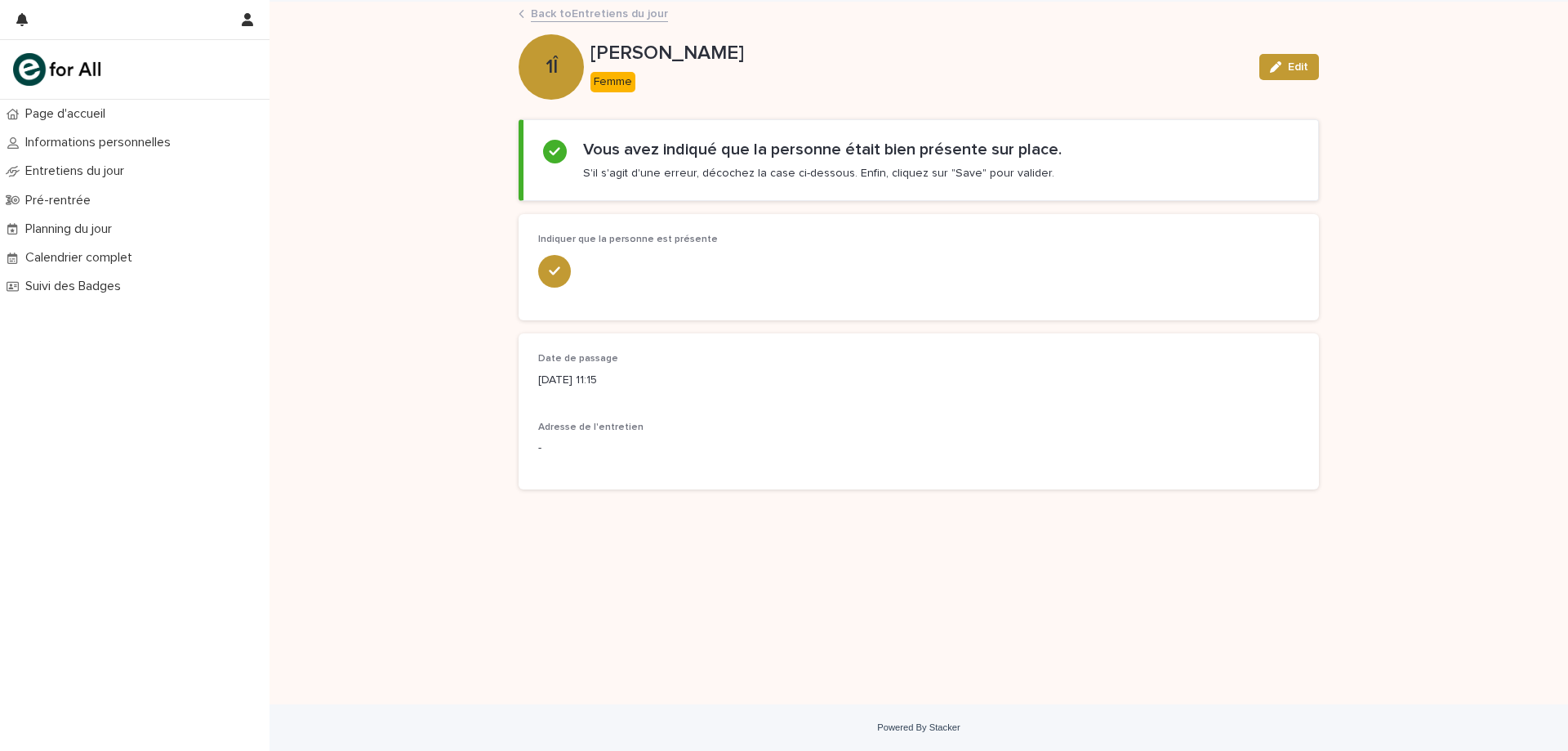
click at [584, 21] on link "Back to Entretiens du jour" at bounding box center [599, 13] width 138 height 19
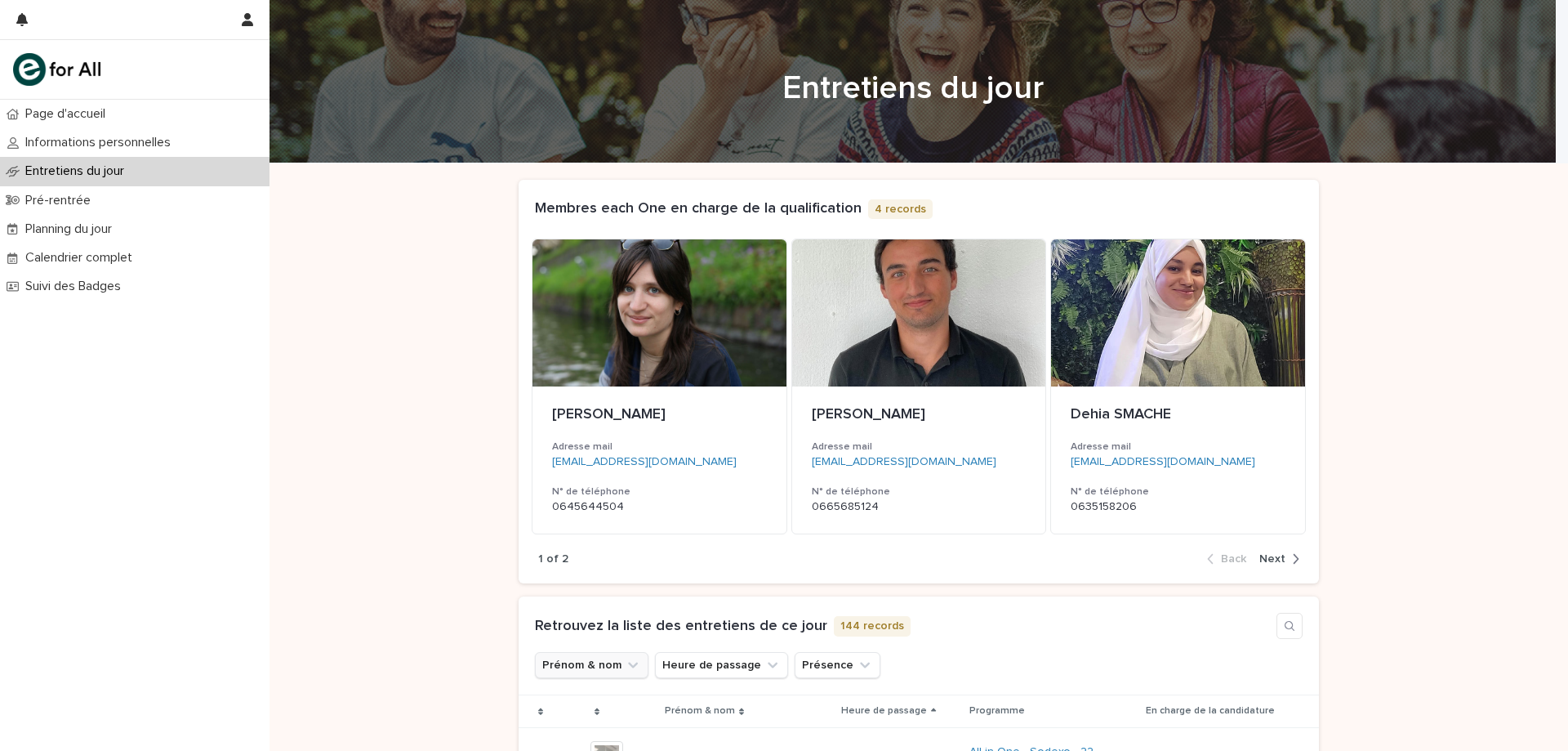
click at [563, 655] on button "Prénom & nom" at bounding box center [591, 665] width 114 height 26
click at [591, 686] on input at bounding box center [646, 699] width 208 height 26
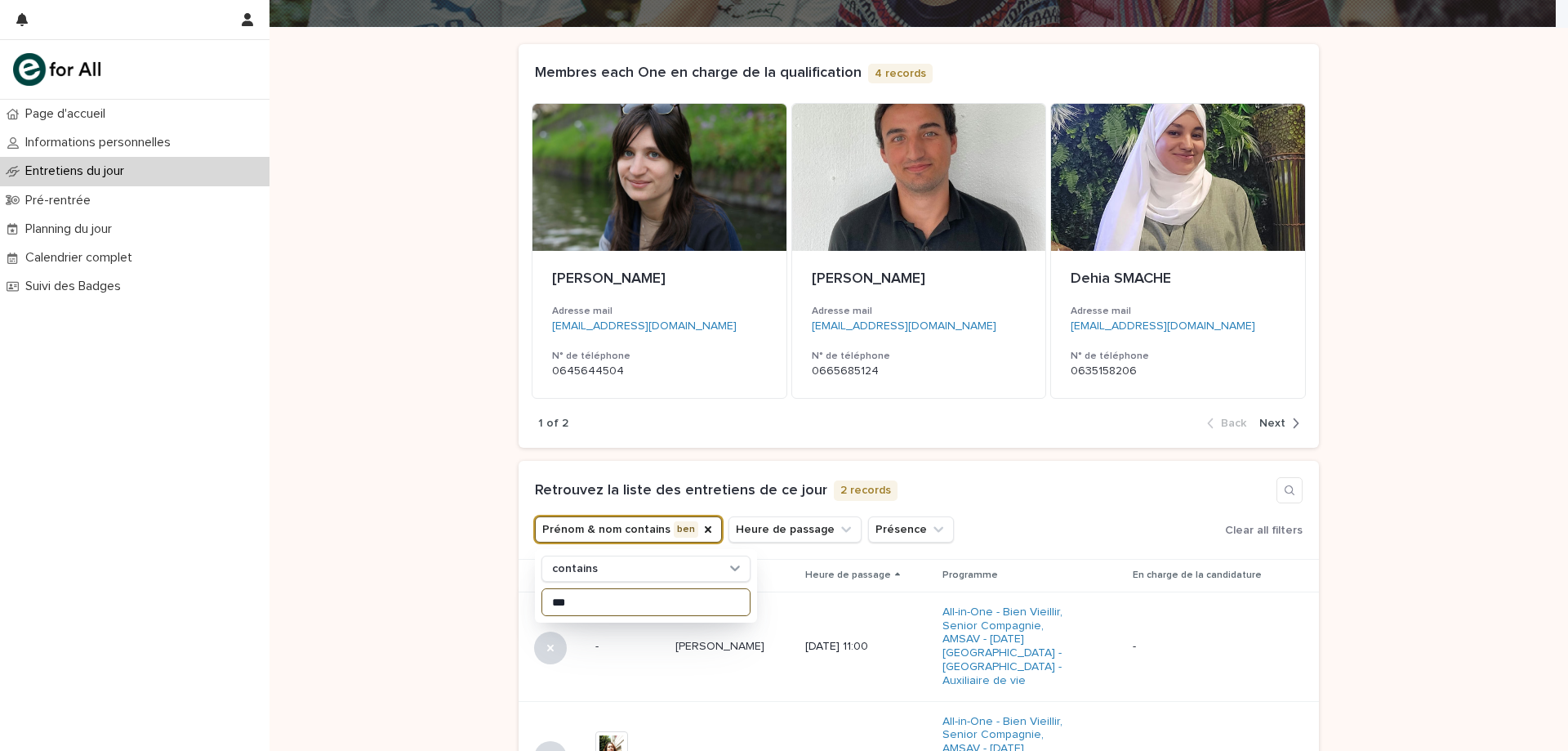
scroll to position [326, 0]
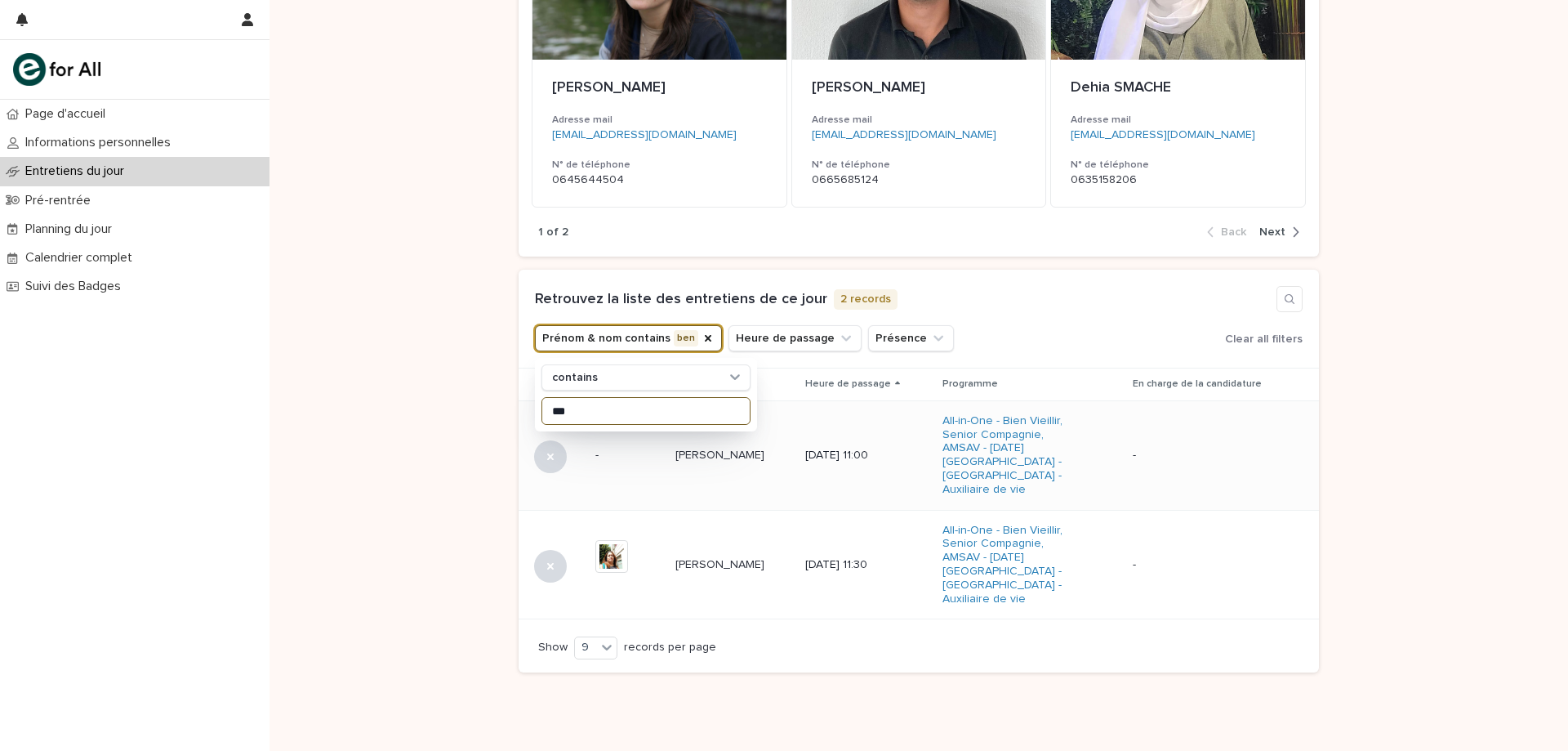
type input "***"
click at [737, 451] on p "Nesrine BEN MEDDEB" at bounding box center [722, 454] width 92 height 17
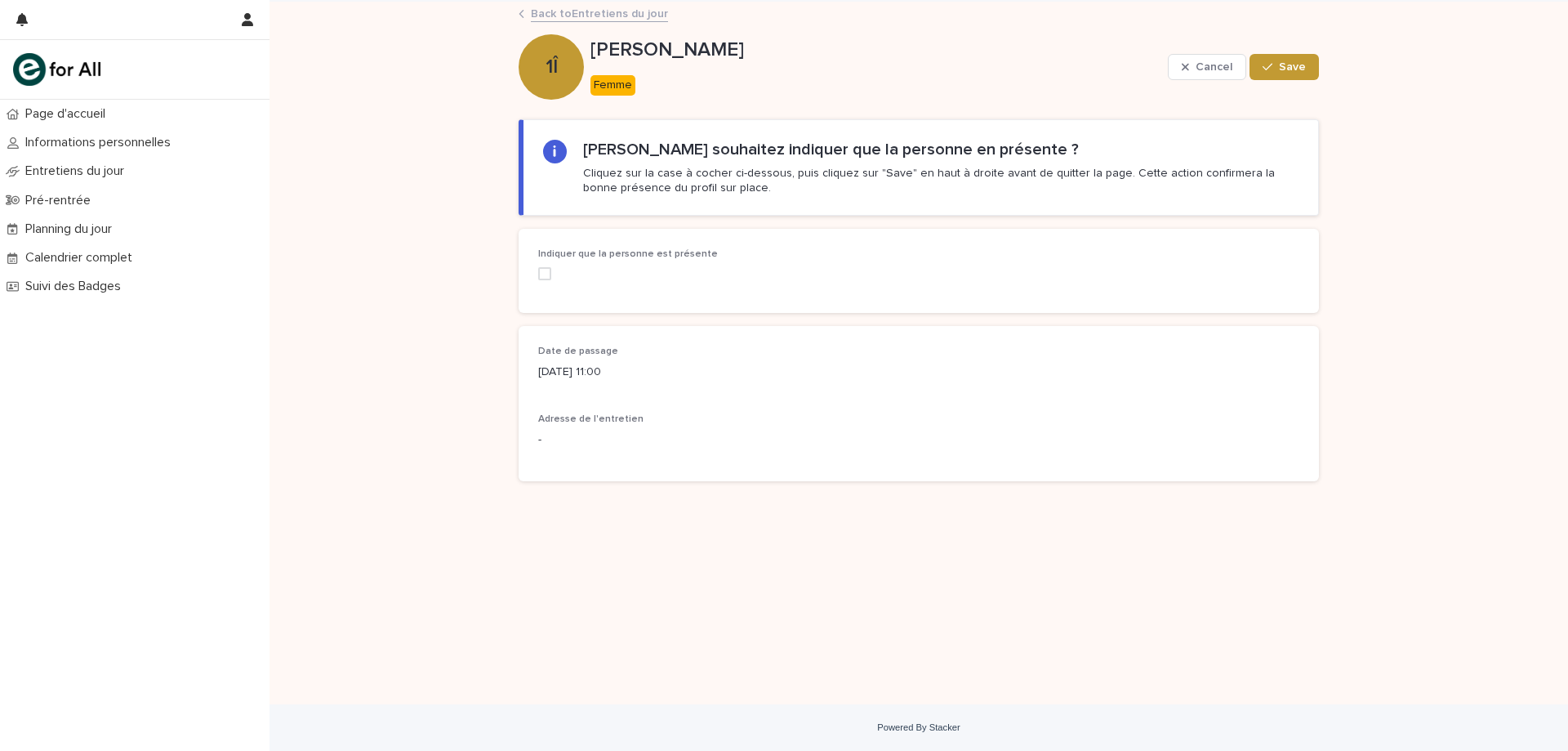
click at [567, 267] on label at bounding box center [659, 273] width 241 height 13
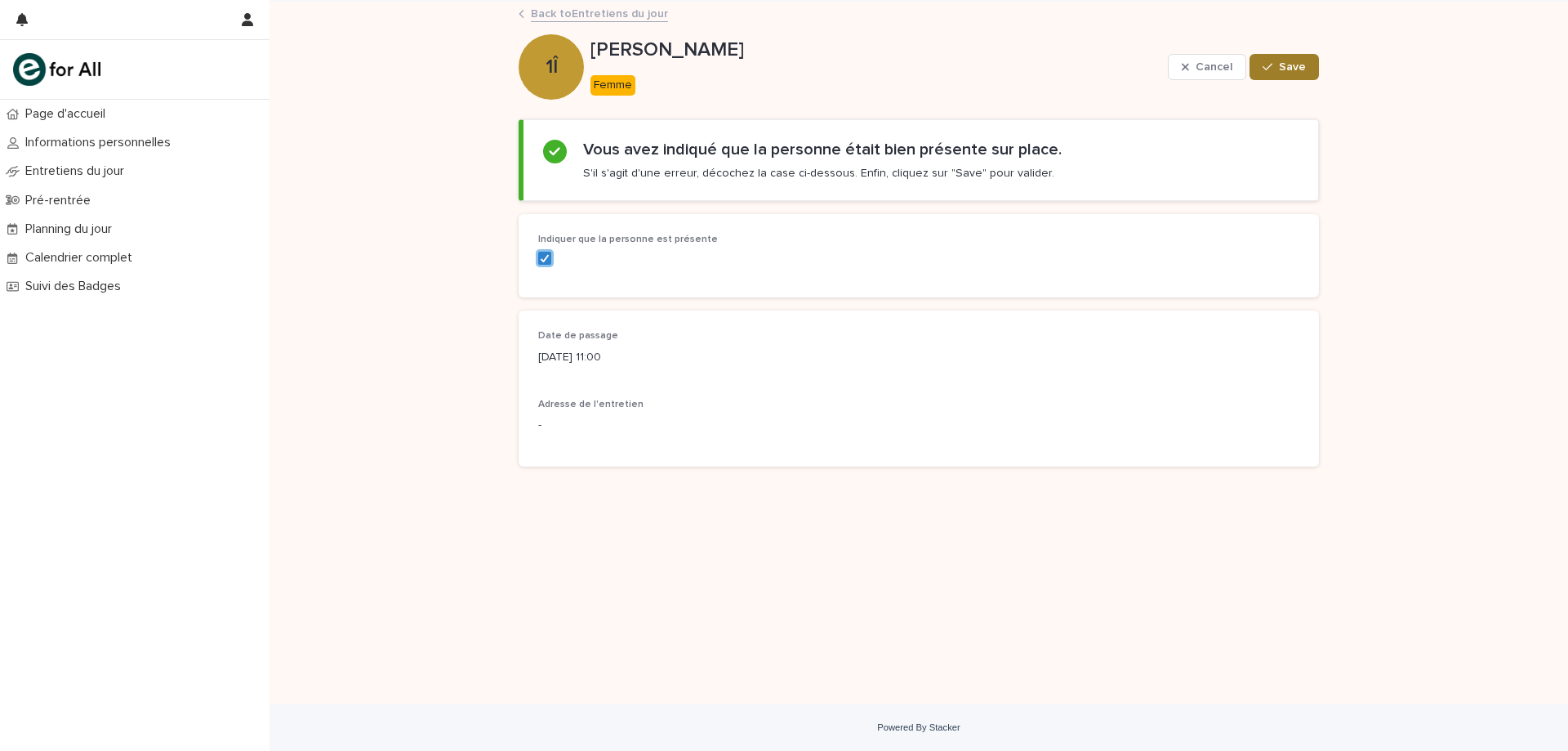
click at [1285, 76] on button "Save" at bounding box center [1284, 67] width 69 height 26
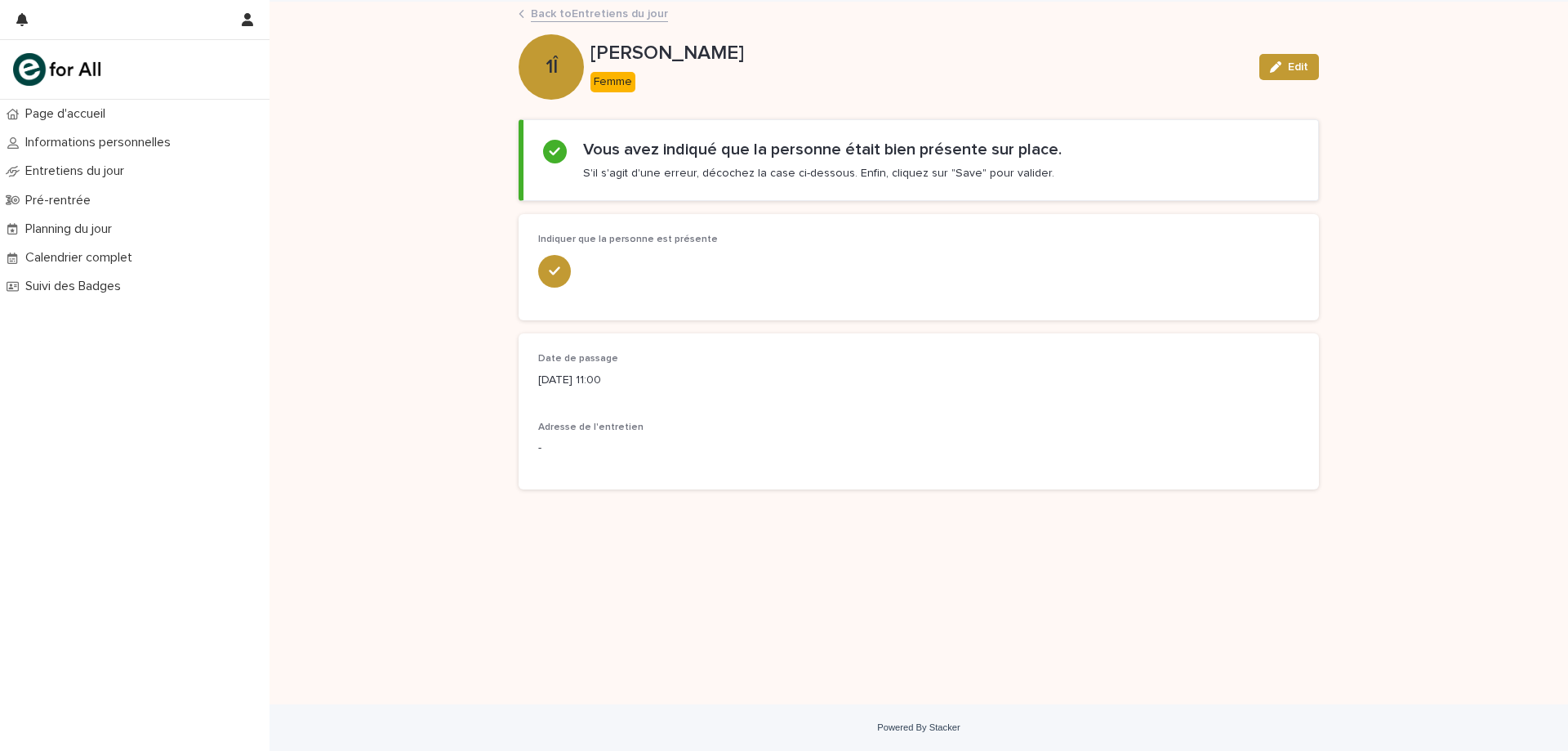
click at [586, 8] on link "Back to Entretiens du jour" at bounding box center [599, 13] width 138 height 19
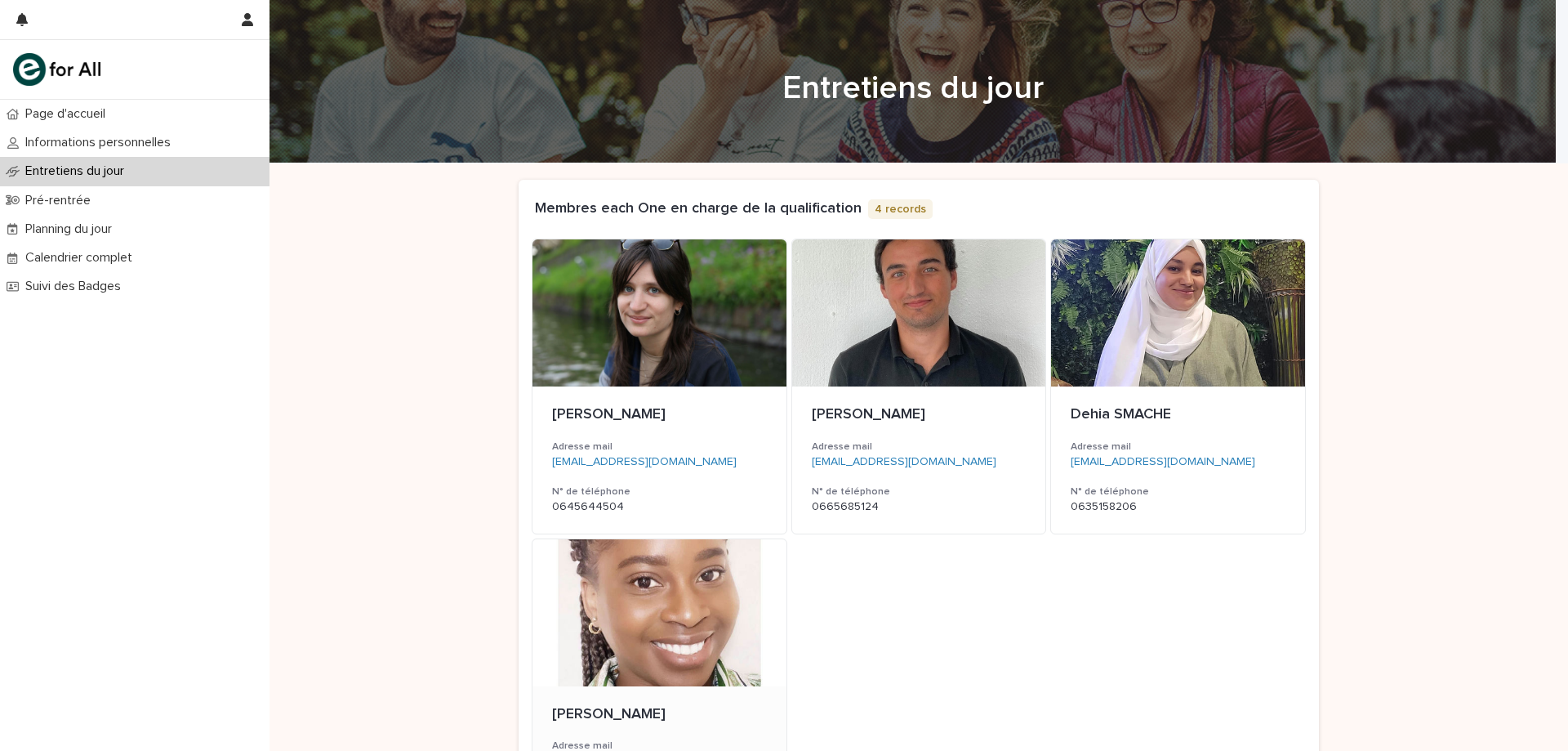
scroll to position [167, 0]
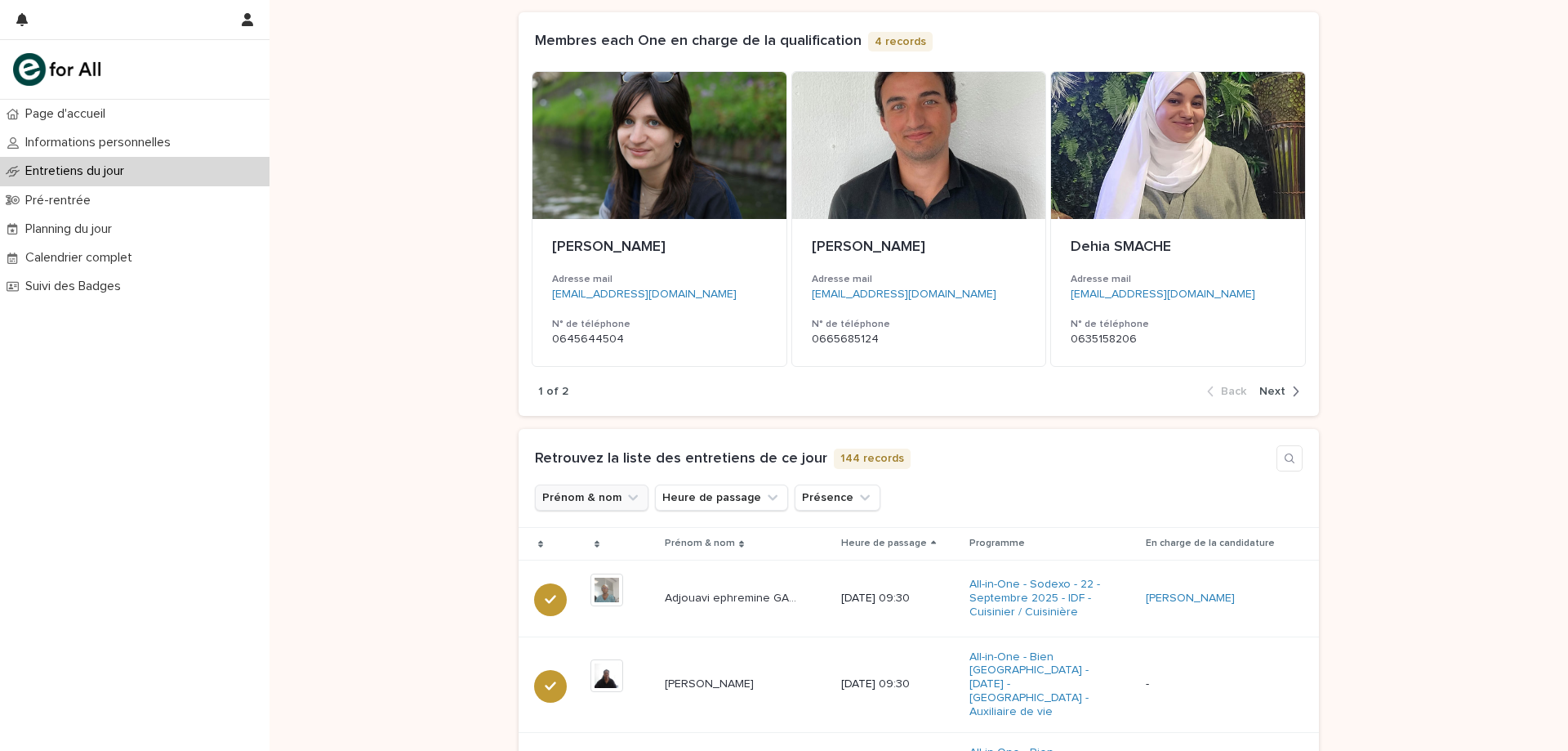
click at [606, 497] on button "Prénom & nom" at bounding box center [591, 497] width 114 height 26
click at [588, 561] on input at bounding box center [646, 570] width 208 height 26
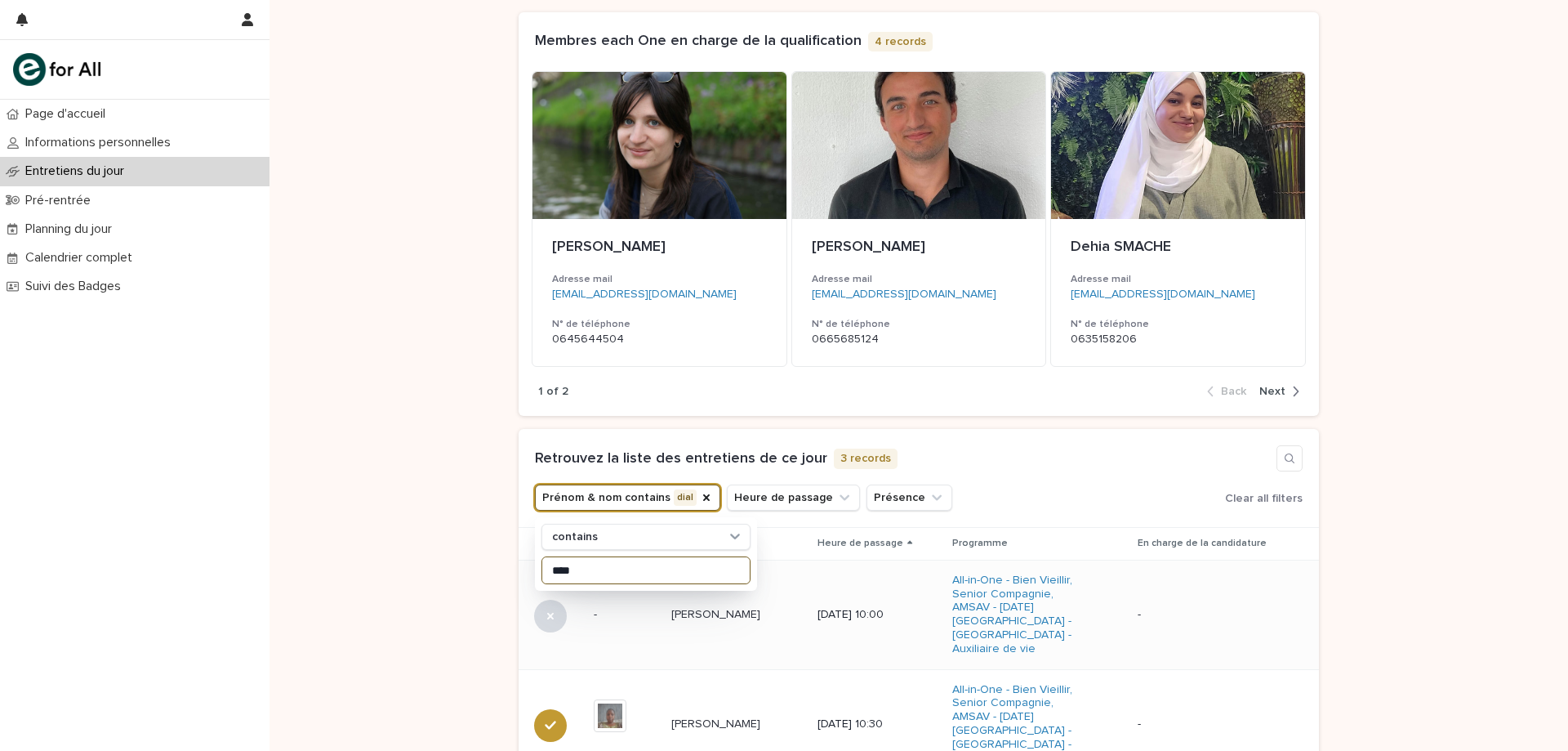
scroll to position [413, 0]
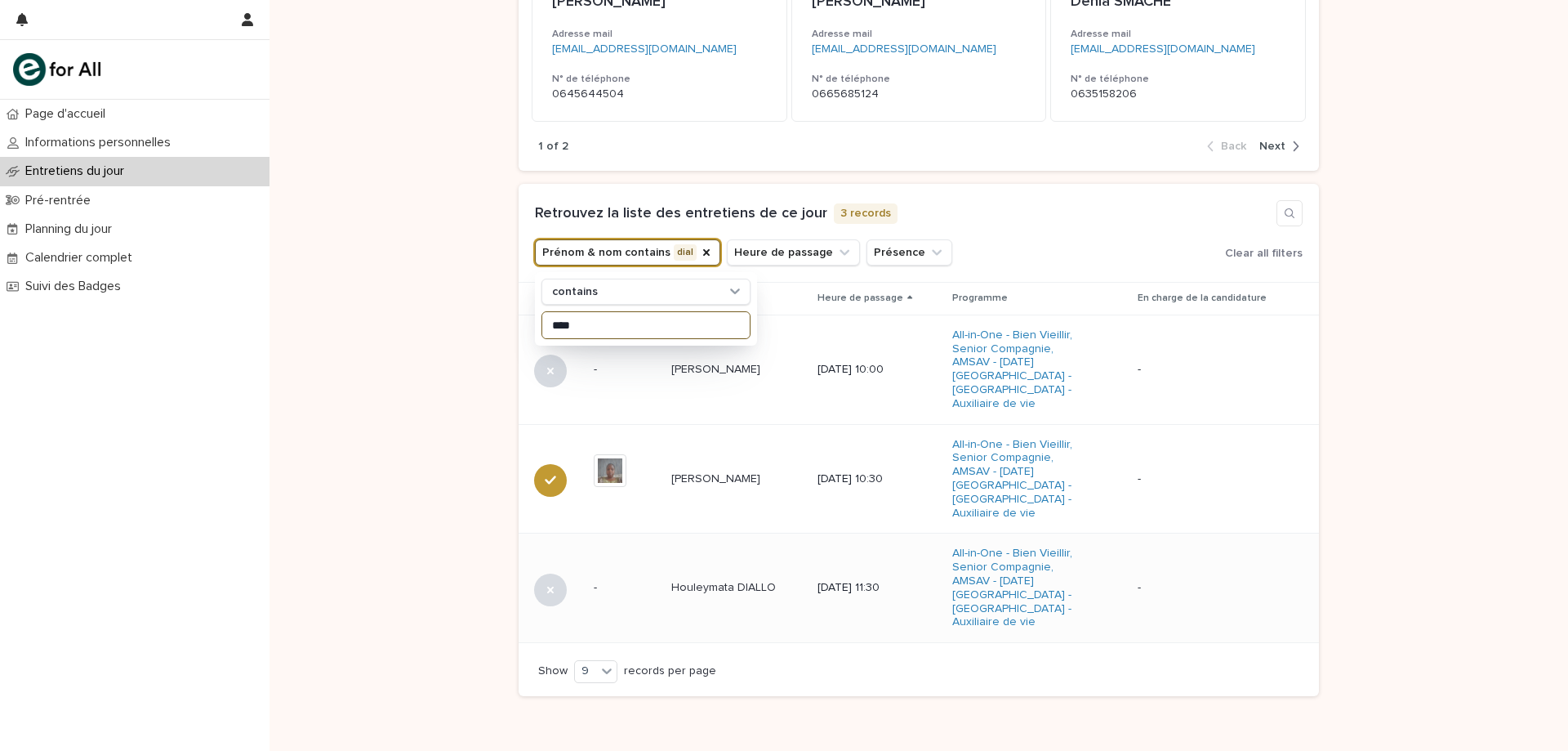
type input "****"
click at [737, 573] on td "Houleymata DIALLO Houleymata DIALLO" at bounding box center [737, 588] width 146 height 109
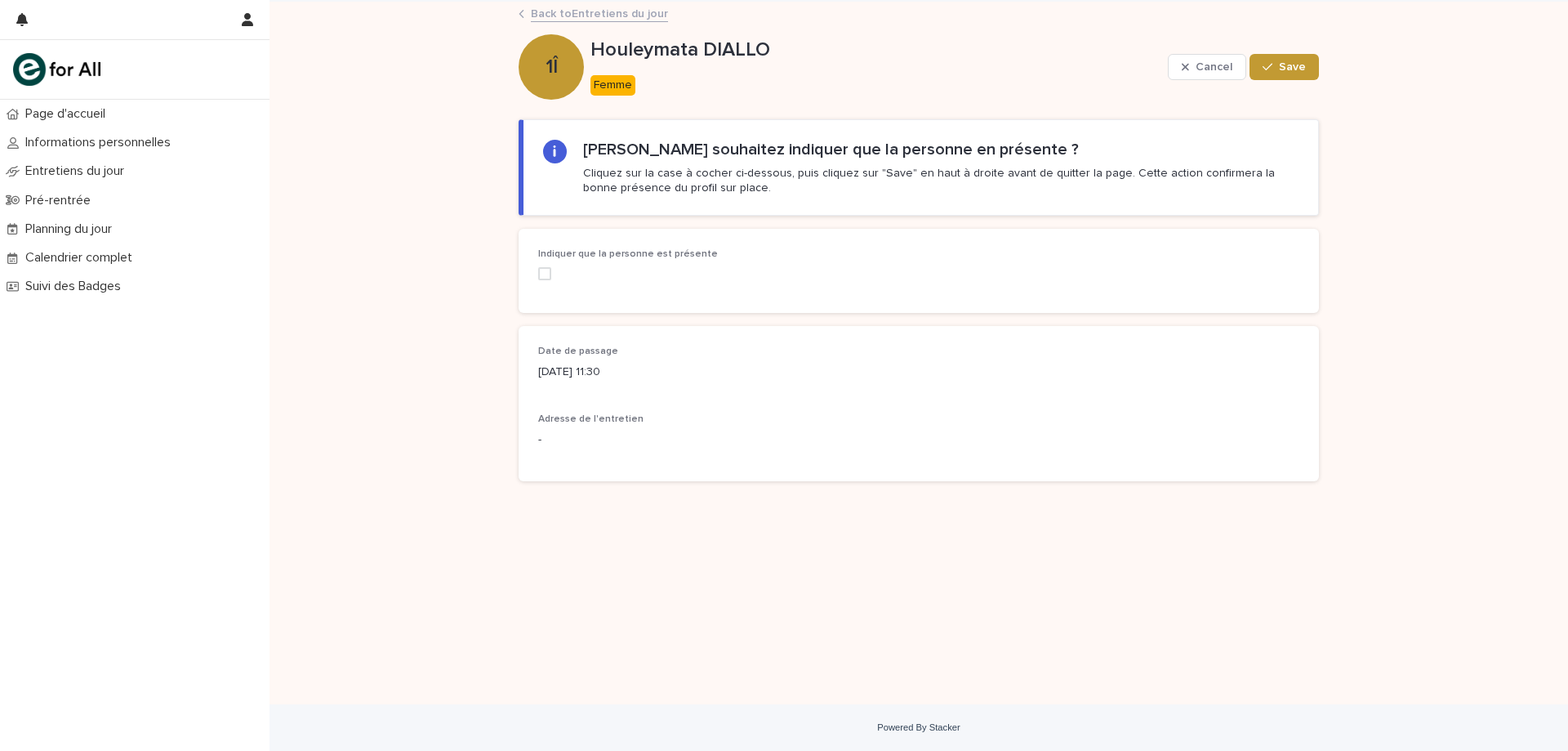
click at [547, 274] on span at bounding box center [544, 273] width 13 height 13
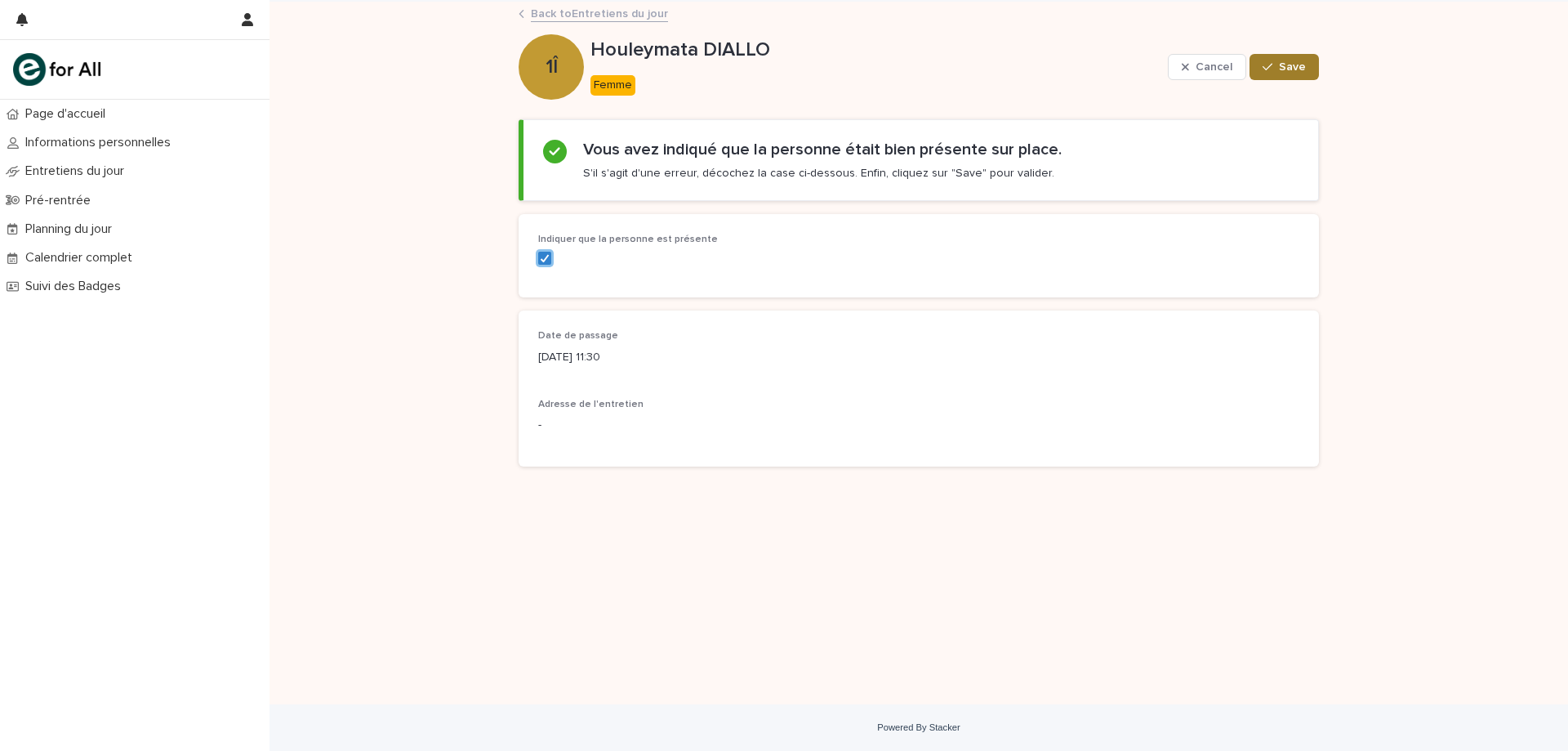
click at [1308, 78] on button "Save" at bounding box center [1284, 67] width 69 height 26
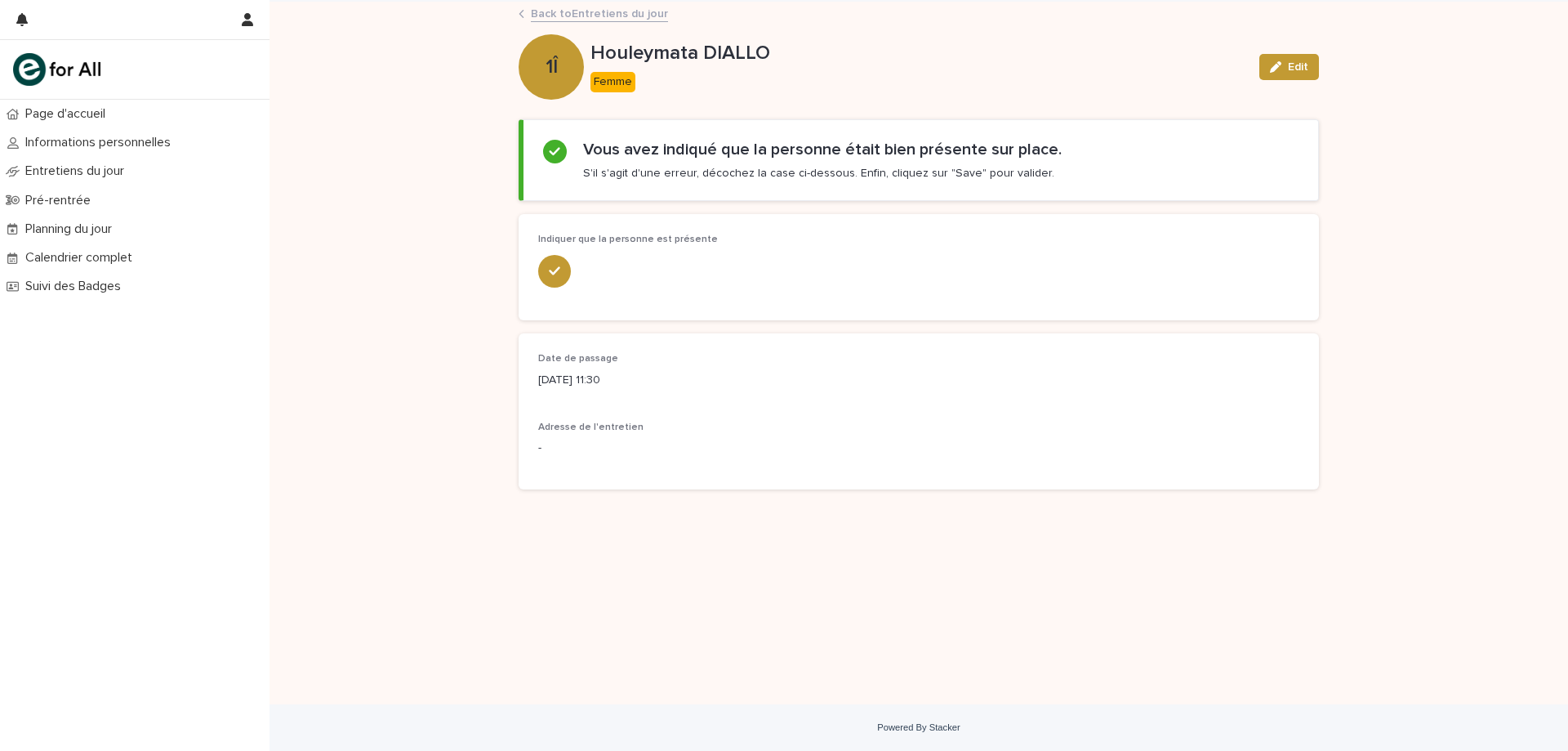
click at [574, 15] on link "Back to Entretiens du jour" at bounding box center [599, 13] width 138 height 19
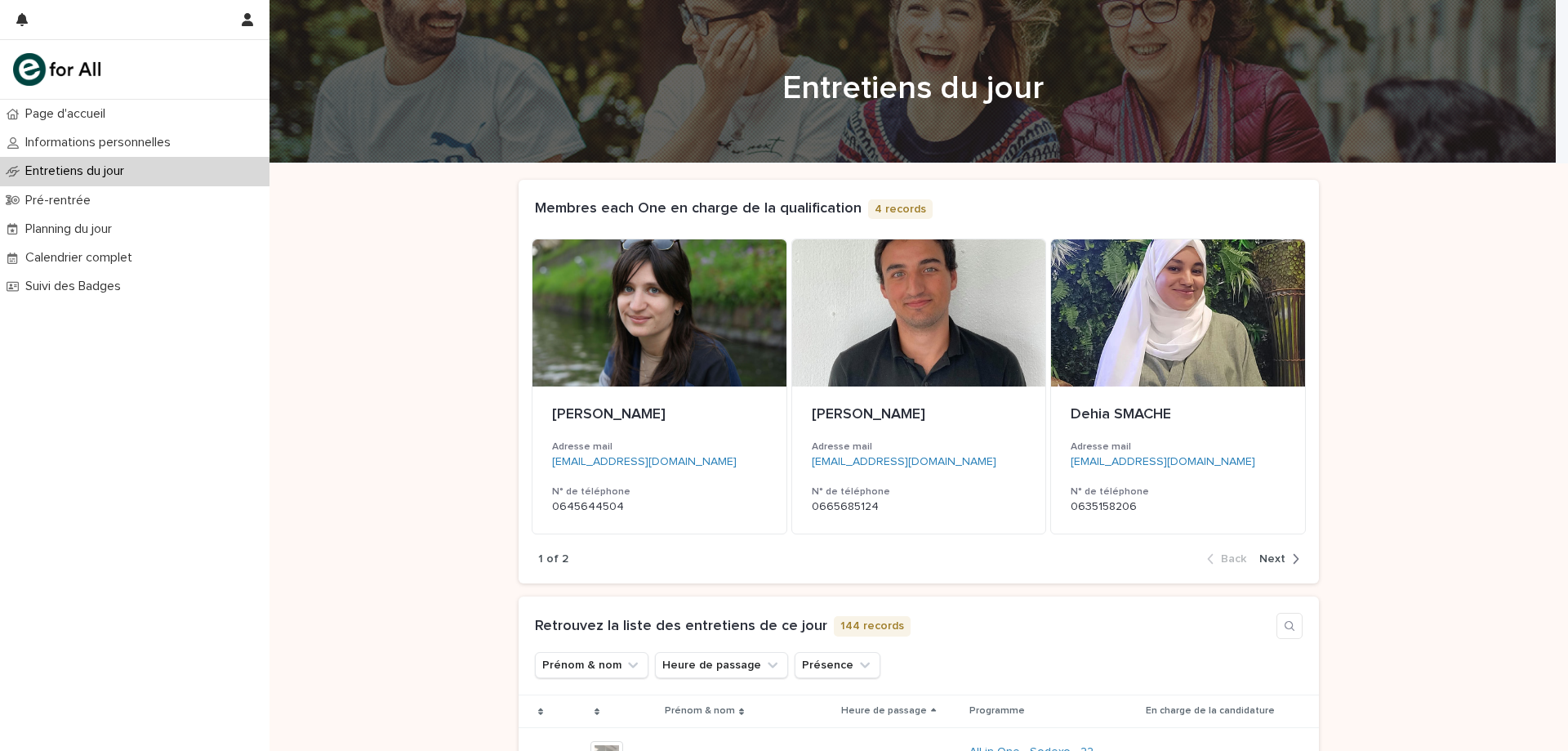
scroll to position [572, 0]
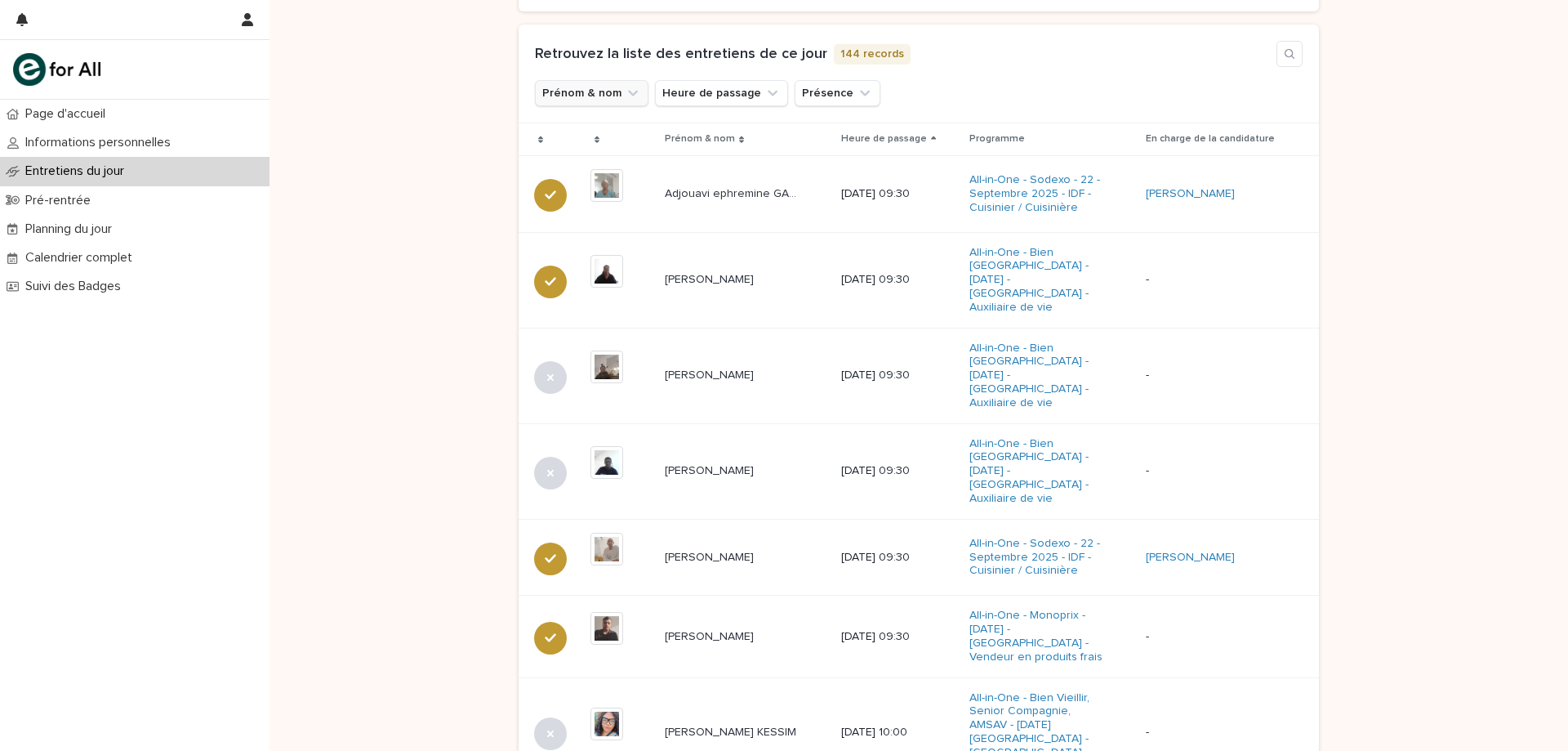
click at [589, 94] on button "Prénom & nom" at bounding box center [591, 93] width 114 height 26
click at [600, 149] on div "contains" at bounding box center [646, 150] width 222 height 73
click at [593, 161] on input at bounding box center [646, 166] width 208 height 26
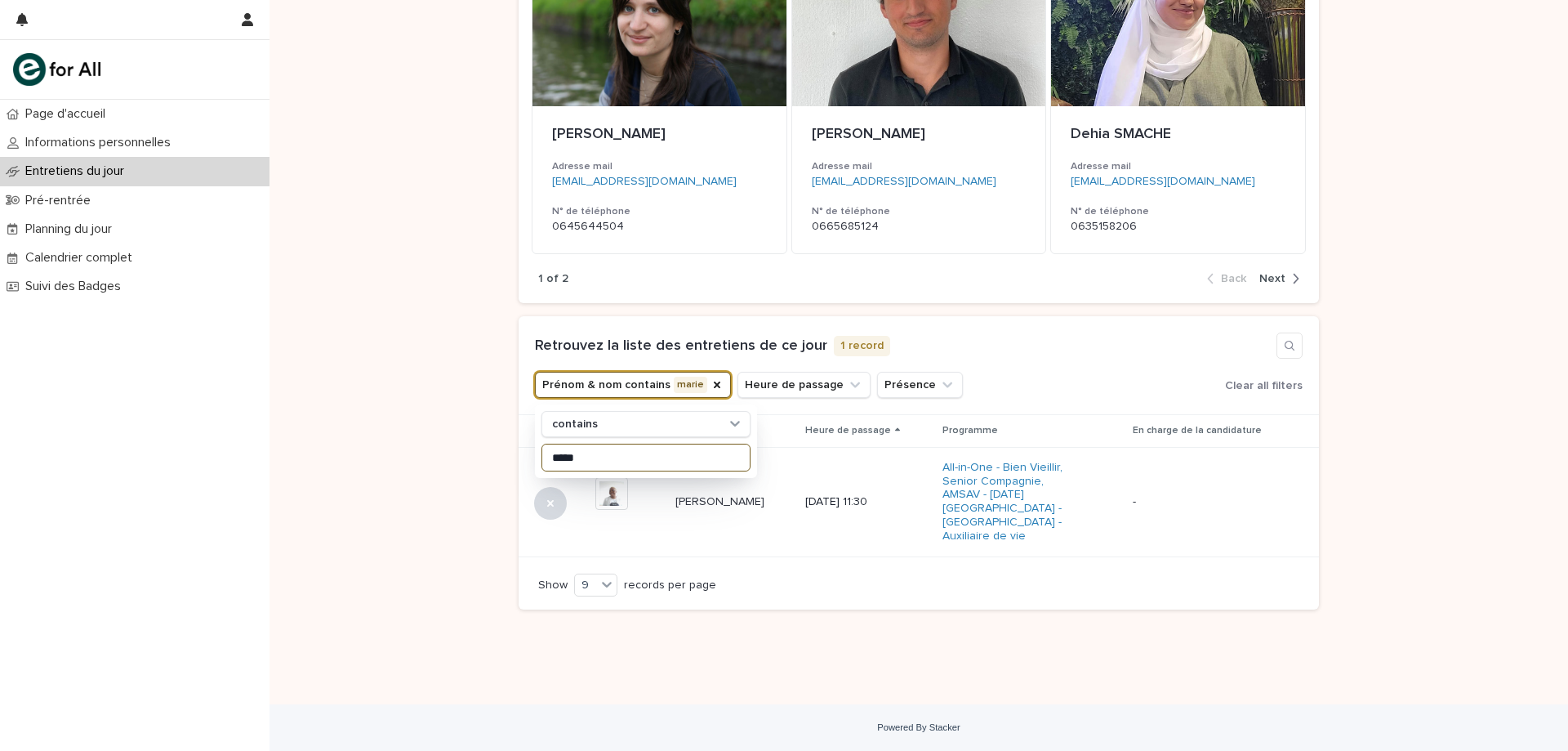
scroll to position [267, 0]
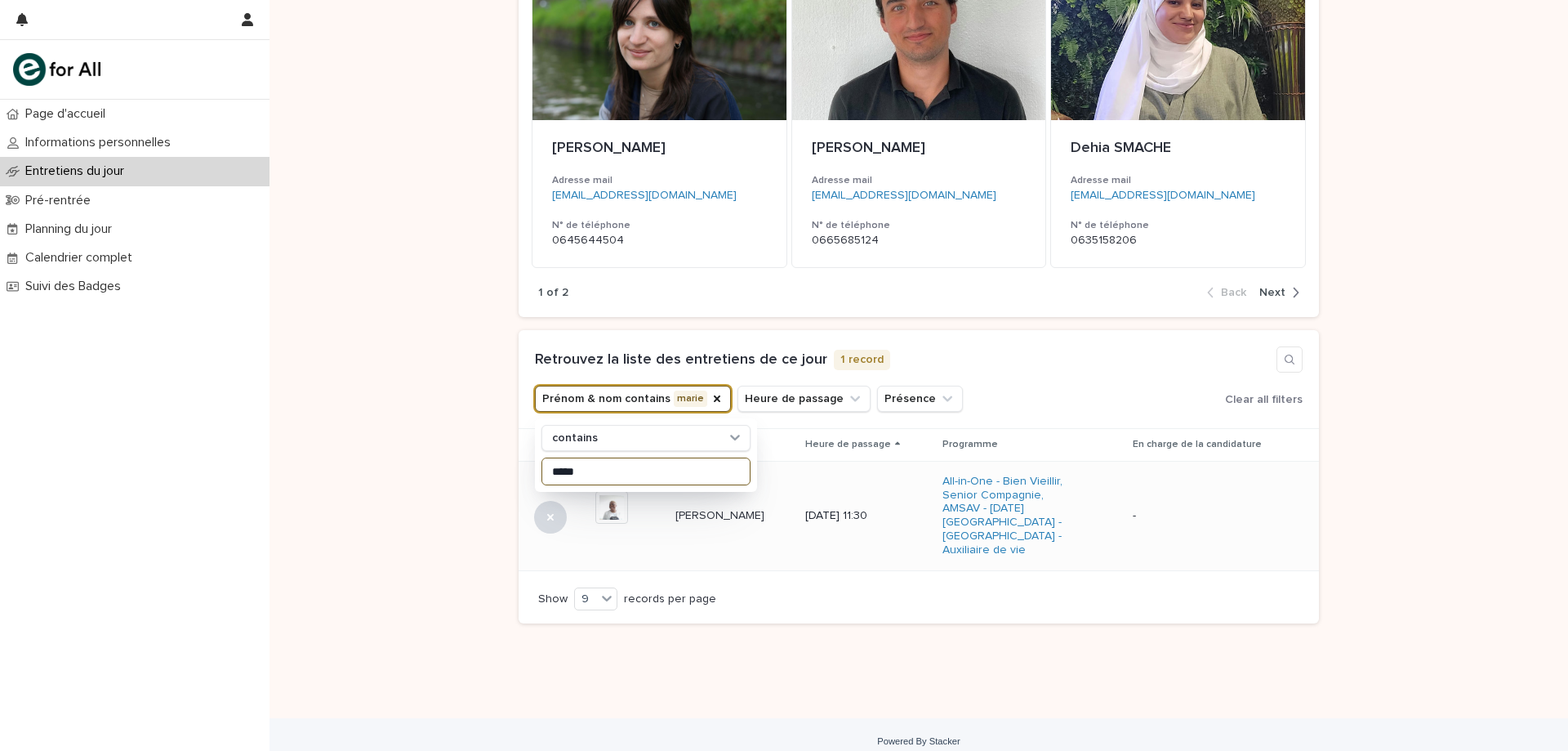
type input "*****"
click at [722, 518] on div "Marie laure BANKWUI Marie laure BANKWUI" at bounding box center [734, 516] width 117 height 27
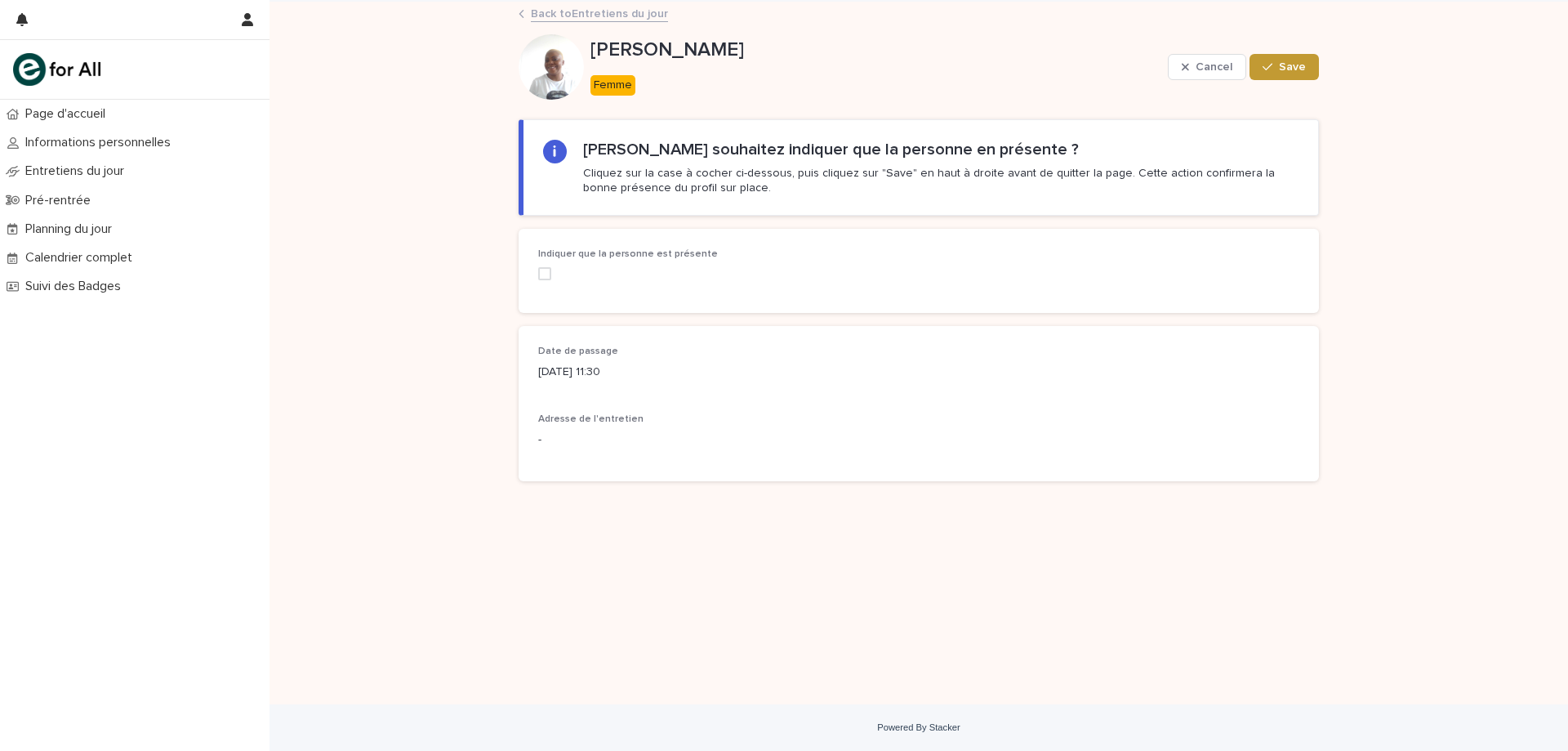
click at [543, 273] on span at bounding box center [544, 273] width 13 height 13
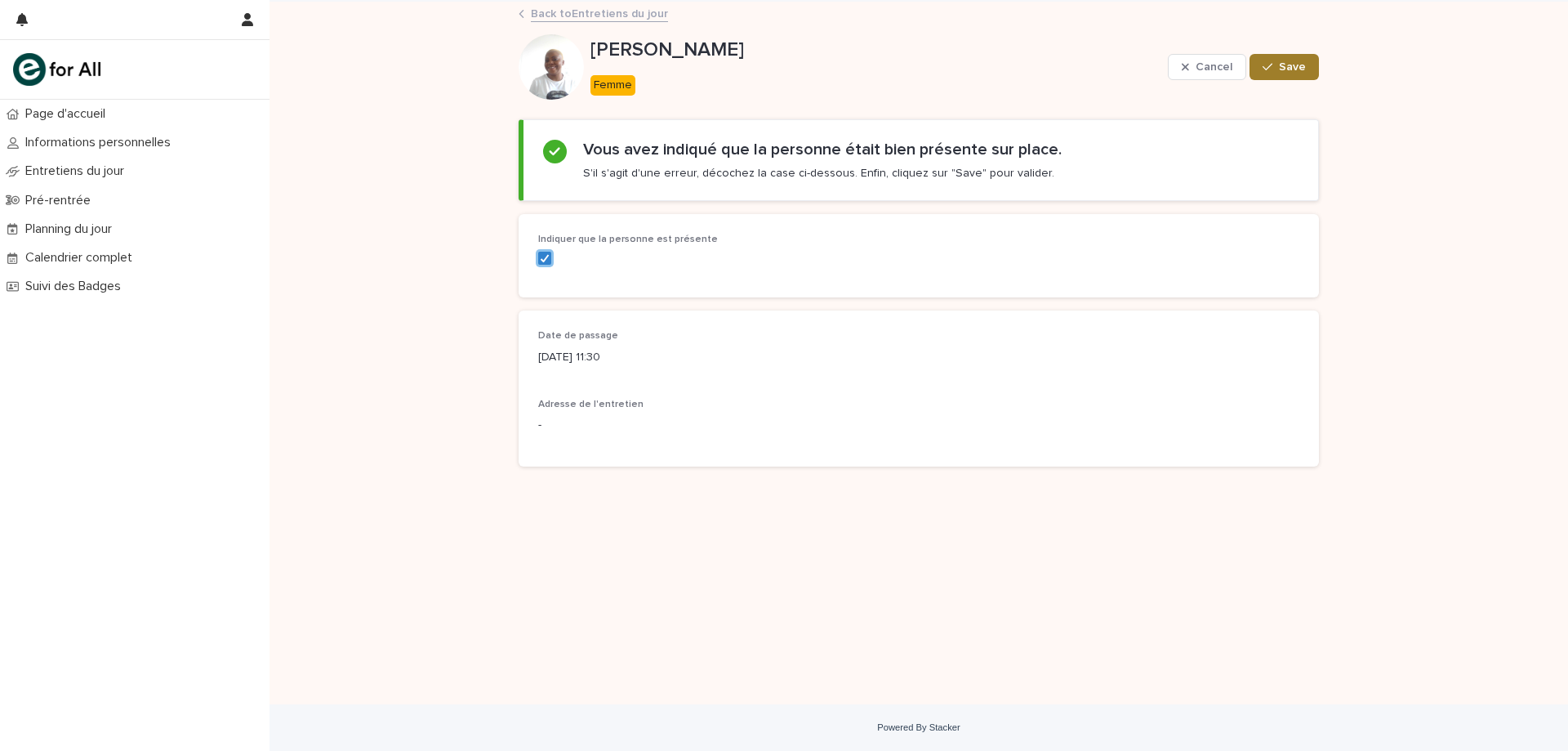
click at [1309, 61] on button "Save" at bounding box center [1284, 67] width 69 height 26
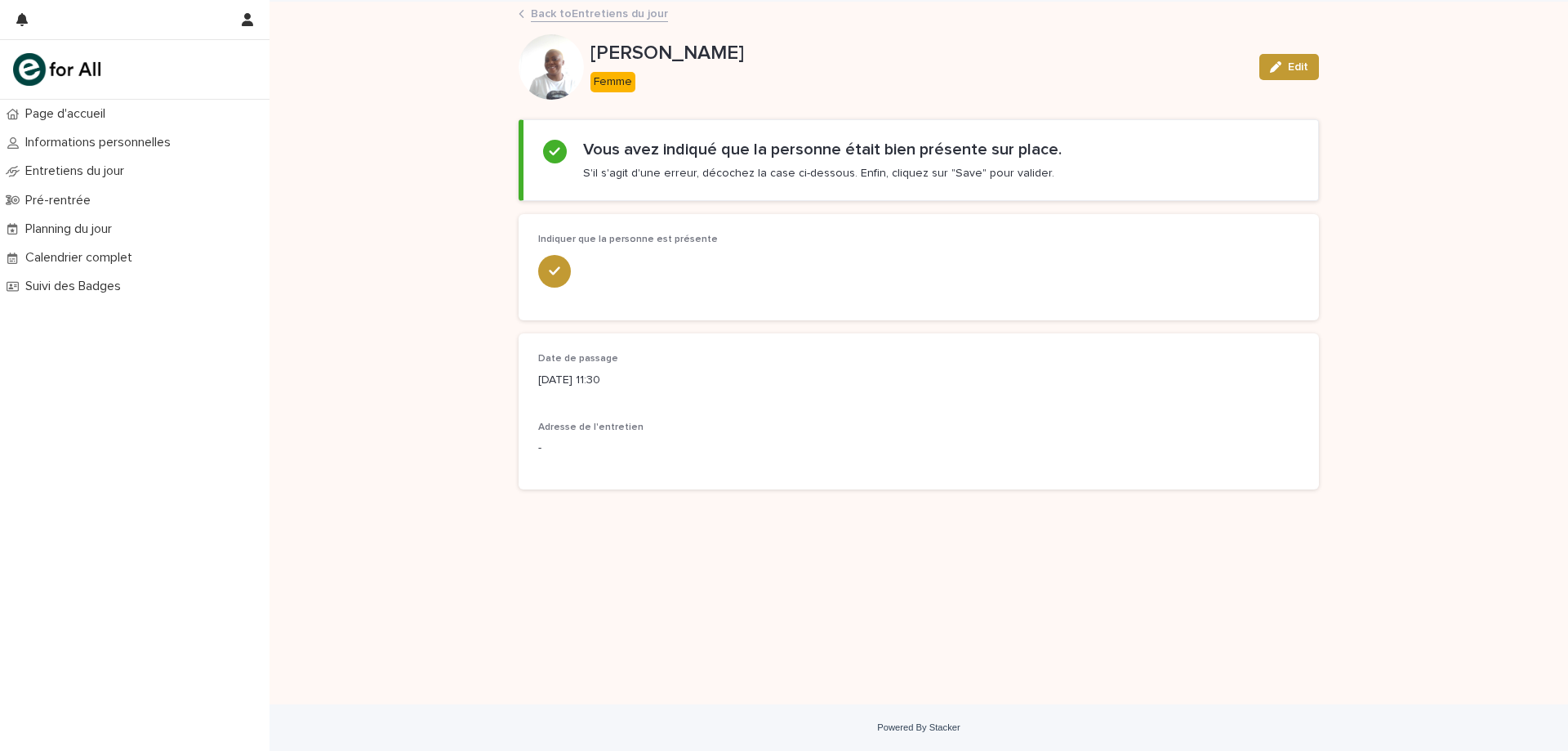
click at [578, 16] on link "Back to Entretiens du jour" at bounding box center [599, 13] width 138 height 19
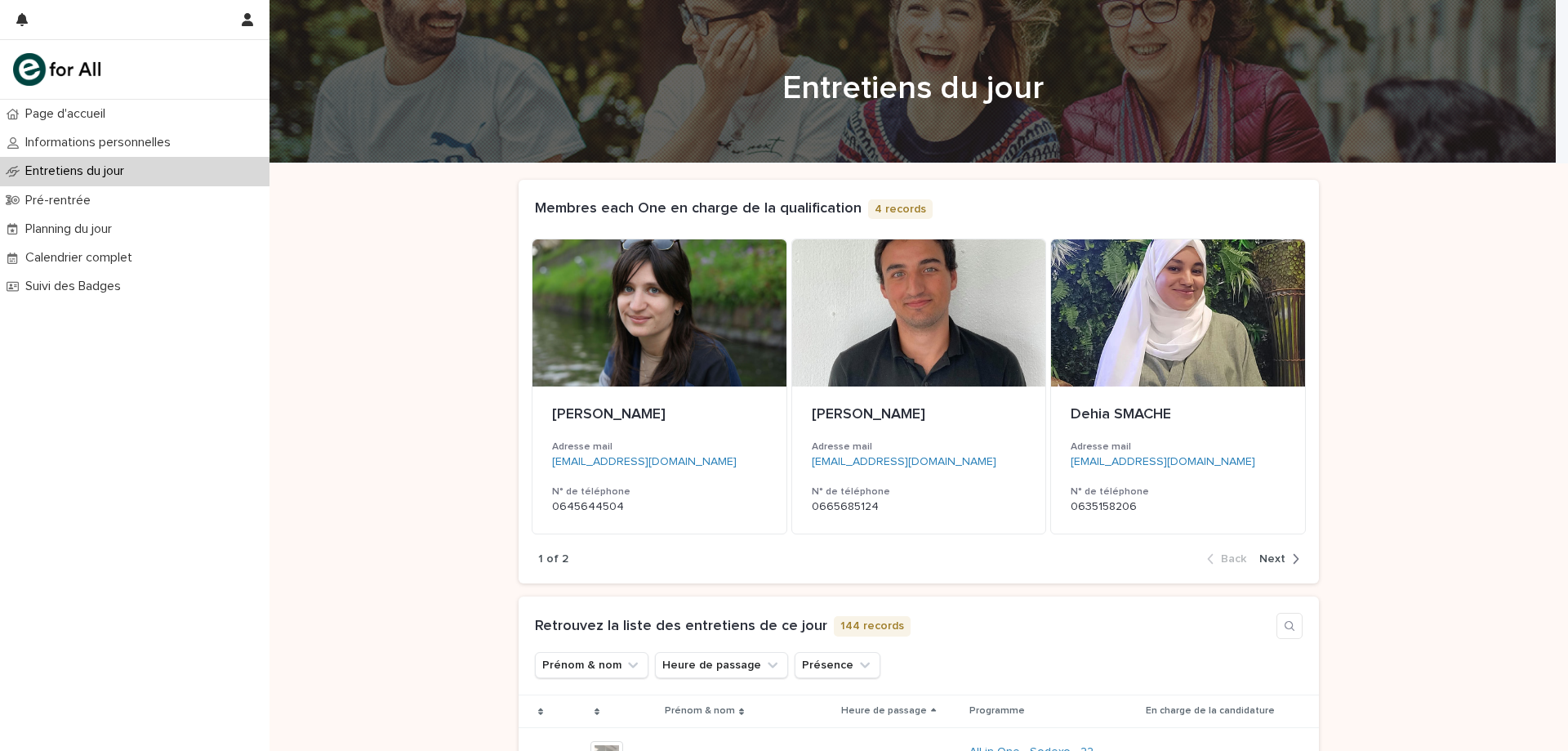
scroll to position [245, 0]
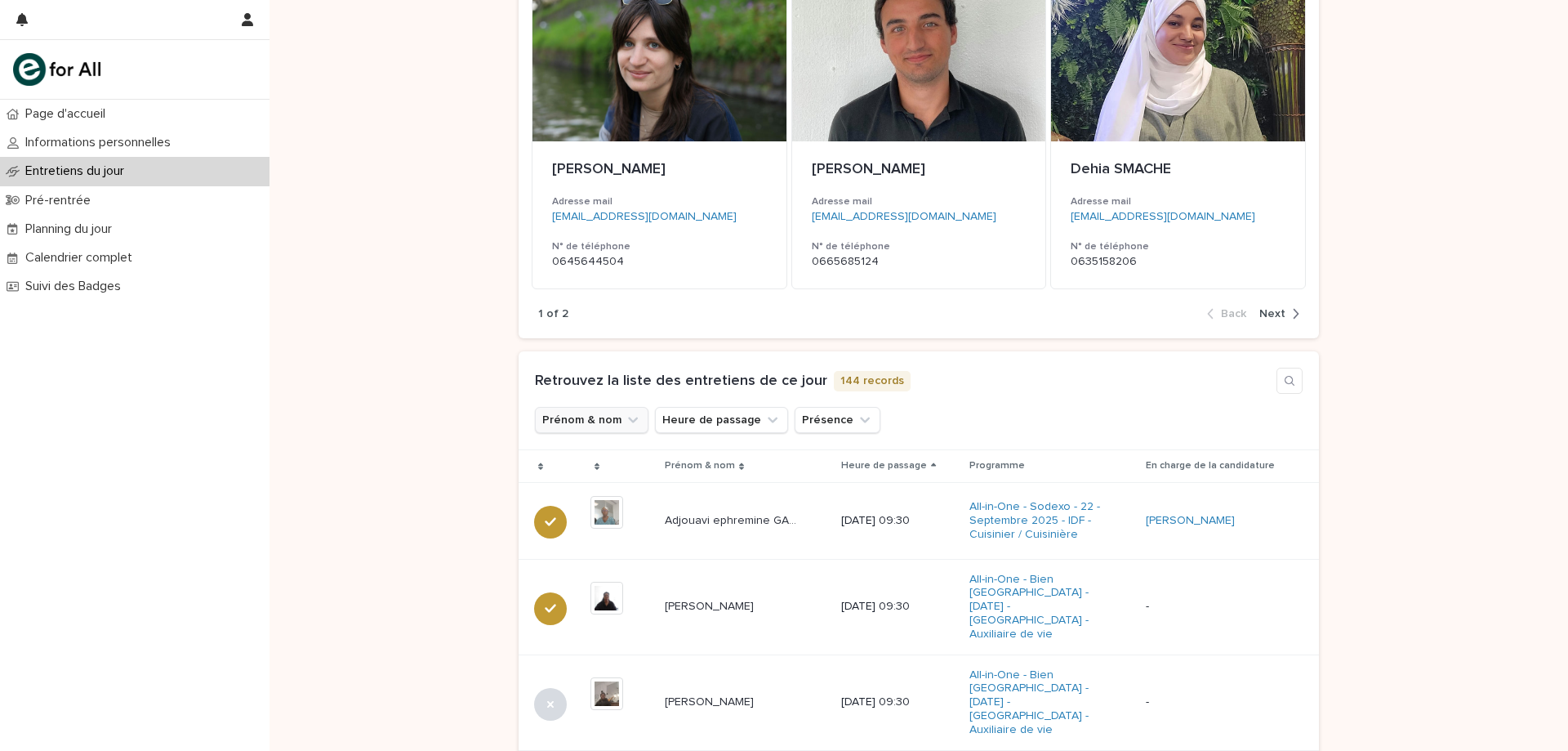
click at [595, 414] on button "Prénom & nom" at bounding box center [591, 420] width 114 height 26
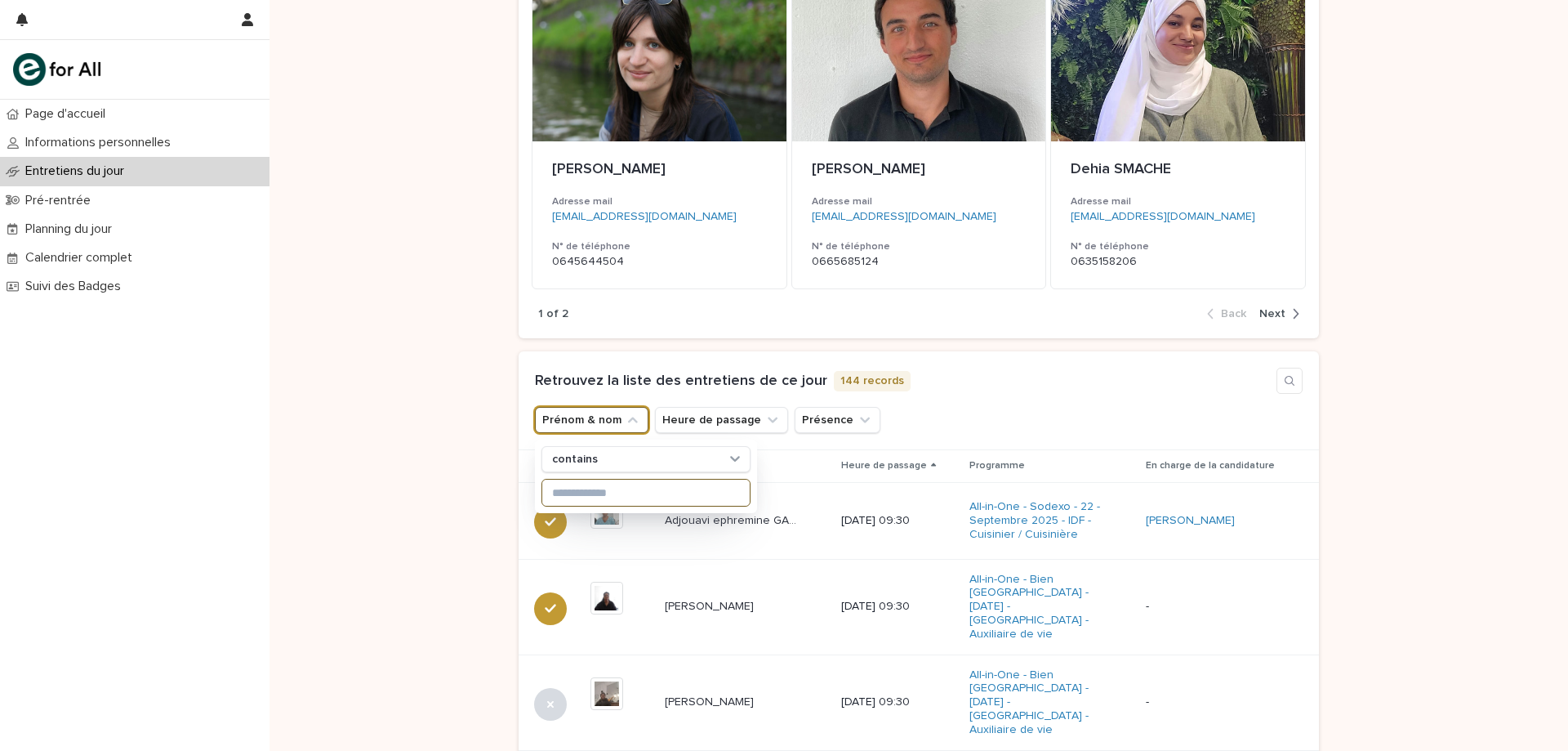
click at [573, 485] on input at bounding box center [646, 492] width 208 height 26
click at [579, 495] on input at bounding box center [646, 492] width 208 height 26
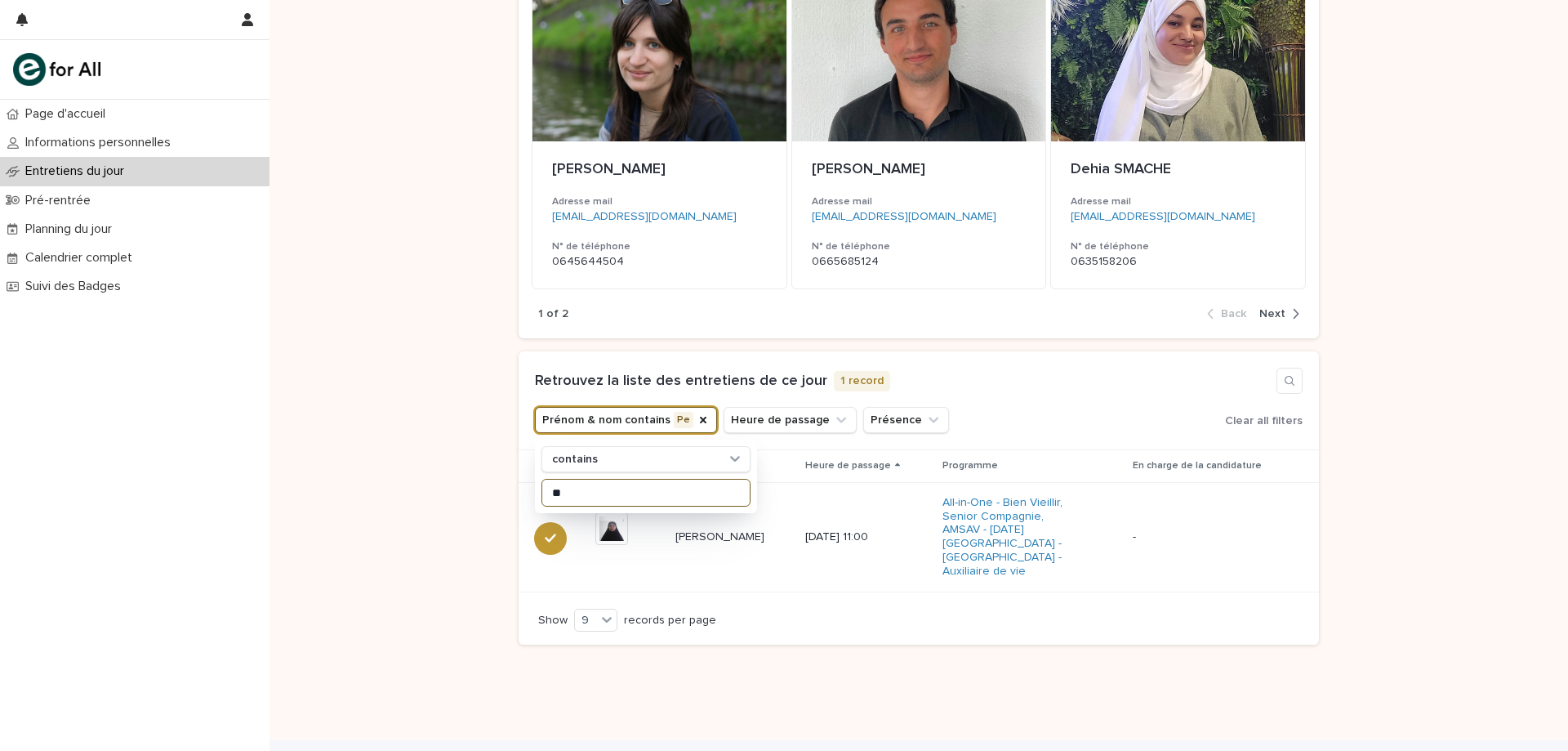
type input "*"
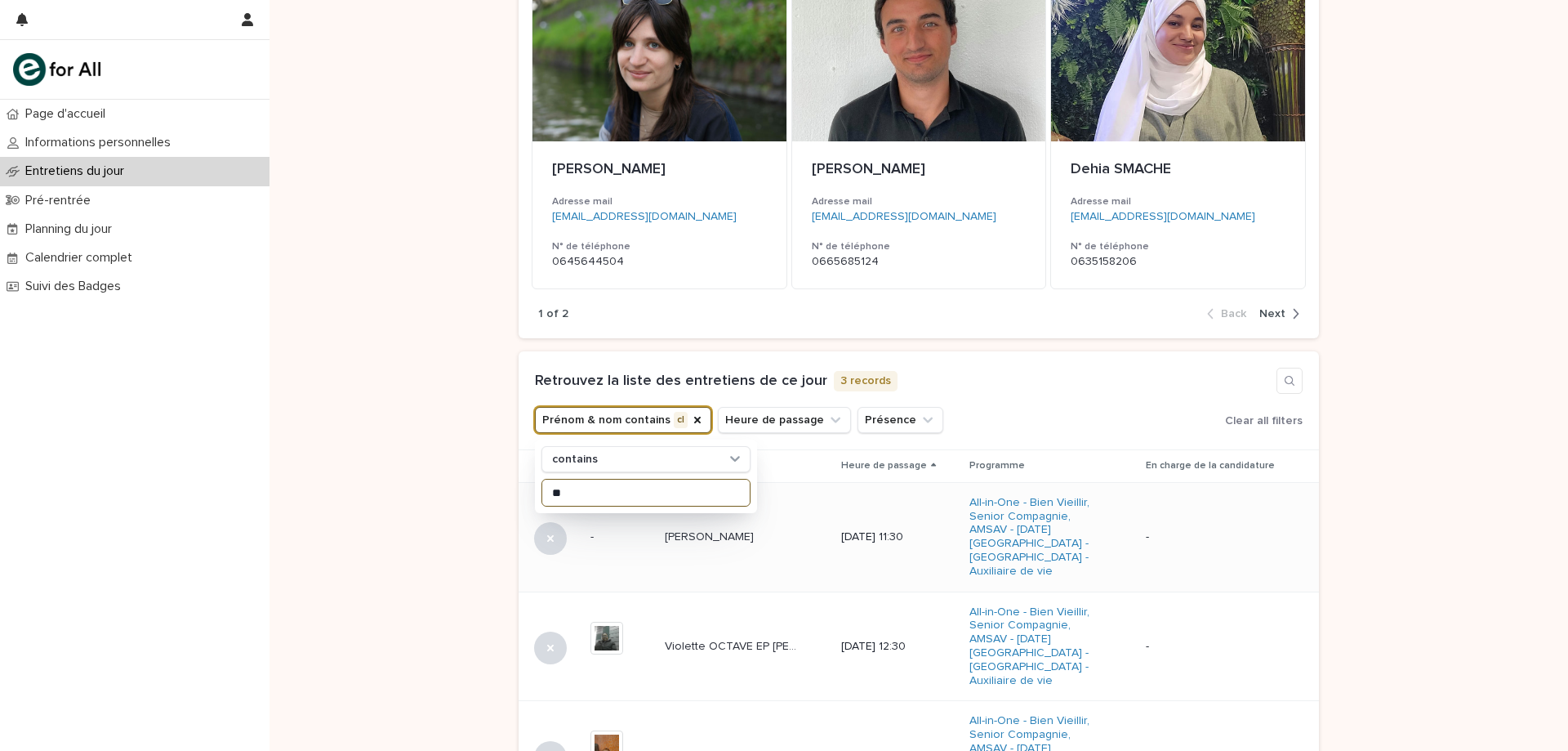
type input "**"
click at [758, 546] on td "Claudia MOREIRA Claudia MOREIRA" at bounding box center [747, 537] width 176 height 109
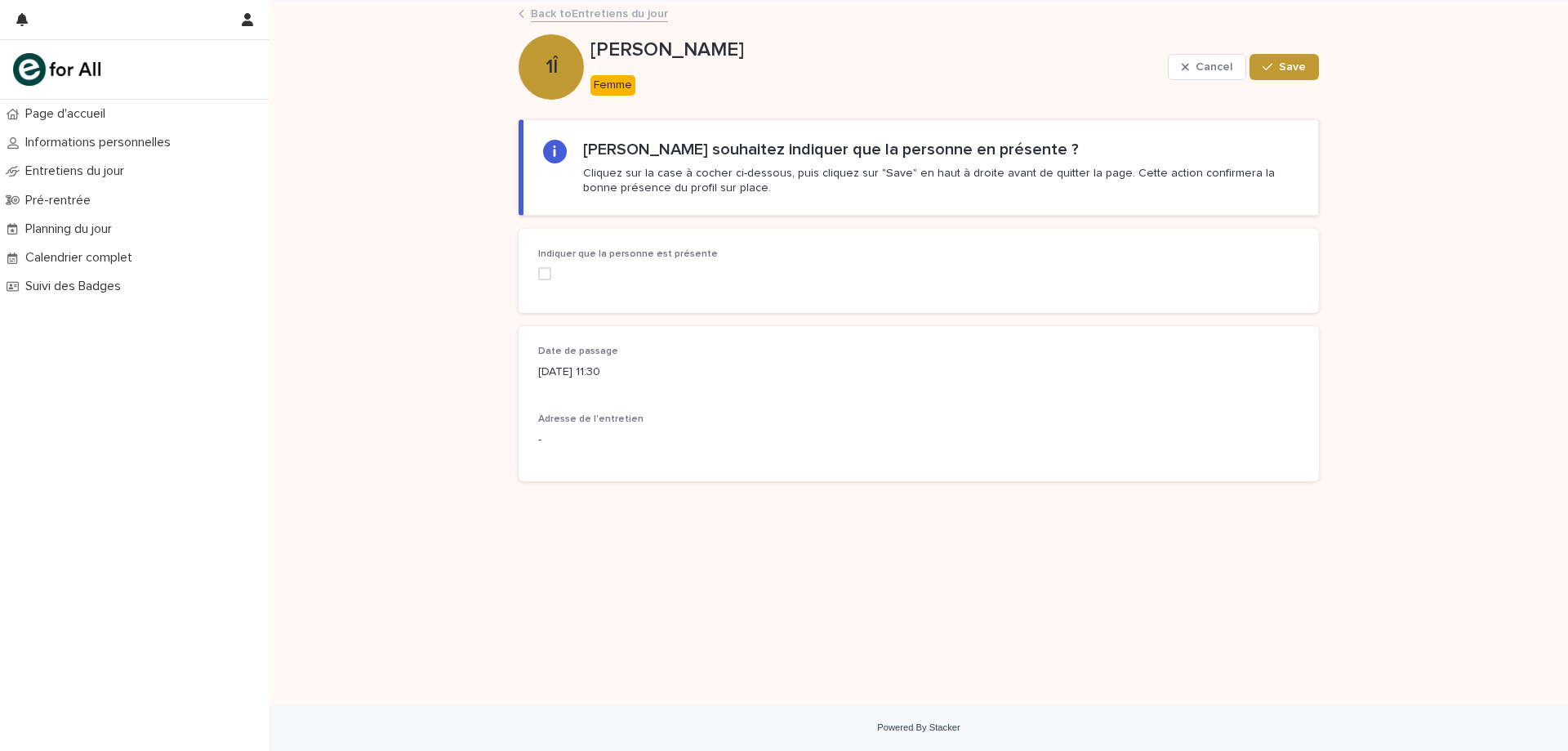
click at [541, 280] on div "Indiquer que la personne est présente" at bounding box center [659, 271] width 241 height 44
click at [546, 276] on span at bounding box center [544, 273] width 13 height 13
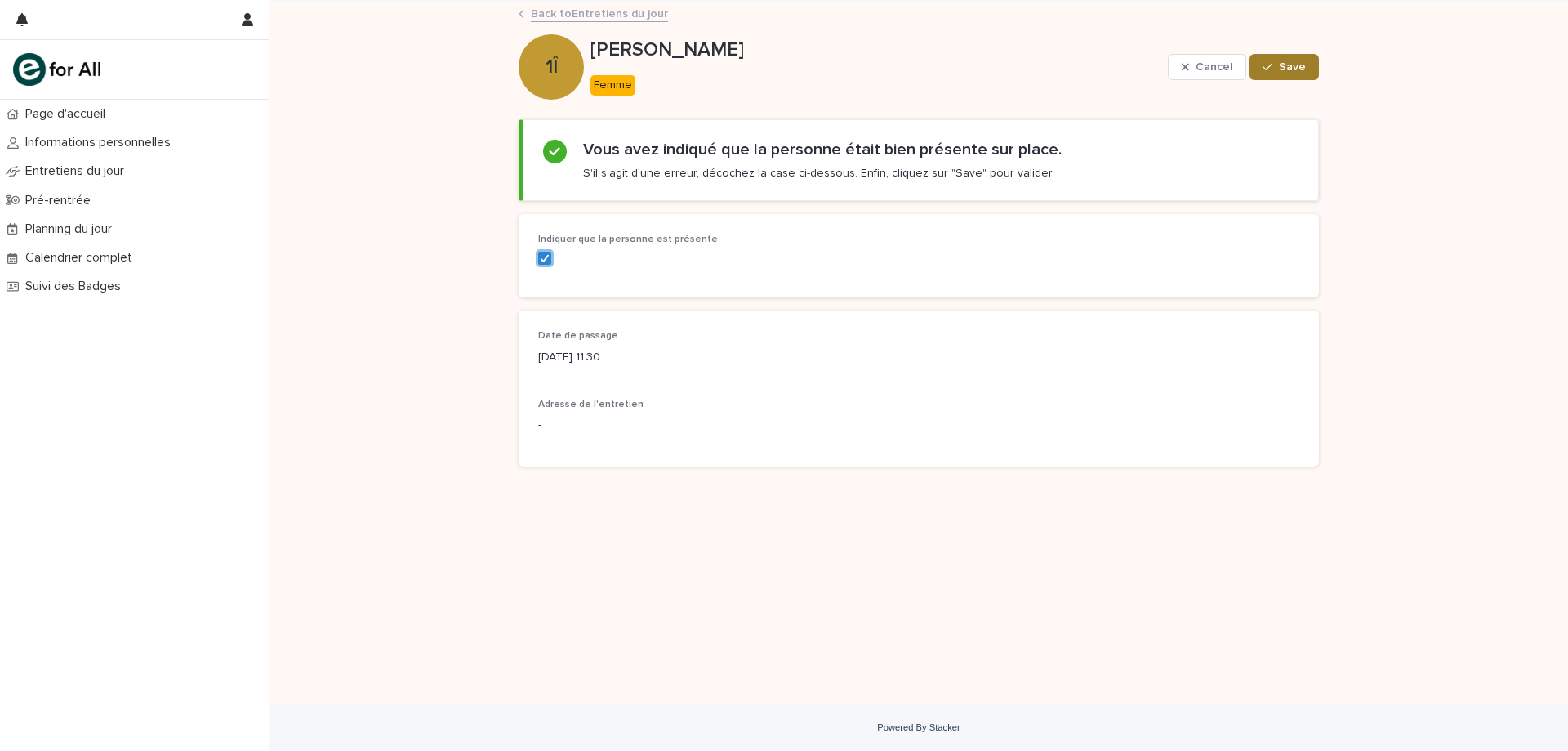
click at [1272, 67] on icon "button" at bounding box center [1267, 67] width 9 height 11
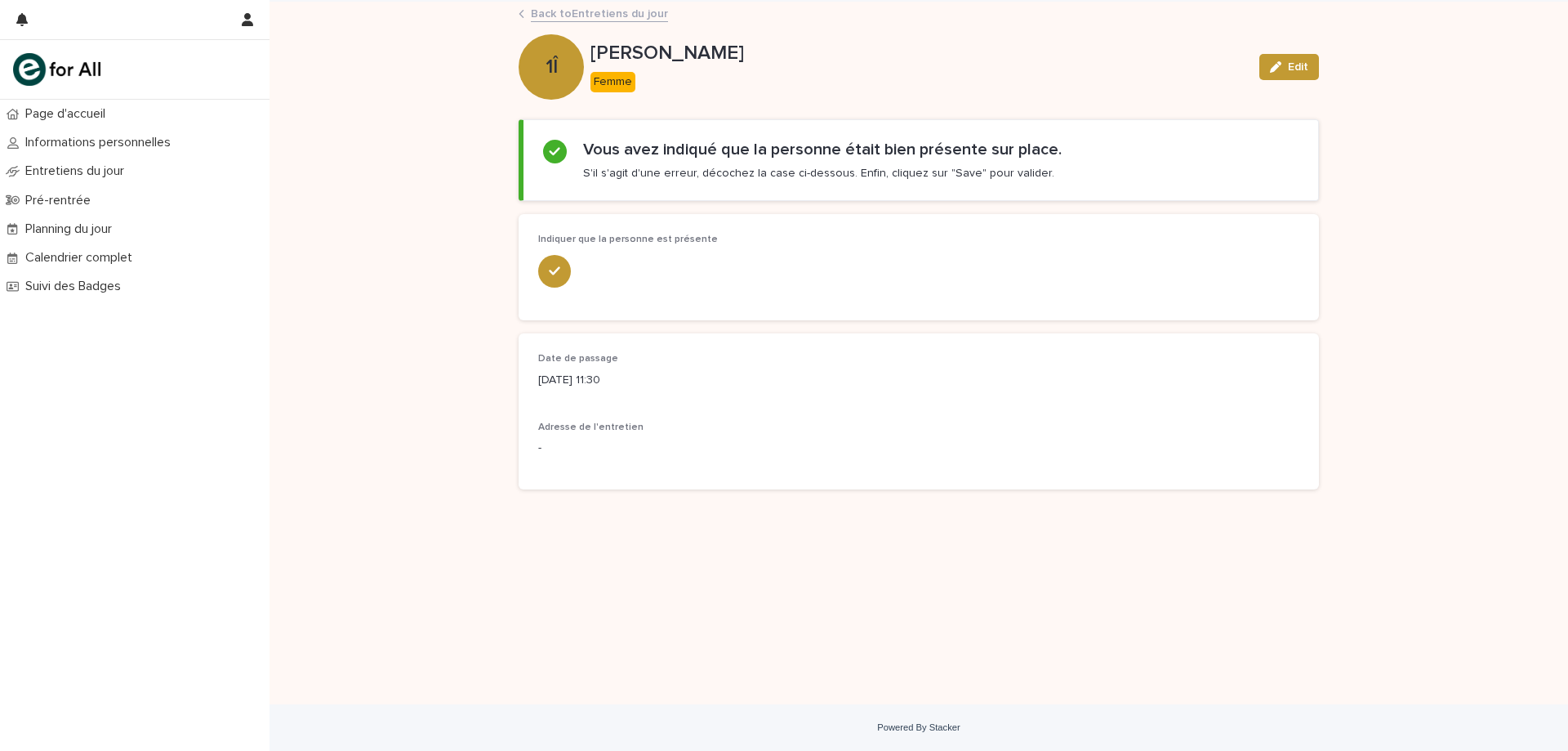
click at [614, 16] on link "Back to Entretiens du jour" at bounding box center [599, 13] width 138 height 19
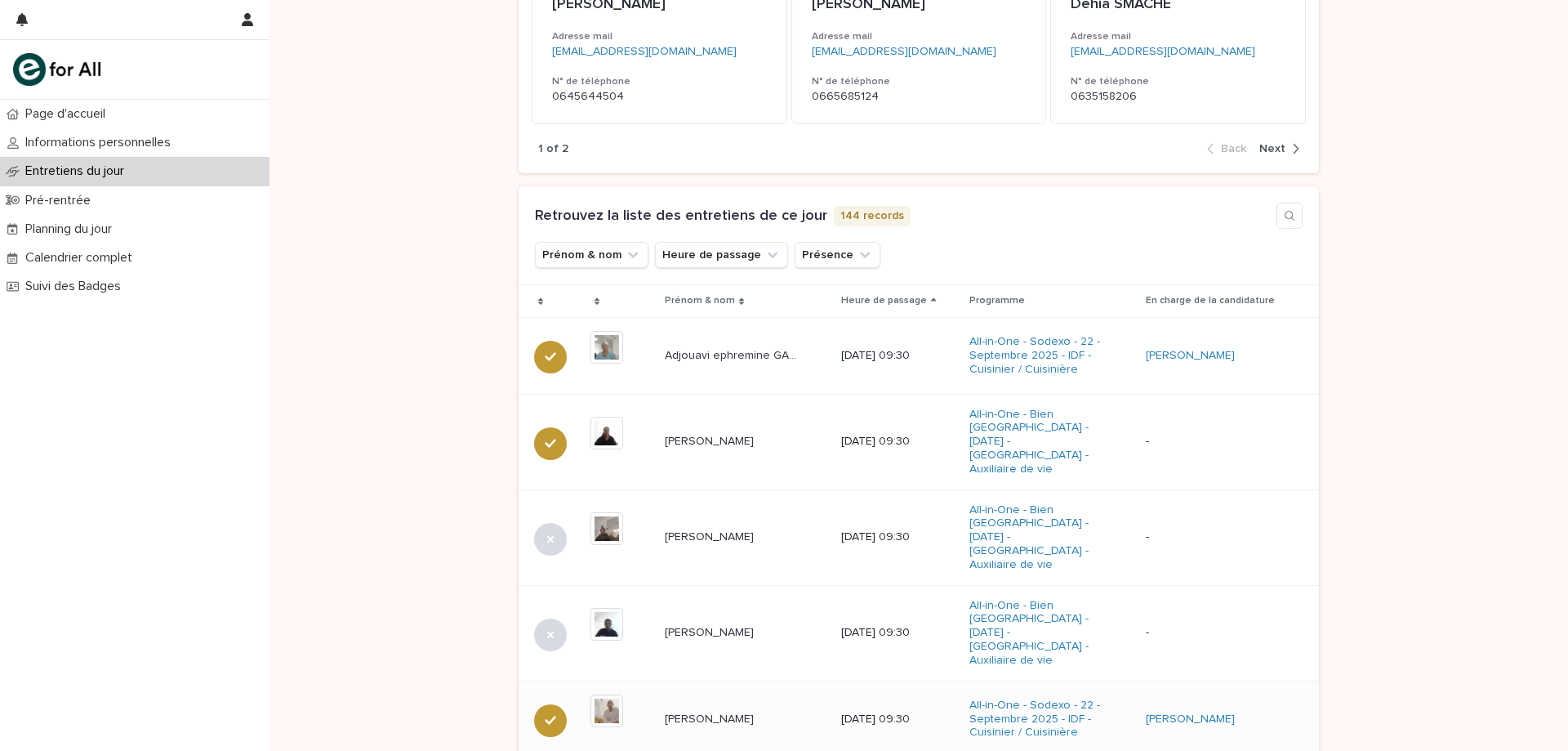
scroll to position [576, 0]
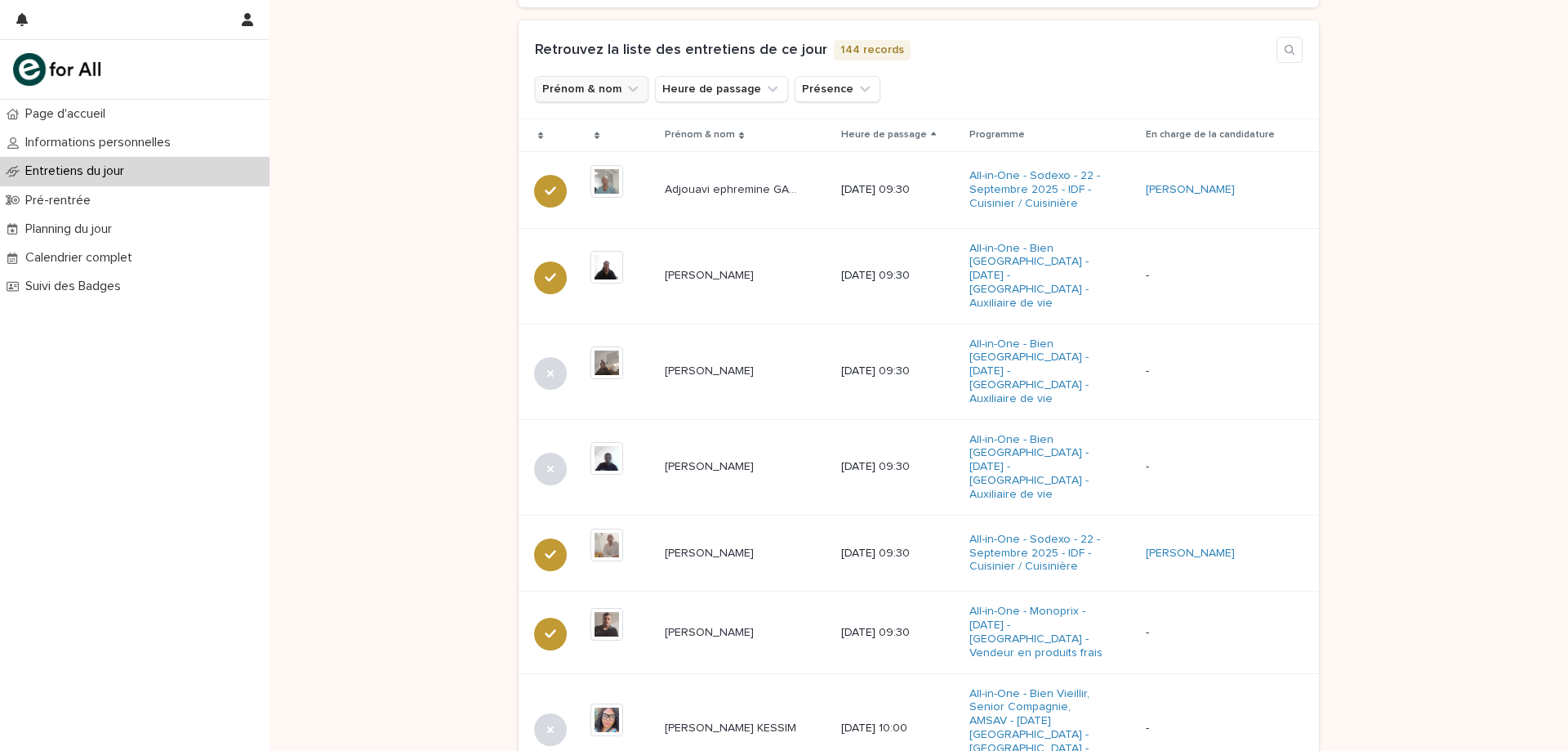
click at [598, 97] on button "Prénom & nom" at bounding box center [591, 89] width 114 height 26
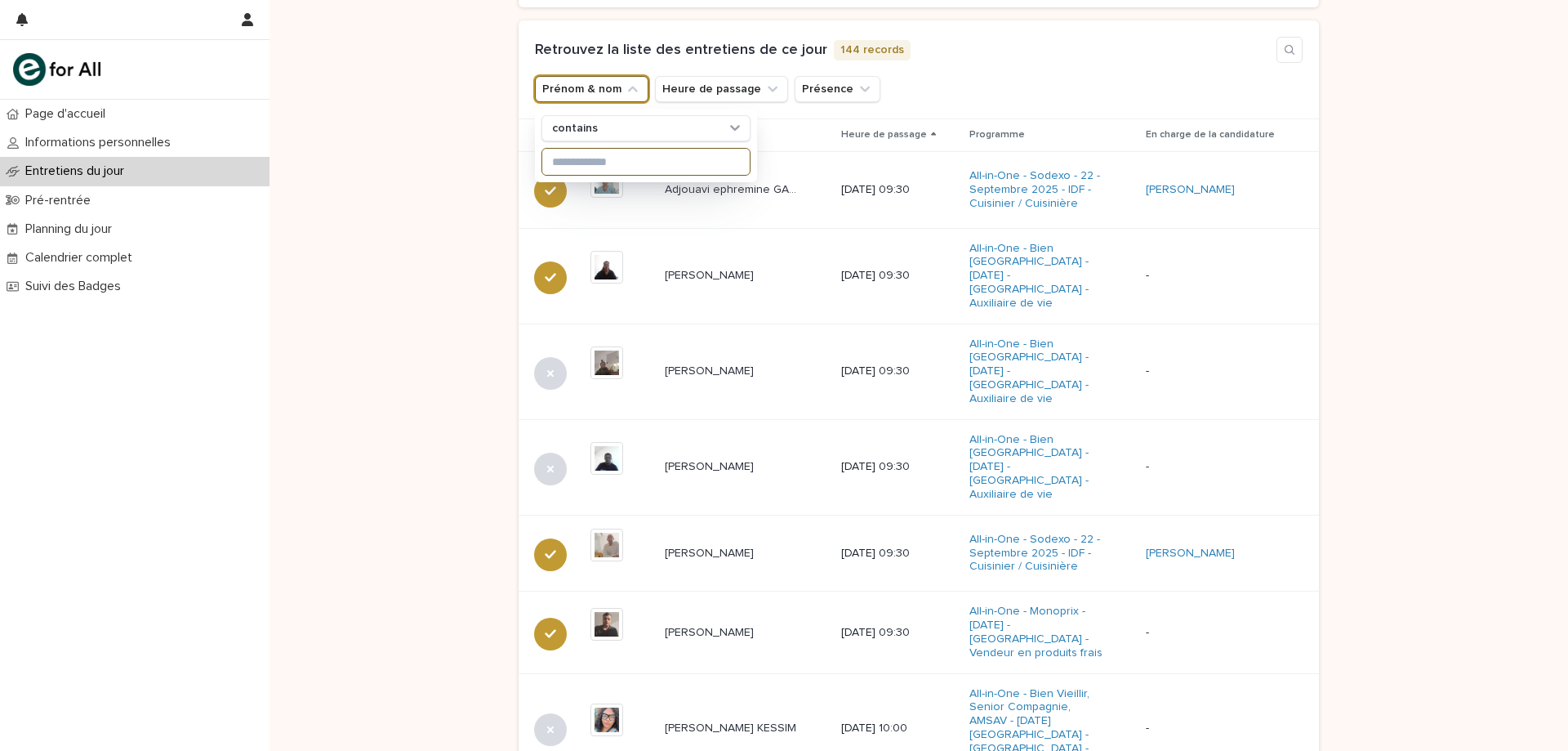
click at [612, 168] on input at bounding box center [646, 161] width 208 height 26
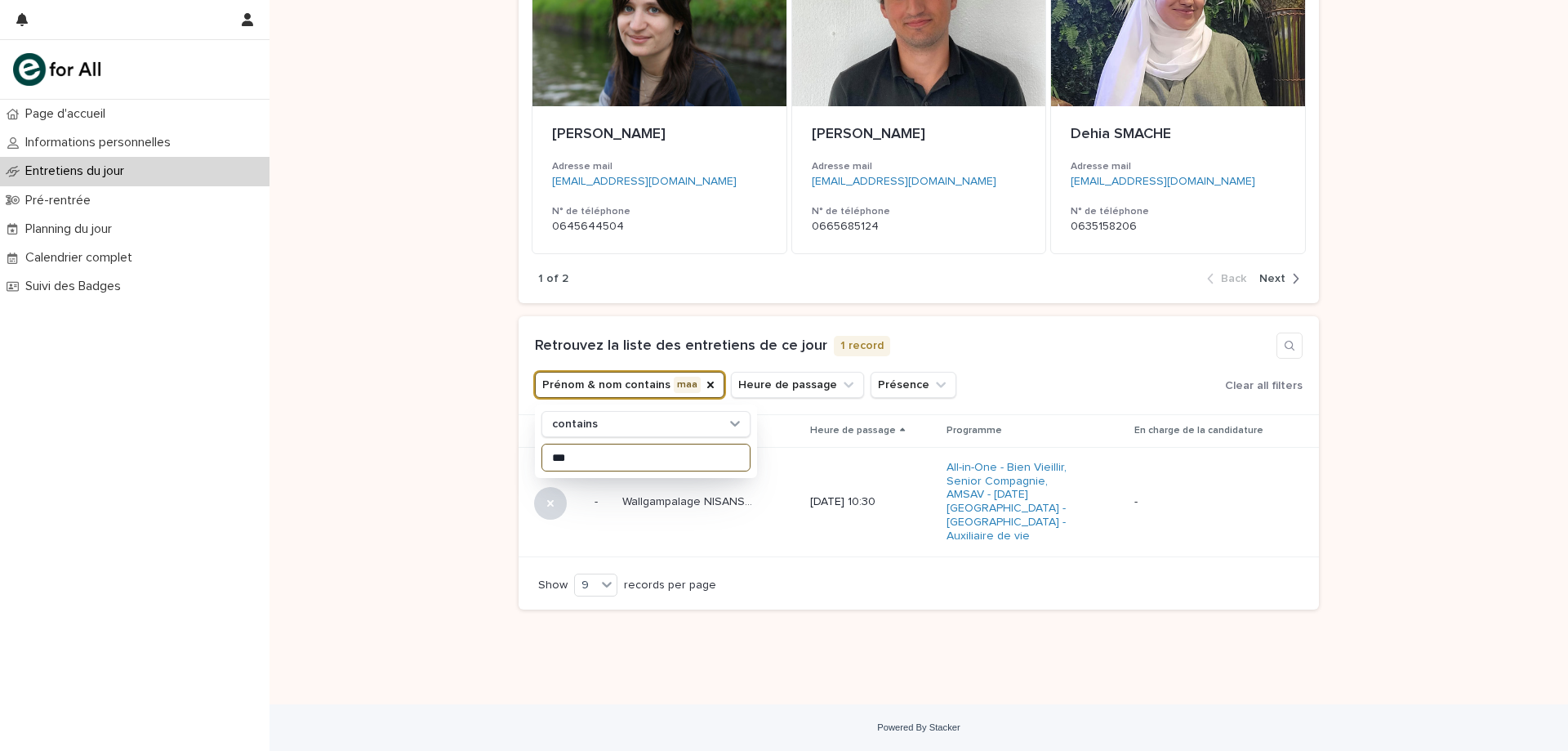
scroll to position [267, 0]
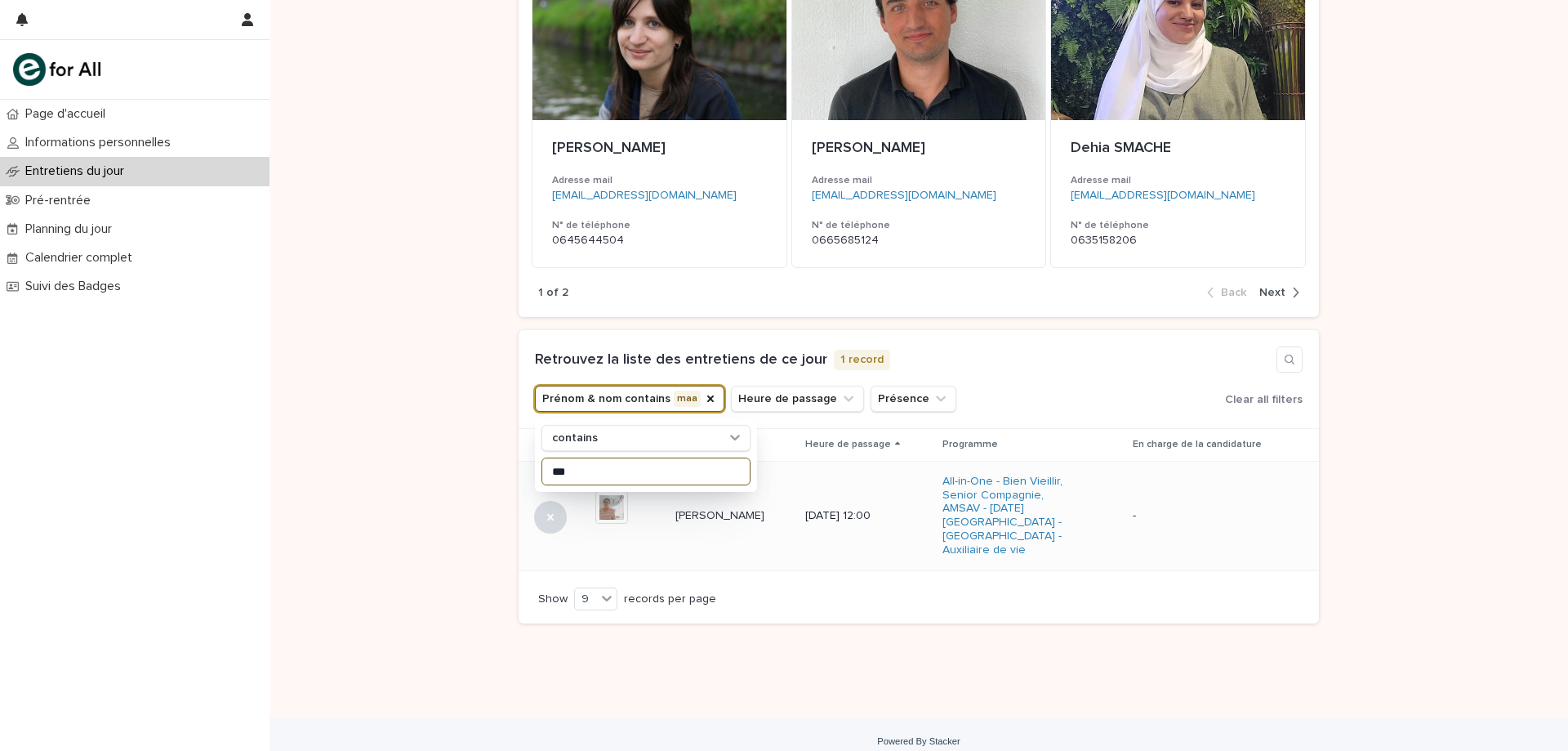
type input "***"
click at [735, 536] on td "Samia MAALEM Samia MAALEM" at bounding box center [734, 515] width 130 height 109
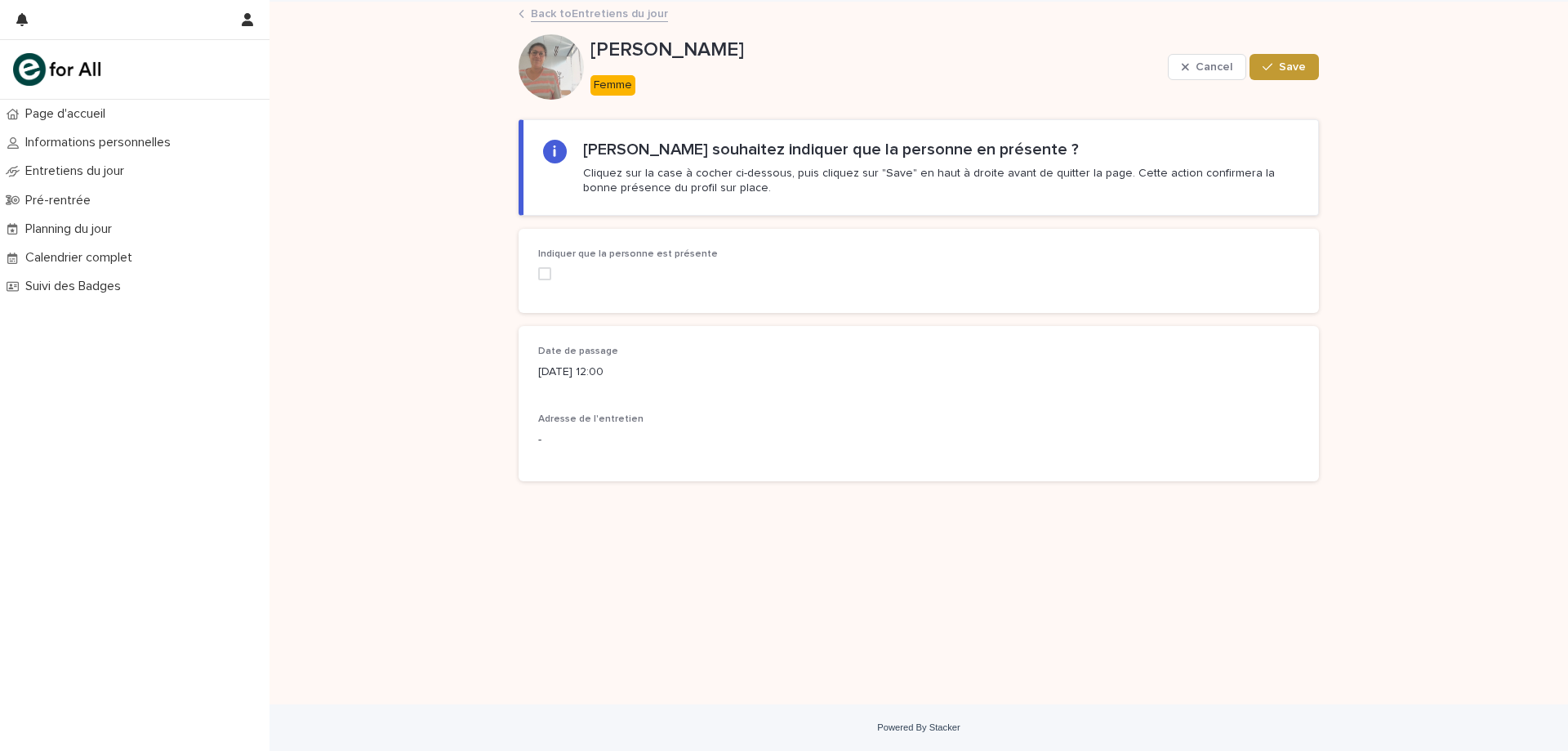
click at [542, 275] on span at bounding box center [544, 273] width 13 height 13
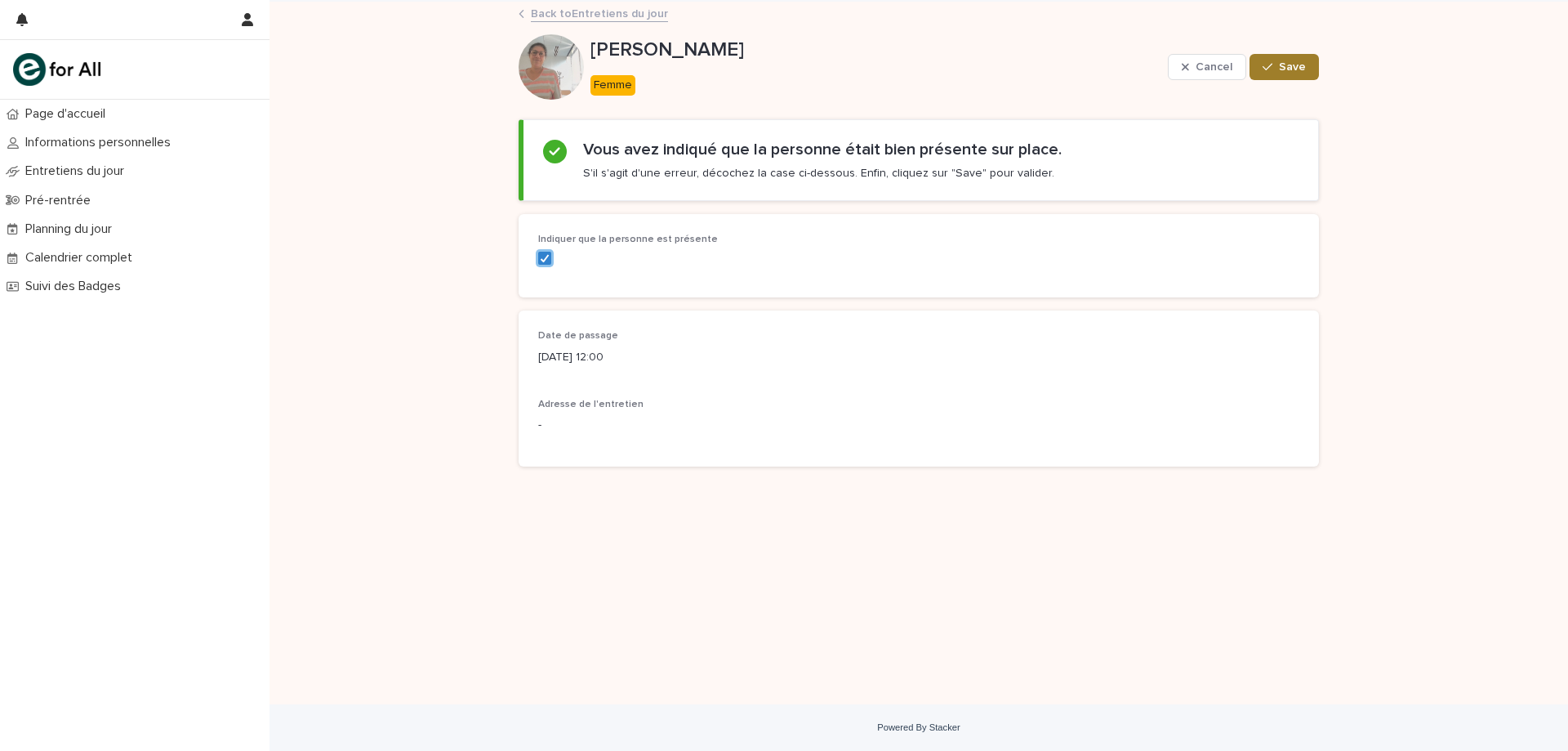
click at [1299, 62] on span "Save" at bounding box center [1293, 67] width 27 height 11
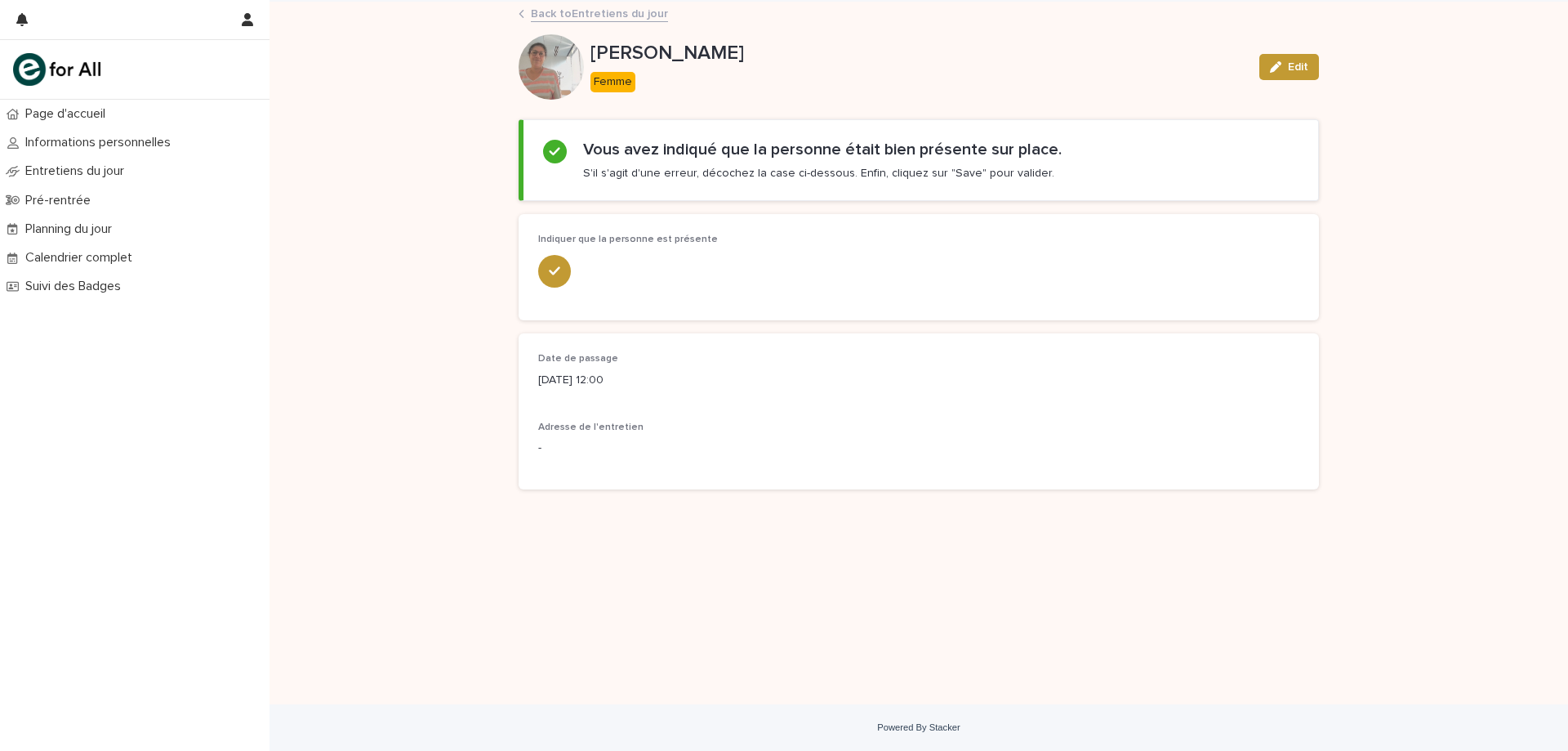
click at [1420, 214] on div "Loading... Saving… Loading... Saving… Samia MAALEM Edit Samia MAALEM Femme Edit…" at bounding box center [919, 353] width 1299 height 702
click at [630, 21] on link "Back to Entretiens du jour" at bounding box center [599, 13] width 138 height 19
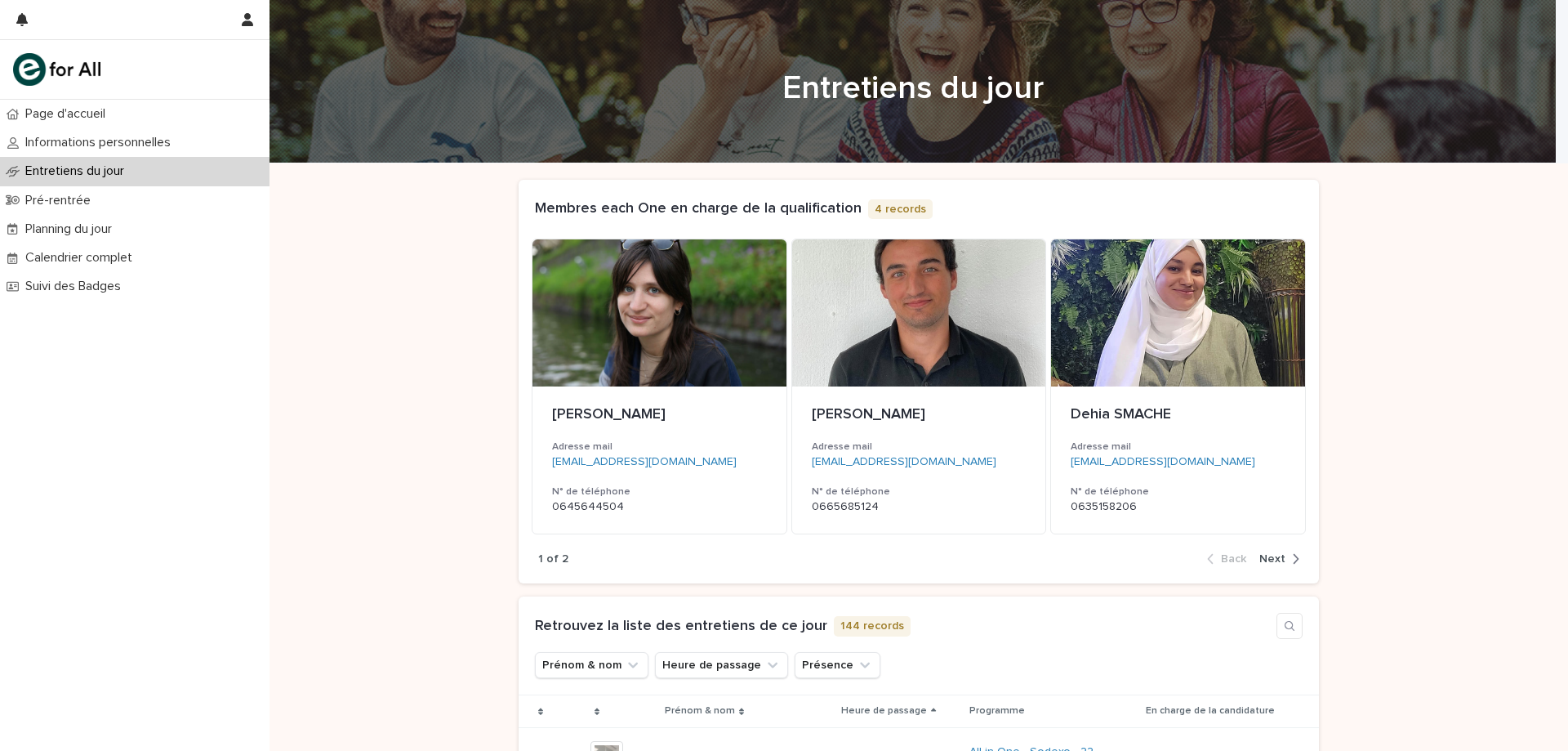
scroll to position [326, 0]
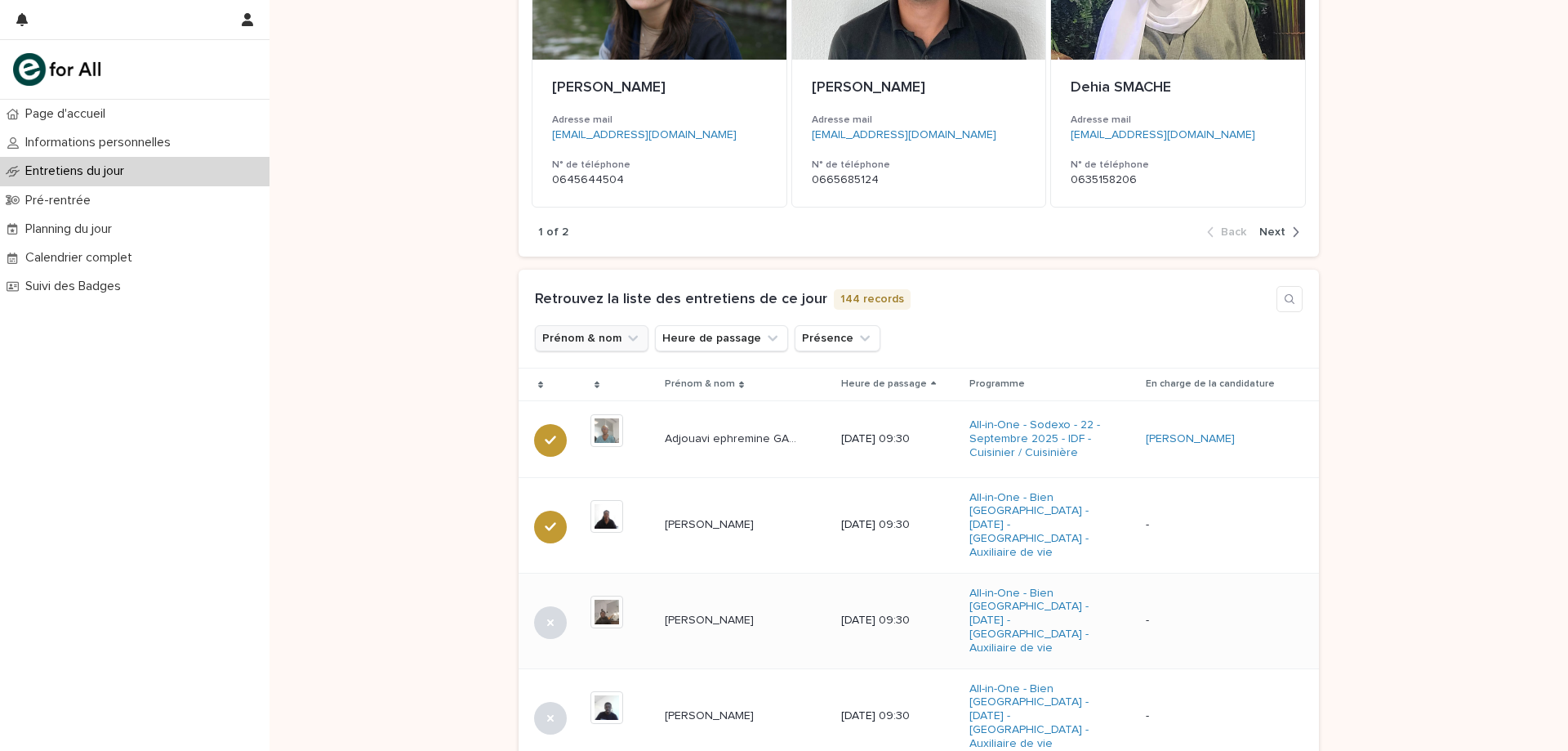
click at [598, 339] on button "Prénom & nom" at bounding box center [591, 337] width 114 height 26
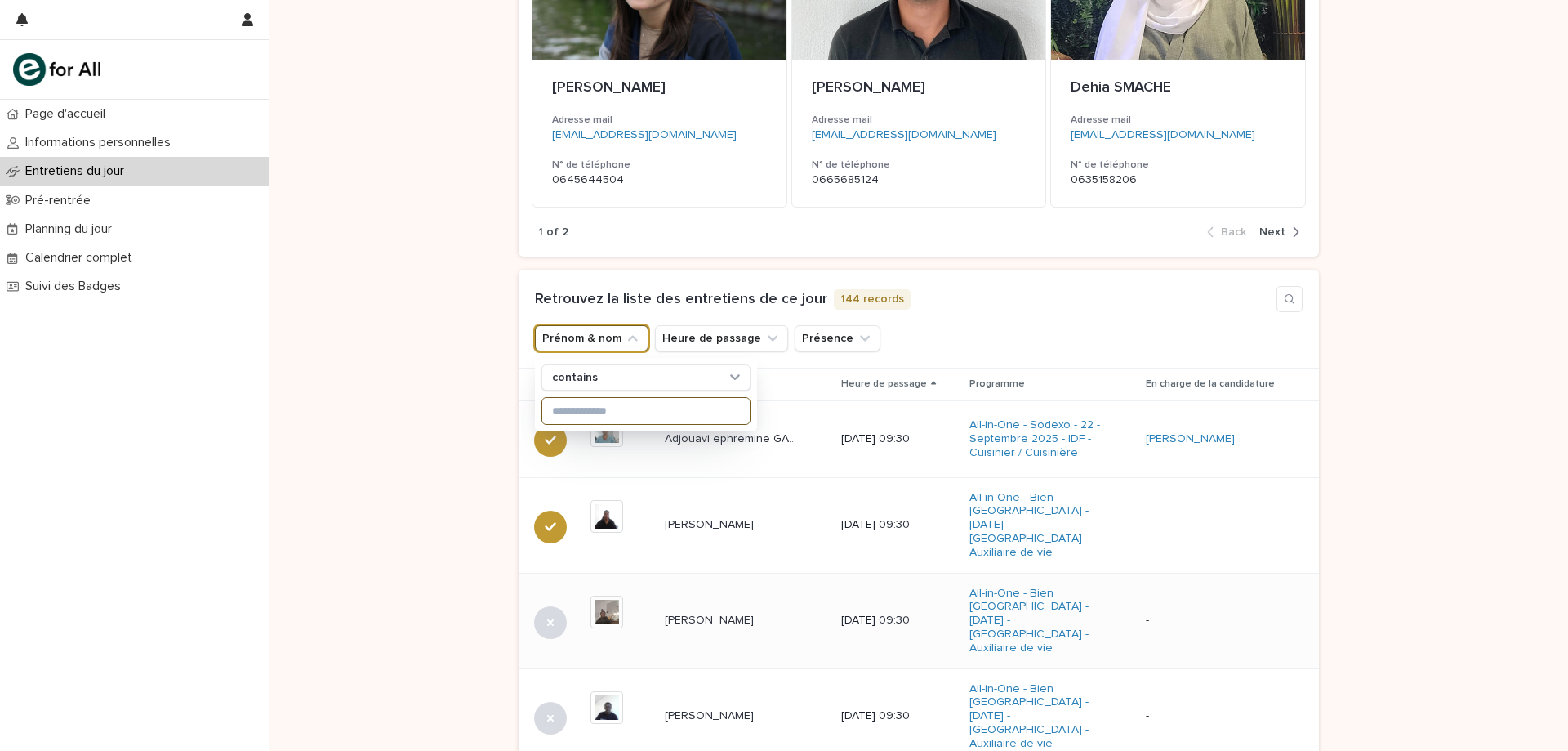
click at [578, 421] on input at bounding box center [646, 411] width 208 height 26
type input "*****"
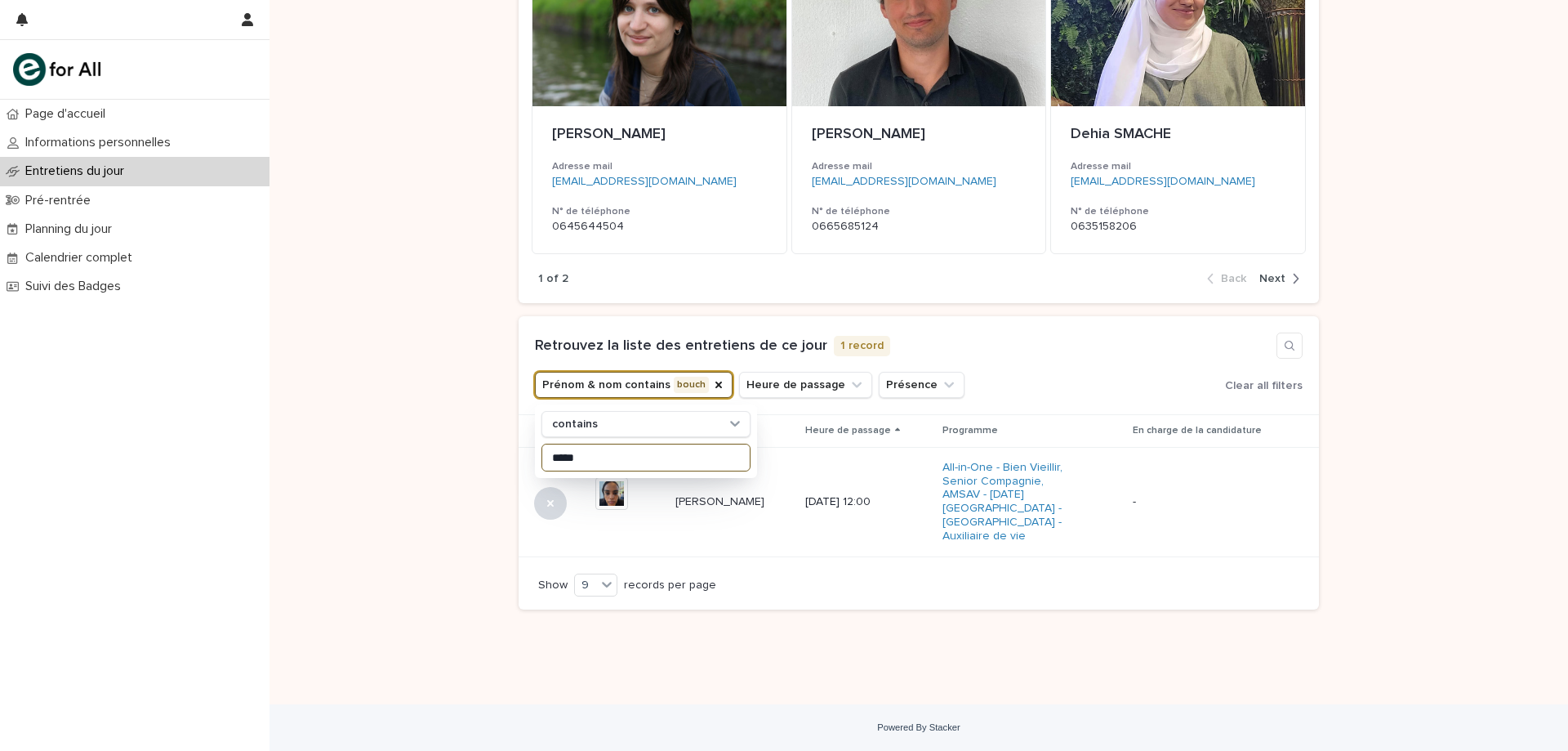
scroll to position [267, 0]
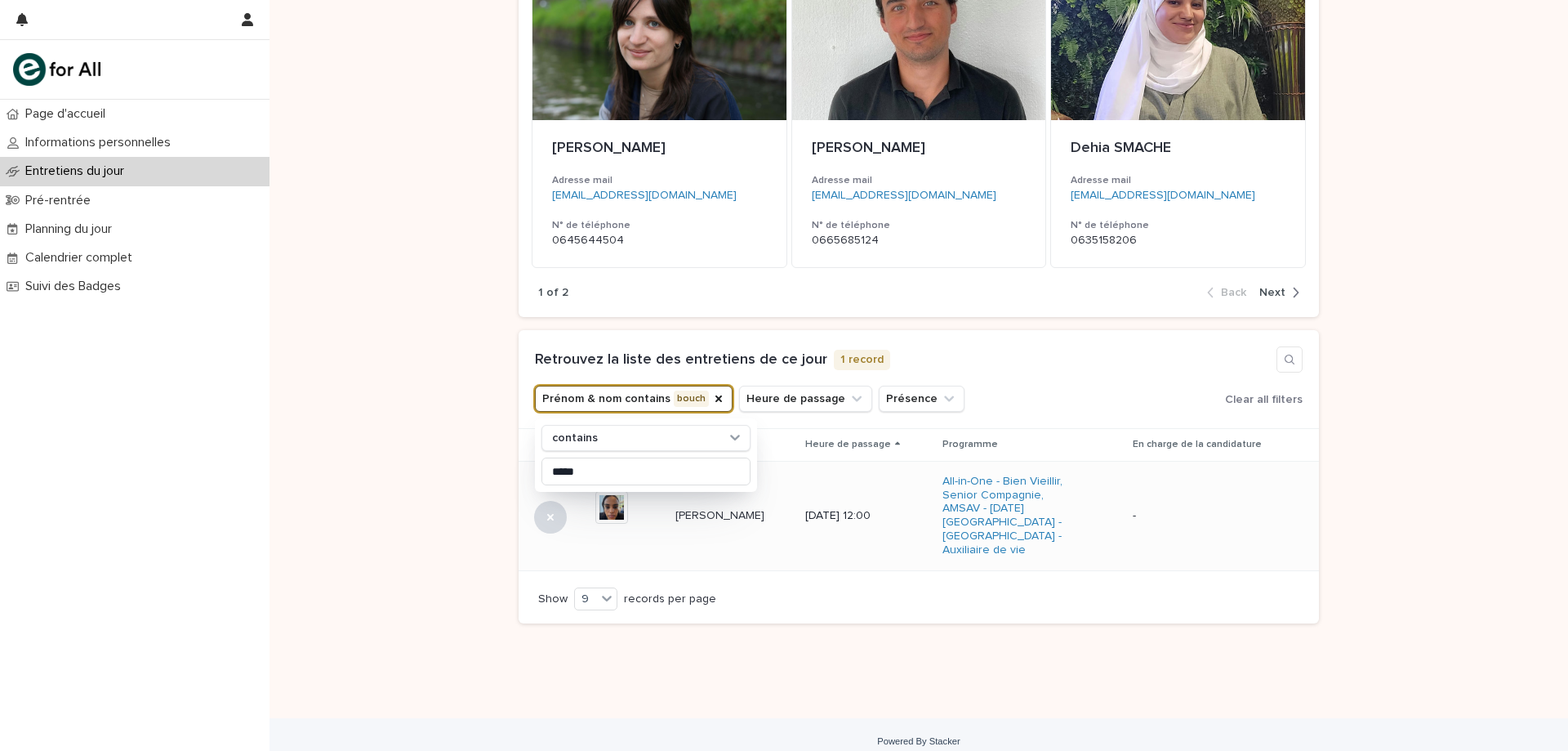
click at [719, 510] on p "Mahamat BOUCHOURA" at bounding box center [722, 514] width 92 height 17
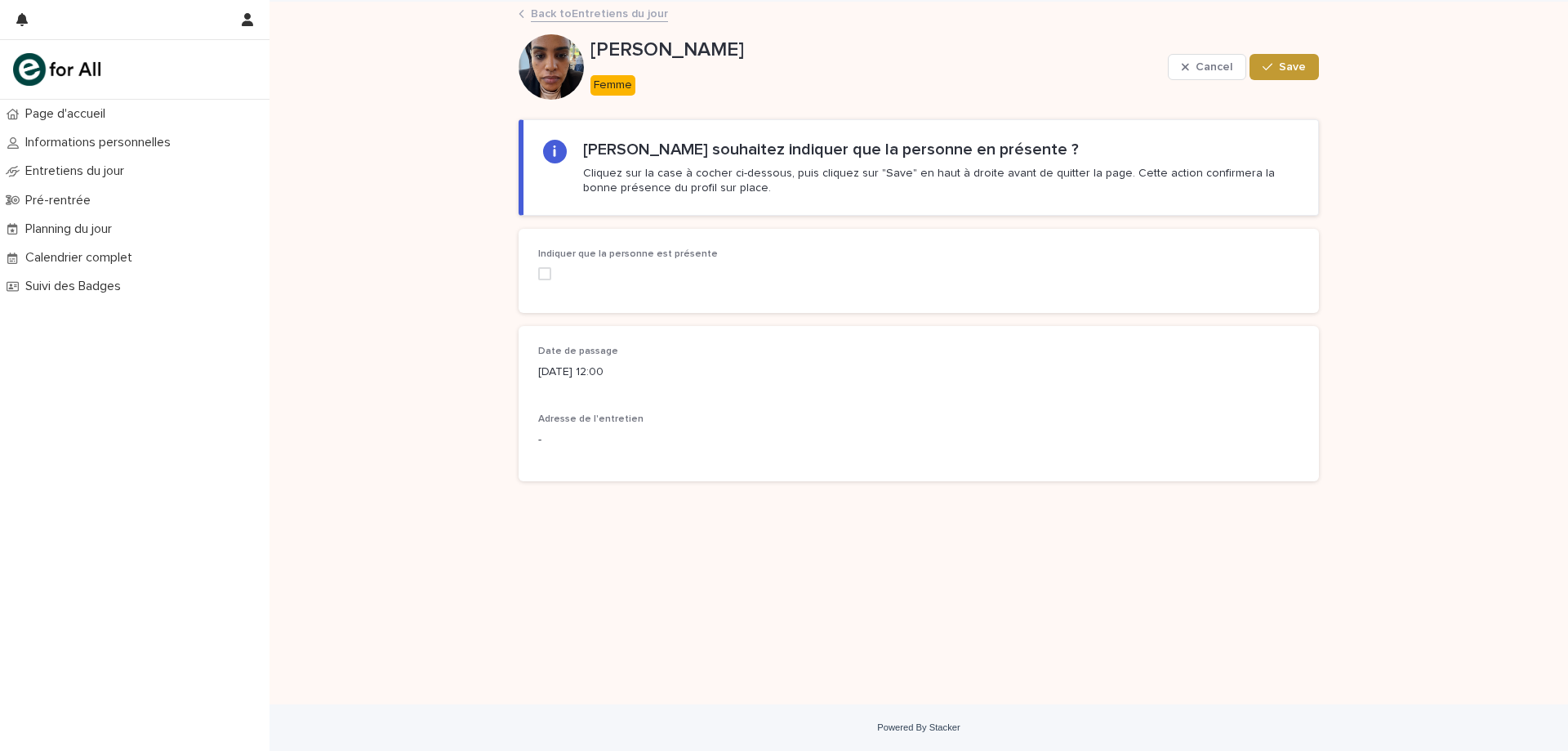
click at [539, 271] on span at bounding box center [544, 273] width 13 height 13
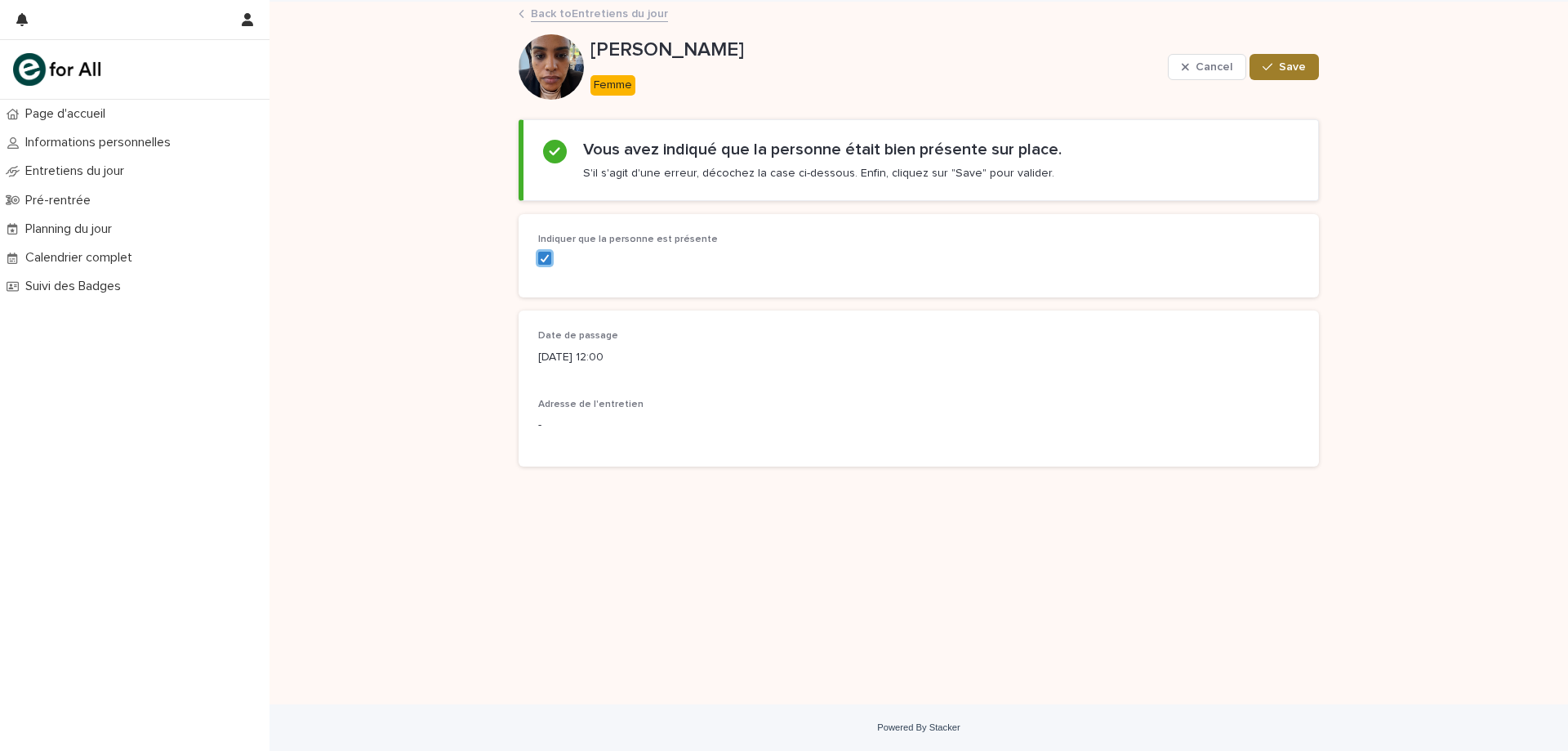
click at [1280, 61] on button "Save" at bounding box center [1284, 67] width 69 height 26
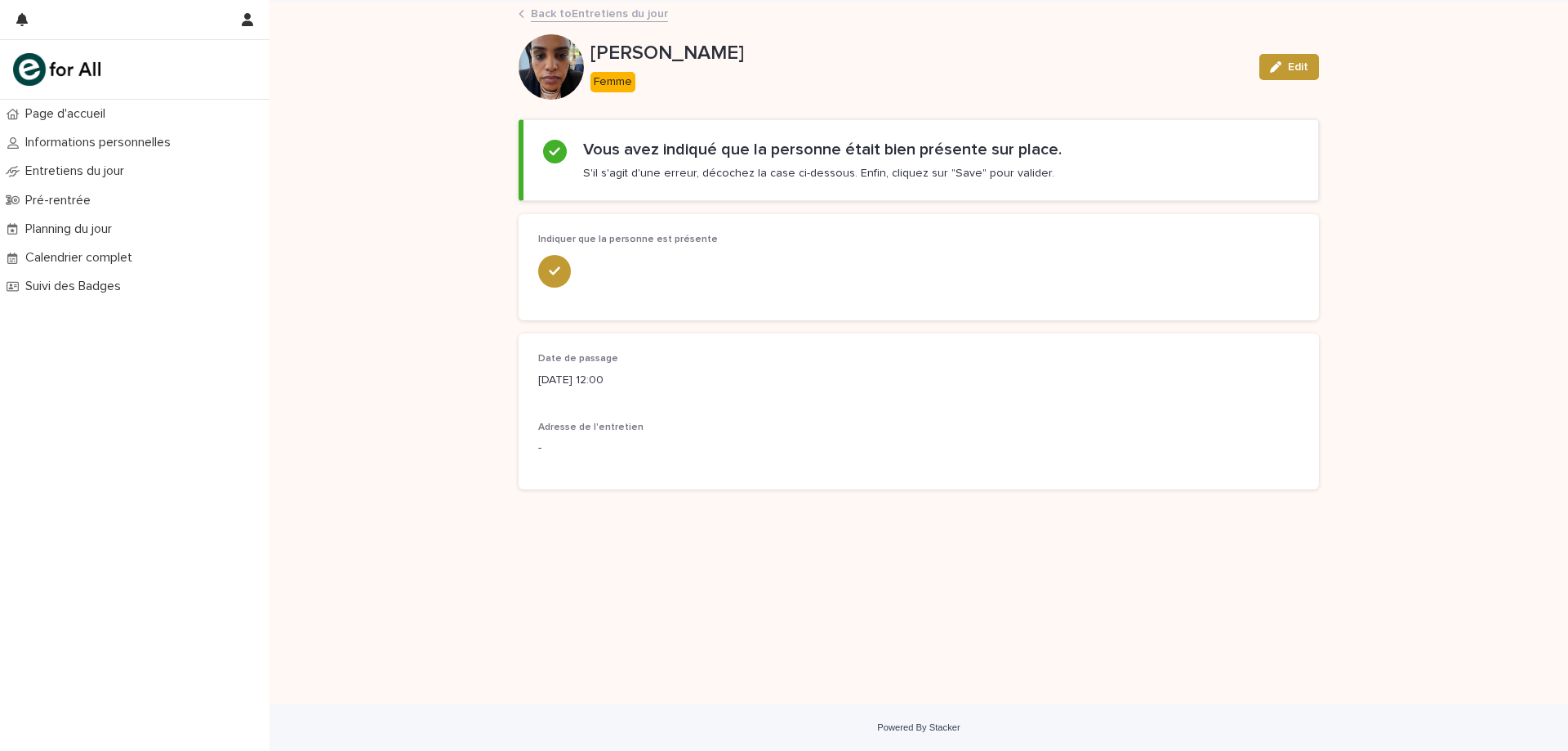
click at [625, 16] on link "Back to Entretiens du jour" at bounding box center [599, 13] width 138 height 19
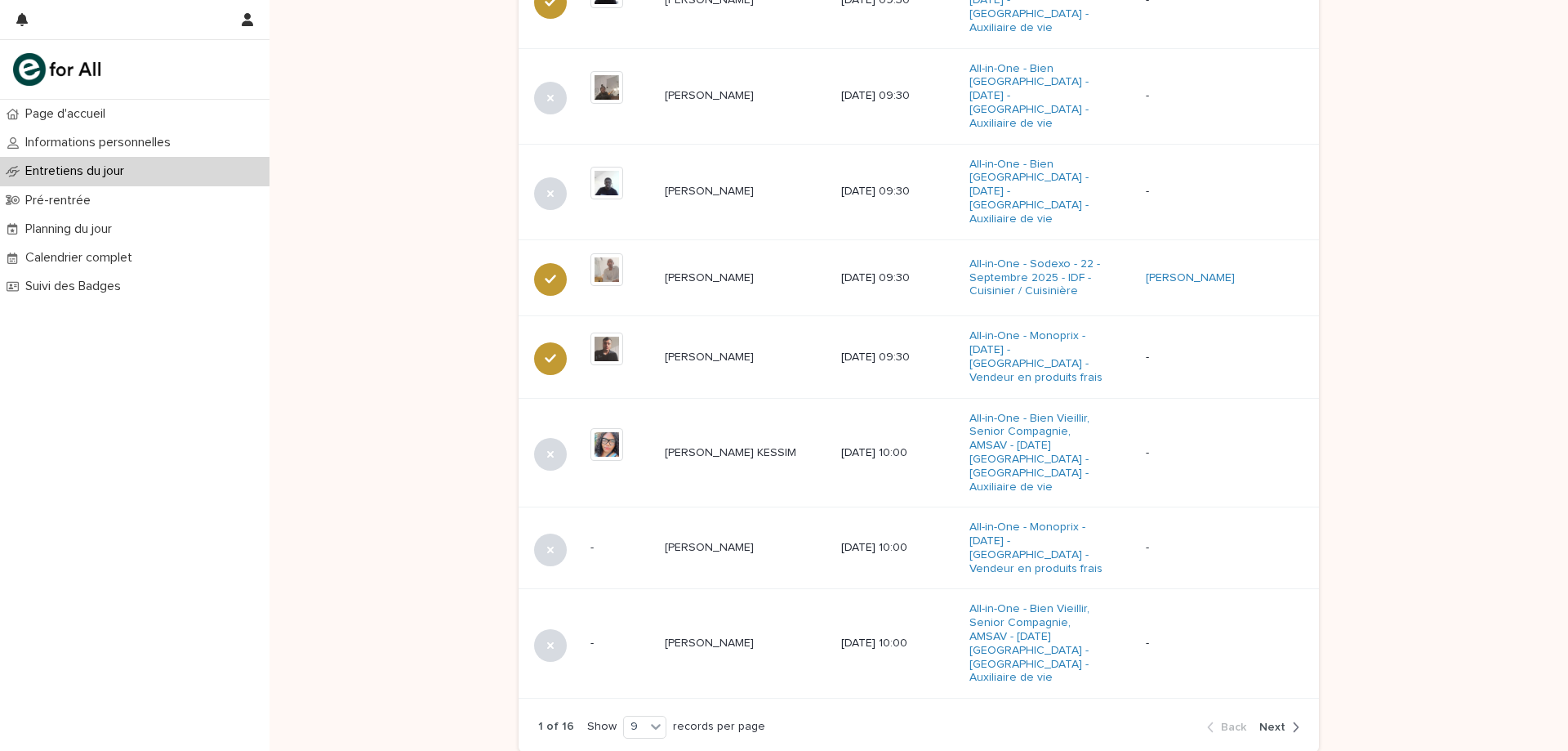
scroll to position [918, 0]
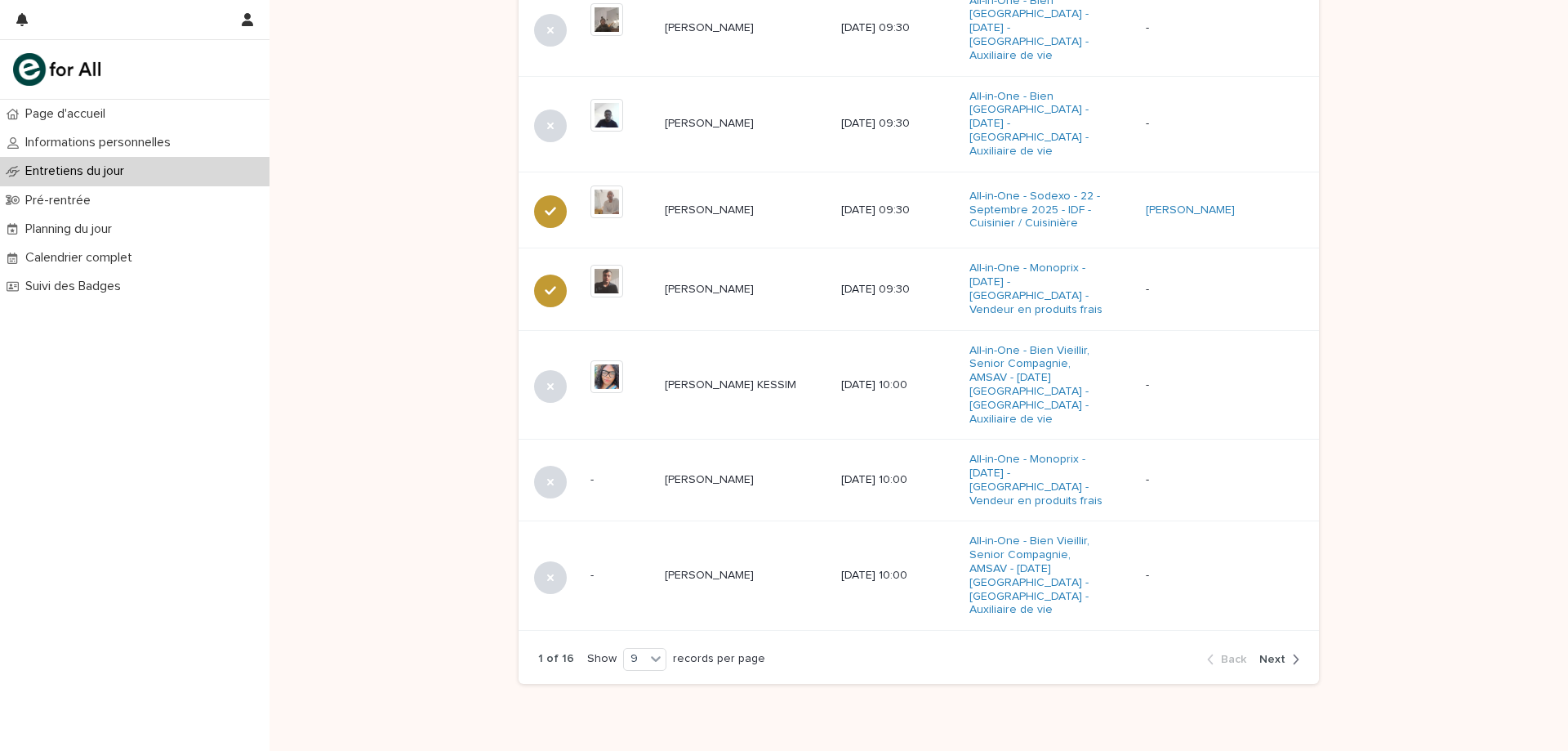
click at [1276, 654] on span "Next" at bounding box center [1272, 659] width 26 height 11
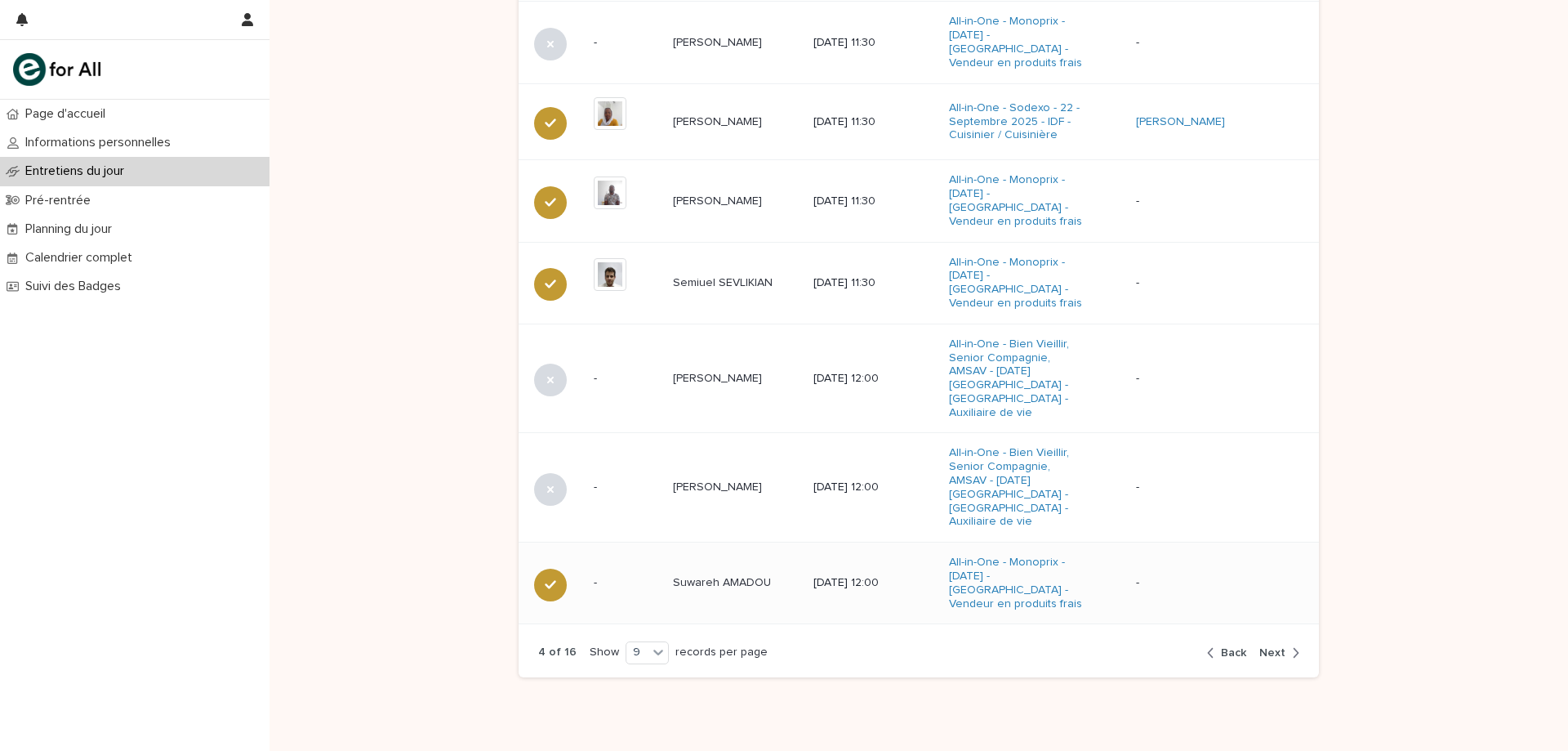
scroll to position [957, 0]
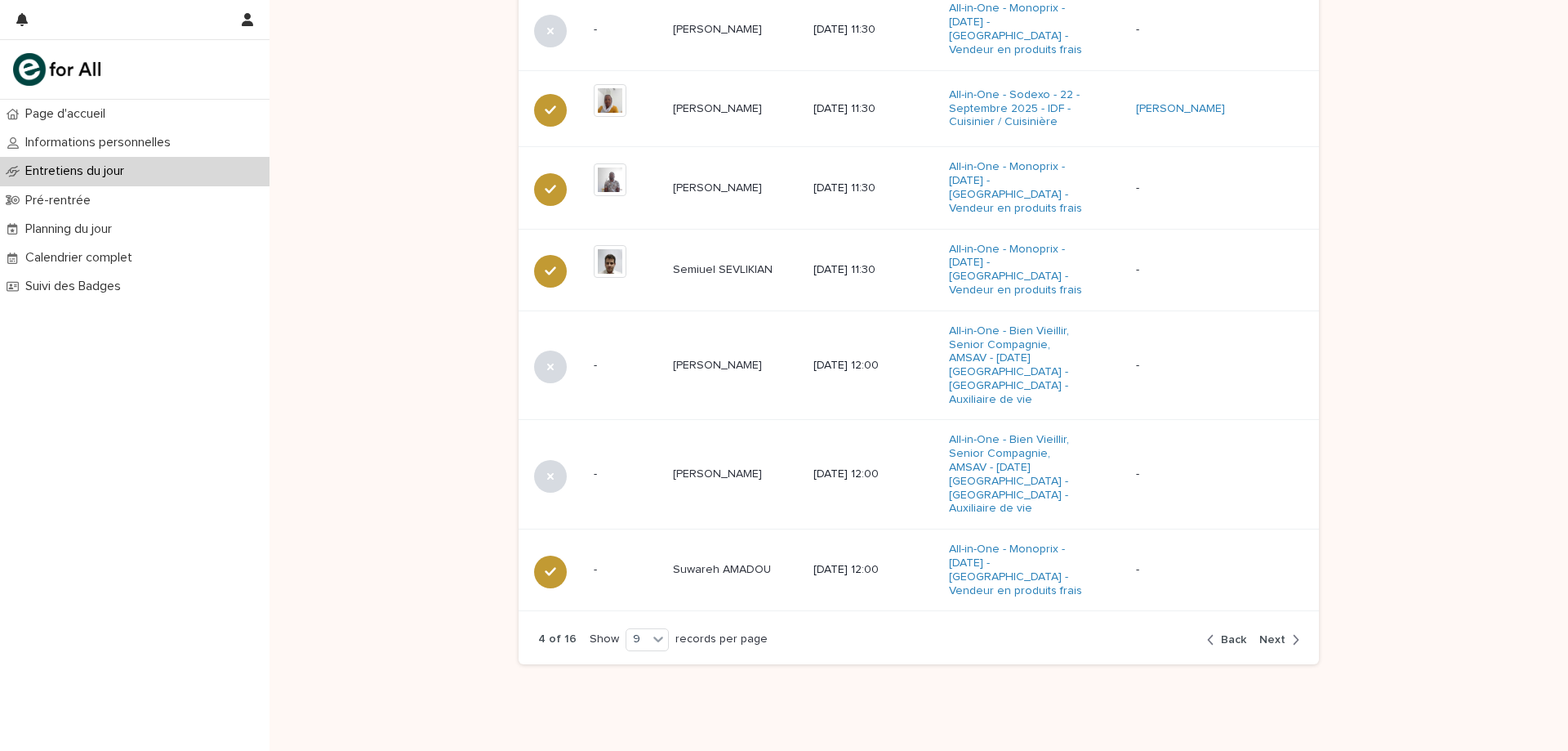
click at [1292, 632] on icon "button" at bounding box center [1295, 639] width 8 height 15
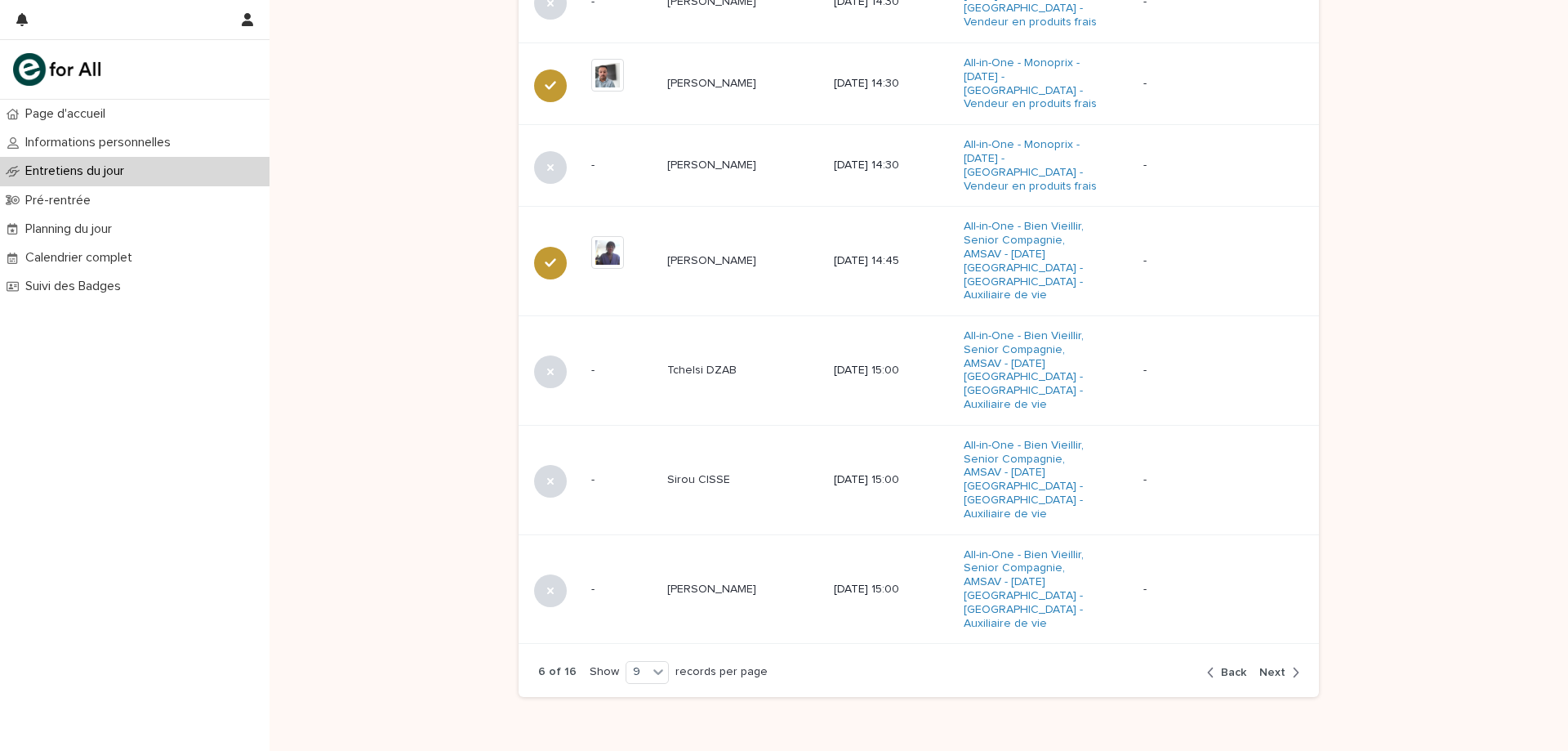
click at [1271, 666] on span "Next" at bounding box center [1272, 672] width 26 height 11
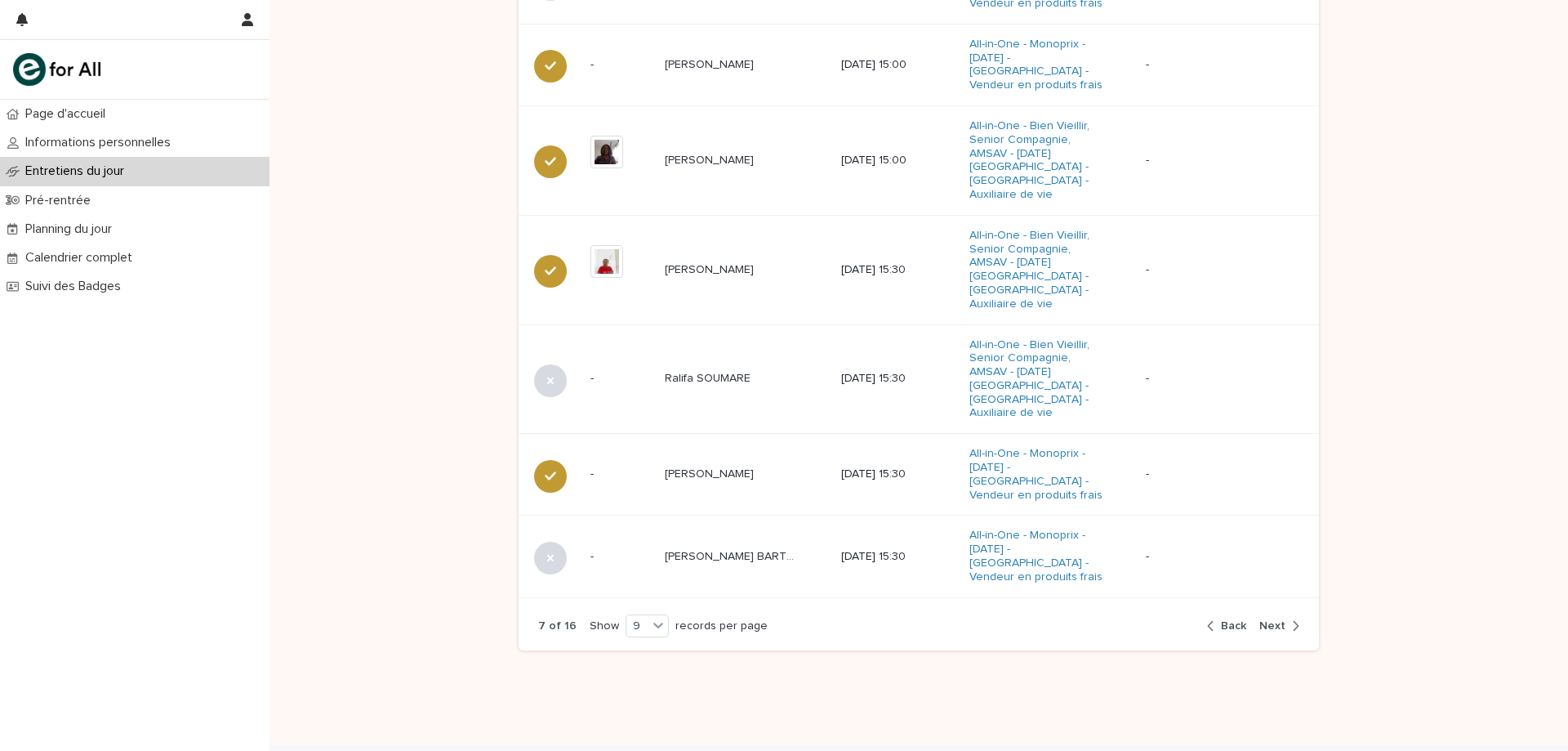
click at [1274, 601] on div "7 of 16 Show 9 records per page Back Next" at bounding box center [919, 626] width 801 height 50
click at [1276, 620] on span "Next" at bounding box center [1272, 625] width 26 height 11
click at [1278, 620] on span "Next" at bounding box center [1272, 625] width 26 height 11
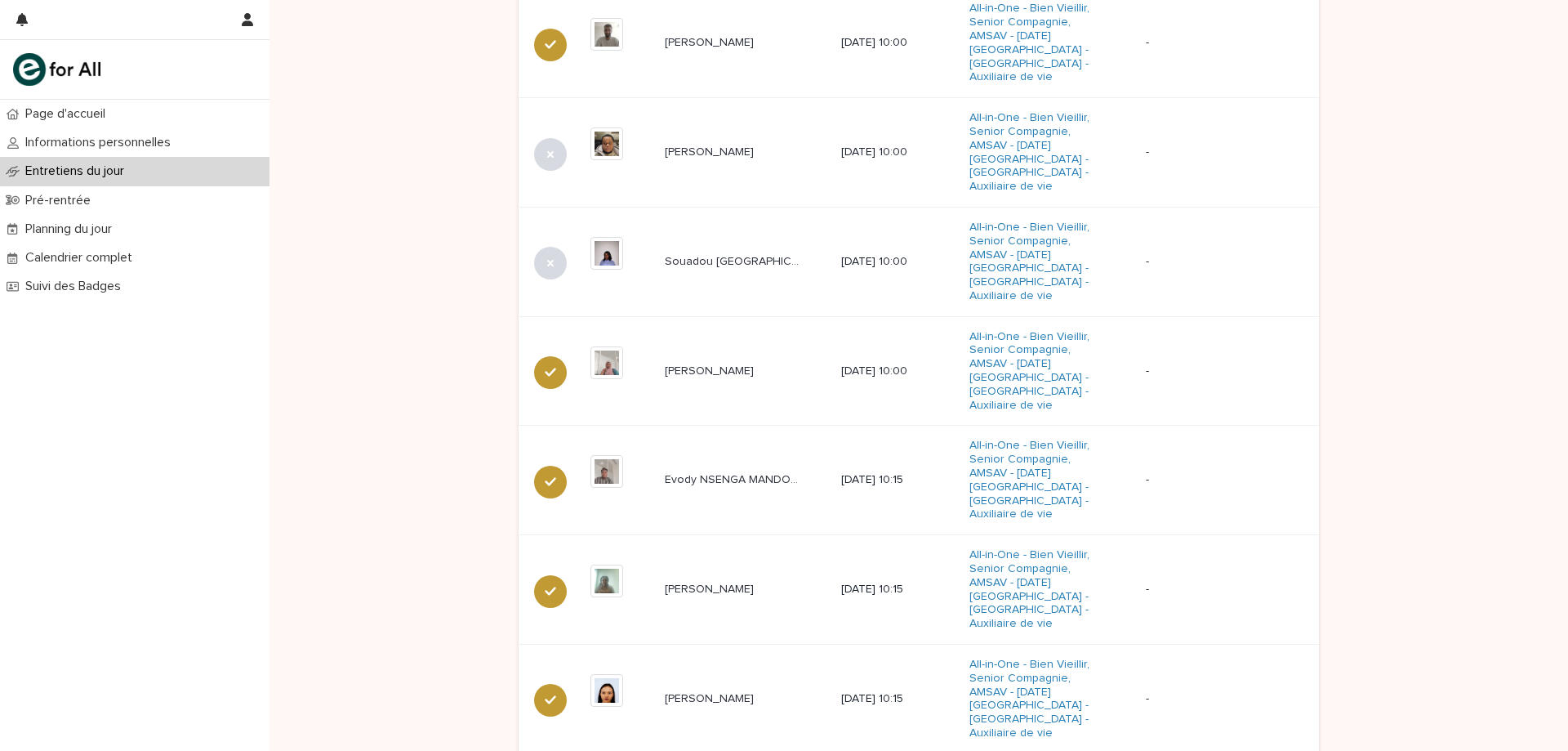
click at [1484, 261] on div "Loading... Saving… Loading... Saving… Loading... Saving… Loading... Saving… Loa…" at bounding box center [919, 54] width 1299 height 1696
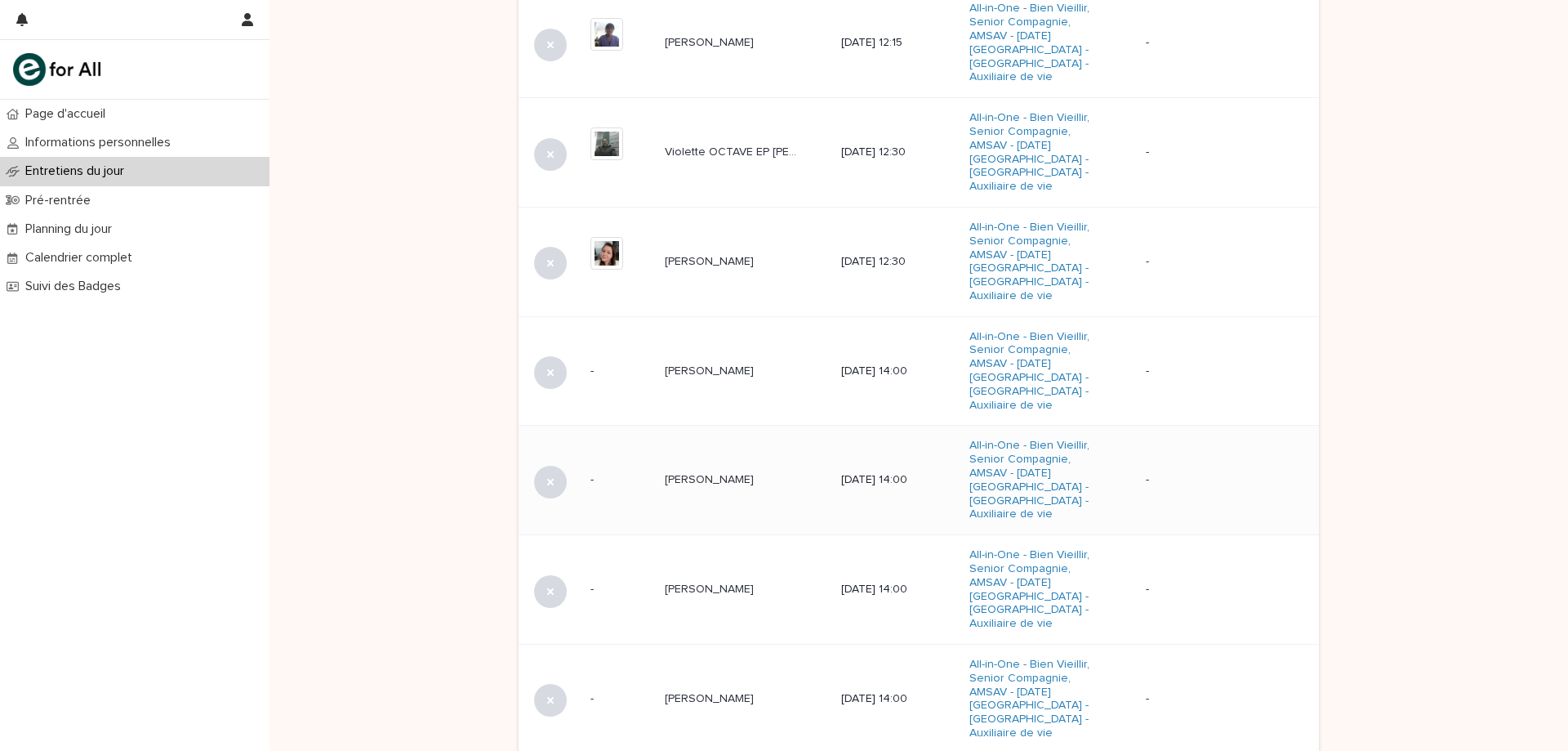
scroll to position [713, 0]
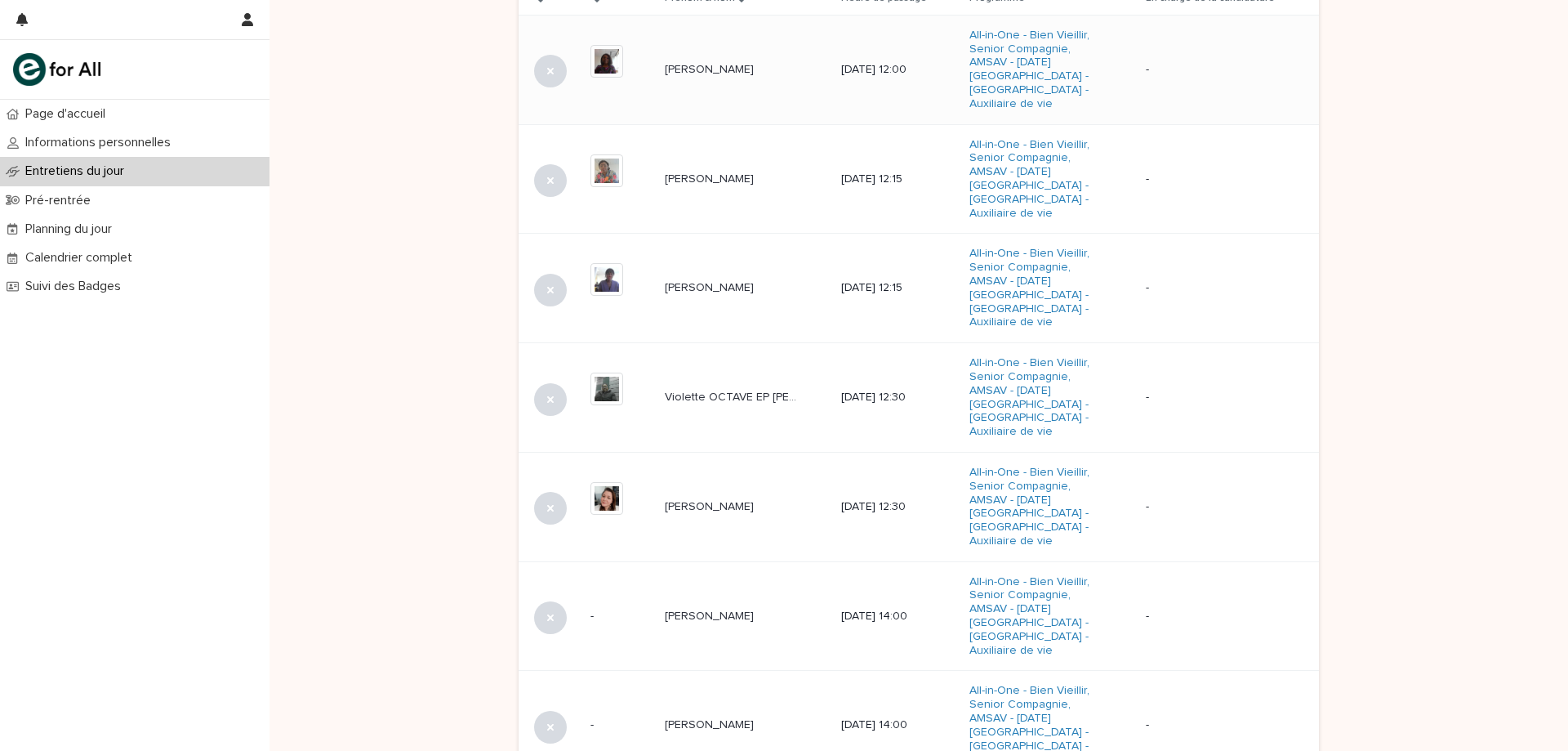
click at [737, 68] on p "[PERSON_NAME]" at bounding box center [711, 68] width 92 height 17
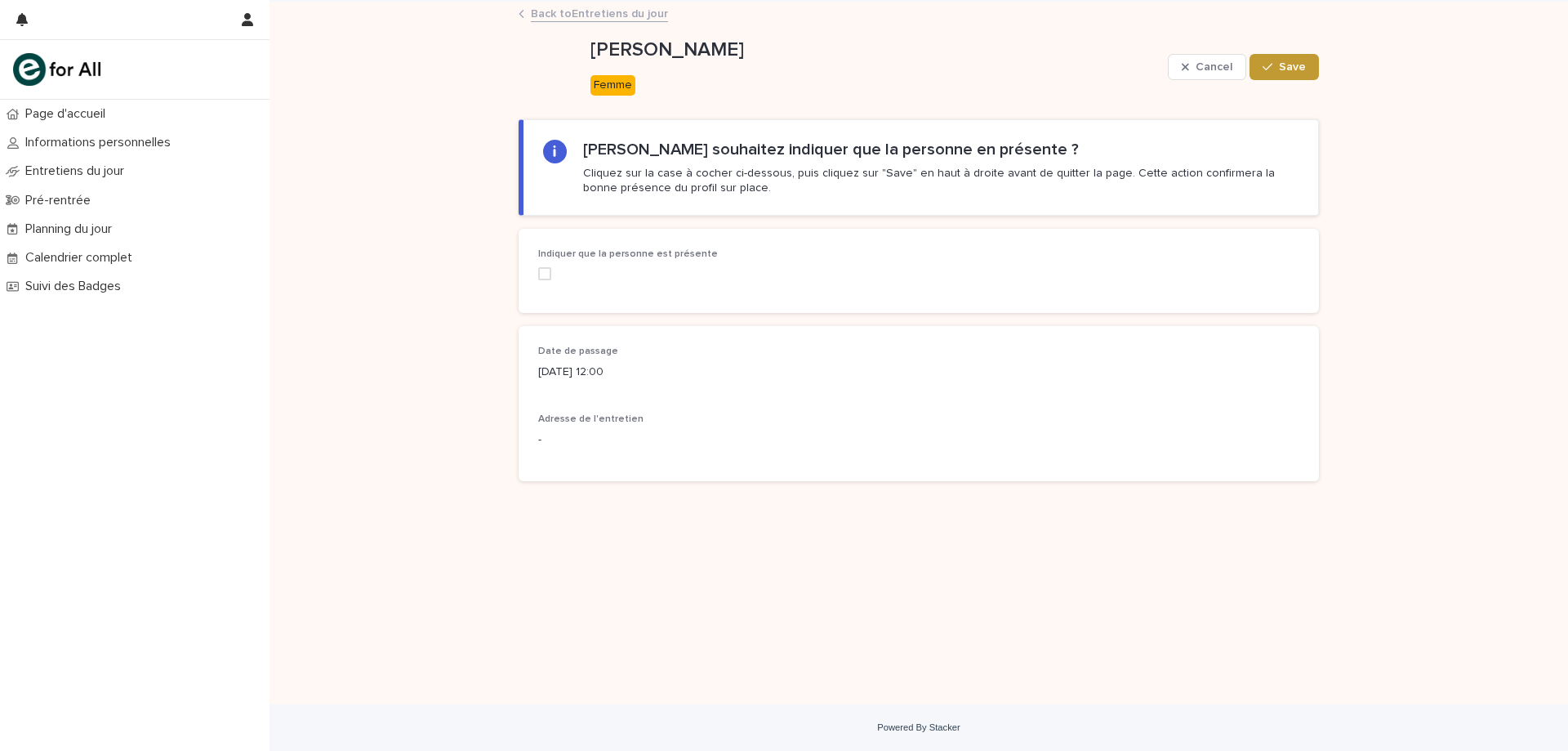
click at [549, 275] on span at bounding box center [544, 273] width 13 height 13
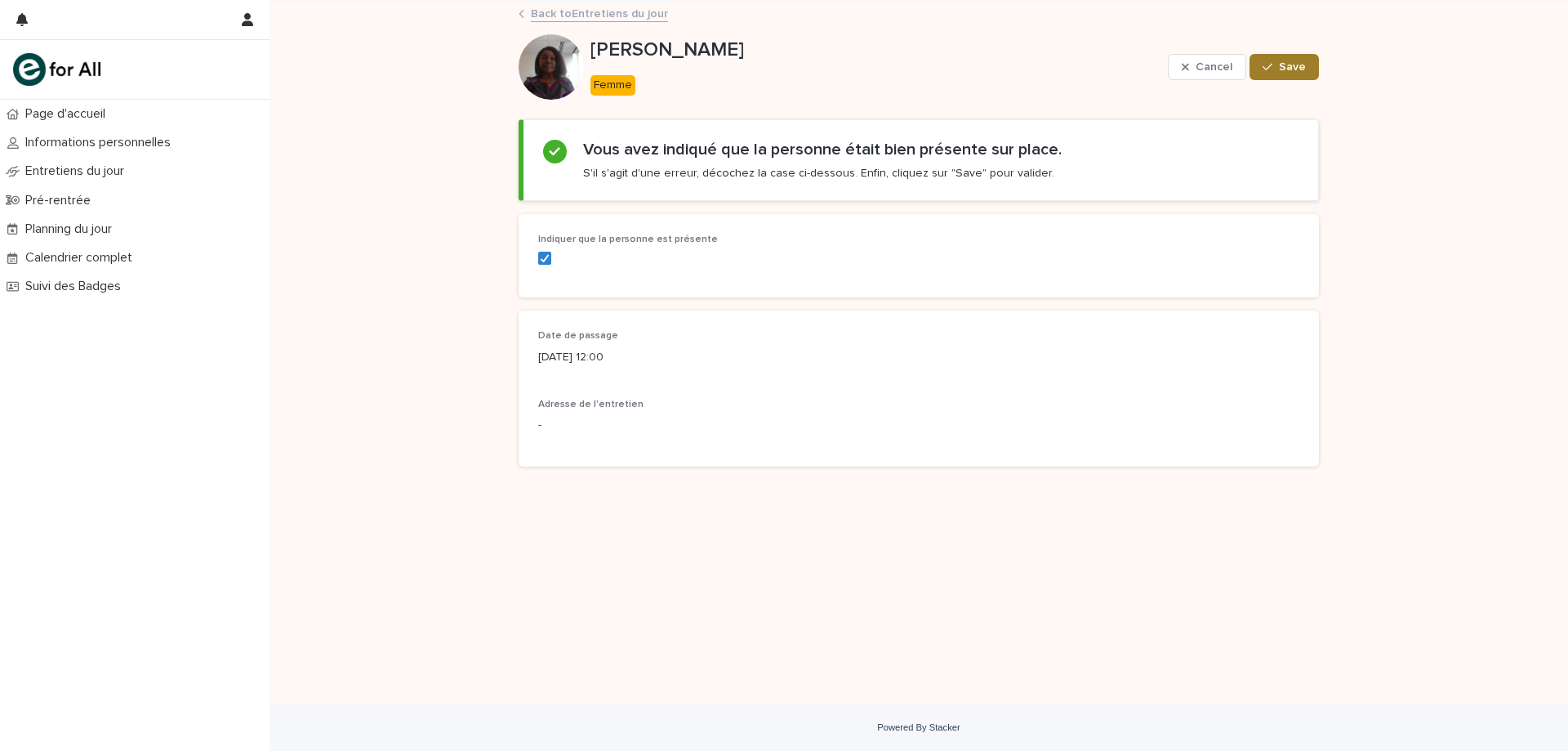
click at [1299, 65] on span "Save" at bounding box center [1293, 67] width 27 height 11
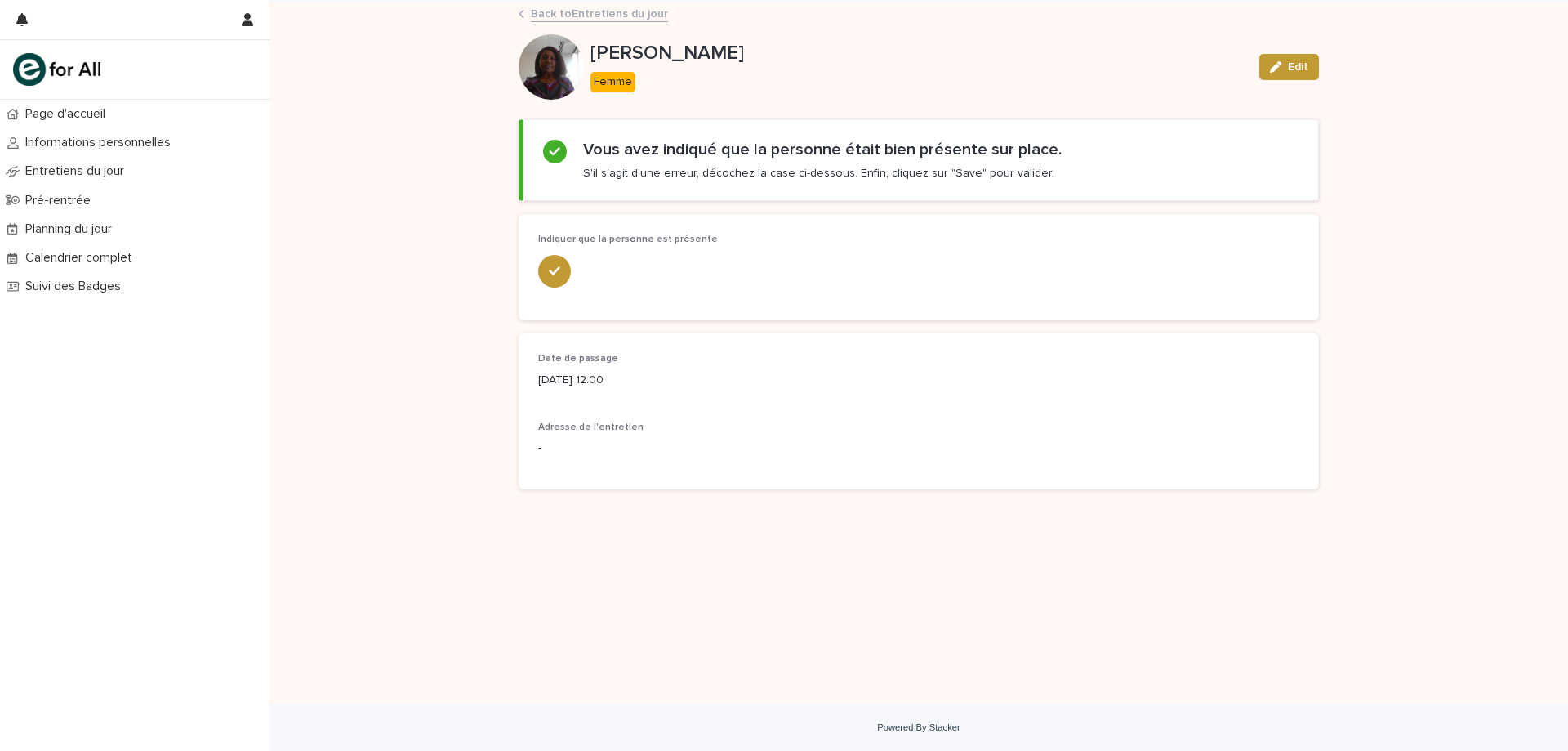
click at [601, 14] on link "Back to Entretiens du jour" at bounding box center [599, 13] width 138 height 19
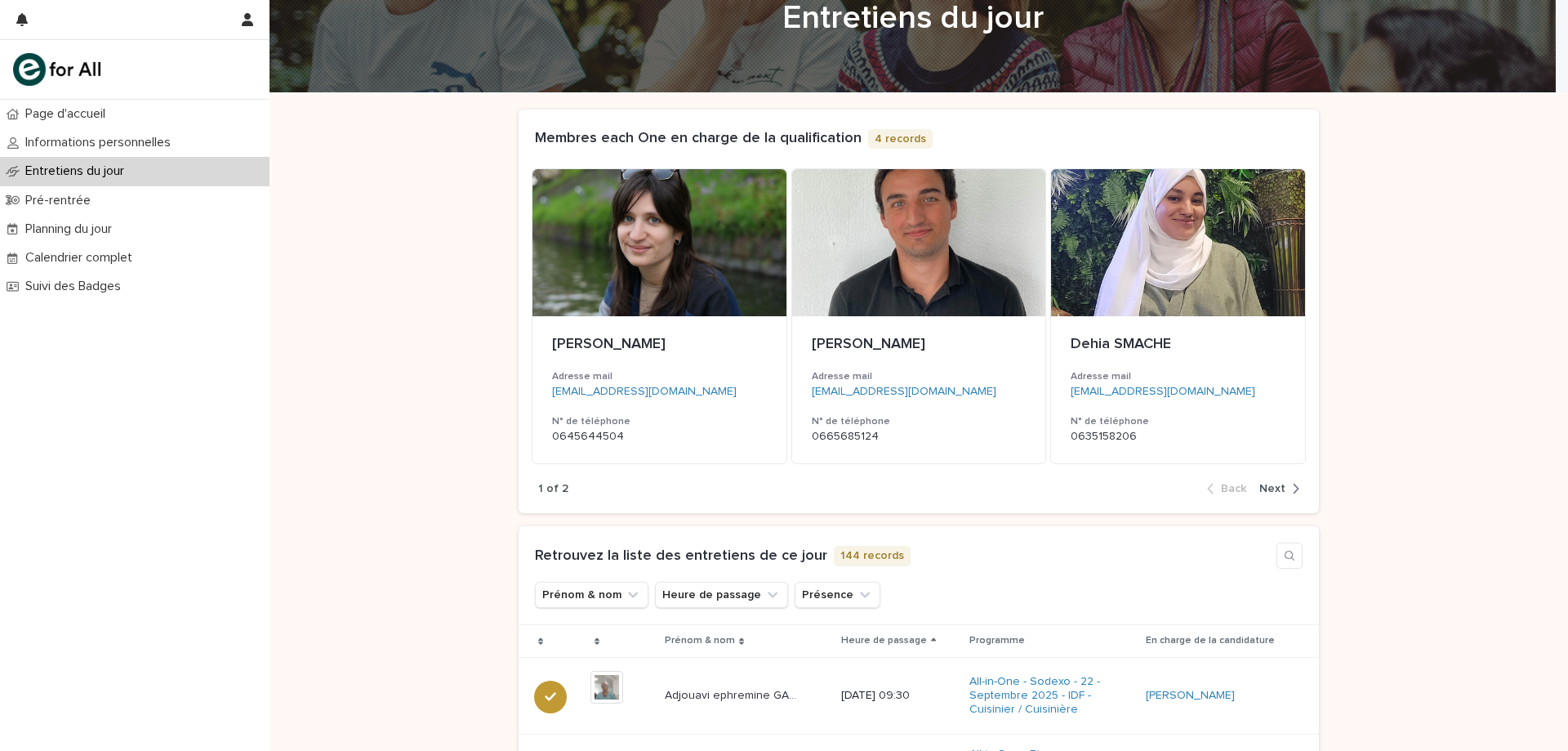
scroll to position [163, 0]
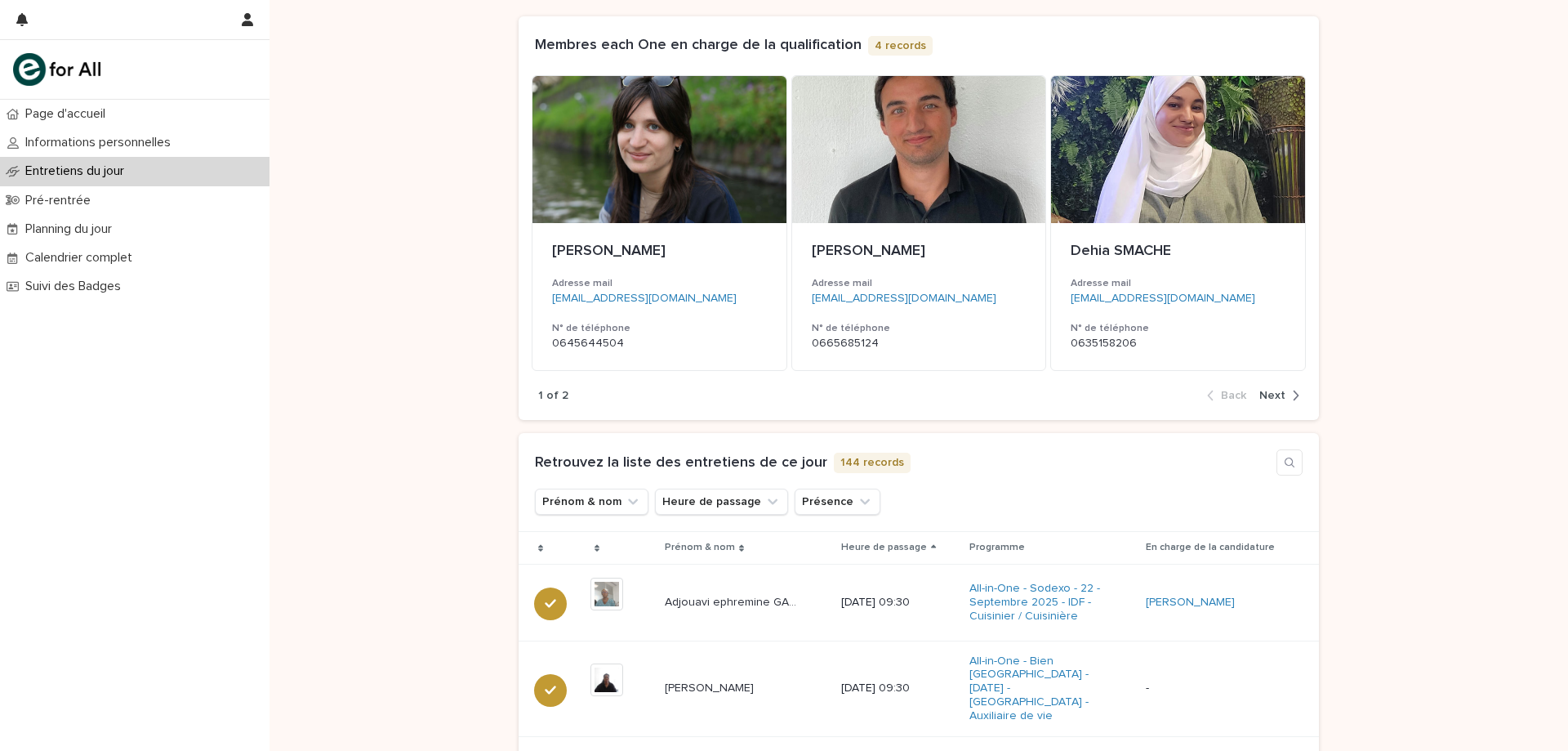
click at [625, 501] on icon "Prénom & nom" at bounding box center [632, 501] width 16 height 16
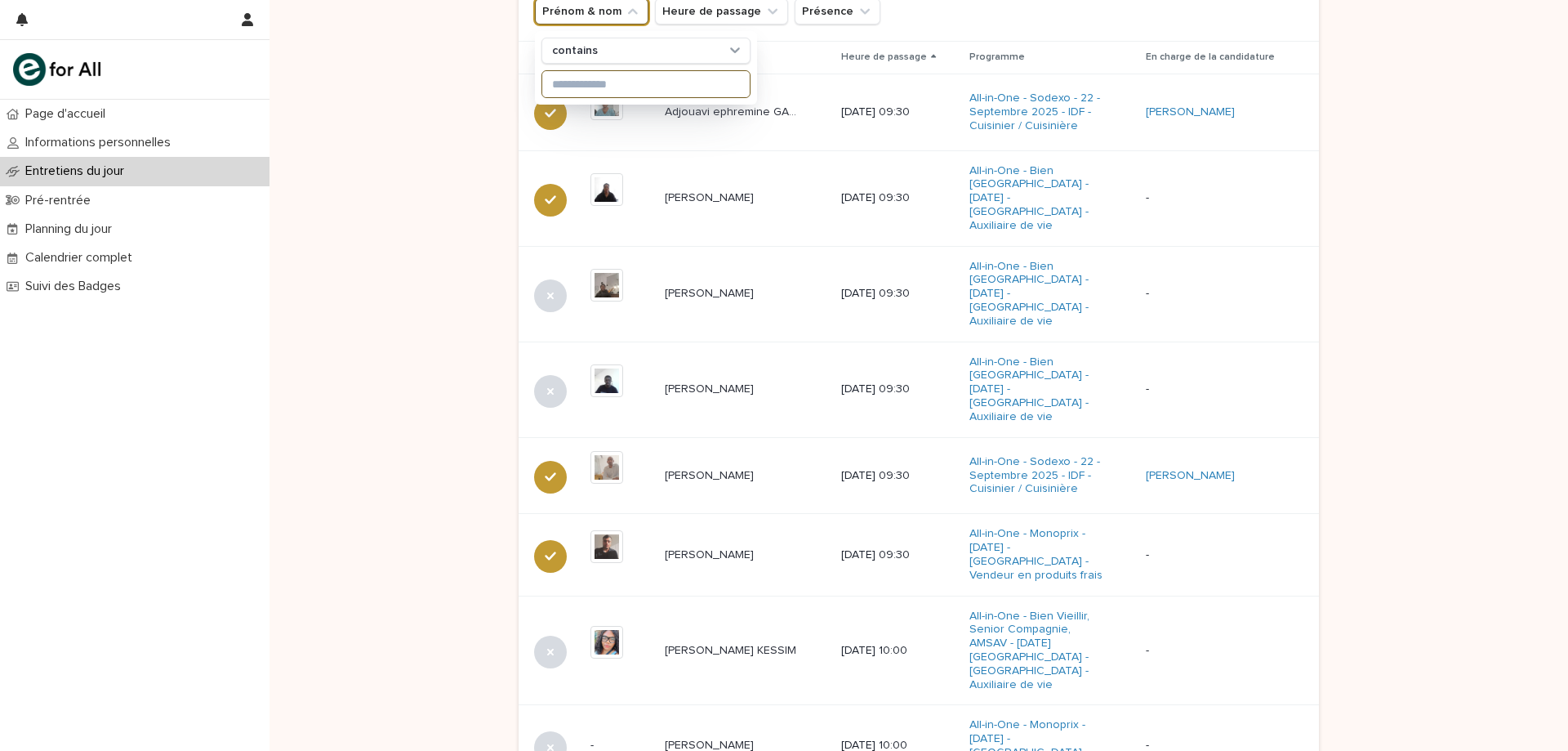
click at [624, 79] on input at bounding box center [646, 84] width 208 height 26
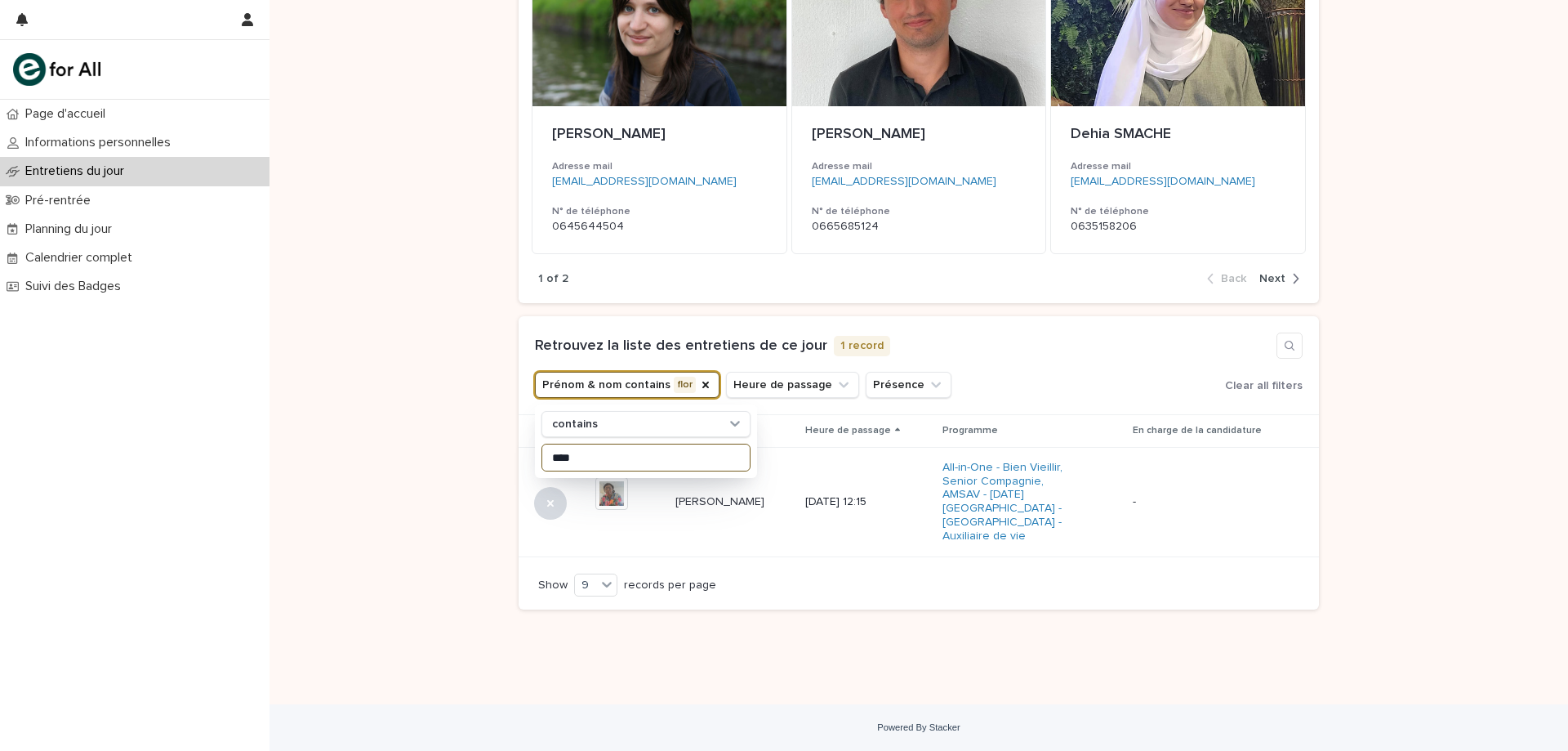
scroll to position [267, 0]
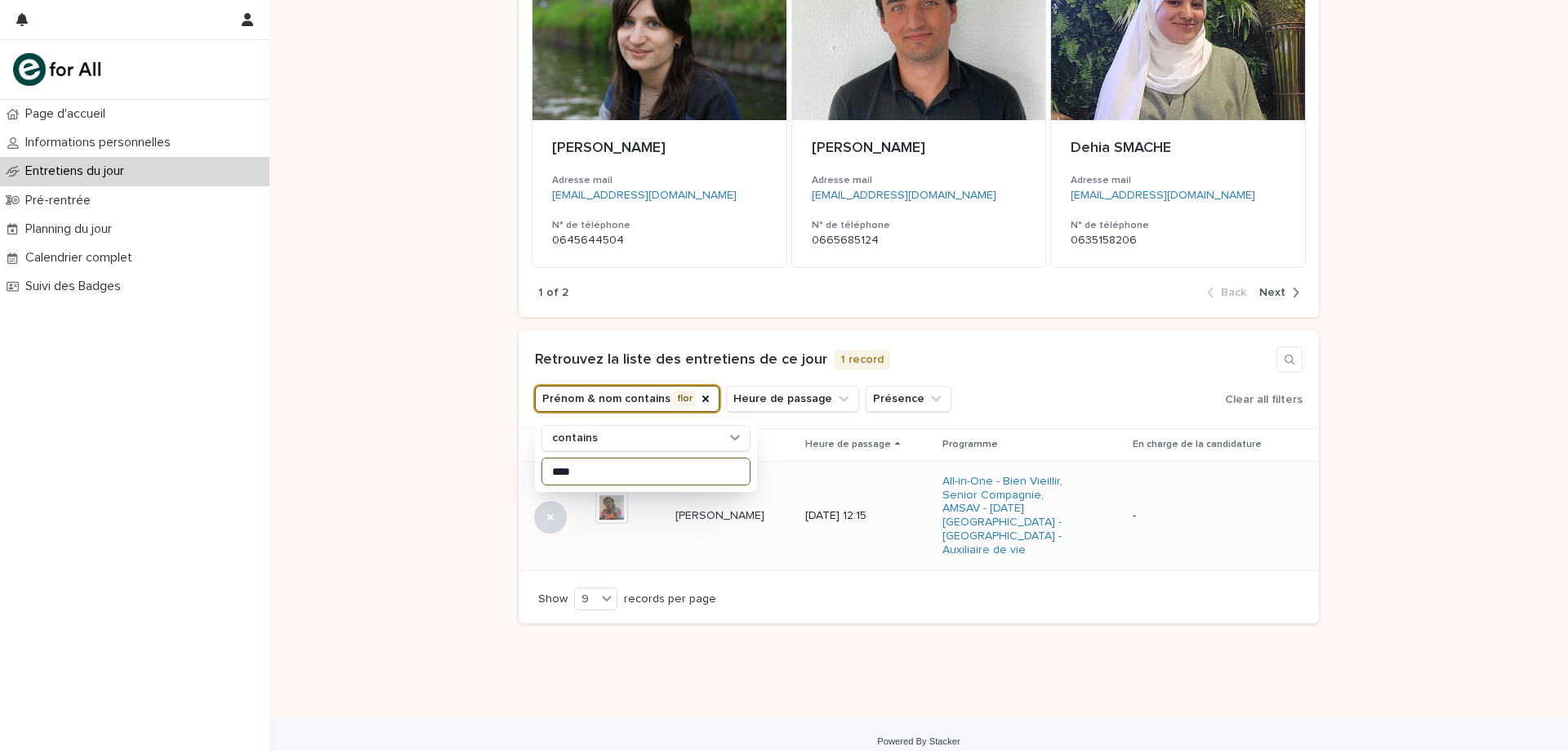
type input "****"
click at [646, 536] on div "+ 0 This file cannot be opened Download File" at bounding box center [629, 516] width 67 height 63
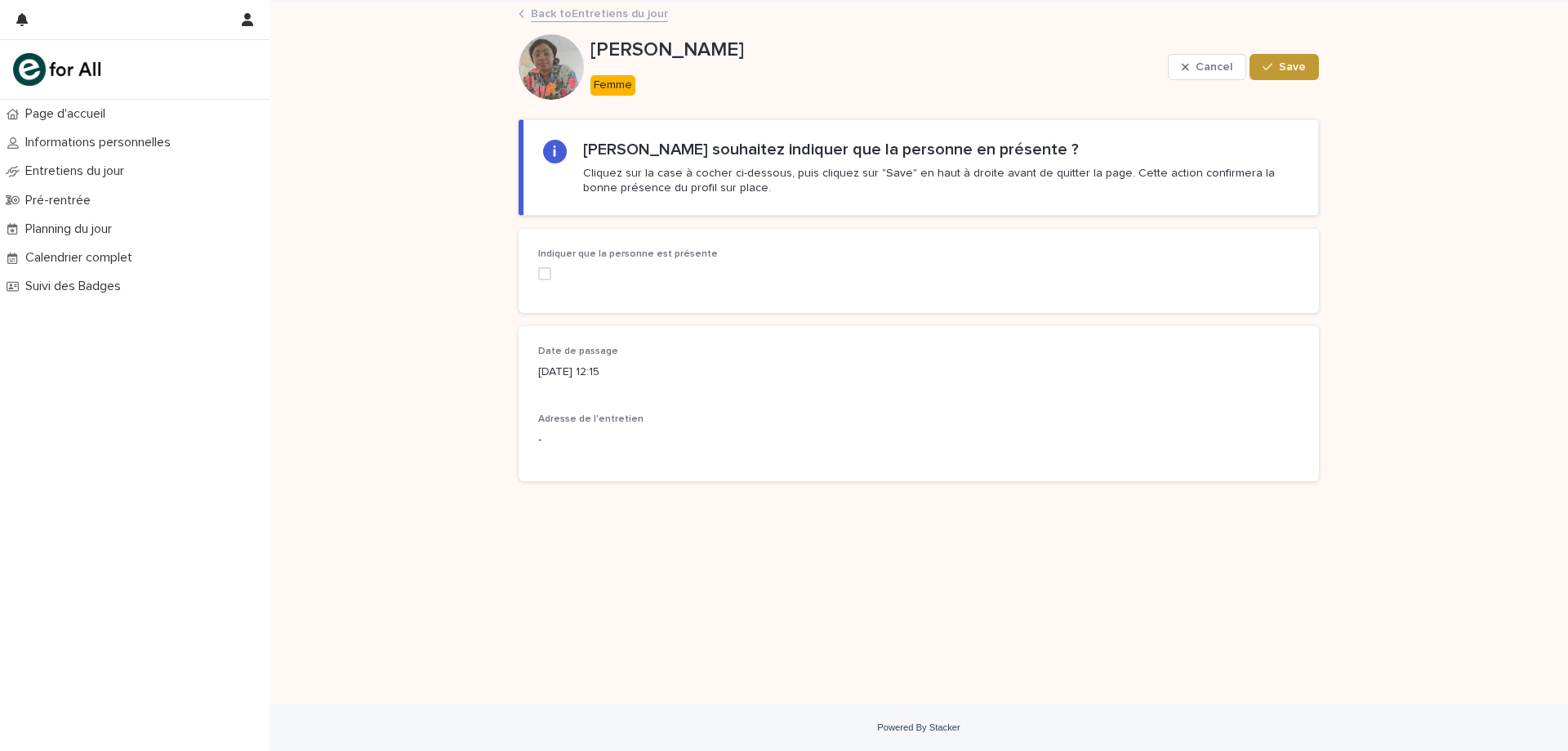
click at [546, 276] on span at bounding box center [544, 273] width 13 height 13
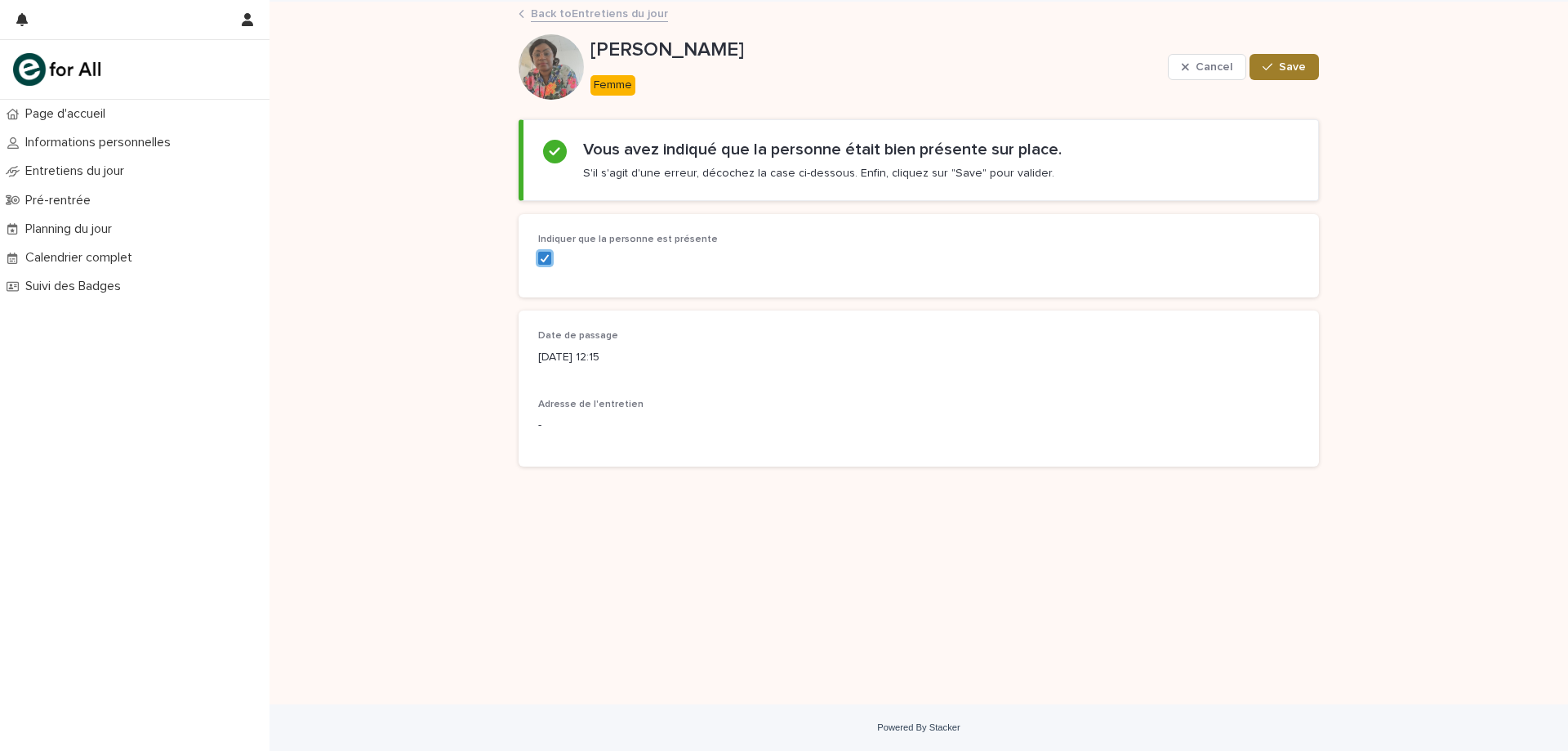
click at [1270, 70] on icon "button" at bounding box center [1267, 67] width 9 height 11
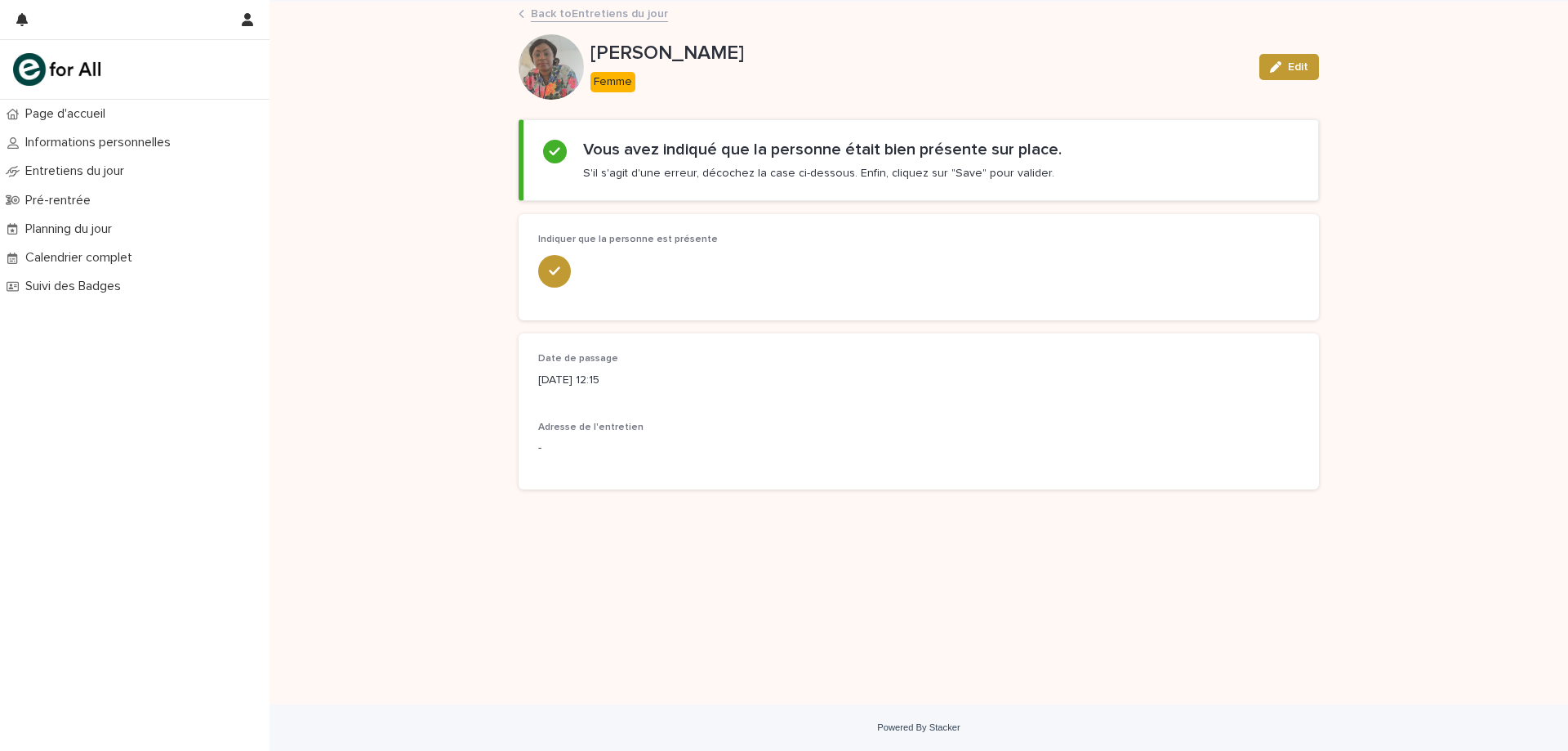
click at [565, 9] on link "Back to Entretiens du jour" at bounding box center [599, 13] width 138 height 19
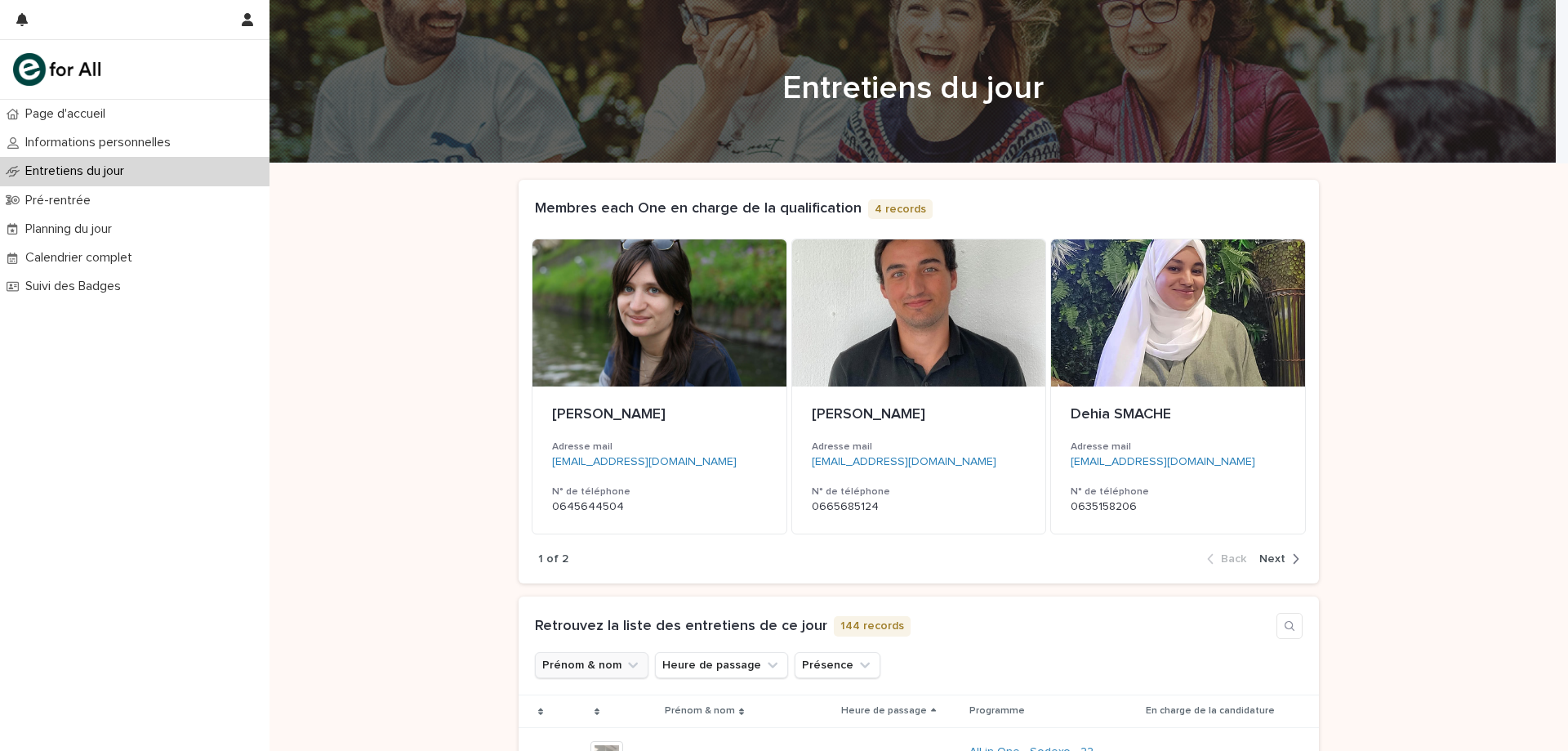
click at [601, 663] on button "Prénom & nom" at bounding box center [591, 665] width 114 height 26
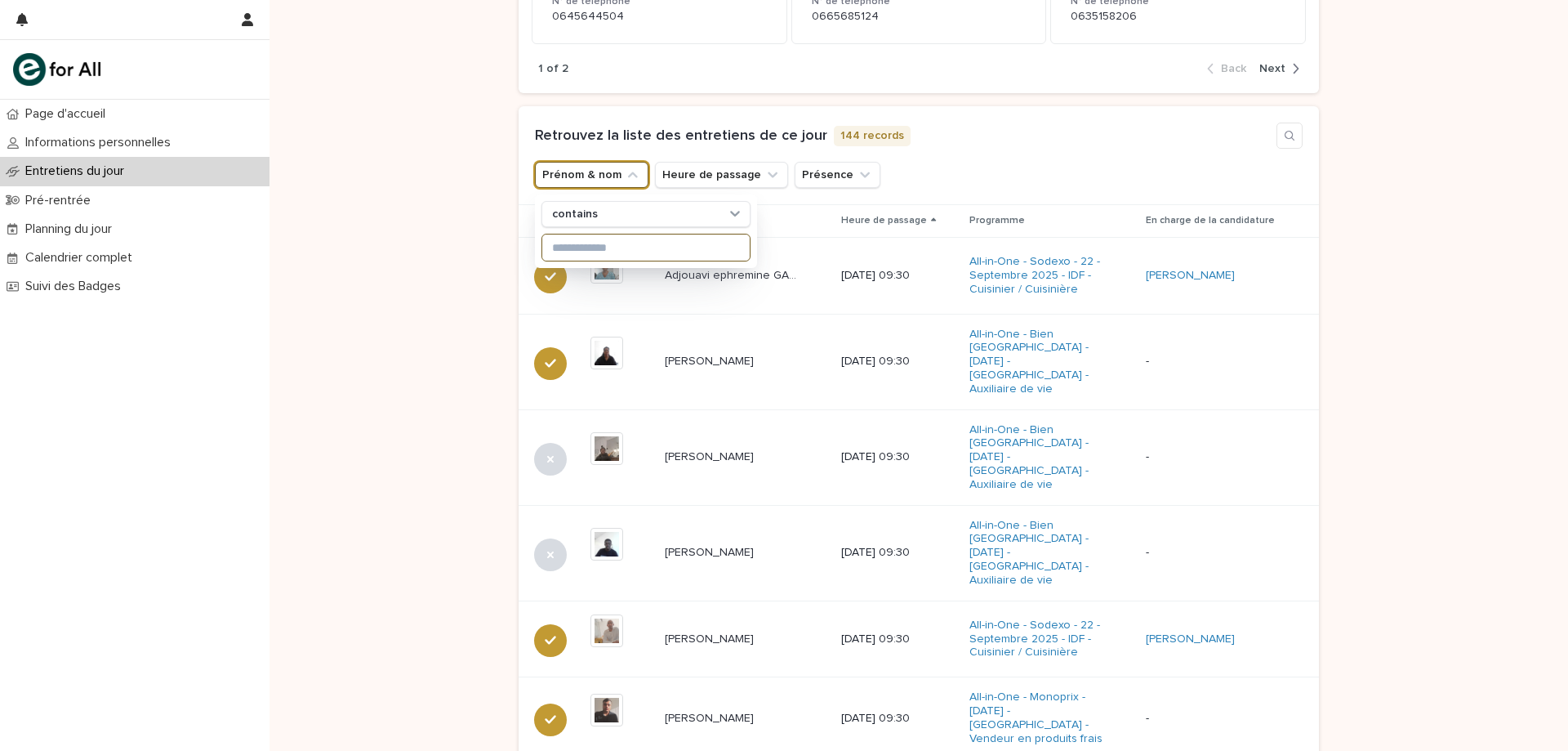
click at [650, 246] on input at bounding box center [646, 247] width 208 height 26
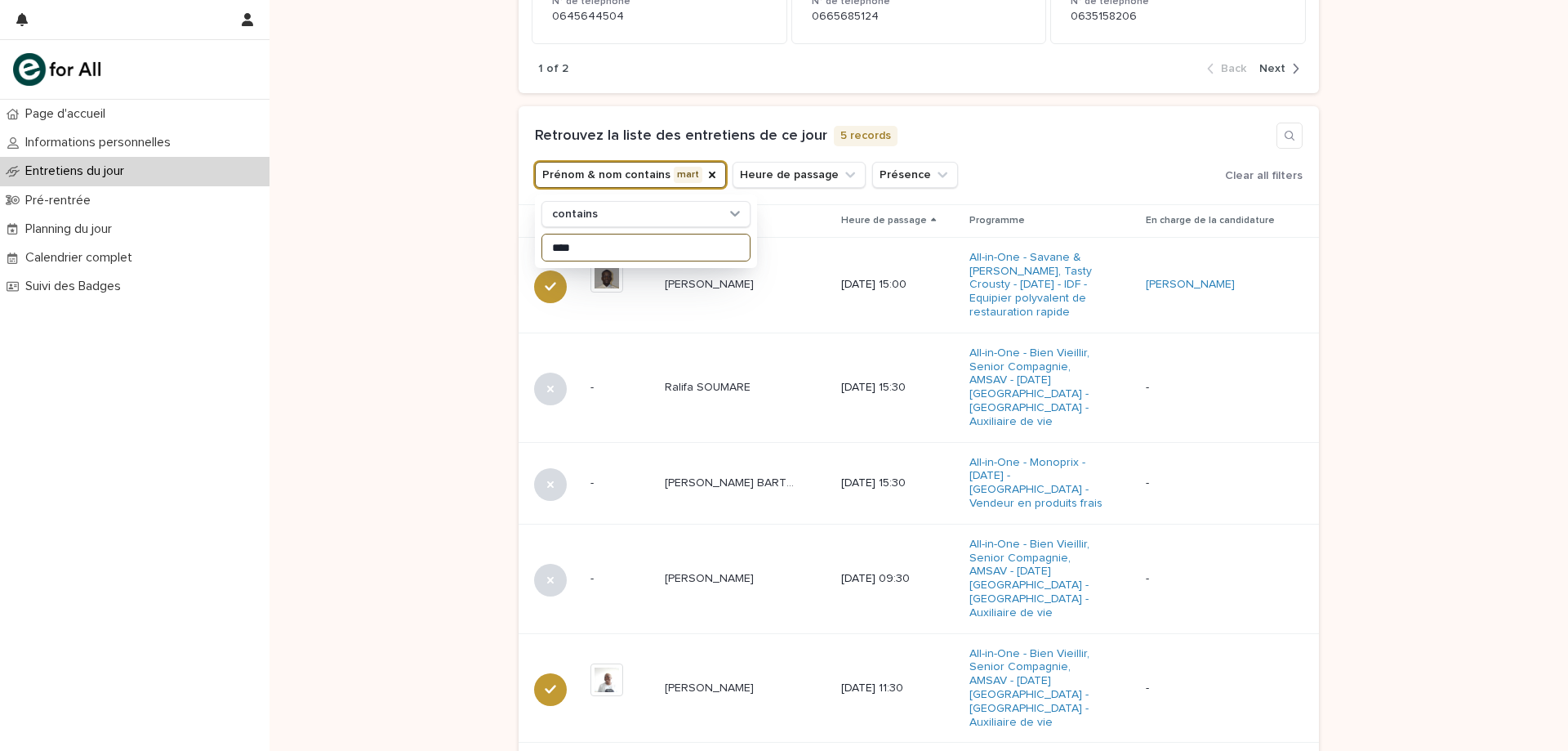
scroll to position [353, 0]
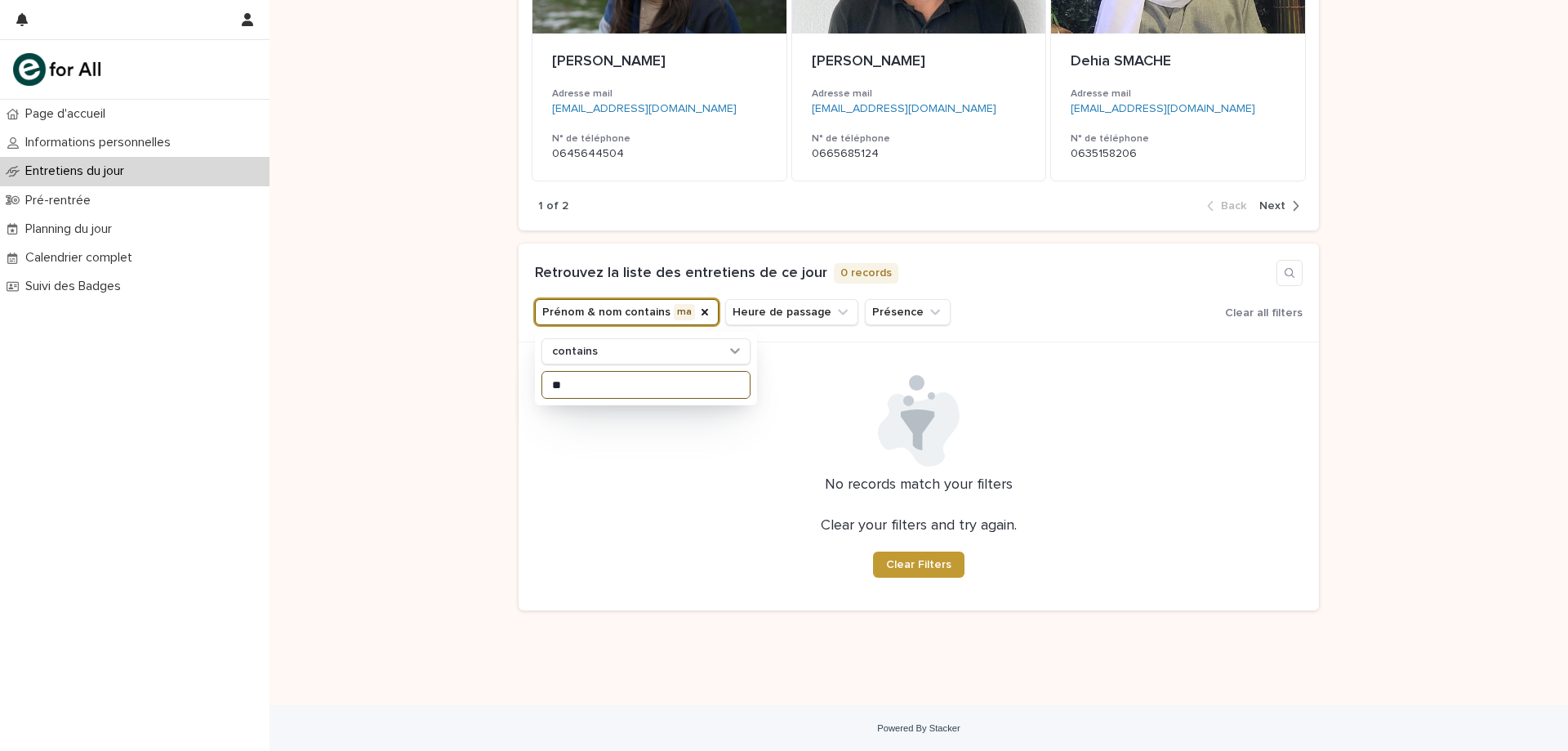
type input "*"
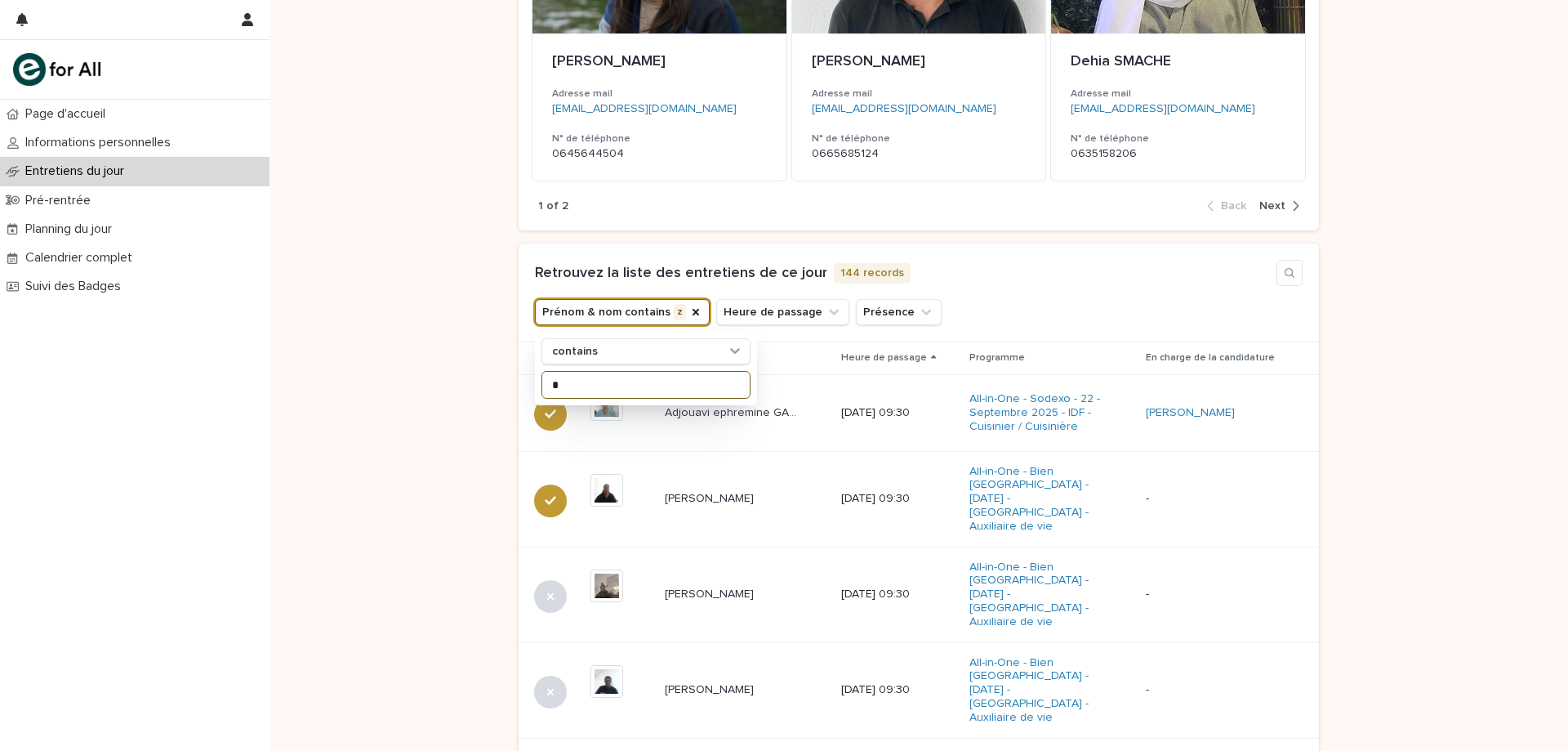
scroll to position [284, 0]
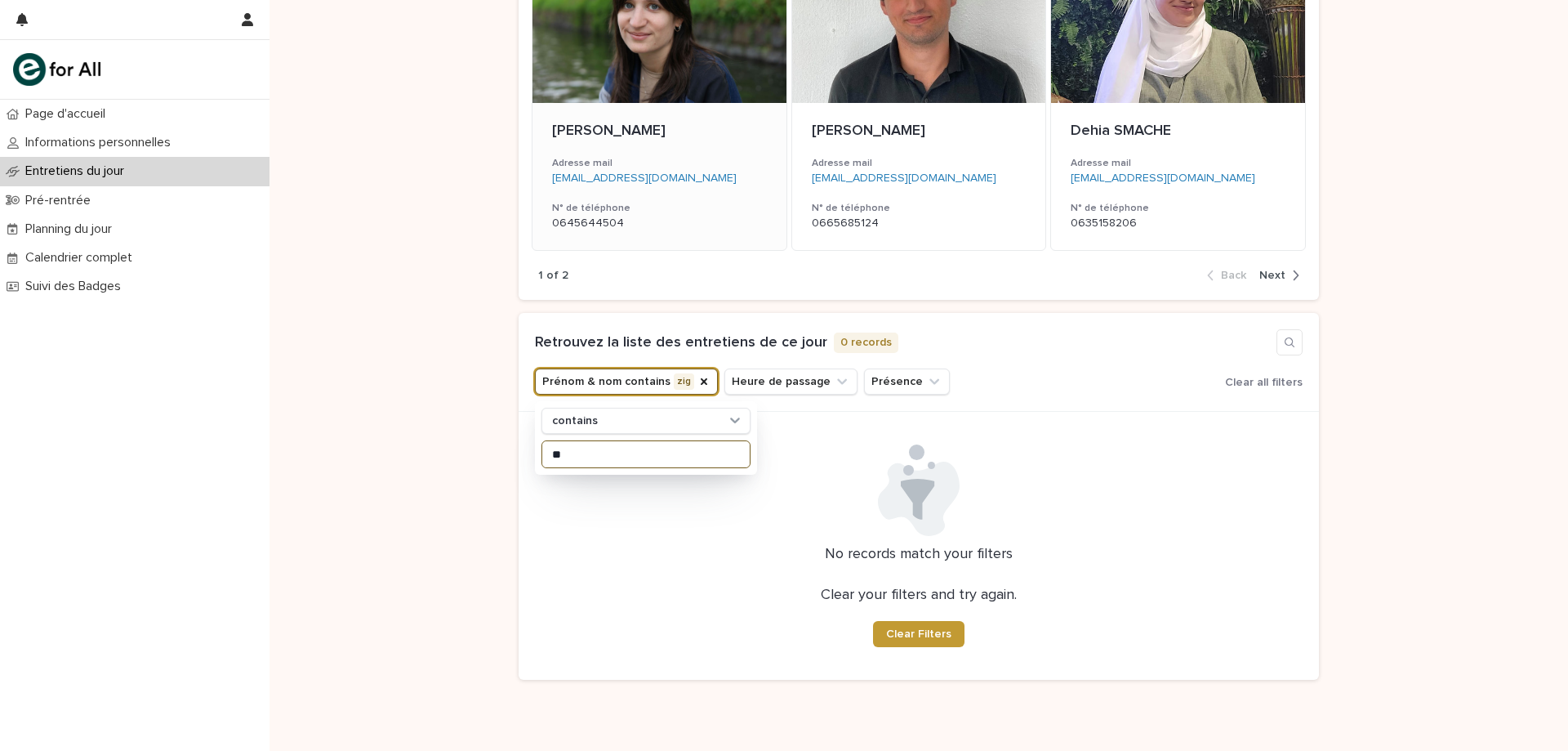
type input "*"
drag, startPoint x: 389, startPoint y: 439, endPoint x: 445, endPoint y: 437, distance: 56.0
click at [389, 439] on div "Loading... Saving… Loading... Saving… Loading... Saving… Loading... Saving… Loa…" at bounding box center [919, 326] width 1299 height 895
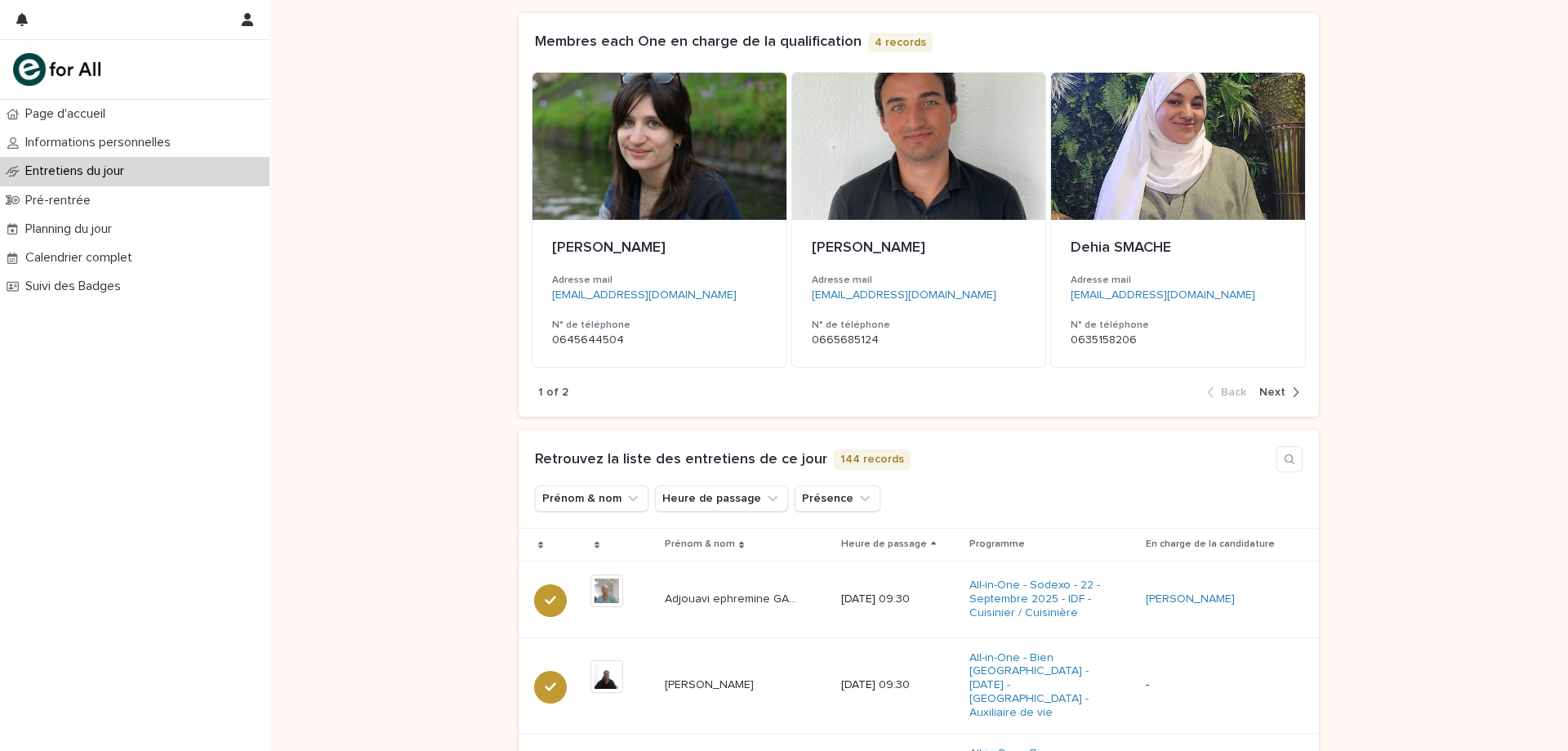
scroll to position [184, 0]
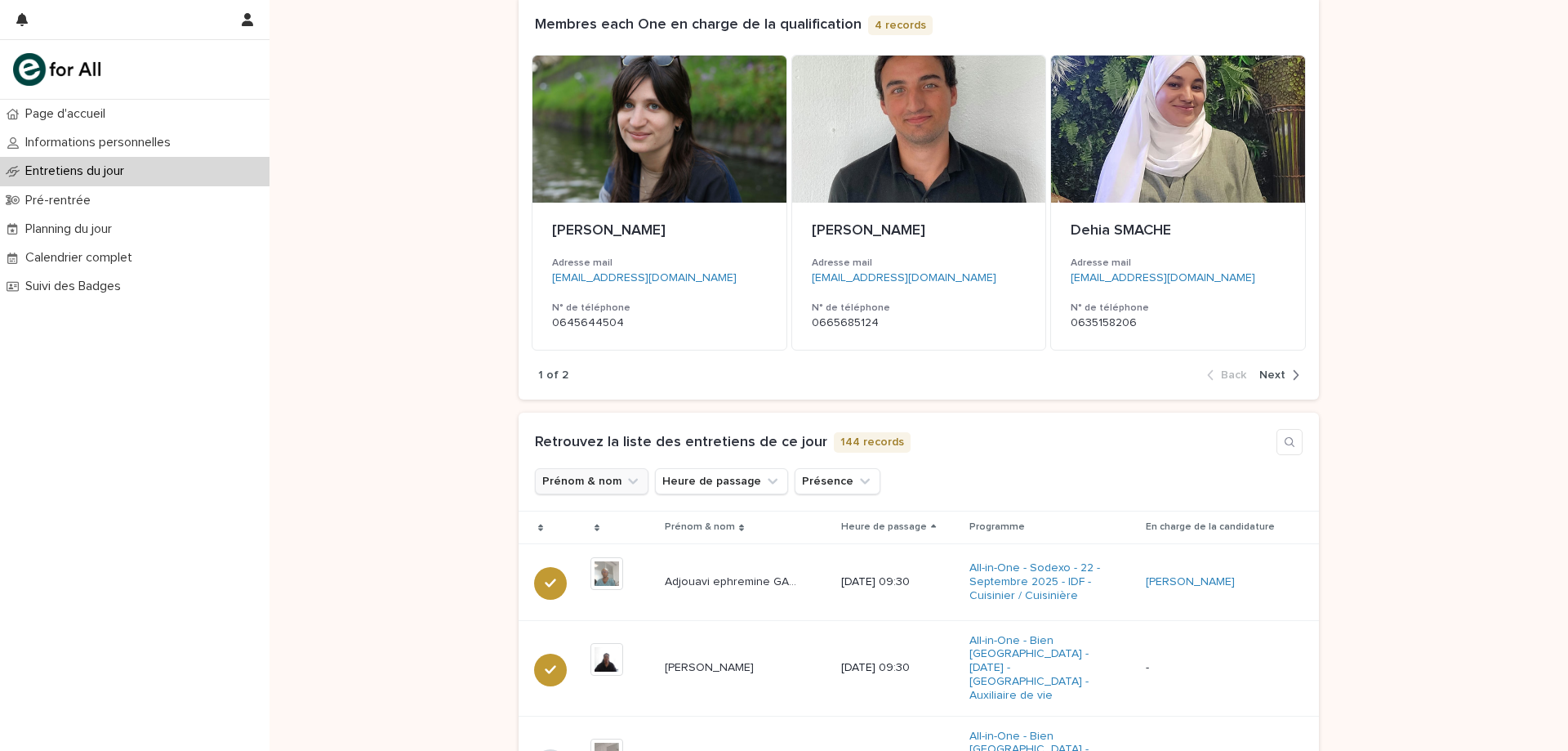
click at [625, 484] on icon "Prénom & nom" at bounding box center [632, 481] width 16 height 16
click at [602, 546] on input at bounding box center [646, 554] width 208 height 26
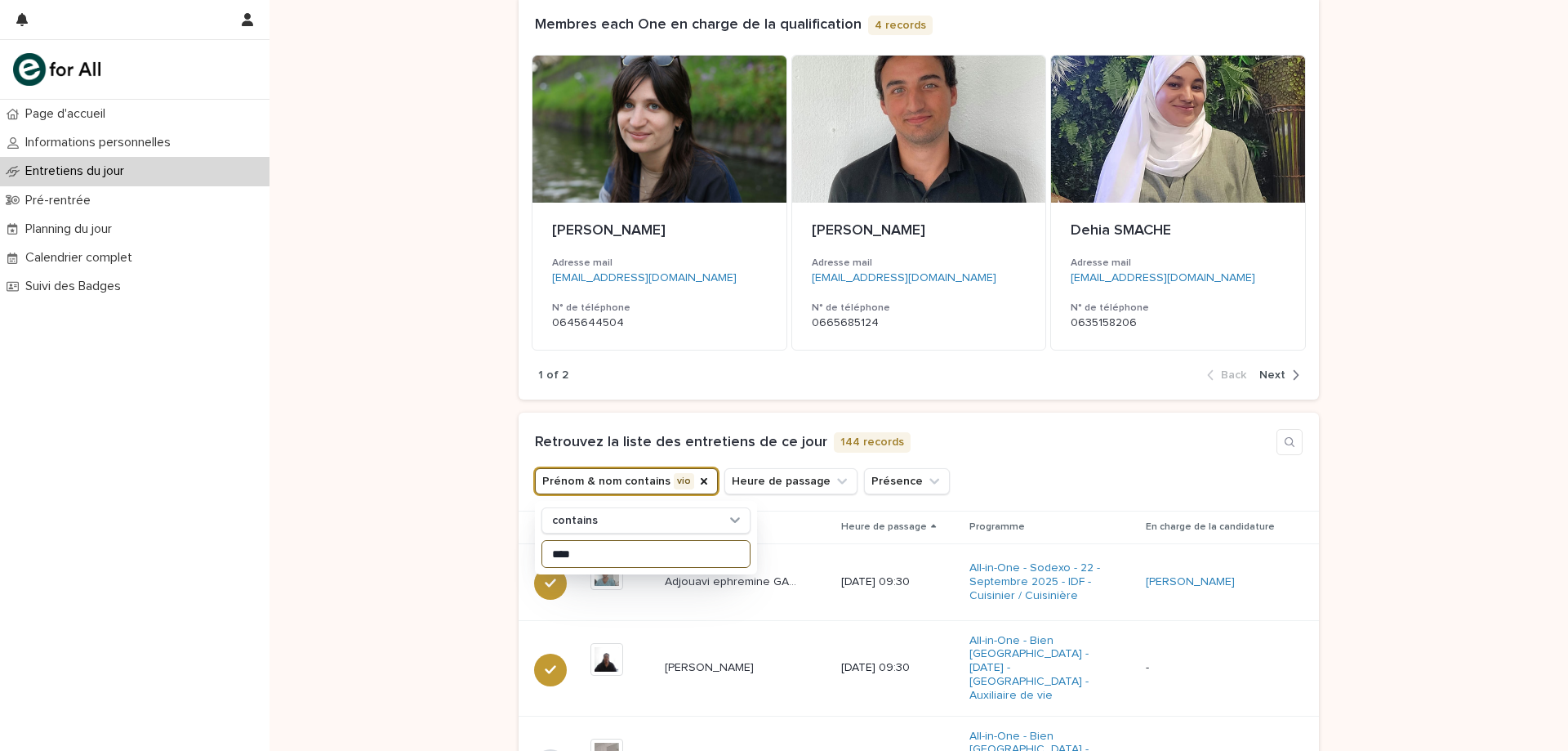
type input "*****"
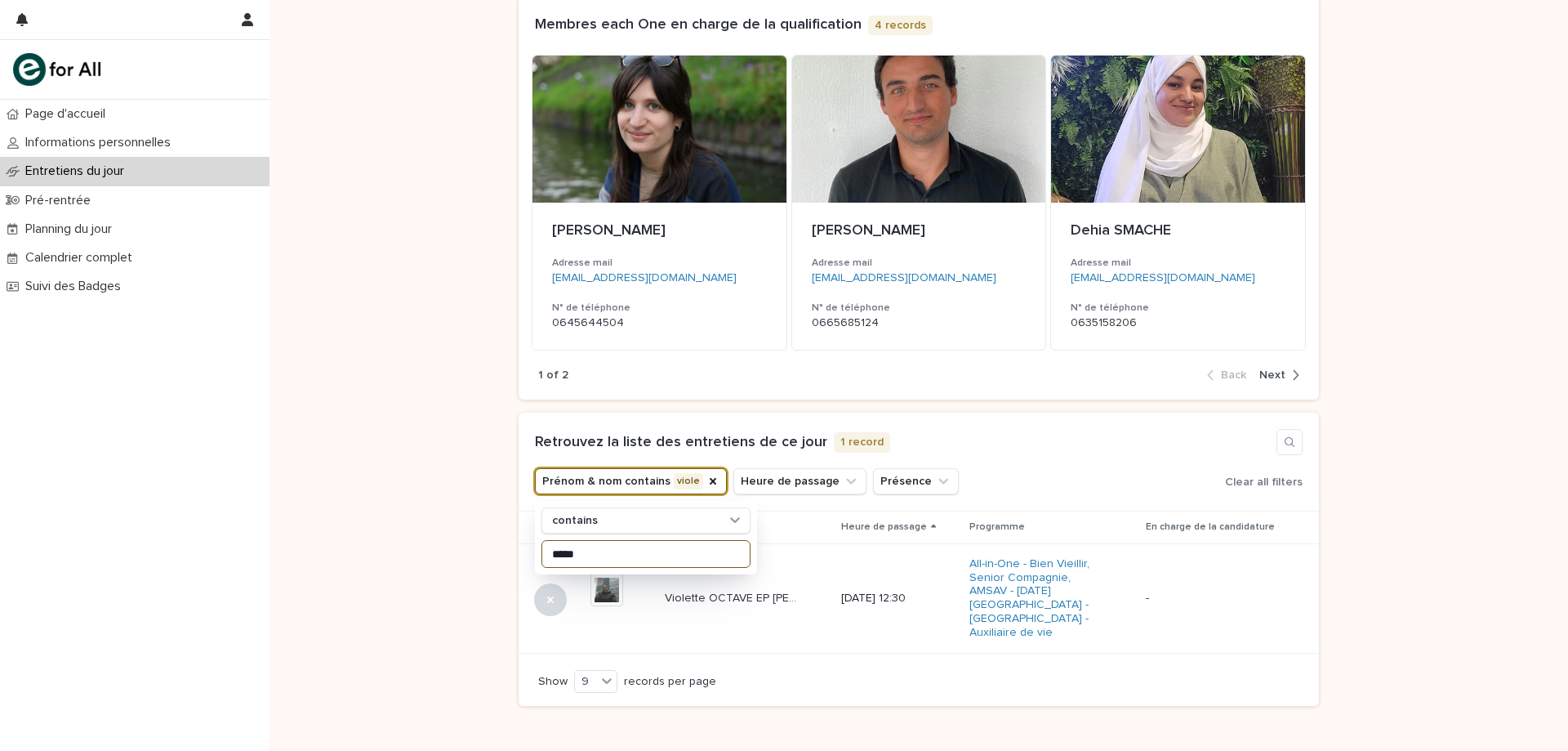
scroll to position [267, 0]
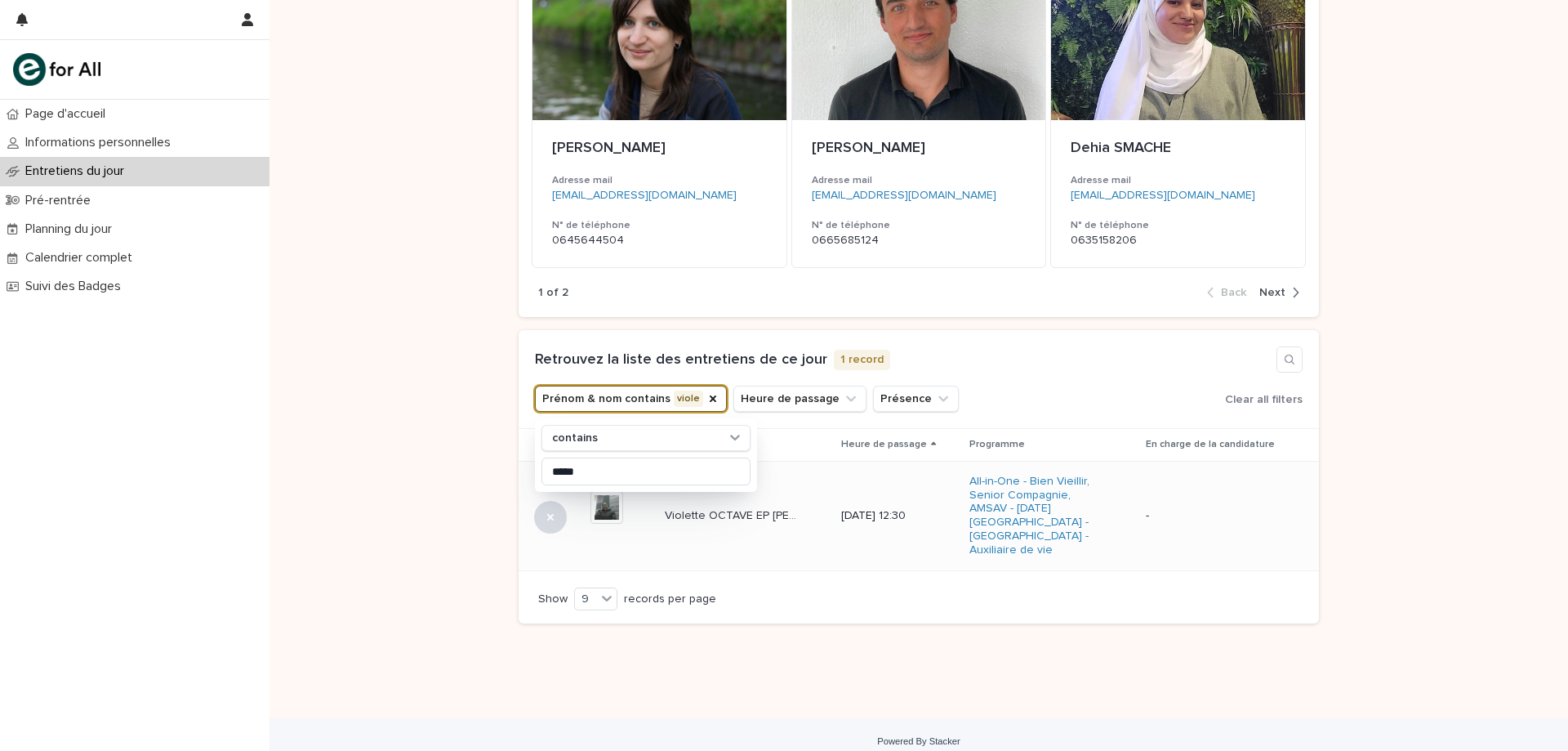
click at [750, 522] on div "Violette OCTAVE EP JEAN CLAUDE Violette OCTAVE EP JEAN CLAUDE" at bounding box center [746, 516] width 163 height 27
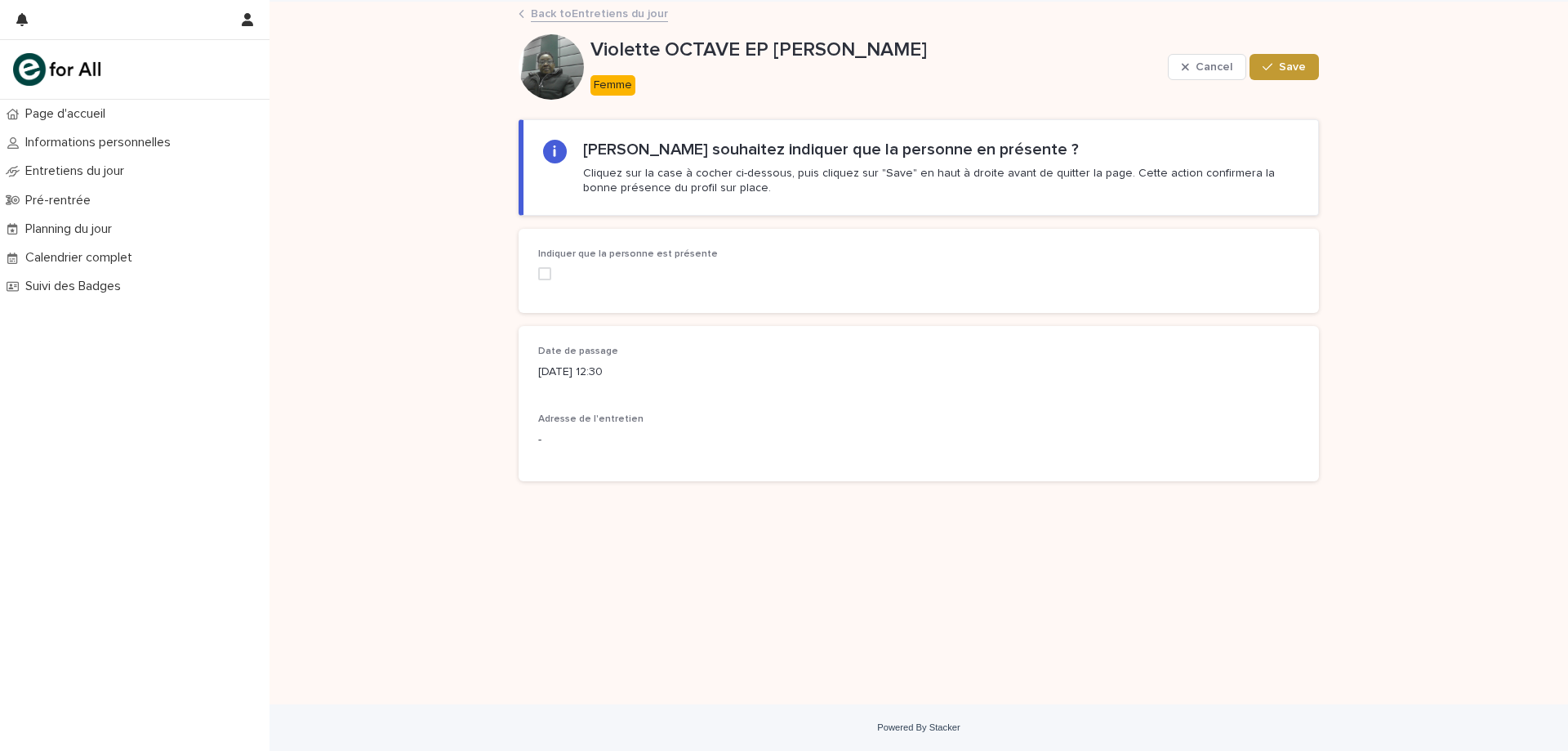
click at [546, 269] on span at bounding box center [544, 273] width 13 height 13
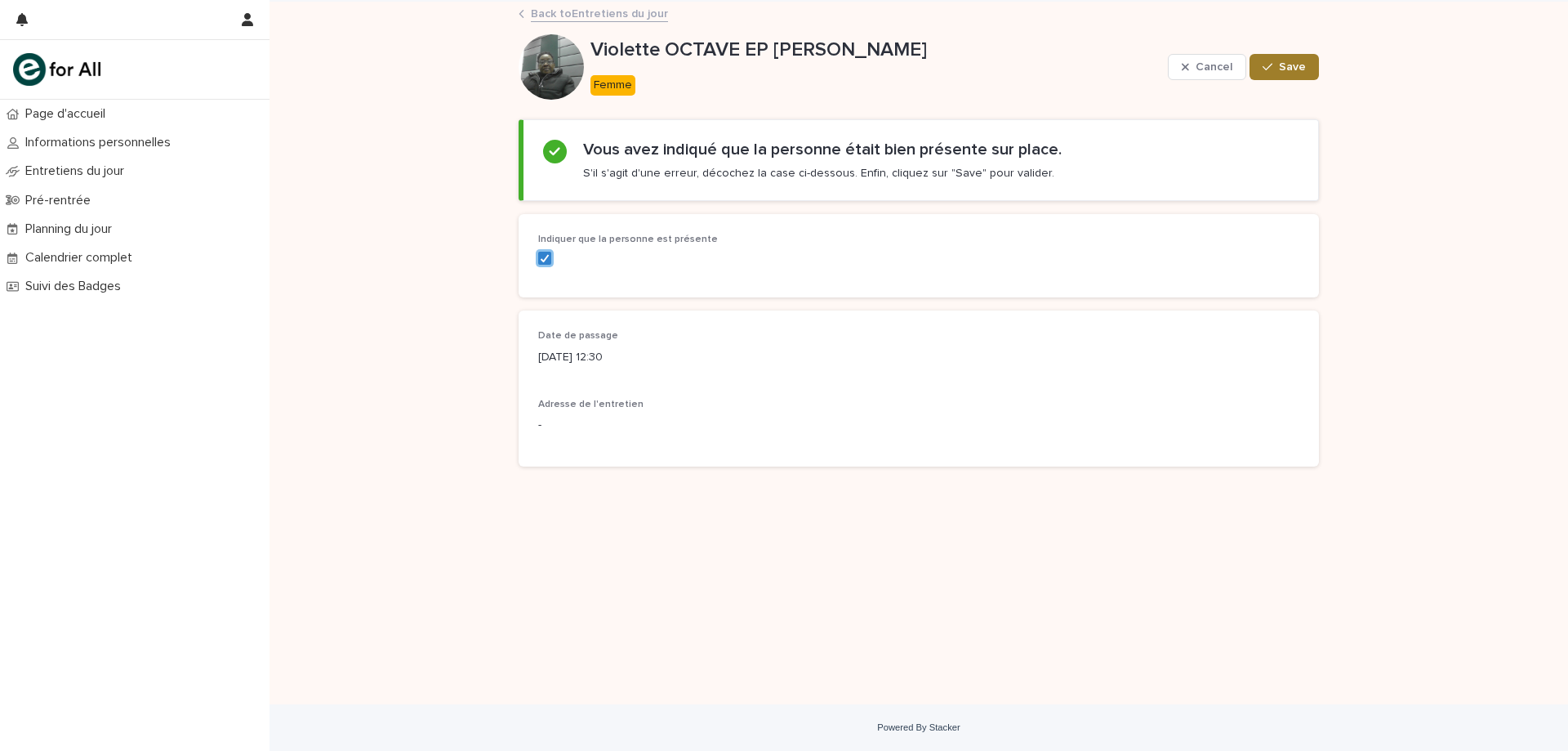
click at [1299, 63] on span "Save" at bounding box center [1293, 67] width 27 height 11
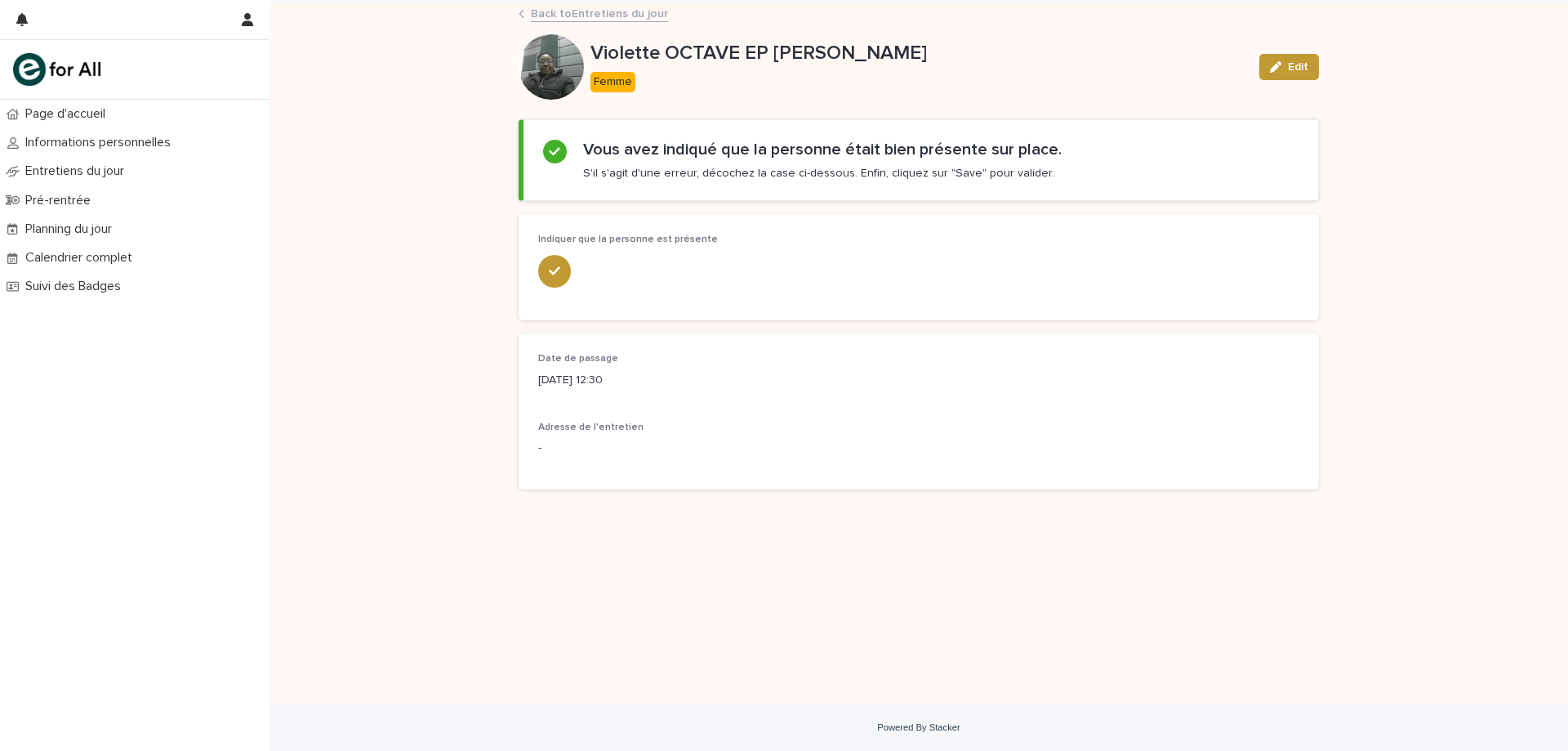
click at [590, 15] on link "Back to Entretiens du jour" at bounding box center [599, 13] width 138 height 19
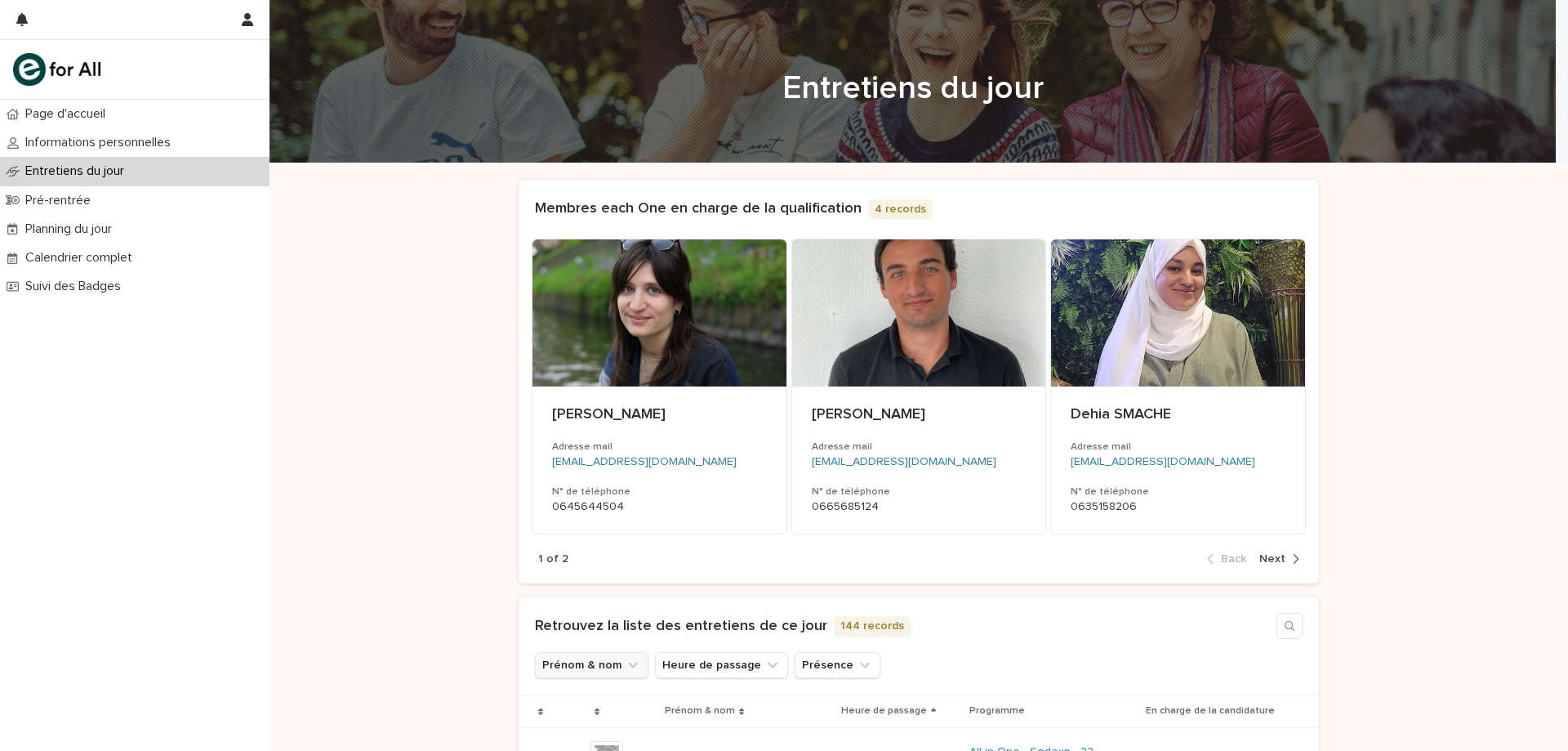
scroll to position [408, 0]
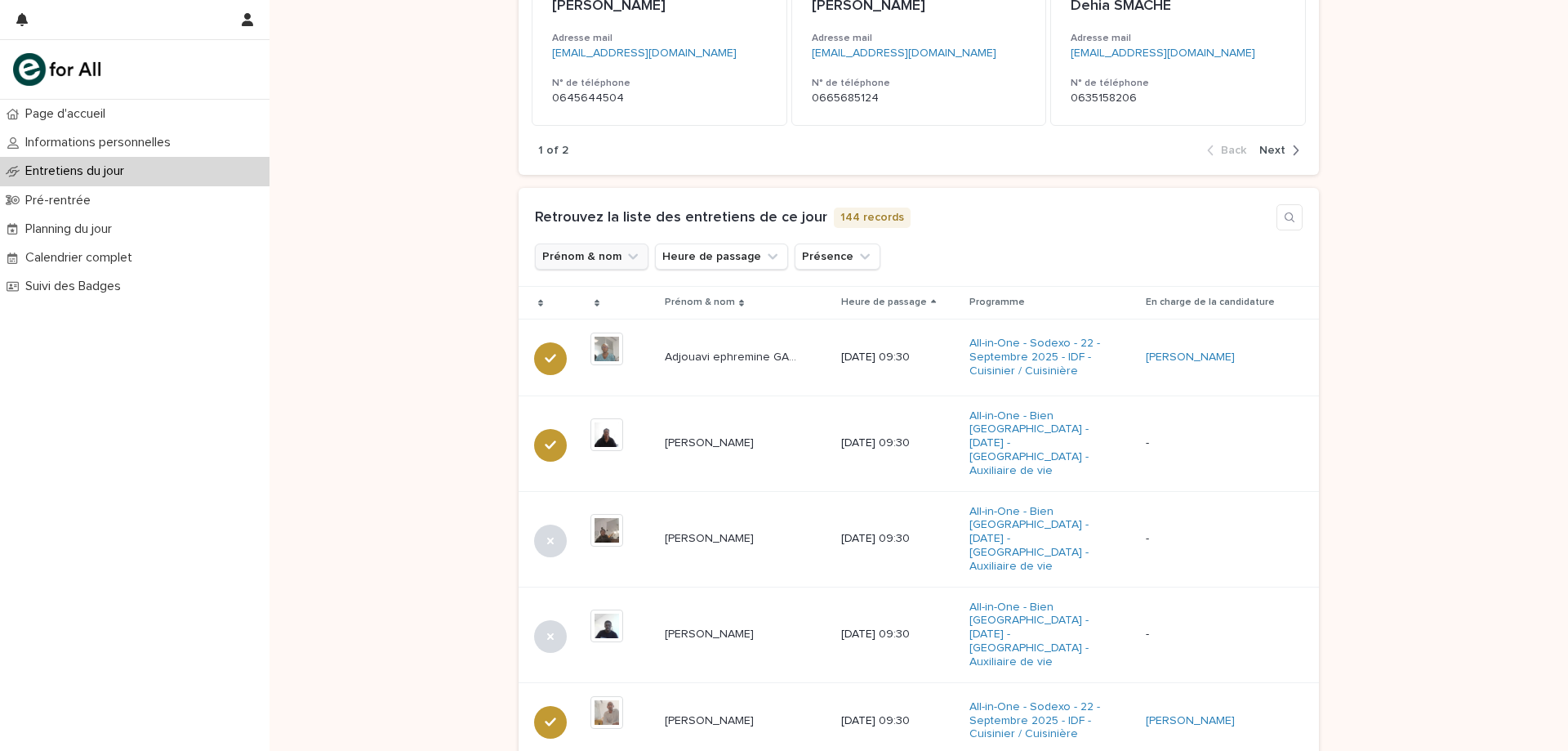
click at [566, 261] on button "Prénom & nom" at bounding box center [591, 256] width 114 height 26
click at [585, 328] on input at bounding box center [646, 329] width 208 height 26
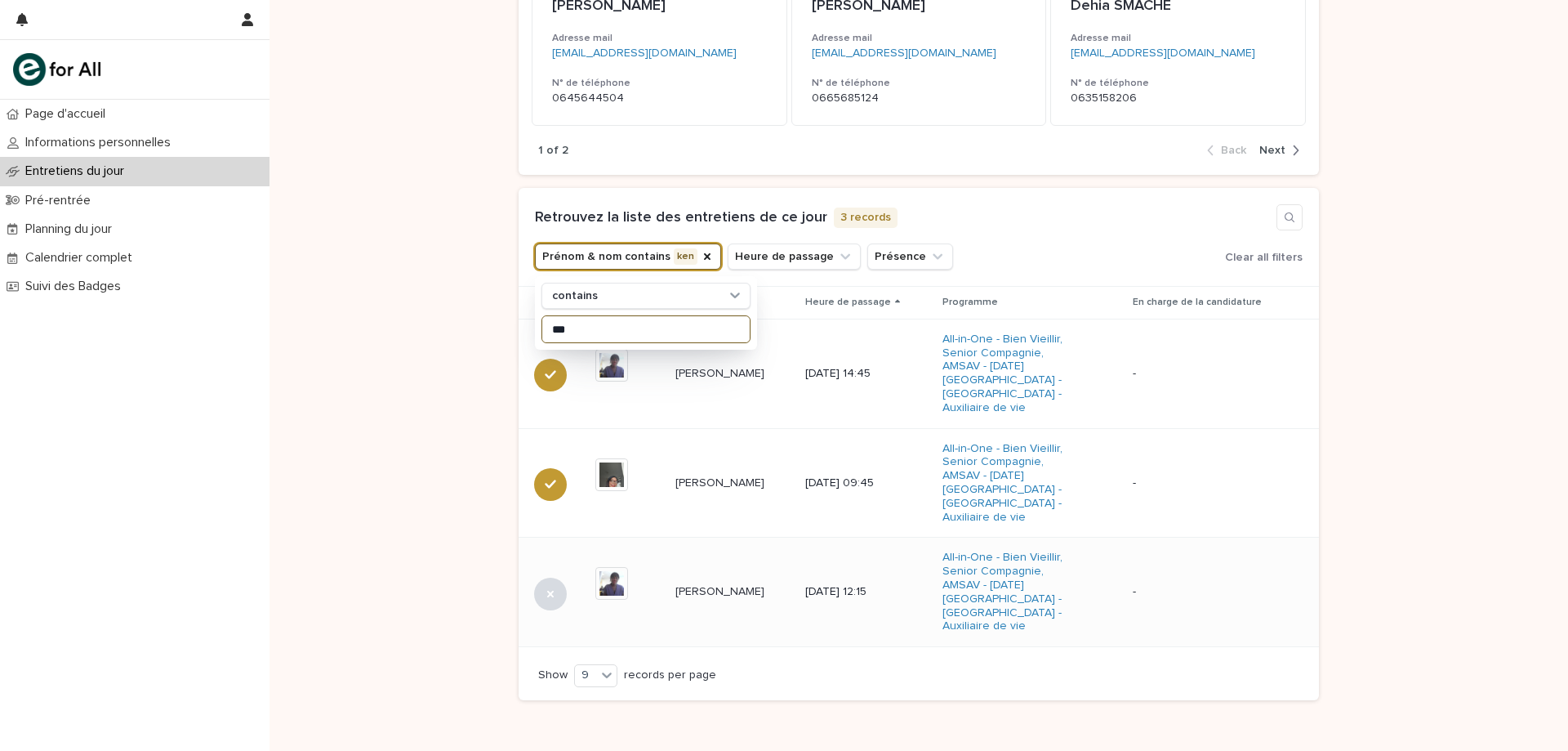
type input "***"
click at [689, 582] on p "[PERSON_NAME]" at bounding box center [722, 590] width 92 height 17
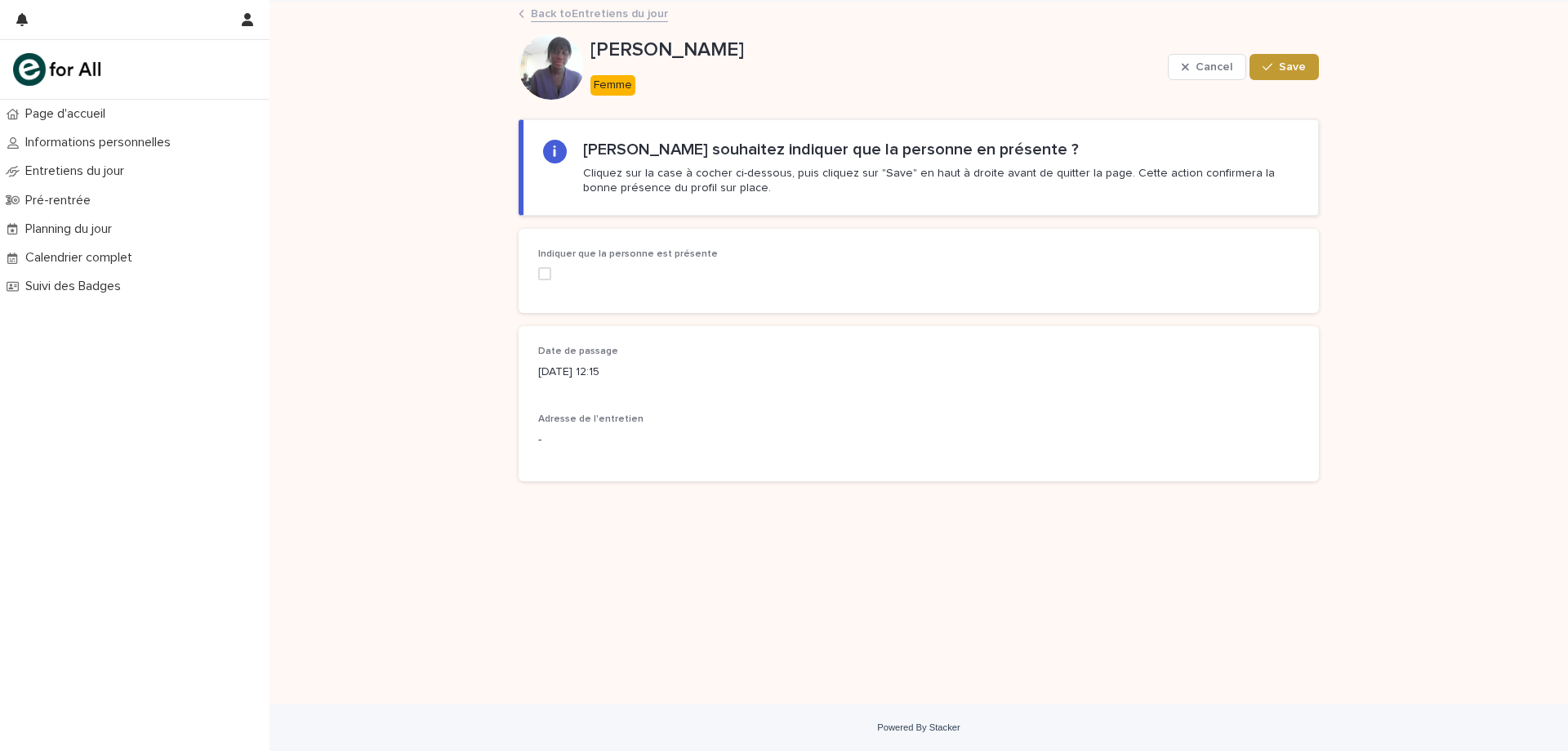
click at [550, 276] on span at bounding box center [544, 273] width 13 height 13
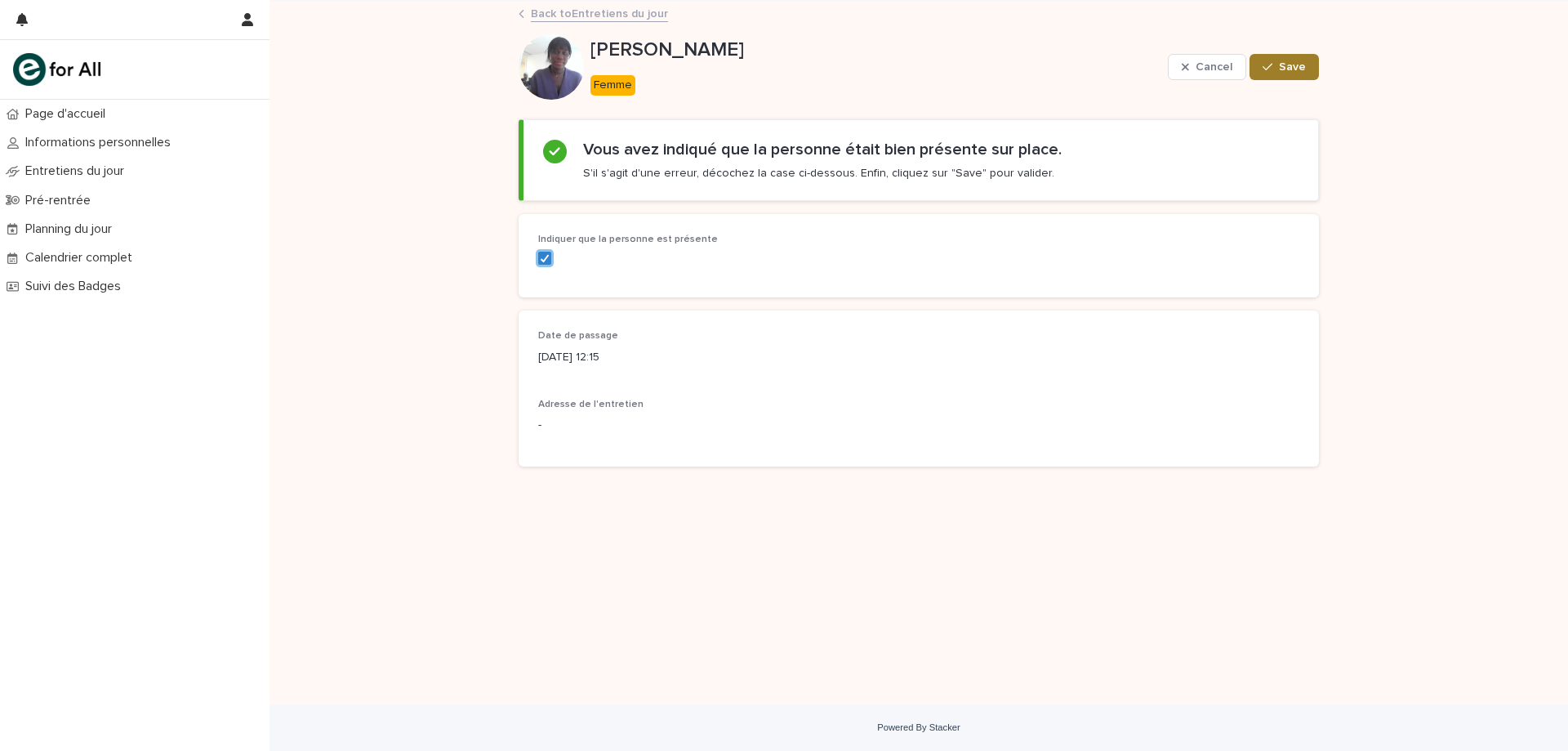
click at [1268, 66] on icon "button" at bounding box center [1267, 67] width 9 height 11
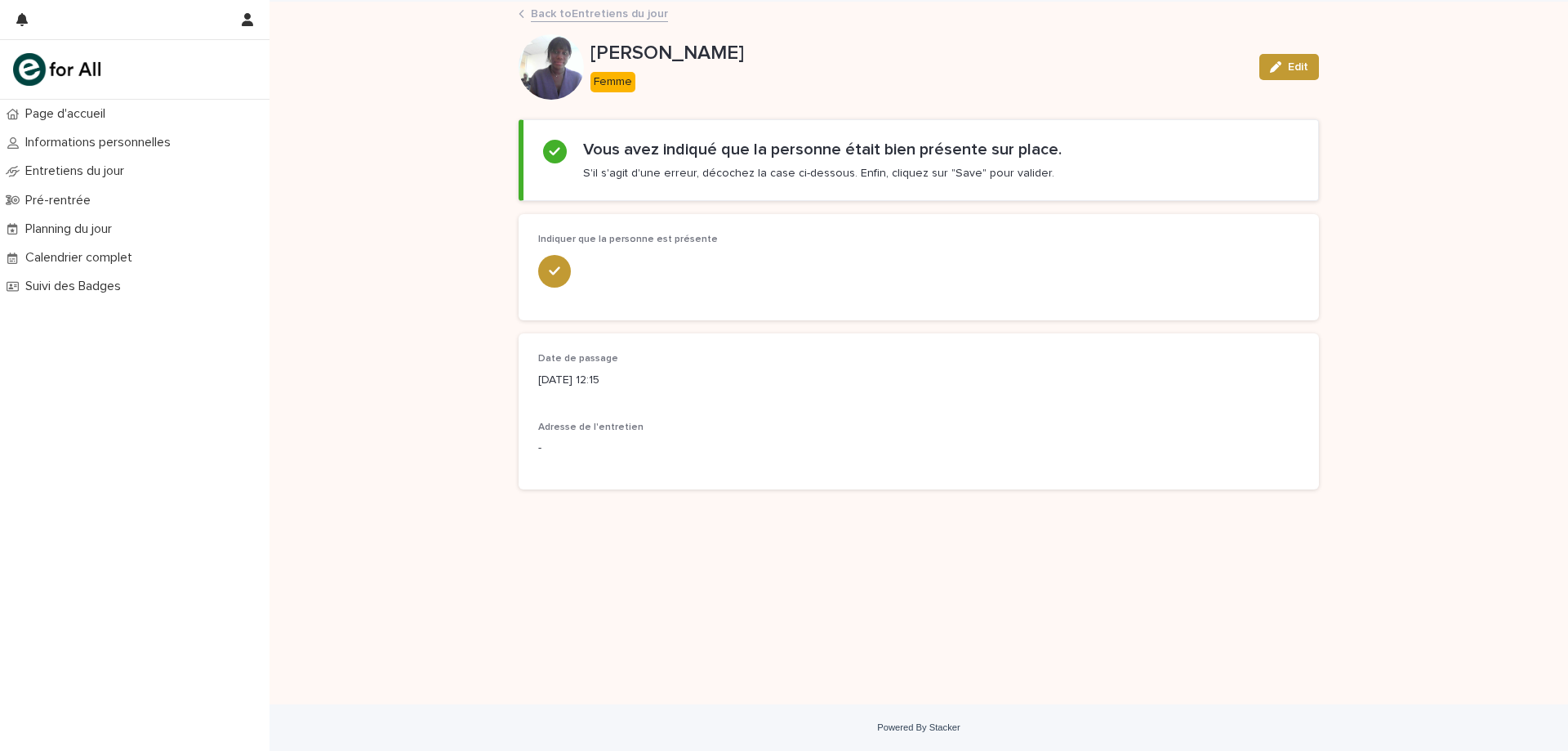
click at [616, 18] on link "Back to Entretiens du jour" at bounding box center [599, 13] width 138 height 19
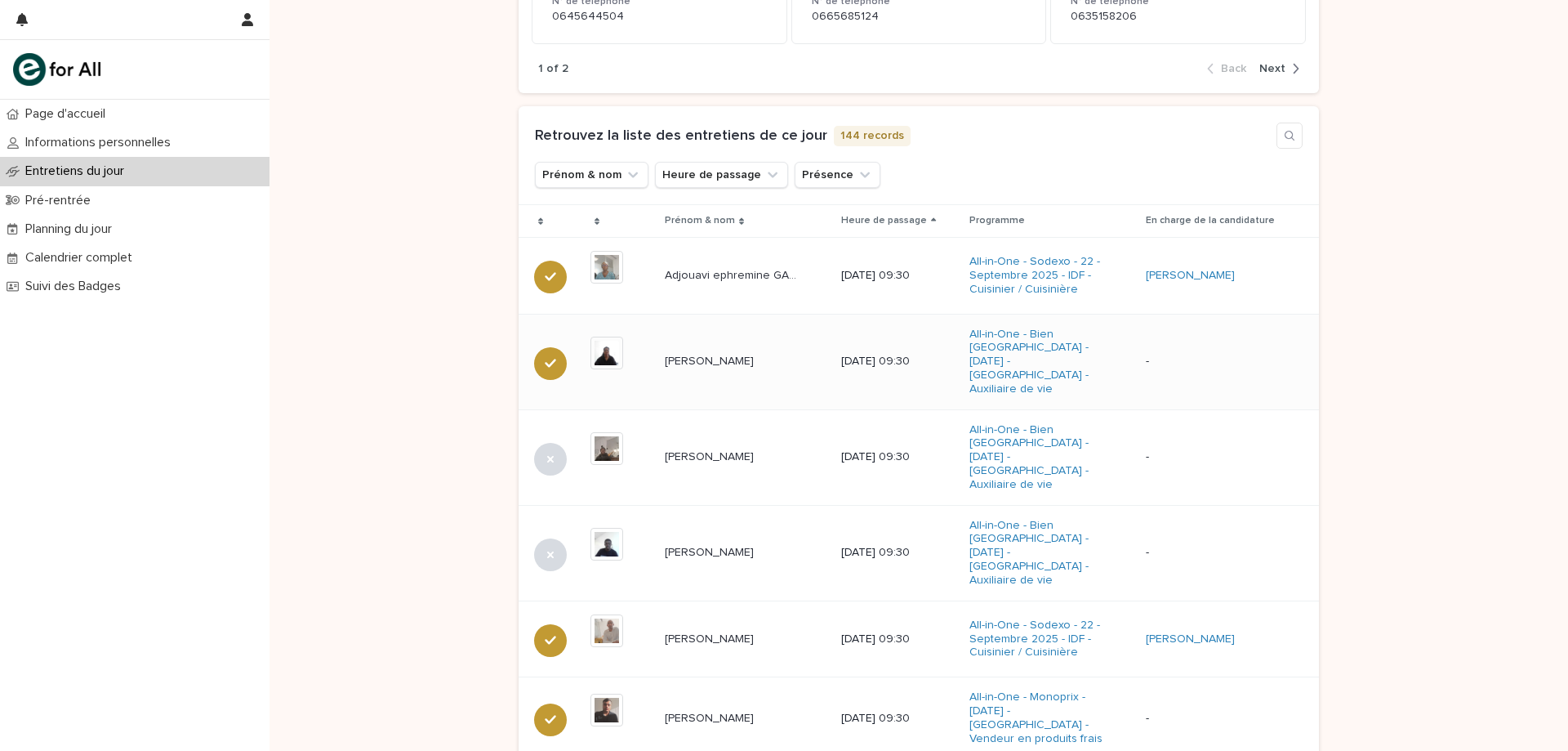
scroll to position [408, 0]
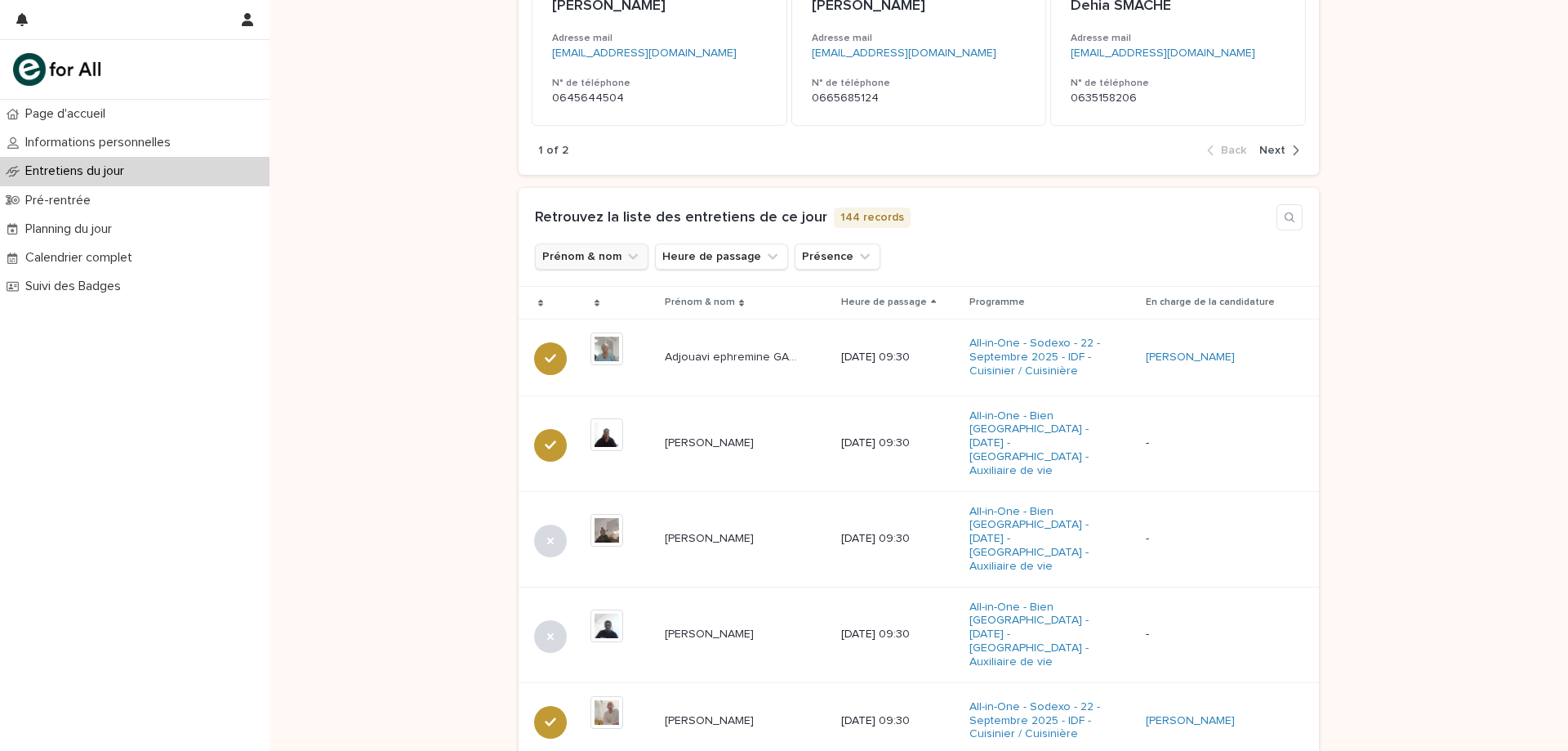
click at [560, 255] on button "Prénom & nom" at bounding box center [591, 256] width 114 height 26
click at [436, 241] on div "Loading... Saving… Loading... Saving… Loading... Saving… Loading... Saving… Loa…" at bounding box center [919, 521] width 1299 height 1534
click at [667, 216] on h1 "Retrouvez la liste des entretiens de ce jour" at bounding box center [681, 218] width 292 height 18
click at [825, 170] on div "1 of 2 Back Next" at bounding box center [919, 150] width 801 height 50
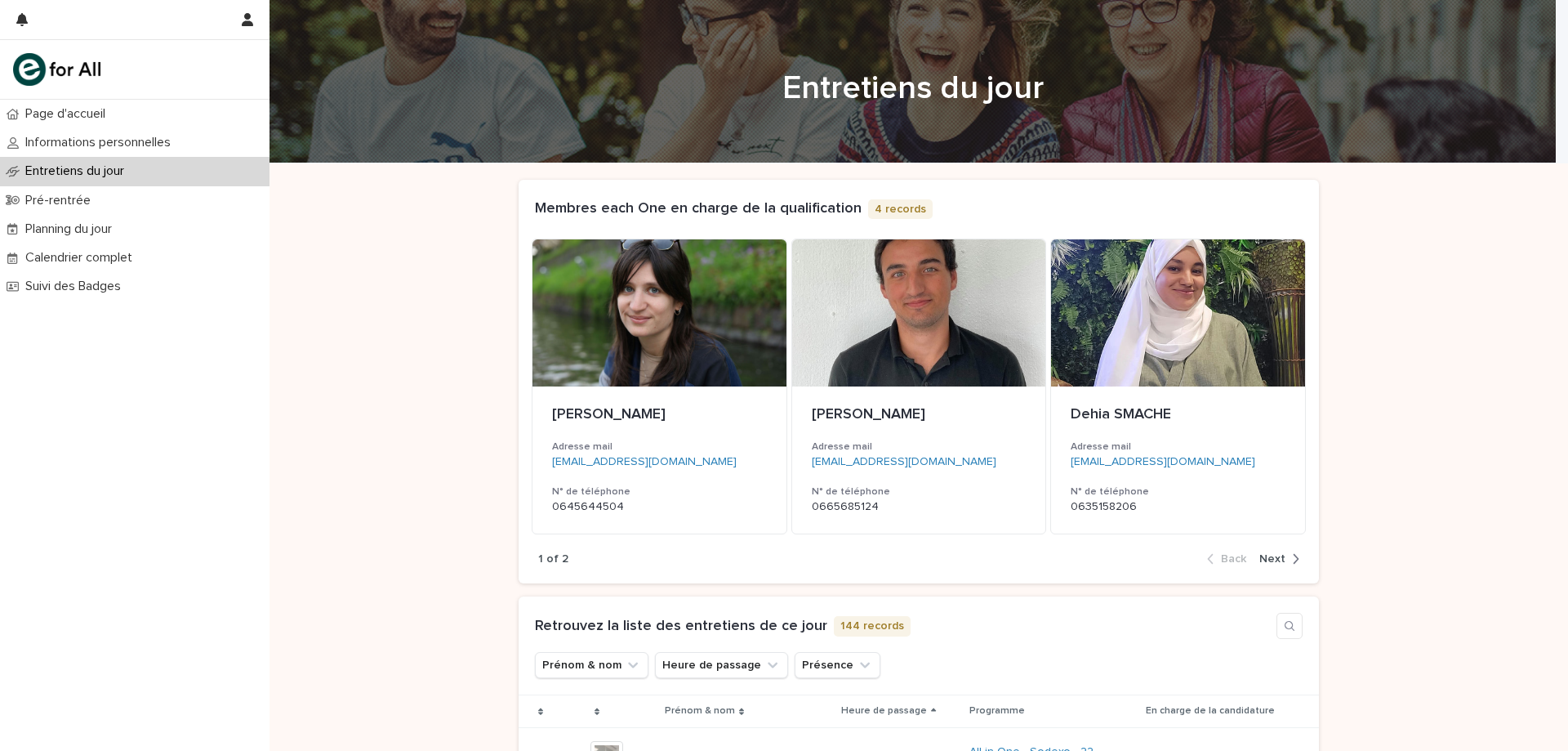
scroll to position [245, 0]
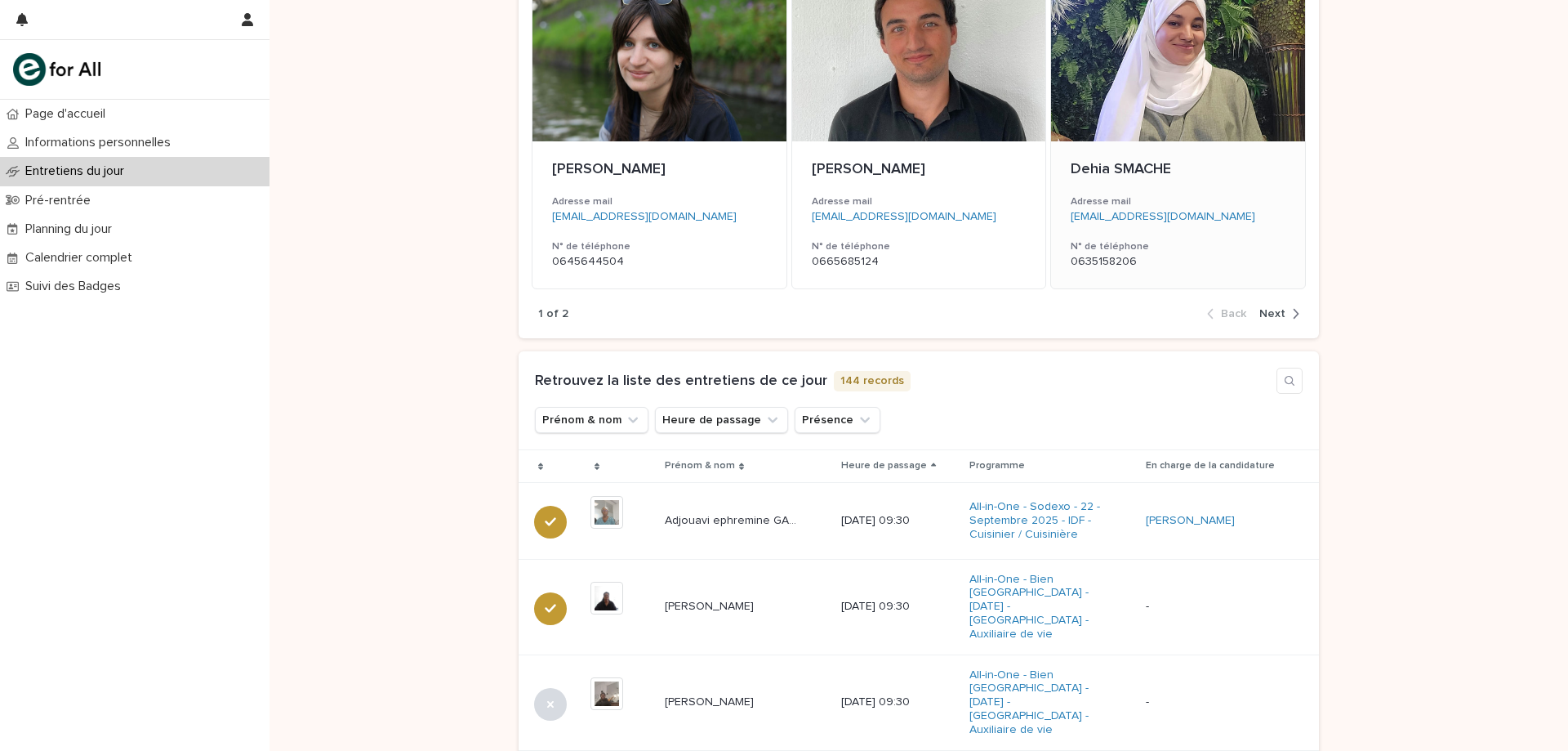
click at [1114, 251] on div "0635158206" at bounding box center [1177, 260] width 214 height 17
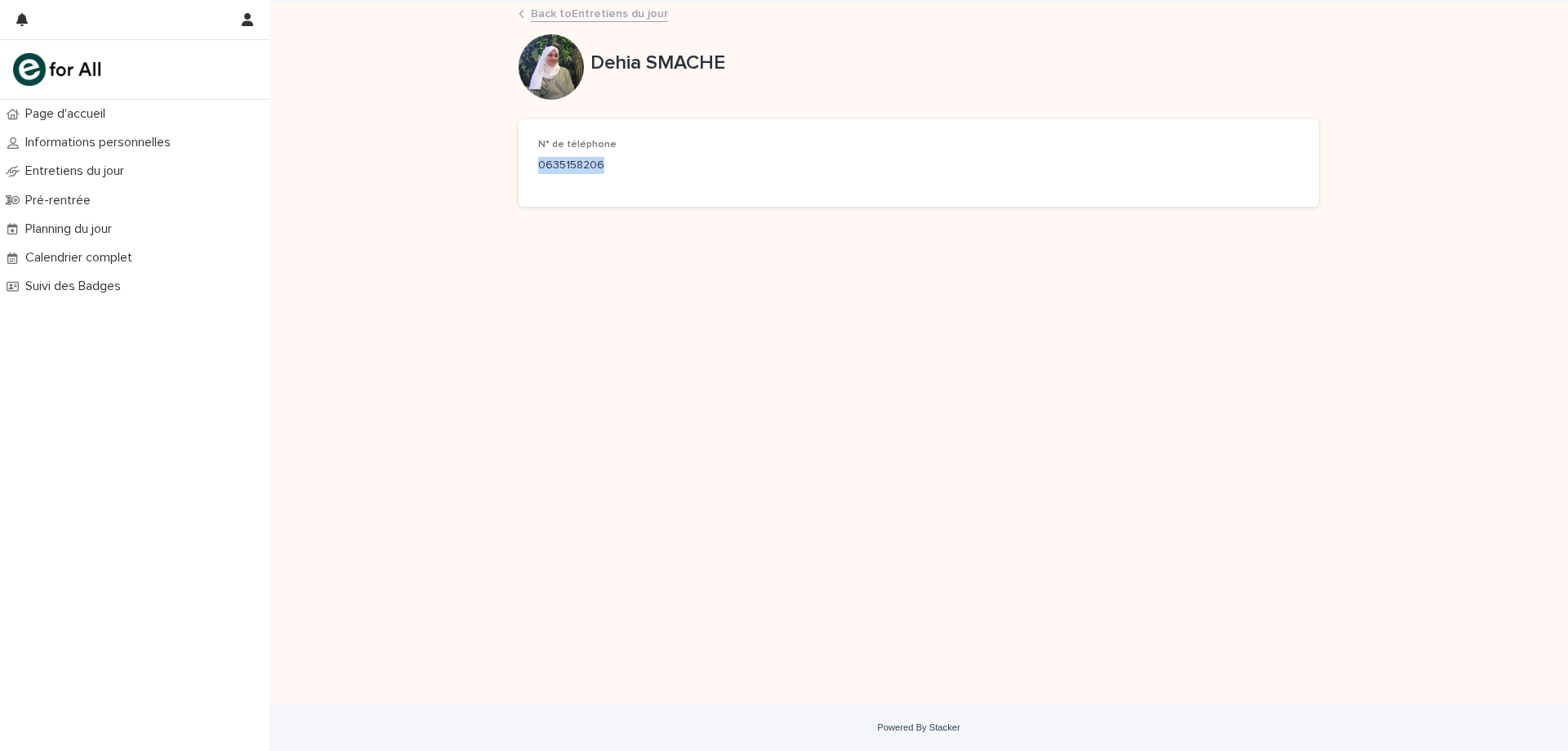
drag, startPoint x: 604, startPoint y: 161, endPoint x: 529, endPoint y: 158, distance: 75.1
click at [529, 158] on div "N° de téléphone 0635158206" at bounding box center [919, 163] width 801 height 87
copy p "0635158206"
